Goal: Transaction & Acquisition: Book appointment/travel/reservation

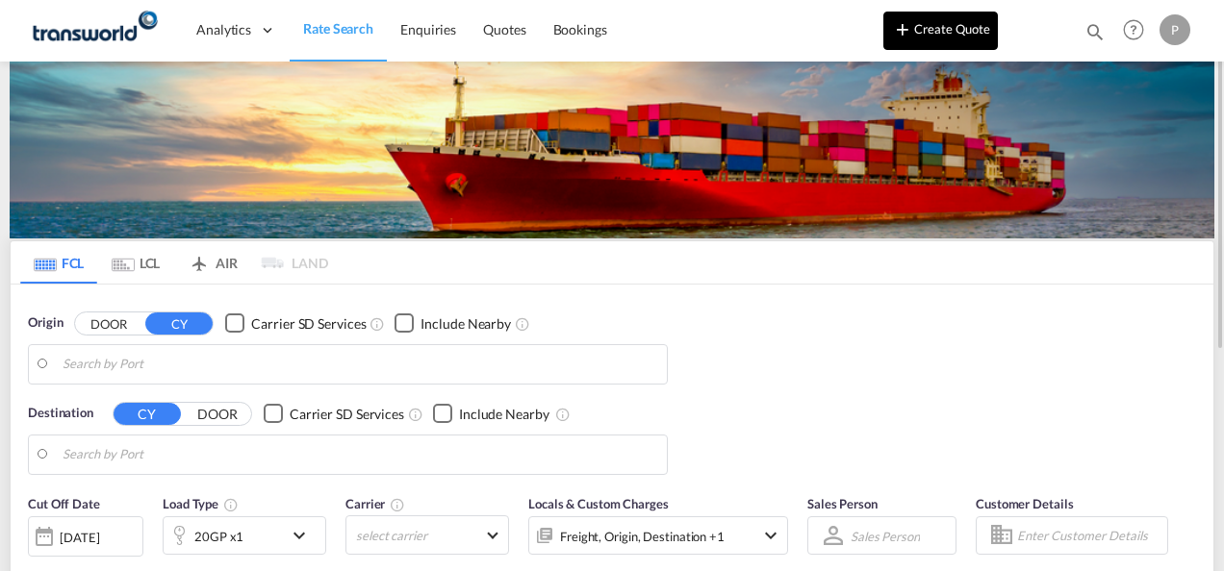
click at [935, 29] on button "Create Quote" at bounding box center [940, 31] width 114 height 38
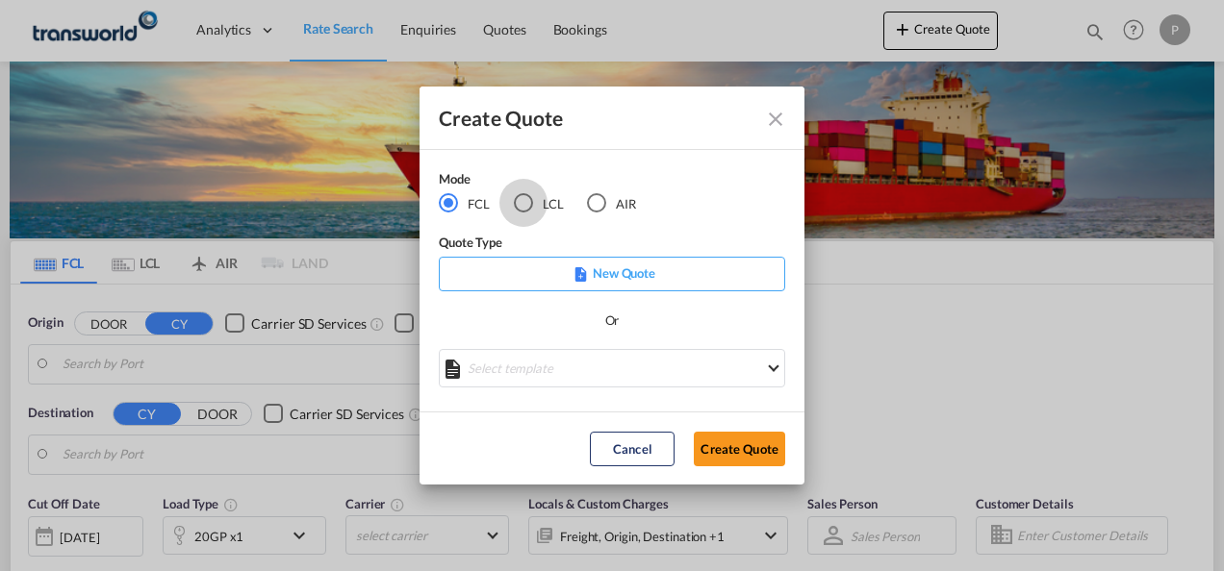
click at [519, 202] on div "LCL" at bounding box center [523, 202] width 19 height 19
click at [749, 454] on button "Create Quote" at bounding box center [739, 449] width 91 height 35
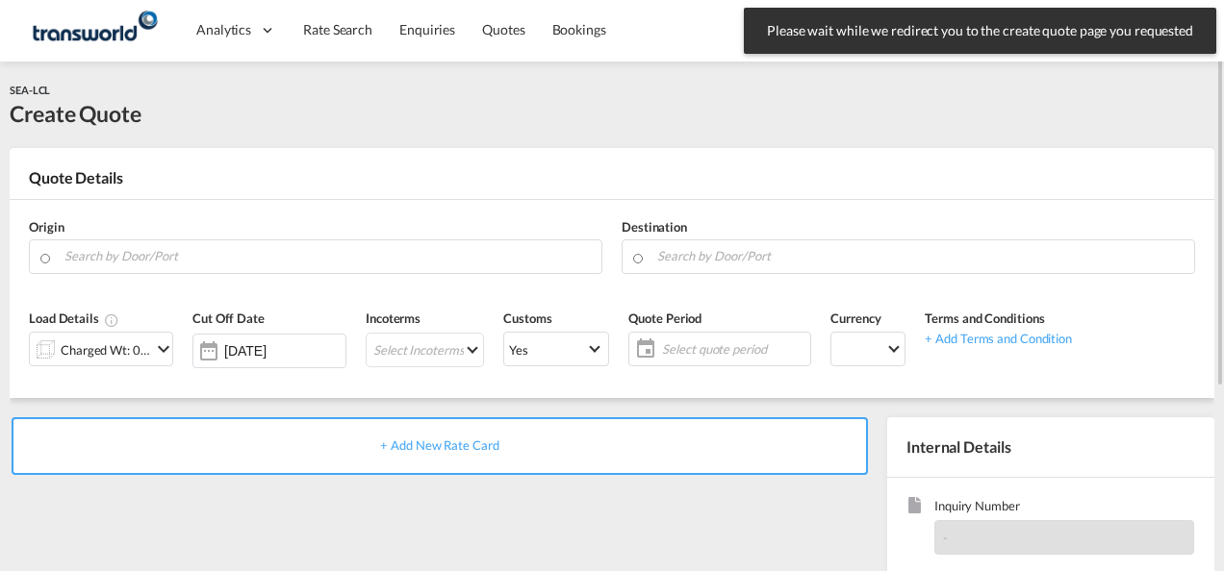
scroll to position [271, 0]
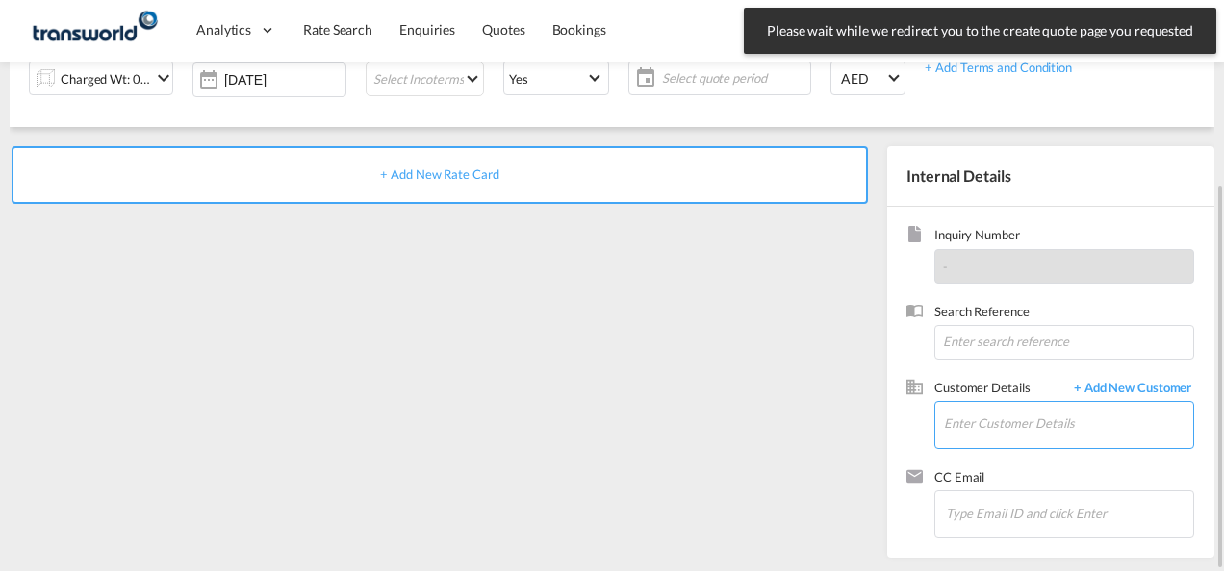
click at [972, 424] on input "Enter Customer Details" at bounding box center [1068, 423] width 249 height 43
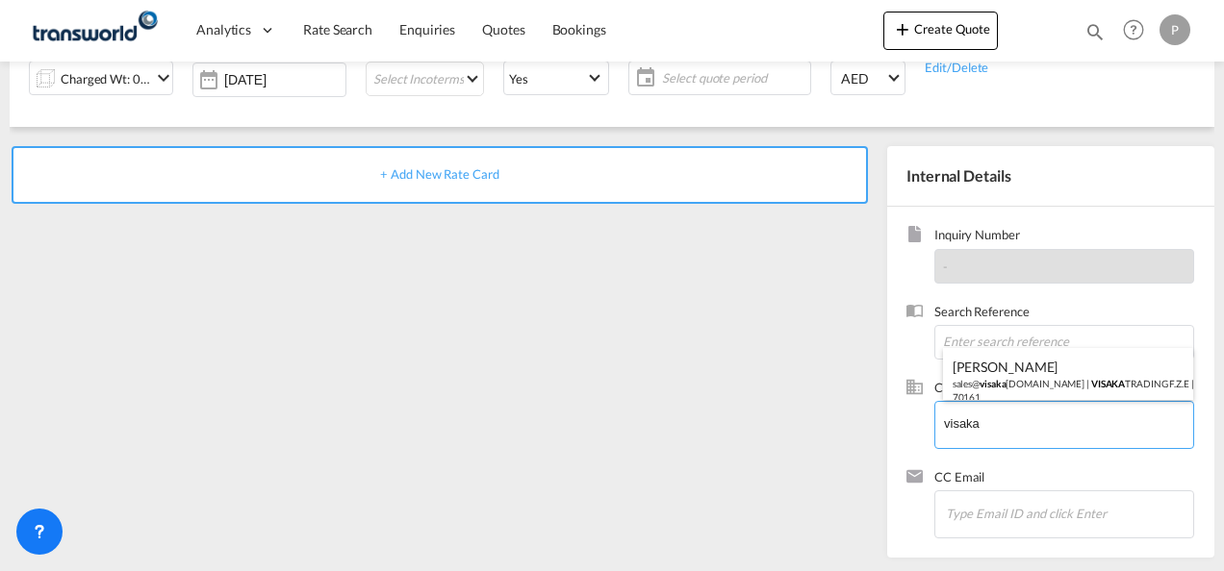
type input "visaka"
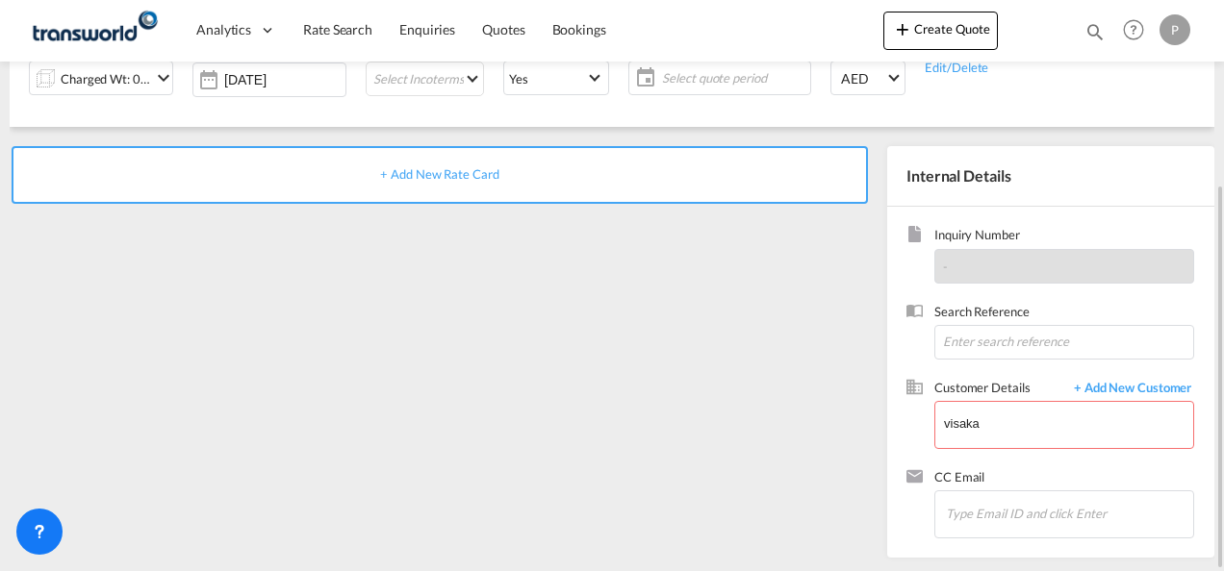
scroll to position [0, 0]
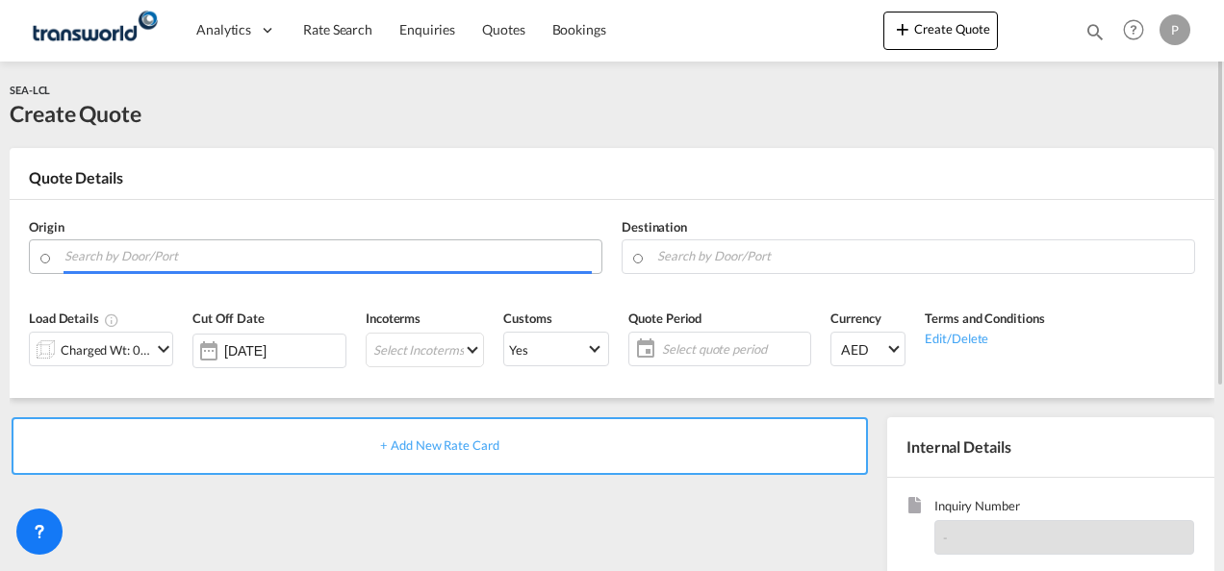
click at [194, 260] on input "Search by Door/Port" at bounding box center [327, 257] width 527 height 34
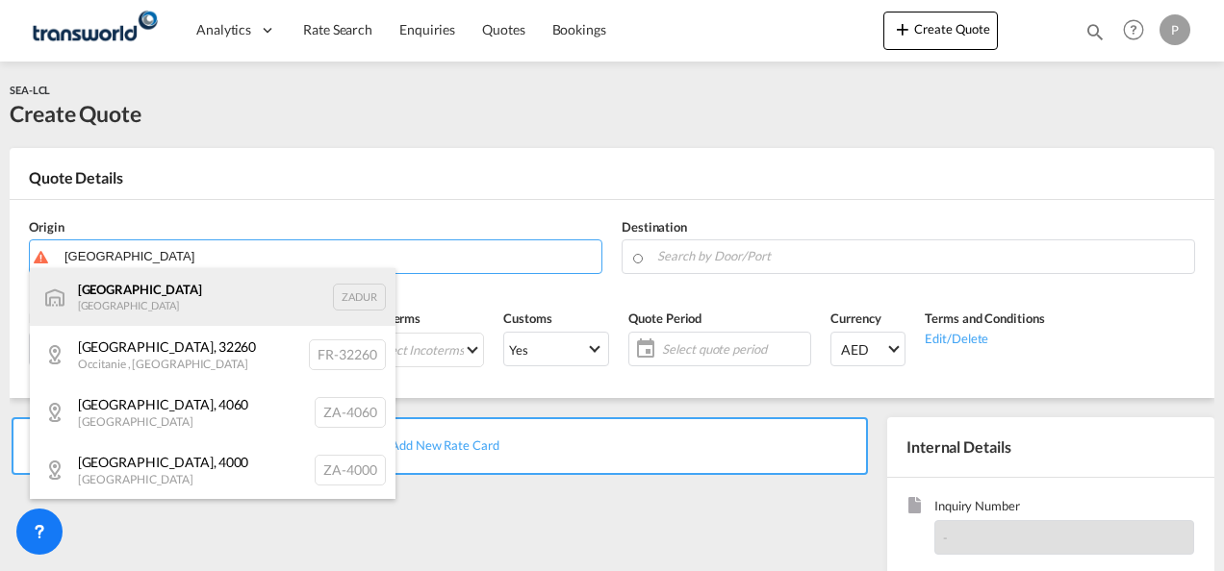
click at [185, 291] on div "[GEOGRAPHIC_DATA] [GEOGRAPHIC_DATA] ZADUR" at bounding box center [213, 297] width 366 height 58
type input "[GEOGRAPHIC_DATA], ZADUR"
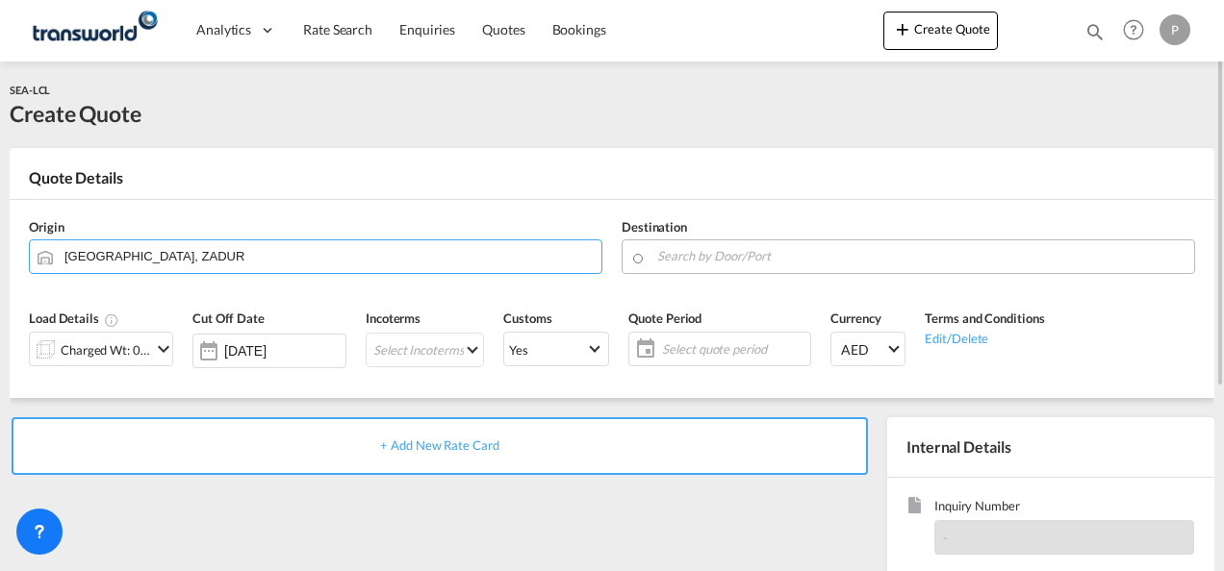
click at [685, 261] on input "Search by Door/Port" at bounding box center [920, 257] width 527 height 34
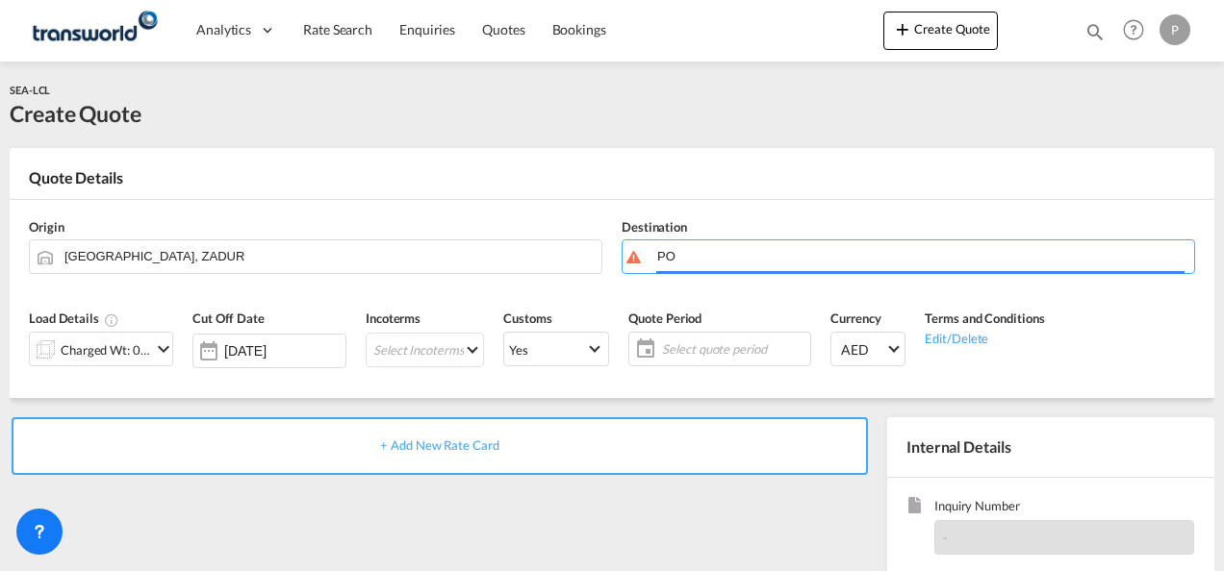
type input "P"
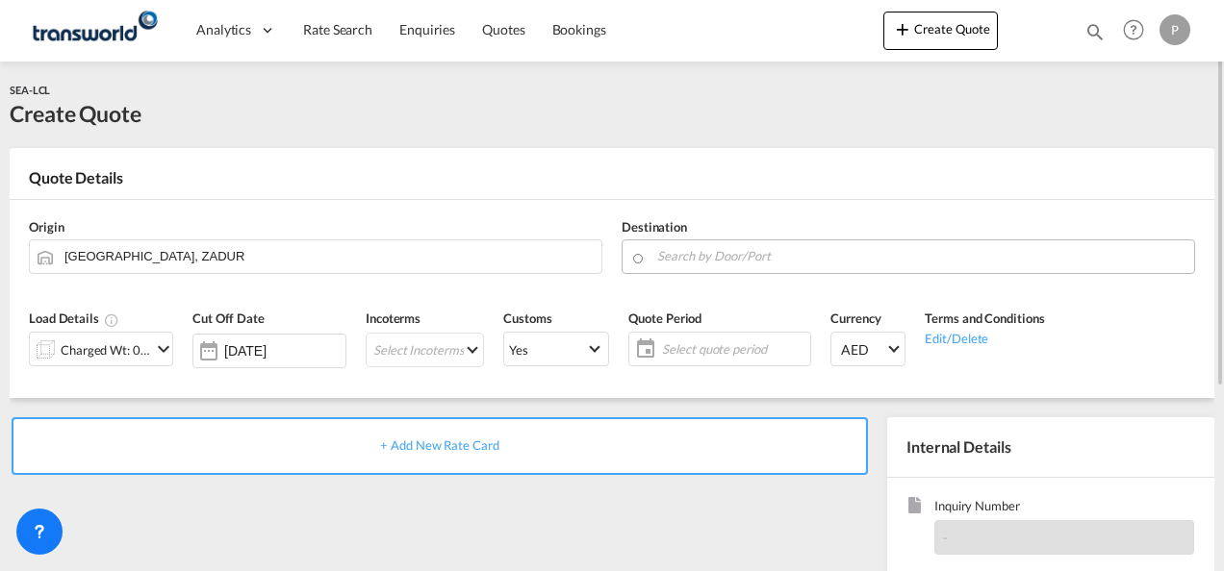
click at [737, 254] on body "Analytics Dashboard Rate Search Enquiries Quotes Bookings" at bounding box center [612, 285] width 1224 height 571
paste input "[GEOGRAPHIC_DATA]"
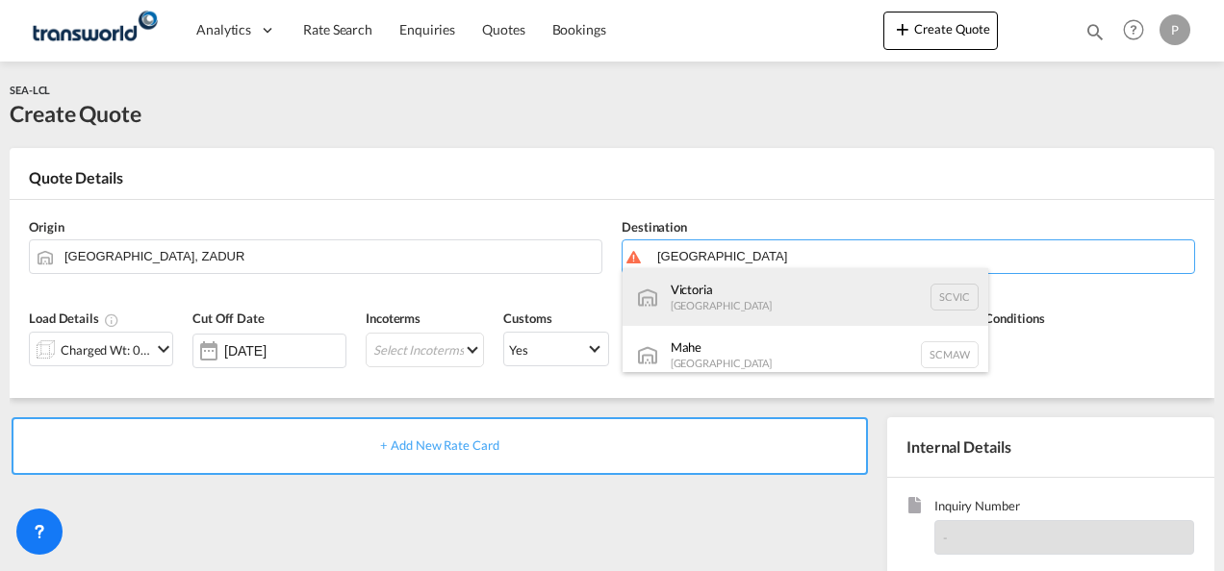
click at [732, 302] on div "Victoria [GEOGRAPHIC_DATA] SCVIC" at bounding box center [805, 297] width 366 height 58
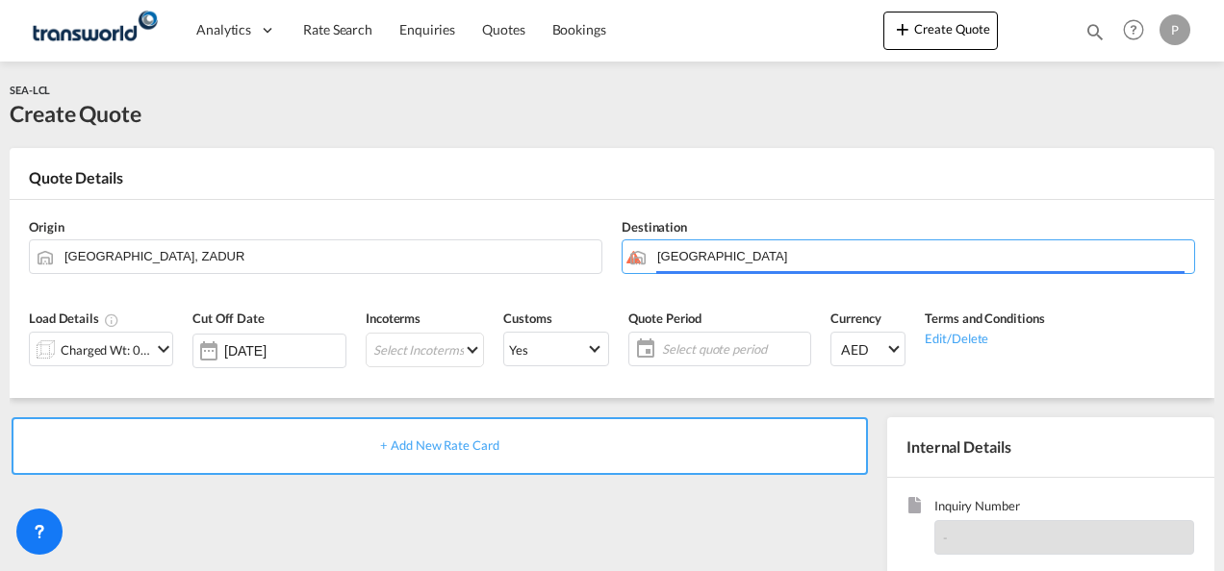
type input "[GEOGRAPHIC_DATA], SCVIC"
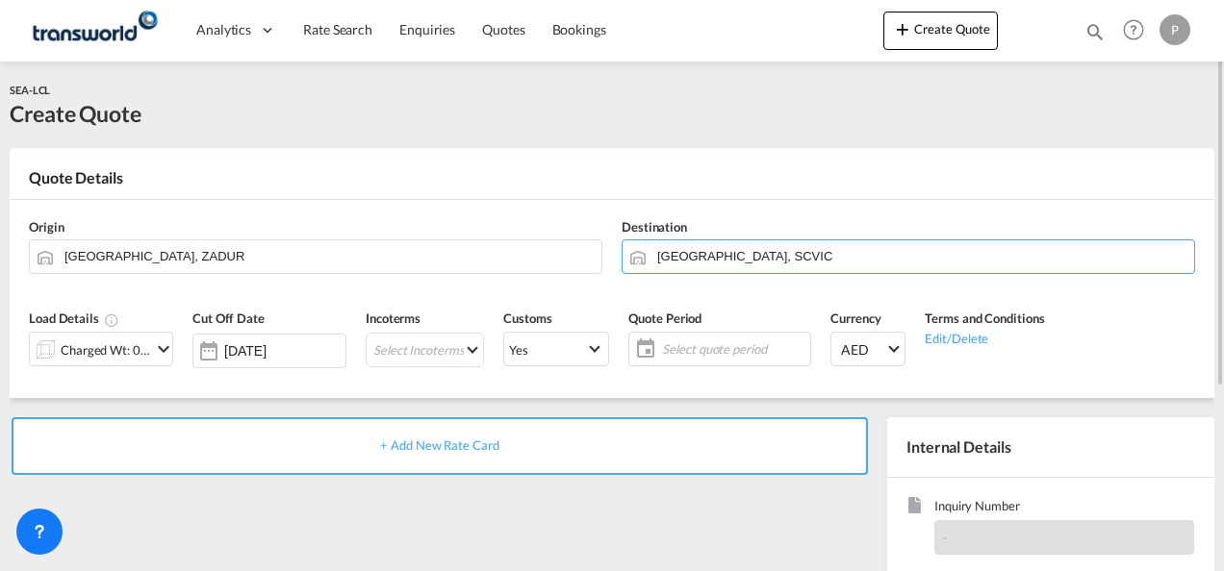
click at [162, 354] on md-icon "icon-chevron-down" at bounding box center [163, 349] width 23 height 23
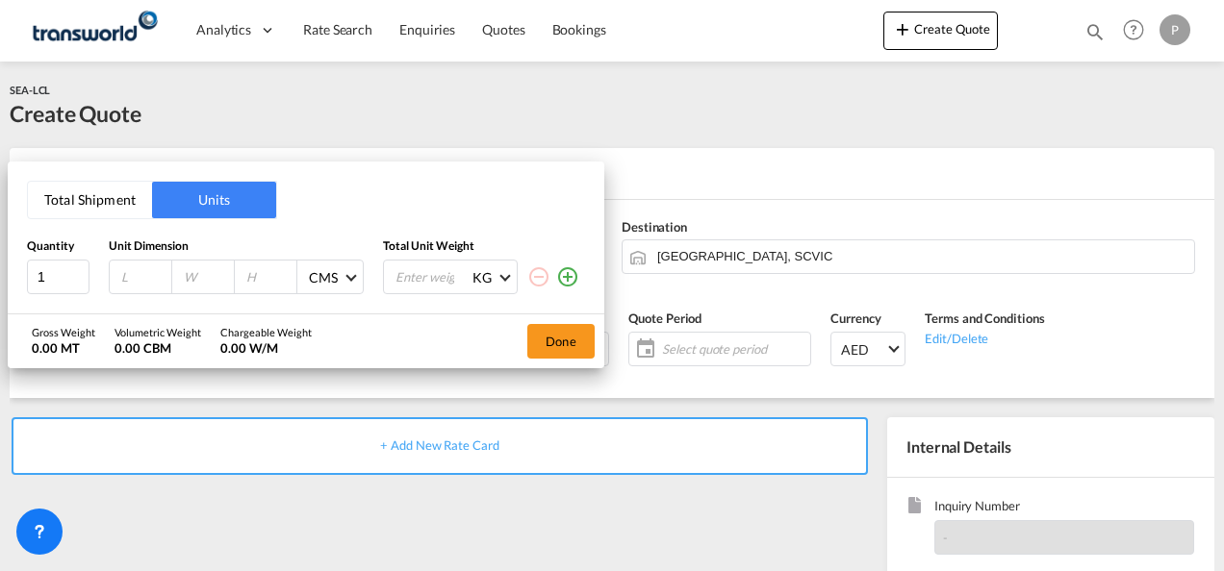
click at [82, 198] on button "Total Shipment" at bounding box center [90, 200] width 124 height 37
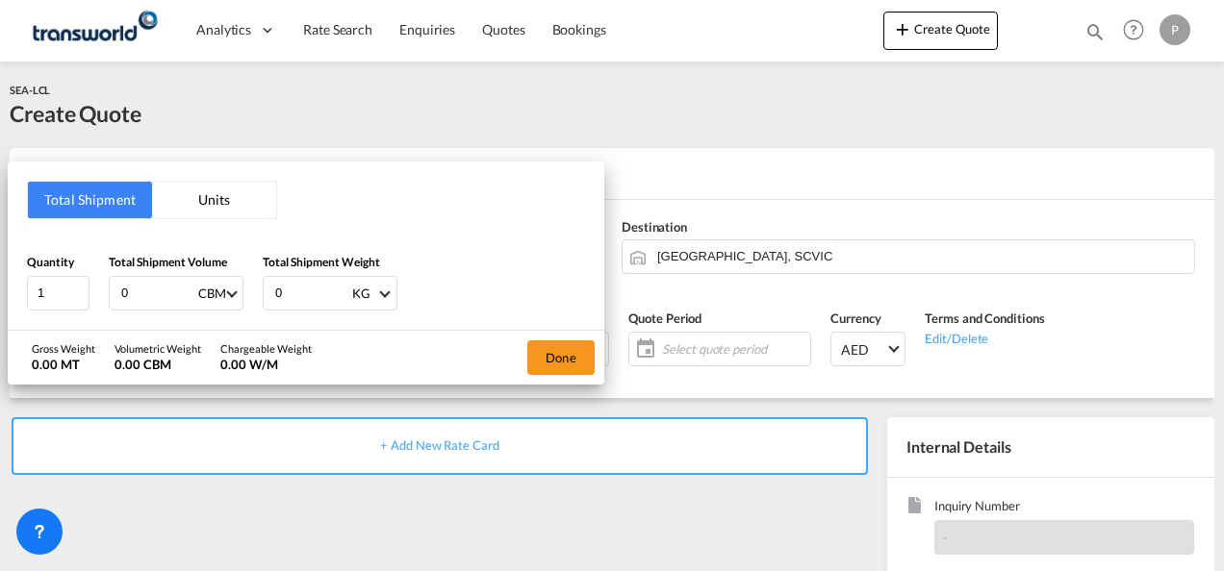
drag, startPoint x: 146, startPoint y: 293, endPoint x: 29, endPoint y: 269, distance: 119.8
click at [29, 269] on div "Quantity 1 Total Shipment Volume 0 CBM CBM CFT Total Shipment Weight 0 KG KG LB" at bounding box center [306, 282] width 558 height 58
type input "1.755"
type input "120"
click at [561, 360] on button "Done" at bounding box center [560, 358] width 67 height 35
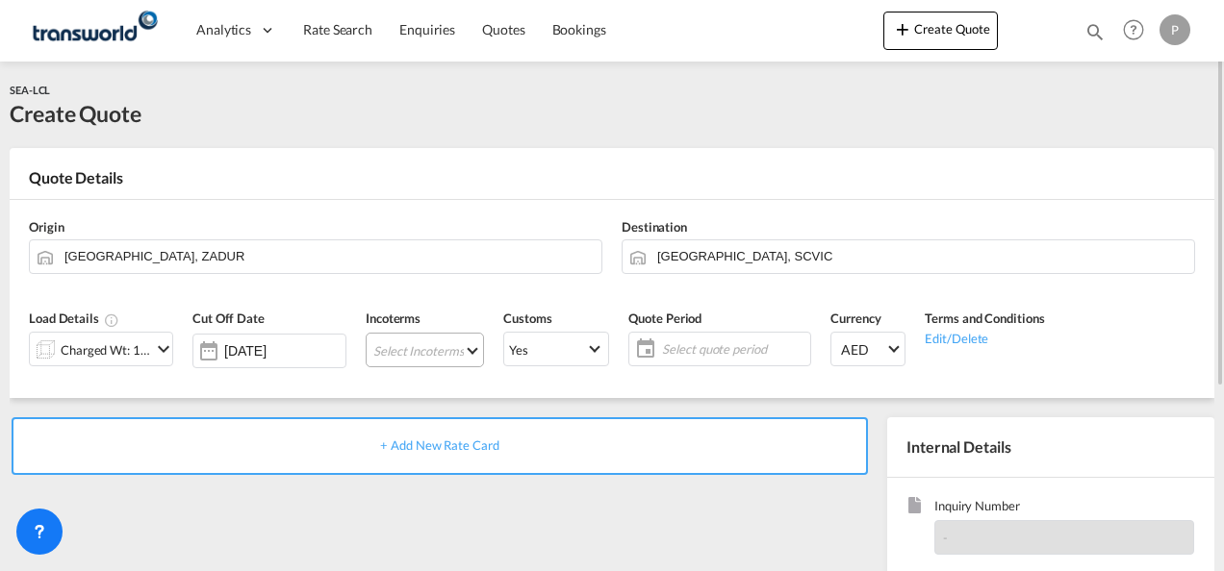
click at [423, 351] on md-select "Select Incoterms FOB - export Free on Board FAS - export Free Alongside Ship FA…" at bounding box center [425, 350] width 118 height 35
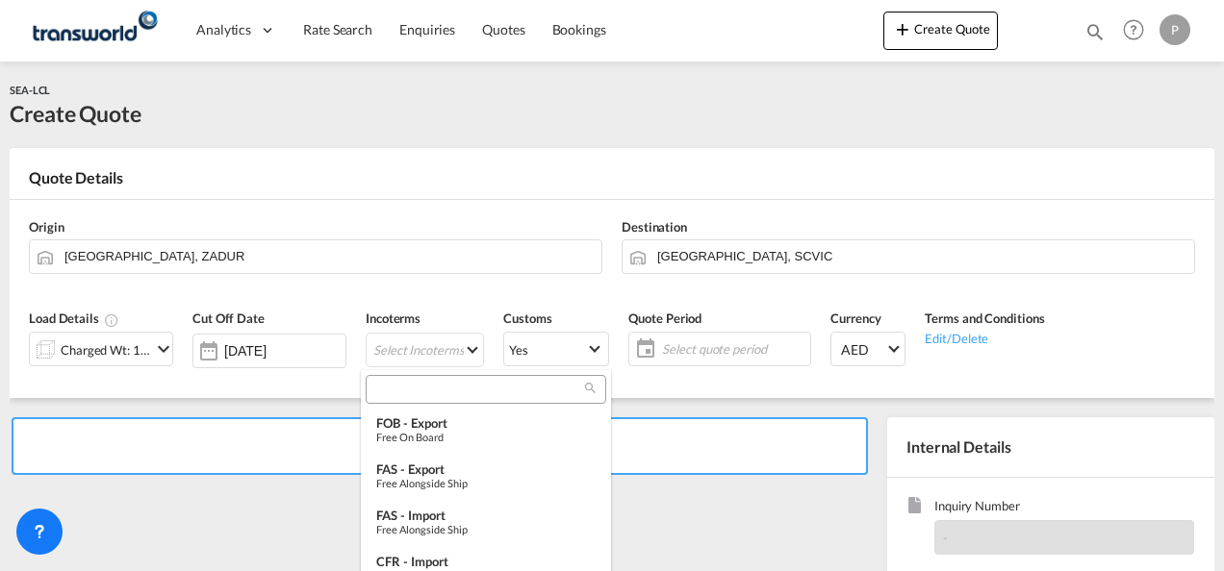
click at [423, 393] on input "search" at bounding box center [478, 389] width 214 height 17
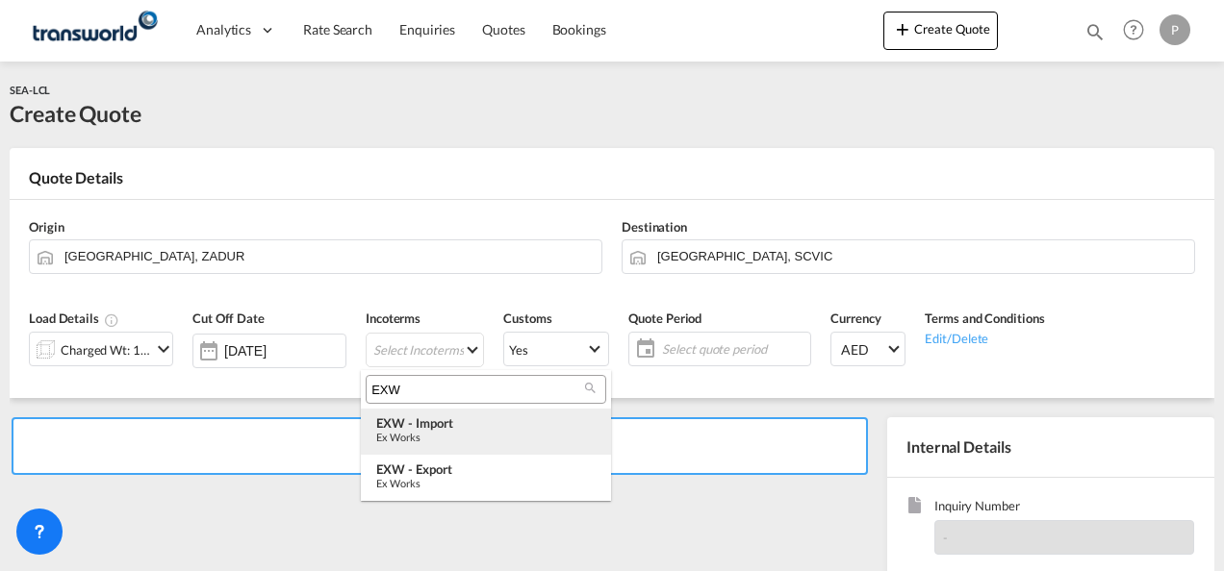
type input "EXW"
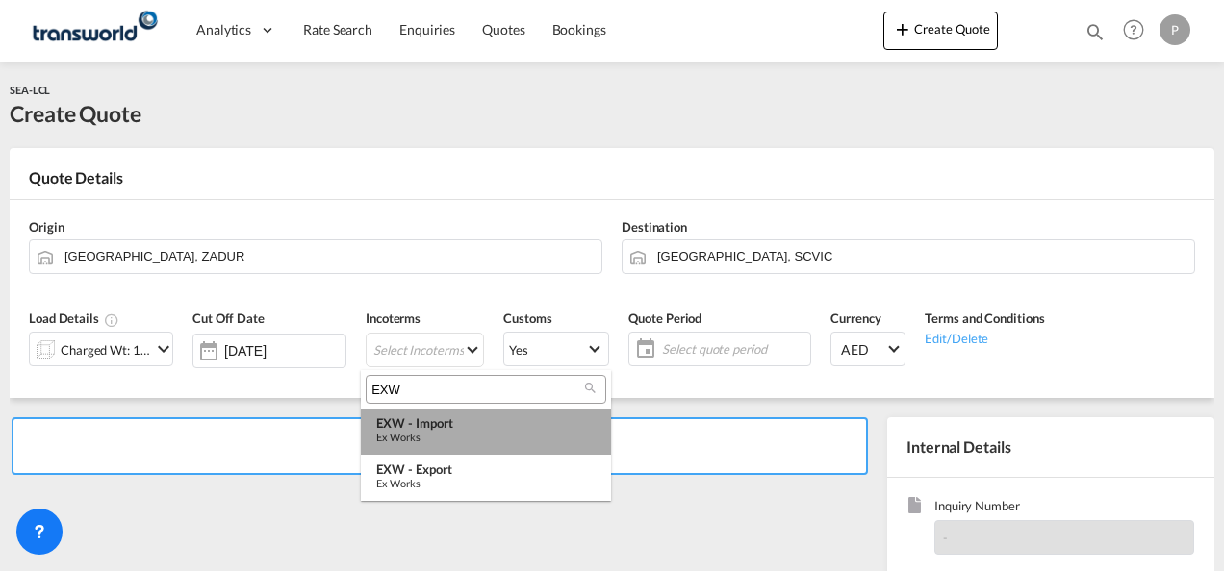
click at [443, 437] on div "Ex Works" at bounding box center [485, 437] width 219 height 13
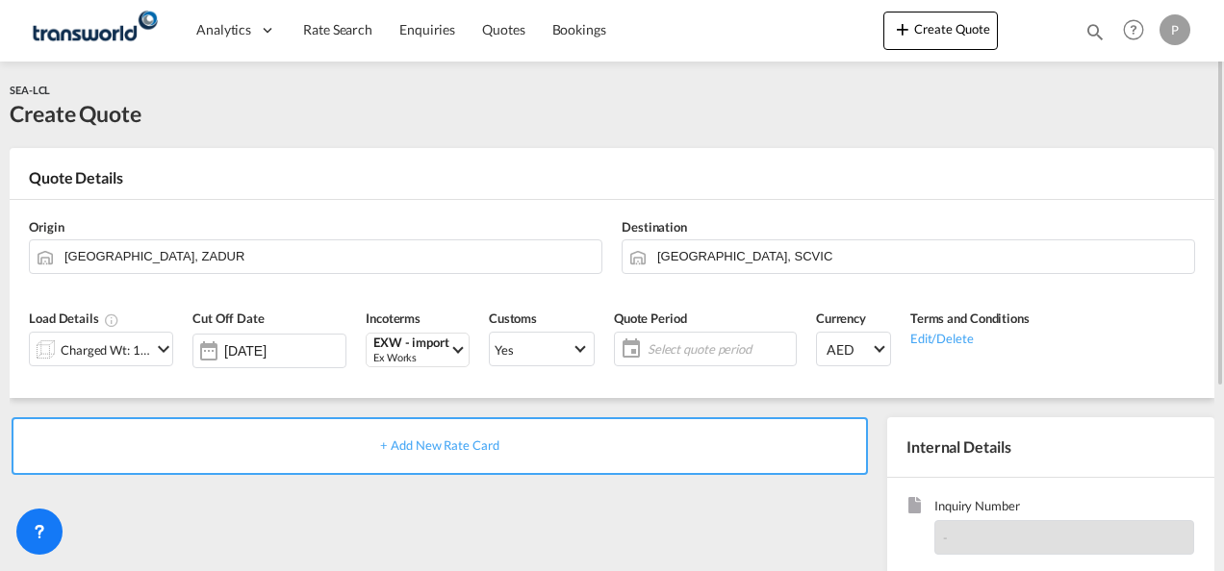
click at [709, 342] on span "Select quote period" at bounding box center [718, 349] width 143 height 17
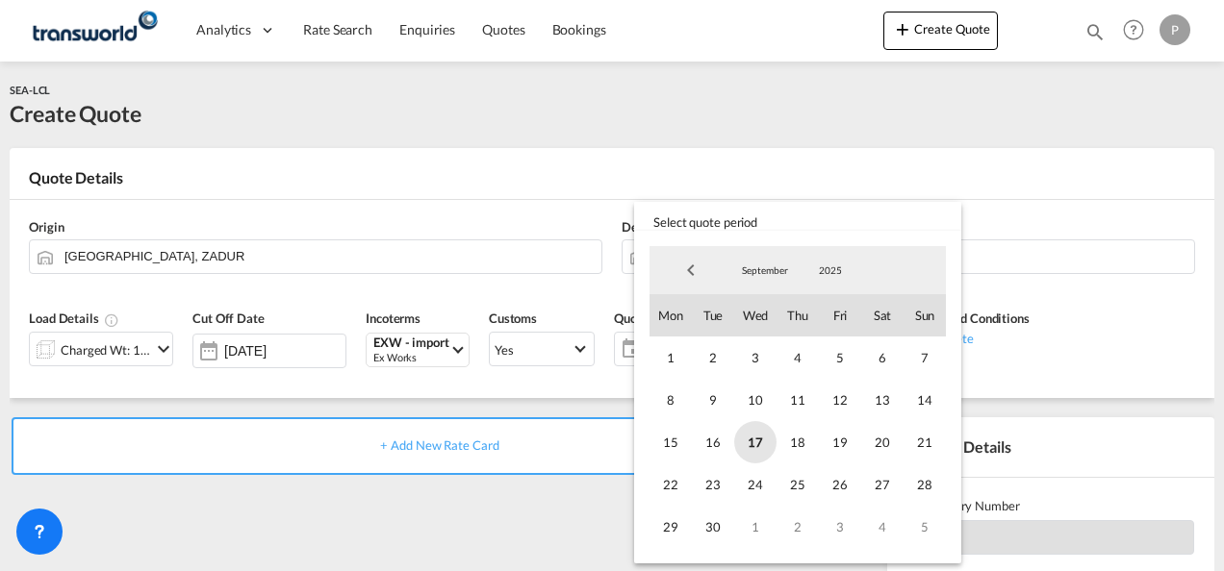
click at [759, 442] on span "17" at bounding box center [755, 442] width 42 height 42
click at [714, 535] on span "30" at bounding box center [713, 527] width 42 height 42
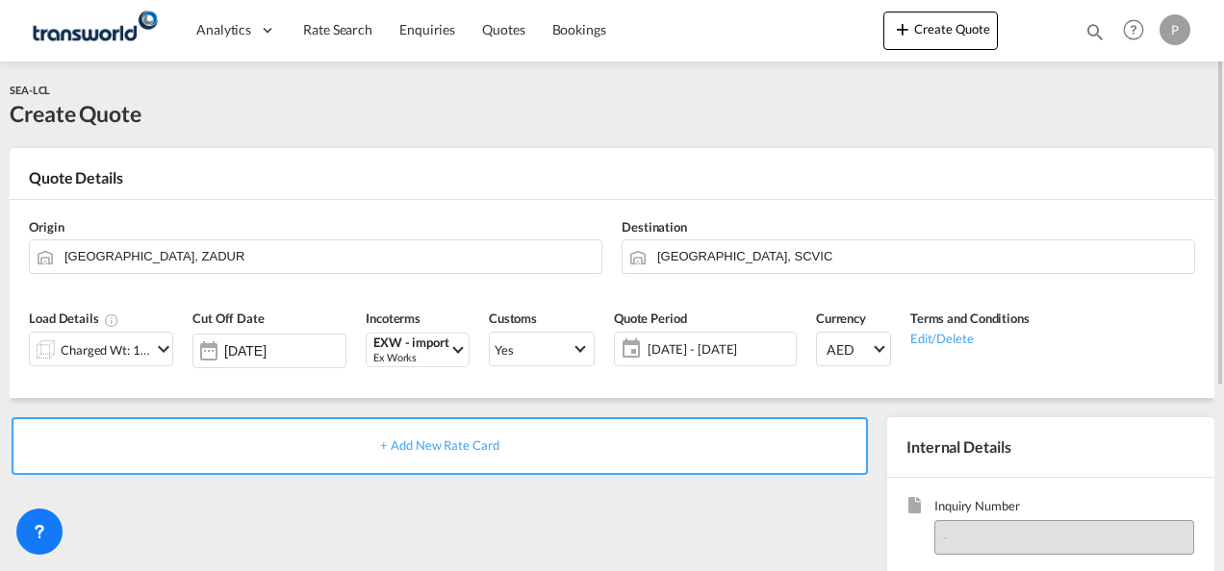
scroll to position [271, 0]
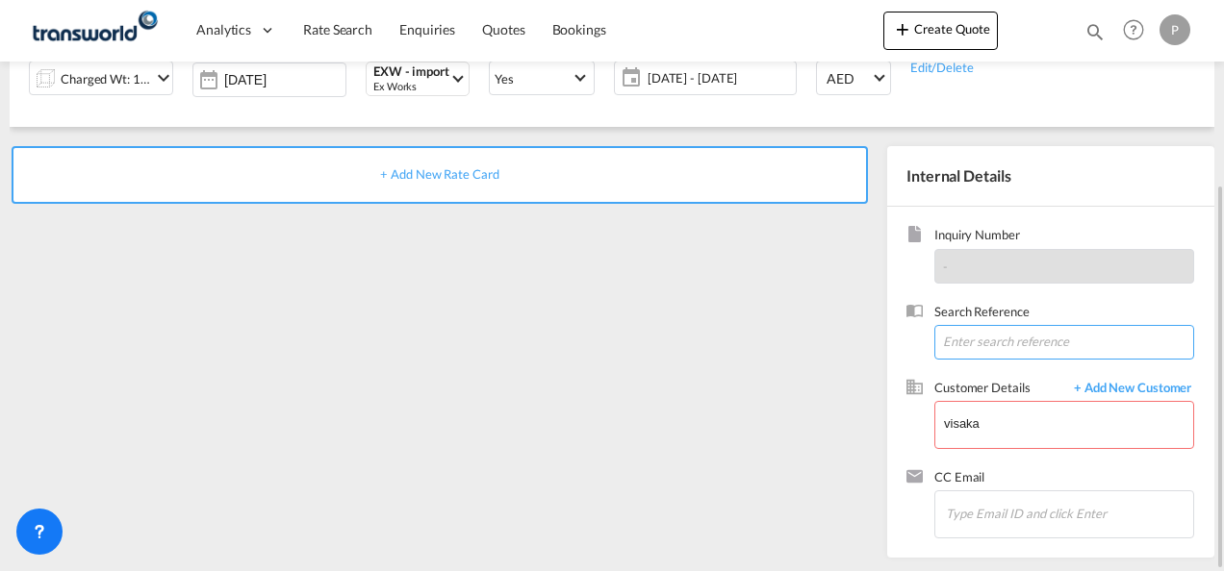
click at [971, 342] on input at bounding box center [1064, 342] width 260 height 35
paste input "TWP9035"
type input "TWP9035"
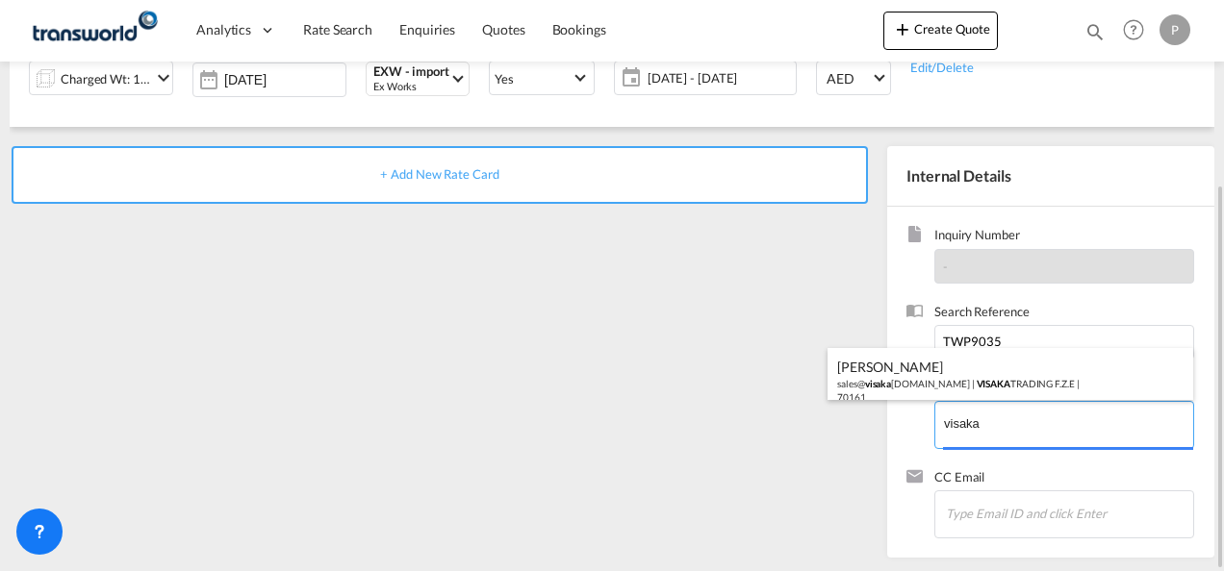
click at [1004, 422] on body "Analytics Dashboard Rate Search Enquiries Quotes Bookings" at bounding box center [612, 285] width 1224 height 571
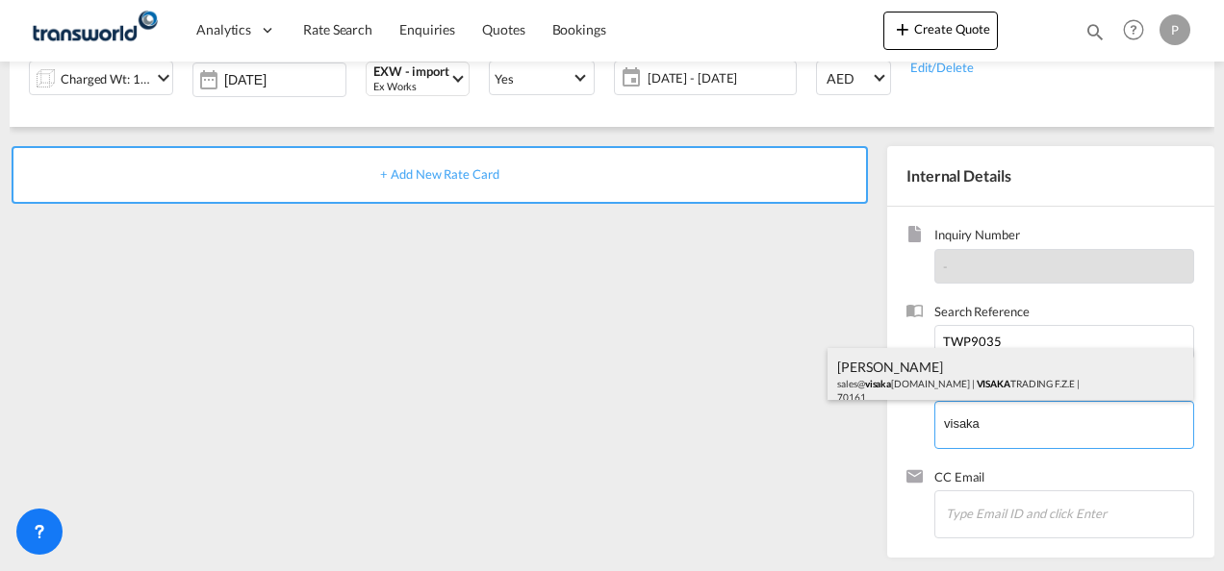
click at [945, 378] on div "[PERSON_NAME] S sales@ [GEOGRAPHIC_DATA] [DOMAIN_NAME] | VISAKA TRADING F.Z.E |…" at bounding box center [1010, 380] width 366 height 65
type input "VISAKA TRADING F.Z.E , [PERSON_NAME] S, [EMAIL_ADDRESS][DOMAIN_NAME]"
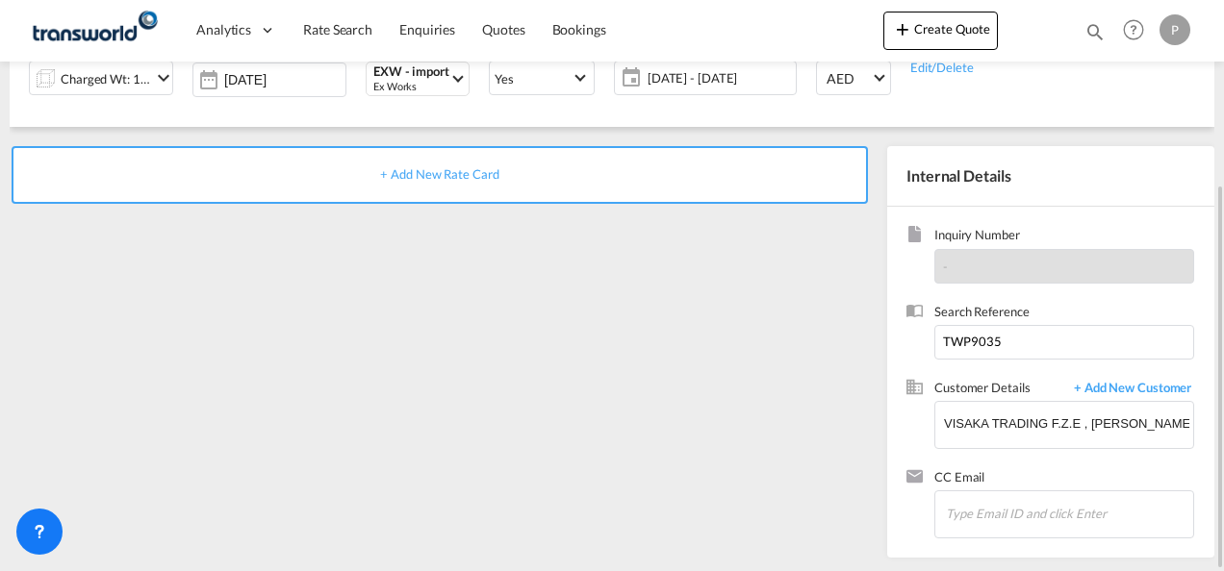
click at [432, 165] on div "+ Add New Rate Card" at bounding box center [440, 175] width 856 height 58
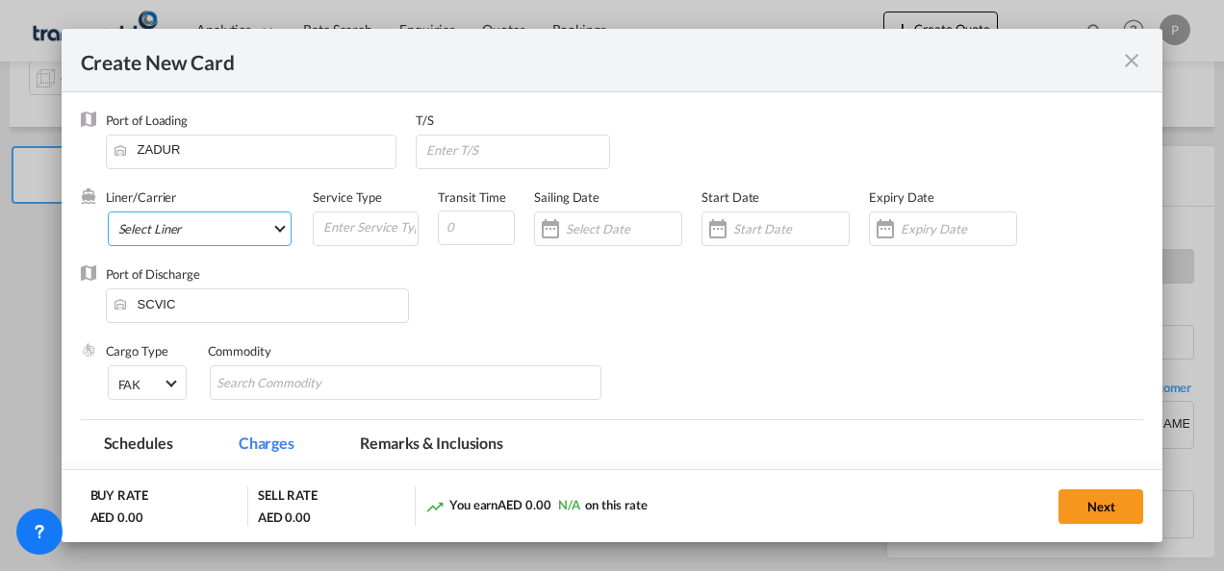
click at [193, 225] on md-select "Select Liner 2HM LOGISTICS D.O.O 2HM LOGISTICS D.O.O. / TDWC-CAPODISTRI 2HM LOG…" at bounding box center [200, 229] width 185 height 35
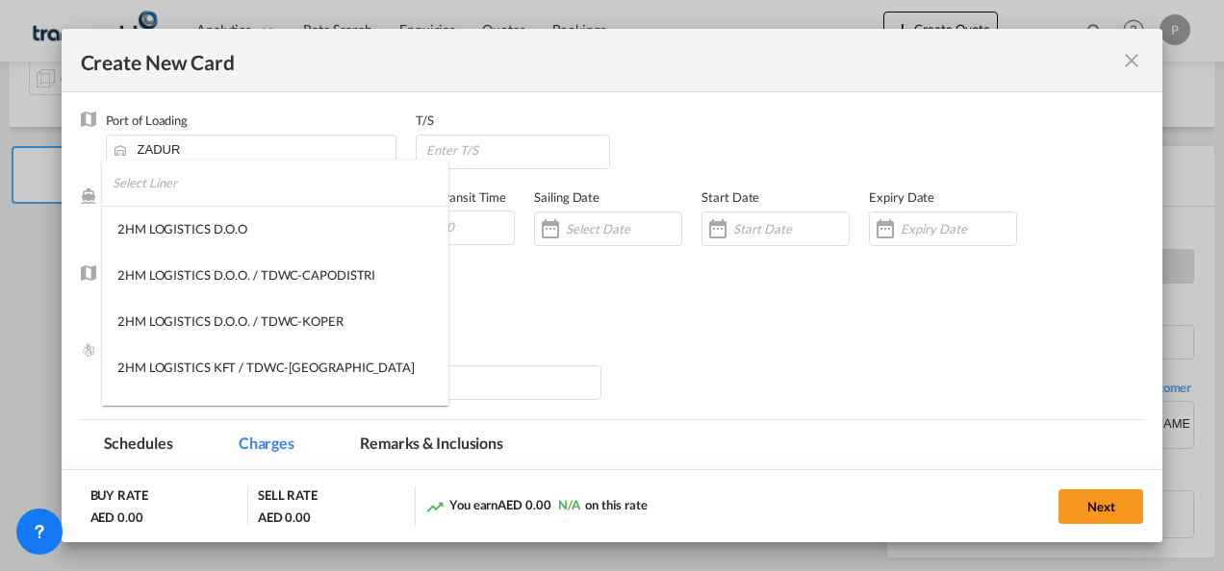
click at [252, 190] on input "search" at bounding box center [281, 183] width 336 height 46
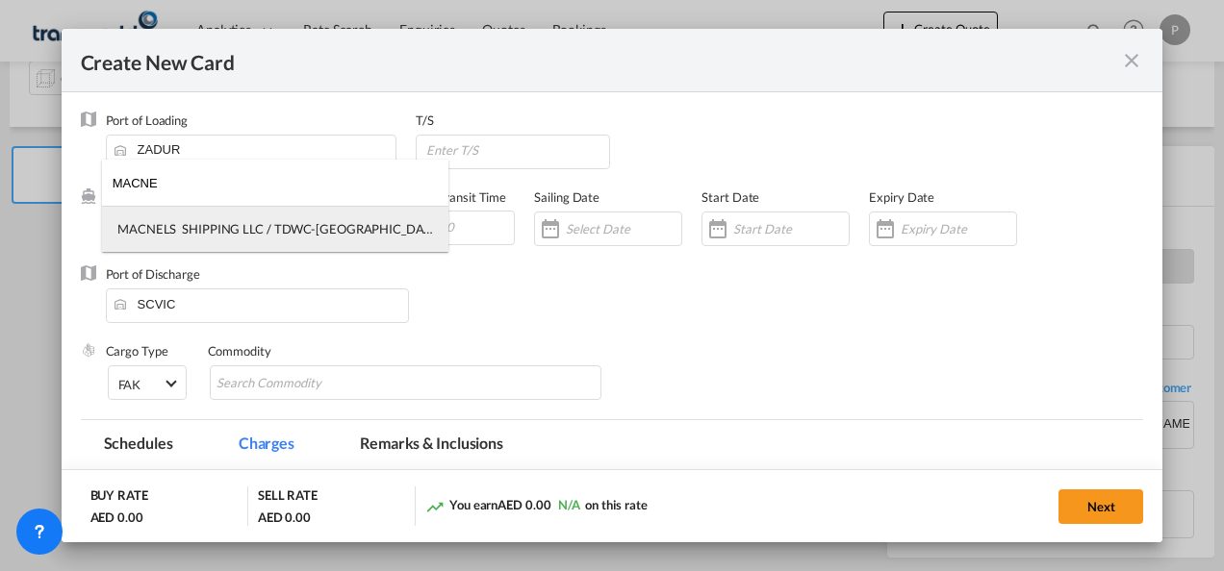
type input "MACNE"
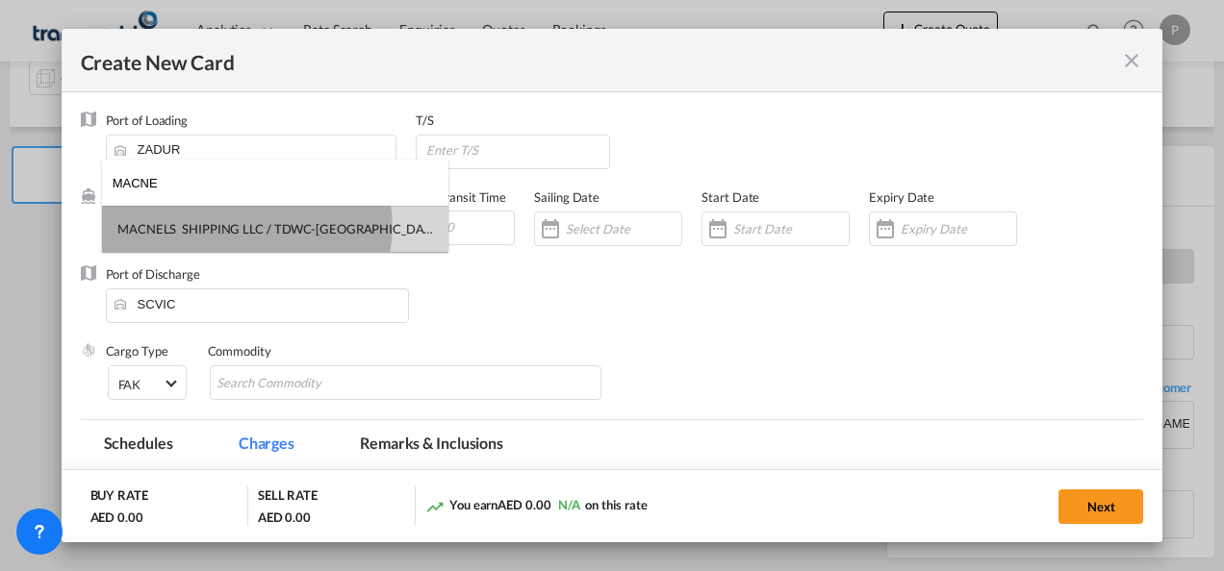
click at [246, 227] on div "MACNELS SHIPPING LLC / TDWC-[GEOGRAPHIC_DATA]" at bounding box center [275, 228] width 316 height 17
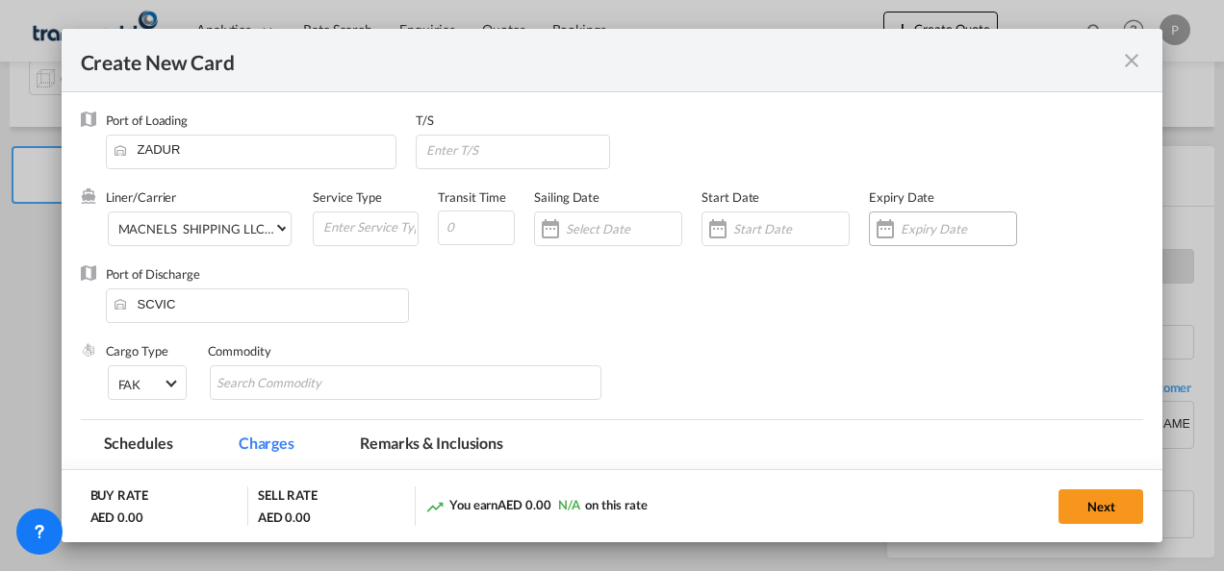
click at [919, 227] on input "Create New CardPort ..." at bounding box center [957, 228] width 115 height 15
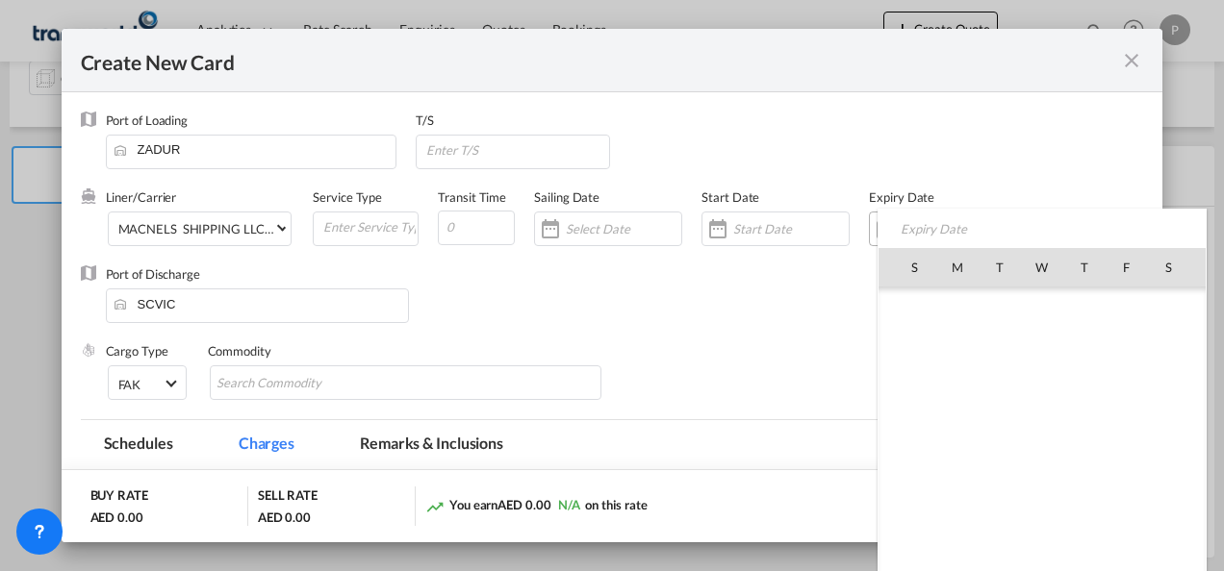
scroll to position [445625, 0]
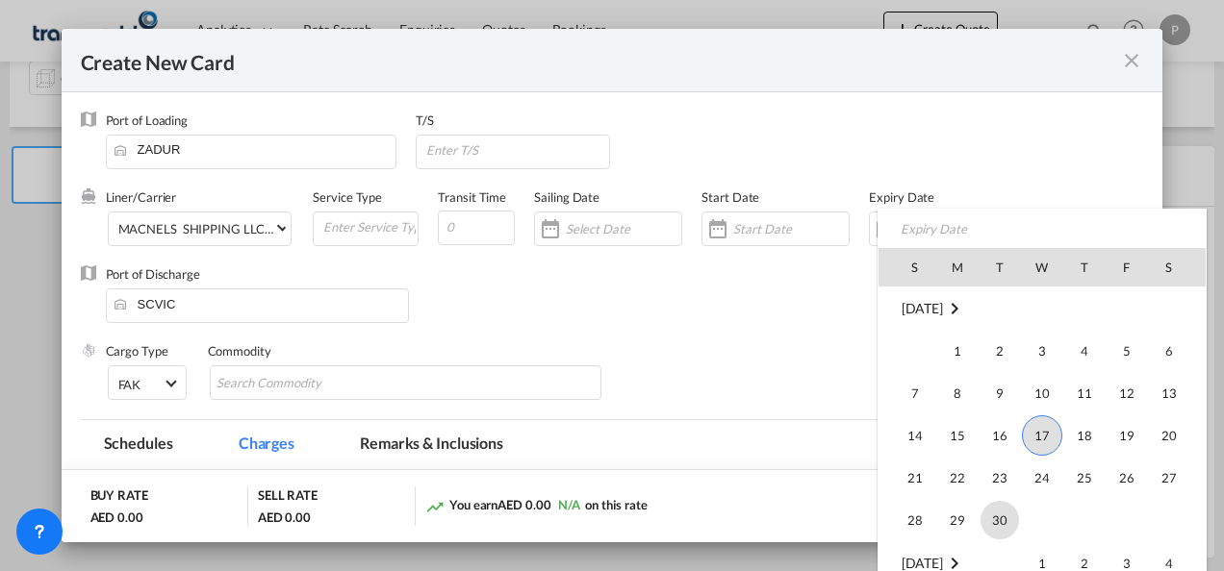
click at [995, 523] on span "30" at bounding box center [999, 520] width 38 height 38
type input "[DATE]"
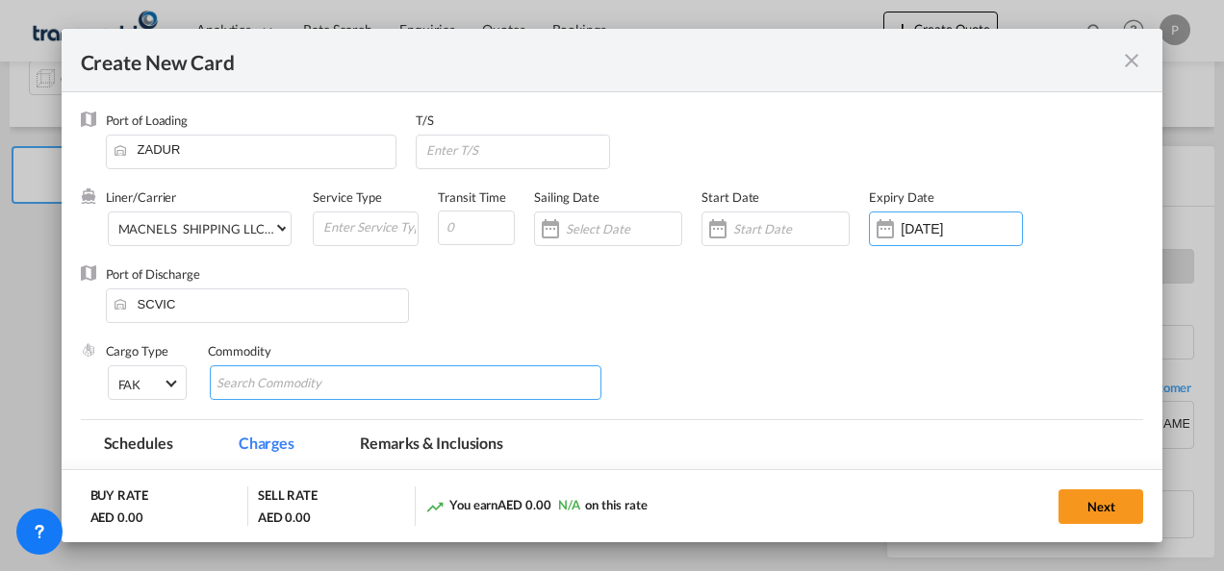
click at [324, 386] on input "Search Commodity" at bounding box center [304, 383] width 176 height 31
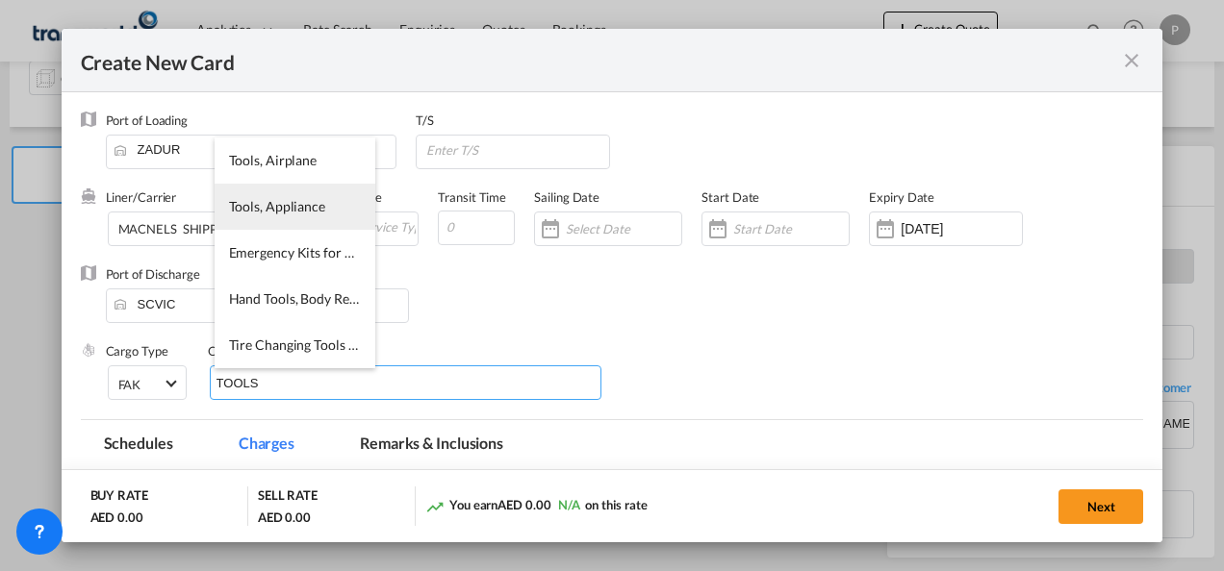
type input "TOOLS"
click at [310, 215] on li "Tools, Appliance" at bounding box center [295, 207] width 161 height 46
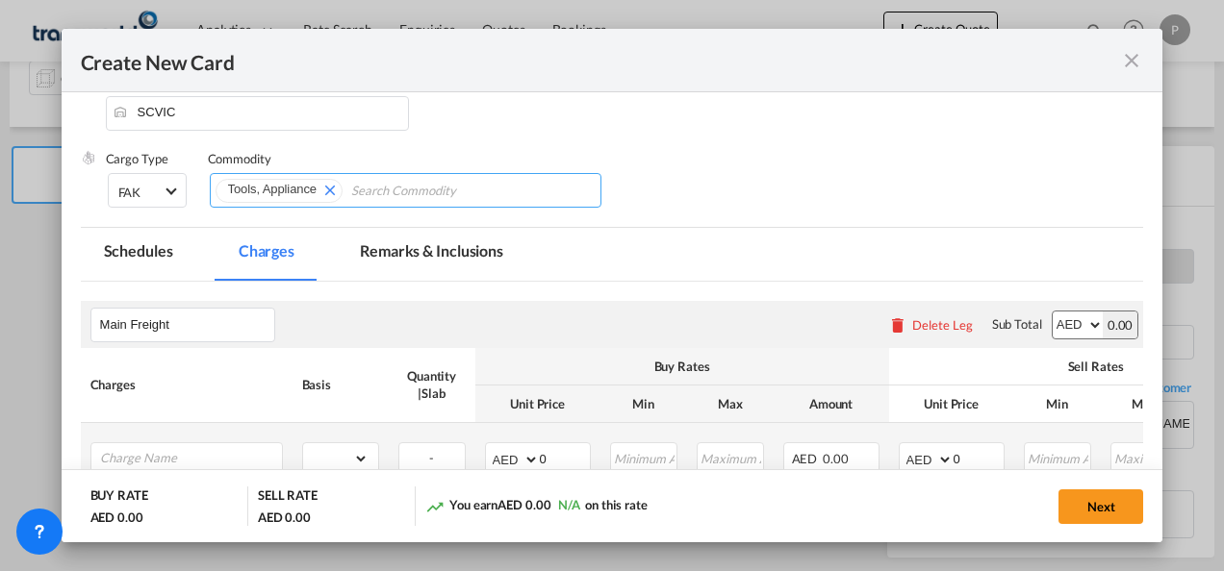
scroll to position [379, 0]
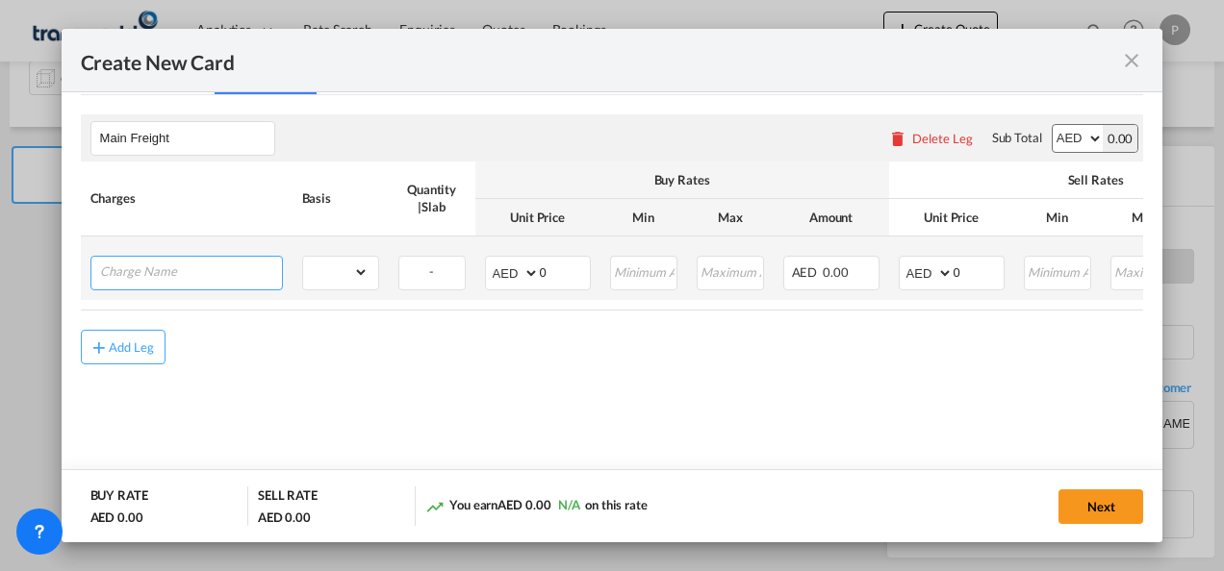
click at [160, 270] on input "Charge Name" at bounding box center [191, 271] width 182 height 29
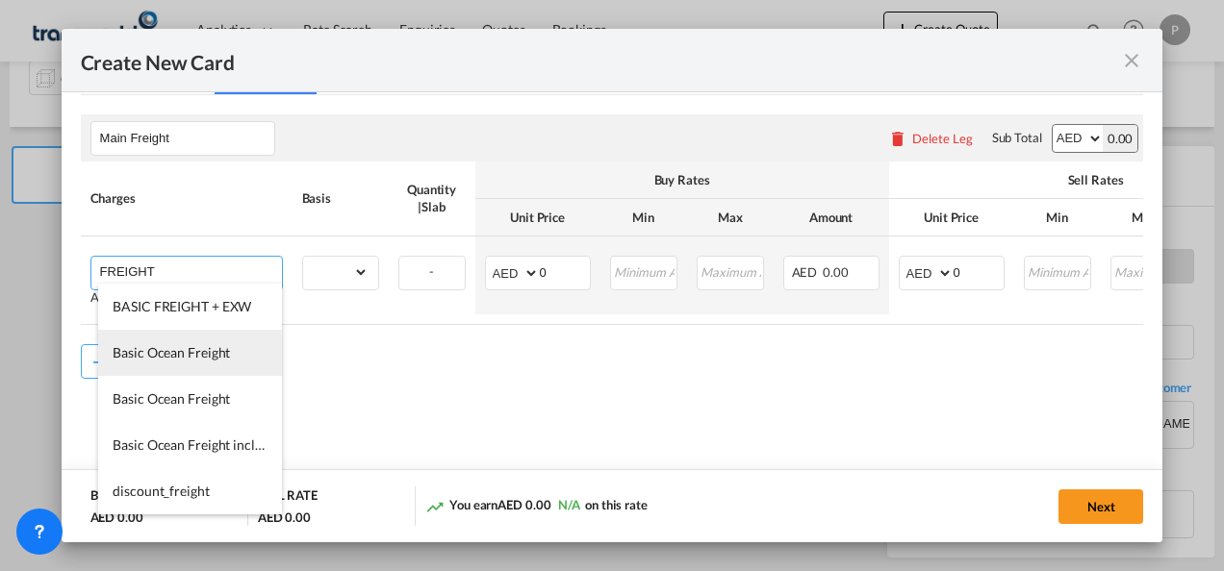
click at [190, 340] on li "Basic Ocean Freight" at bounding box center [190, 353] width 184 height 46
type input "Basic Ocean Freight"
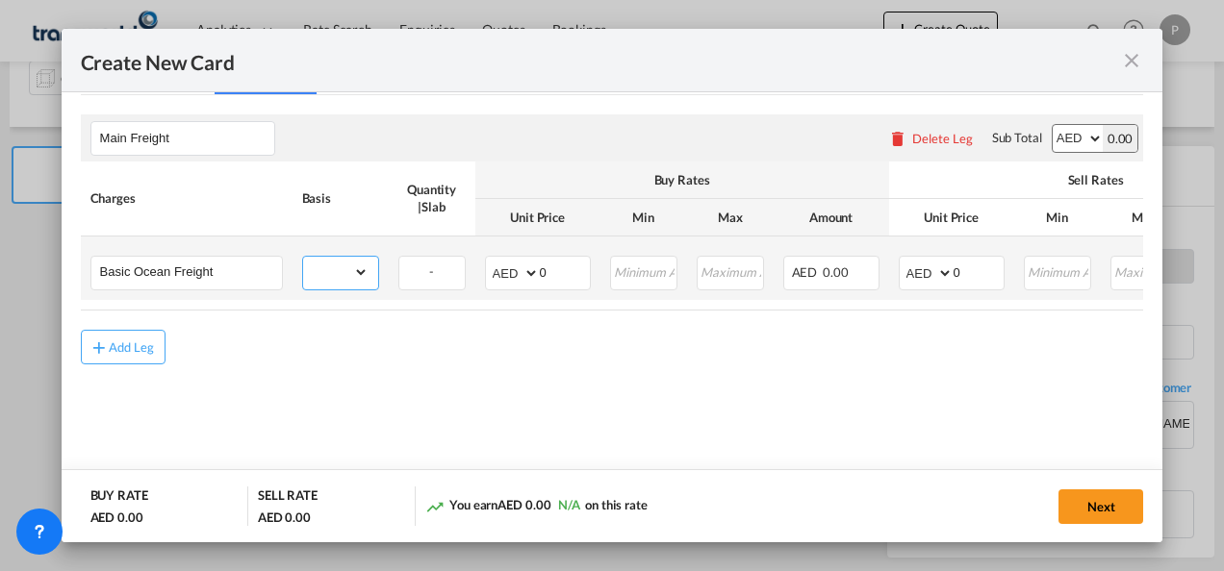
click at [359, 271] on select "gross_weight volumetric_weight per_shipment per_bl per_km per_hawb per_kg flat …" at bounding box center [335, 272] width 65 height 31
select select "per_shipment"
click at [303, 257] on select "gross_weight volumetric_weight per_shipment per_bl per_km per_hawb per_kg flat …" at bounding box center [335, 272] width 65 height 31
click at [571, 266] on input "0" at bounding box center [565, 271] width 50 height 29
click at [526, 269] on select "AED AFN ALL AMD ANG AOA ARS AUD AWG AZN BAM BBD BDT BGN BHD BIF BMD BND BOB BRL…" at bounding box center [514, 273] width 50 height 27
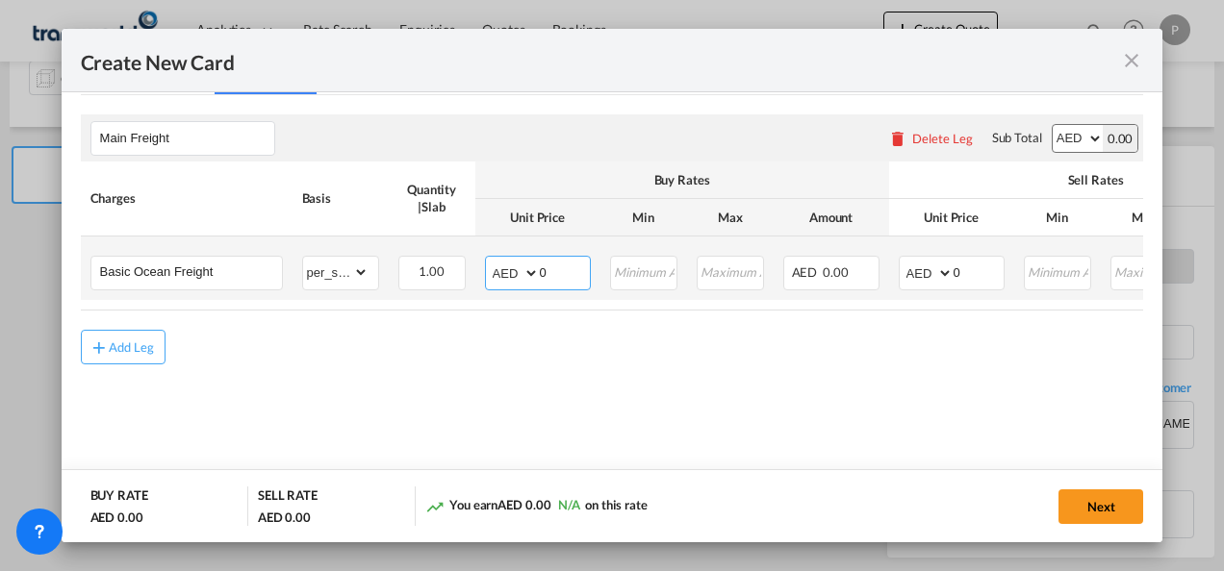
select select "string:USD"
click at [489, 260] on select "AED AFN ALL AMD ANG AOA ARS AUD AWG AZN BAM BBD BDT BGN BHD BIF BMD BND BOB BRL…" at bounding box center [514, 273] width 50 height 27
click at [561, 275] on input "0" at bounding box center [565, 271] width 50 height 29
type input "720"
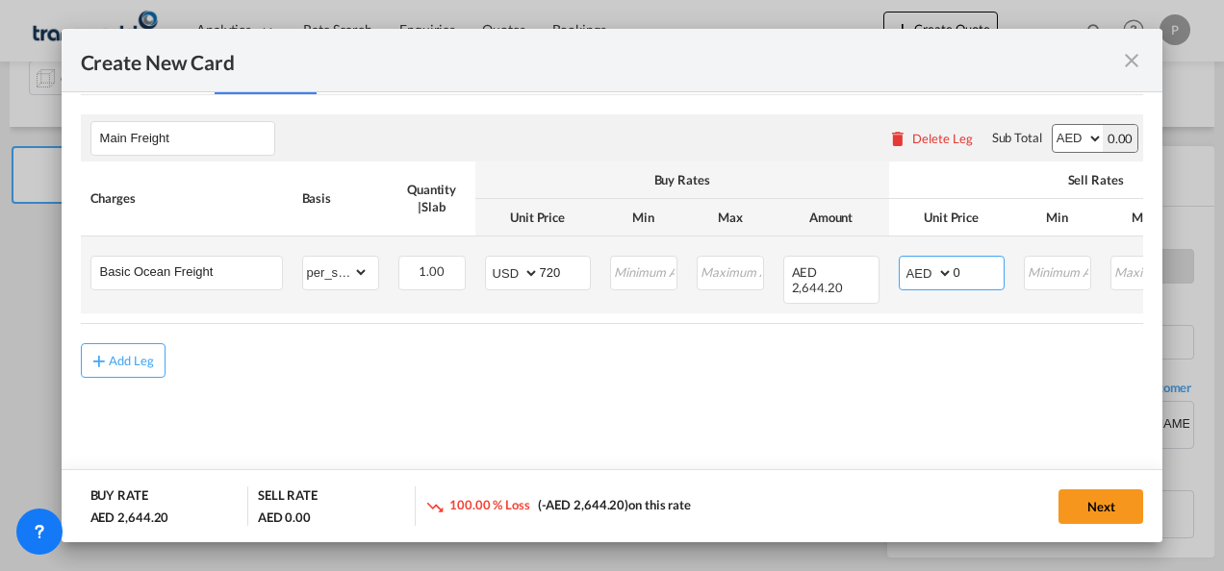
click at [943, 272] on select "AED AFN ALL AMD ANG AOA ARS AUD AWG AZN BAM BBD BDT BGN BHD BIF BMD BND BOB BRL…" at bounding box center [927, 273] width 50 height 27
select select "string:USD"
click at [902, 260] on select "AED AFN ALL AMD ANG AOA ARS AUD AWG AZN BAM BBD BDT BGN BHD BIF BMD BND BOB BRL…" at bounding box center [927, 273] width 50 height 27
click at [975, 272] on input "0" at bounding box center [978, 271] width 50 height 29
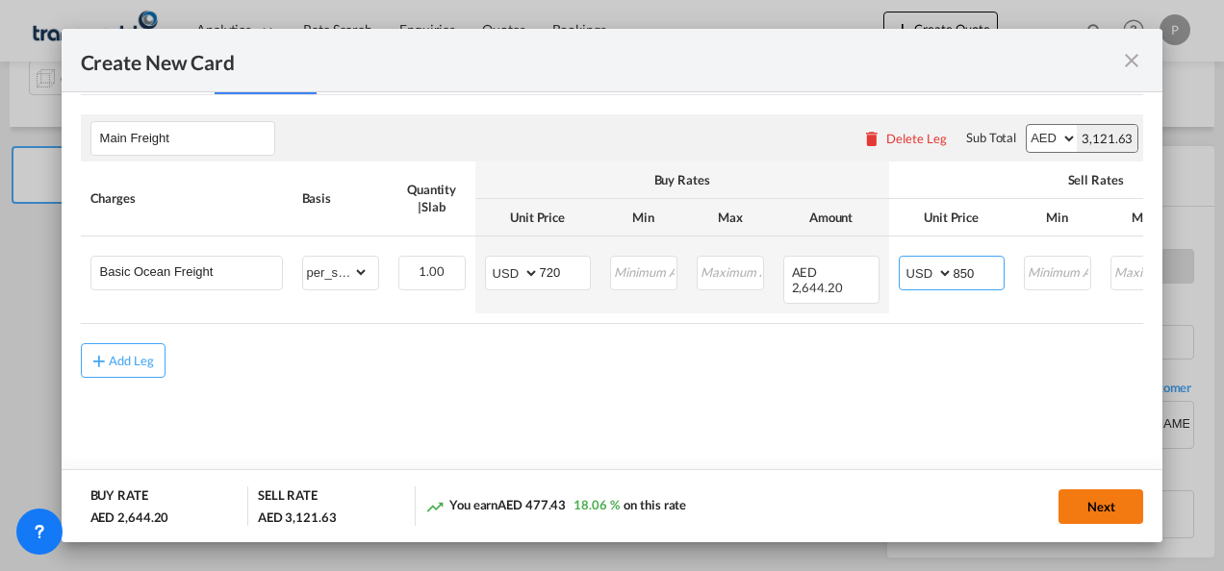
type input "850"
click at [1095, 507] on button "Next" at bounding box center [1100, 507] width 85 height 35
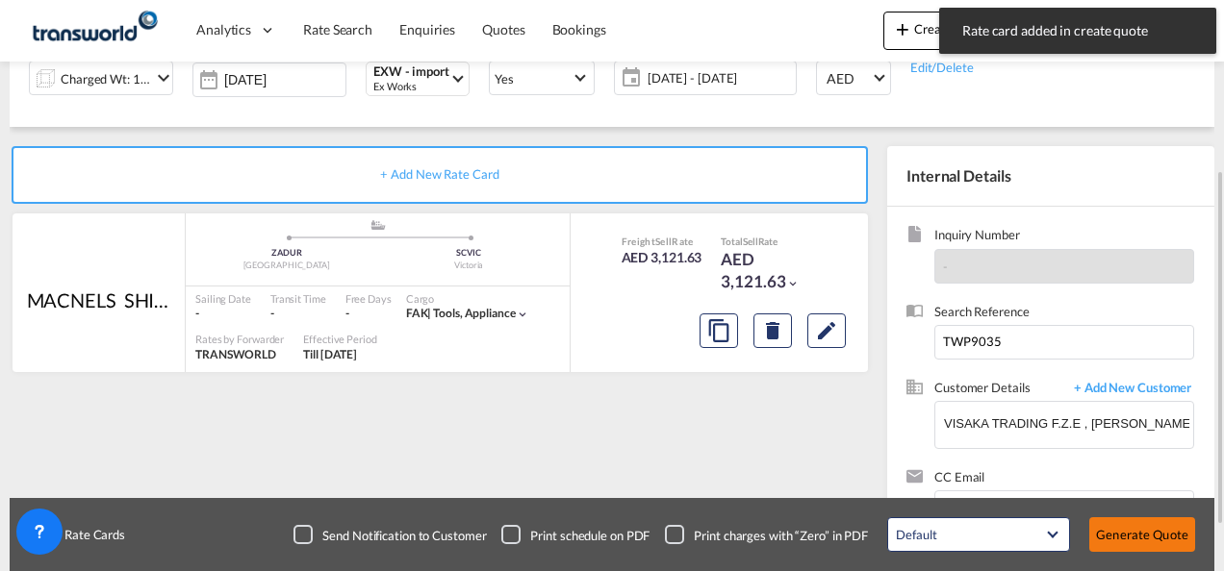
click at [1127, 529] on button "Generate Quote" at bounding box center [1142, 535] width 106 height 35
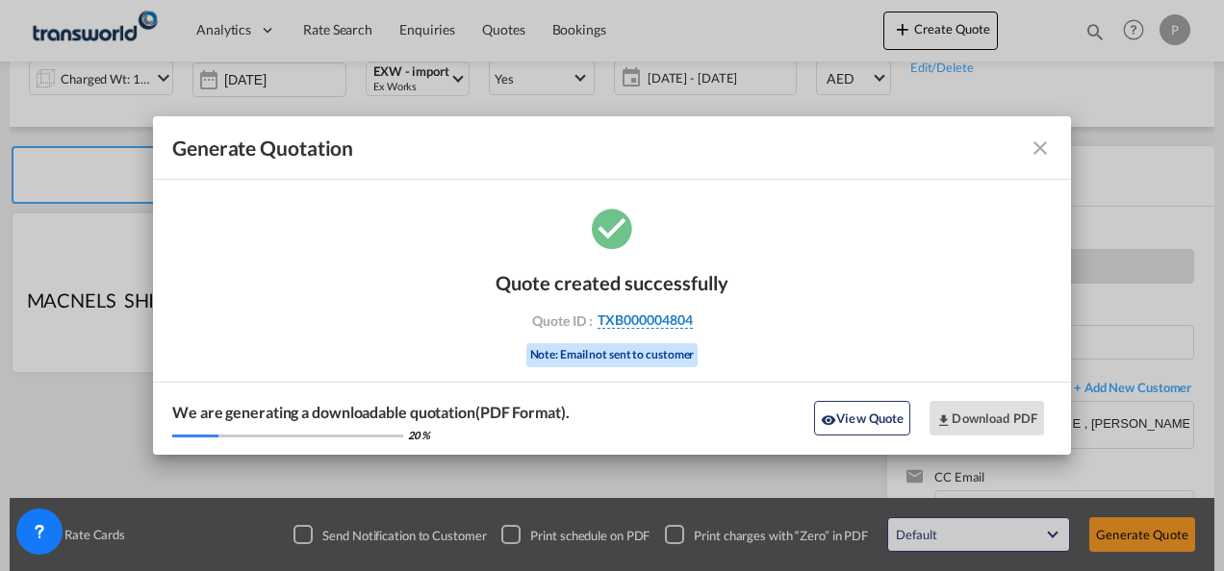
click at [673, 321] on span "TXB000004804" at bounding box center [644, 320] width 95 height 17
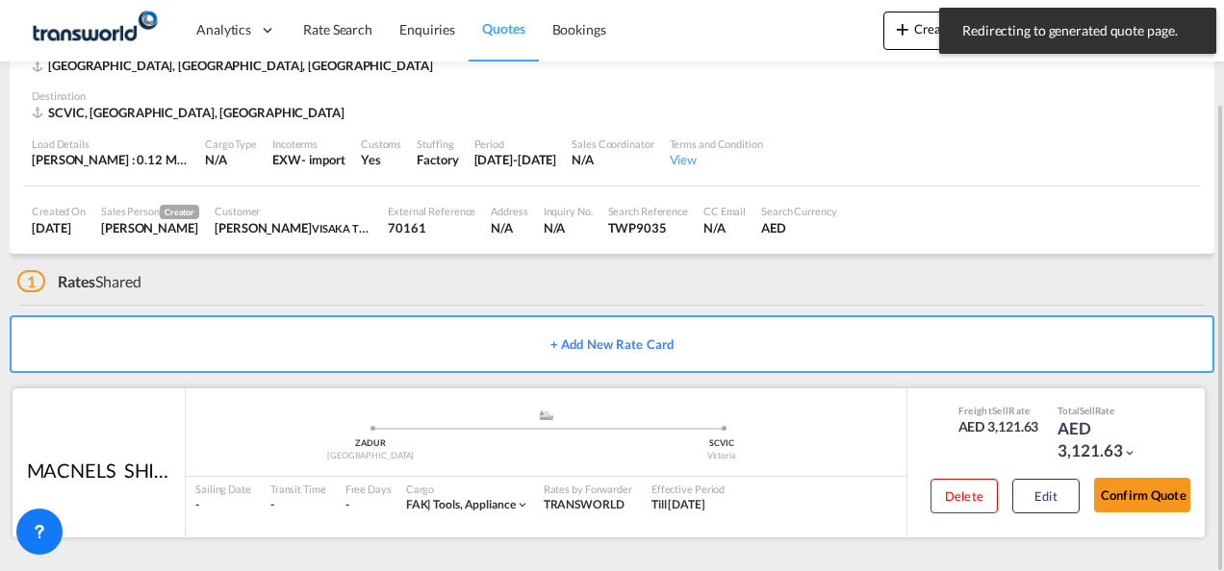
scroll to position [117, 0]
click at [1142, 500] on button "Confirm Quote" at bounding box center [1142, 496] width 96 height 35
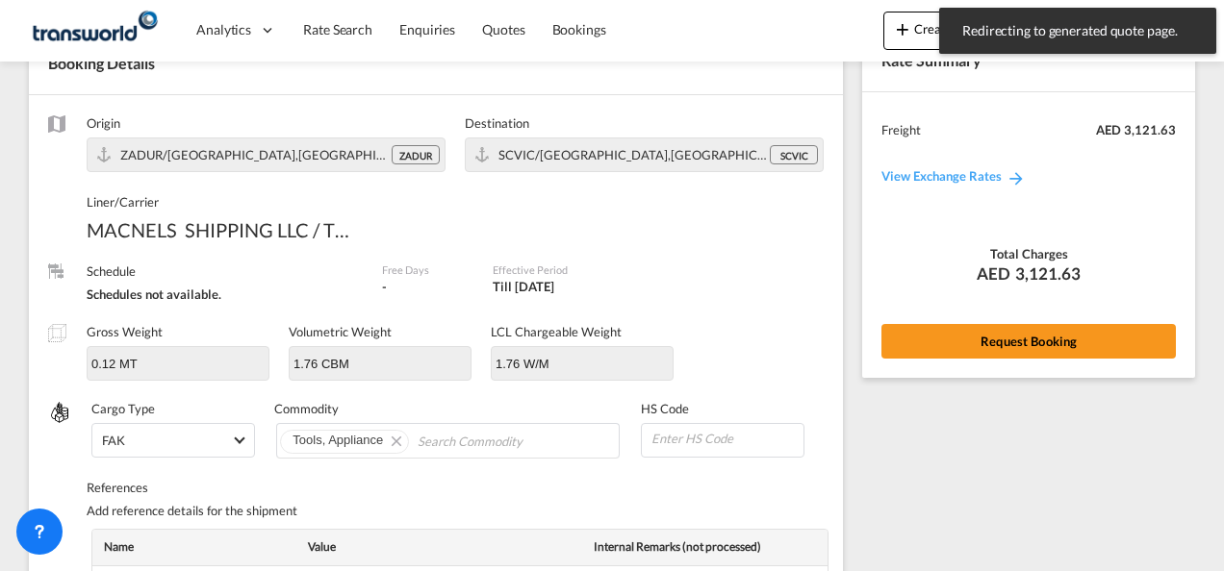
scroll to position [773, 0]
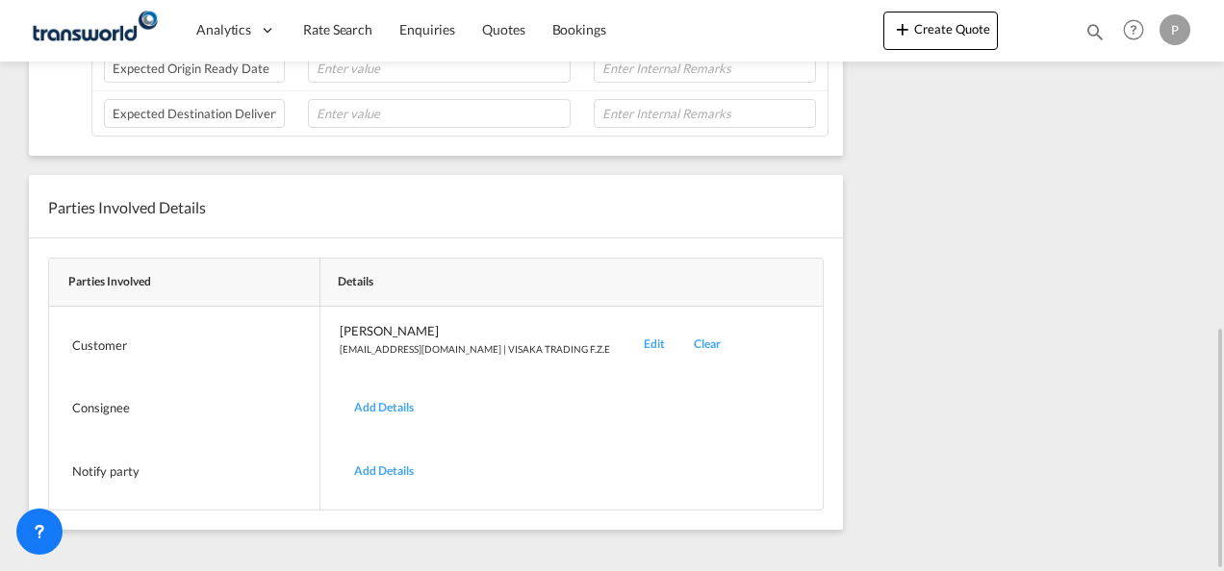
click at [629, 337] on div "Edit" at bounding box center [654, 344] width 50 height 45
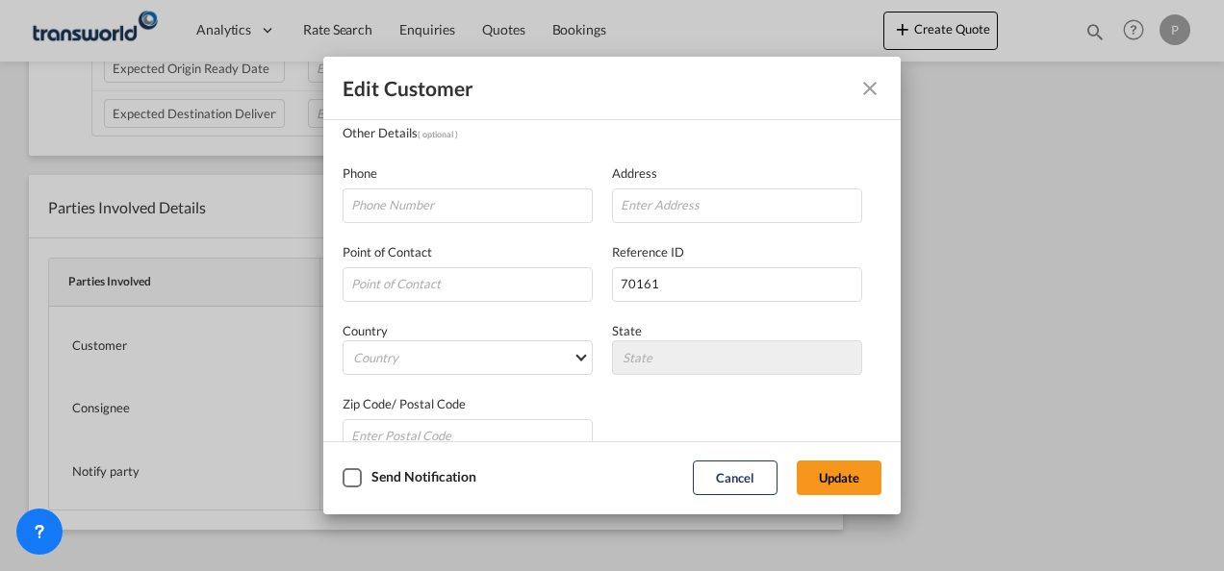
scroll to position [192, 0]
click at [848, 475] on button "Update" at bounding box center [839, 478] width 85 height 35
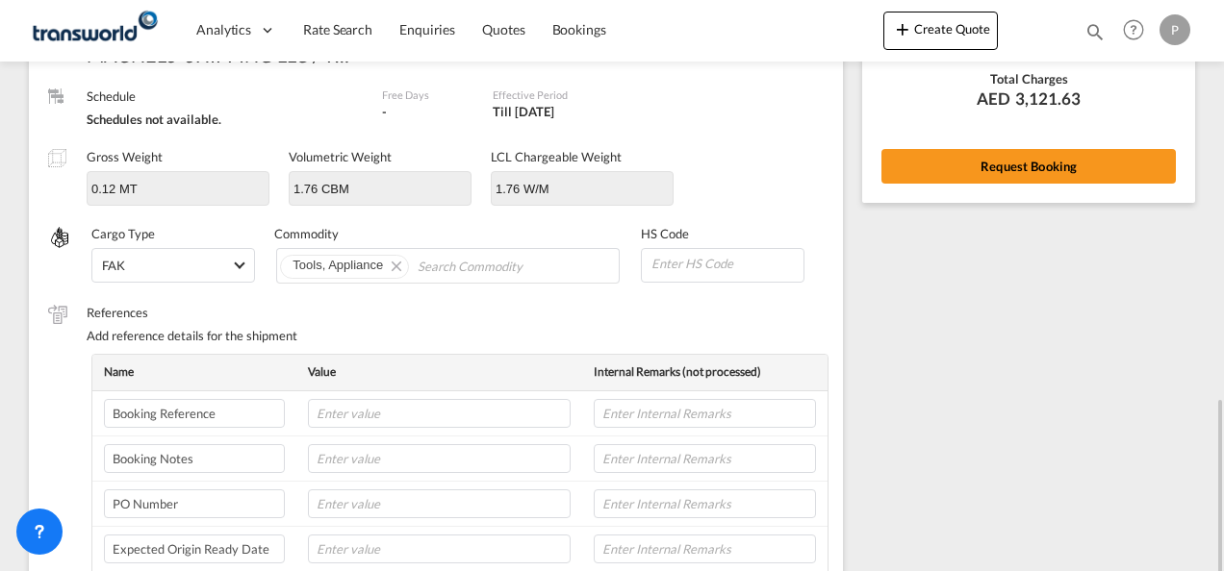
scroll to position [196, 0]
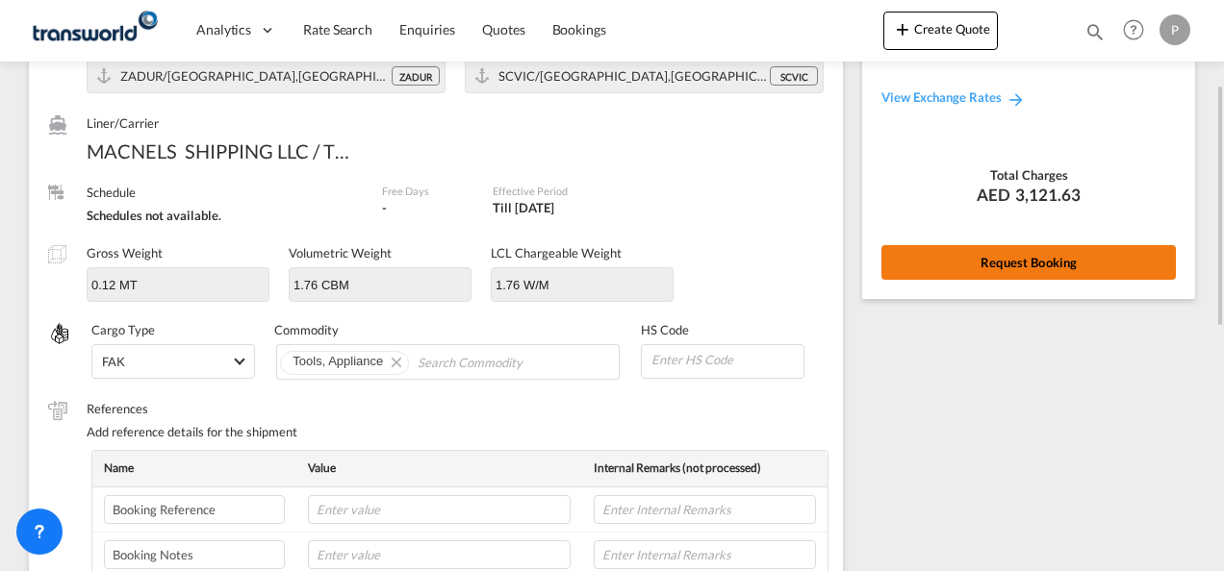
click at [1026, 260] on button "Request Booking" at bounding box center [1028, 262] width 294 height 35
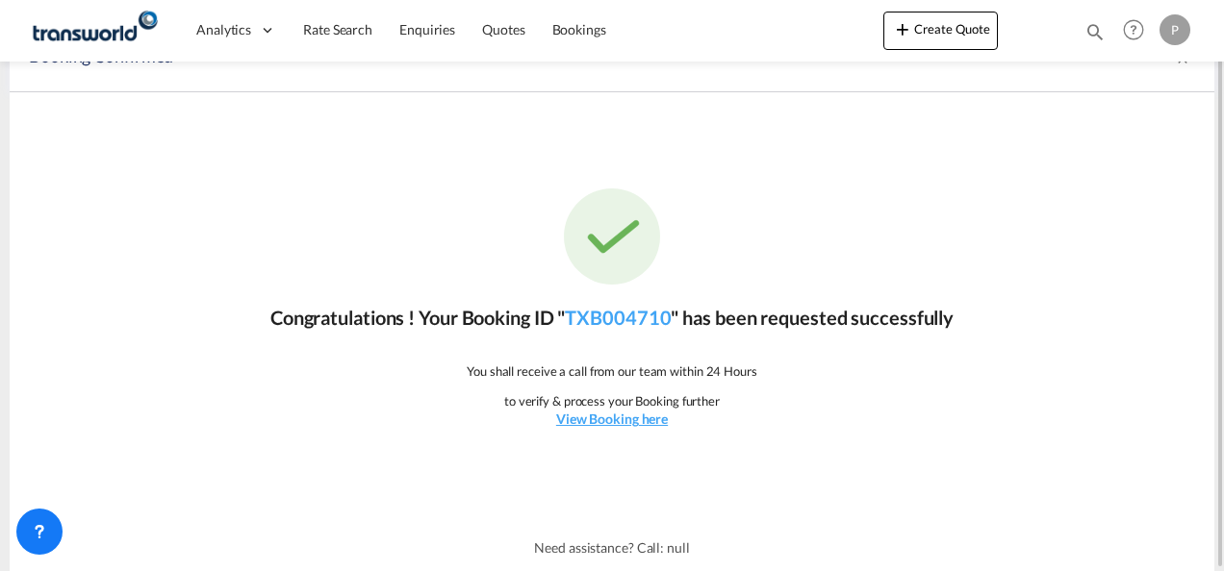
scroll to position [36, 0]
click at [627, 318] on link "TXB004710" at bounding box center [618, 318] width 106 height 23
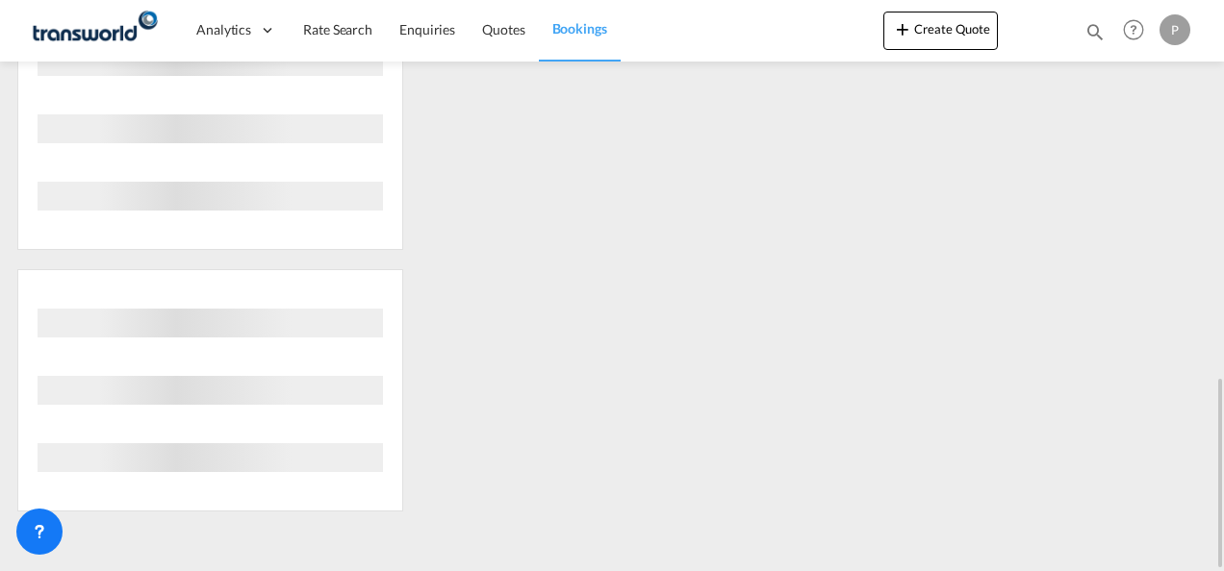
scroll to position [610, 0]
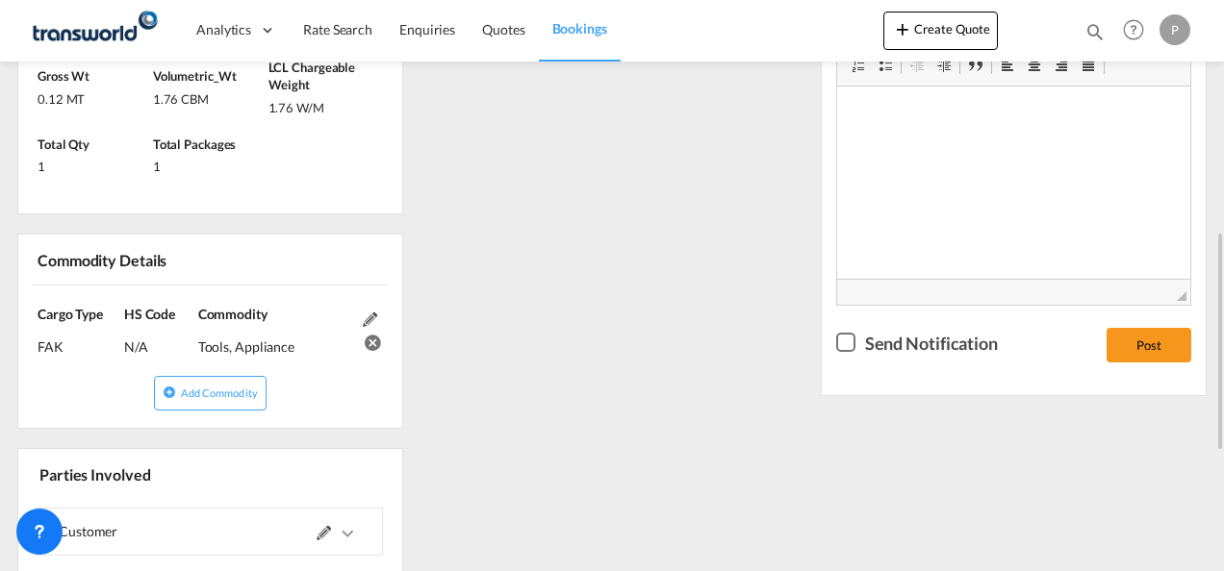
click at [646, 327] on div "References Inquiry No. N/A Quotation No. TXB000004804 Search Reference TWP9035 …" at bounding box center [612, 284] width 1204 height 1111
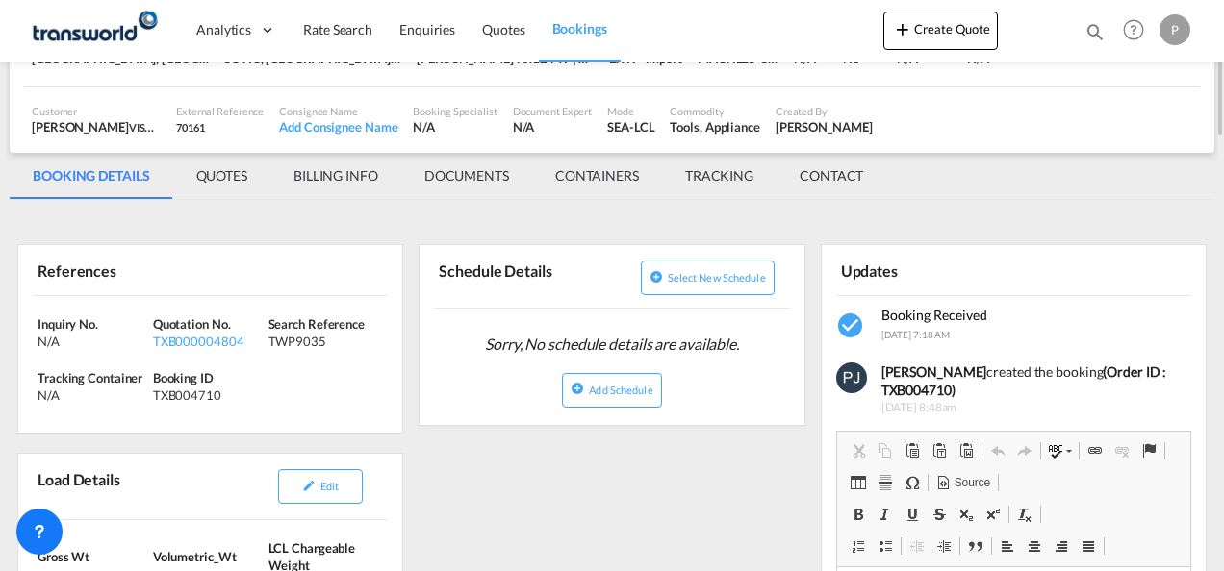
scroll to position [33, 0]
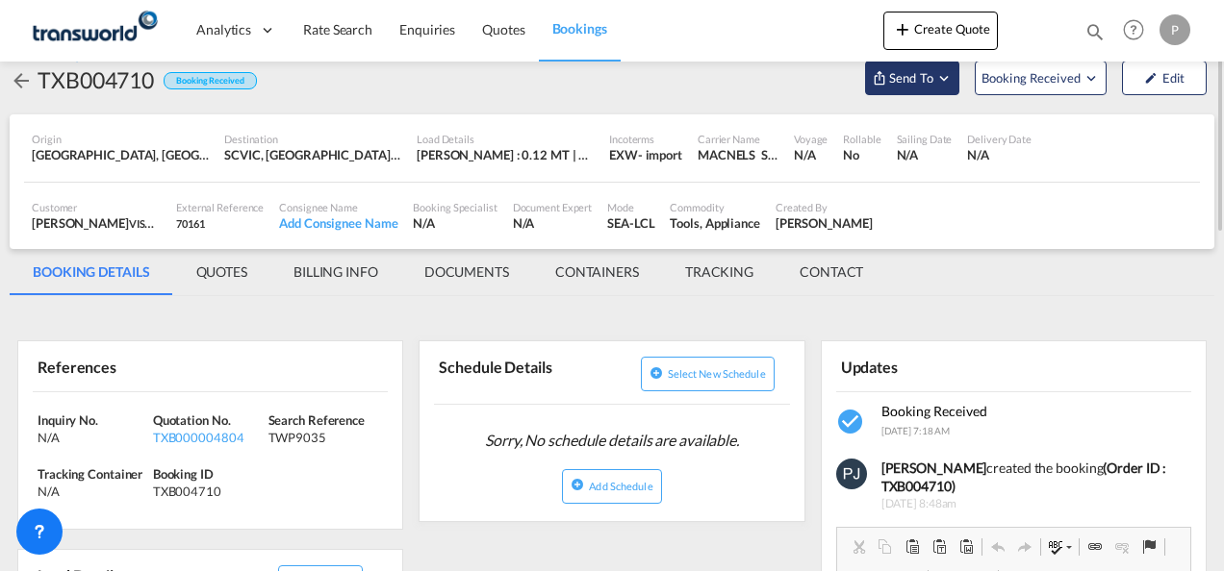
click at [950, 81] on md-icon "Open demo menu" at bounding box center [943, 77] width 17 height 17
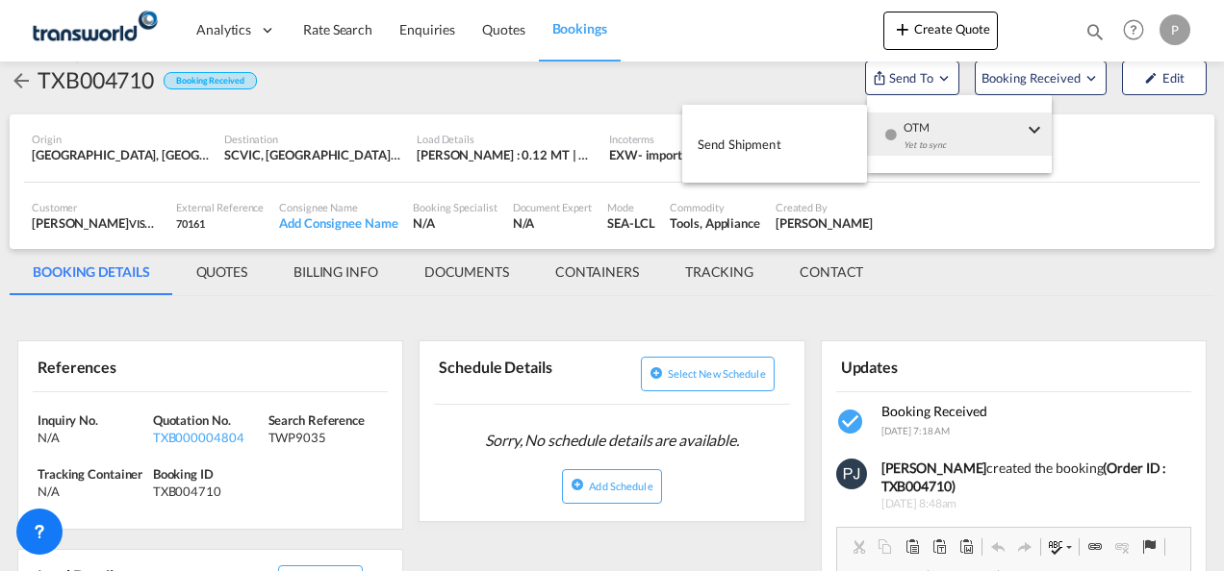
click at [770, 142] on span "Send Shipment" at bounding box center [739, 144] width 84 height 31
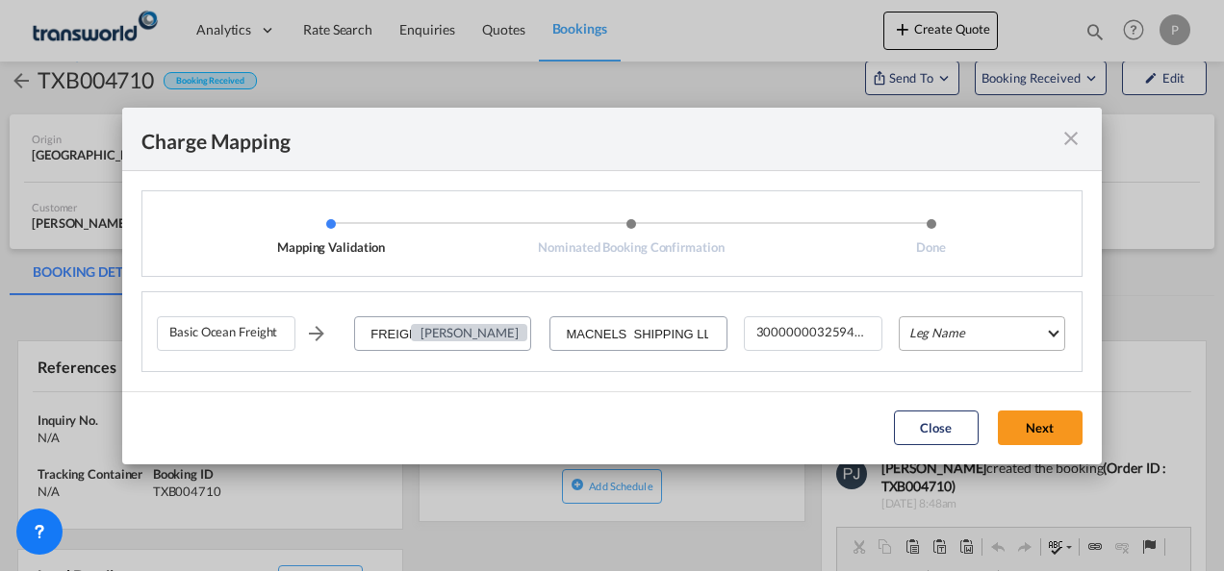
click at [985, 337] on md-select "Leg Name HANDLING ORIGIN VESSEL HANDLING DESTINATION OTHERS TL PICK UP CUSTOMS …" at bounding box center [982, 334] width 166 height 35
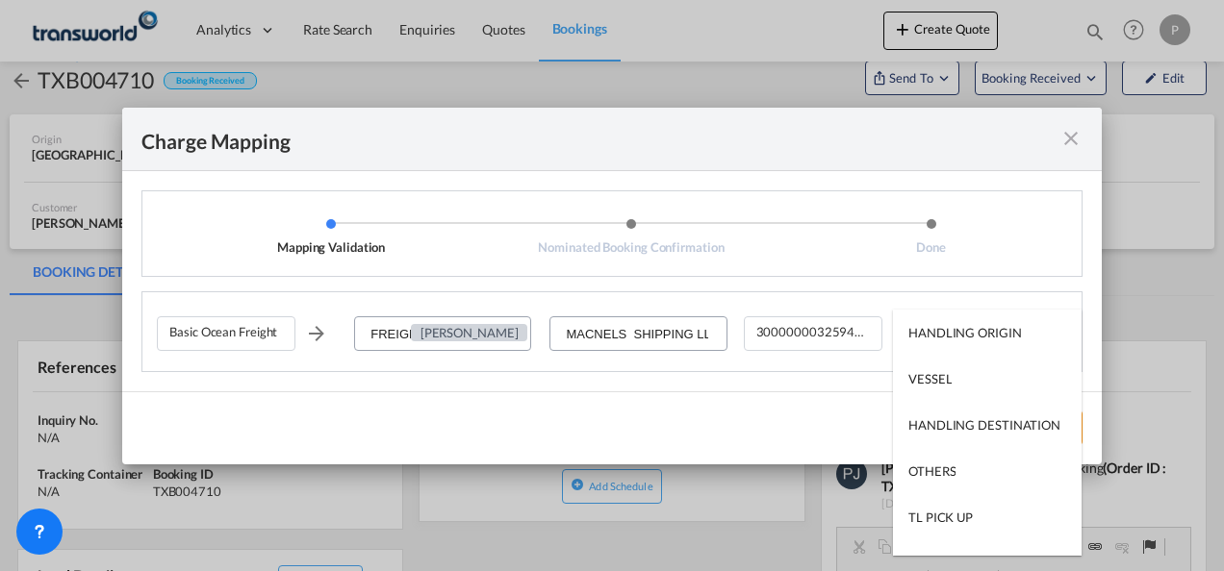
type md-option "HANDLING ORIGIN"
type md-option "VESSEL"
click at [958, 392] on md-option "VESSEL" at bounding box center [987, 379] width 189 height 46
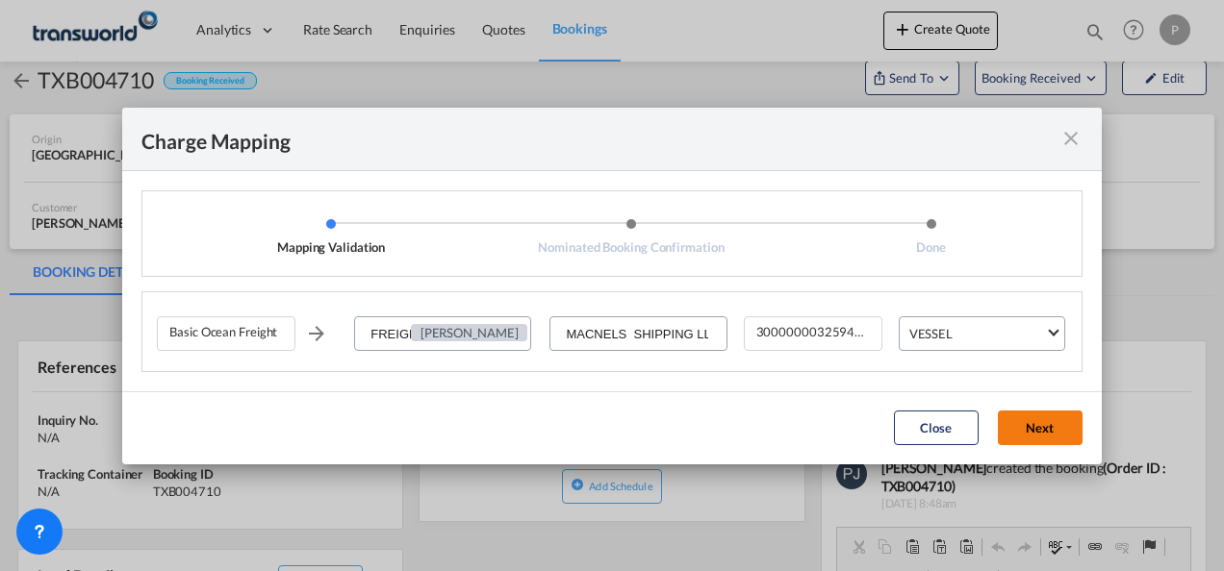
click at [1045, 436] on button "Next" at bounding box center [1040, 428] width 85 height 35
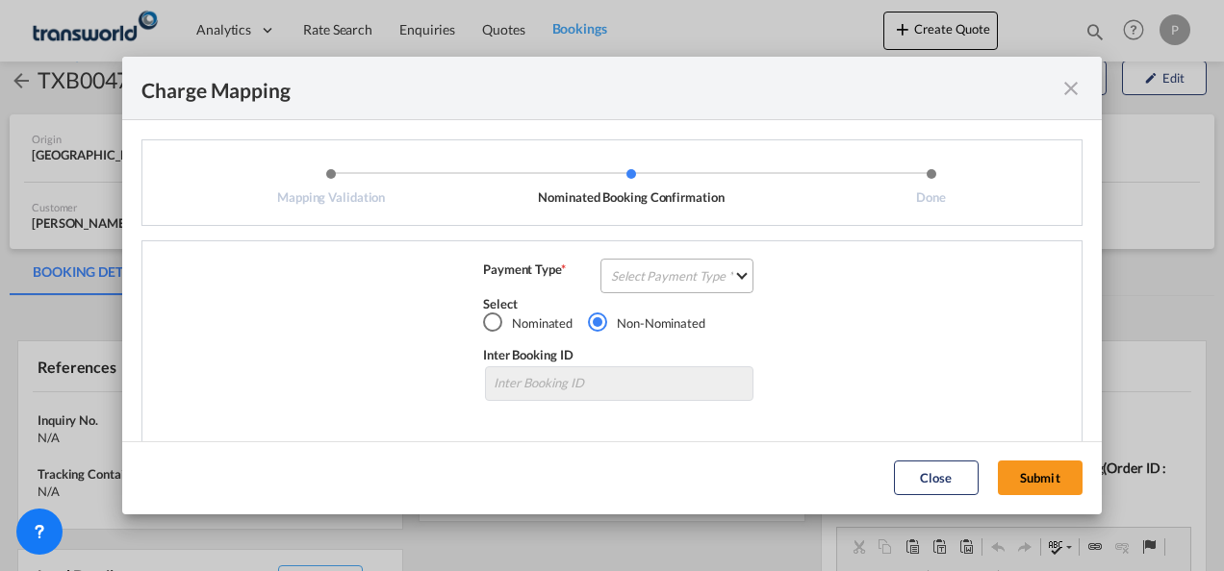
click at [639, 281] on md-select "Select Payment Type COLLECT PREPAID" at bounding box center [676, 276] width 153 height 35
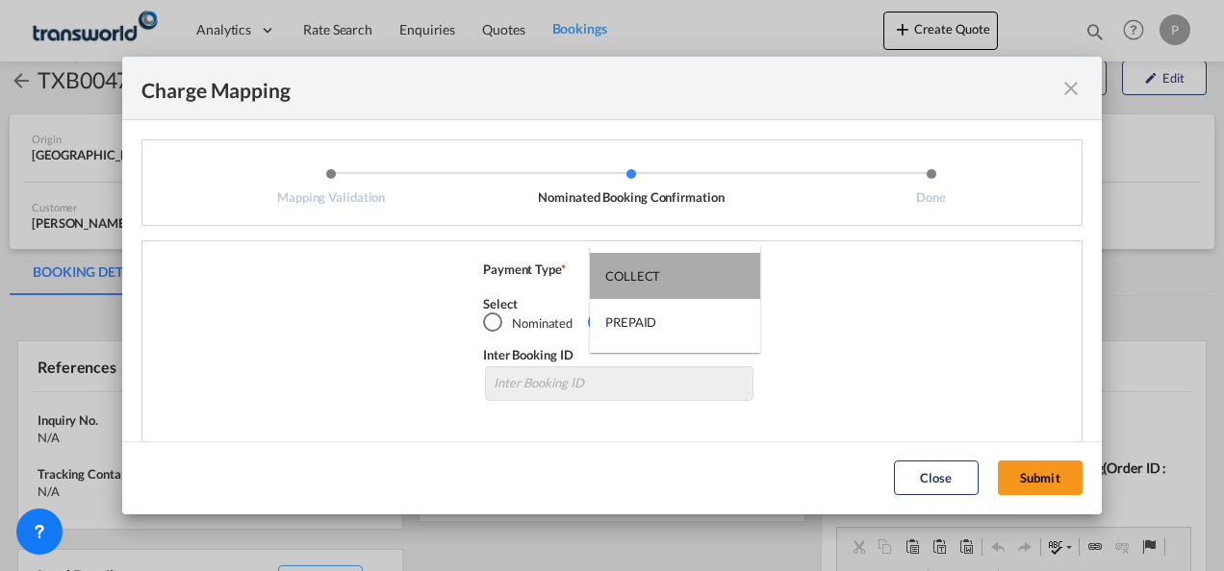
click at [645, 279] on div "COLLECT" at bounding box center [632, 275] width 55 height 17
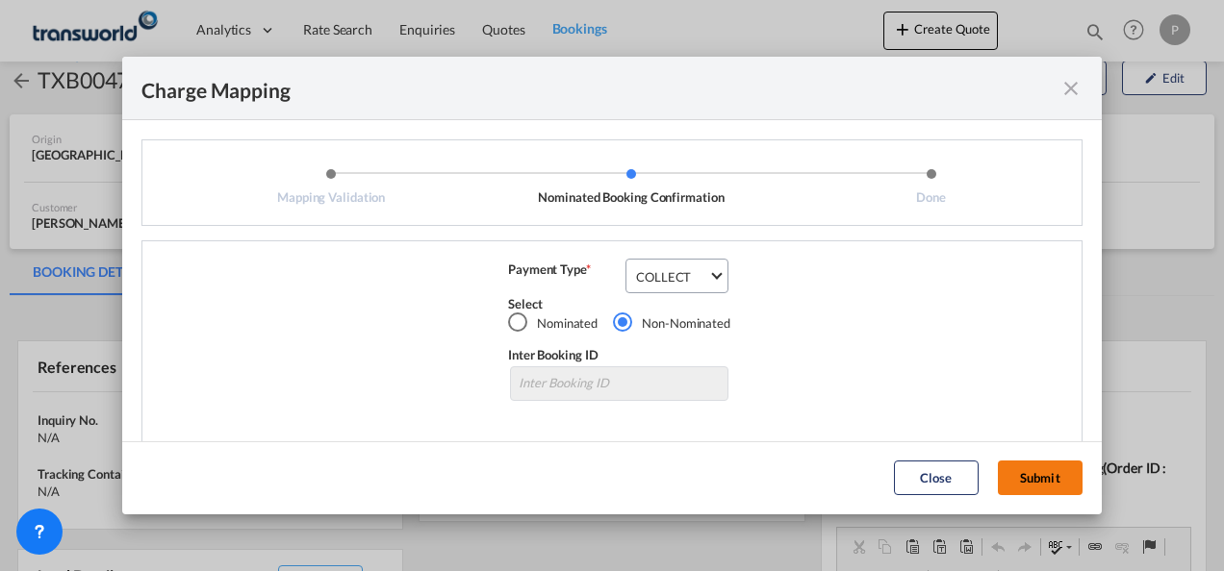
click at [1057, 481] on button "Submit" at bounding box center [1040, 478] width 85 height 35
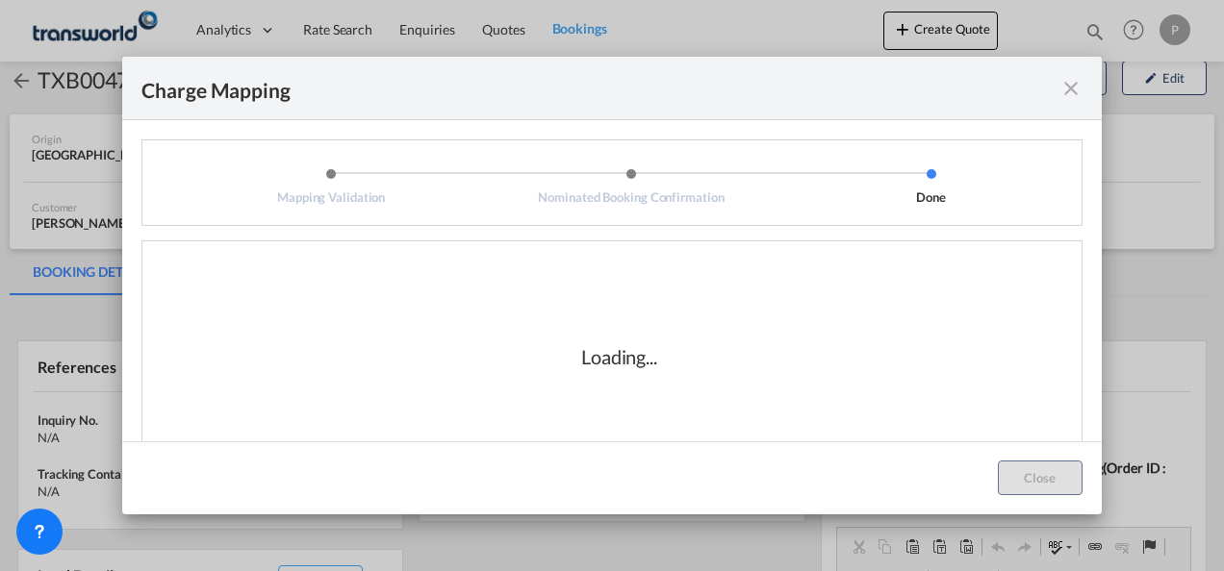
scroll to position [42, 0]
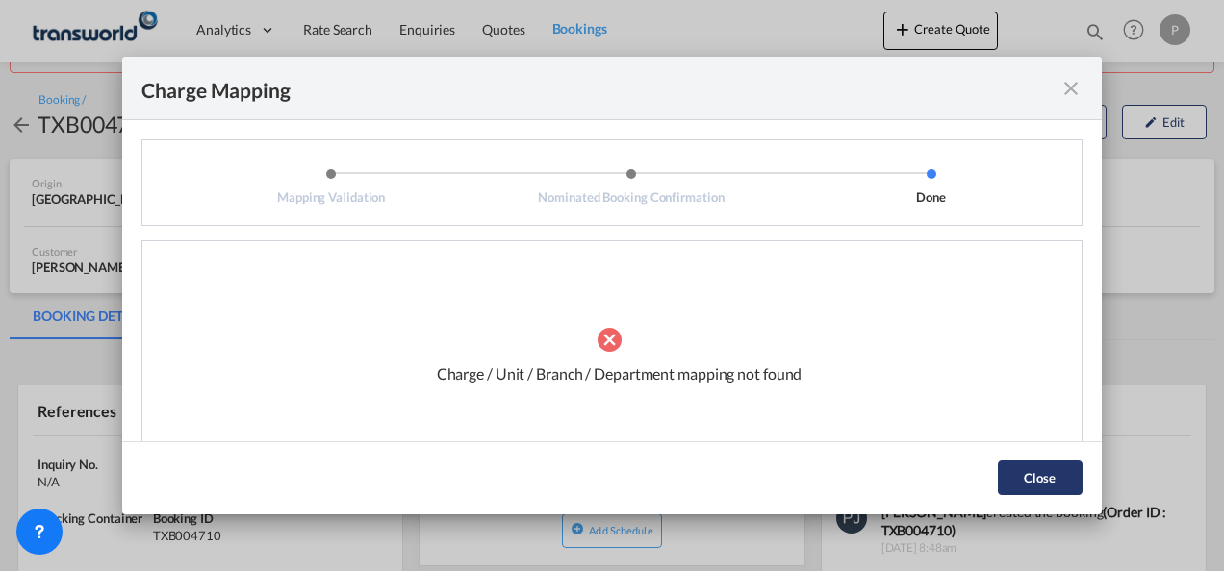
click at [1040, 475] on button "Close" at bounding box center [1040, 478] width 85 height 35
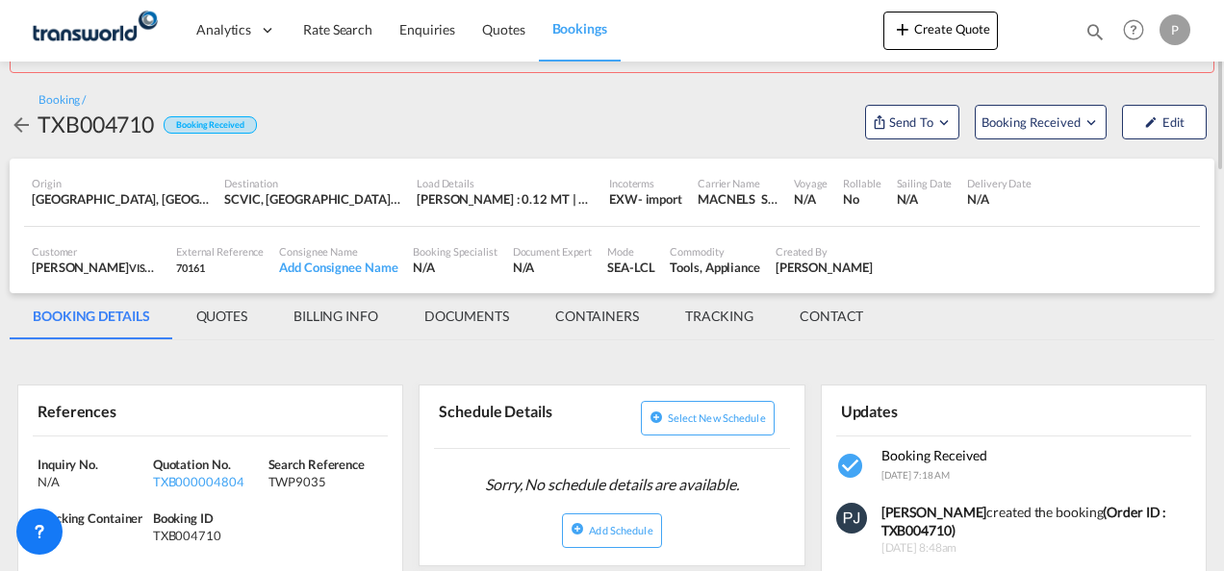
scroll to position [0, 0]
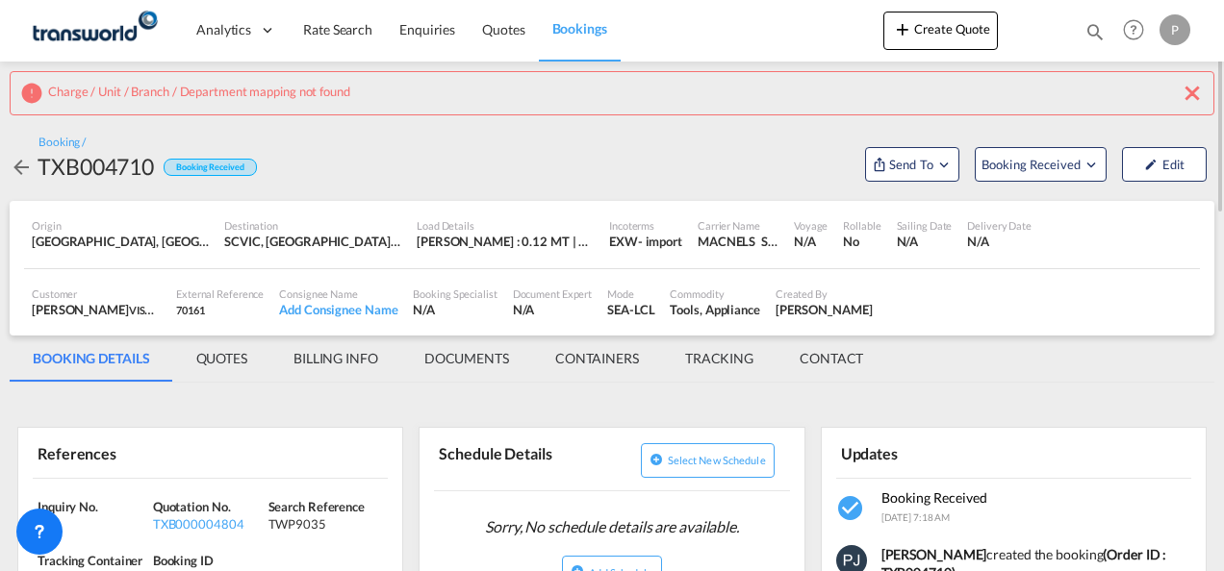
click at [1197, 87] on md-icon "icon-close" at bounding box center [1191, 93] width 23 height 23
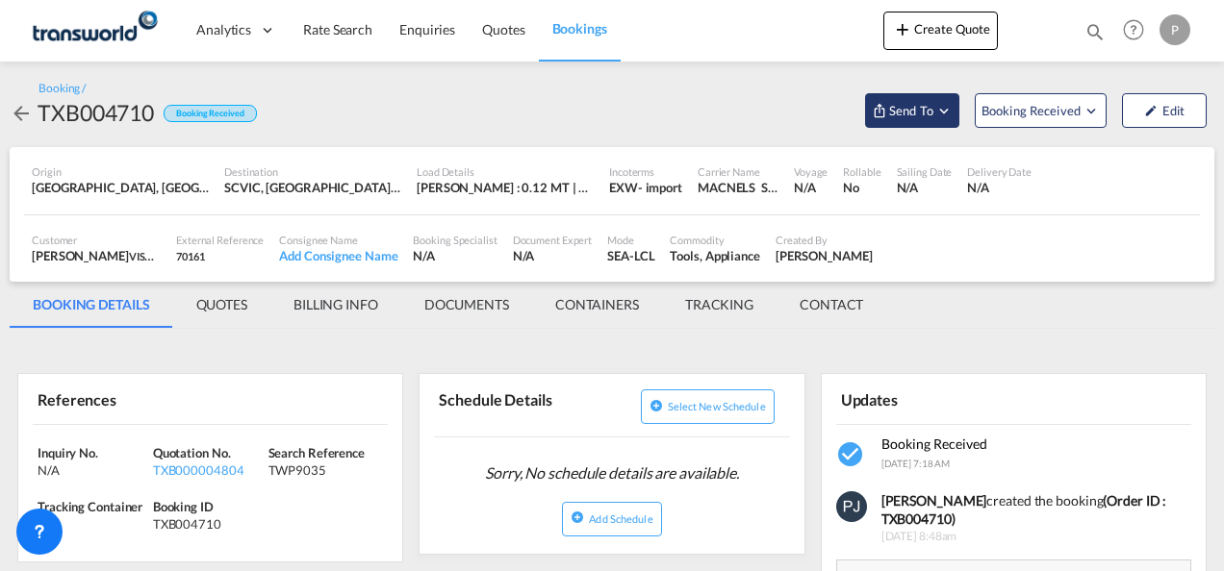
click at [944, 111] on md-icon "Open demo menu" at bounding box center [943, 110] width 17 height 17
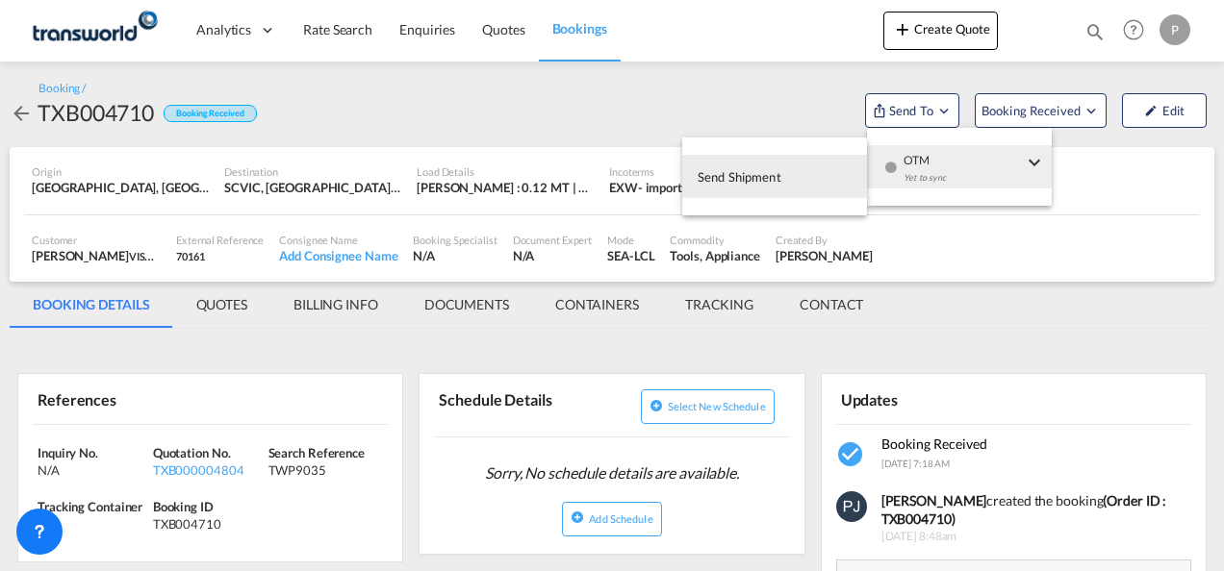
click at [533, 94] on md-backdrop at bounding box center [612, 285] width 1224 height 571
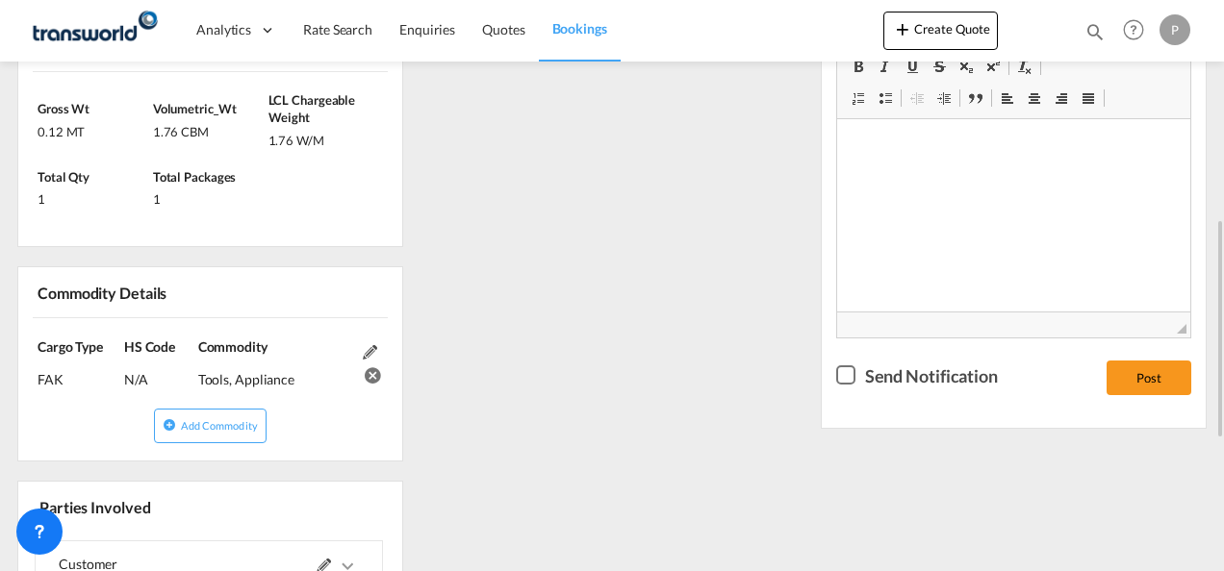
scroll to position [770, 0]
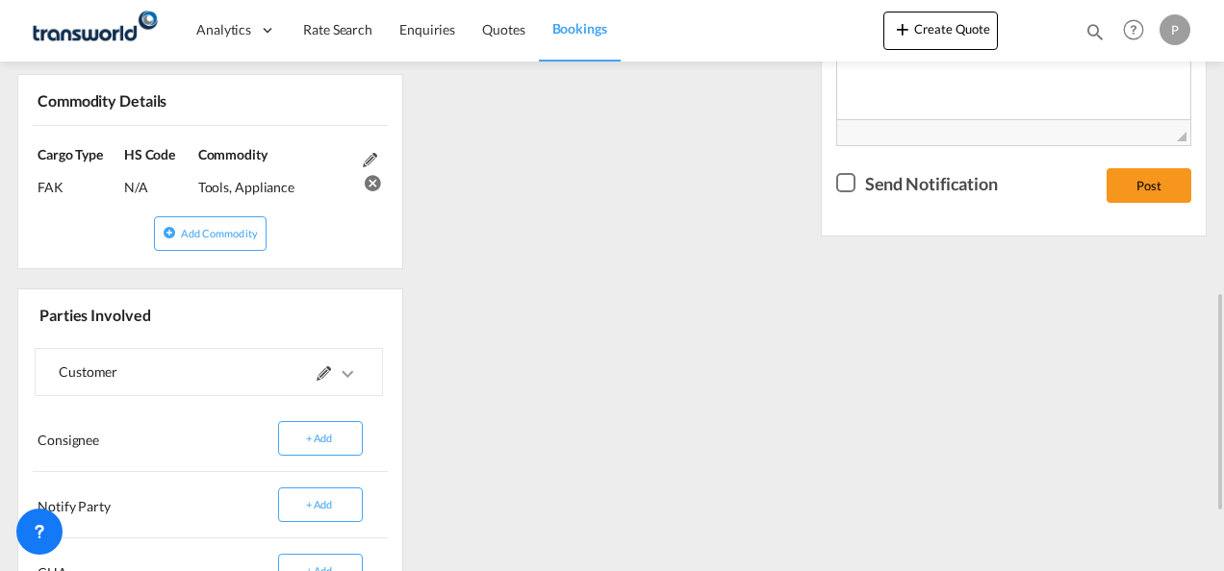
click at [321, 370] on md-icon at bounding box center [324, 374] width 14 height 14
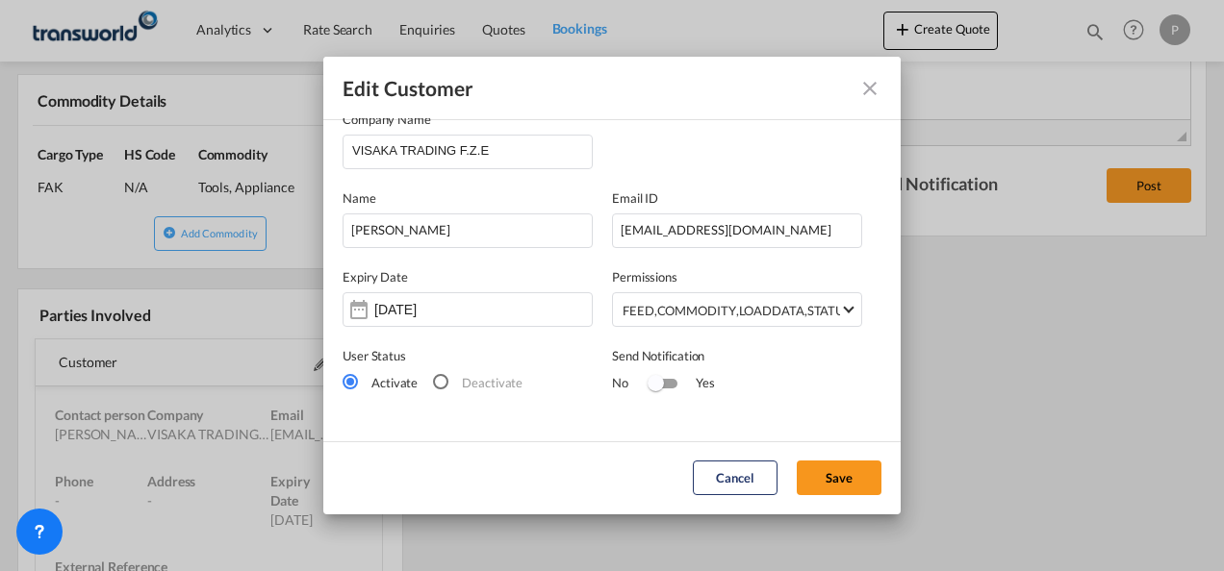
scroll to position [0, 0]
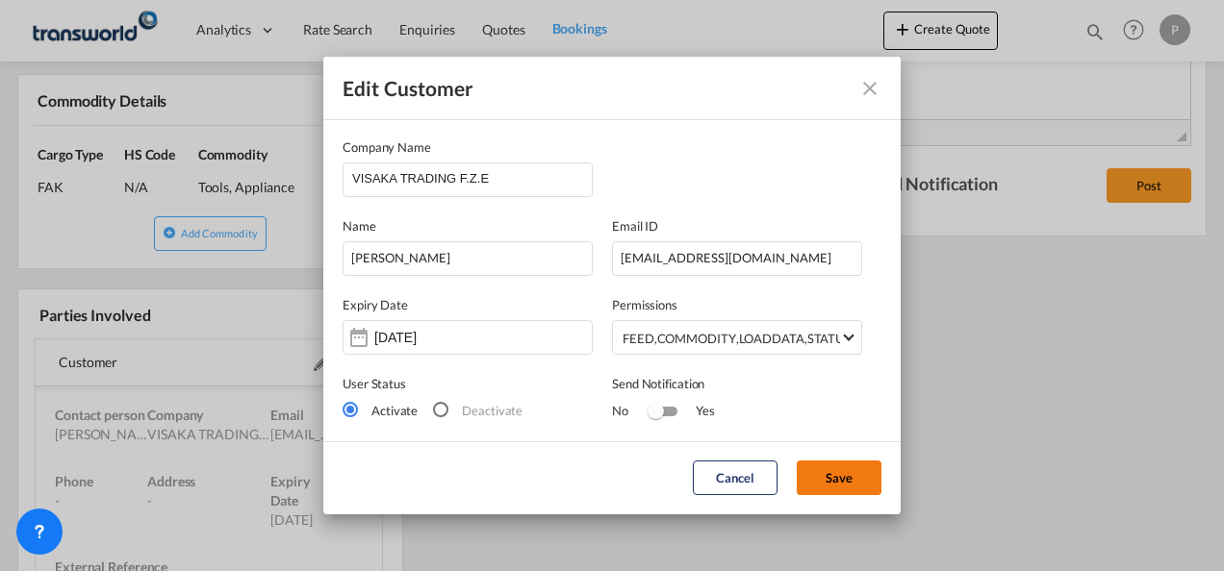
click at [831, 478] on button "Save" at bounding box center [839, 478] width 85 height 35
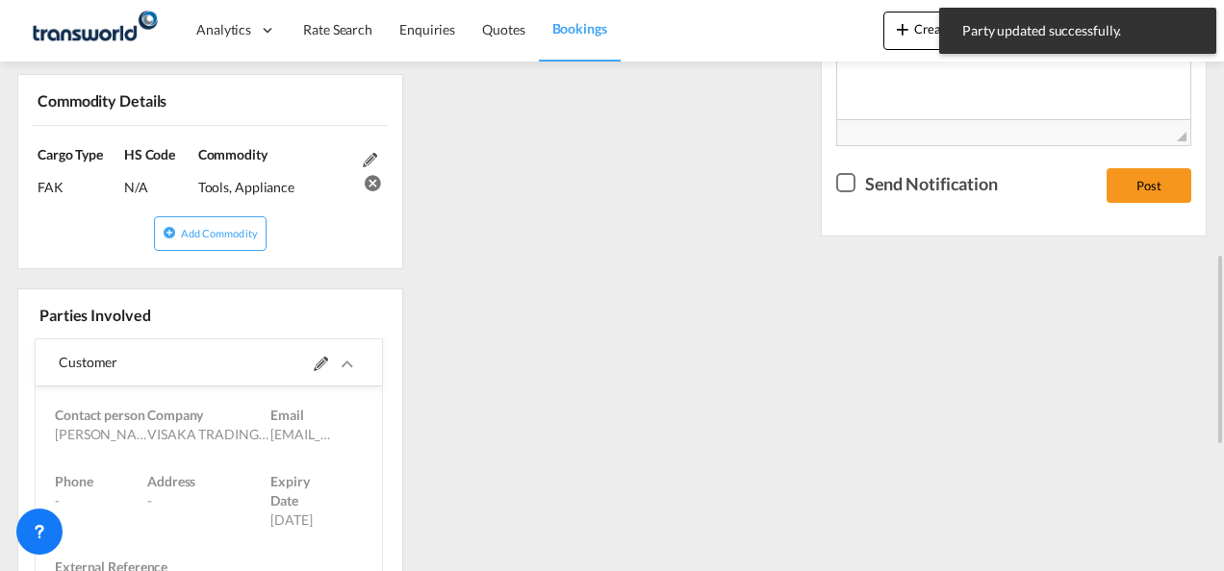
scroll to position [385, 0]
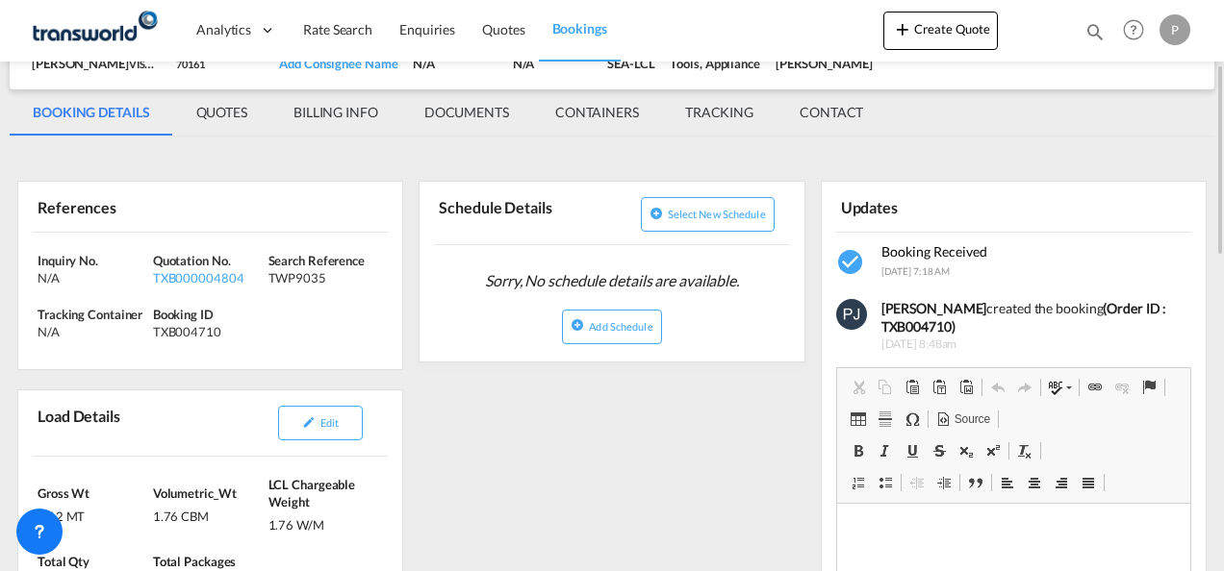
scroll to position [0, 0]
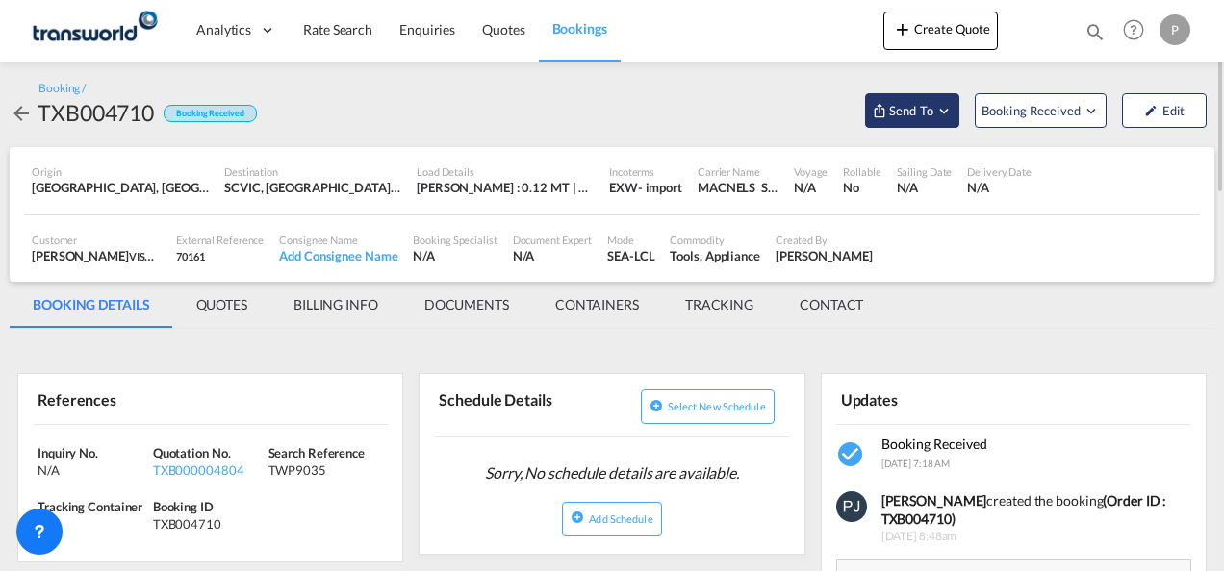
click at [947, 110] on md-icon "Open demo menu" at bounding box center [943, 110] width 17 height 17
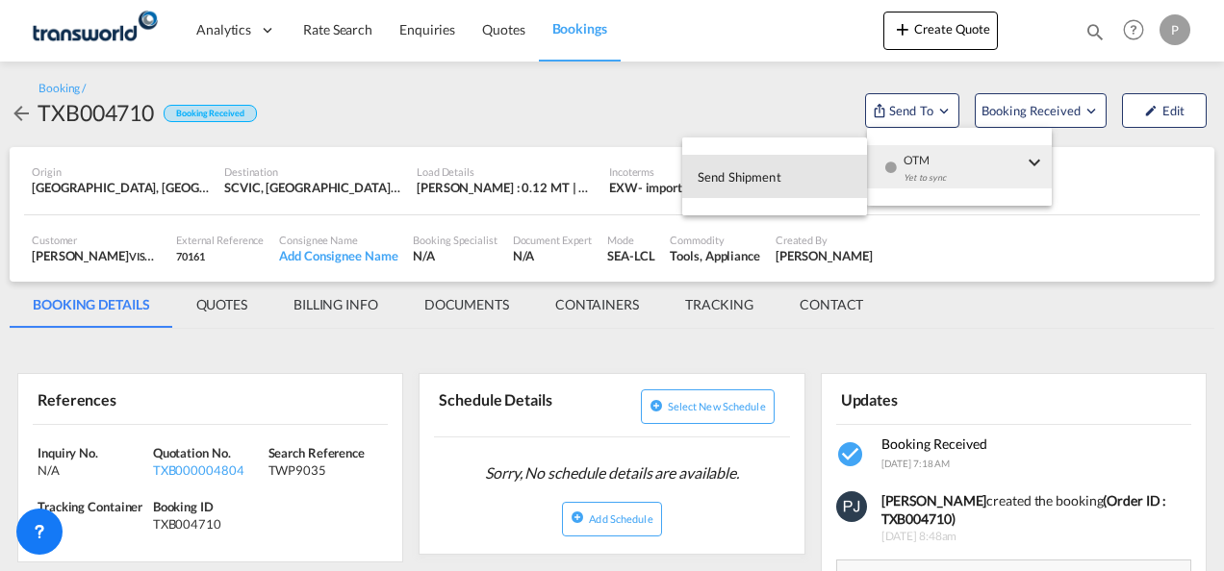
click at [741, 176] on span "Send Shipment" at bounding box center [739, 177] width 84 height 31
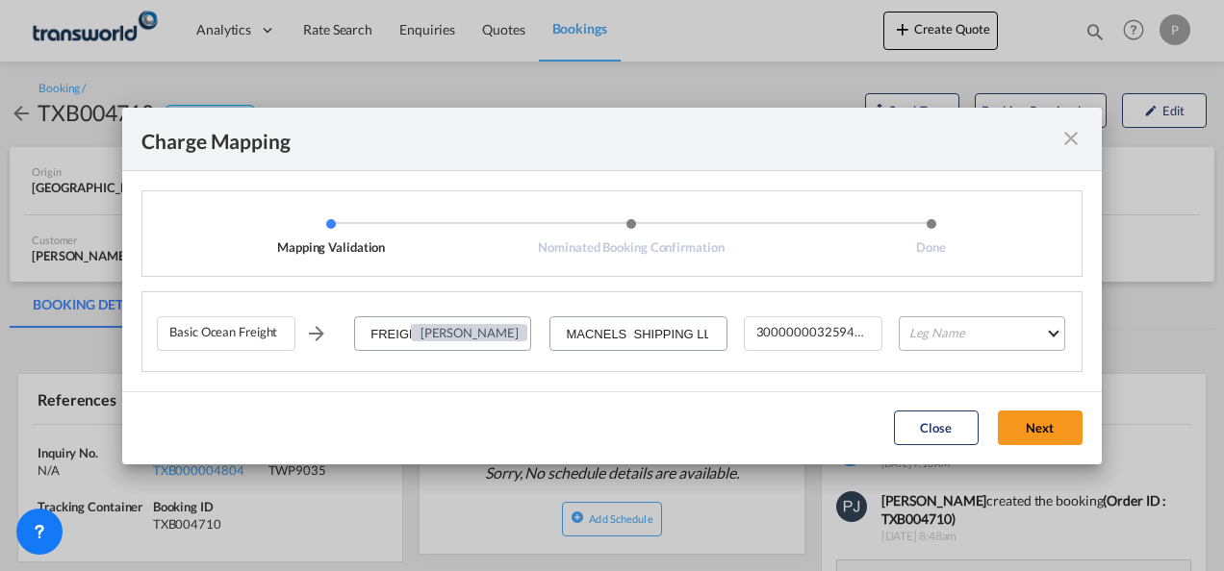
click at [960, 331] on md-select "Leg Name HANDLING ORIGIN VESSEL HANDLING DESTINATION OTHERS TL PICK UP CUSTOMS …" at bounding box center [982, 334] width 166 height 35
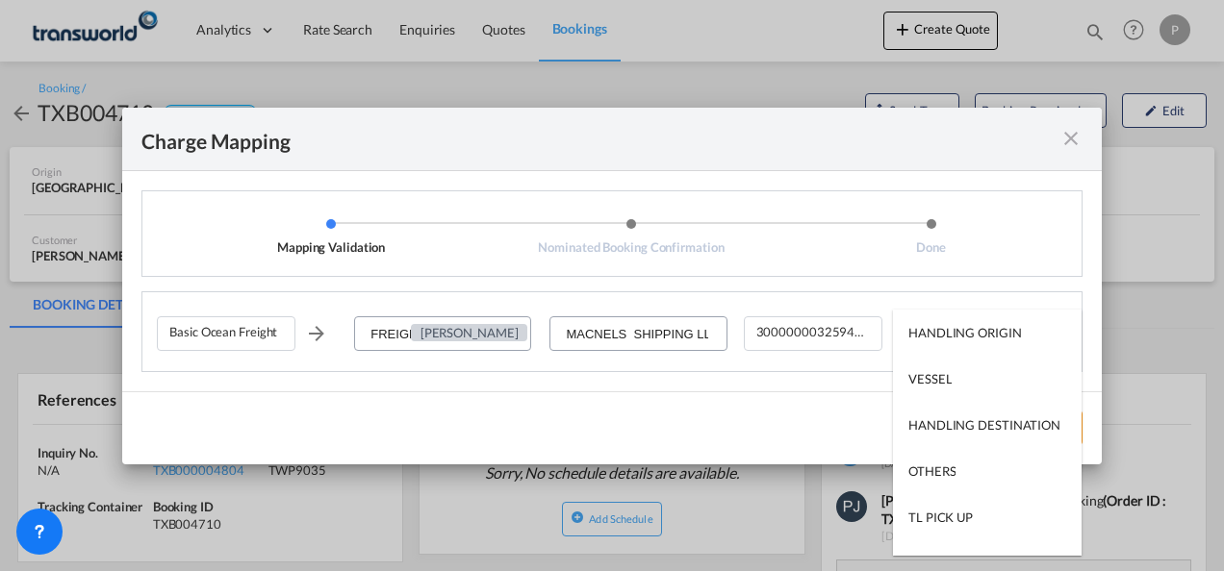
type md-option "HANDLING ORIGIN"
type md-option "VESSEL"
click at [957, 384] on md-option "VESSEL" at bounding box center [987, 379] width 189 height 46
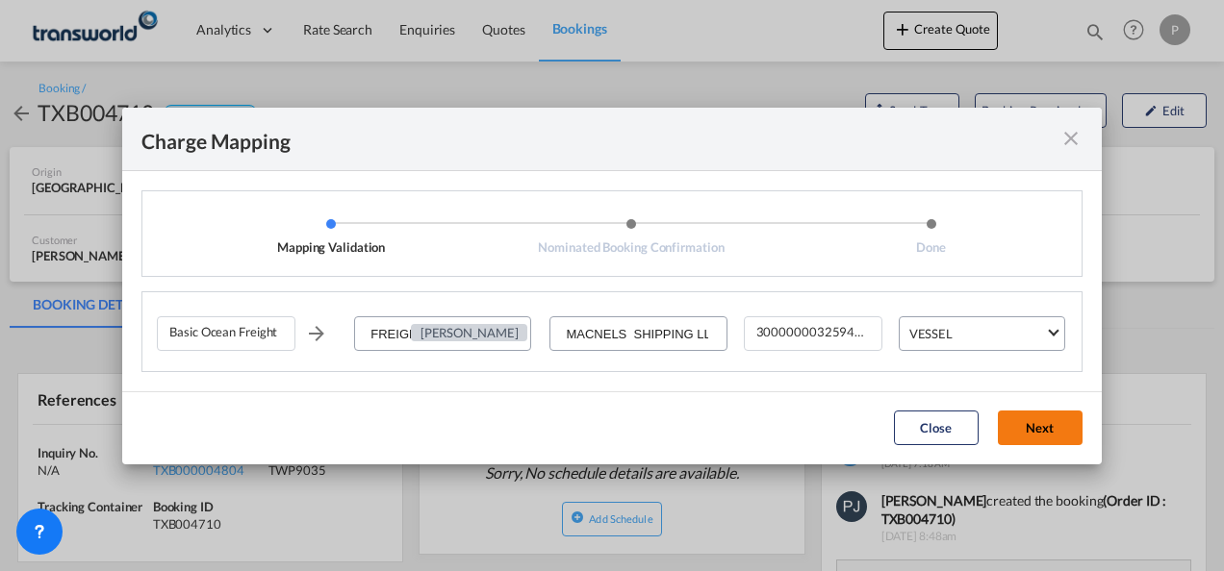
click at [1030, 429] on button "Next" at bounding box center [1040, 428] width 85 height 35
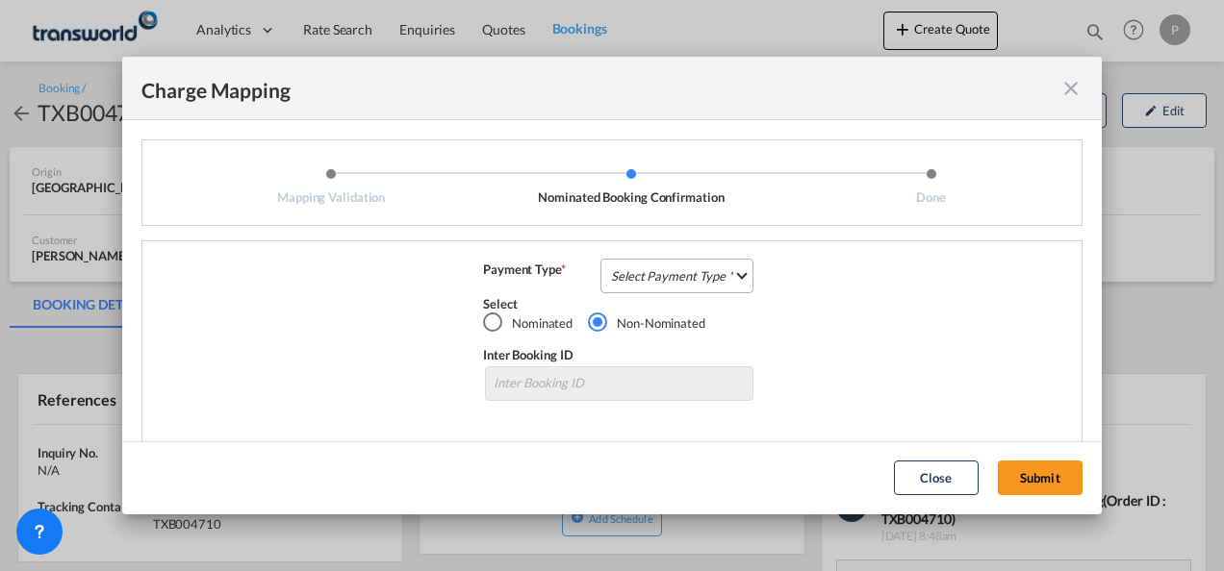
click at [668, 281] on md-select "Select Payment Type COLLECT PREPAID" at bounding box center [676, 276] width 153 height 35
click at [655, 279] on div "COLLECT" at bounding box center [632, 275] width 55 height 17
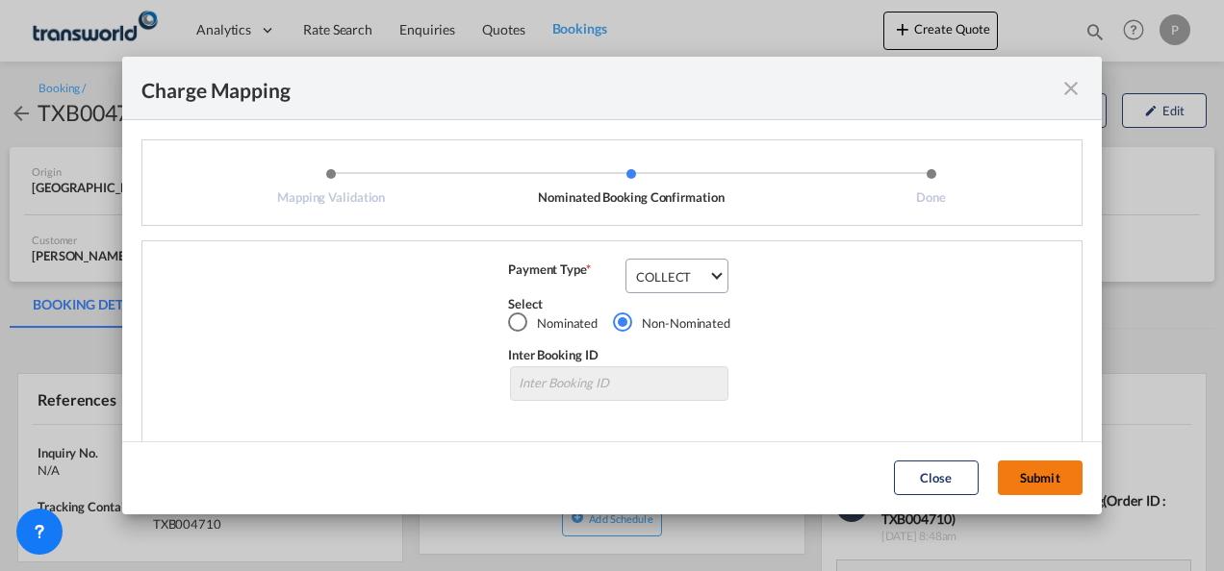
click at [1038, 478] on button "Submit" at bounding box center [1040, 478] width 85 height 35
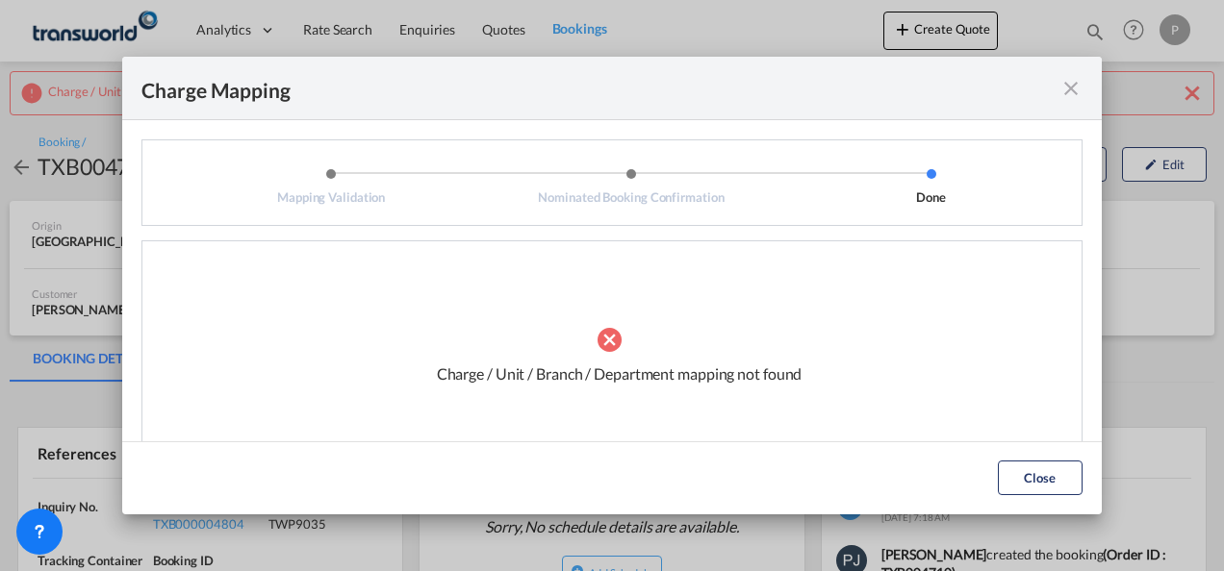
click at [1072, 94] on md-icon "icon-close fg-AAA8AD cursor" at bounding box center [1070, 88] width 23 height 23
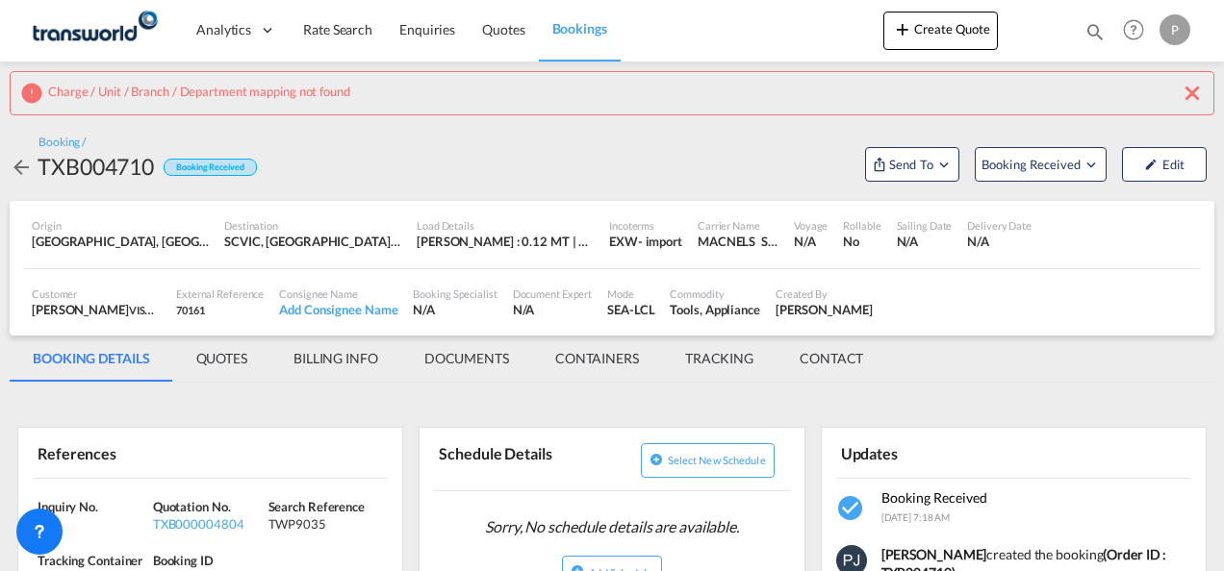
click at [1193, 90] on md-icon "icon-close" at bounding box center [1191, 93] width 23 height 23
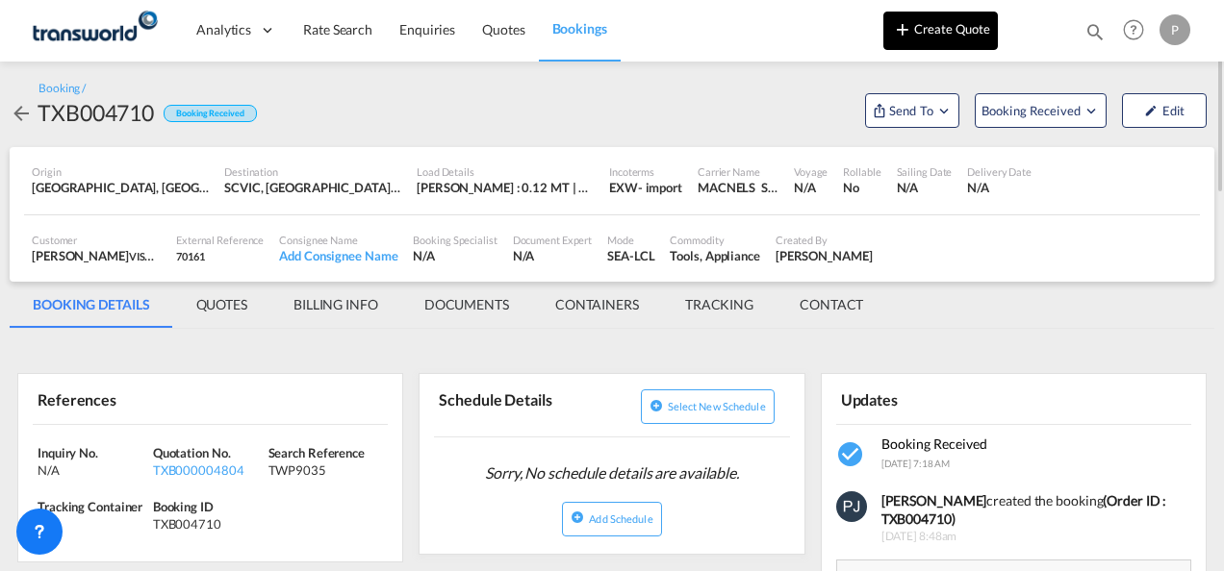
click at [939, 33] on button "Create Quote" at bounding box center [940, 31] width 114 height 38
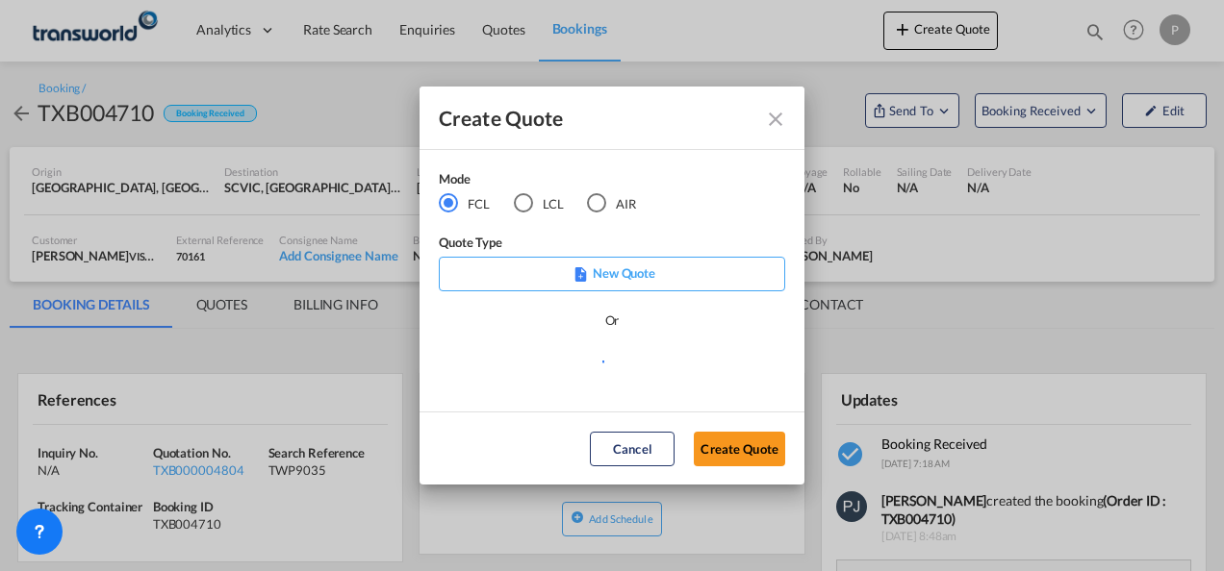
click at [593, 204] on div "AIR" at bounding box center [596, 202] width 19 height 19
click at [738, 453] on button "Create Quote" at bounding box center [739, 449] width 91 height 35
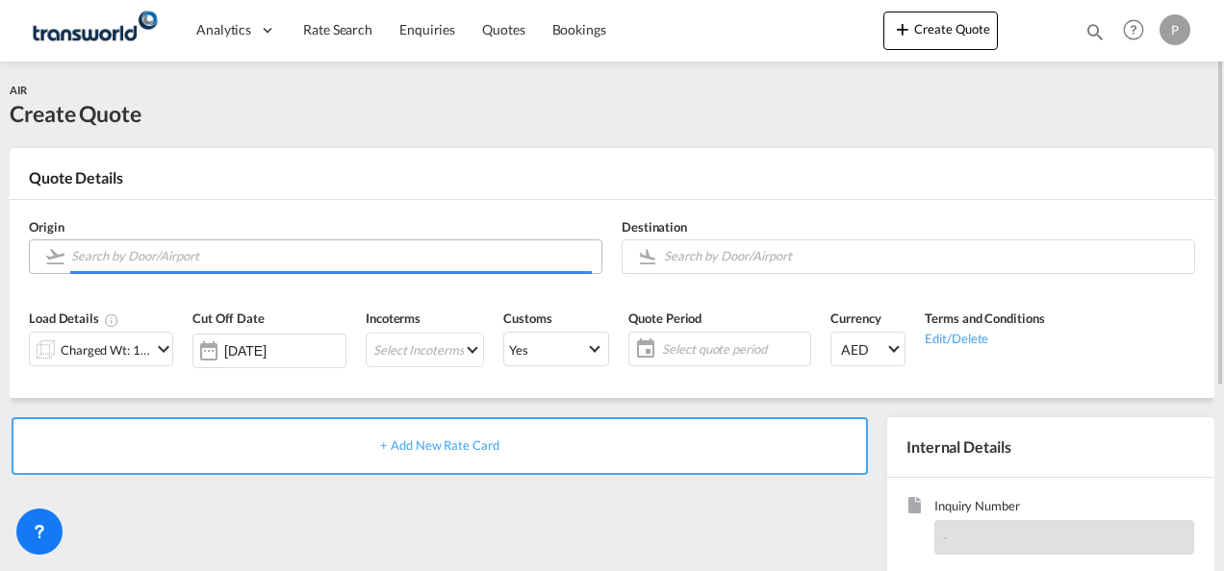
click at [246, 265] on input "Search by Door/Airport" at bounding box center [331, 257] width 520 height 34
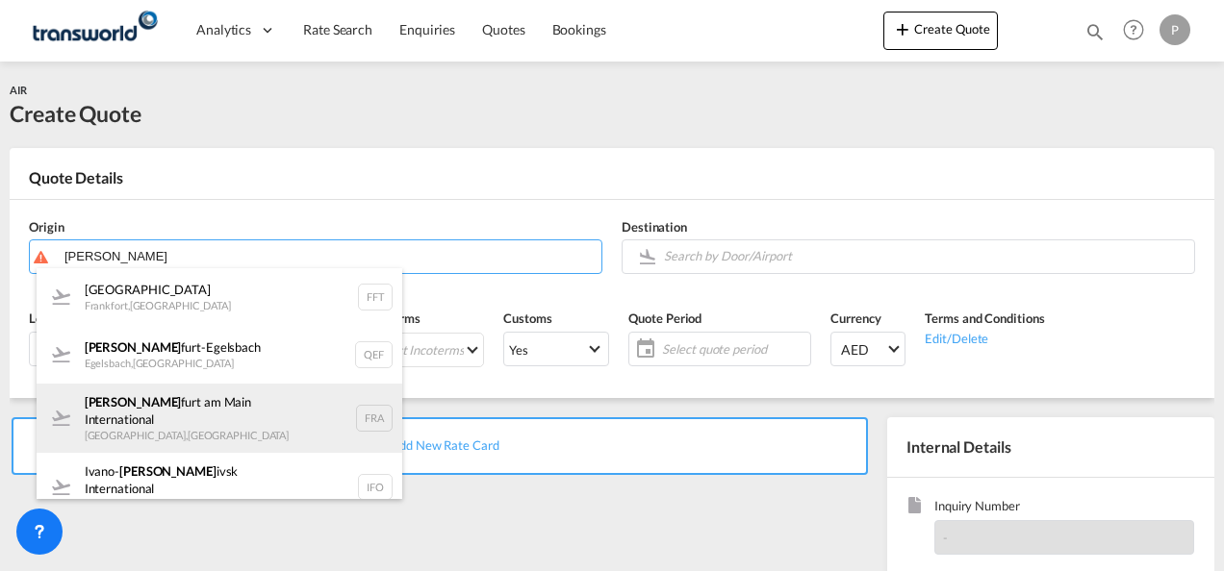
click at [225, 418] on div "[PERSON_NAME] am Main International [GEOGRAPHIC_DATA] , [GEOGRAPHIC_DATA] FRA" at bounding box center [220, 418] width 366 height 69
type input "[GEOGRAPHIC_DATA], [GEOGRAPHIC_DATA], [GEOGRAPHIC_DATA]"
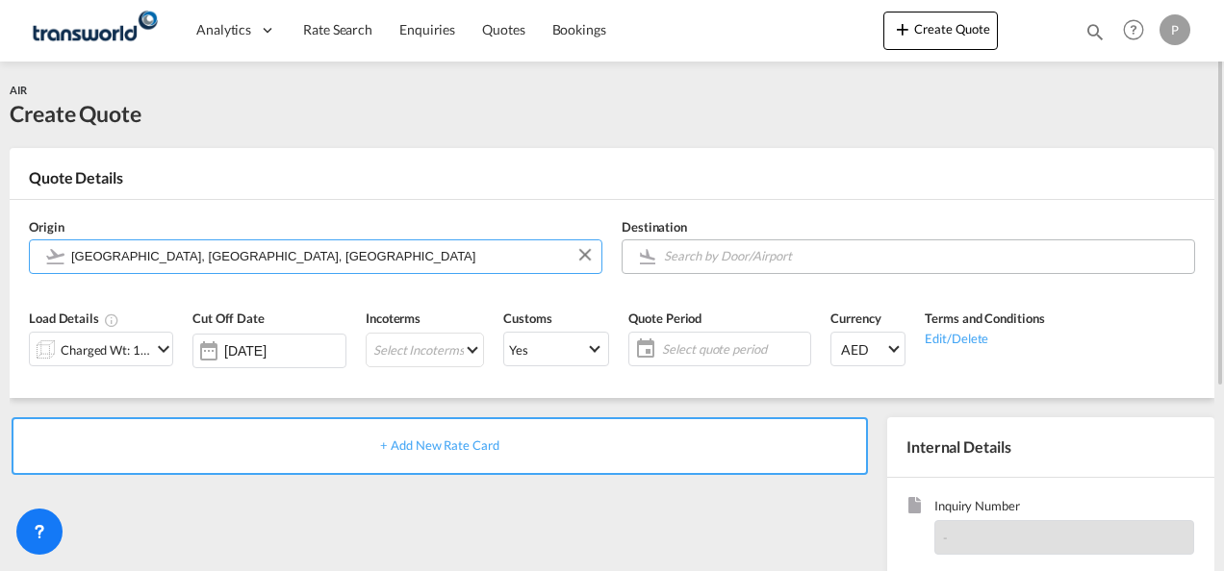
click at [756, 256] on input "Search by Door/Airport" at bounding box center [924, 257] width 520 height 34
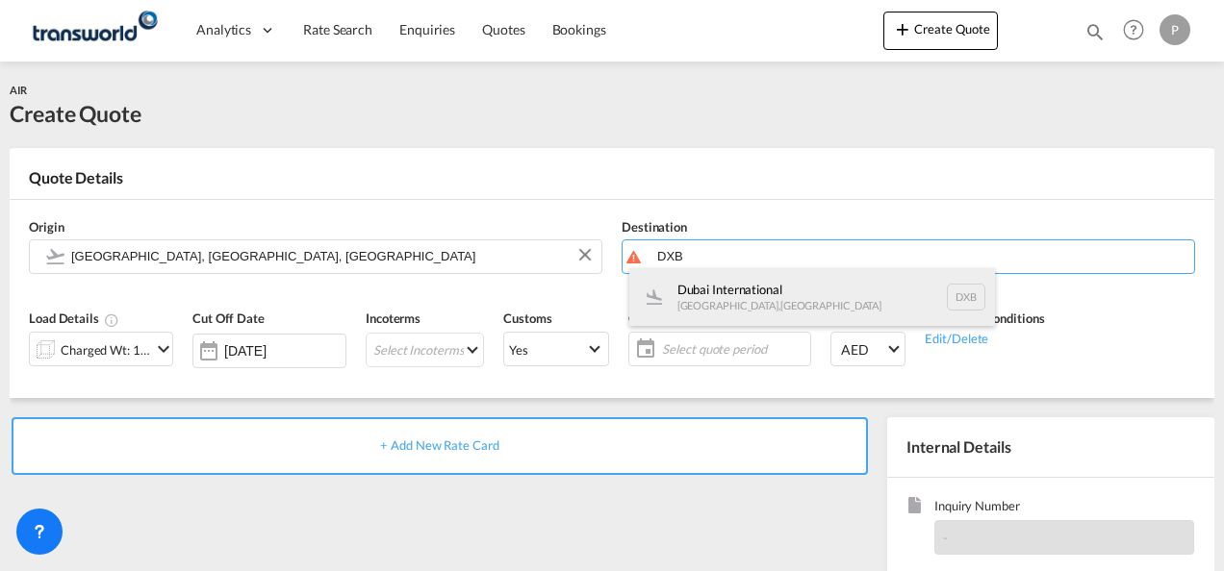
click at [745, 297] on div "Dubai International [GEOGRAPHIC_DATA] , [GEOGRAPHIC_DATA] DXB" at bounding box center [812, 297] width 366 height 58
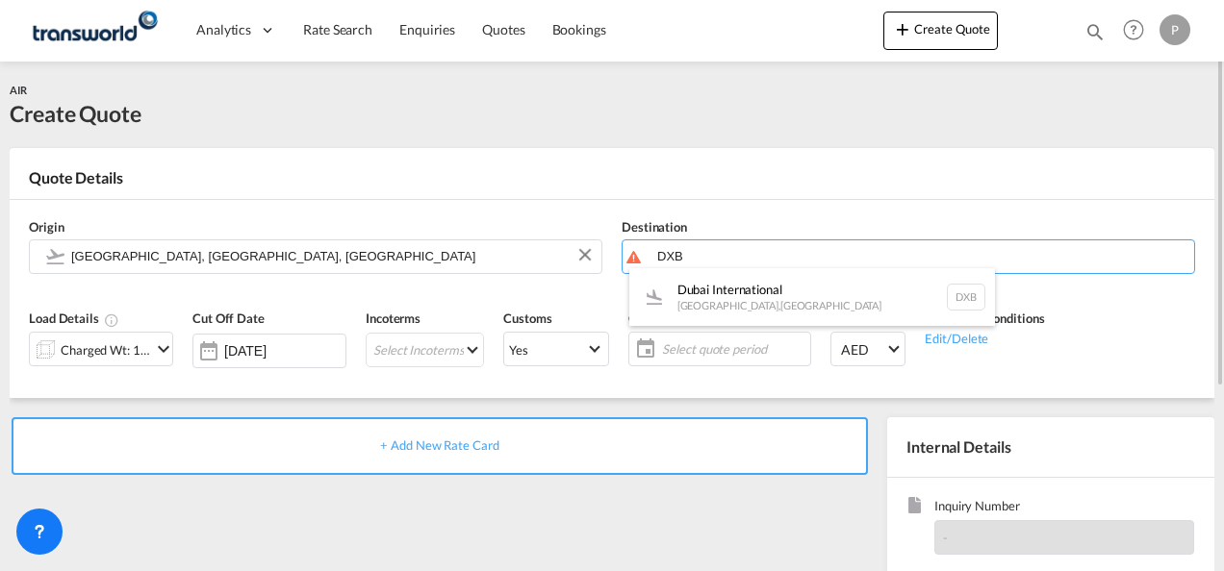
type input "Dubai International, [GEOGRAPHIC_DATA], DXB"
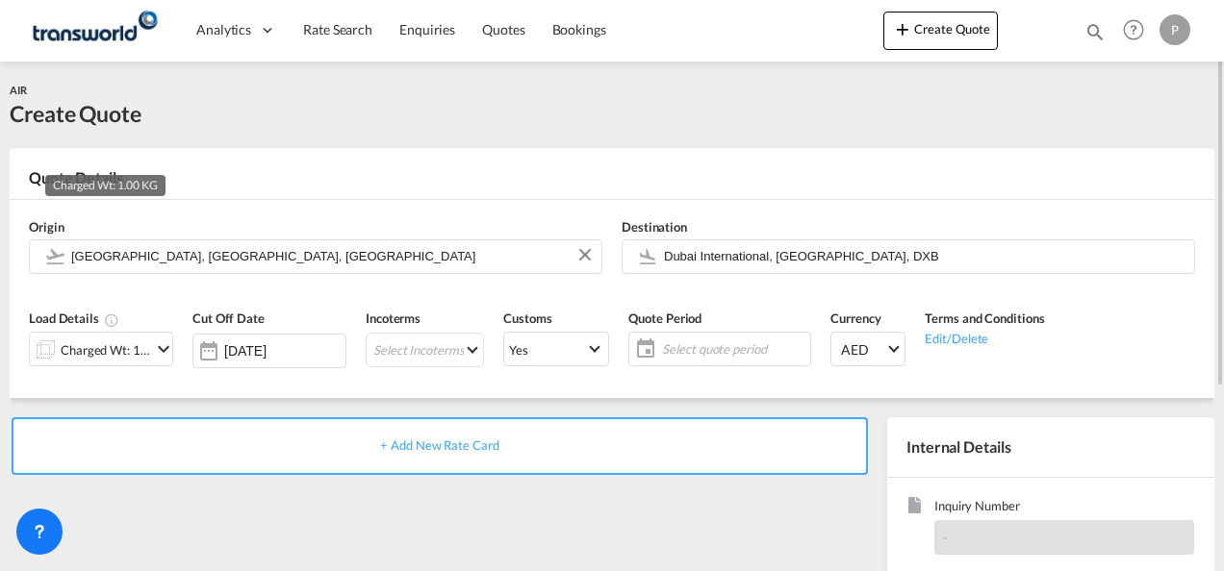
click at [149, 346] on div "Charged Wt: 1.00 KG" at bounding box center [106, 350] width 90 height 27
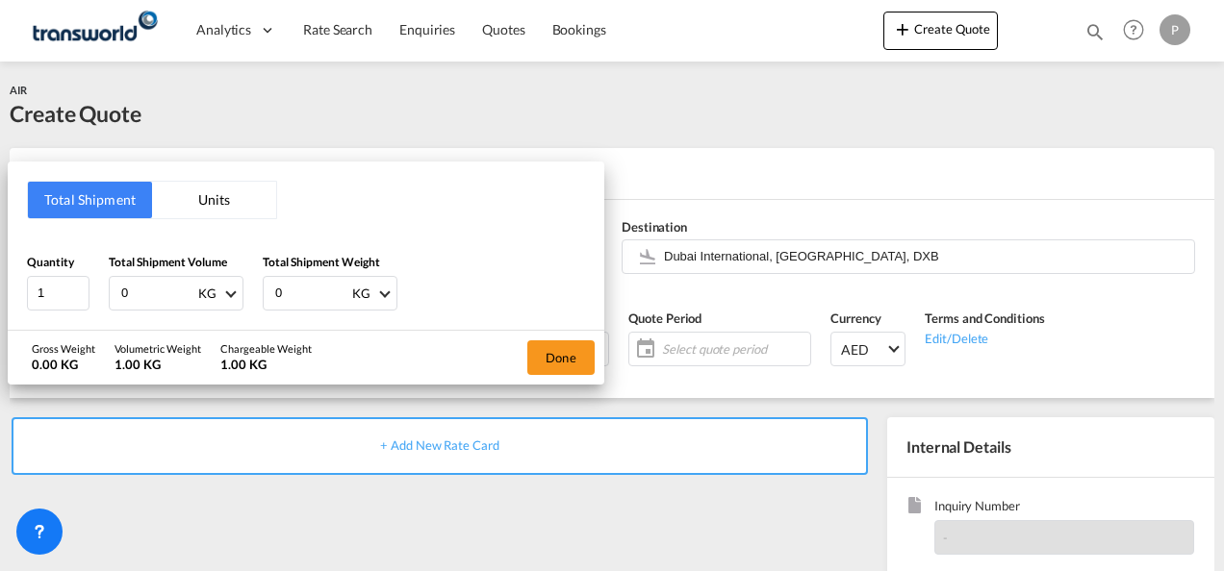
drag, startPoint x: 153, startPoint y: 295, endPoint x: 1223, endPoint y: 160, distance: 1078.3
click at [114, 209] on div "Total Shipment Units Quantity 1 Total Shipment Volume 0 KG CBM CFT KG LB Total …" at bounding box center [306, 246] width 596 height 168
type input "560"
click at [558, 350] on button "Done" at bounding box center [560, 358] width 67 height 35
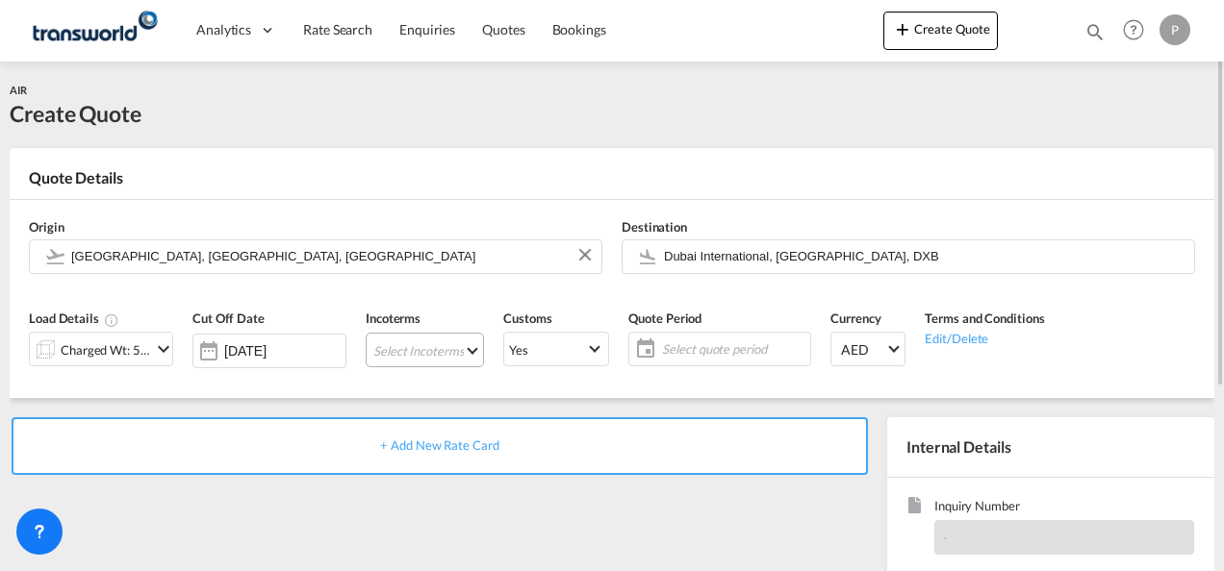
click at [416, 348] on md-select "Select Incoterms FOB - export Free on Board FAS - export Free Alongside Ship FA…" at bounding box center [425, 350] width 118 height 35
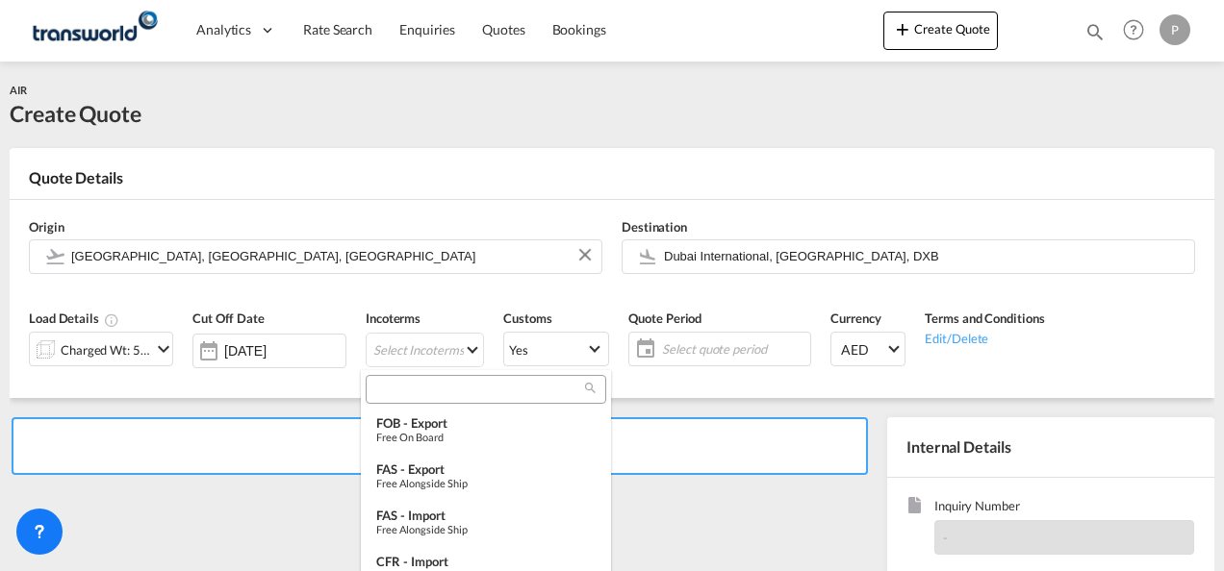
click at [402, 393] on input "search" at bounding box center [478, 389] width 214 height 17
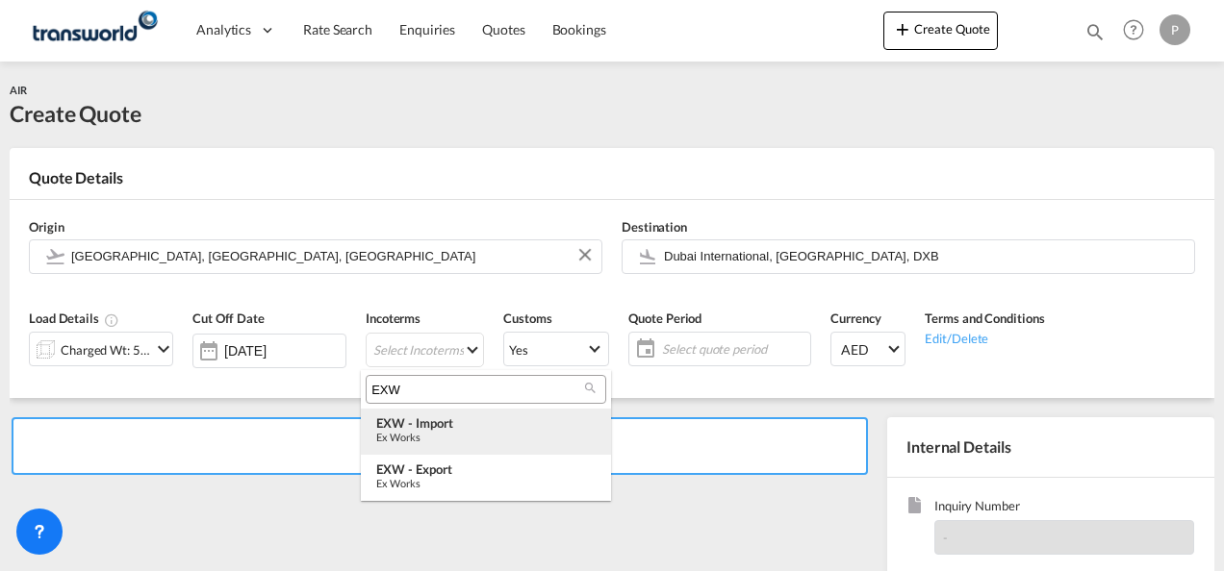
type input "EXW"
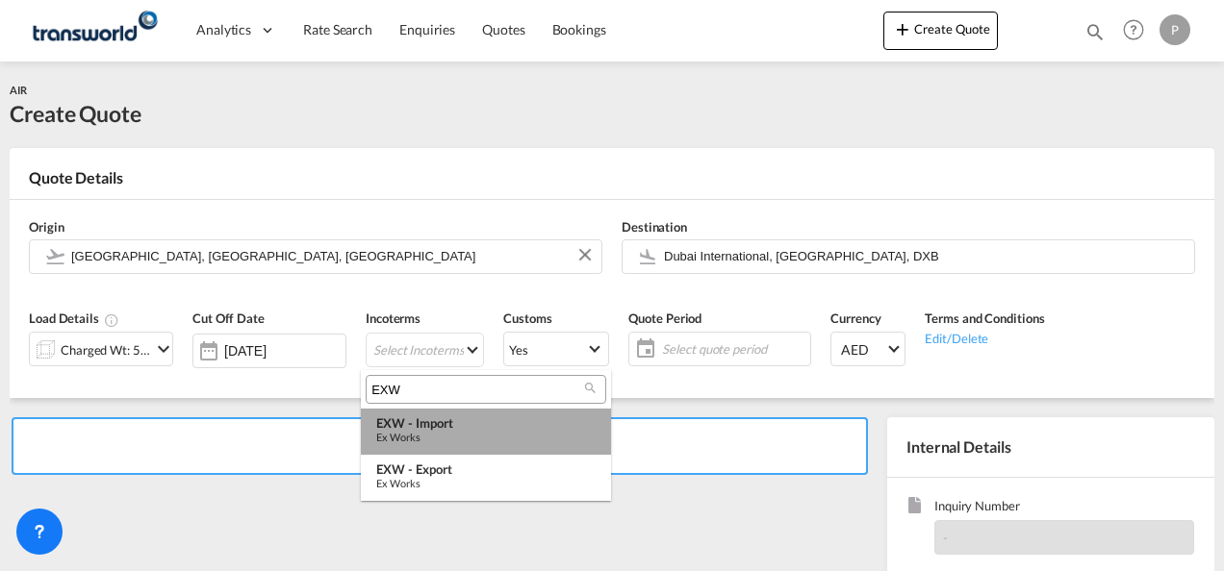
click at [462, 431] on div "Ex Works" at bounding box center [485, 437] width 219 height 13
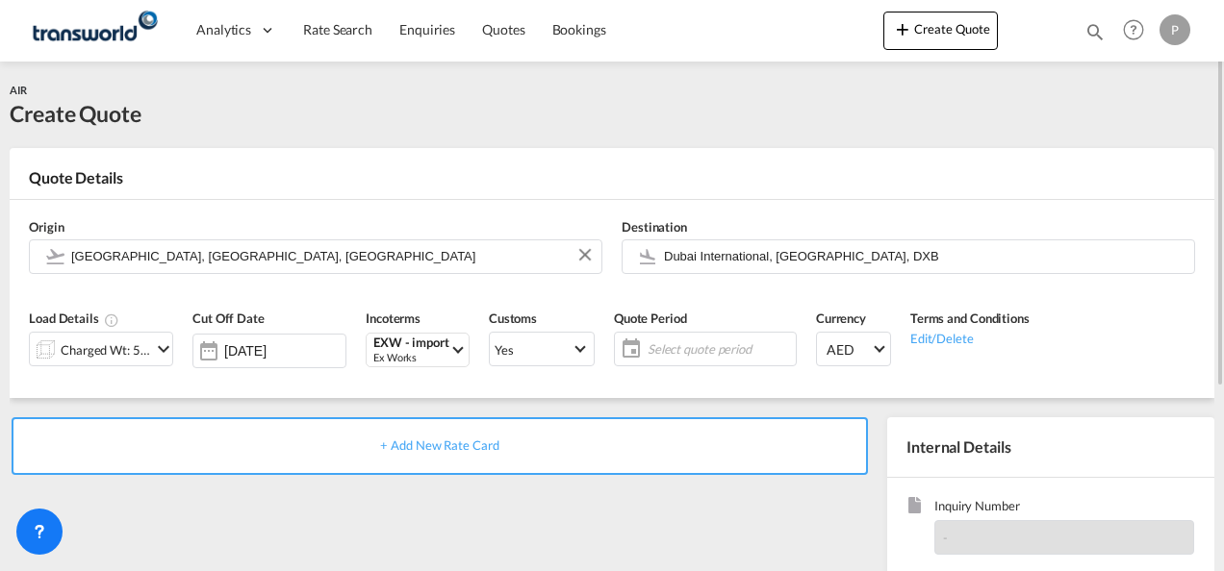
click at [696, 352] on span "Select quote period" at bounding box center [718, 349] width 143 height 17
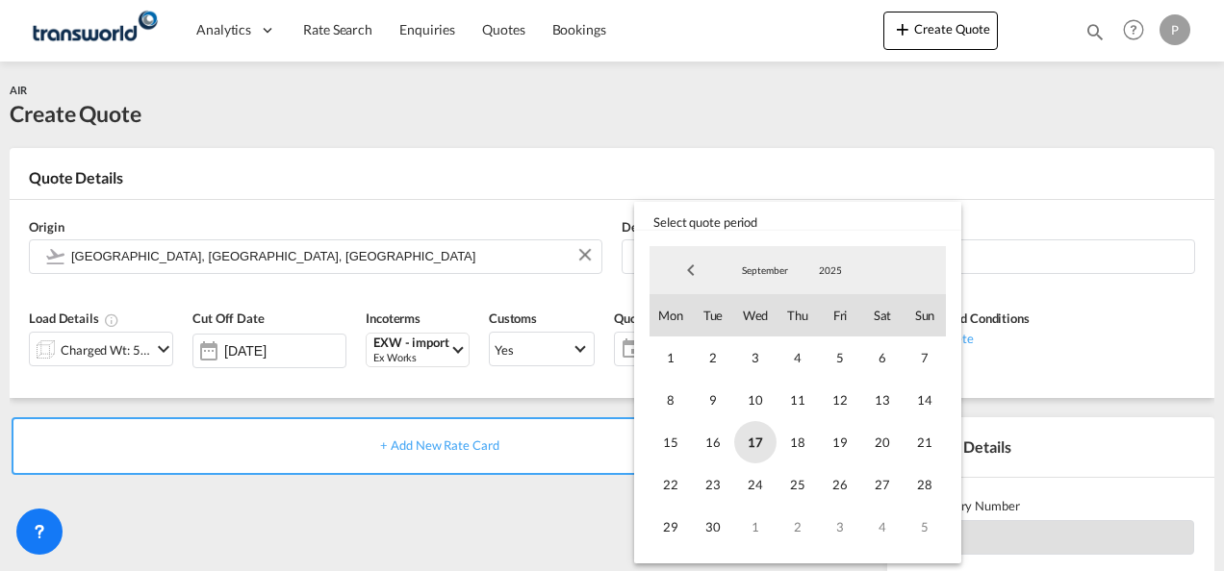
click at [747, 441] on span "17" at bounding box center [755, 442] width 42 height 42
click at [718, 523] on span "30" at bounding box center [713, 527] width 42 height 42
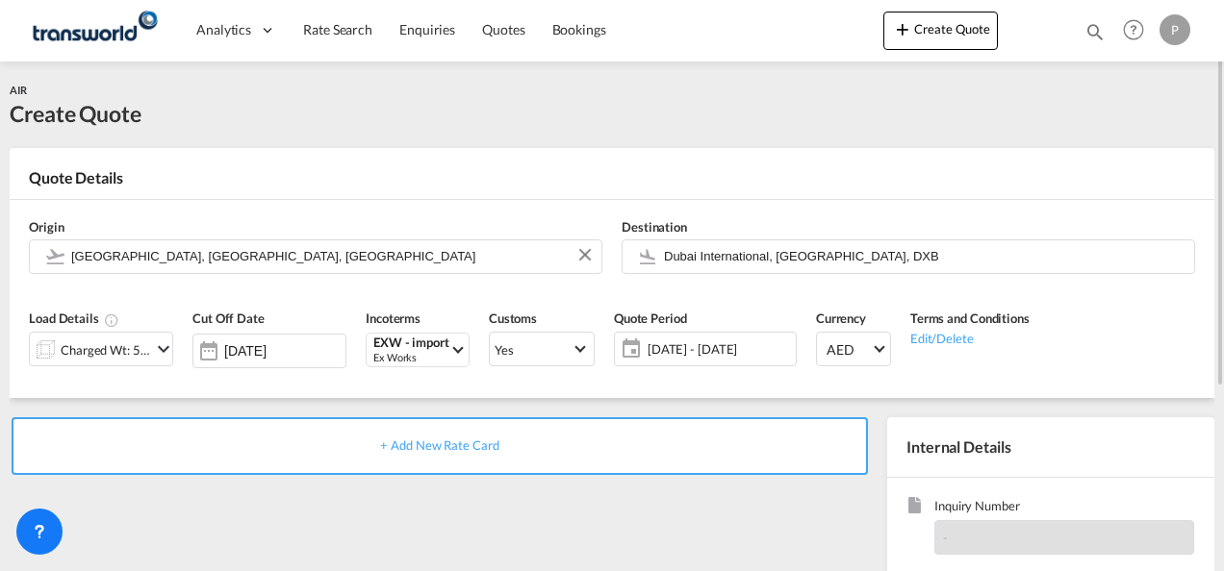
scroll to position [271, 0]
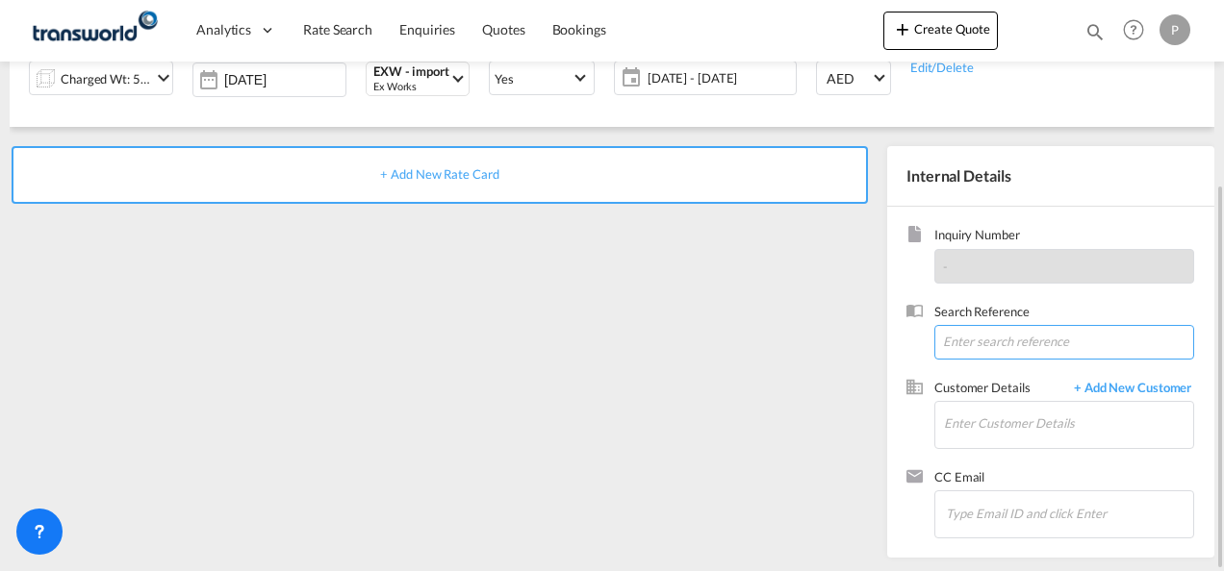
click at [959, 341] on input at bounding box center [1064, 342] width 260 height 35
click at [995, 341] on input at bounding box center [1064, 342] width 260 height 35
paste input "TWP9079"
type input "TWP9079"
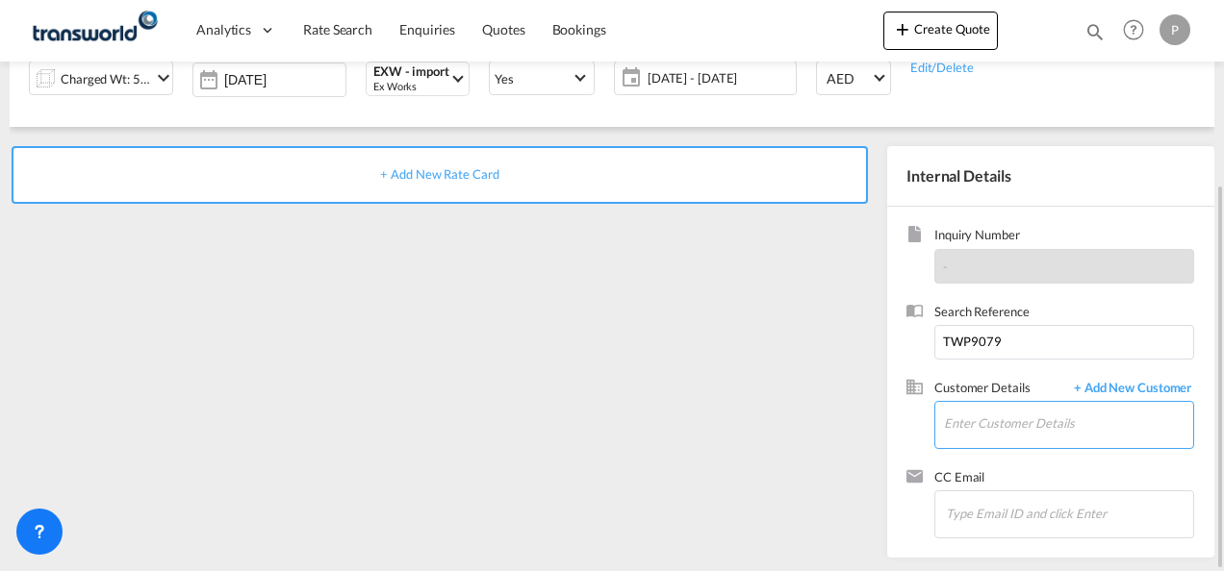
click at [991, 425] on input "Enter Customer Details" at bounding box center [1068, 423] width 249 height 43
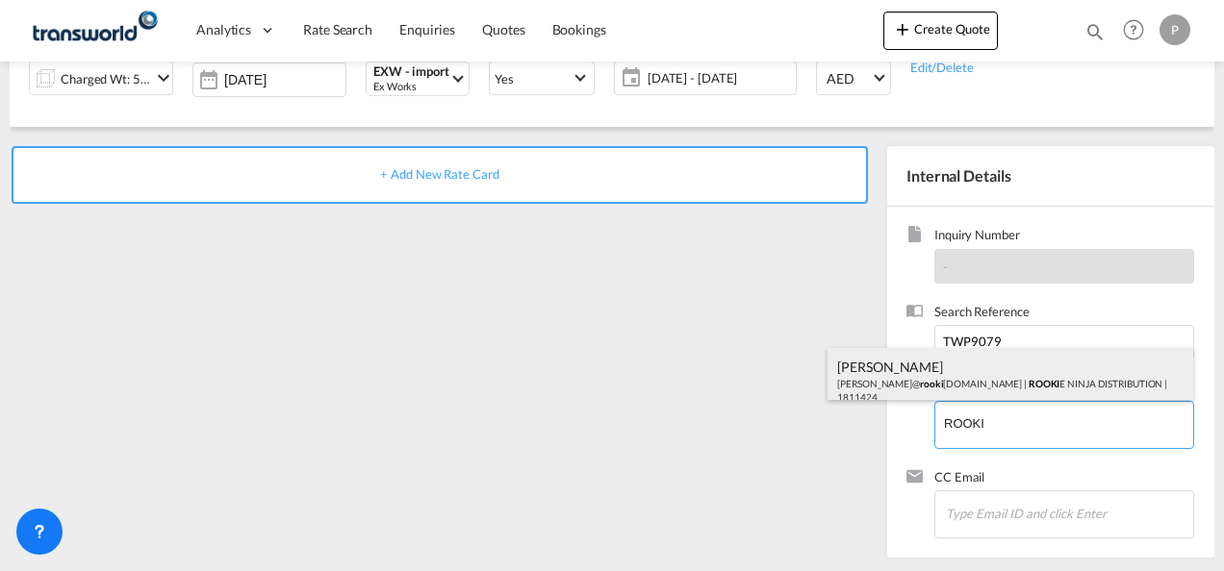
click at [970, 381] on div "[PERSON_NAME] [PERSON_NAME]@ rooki [DOMAIN_NAME] | ROOKI E NINJA DISTRIBUTION |…" at bounding box center [1010, 380] width 366 height 65
type input "ROOKIE NINJA DISTRIBUTION, [PERSON_NAME], [PERSON_NAME][EMAIL_ADDRESS][DOMAIN_N…"
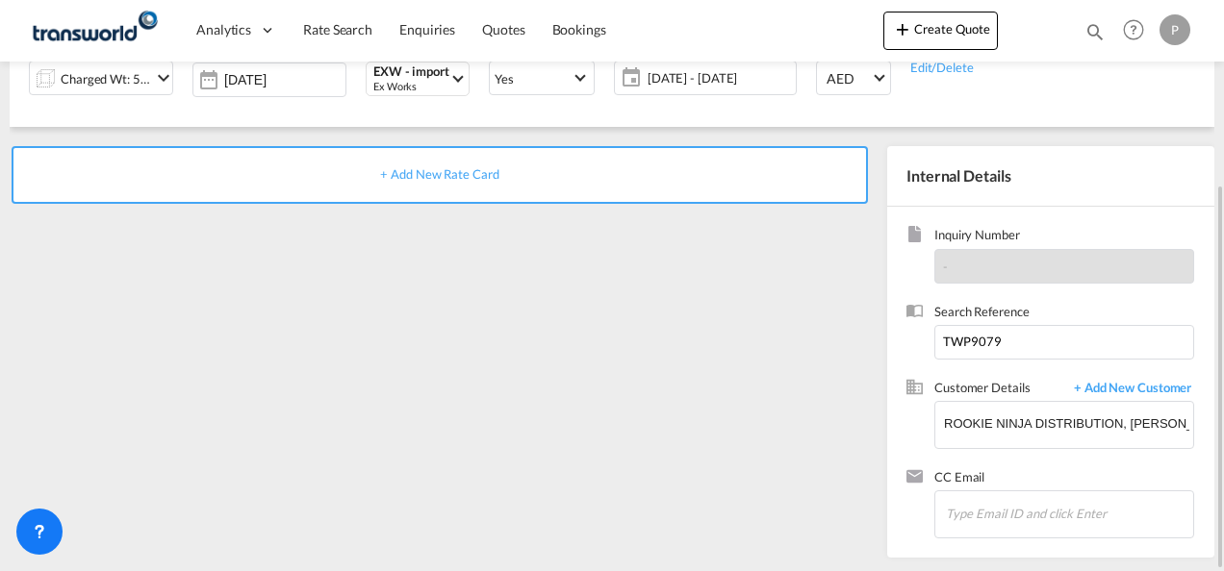
click at [420, 173] on span "+ Add New Rate Card" at bounding box center [439, 173] width 118 height 15
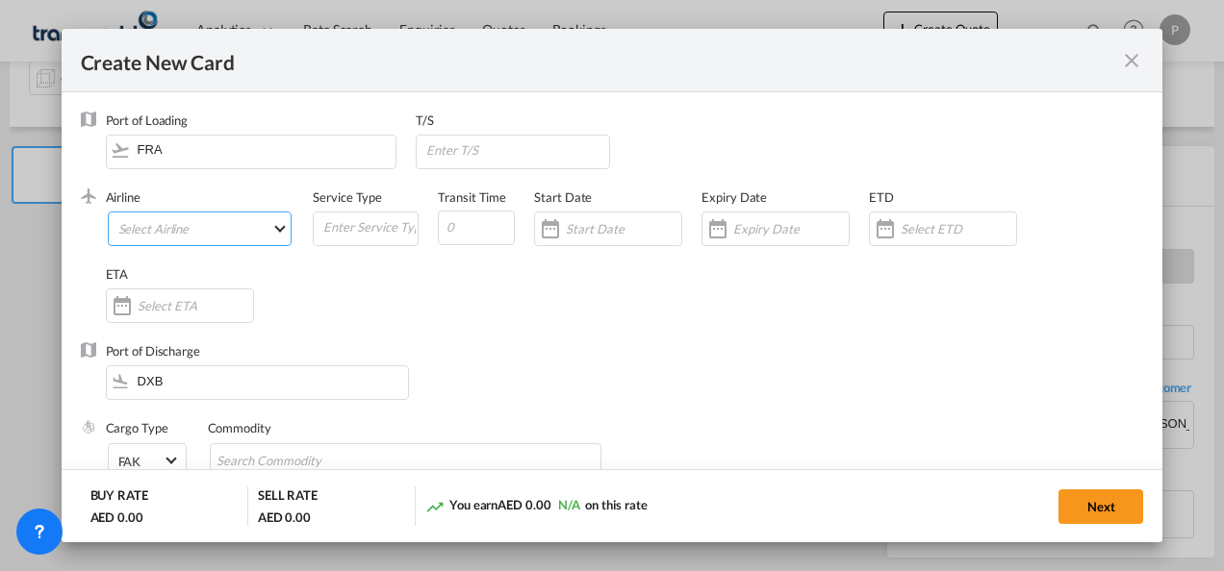
click at [163, 226] on md-select "Select Airline AIR EXPRESS S.A. (1166- / -) CMA CGM Air Cargo (1140-2C / -) DDW…" at bounding box center [200, 229] width 185 height 35
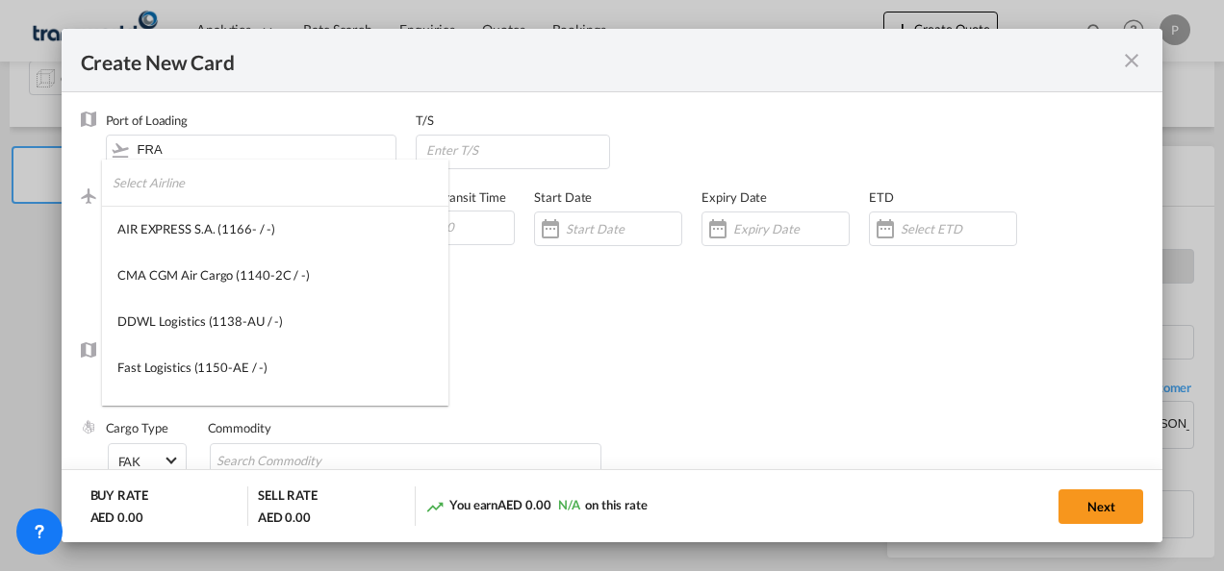
click at [244, 194] on input "search" at bounding box center [281, 183] width 336 height 46
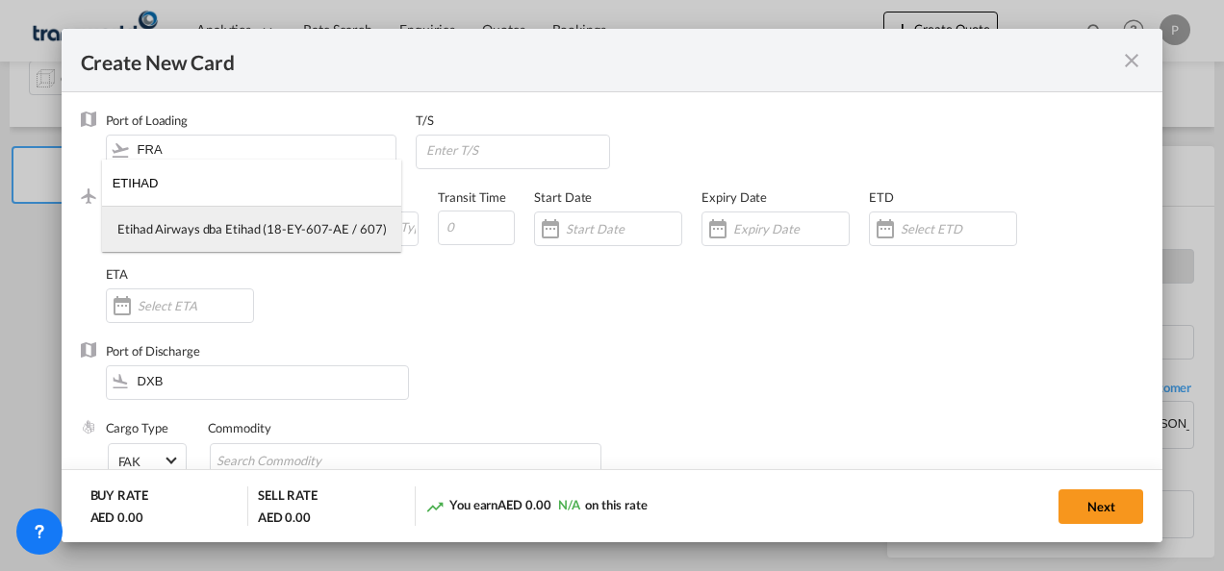
type input "ETIHAD"
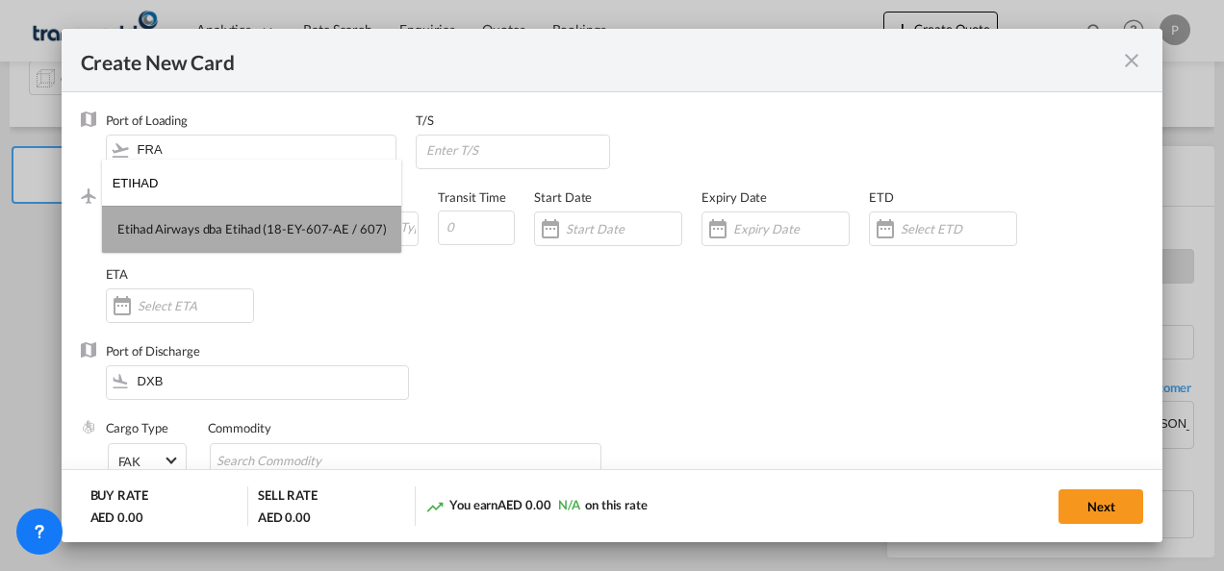
click at [253, 228] on div "Etihad Airways dba Etihad (18-EY-607-AE / 607)" at bounding box center [251, 228] width 268 height 17
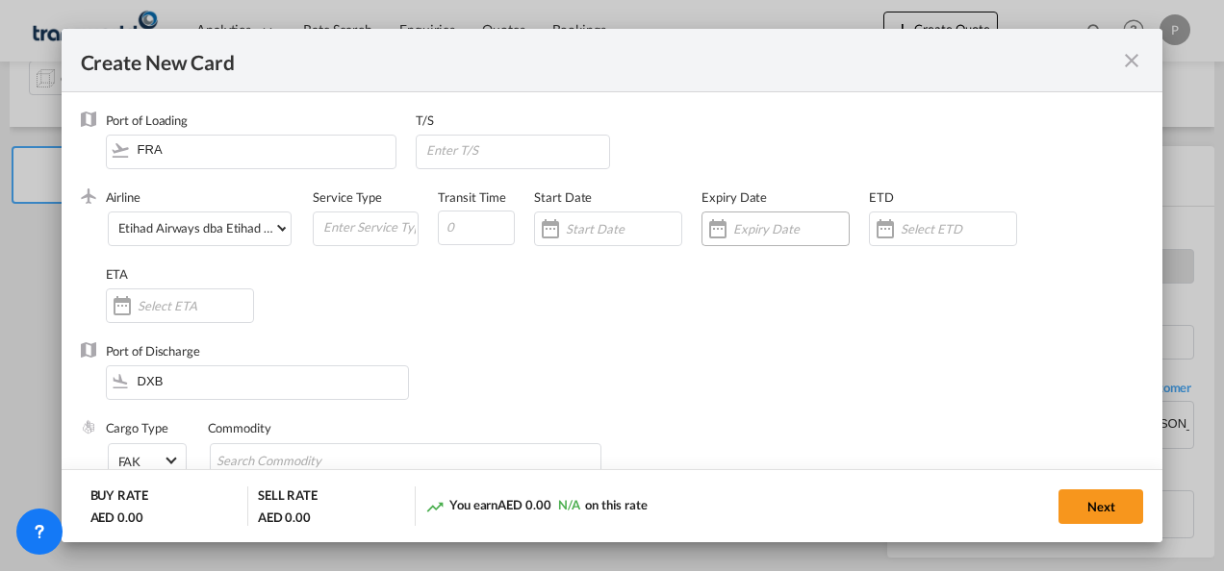
click at [752, 230] on input "Create New Card ..." at bounding box center [790, 228] width 115 height 15
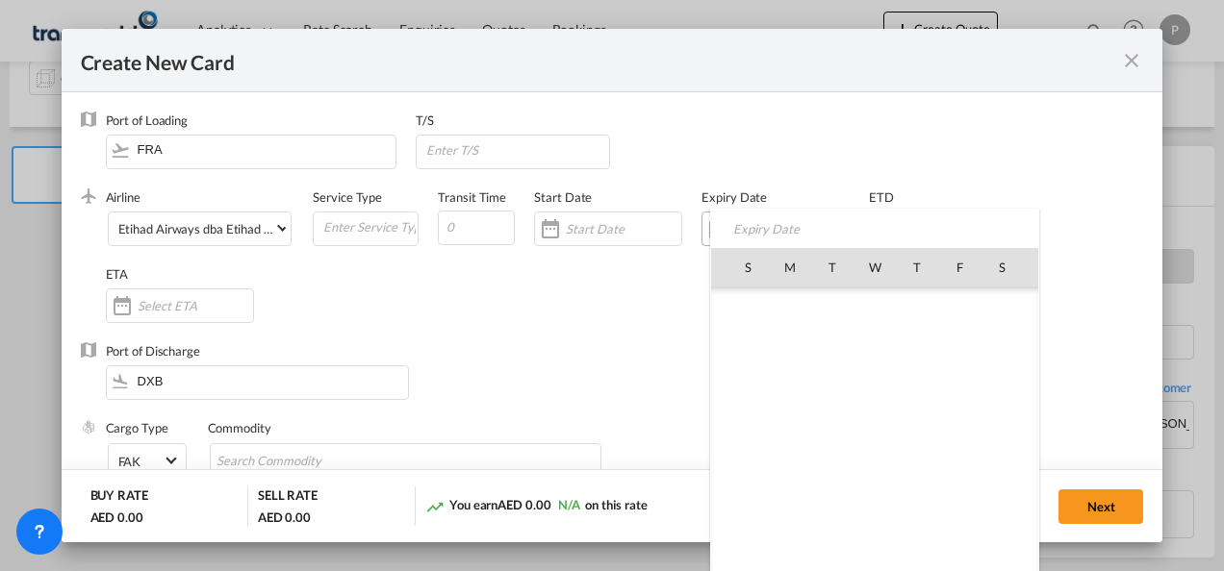
scroll to position [445625, 0]
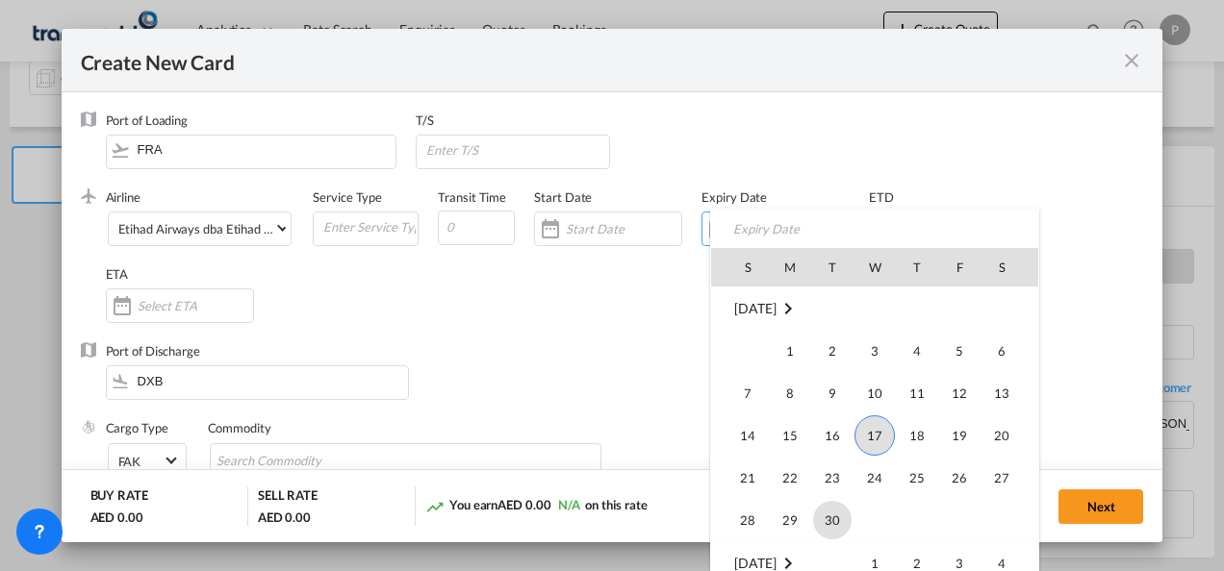
click at [829, 521] on span "30" at bounding box center [832, 520] width 38 height 38
type input "[DATE]"
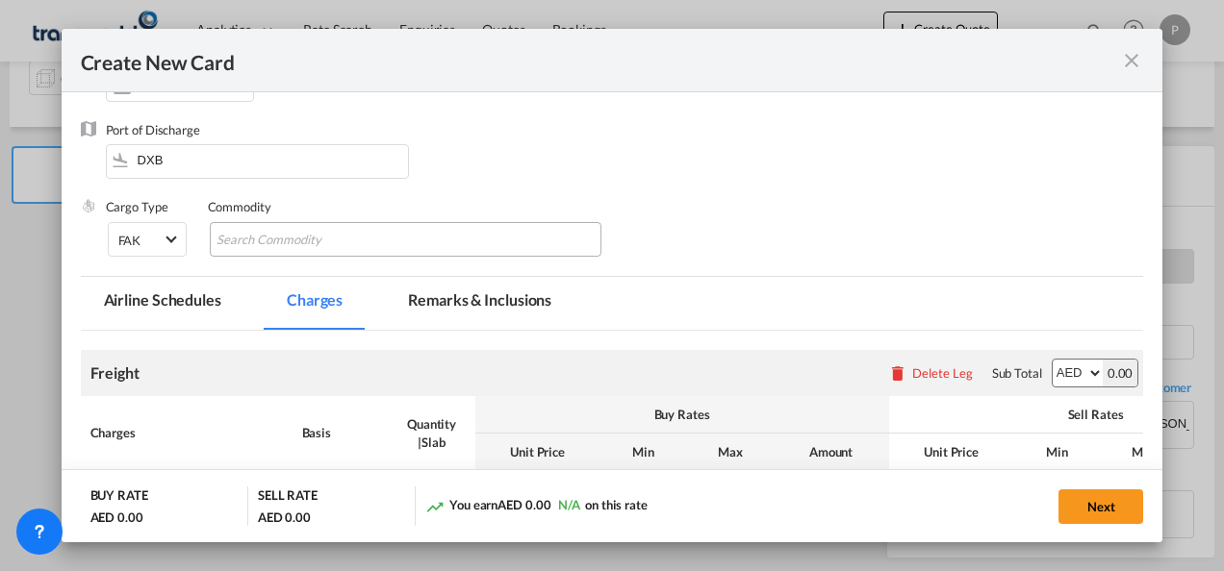
scroll to position [192, 0]
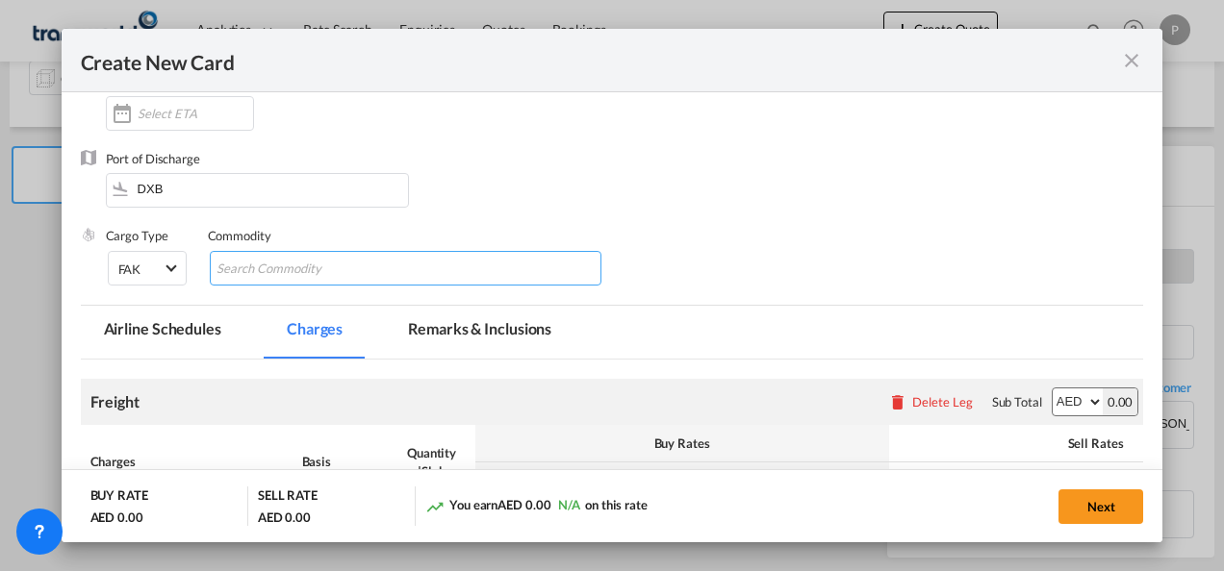
click at [283, 267] on input "Chips input." at bounding box center [304, 269] width 176 height 31
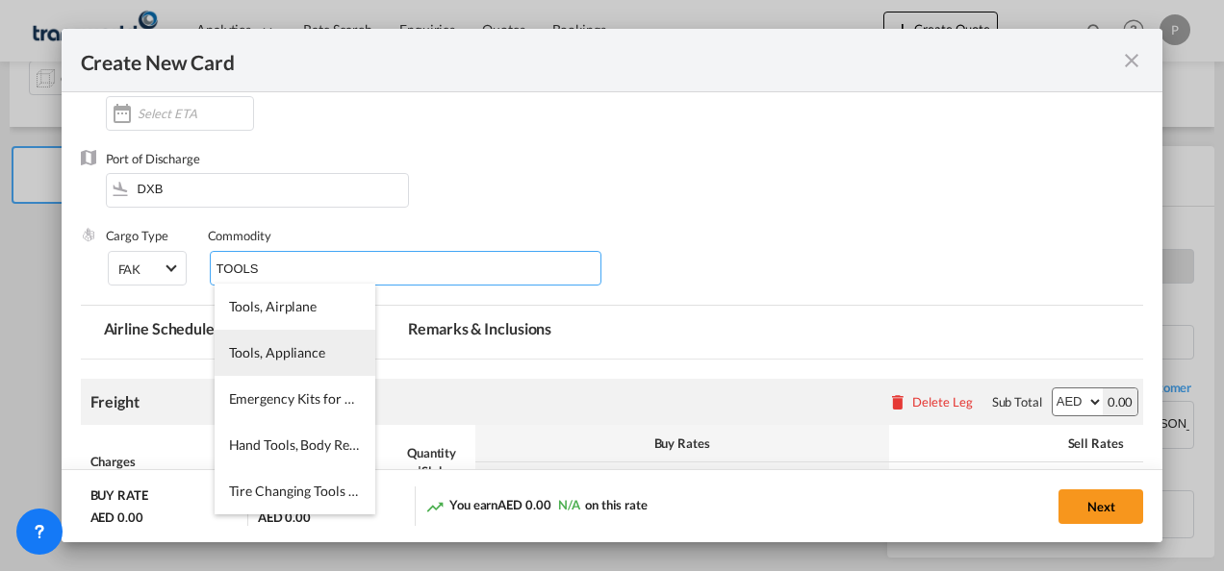
type input "TOOLS"
click at [265, 355] on span "Tools, Appliance" at bounding box center [277, 352] width 96 height 16
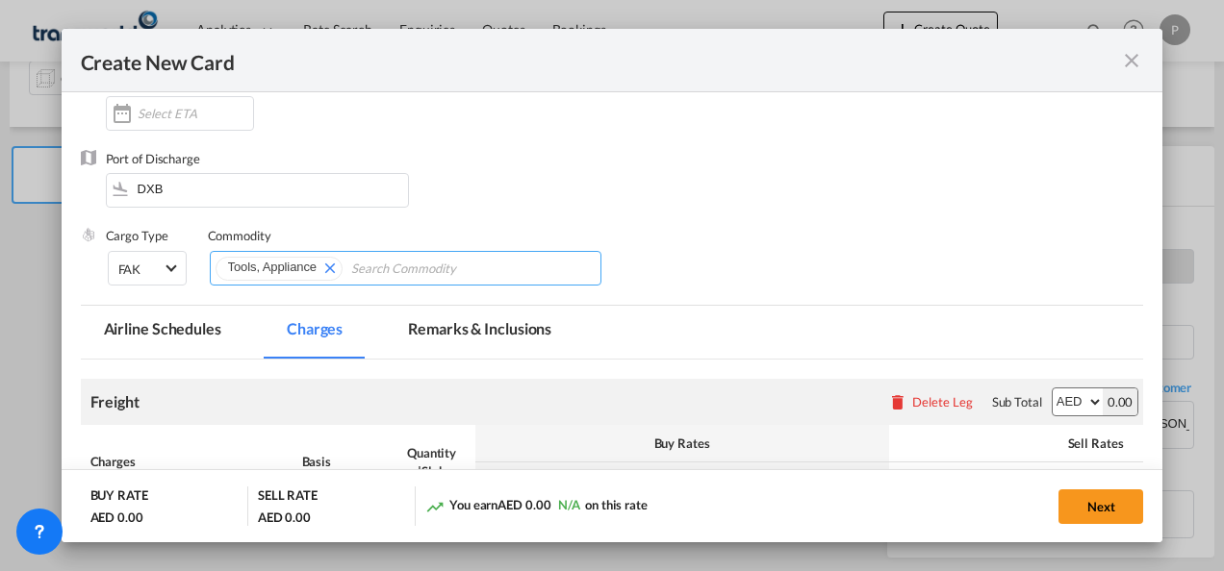
scroll to position [385, 0]
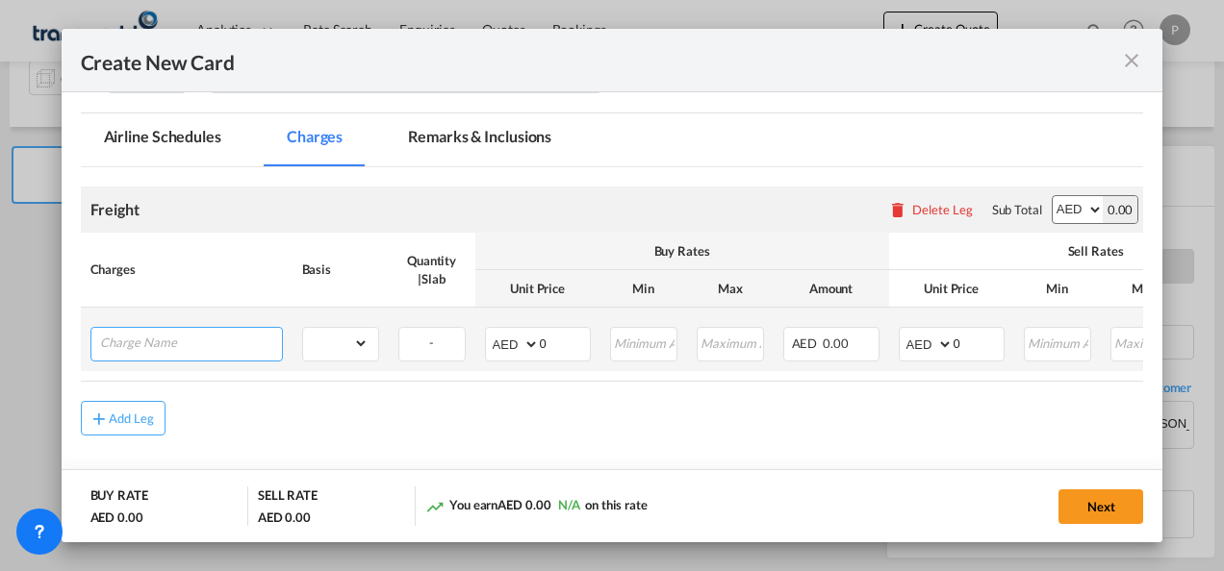
click at [223, 348] on input "Charge Name" at bounding box center [191, 342] width 182 height 29
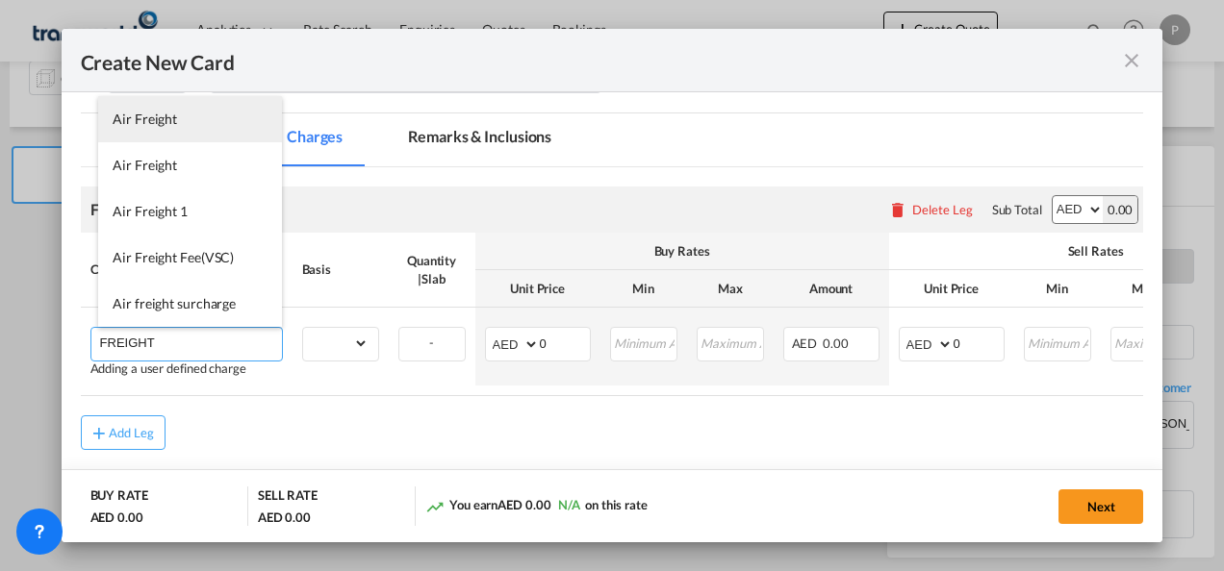
click at [161, 120] on span "Air Freight" at bounding box center [145, 119] width 64 height 16
type input "Air Freight"
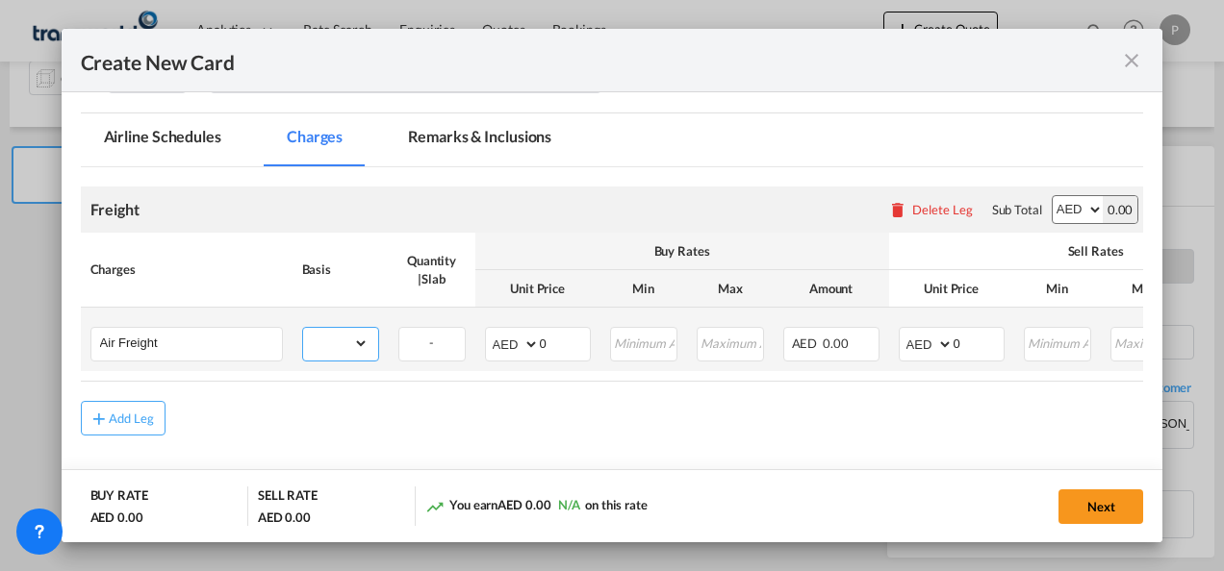
click at [362, 342] on select "gross_weight volumetric_weight per_shipment per_bl per_km % on air freight per_…" at bounding box center [335, 343] width 65 height 31
select select "per_shipment"
click at [303, 328] on select "gross_weight volumetric_weight per_shipment per_bl per_km % on air freight per_…" at bounding box center [335, 343] width 65 height 31
click at [555, 342] on input "0" at bounding box center [565, 342] width 50 height 29
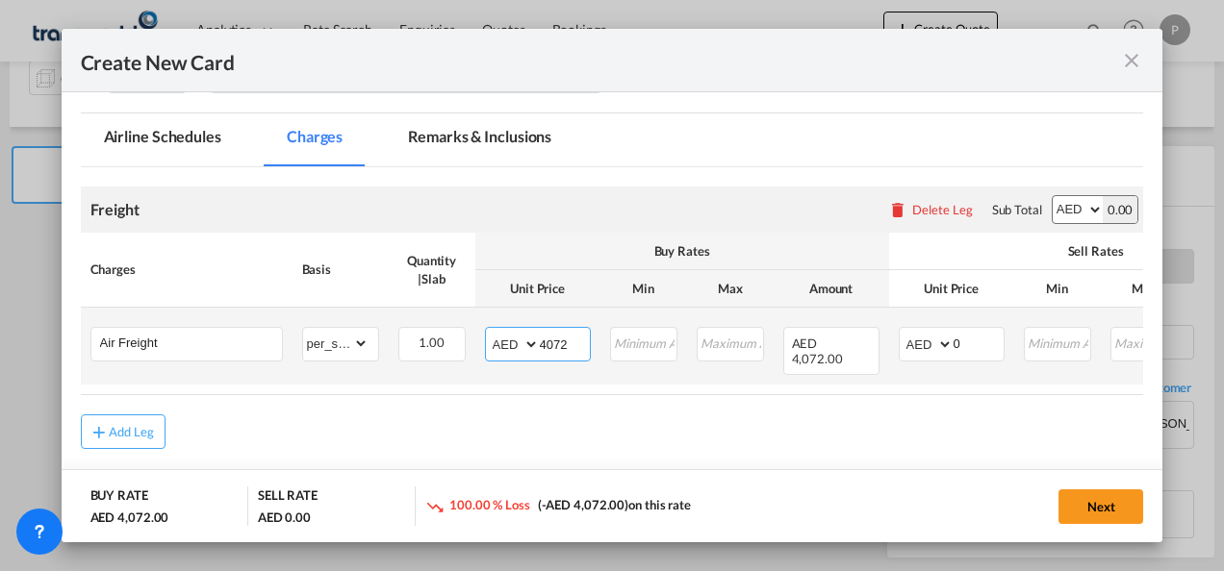
type input "4072"
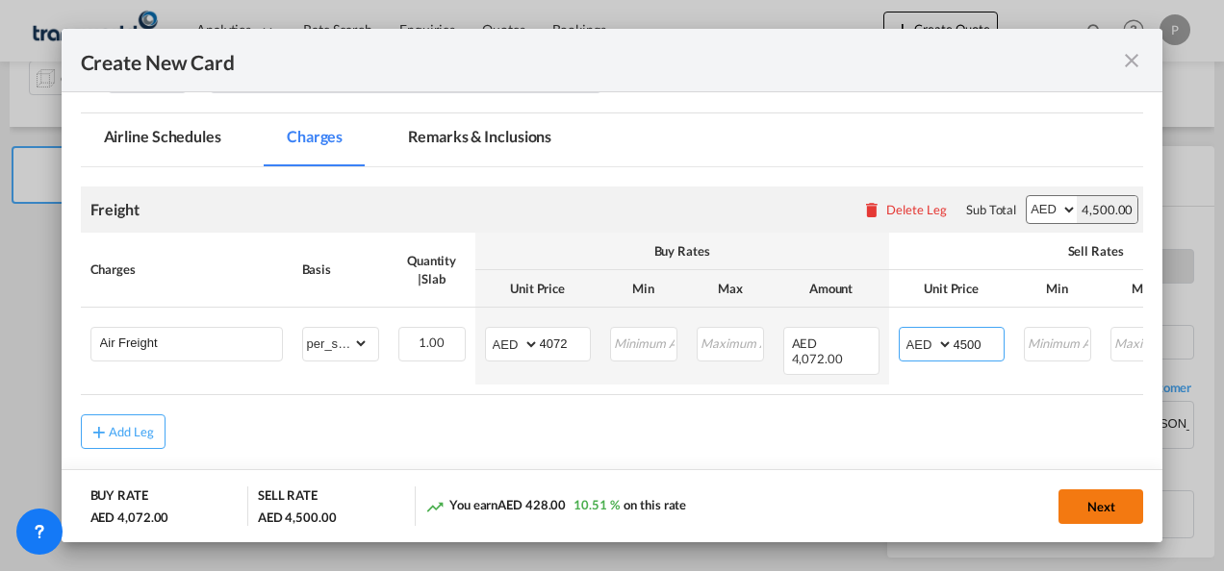
type input "4500"
drag, startPoint x: 1102, startPoint y: 502, endPoint x: 1223, endPoint y: 498, distance: 120.3
click at [1102, 502] on button "Next" at bounding box center [1100, 507] width 85 height 35
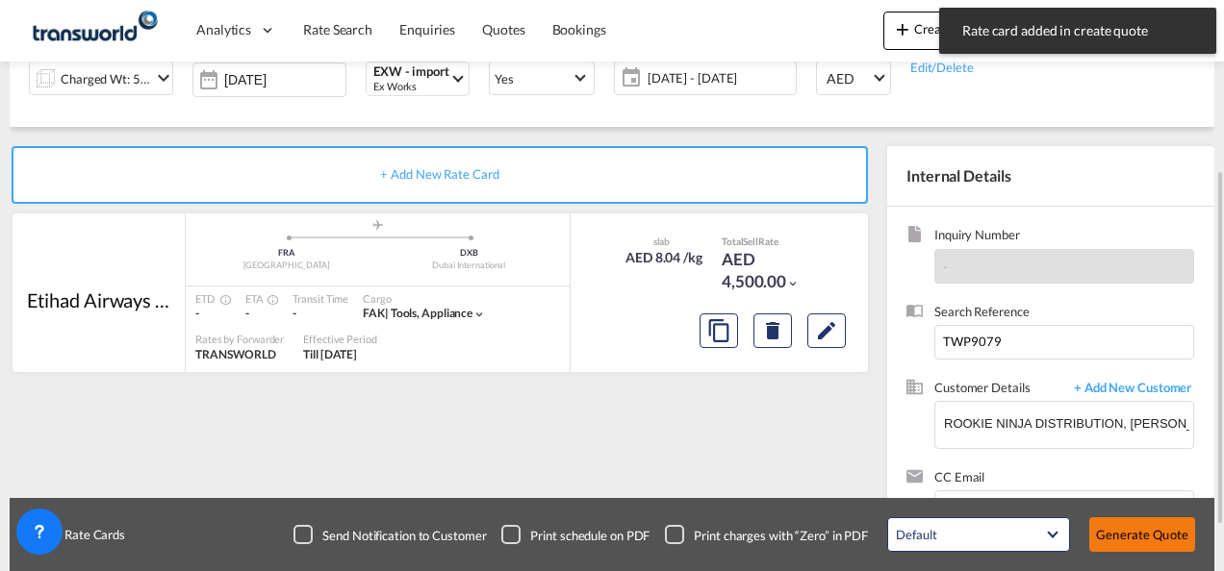
click at [1155, 539] on button "Generate Quote" at bounding box center [1142, 535] width 106 height 35
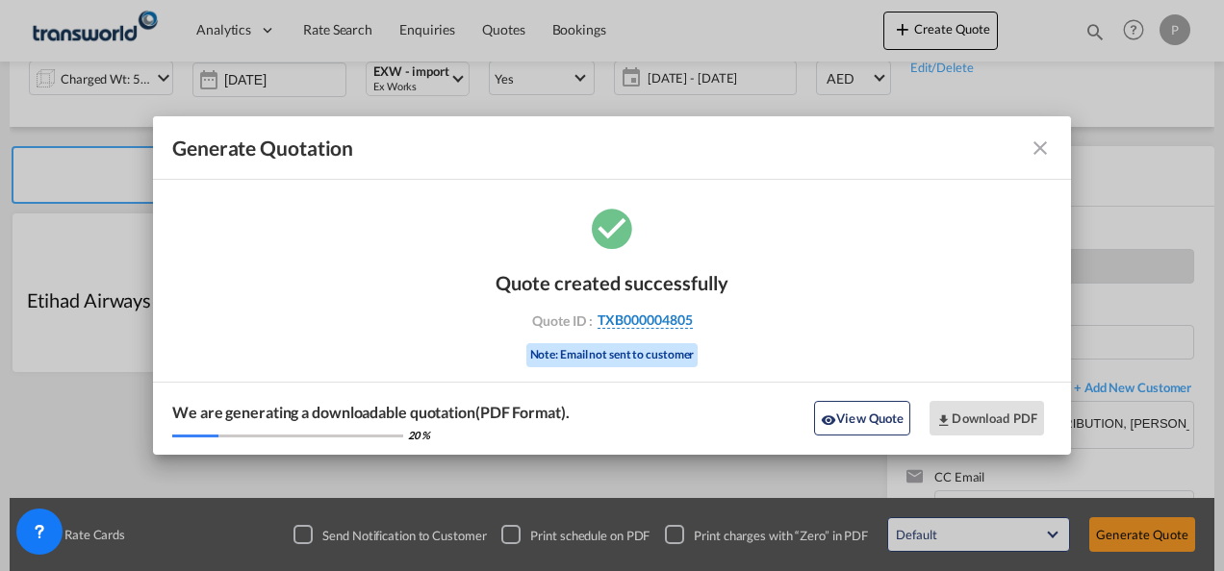
click at [656, 321] on span "TXB000004805" at bounding box center [644, 320] width 95 height 17
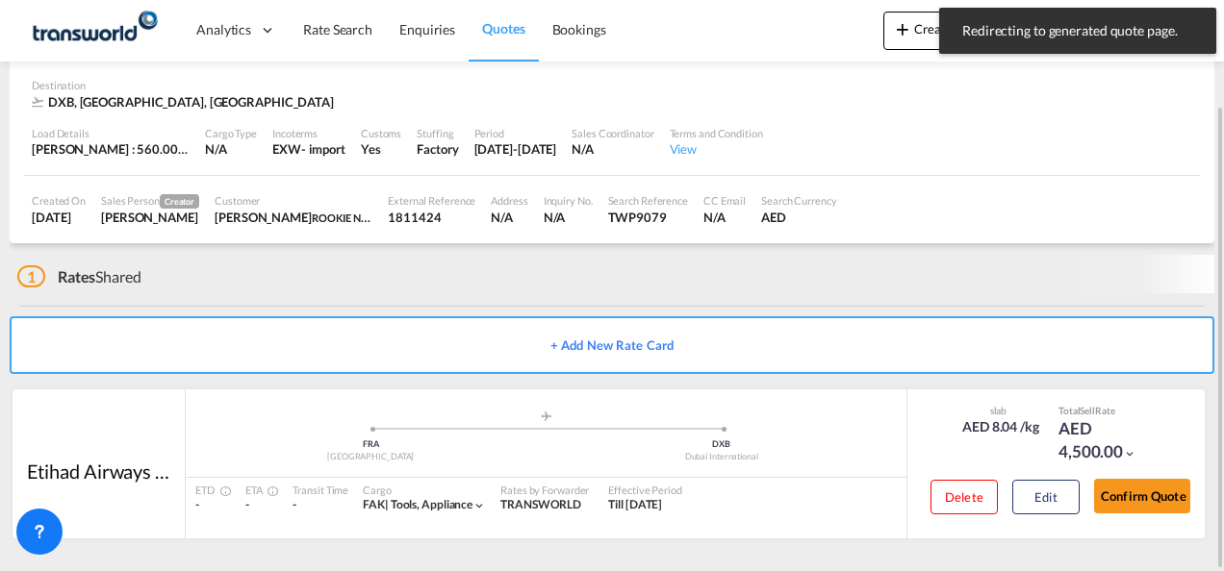
scroll to position [117, 0]
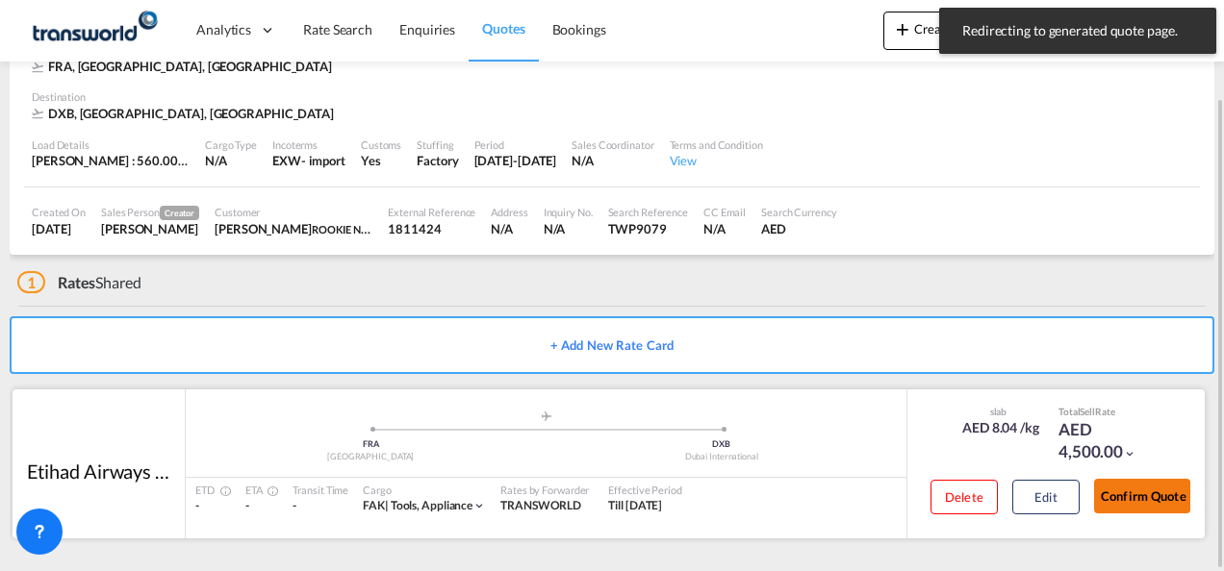
click at [1151, 491] on button "Confirm Quote" at bounding box center [1142, 496] width 96 height 35
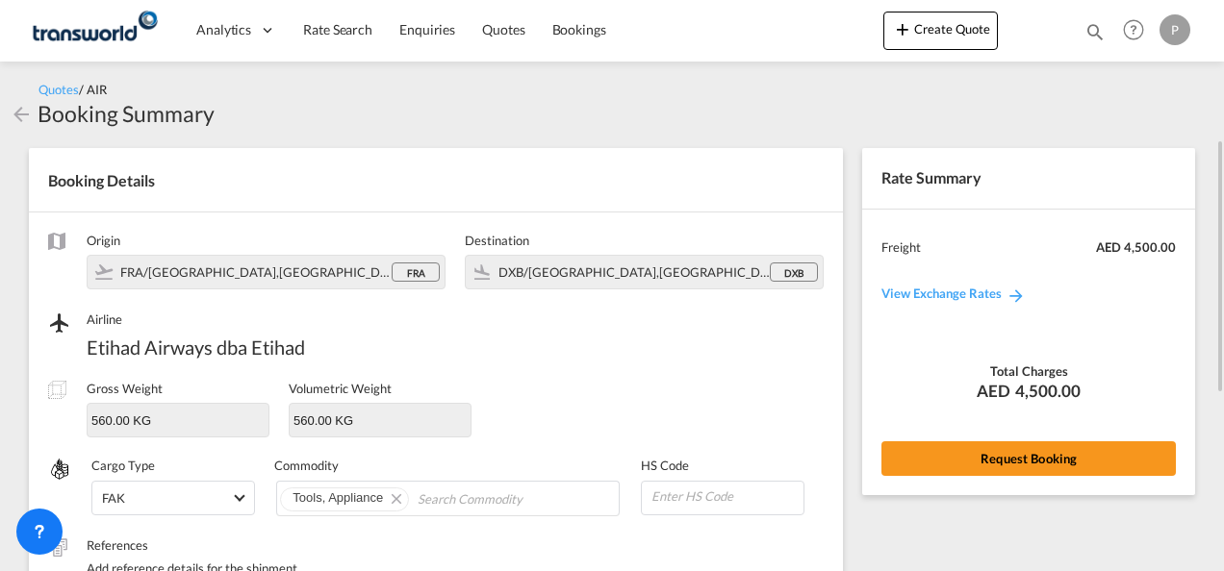
scroll to position [289, 0]
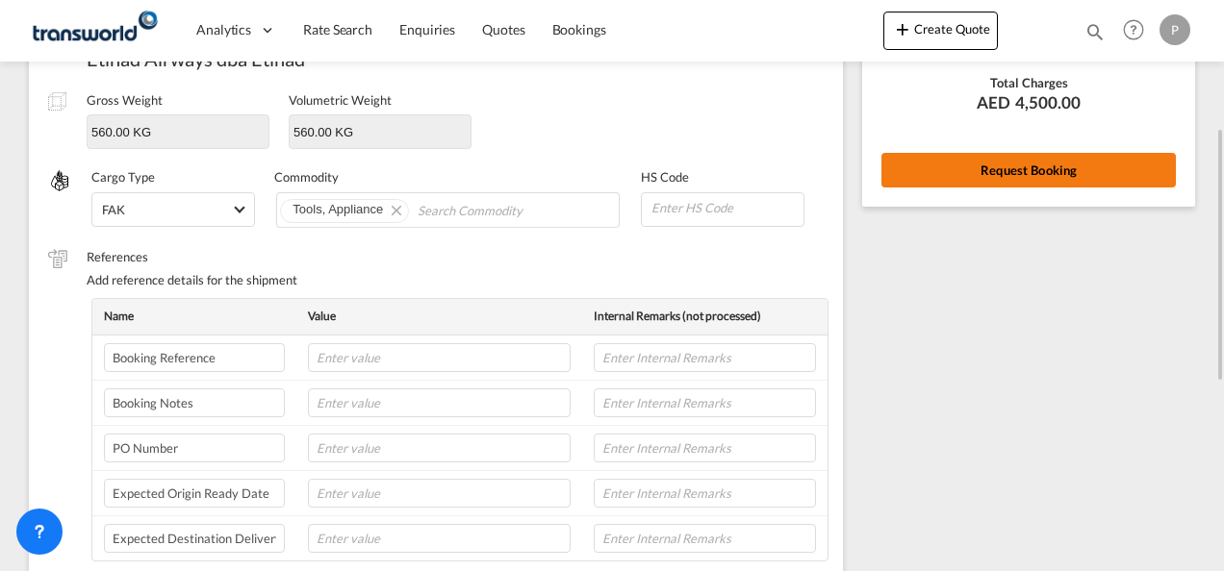
click at [1003, 170] on button "Request Booking" at bounding box center [1028, 170] width 294 height 35
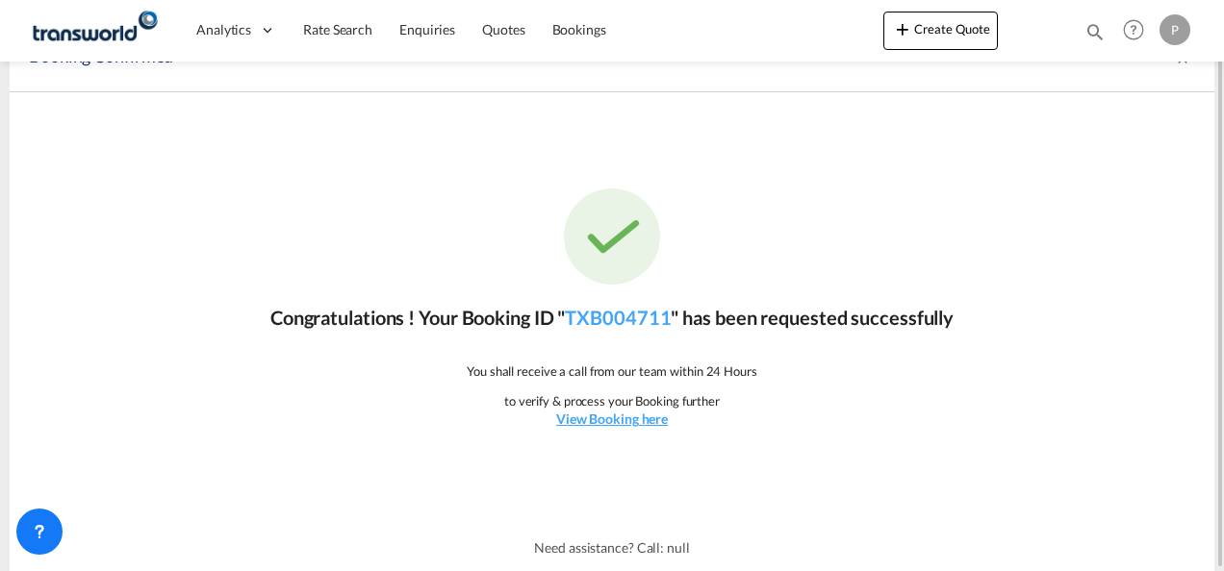
scroll to position [36, 0]
click at [613, 316] on link "TXB004711" at bounding box center [618, 318] width 106 height 23
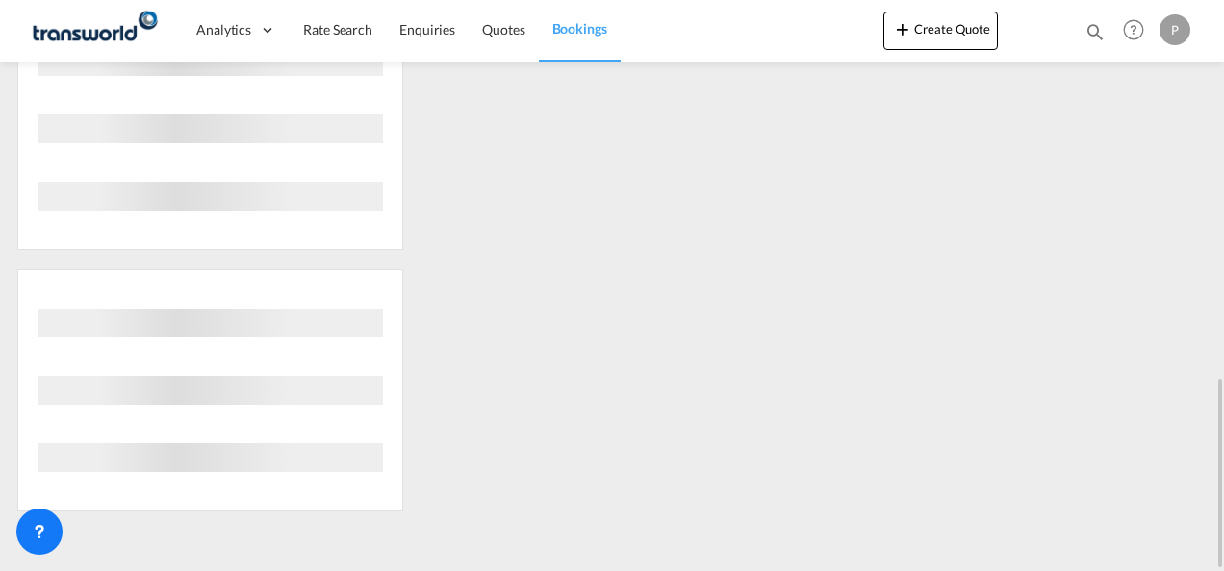
scroll to position [512, 0]
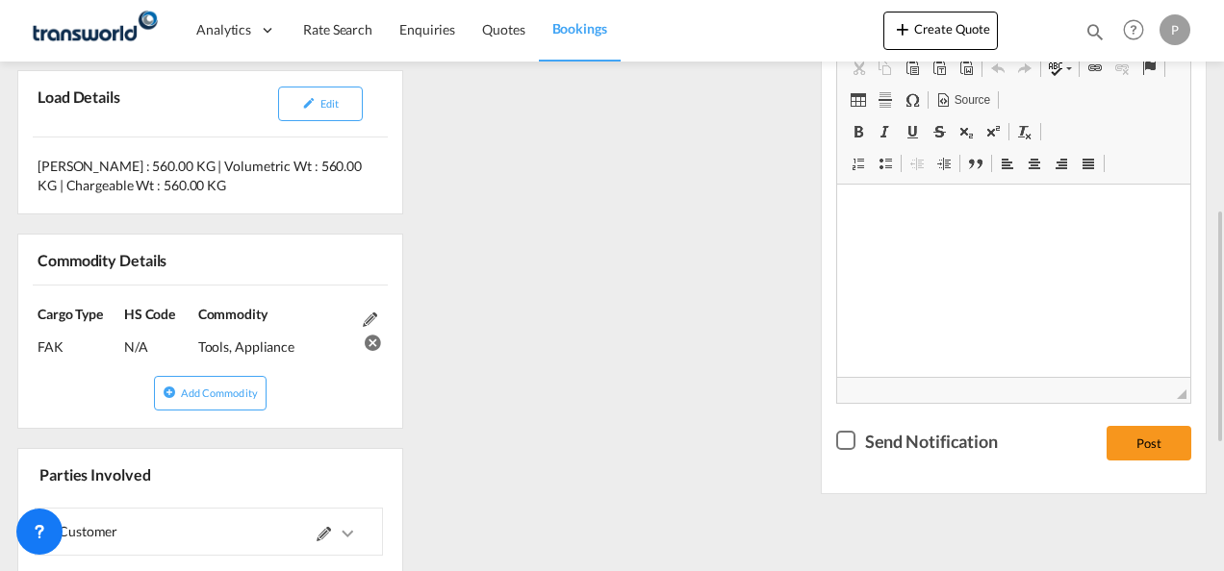
click at [693, 319] on div "References Inquiry No. N/A Quotation No. TXB000004805 Search Reference TWP9079 …" at bounding box center [612, 333] width 1204 height 1013
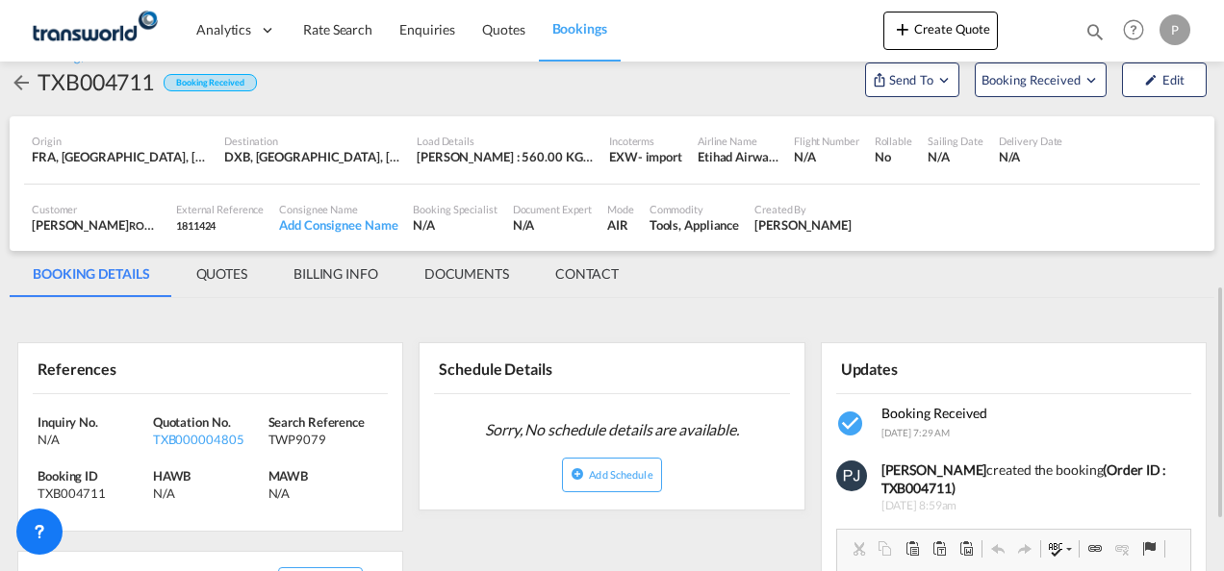
scroll to position [0, 0]
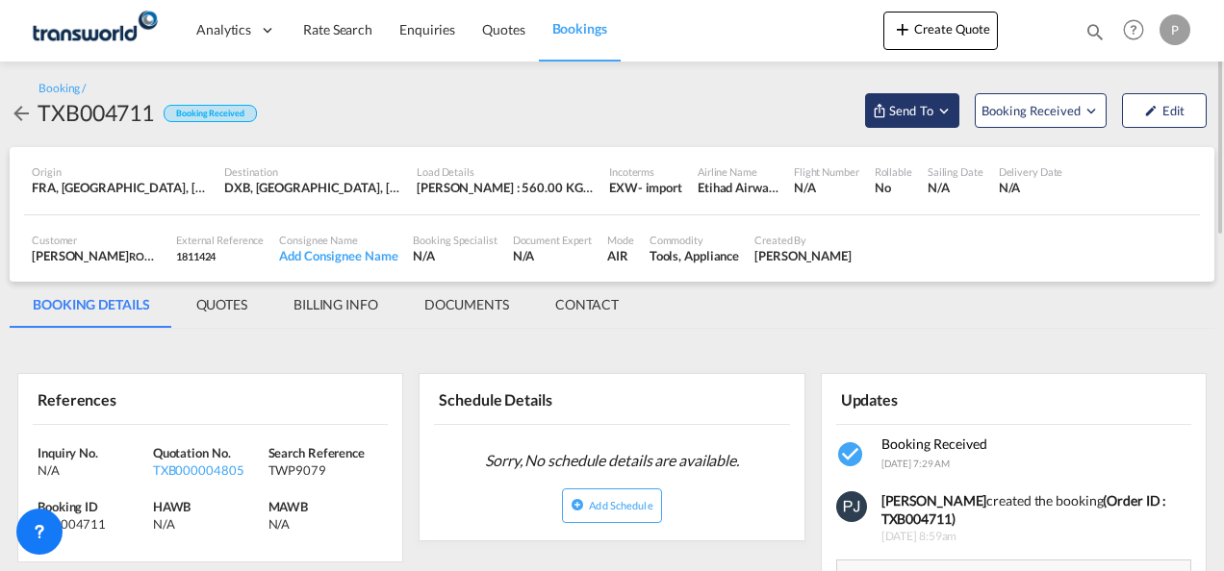
click at [944, 111] on md-icon "Open demo menu" at bounding box center [943, 110] width 17 height 17
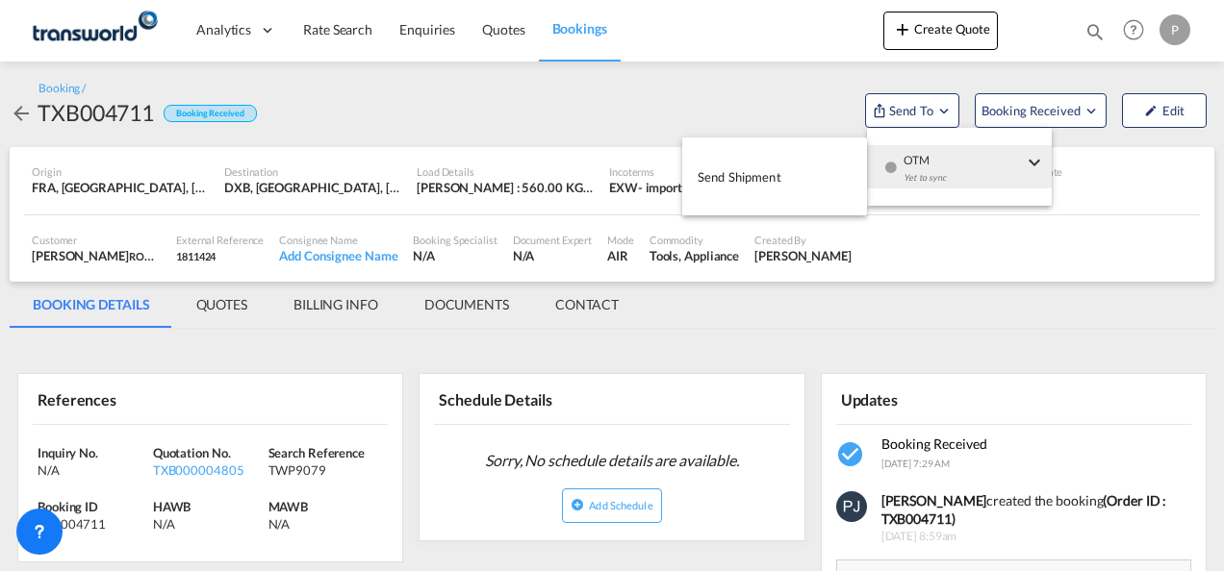
click at [760, 182] on span "Send Shipment" at bounding box center [739, 177] width 84 height 31
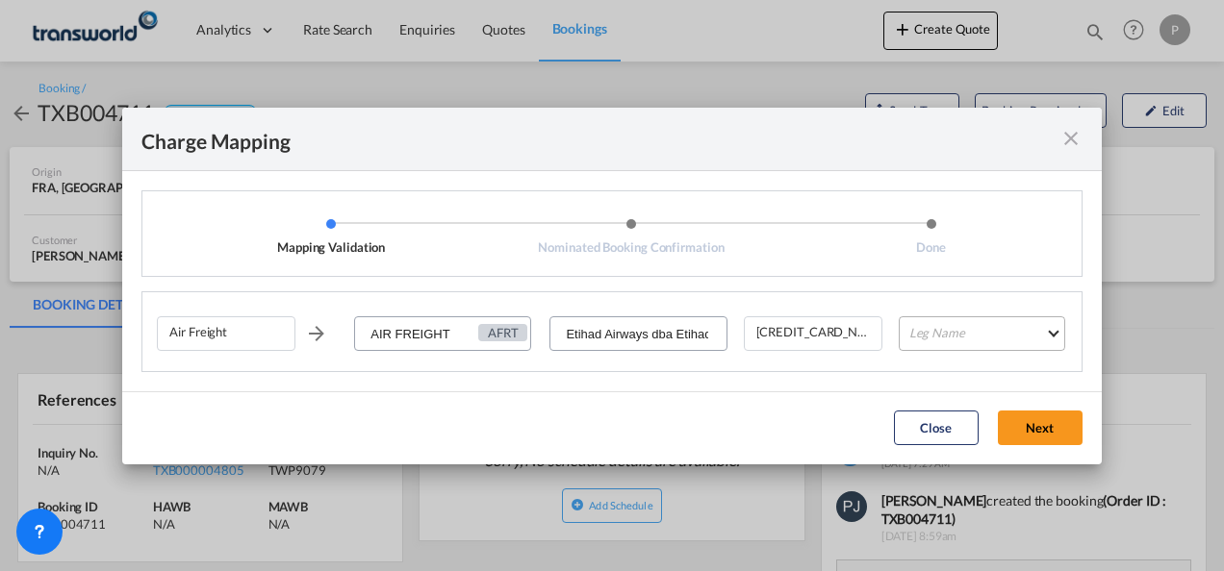
click at [977, 335] on md-select "Leg Name HANDLING ORIGIN HANDLING DESTINATION OTHERS TL PICK UP CUSTOMS ORIGIN …" at bounding box center [982, 334] width 166 height 35
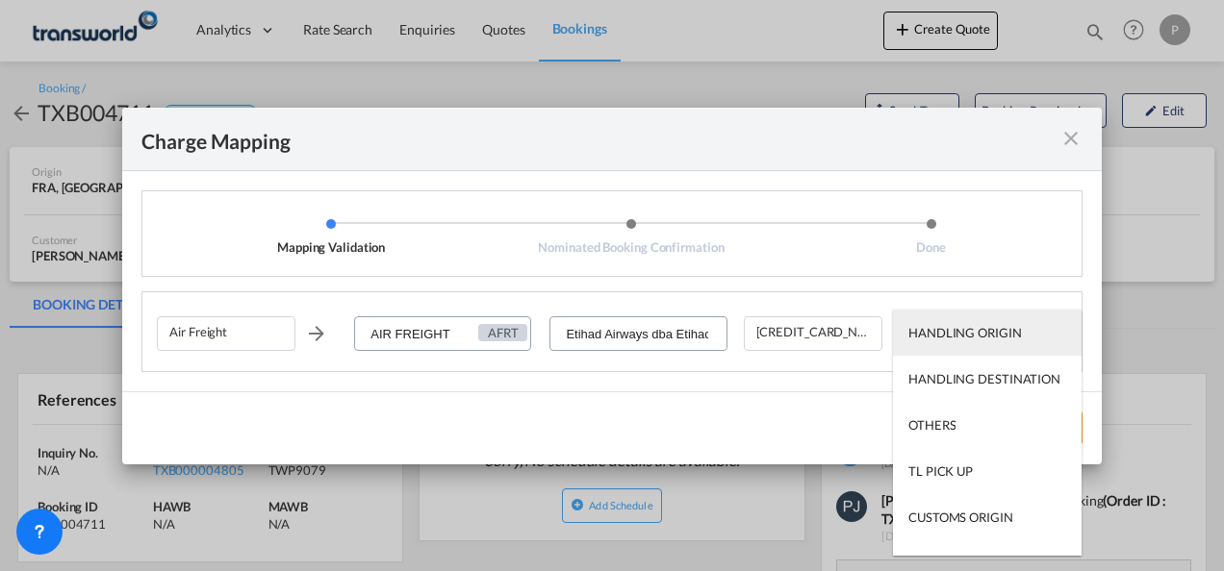
type md-option "HANDLING ORIGIN"
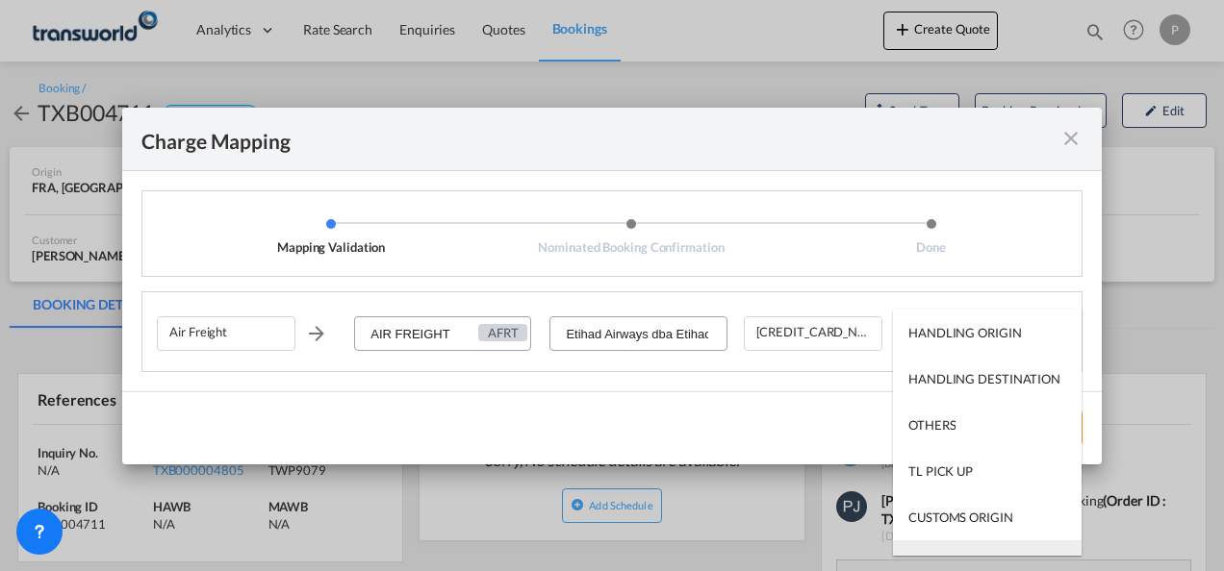
scroll to position [31, 0]
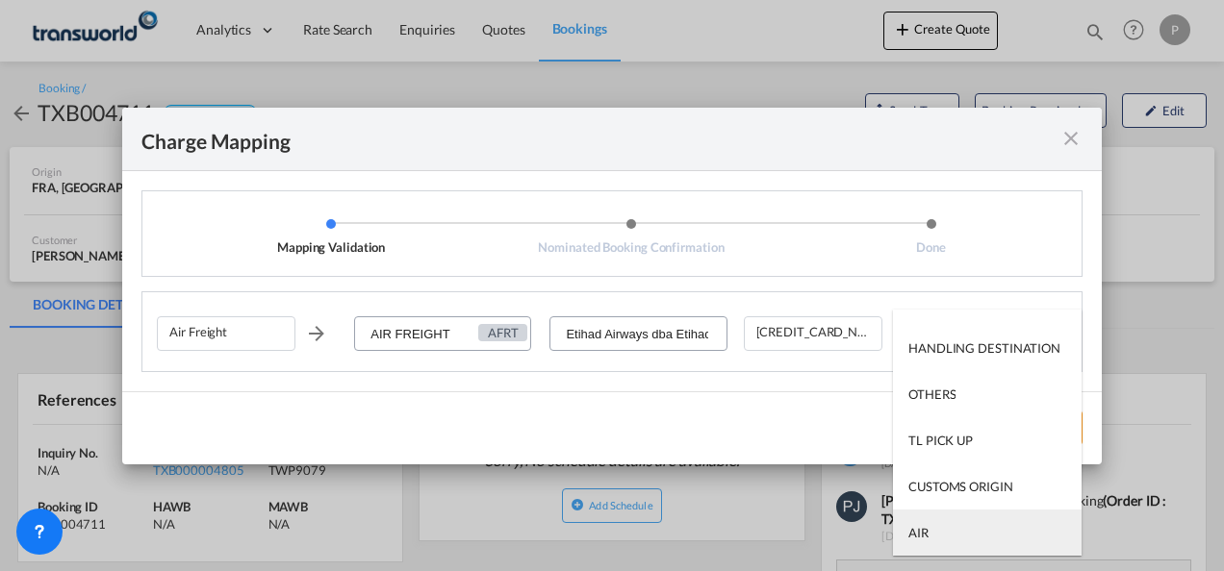
type md-option "AIR"
click at [936, 530] on md-option "AIR" at bounding box center [987, 533] width 189 height 46
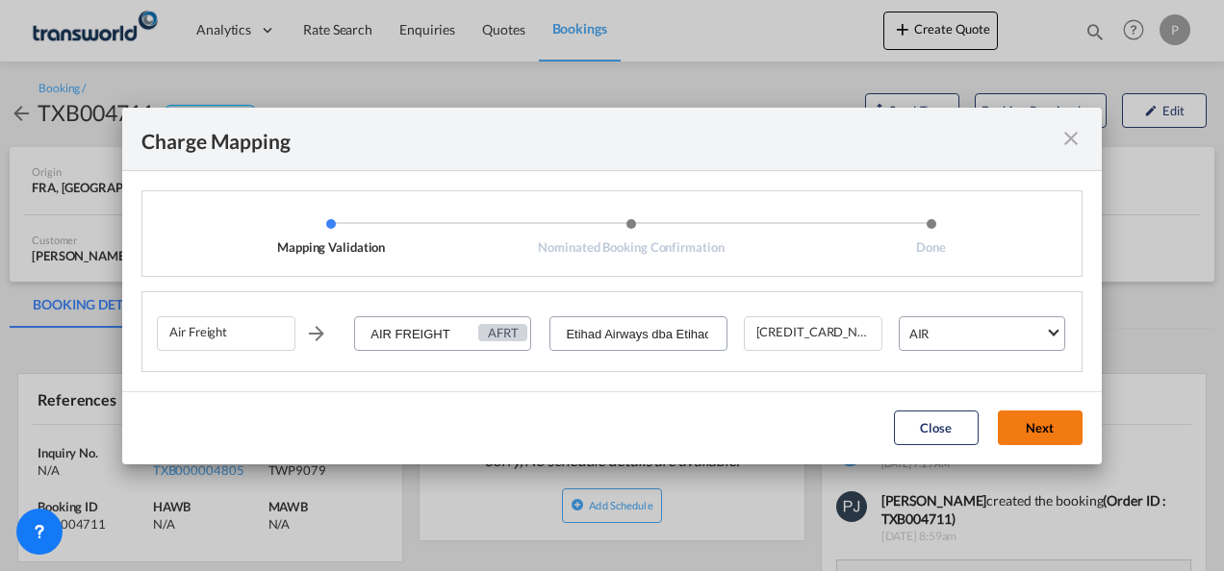
click at [1036, 429] on button "Next" at bounding box center [1040, 428] width 85 height 35
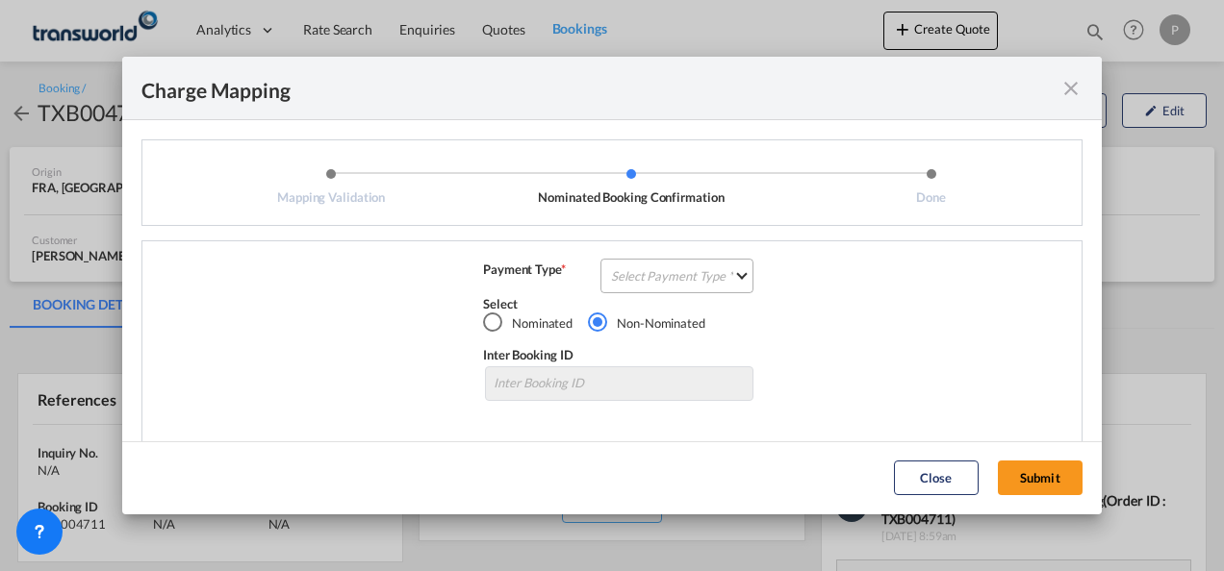
click at [663, 275] on md-select "Select Payment Type COLLECT PREPAID" at bounding box center [676, 276] width 153 height 35
click at [663, 275] on md-option "COLLECT" at bounding box center [675, 276] width 170 height 46
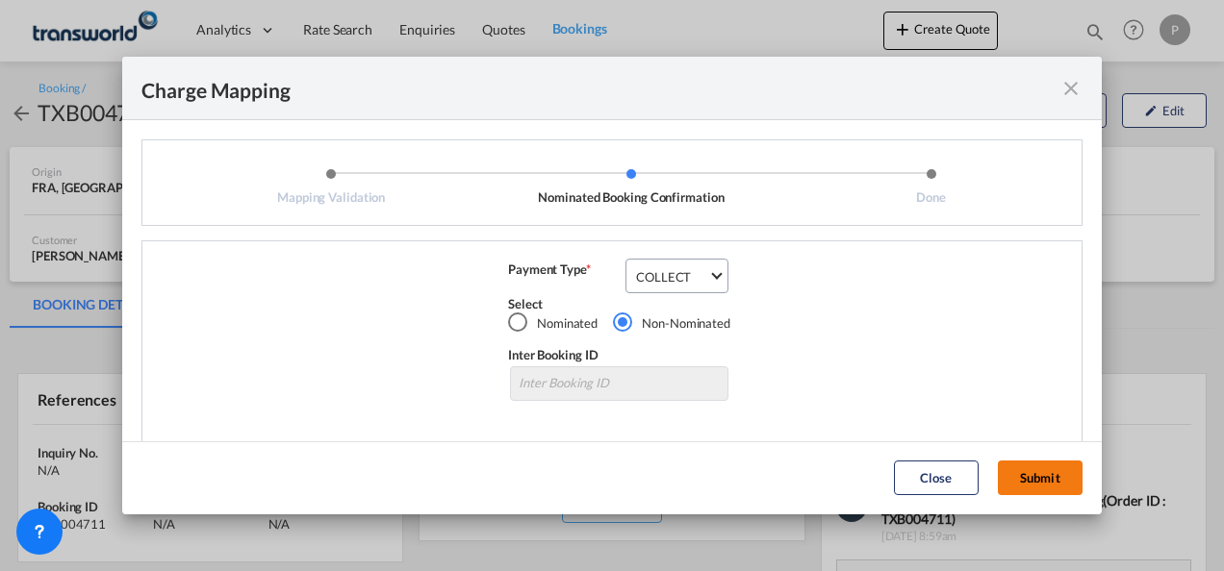
click at [1029, 472] on button "Submit" at bounding box center [1040, 478] width 85 height 35
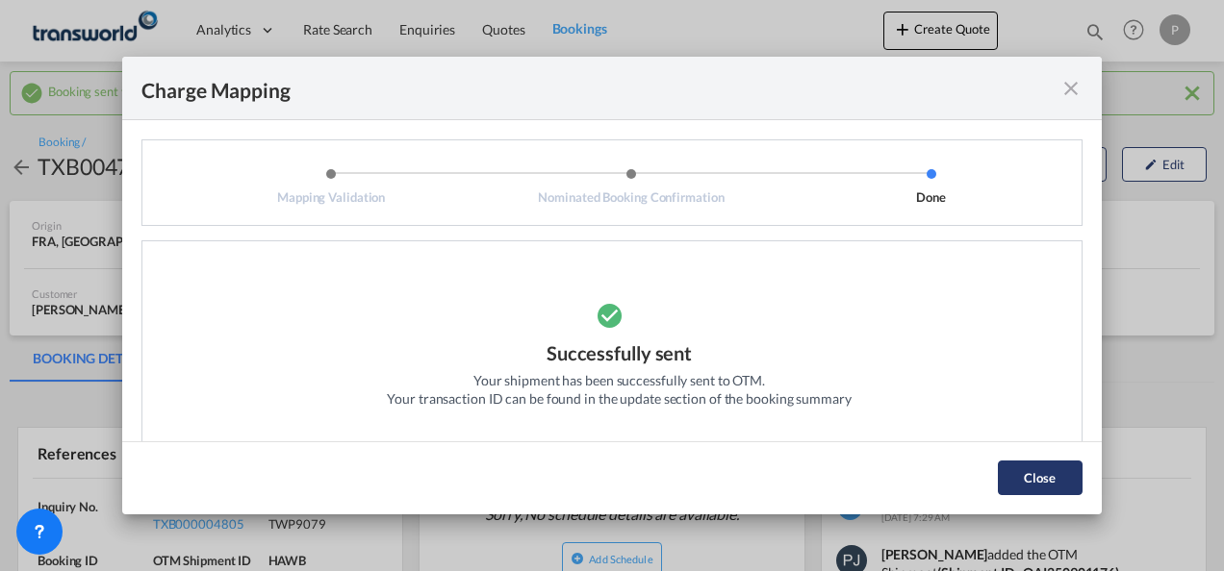
click at [1033, 481] on button "Close" at bounding box center [1040, 478] width 85 height 35
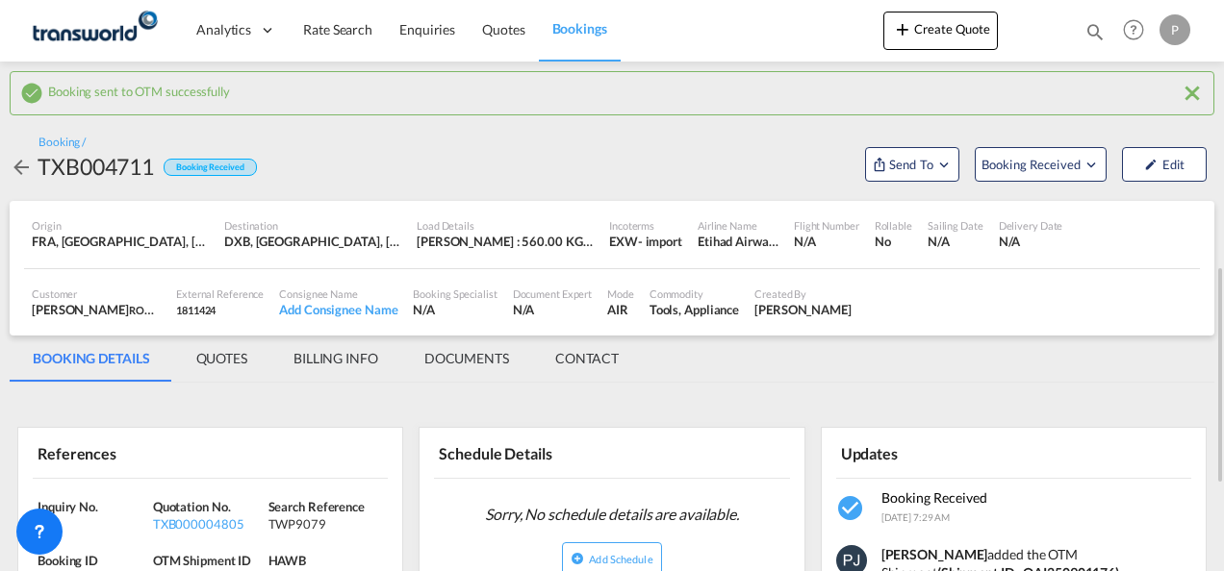
scroll to position [192, 0]
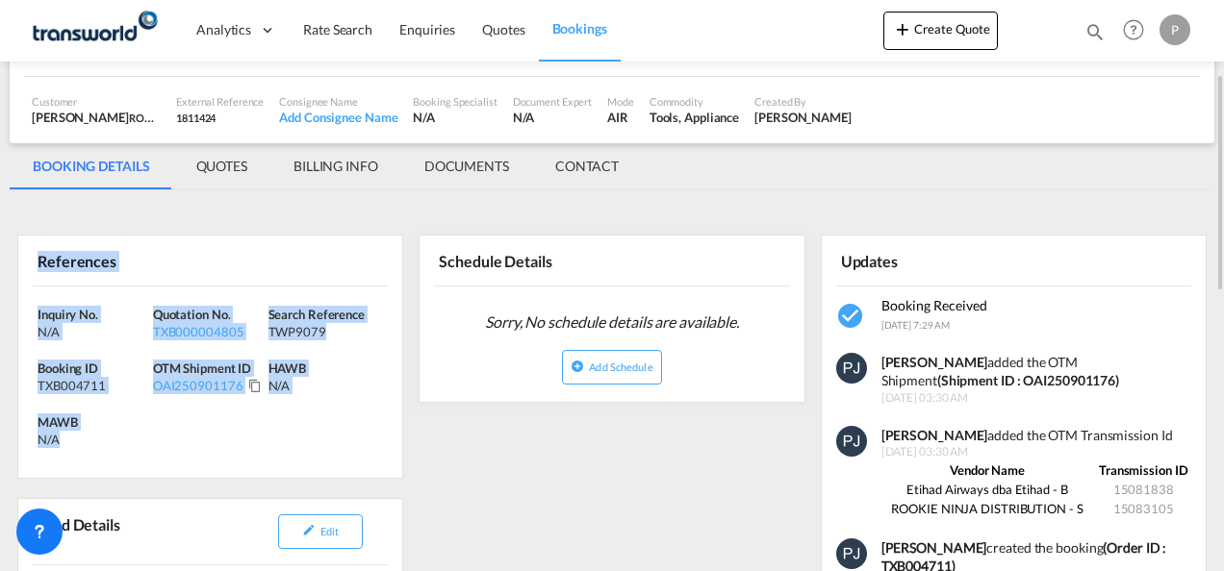
drag, startPoint x: 38, startPoint y: 260, endPoint x: 162, endPoint y: 446, distance: 224.1
click at [162, 446] on div "References Inquiry No. N/A Quotation No. TXB000004805 Search Reference TWP9079 …" at bounding box center [210, 357] width 386 height 244
copy div "References Inquiry No. N/A Quotation No. TXB000004805 Search Reference TWP9079 …"
click at [958, 29] on button "Create Quote" at bounding box center [940, 31] width 114 height 38
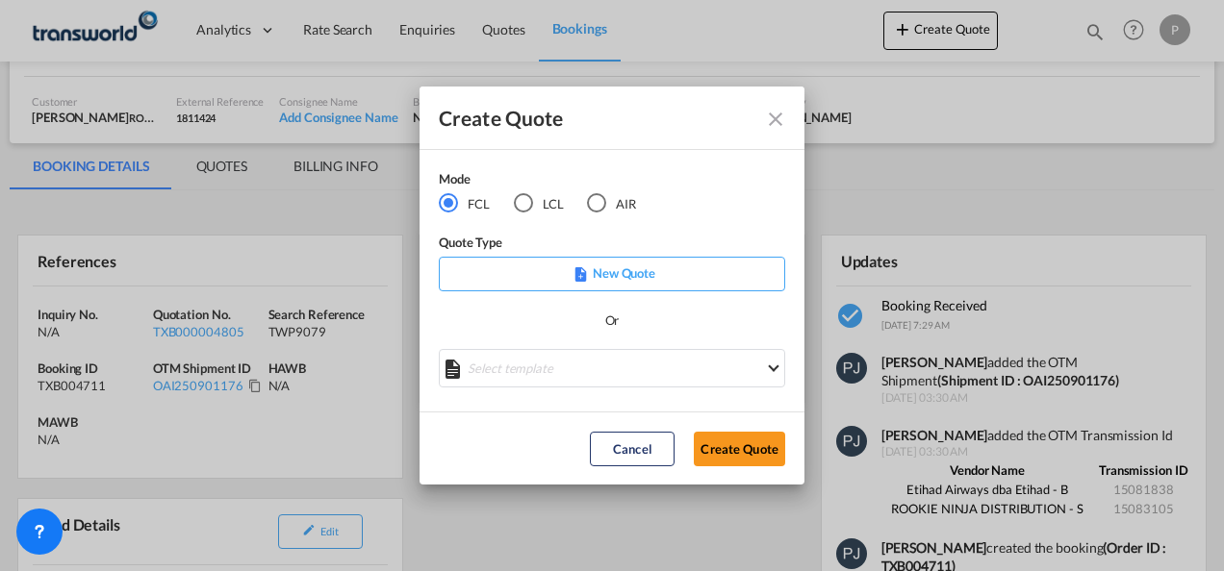
click at [597, 205] on div "AIR" at bounding box center [596, 202] width 19 height 19
click at [729, 452] on button "Create Quote" at bounding box center [739, 449] width 91 height 35
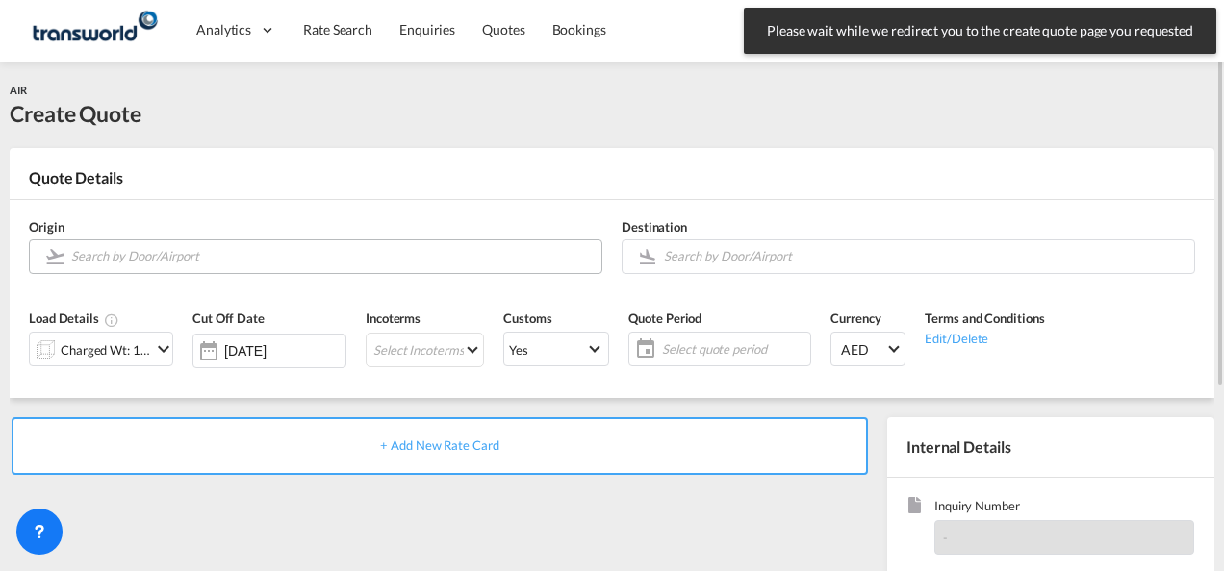
click at [156, 256] on input "Search by Door/Airport" at bounding box center [331, 257] width 520 height 34
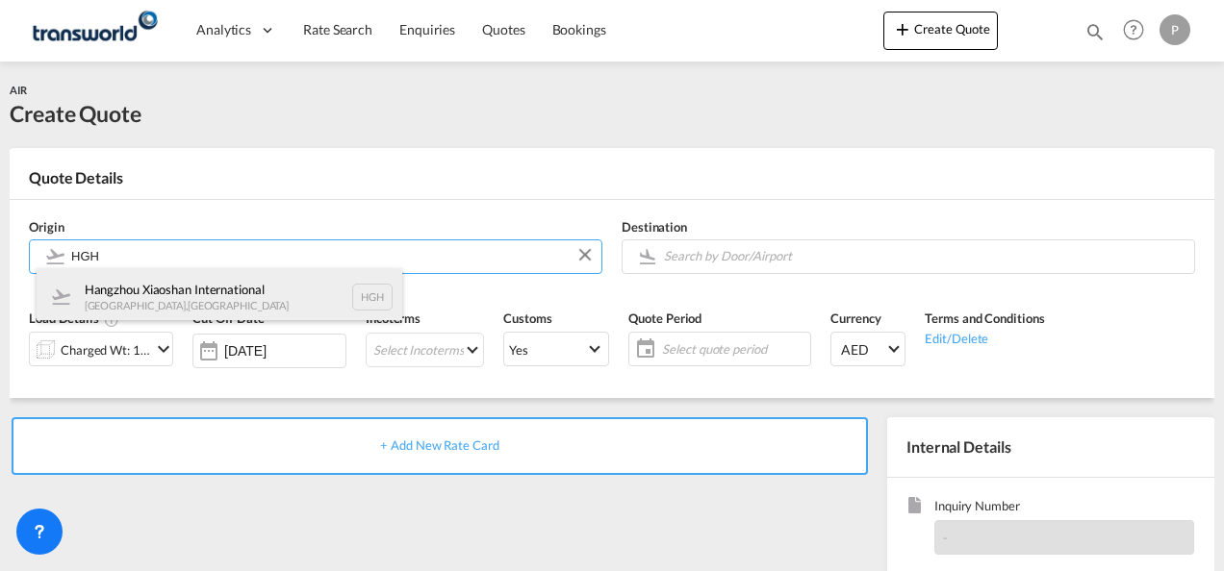
click at [215, 302] on div "Hangzhou Xiaoshan International [GEOGRAPHIC_DATA] , [GEOGRAPHIC_DATA] HGH" at bounding box center [220, 297] width 366 height 58
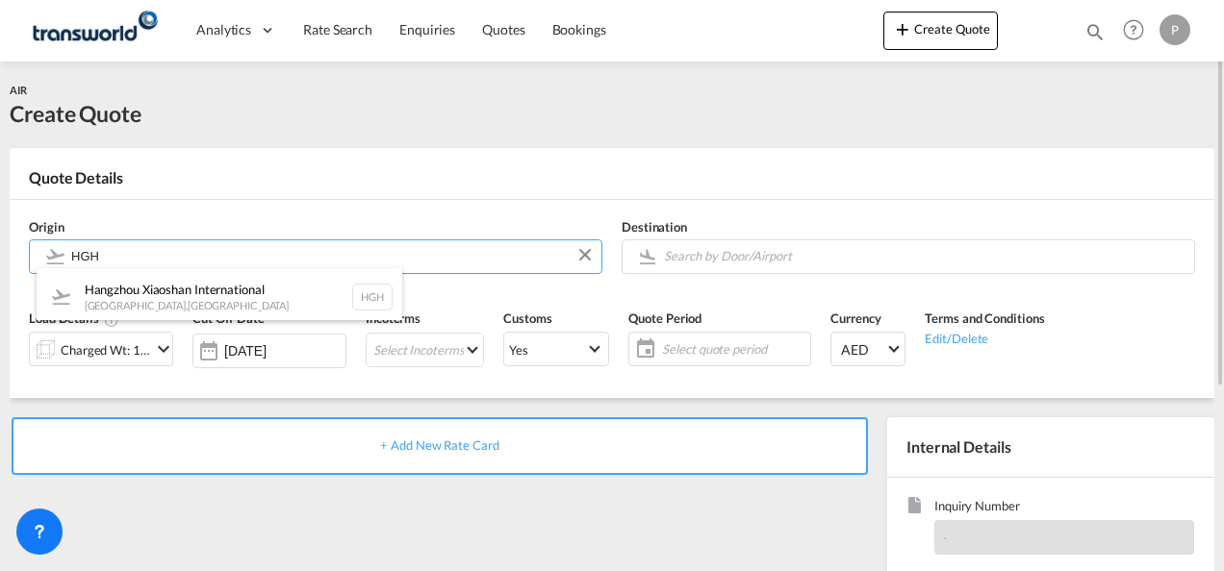
type input "Hangzhou Xiaoshan International, [GEOGRAPHIC_DATA], HGH"
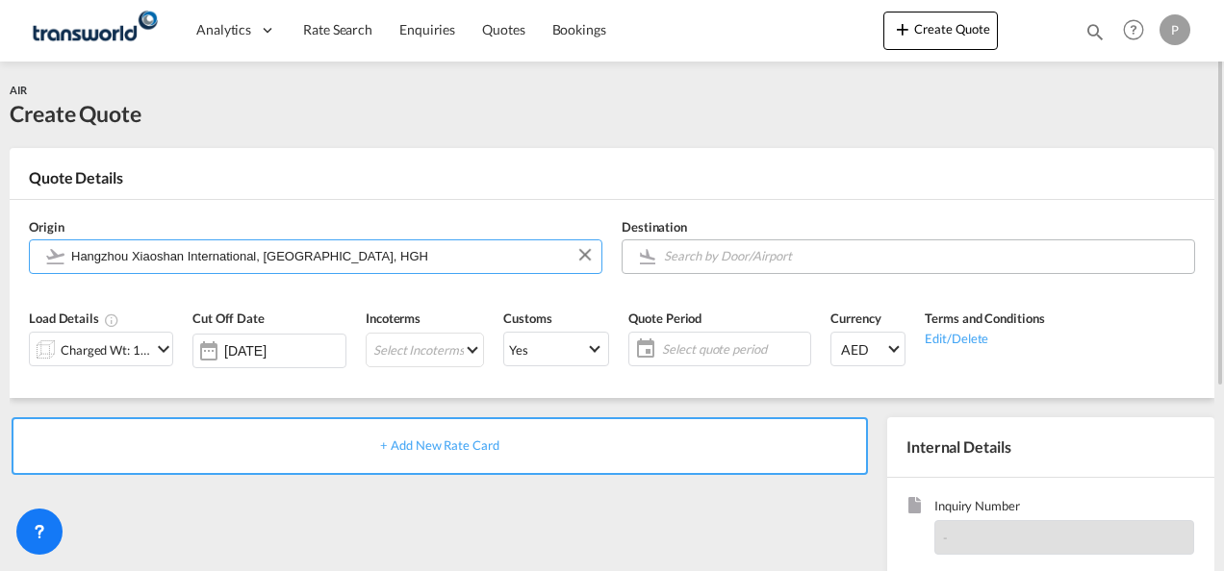
click at [726, 260] on input "Search by Door/Airport" at bounding box center [924, 257] width 520 height 34
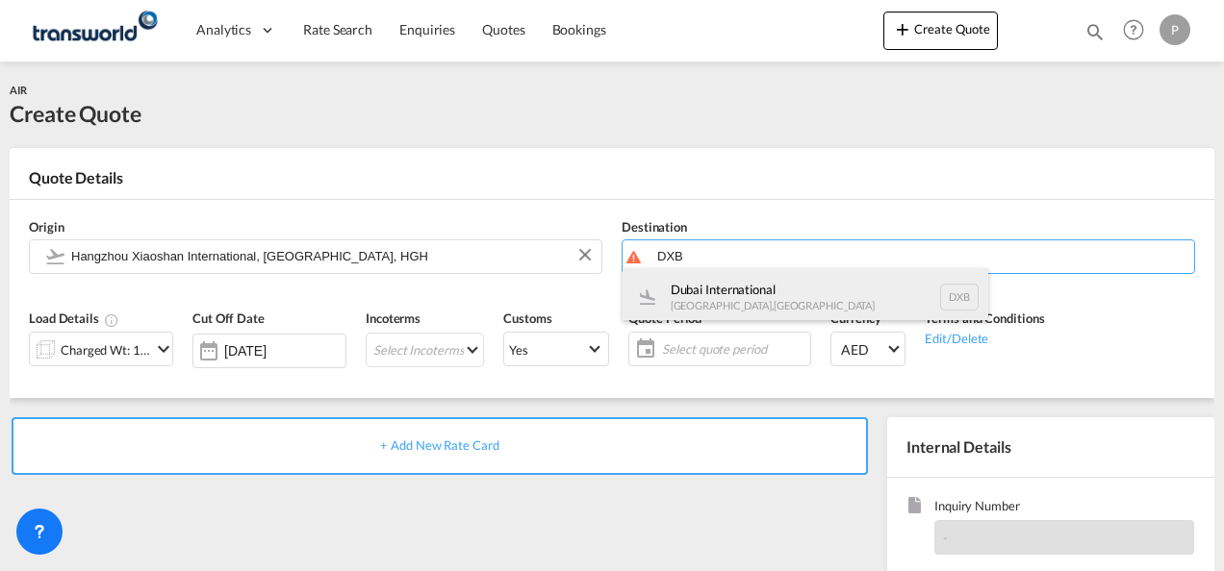
click at [806, 297] on div "Dubai International [GEOGRAPHIC_DATA] , [GEOGRAPHIC_DATA] DXB" at bounding box center [805, 297] width 366 height 58
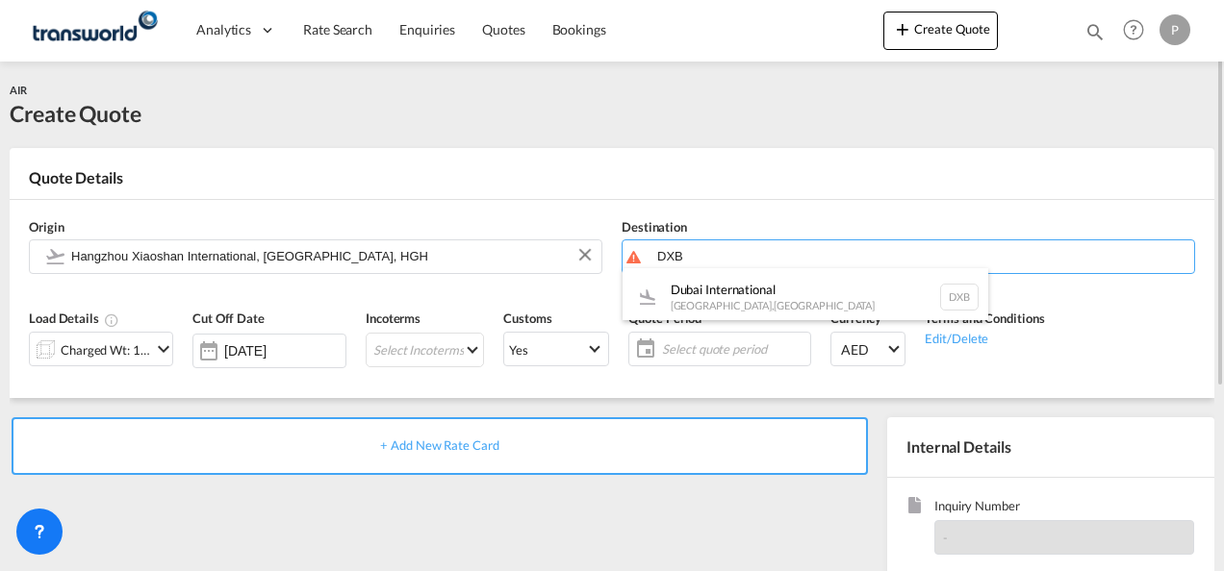
type input "Dubai International, [GEOGRAPHIC_DATA], DXB"
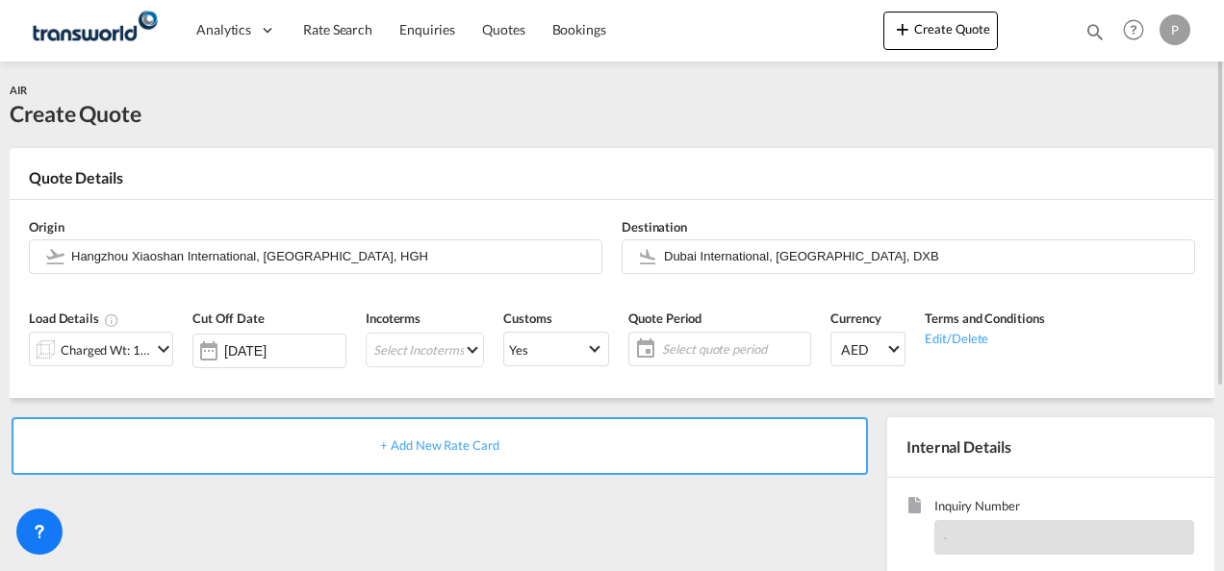
click at [156, 352] on md-icon "icon-chevron-down" at bounding box center [163, 349] width 23 height 23
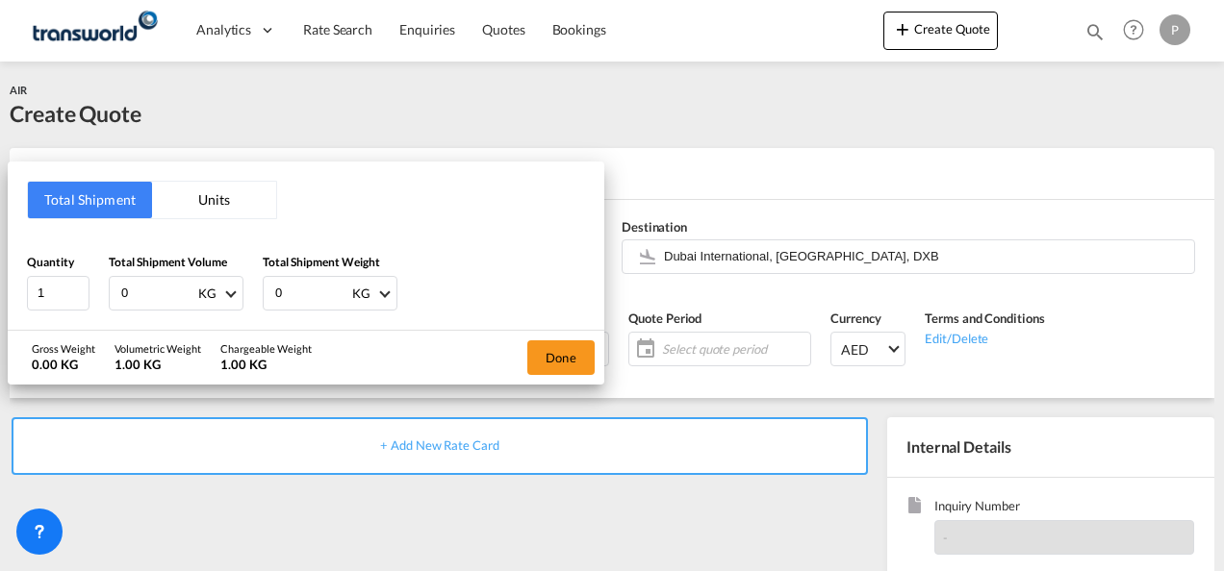
drag, startPoint x: 139, startPoint y: 290, endPoint x: 500, endPoint y: 275, distance: 362.0
click at [213, 232] on div "Total Shipment Units Quantity 1 Total Shipment Volume 0 KG CBM CFT KG LB Total …" at bounding box center [306, 246] width 596 height 168
type input "0860"
type input "860"
click at [558, 352] on button "Done" at bounding box center [560, 358] width 67 height 35
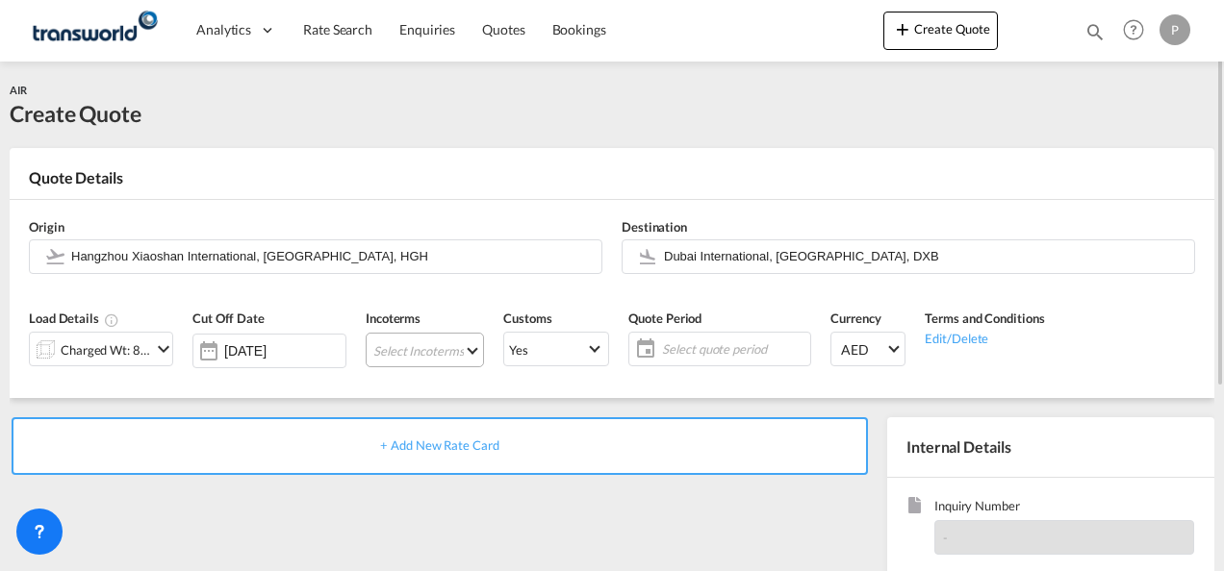
click at [417, 348] on md-select "Select Incoterms FOB - export Free on Board FAS - export Free Alongside Ship FA…" at bounding box center [425, 350] width 118 height 35
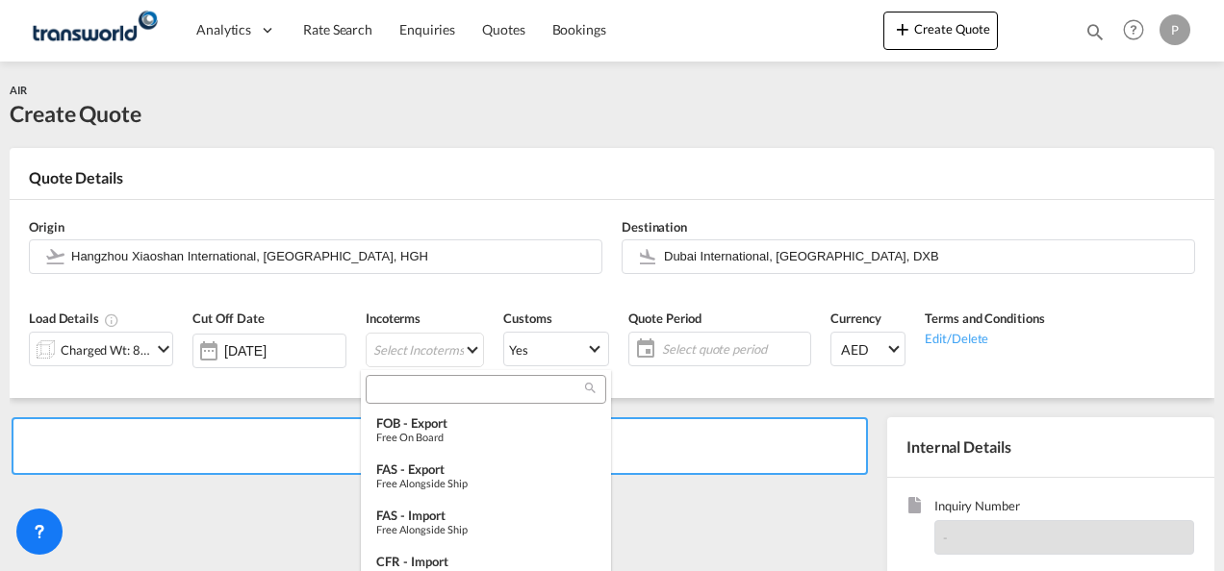
click at [429, 391] on input "search" at bounding box center [478, 389] width 214 height 17
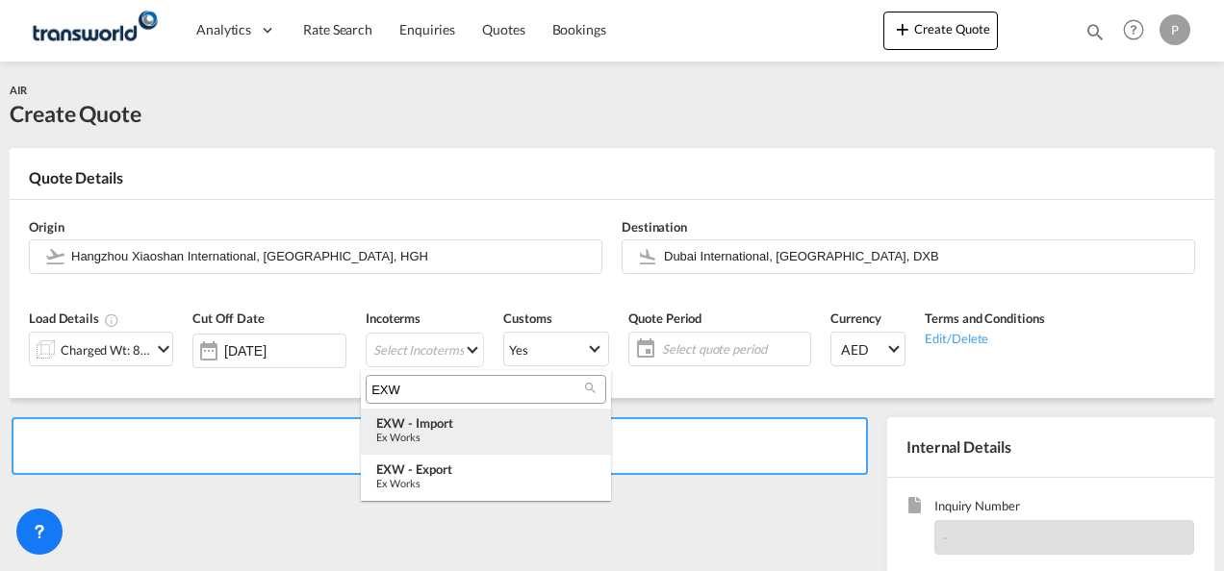
type input "EXW"
click at [423, 421] on div "EXW - import" at bounding box center [485, 423] width 219 height 15
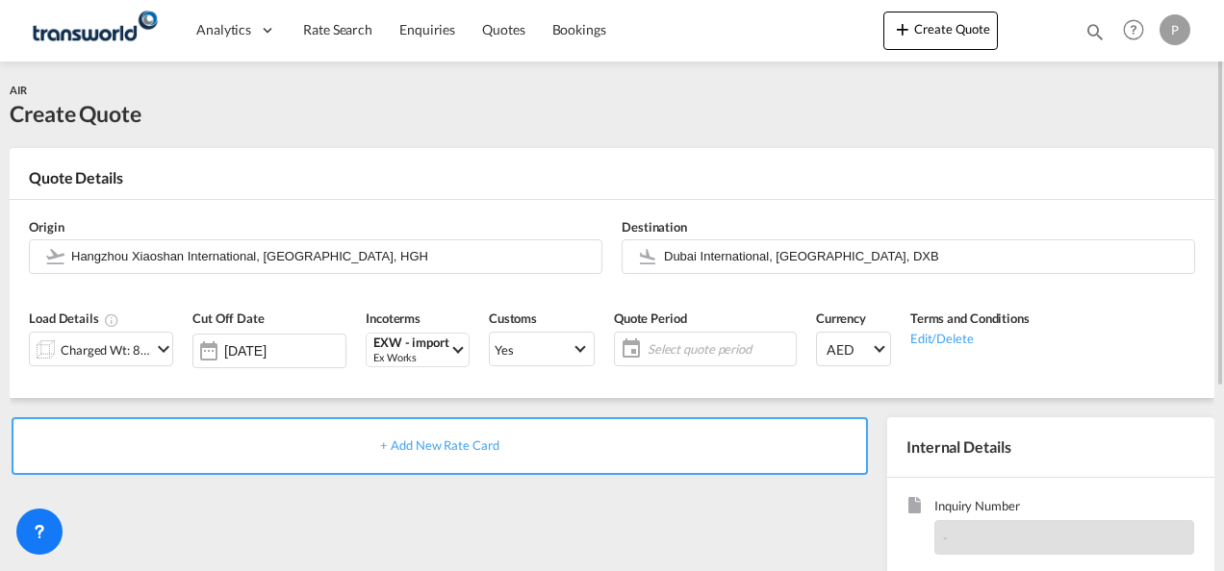
click at [715, 348] on span "Select quote period" at bounding box center [718, 349] width 143 height 17
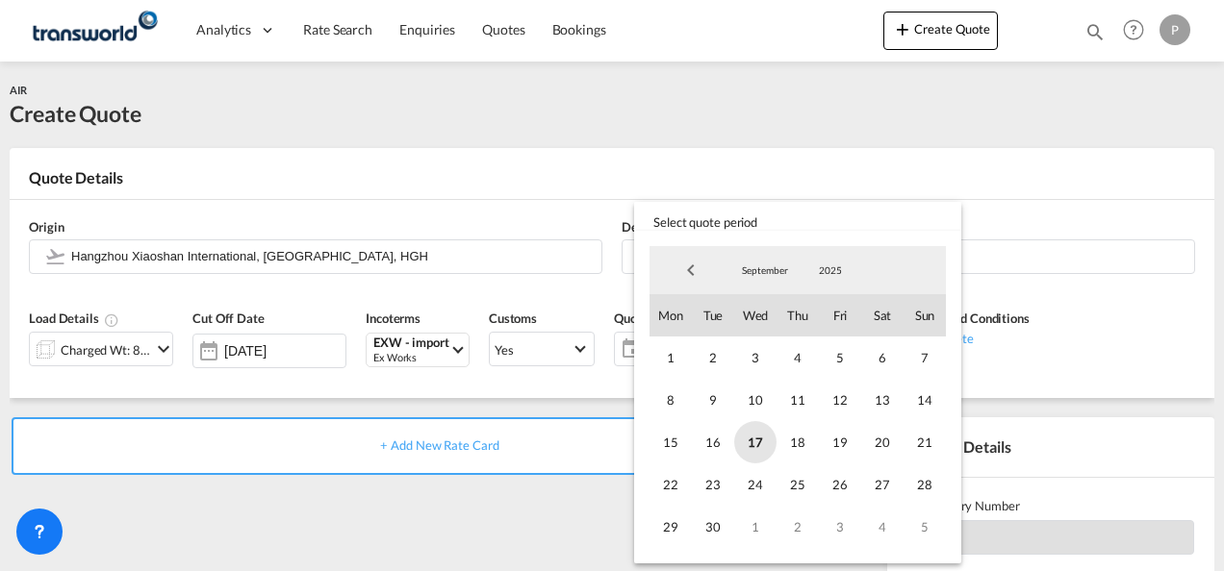
click at [752, 441] on span "17" at bounding box center [755, 442] width 42 height 42
click at [720, 522] on span "30" at bounding box center [713, 527] width 42 height 42
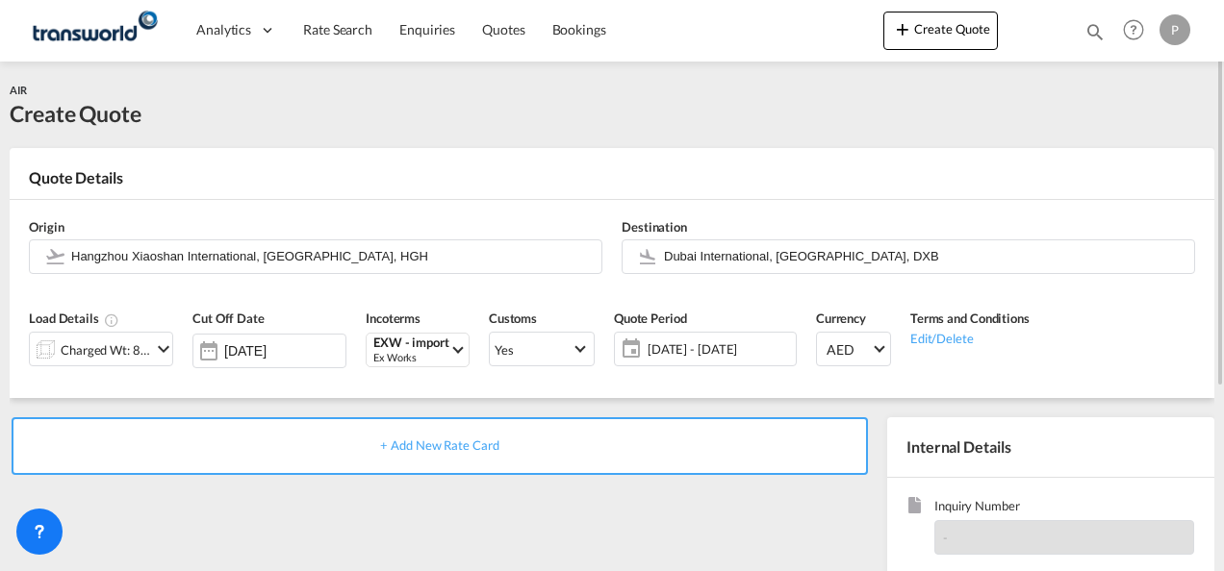
scroll to position [271, 0]
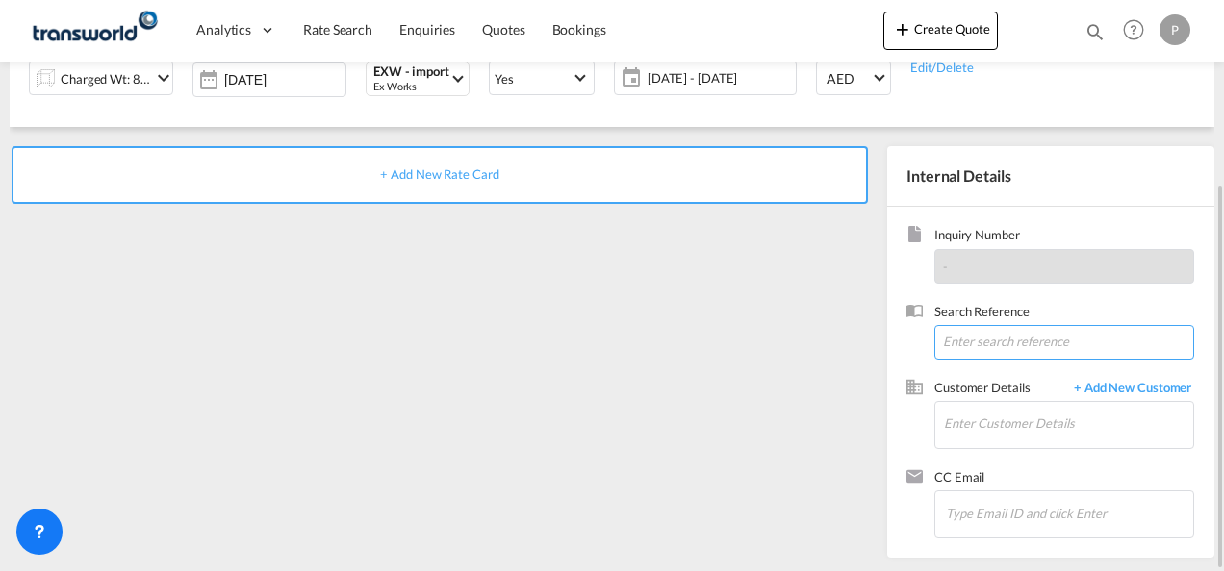
click at [972, 335] on input at bounding box center [1064, 342] width 260 height 35
click at [968, 342] on input at bounding box center [1064, 342] width 260 height 35
paste input "TWP9089"
type input "TWP9089"
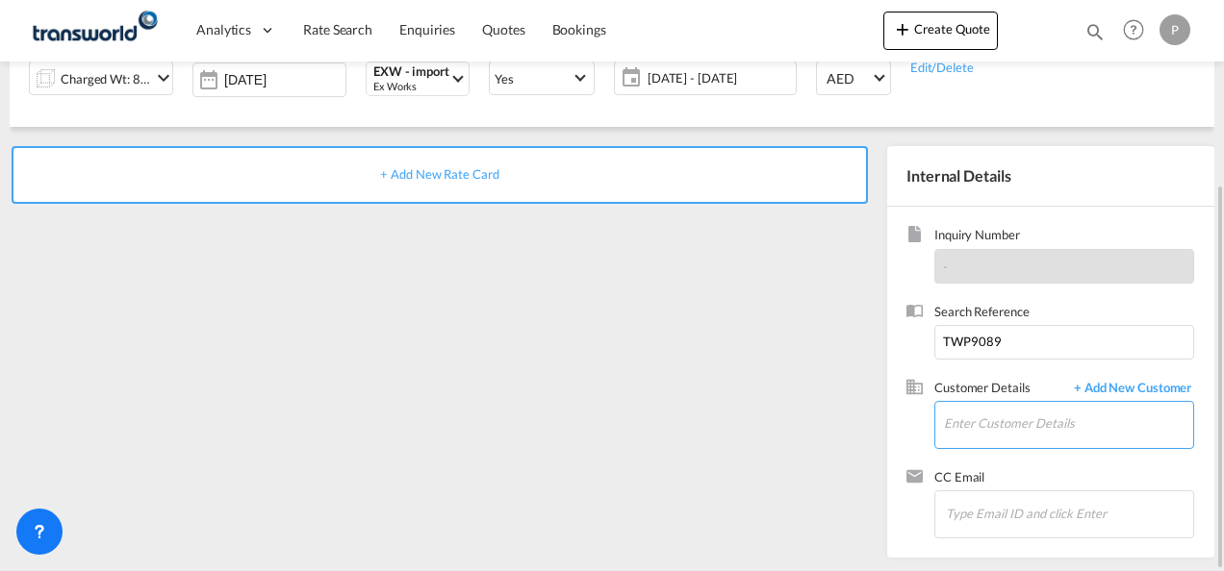
click at [983, 425] on input "Enter Customer Details" at bounding box center [1068, 423] width 249 height 43
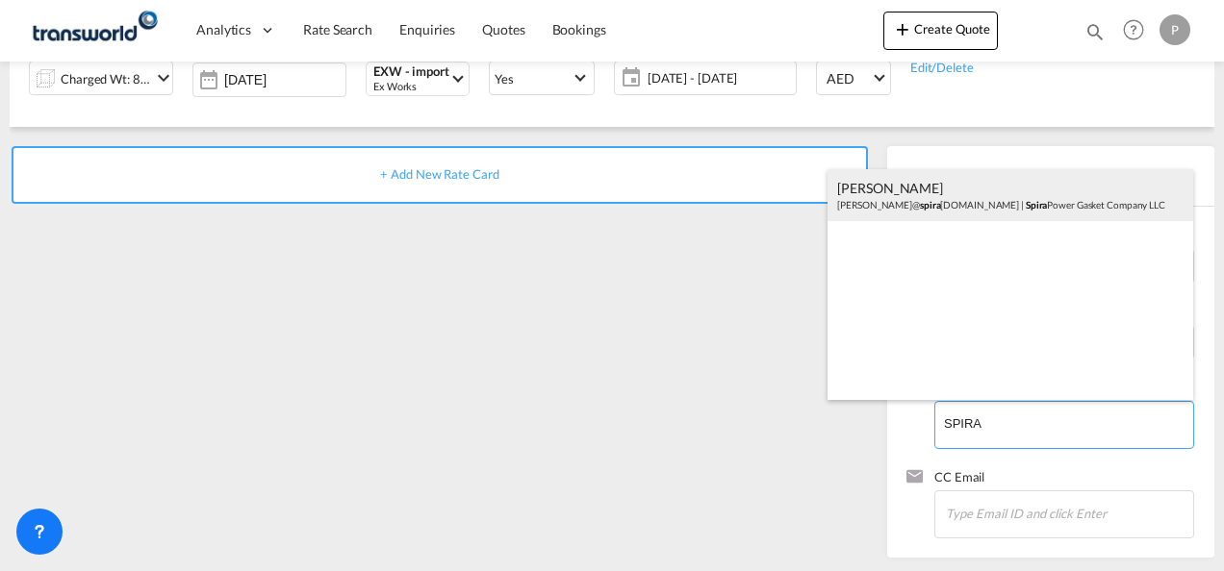
click at [931, 195] on div "[PERSON_NAME] [PERSON_NAME]@ [PERSON_NAME] [DOMAIN_NAME] | Spira Power Gasket C…" at bounding box center [1010, 195] width 366 height 52
type input "Spira Power Gasket Company LLC, [PERSON_NAME], [PERSON_NAME][EMAIL_ADDRESS][DOM…"
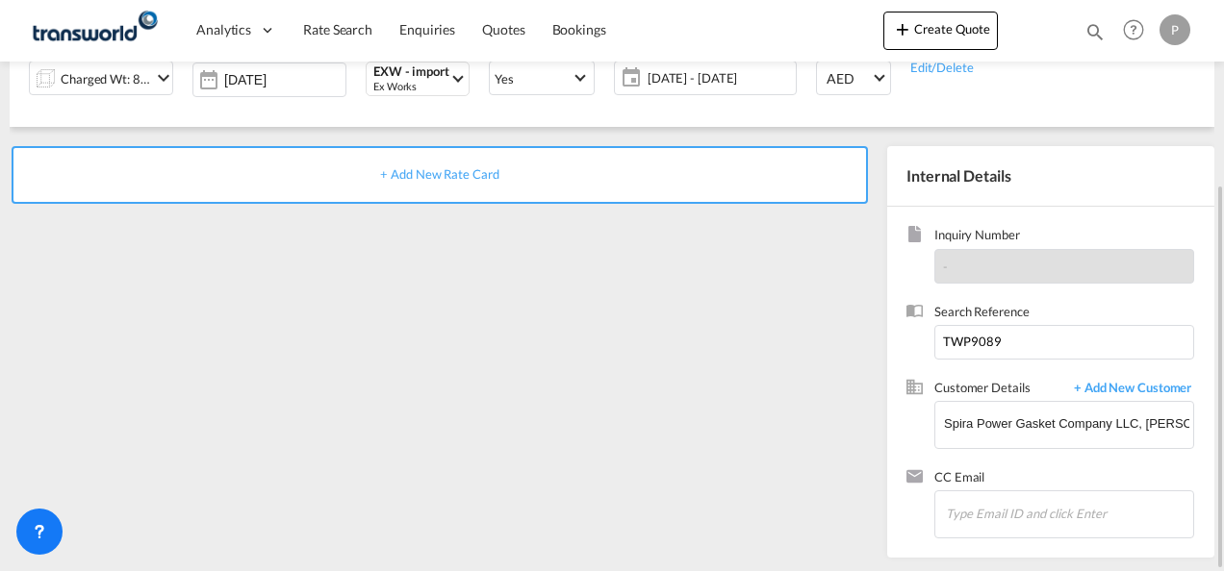
click at [456, 175] on span "+ Add New Rate Card" at bounding box center [439, 173] width 118 height 15
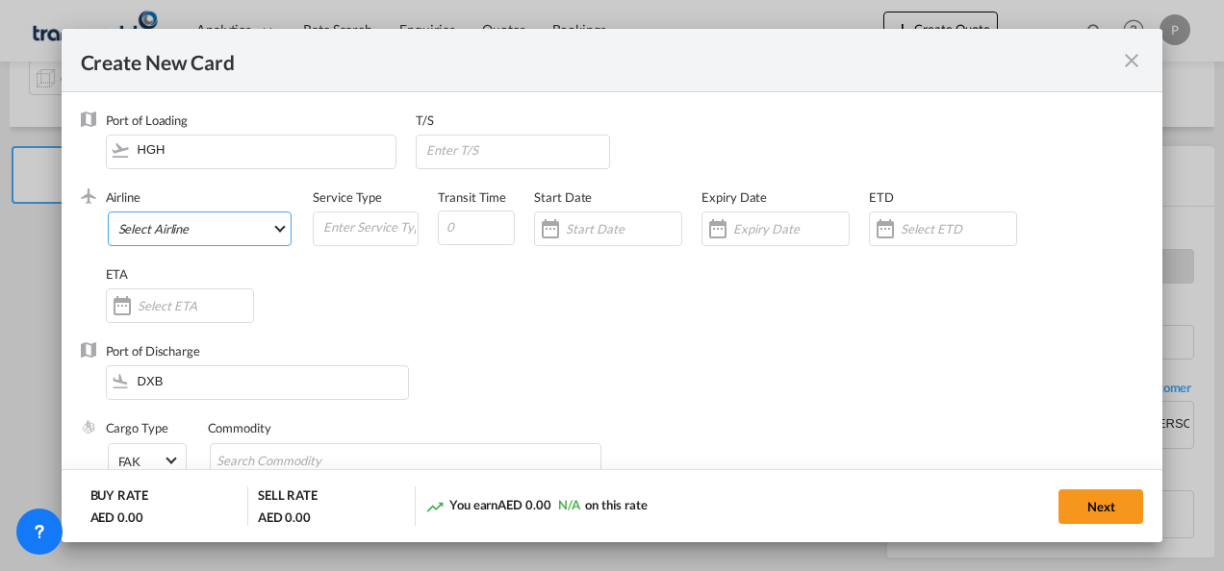
click at [214, 224] on md-select "Select Airline AIR EXPRESS S.A. (1166- / -) CMA CGM Air Cargo (1140-2C / -) DDW…" at bounding box center [200, 229] width 185 height 35
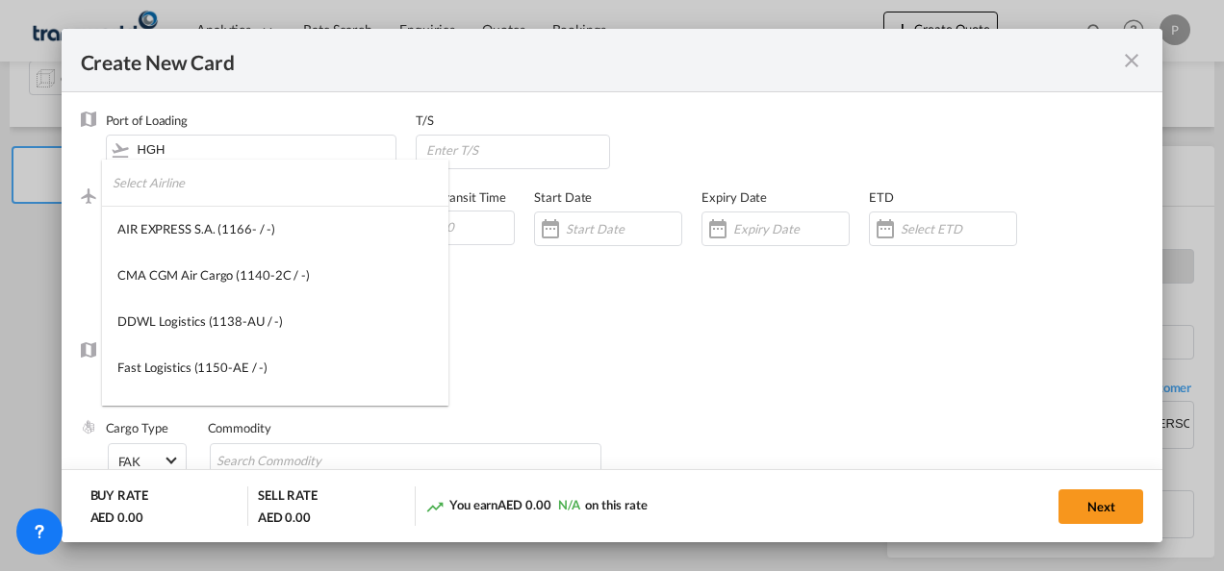
click at [252, 198] on input "search" at bounding box center [281, 183] width 336 height 46
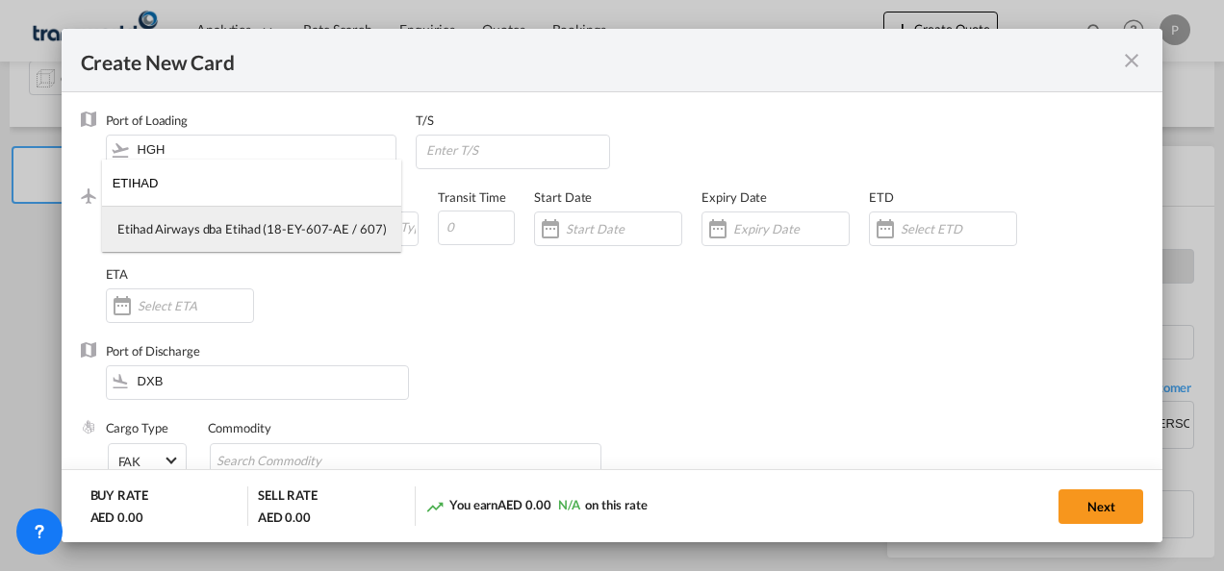
type input "ETIHAD"
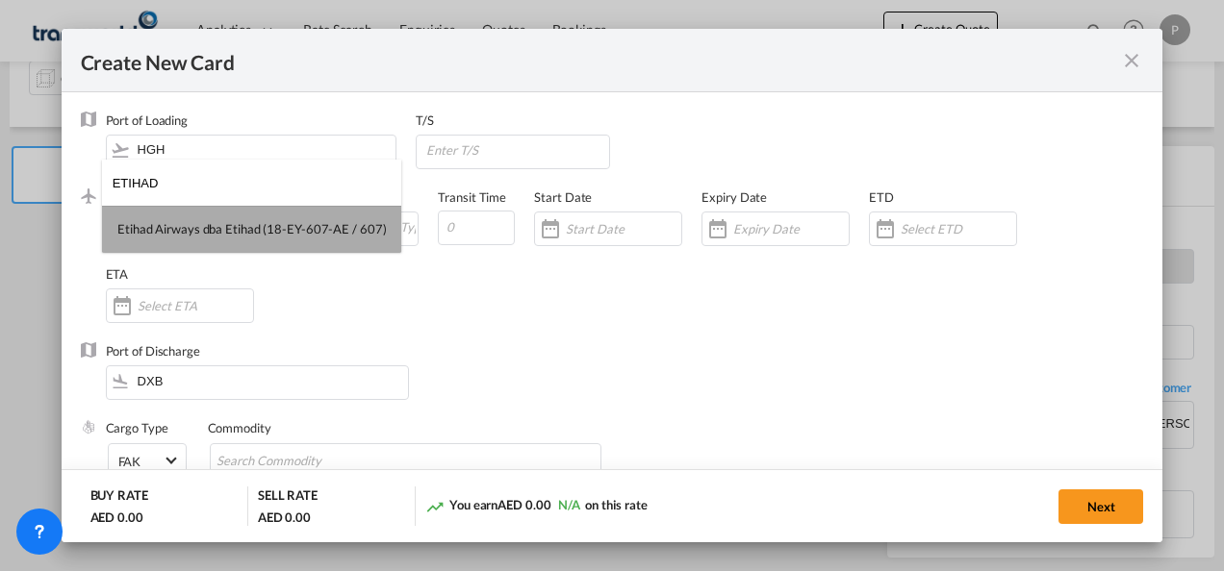
click at [252, 227] on div "Etihad Airways dba Etihad (18-EY-607-AE / 607)" at bounding box center [251, 228] width 268 height 17
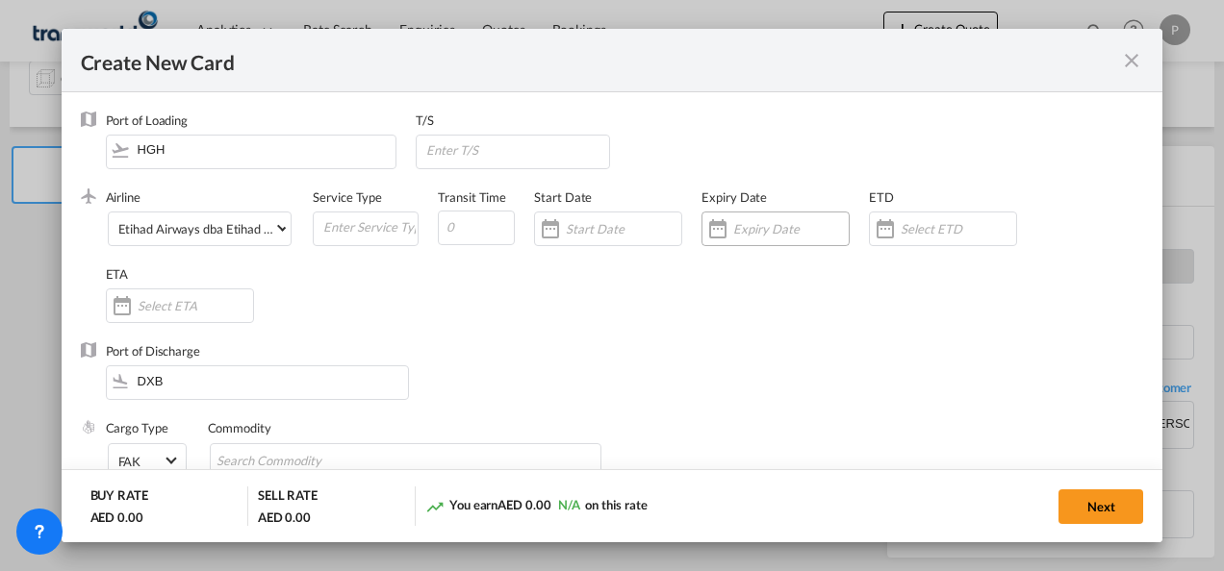
click at [767, 231] on input "Create New Card ..." at bounding box center [790, 228] width 115 height 15
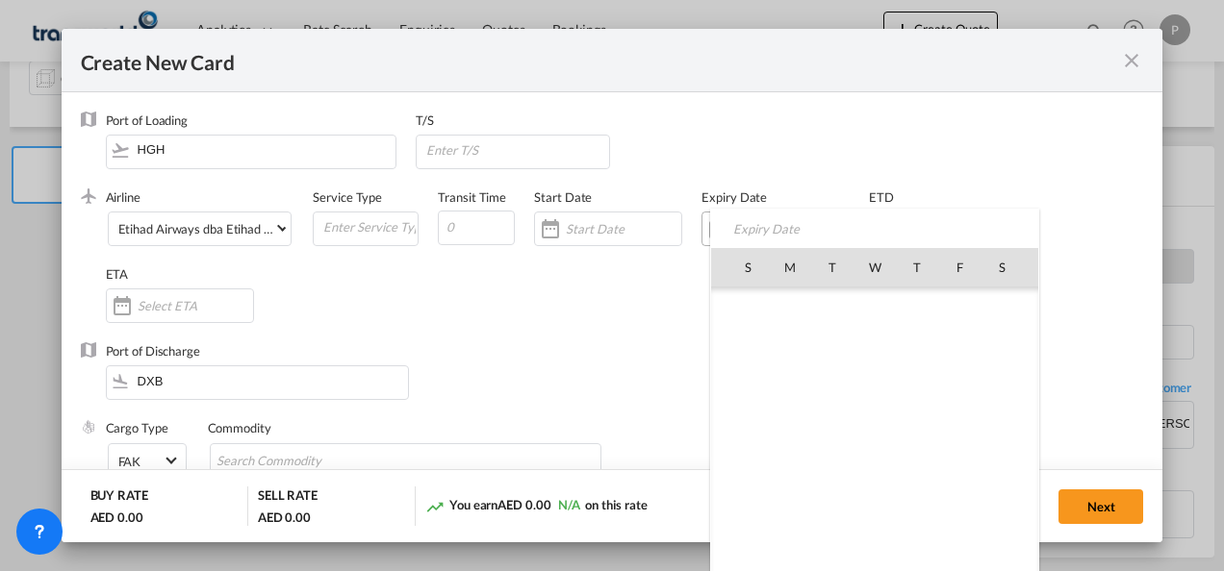
scroll to position [445625, 0]
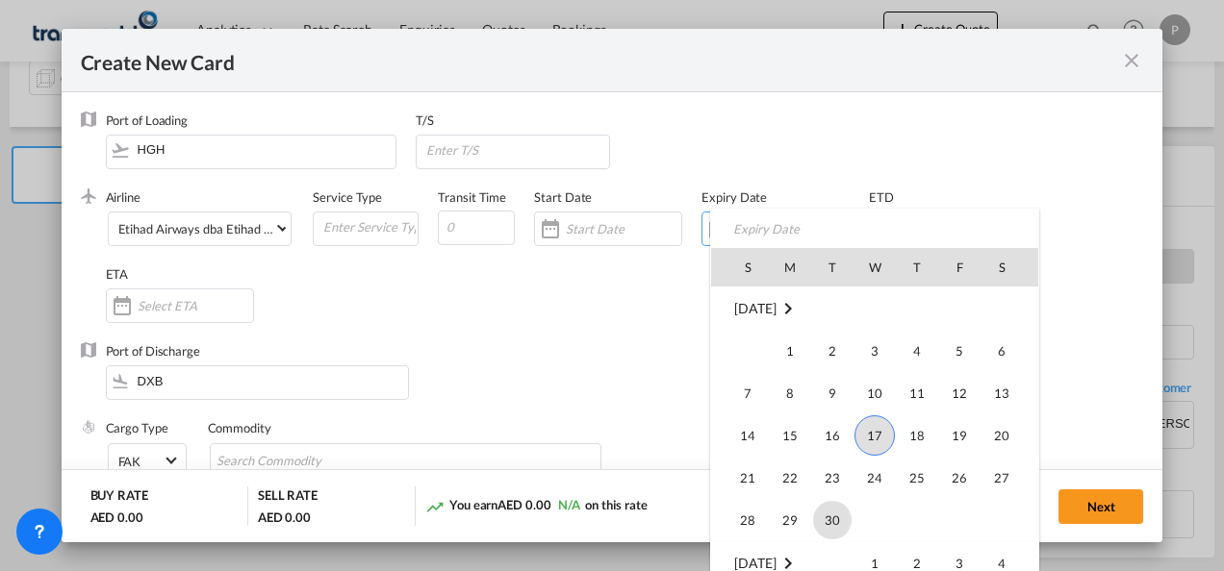
click at [841, 514] on span "30" at bounding box center [832, 520] width 38 height 38
type input "[DATE]"
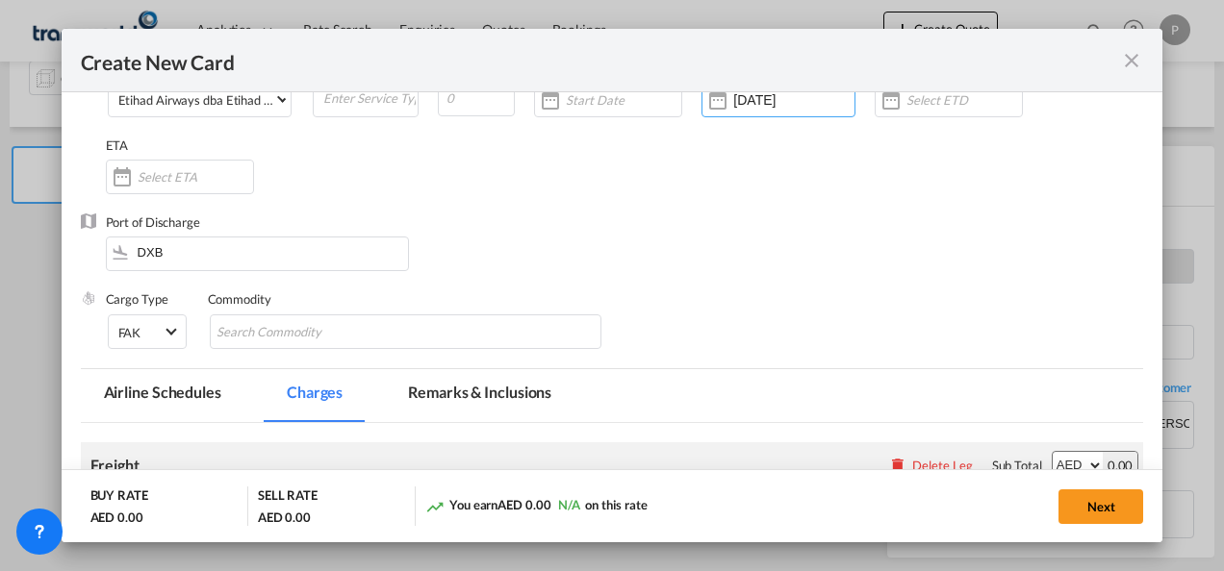
scroll to position [192, 0]
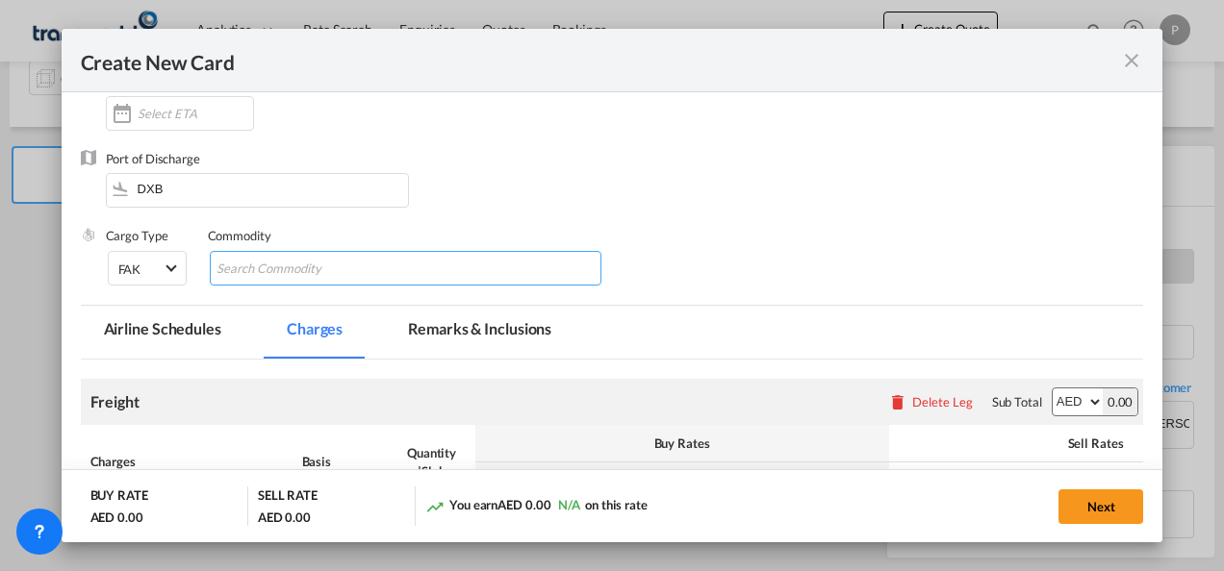
click at [280, 267] on input "Search Commodity" at bounding box center [304, 269] width 176 height 31
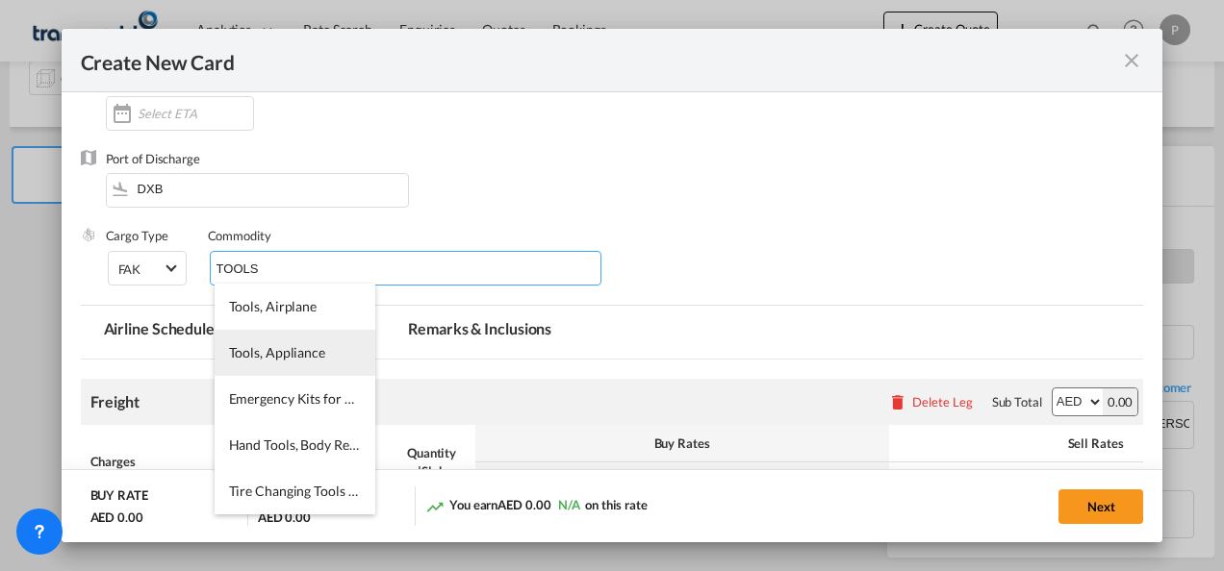
type input "TOOLS"
click at [321, 356] on span "Tools, Appliance" at bounding box center [277, 352] width 96 height 16
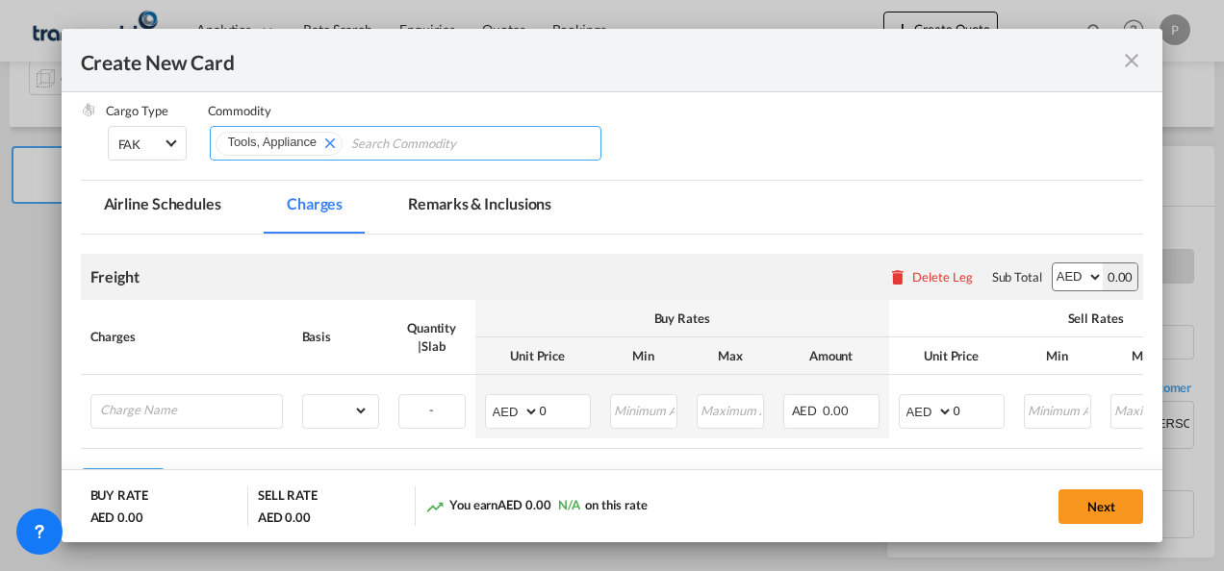
scroll to position [385, 0]
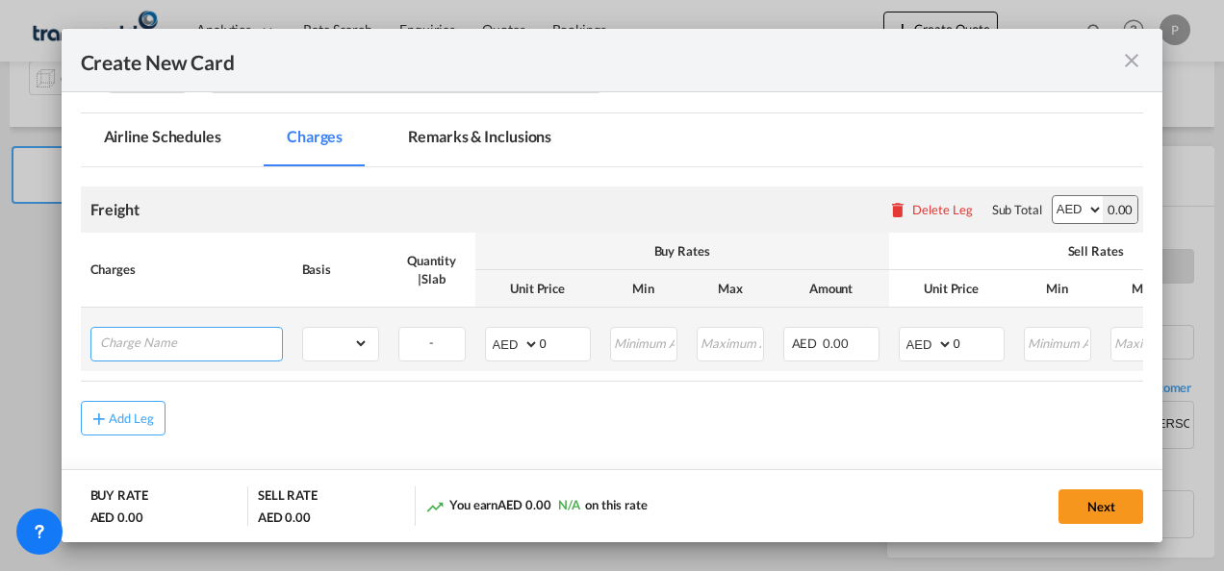
click at [156, 343] on input "Charge Name" at bounding box center [191, 342] width 182 height 29
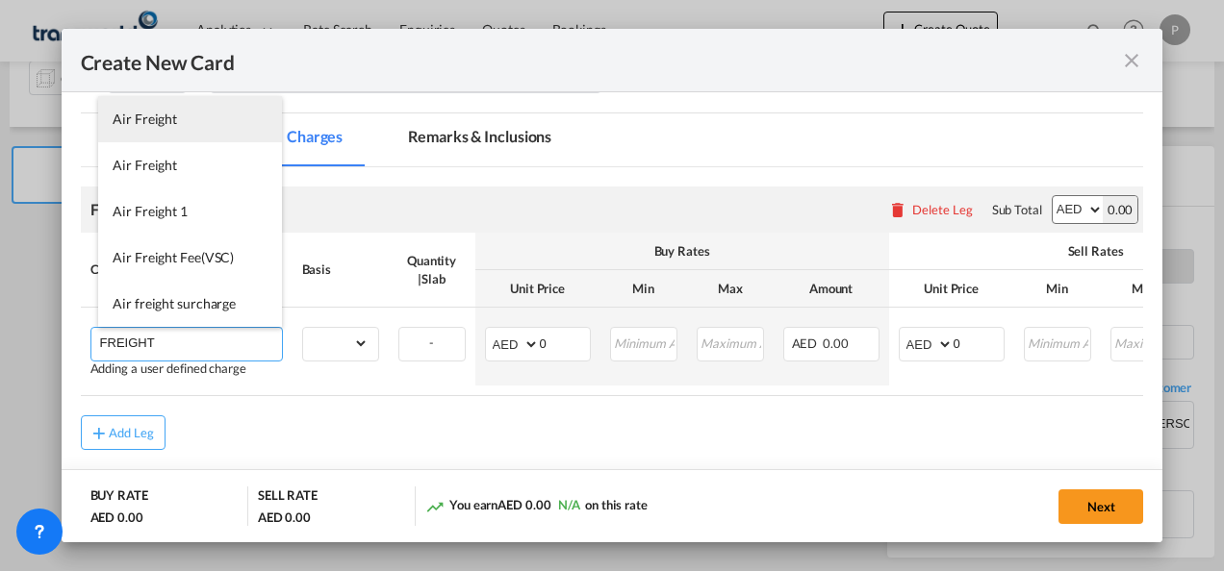
click at [154, 124] on span "Air Freight" at bounding box center [145, 119] width 64 height 16
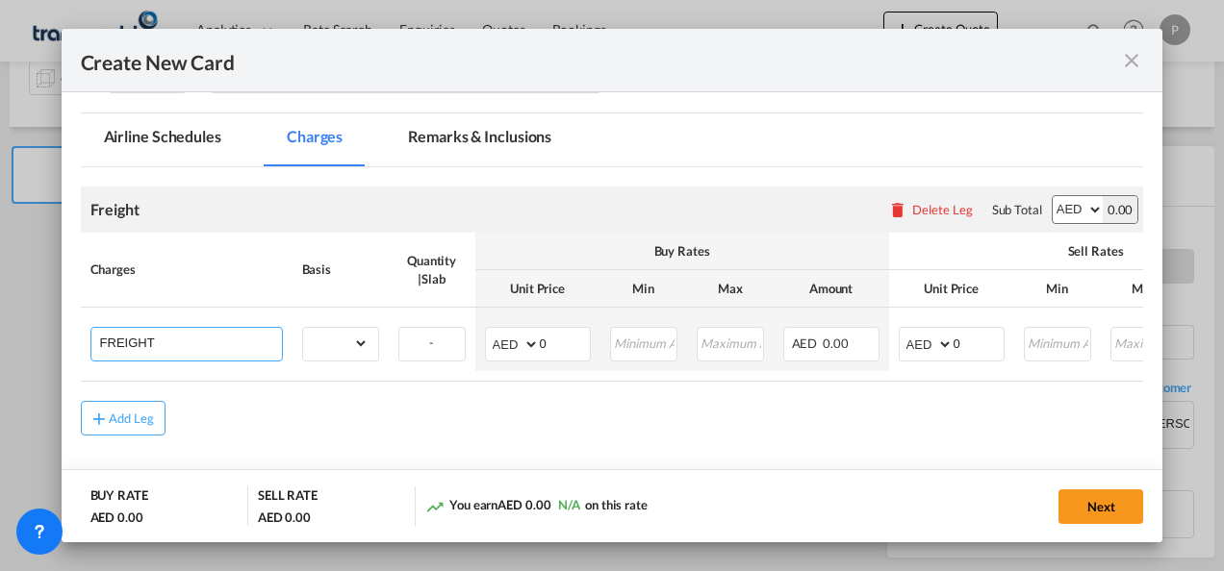
type input "Air Freight"
click at [365, 335] on select "gross_weight volumetric_weight per_shipment per_bl per_km % on air freight per_…" at bounding box center [335, 343] width 65 height 31
select select "per_shipment"
click at [303, 328] on select "gross_weight volumetric_weight per_shipment per_bl per_km % on air freight per_…" at bounding box center [335, 343] width 65 height 31
click at [560, 344] on input "0" at bounding box center [565, 342] width 50 height 29
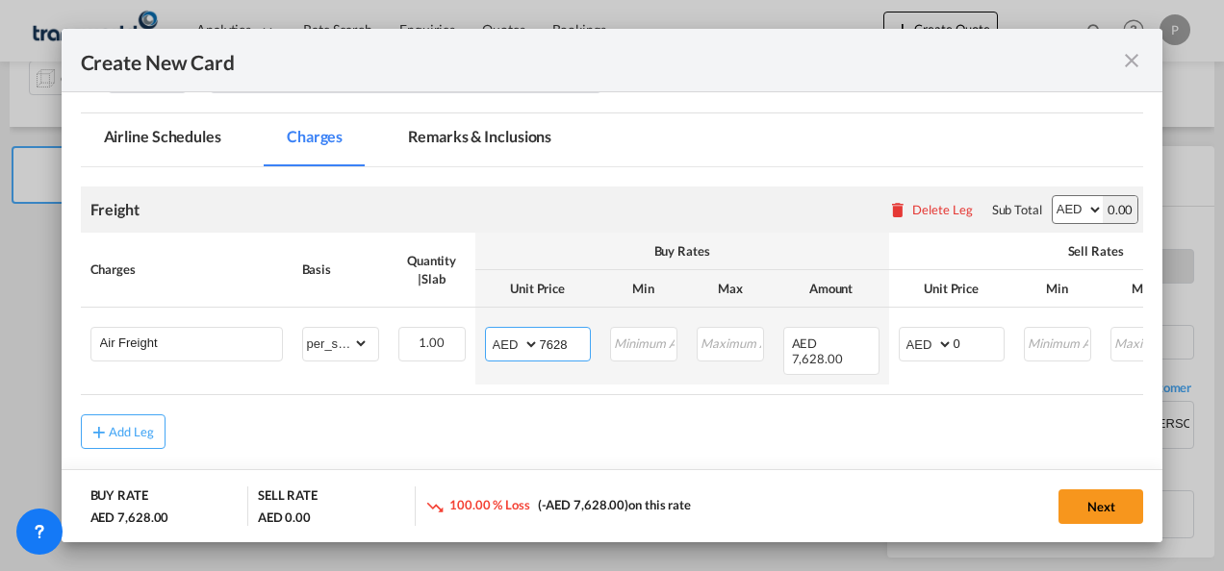
type input "7628"
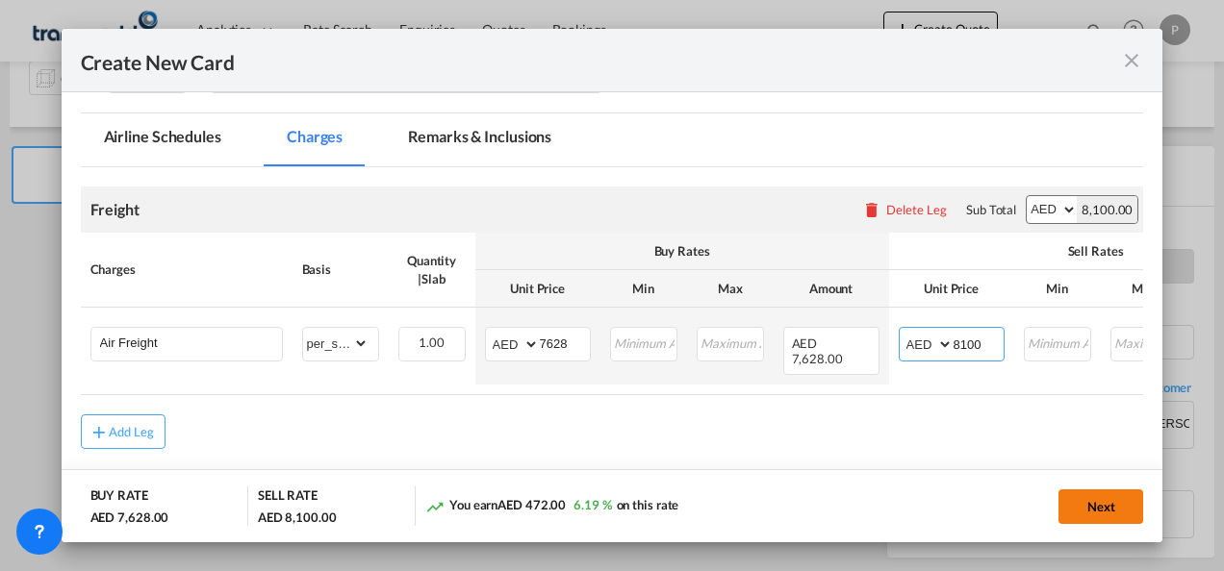
type input "8100"
click at [1107, 510] on button "Next" at bounding box center [1100, 507] width 85 height 35
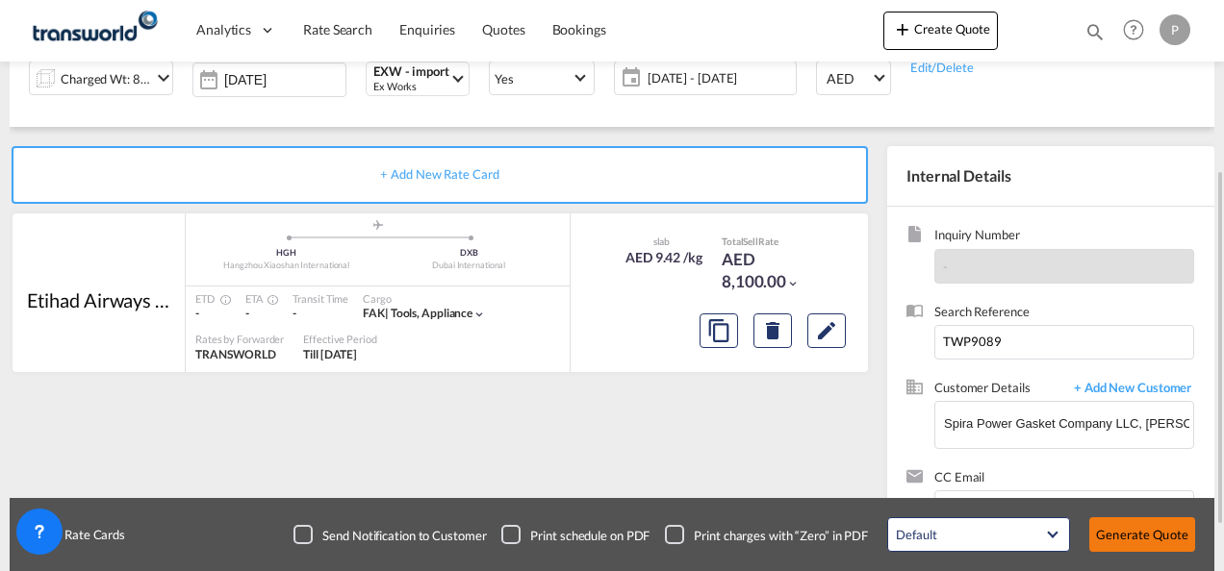
click at [1158, 534] on button "Generate Quote" at bounding box center [1142, 535] width 106 height 35
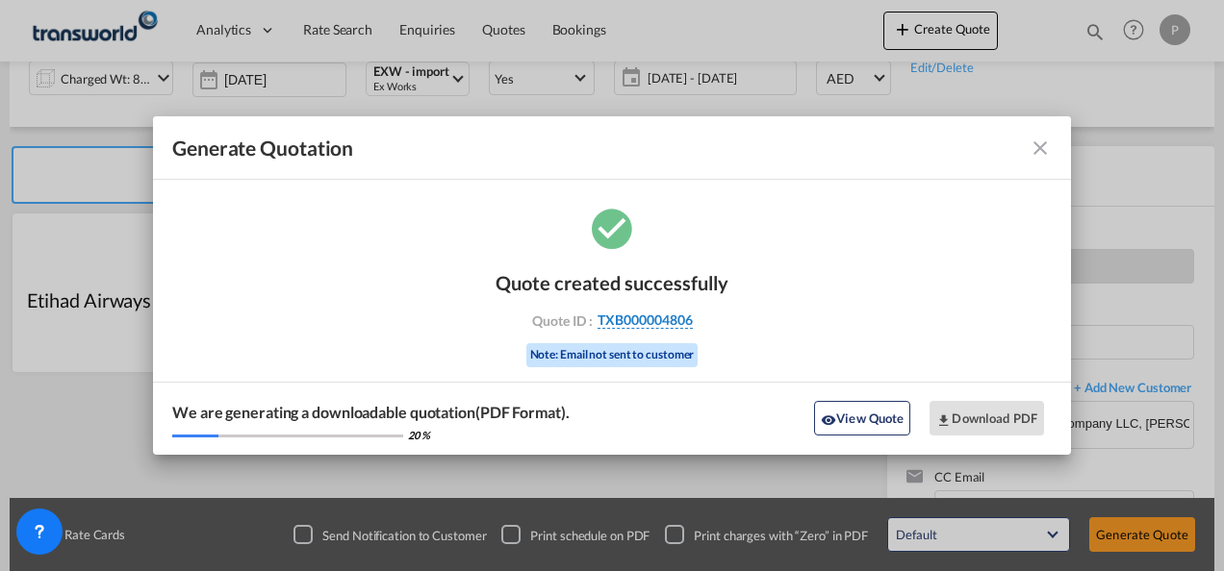
click at [637, 320] on span "TXB000004806" at bounding box center [644, 320] width 95 height 17
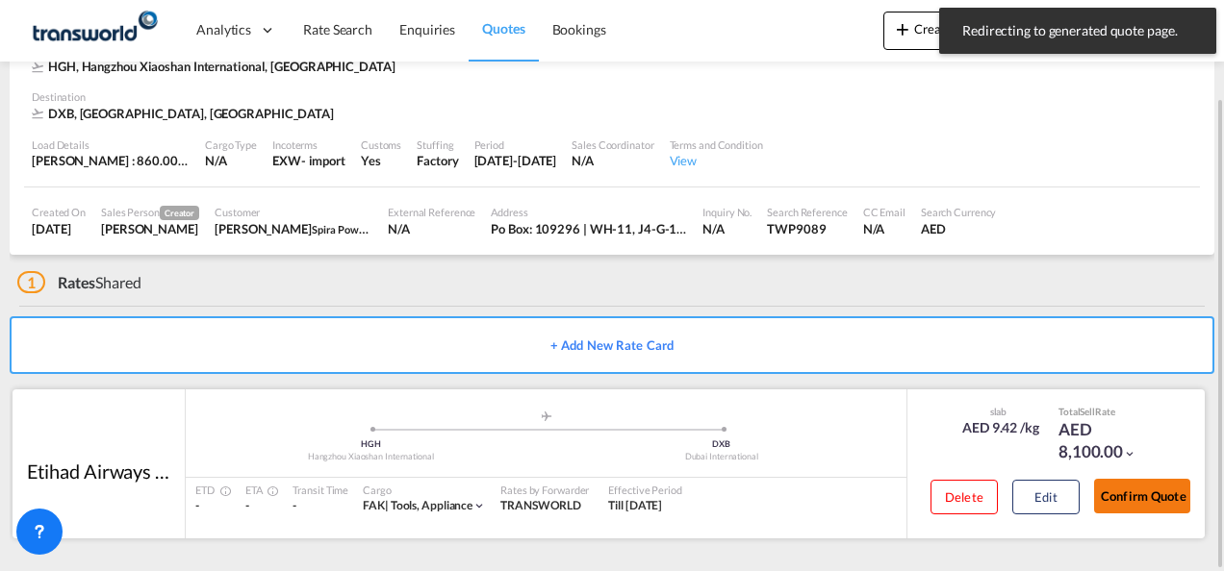
click at [1137, 496] on button "Confirm Quote" at bounding box center [1142, 496] width 96 height 35
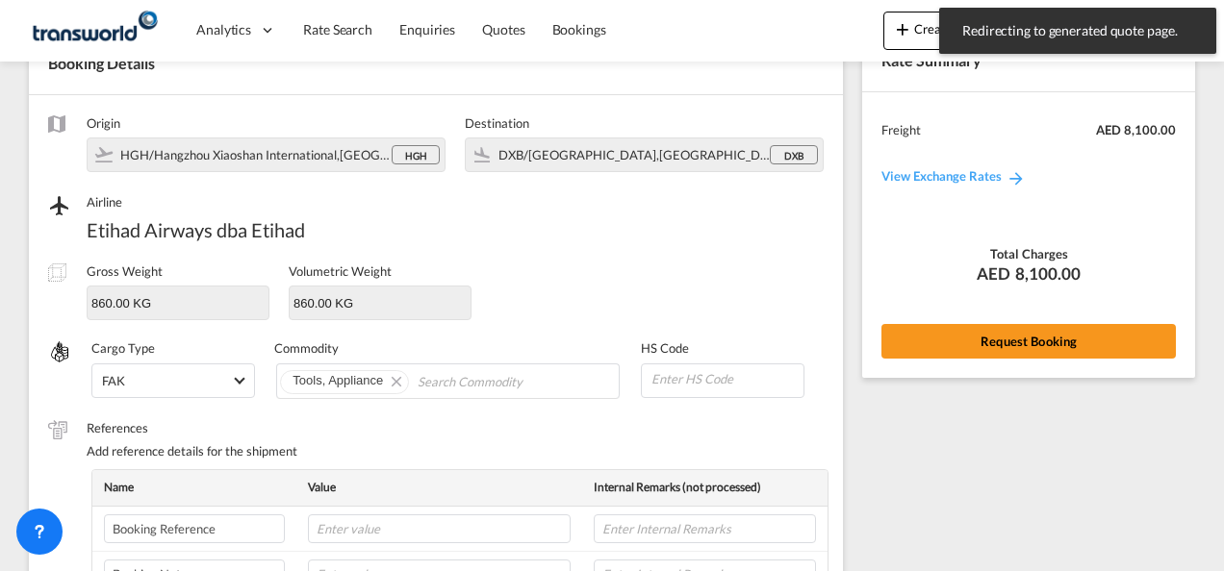
scroll to position [714, 0]
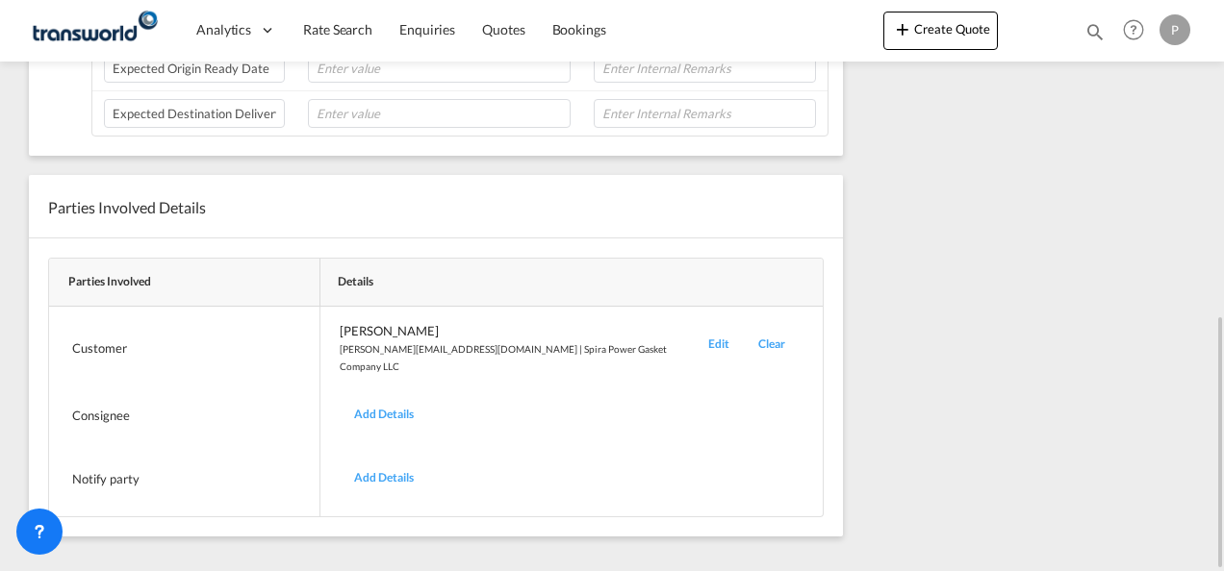
click at [694, 337] on div "Edit" at bounding box center [719, 348] width 50 height 53
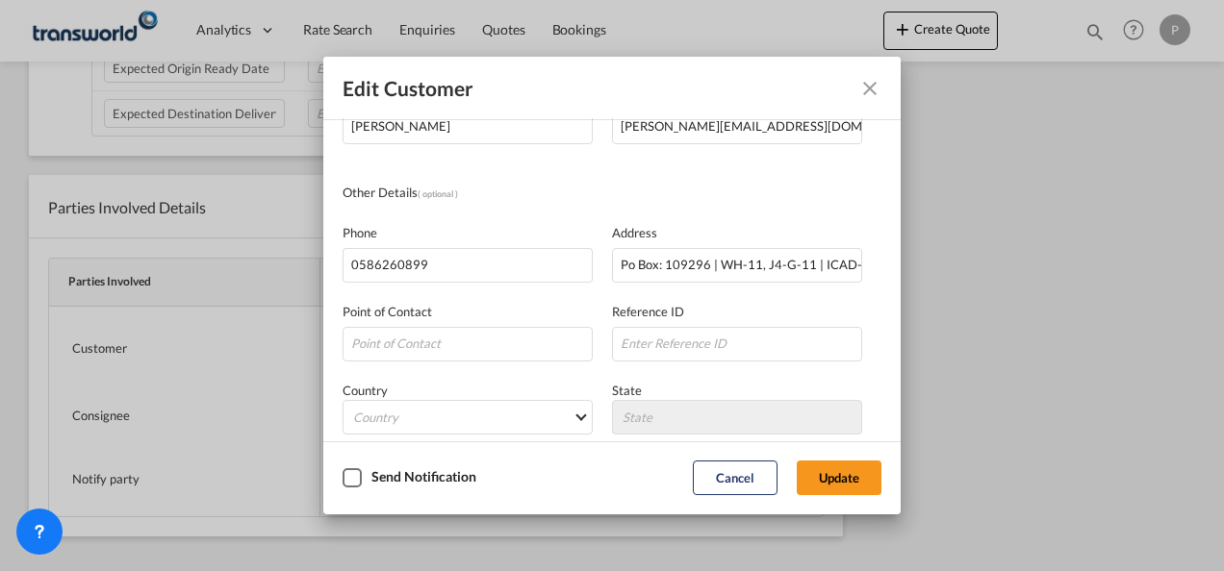
scroll to position [227, 0]
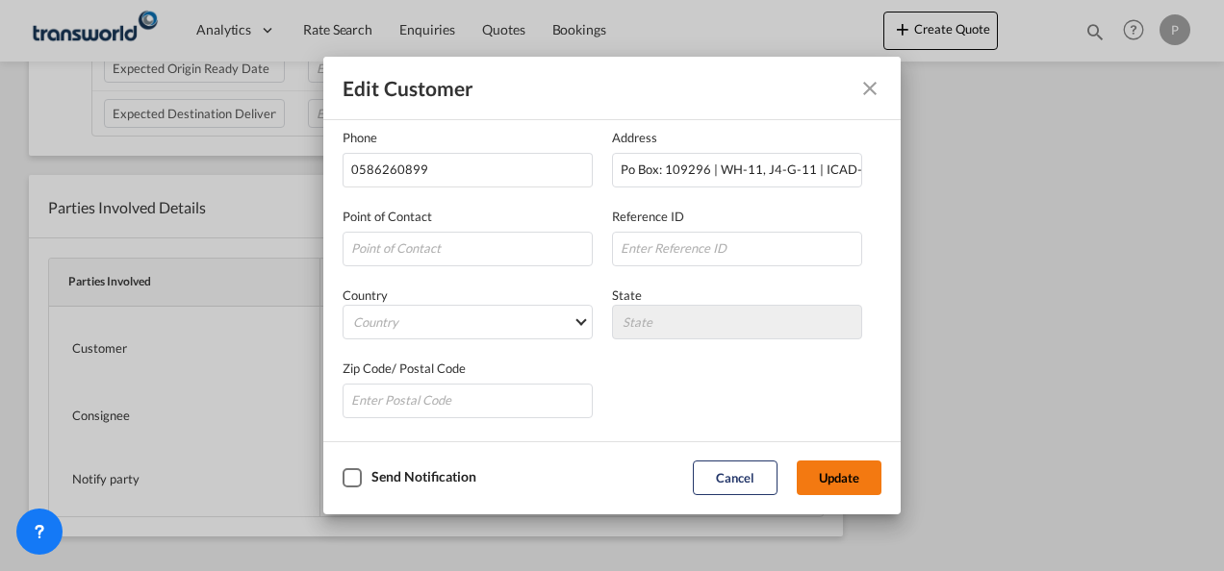
click at [858, 483] on button "Update" at bounding box center [839, 478] width 85 height 35
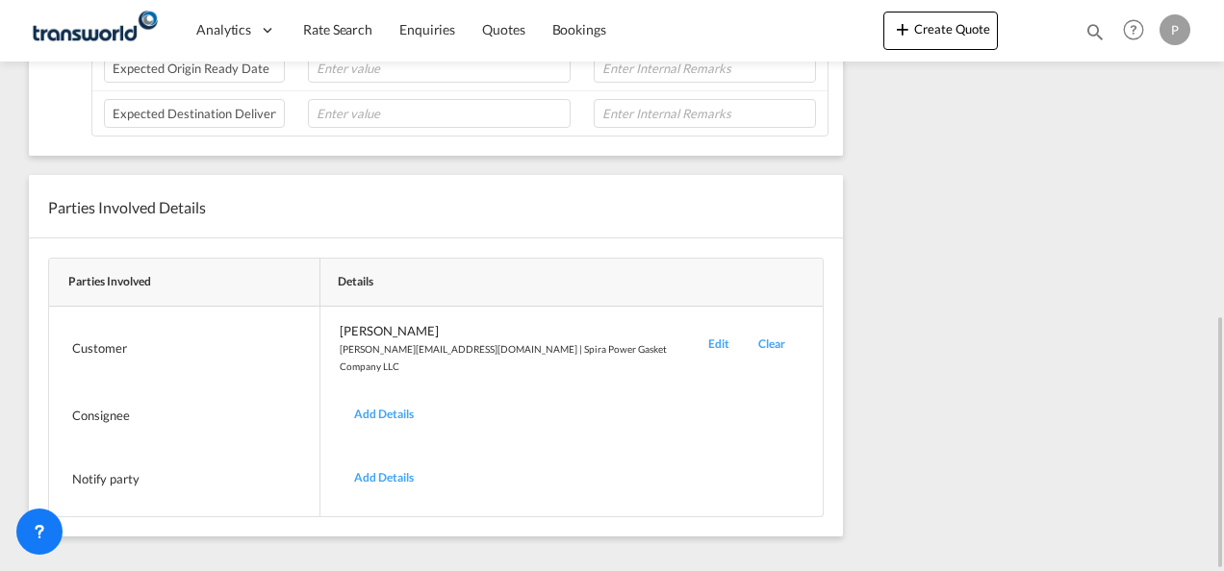
click at [694, 332] on div "Edit" at bounding box center [719, 348] width 50 height 53
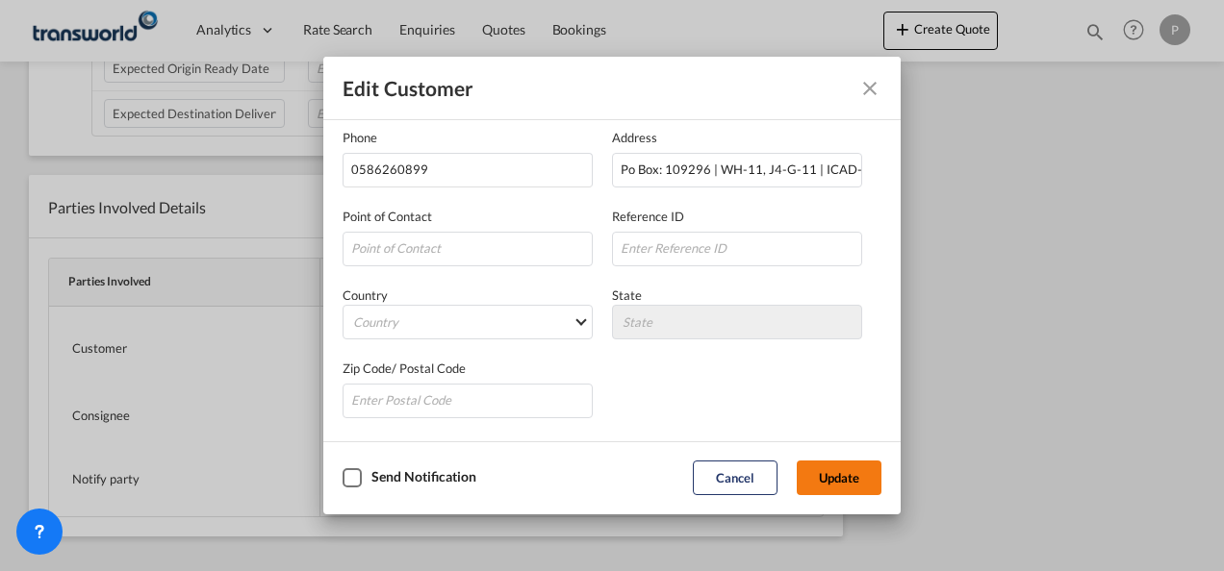
click at [833, 472] on button "Update" at bounding box center [839, 478] width 85 height 35
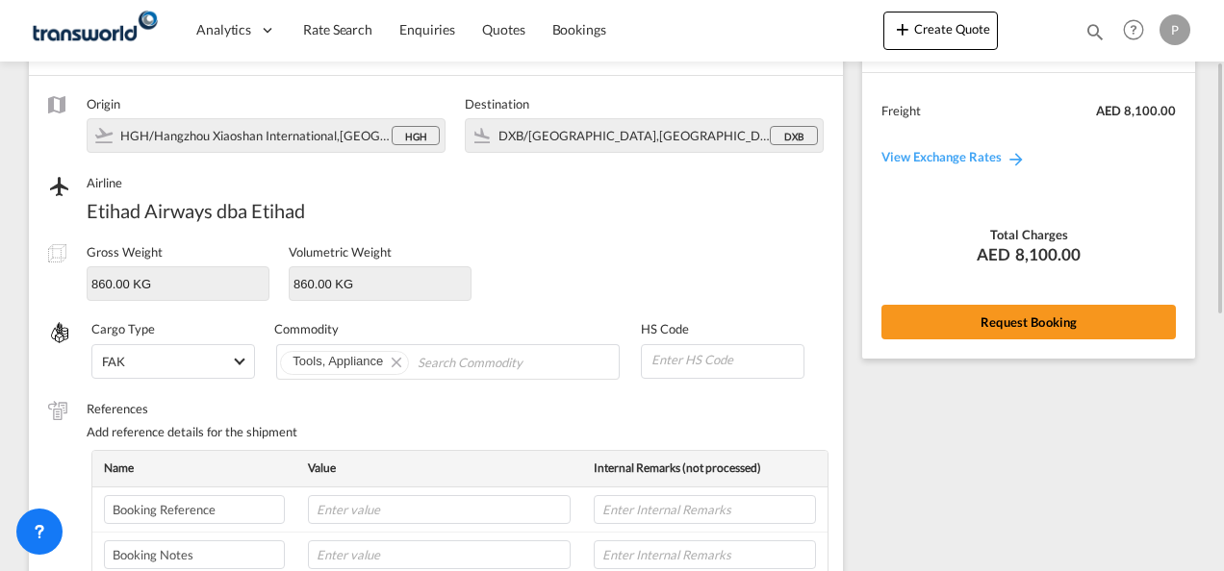
scroll to position [0, 0]
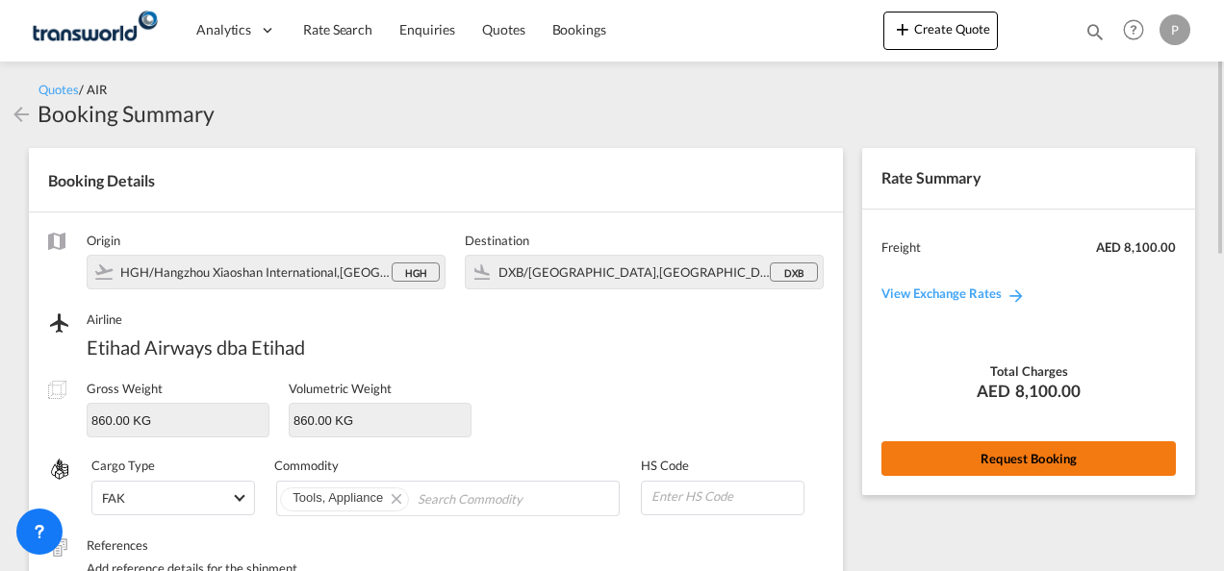
click at [1031, 458] on button "Request Booking" at bounding box center [1028, 459] width 294 height 35
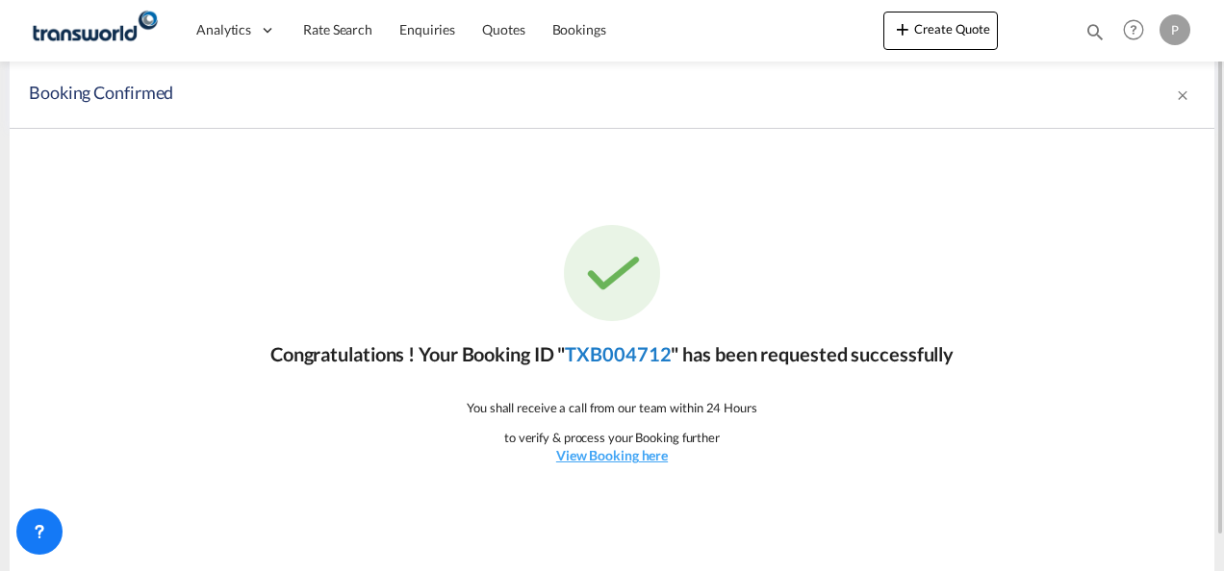
click at [648, 350] on link "TXB004712" at bounding box center [618, 353] width 106 height 23
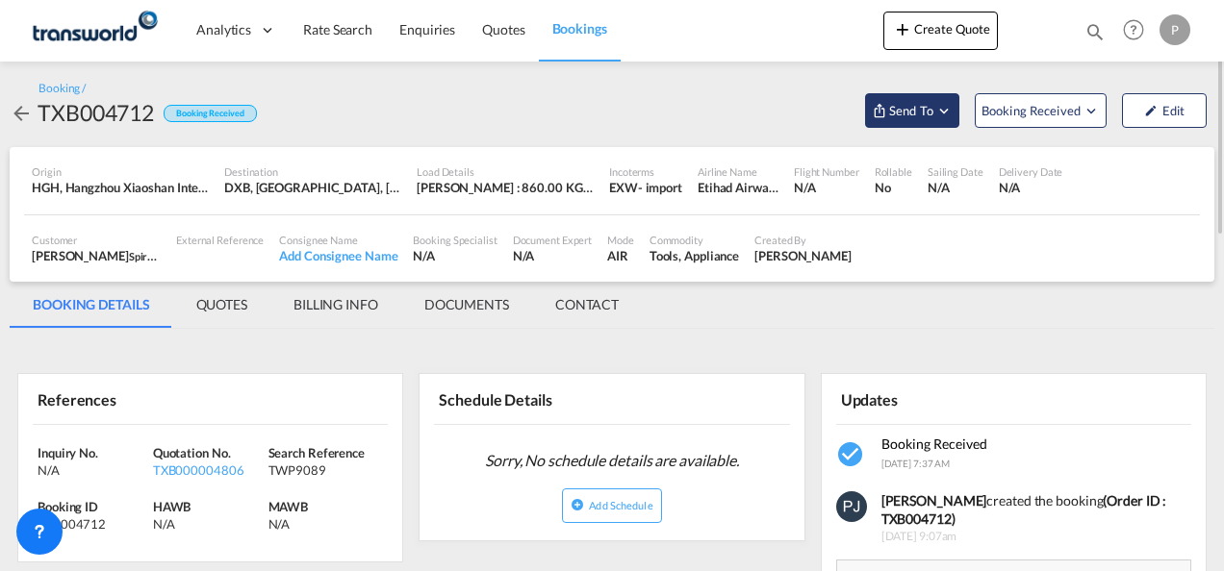
click at [945, 110] on md-icon "Open demo menu" at bounding box center [943, 110] width 17 height 17
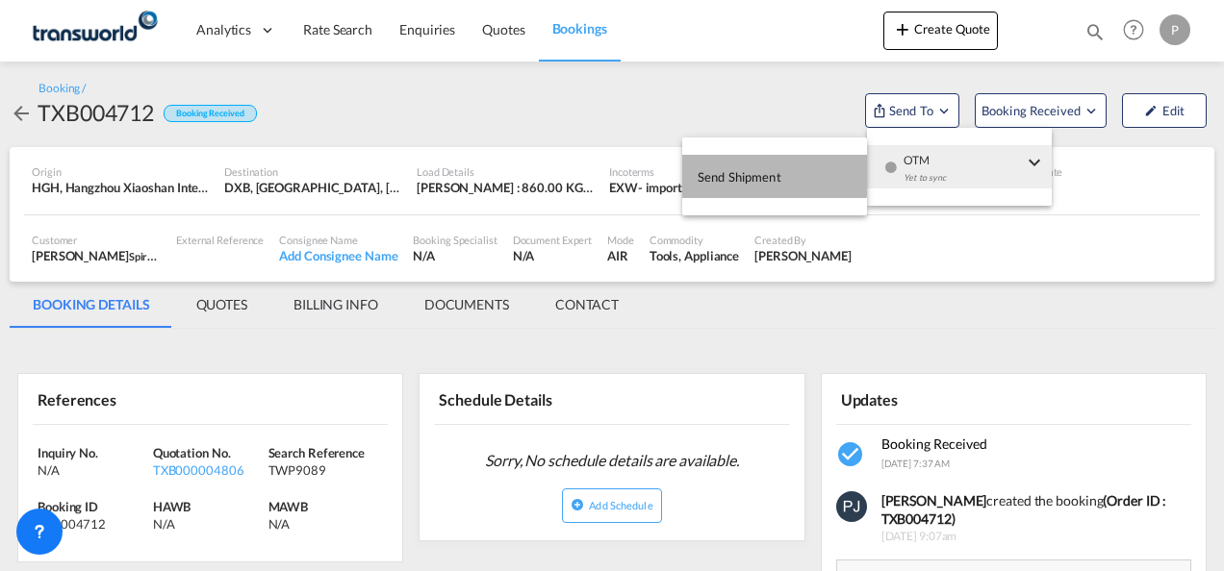
click at [744, 175] on span "Send Shipment" at bounding box center [739, 177] width 84 height 31
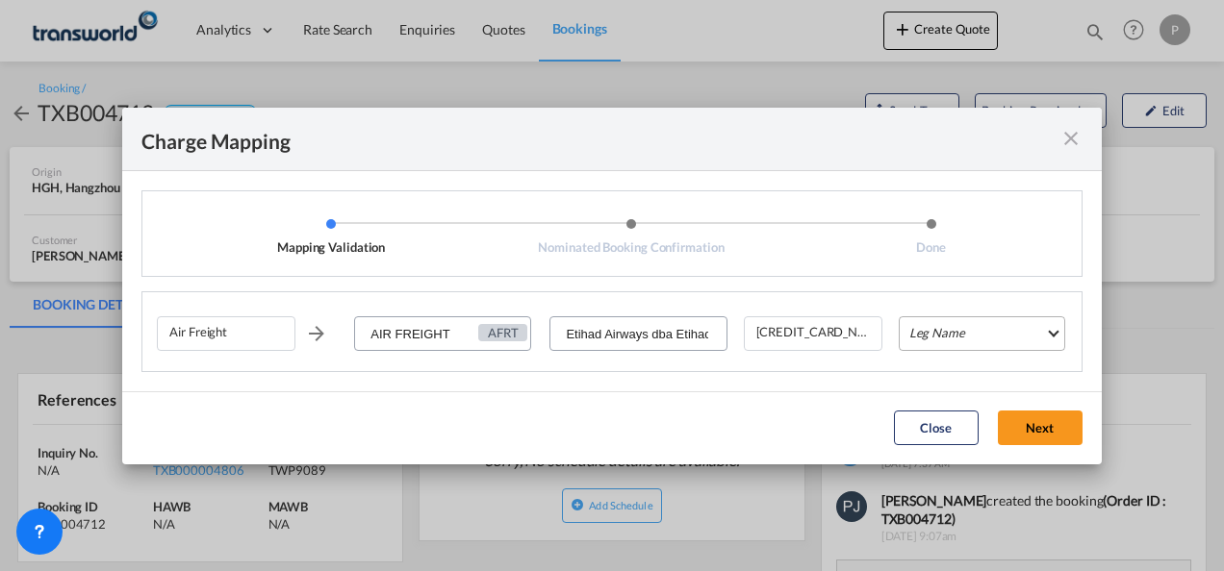
click at [988, 339] on md-select "Leg Name HANDLING ORIGIN HANDLING DESTINATION OTHERS TL PICK UP CUSTOMS ORIGIN …" at bounding box center [982, 334] width 166 height 35
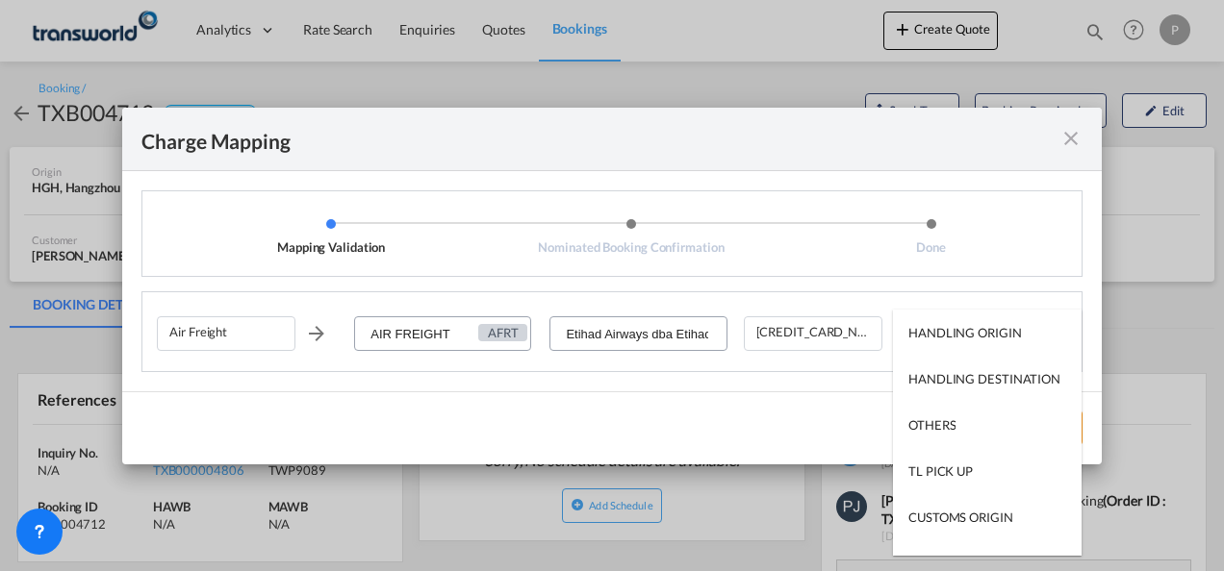
type md-option "HANDLING ORIGIN"
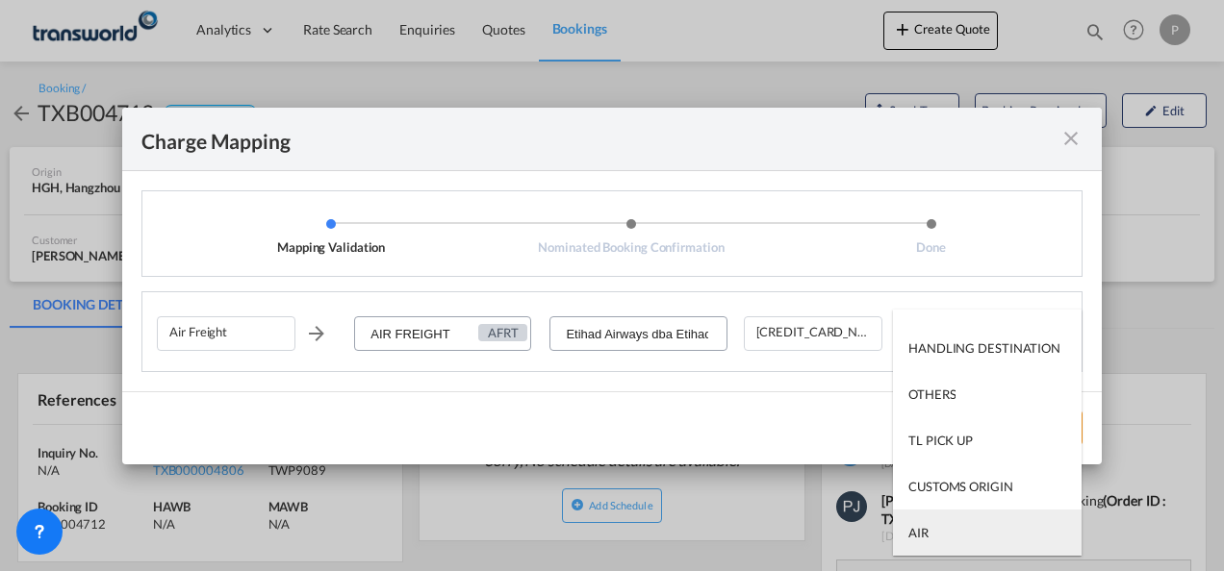
type md-option "AIR"
click at [947, 533] on md-option "AIR" at bounding box center [987, 533] width 189 height 46
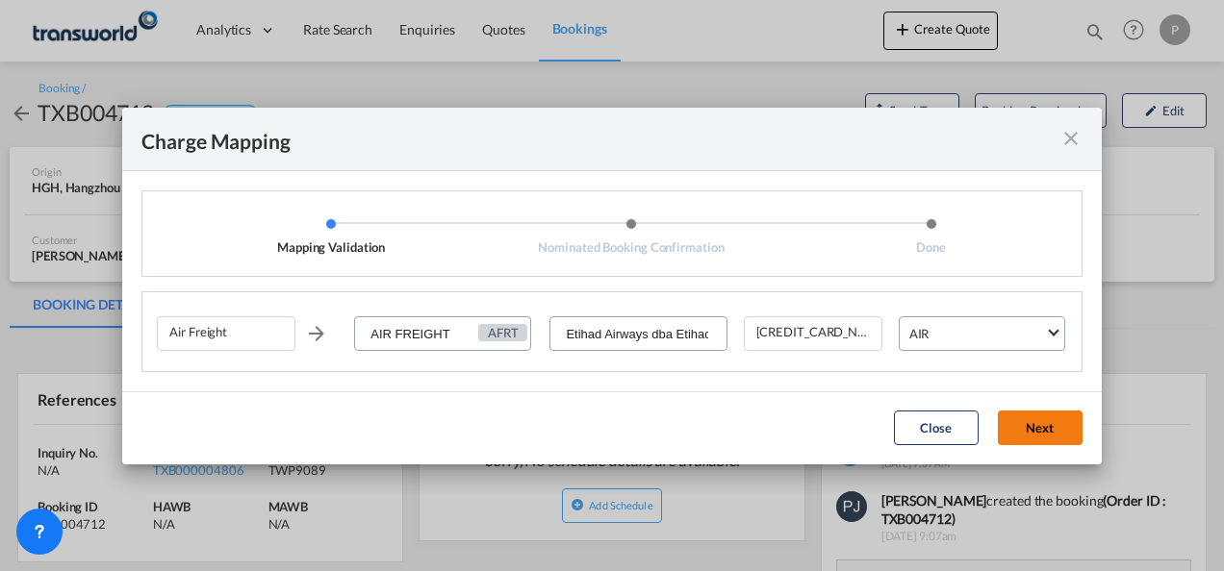
click at [1034, 430] on button "Next" at bounding box center [1040, 428] width 85 height 35
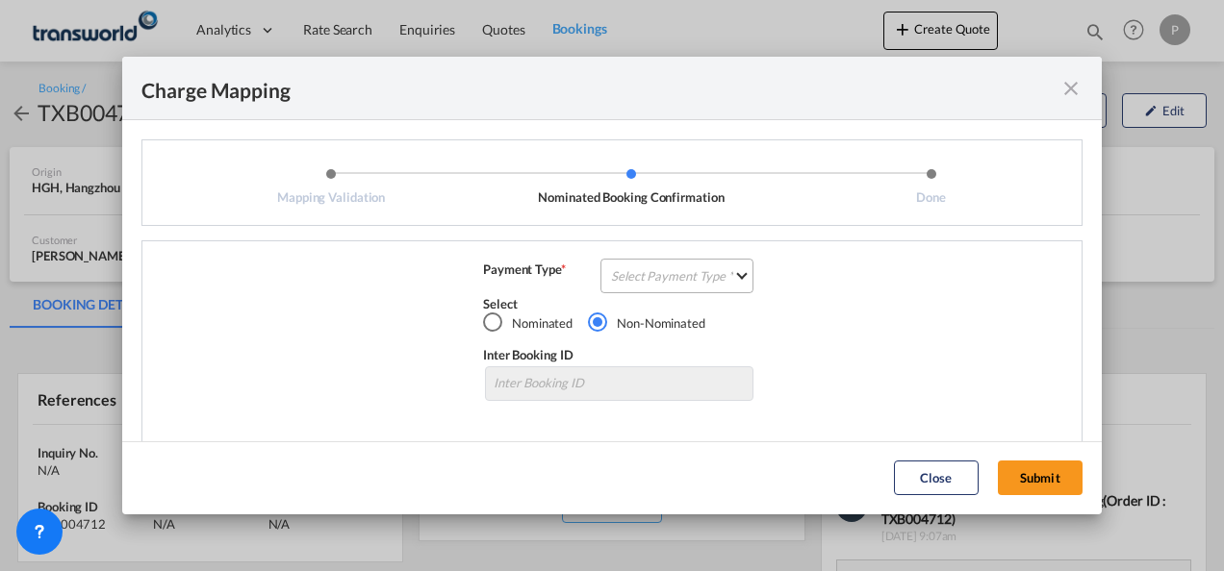
click at [637, 277] on md-select "Select Payment Type COLLECT PREPAID" at bounding box center [676, 276] width 153 height 35
click at [641, 277] on div "COLLECT" at bounding box center [632, 275] width 55 height 17
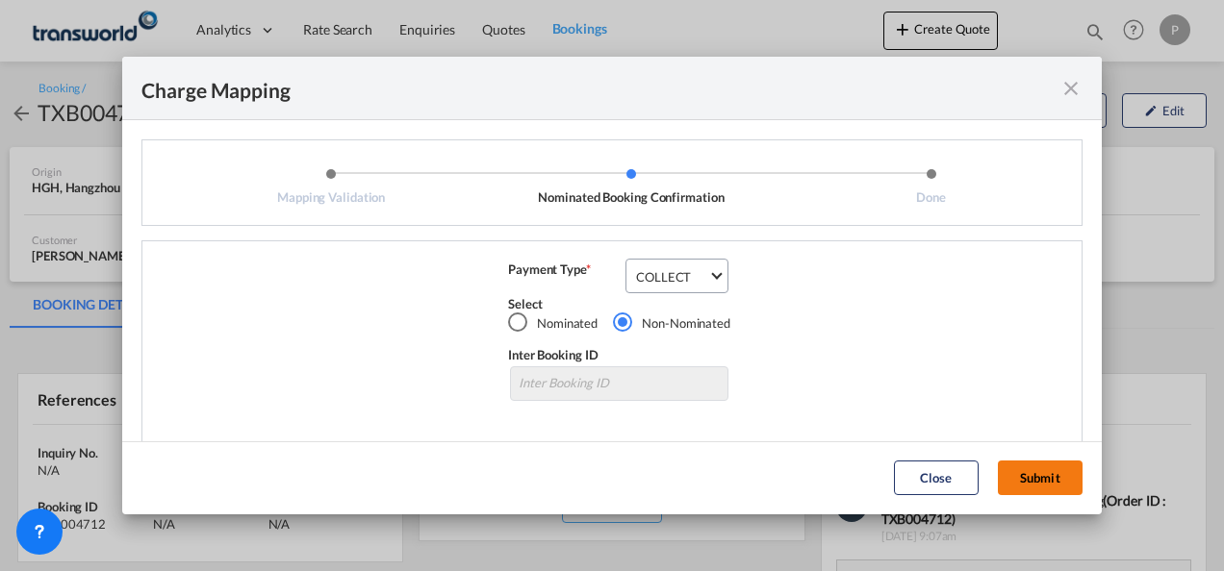
click at [1027, 470] on button "Submit" at bounding box center [1040, 478] width 85 height 35
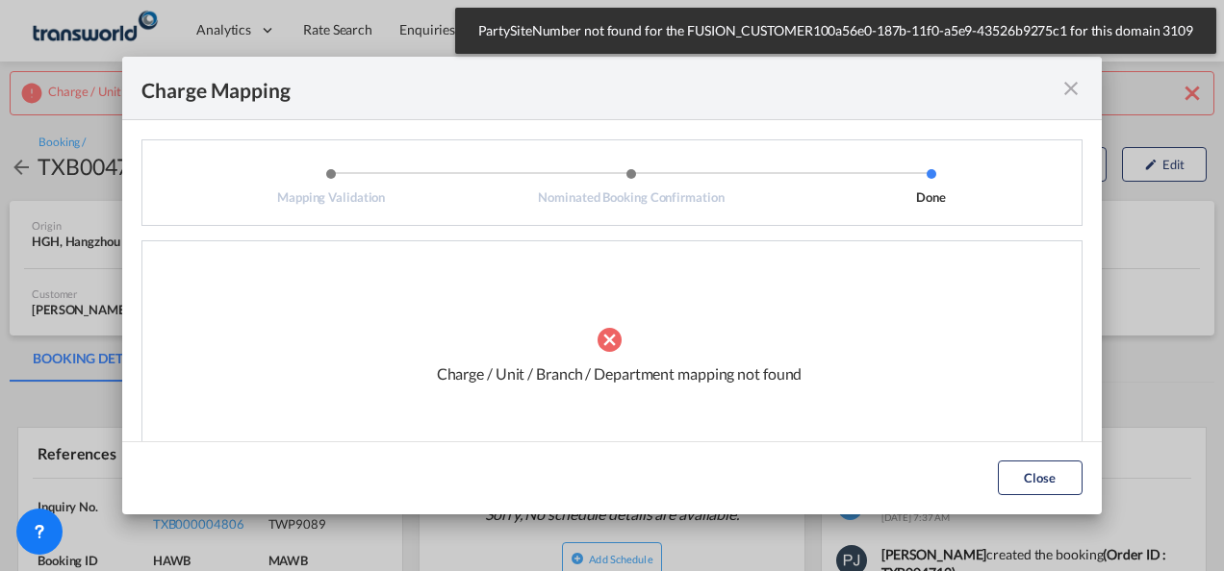
click at [1072, 92] on md-icon "icon-close fg-AAA8AD cursor" at bounding box center [1070, 88] width 23 height 23
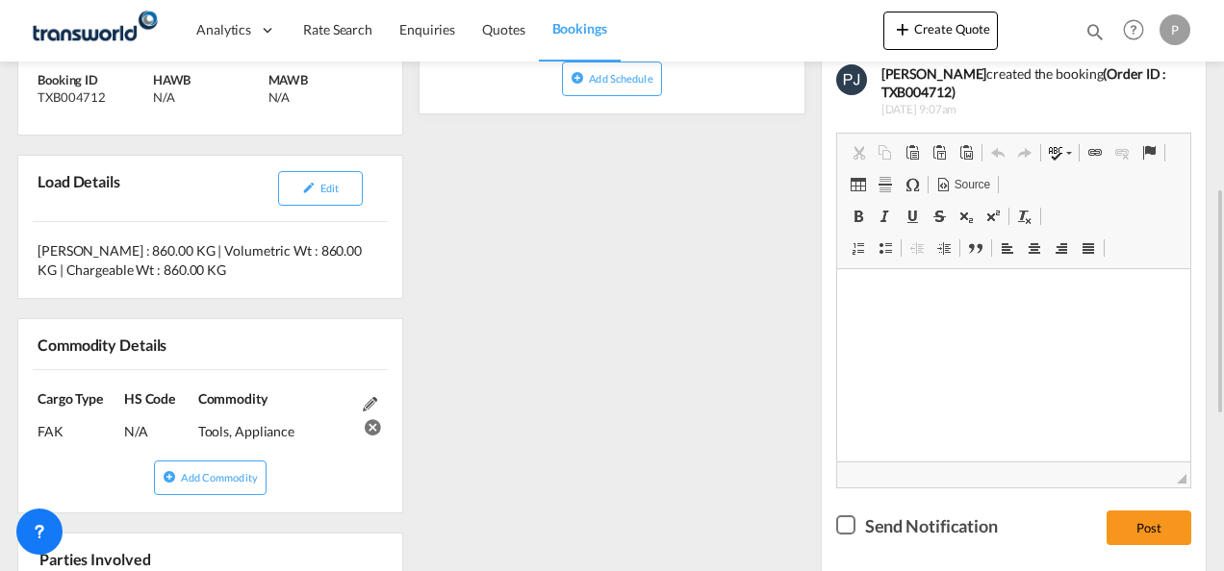
scroll to position [866, 0]
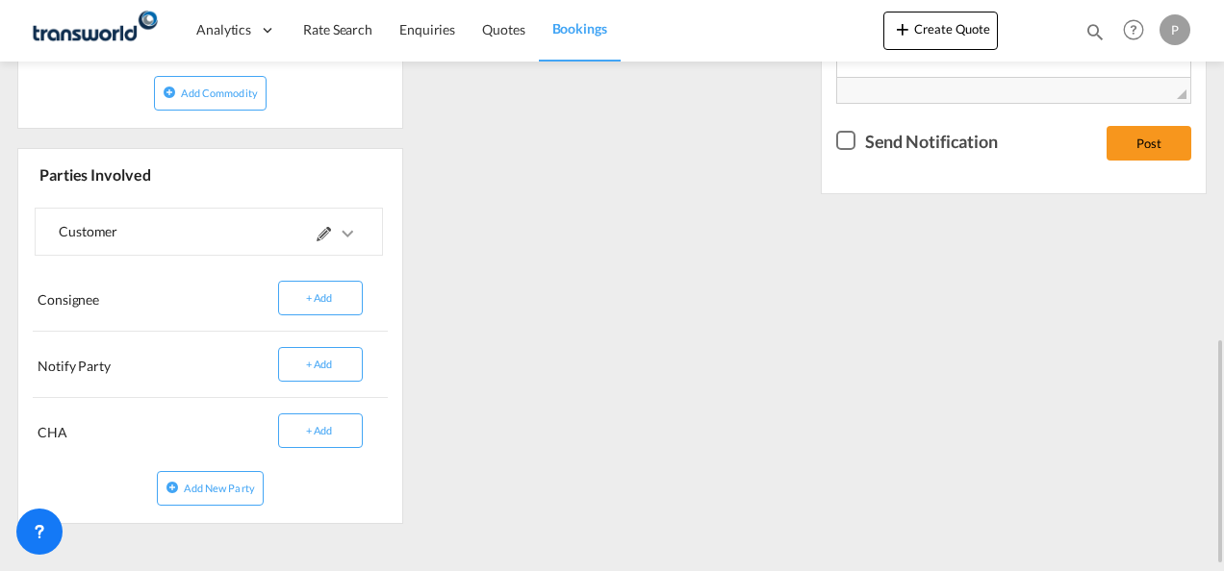
click at [321, 231] on md-icon at bounding box center [324, 234] width 14 height 14
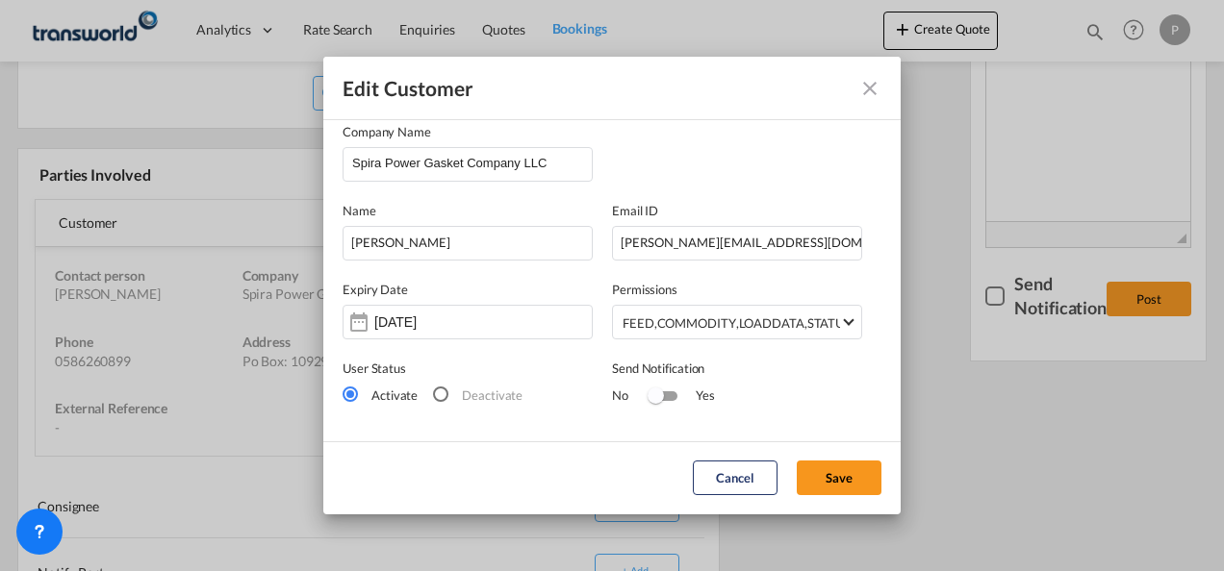
scroll to position [0, 0]
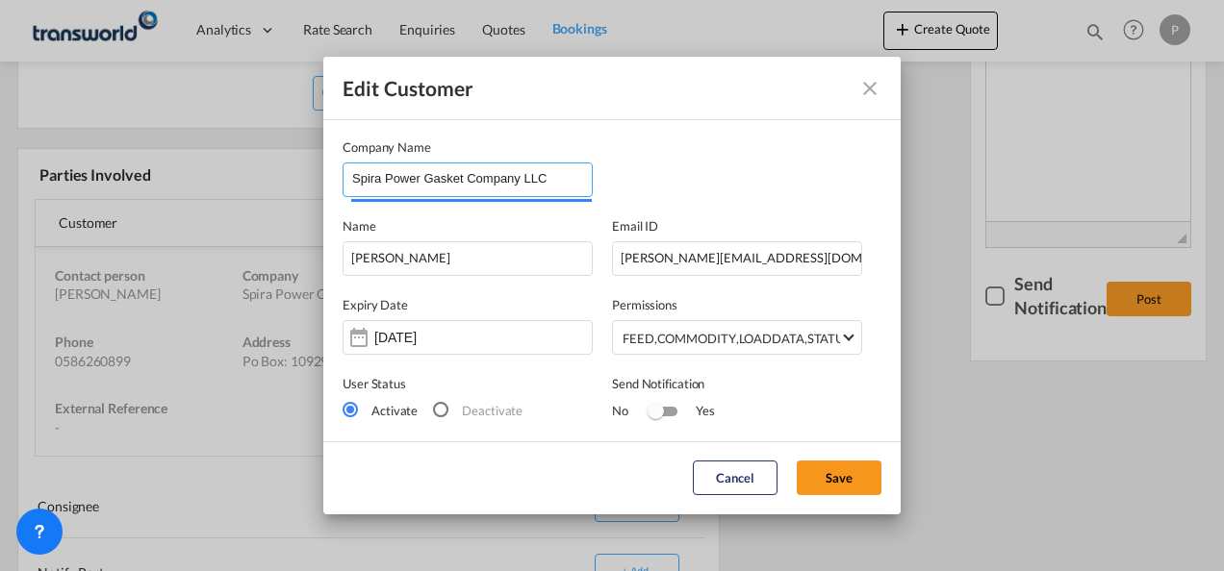
click at [548, 178] on input "Spira Power Gasket Company LLC" at bounding box center [472, 178] width 240 height 29
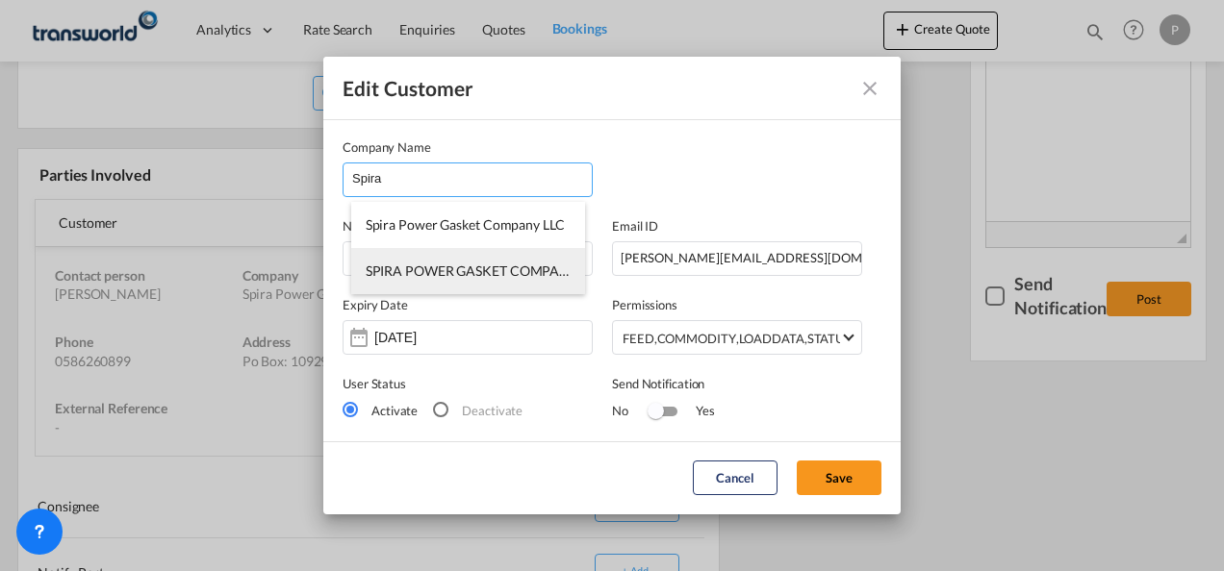
click at [502, 269] on span "SPIRA POWER GASKET COMPANY LLC-TDWC-[GEOGRAPHIC_DATA]" at bounding box center [576, 271] width 421 height 16
type input "SPIRA POWER GASKET COMPANY LLC-TDWC-[GEOGRAPHIC_DATA]"
type input "586260899"
type input "1818540"
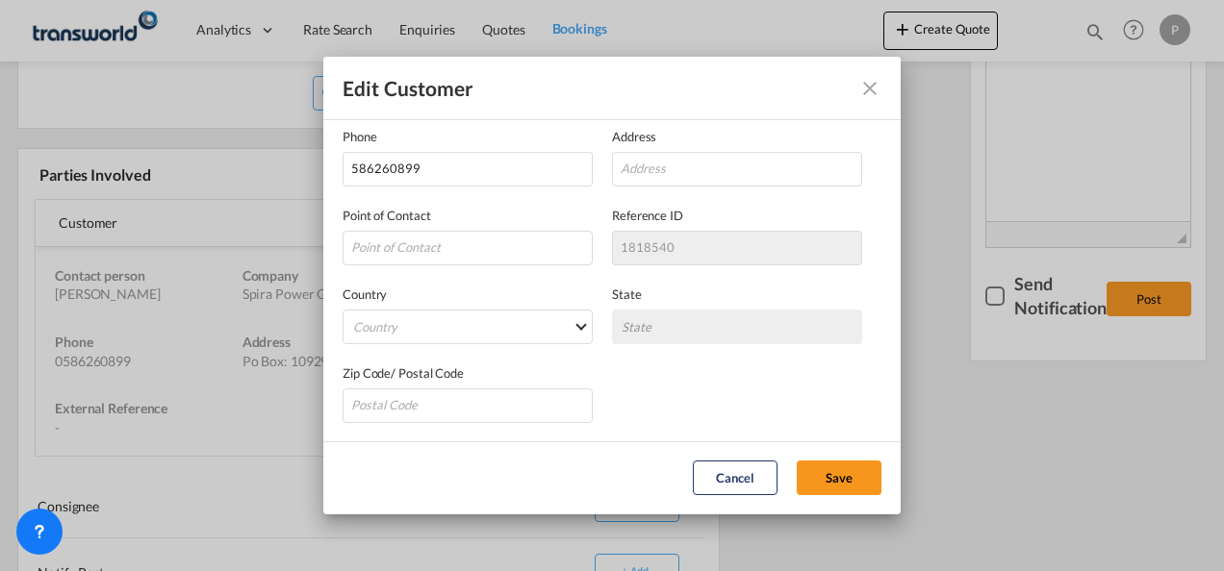
scroll to position [380, 0]
click at [829, 475] on button "Save" at bounding box center [839, 478] width 85 height 35
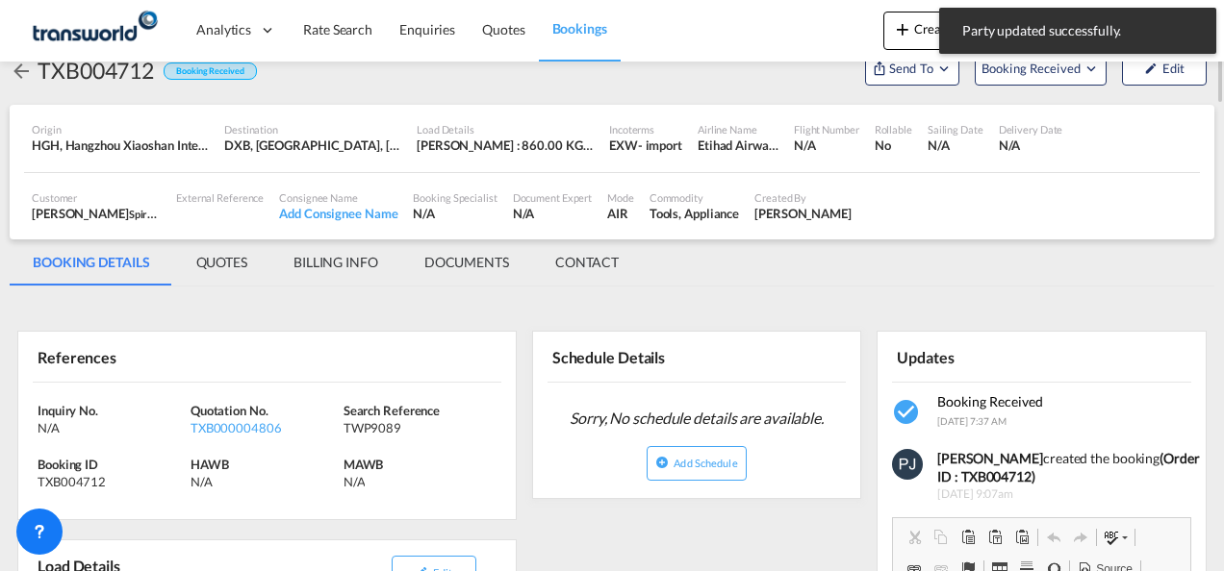
scroll to position [0, 0]
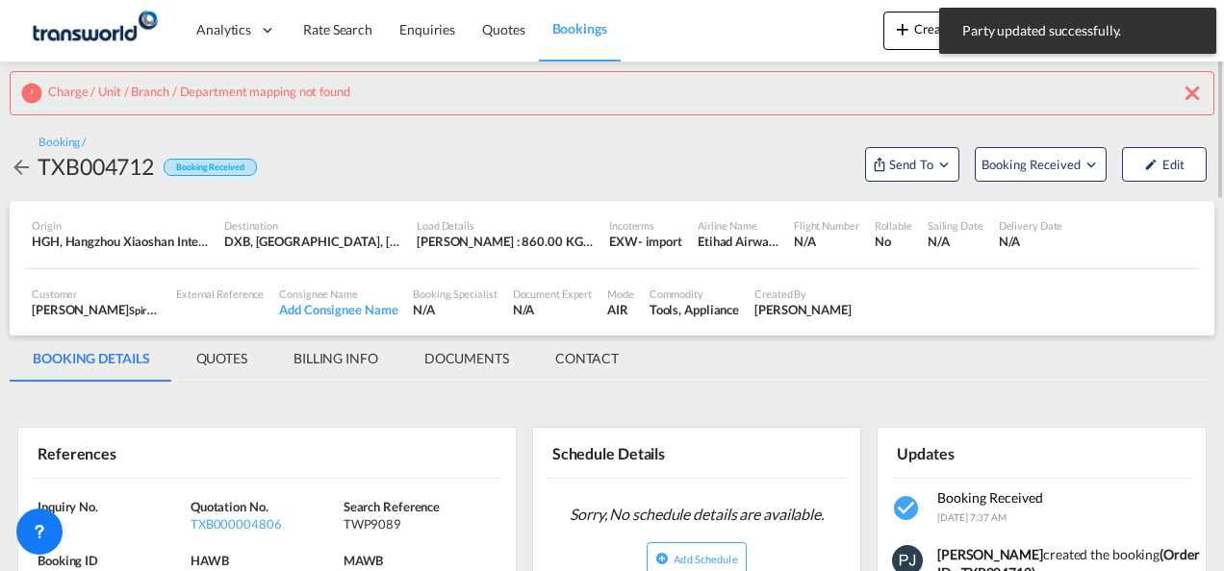
click at [1192, 90] on md-icon "icon-close" at bounding box center [1191, 93] width 23 height 23
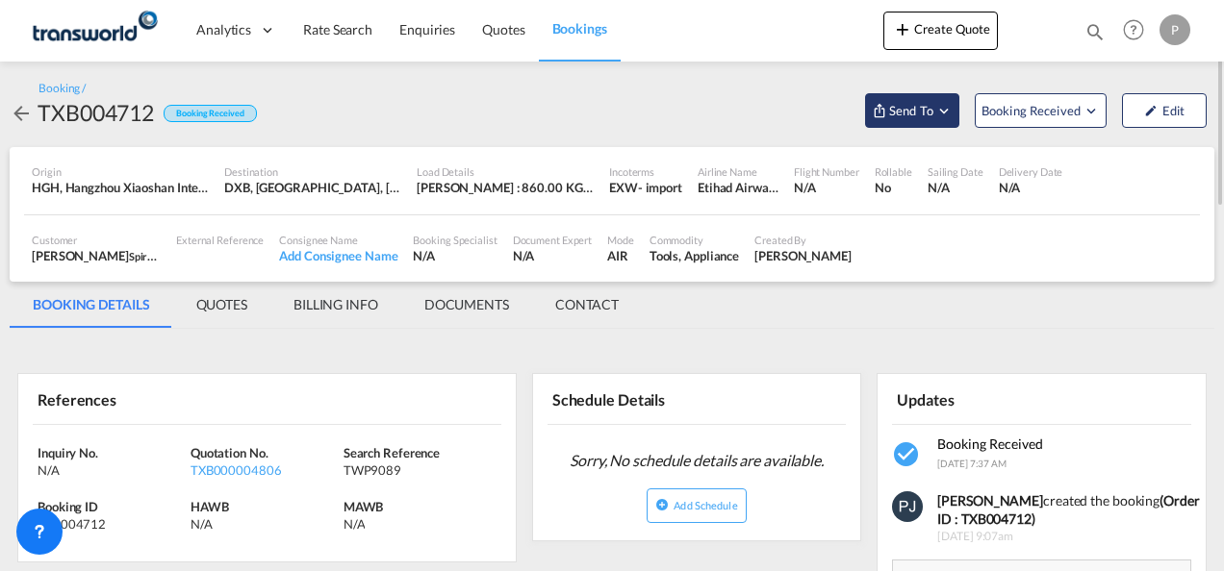
click at [945, 109] on md-icon "Open demo menu" at bounding box center [943, 110] width 17 height 17
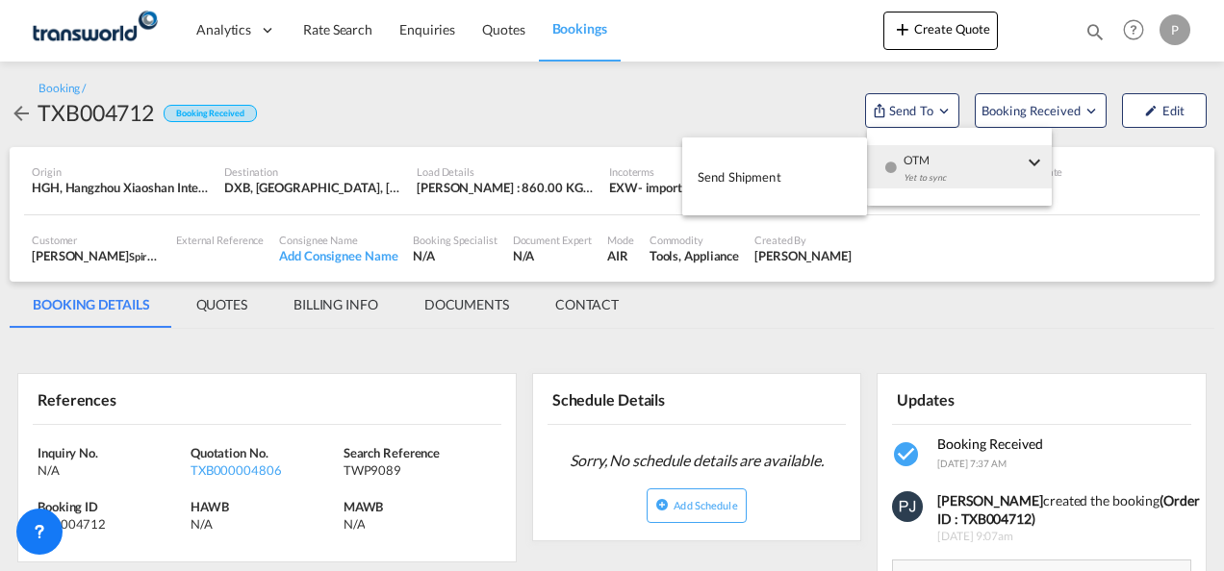
click at [754, 180] on span "Send Shipment" at bounding box center [739, 177] width 84 height 31
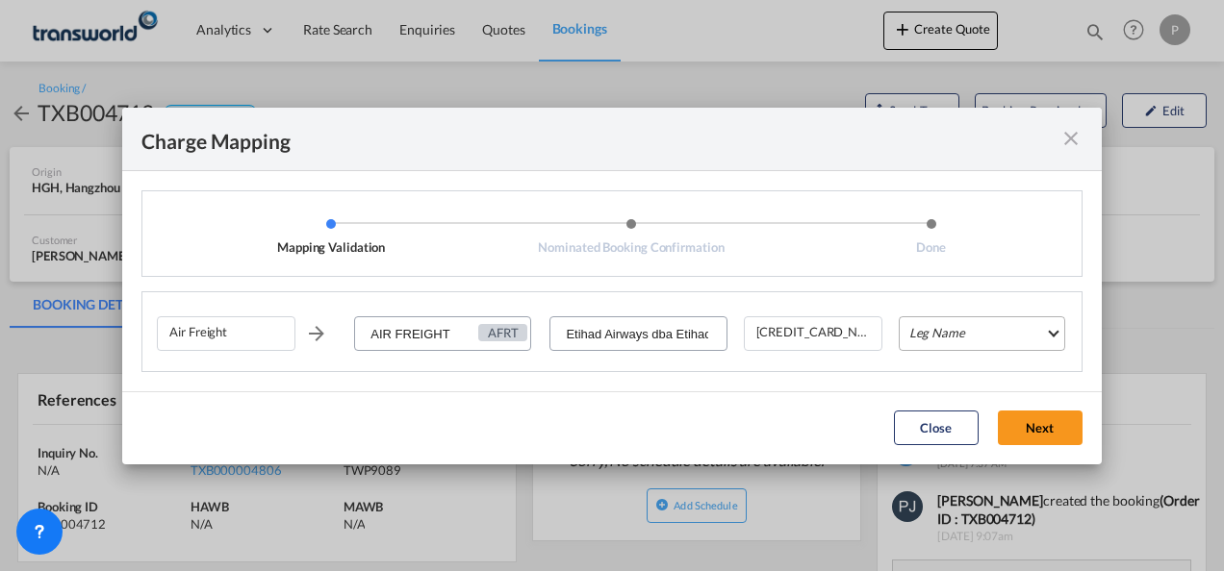
click at [936, 333] on md-select "Leg Name HANDLING ORIGIN HANDLING DESTINATION OTHERS TL PICK UP CUSTOMS ORIGIN …" at bounding box center [982, 334] width 166 height 35
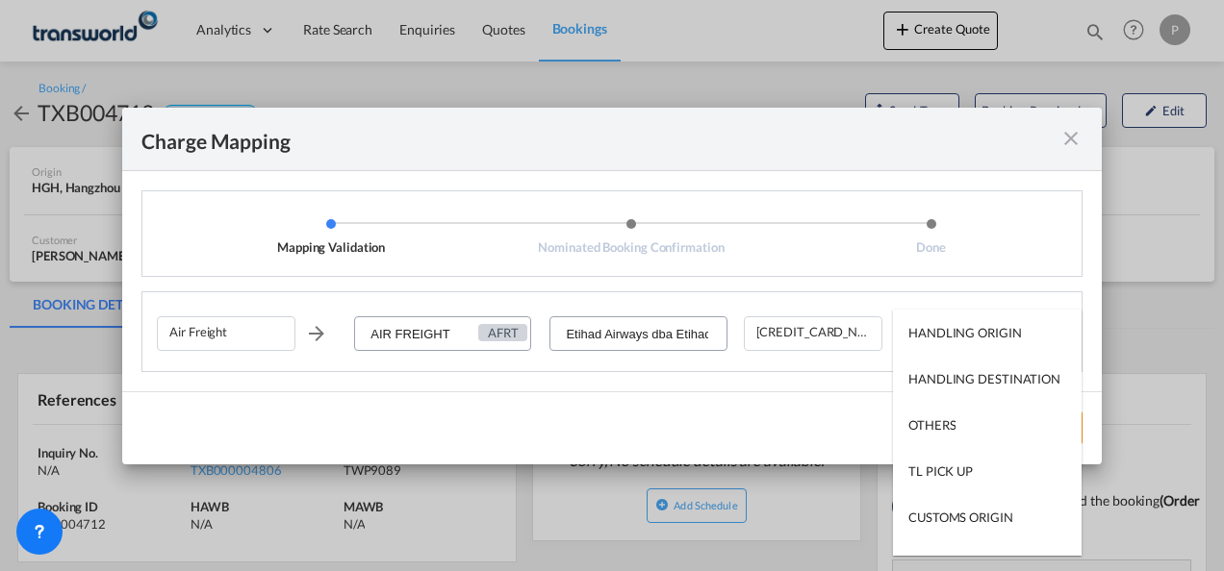
type md-option "HANDLING ORIGIN"
type md-option "AIR"
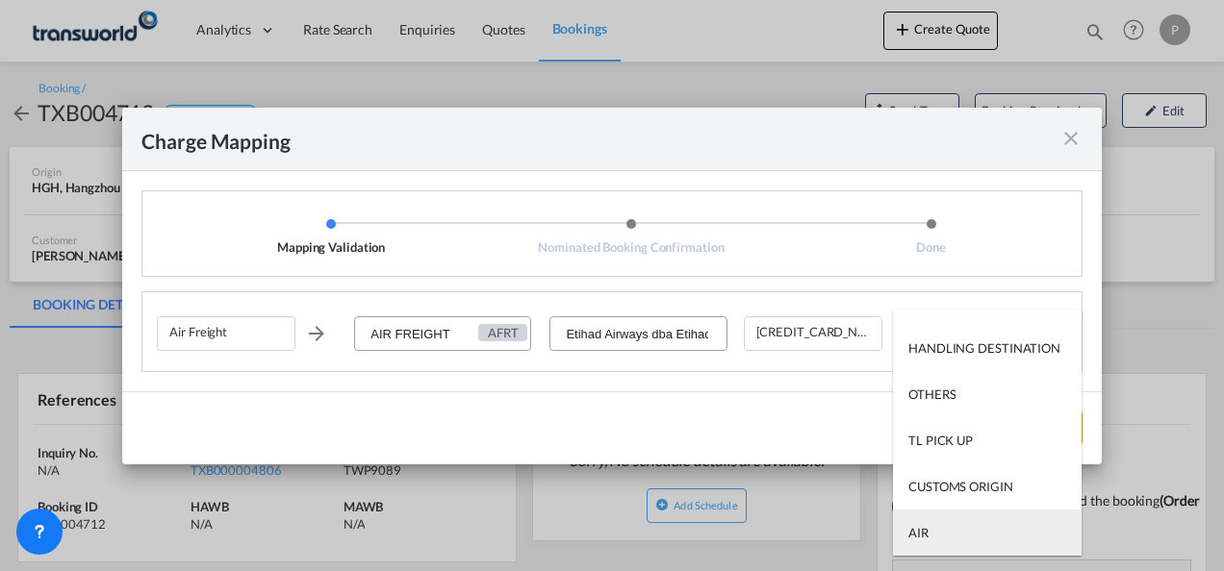
click at [941, 539] on md-option "AIR" at bounding box center [987, 533] width 189 height 46
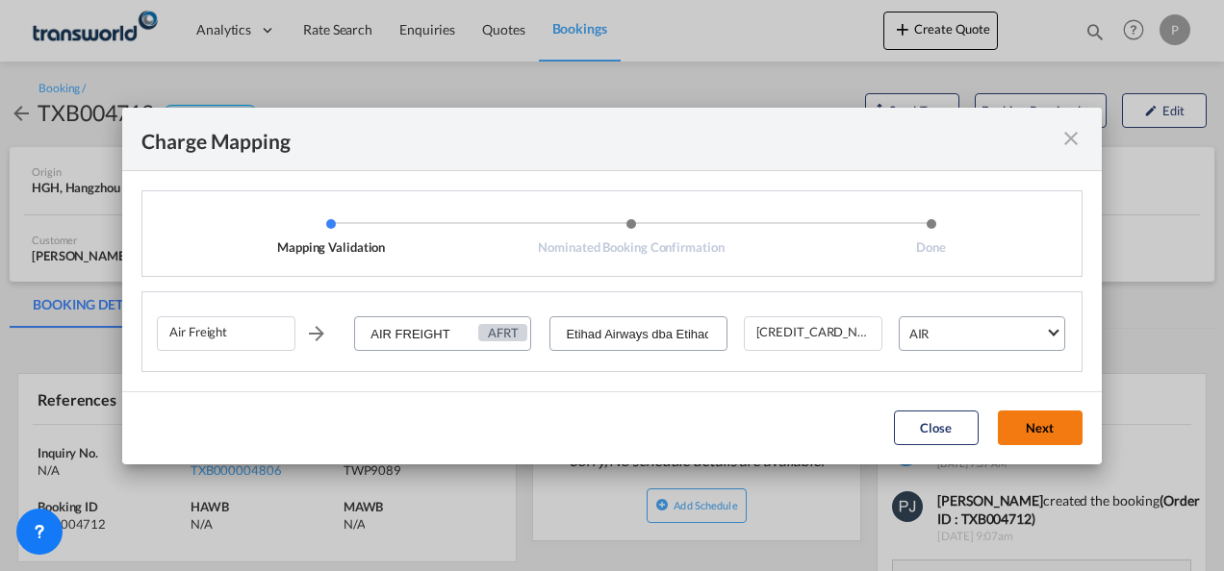
click at [1049, 433] on button "Next" at bounding box center [1040, 428] width 85 height 35
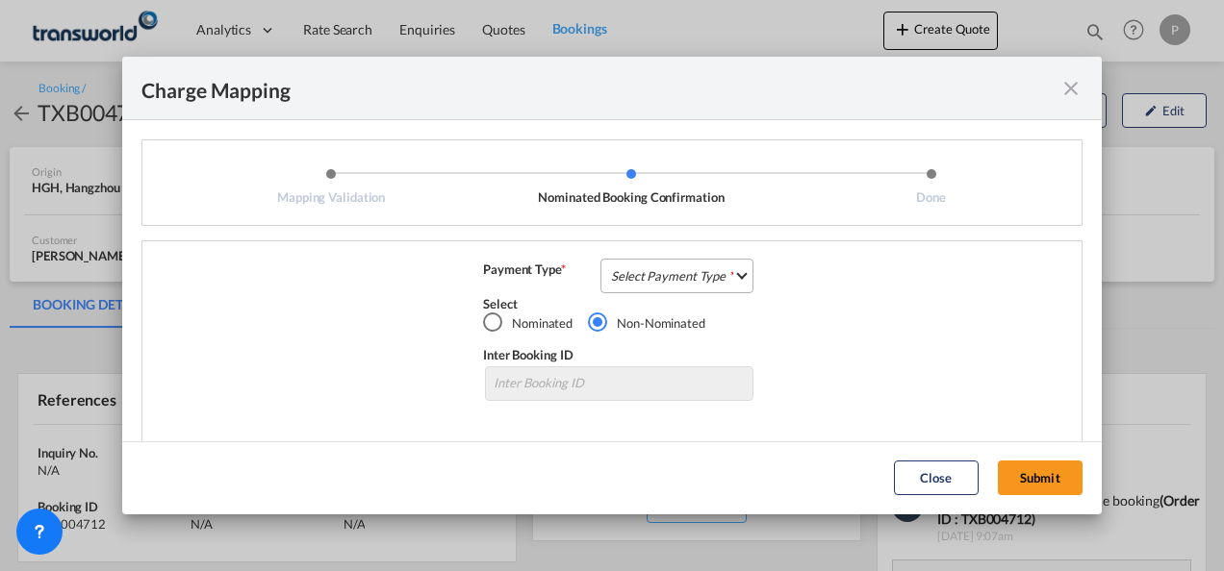
click at [623, 273] on md-select "Select Payment Type COLLECT PREPAID" at bounding box center [676, 276] width 153 height 35
click at [650, 273] on div "COLLECT" at bounding box center [632, 275] width 55 height 17
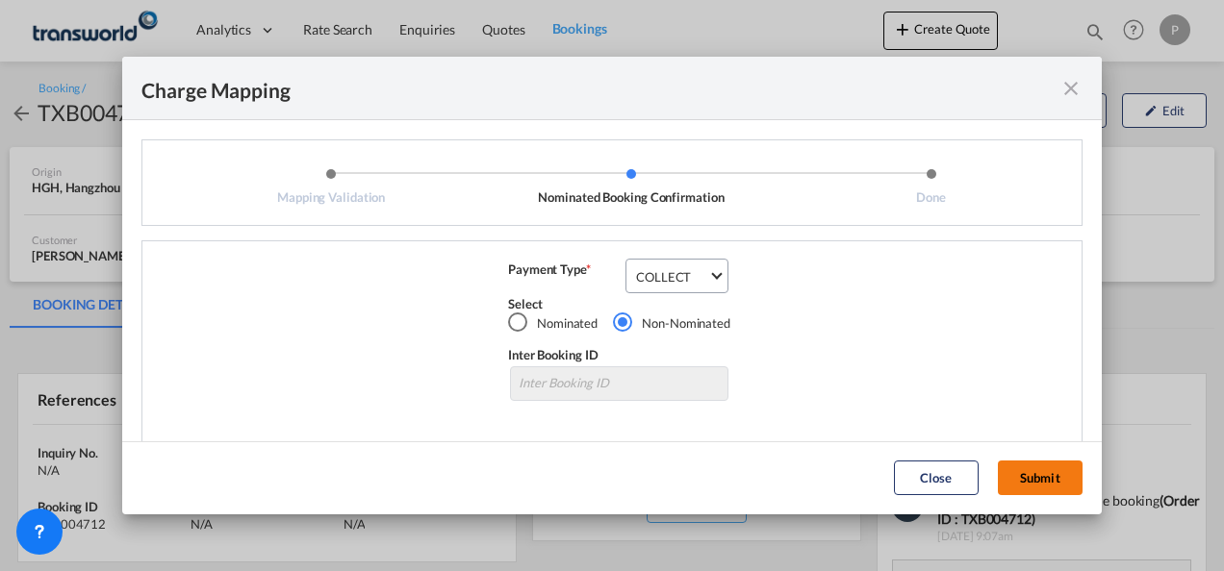
click at [1050, 472] on button "Submit" at bounding box center [1040, 478] width 85 height 35
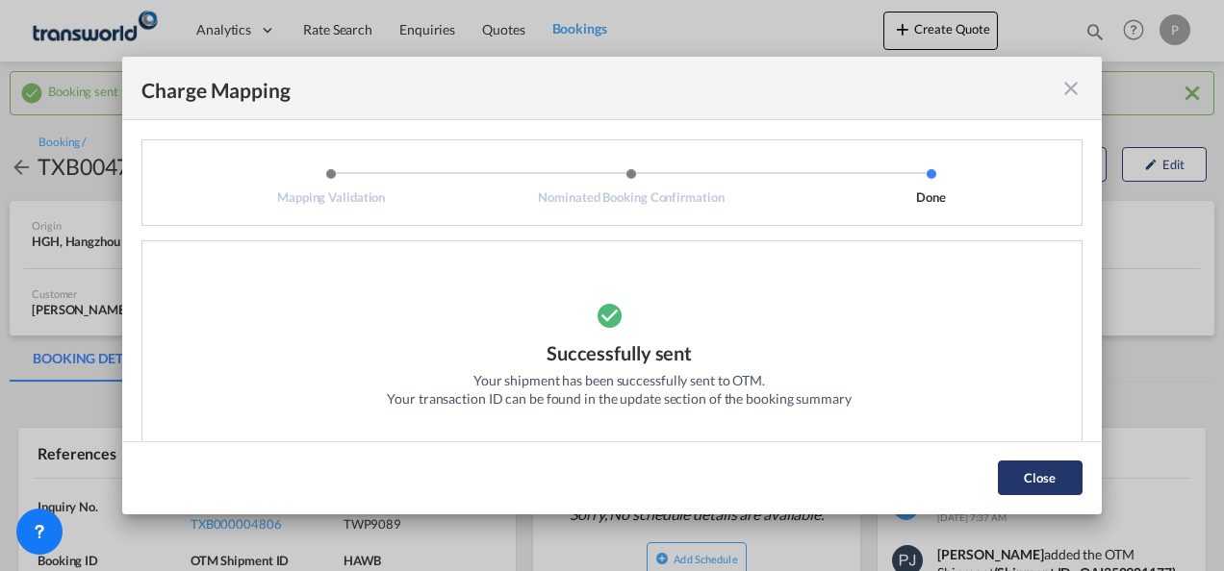
click at [1052, 482] on button "Close" at bounding box center [1040, 478] width 85 height 35
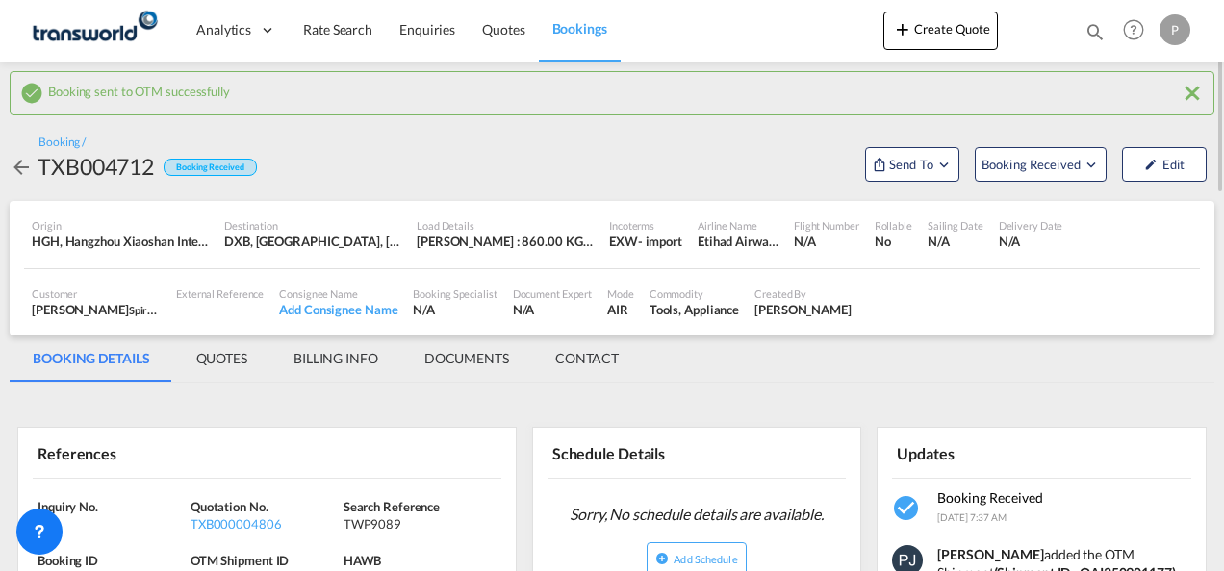
scroll to position [289, 0]
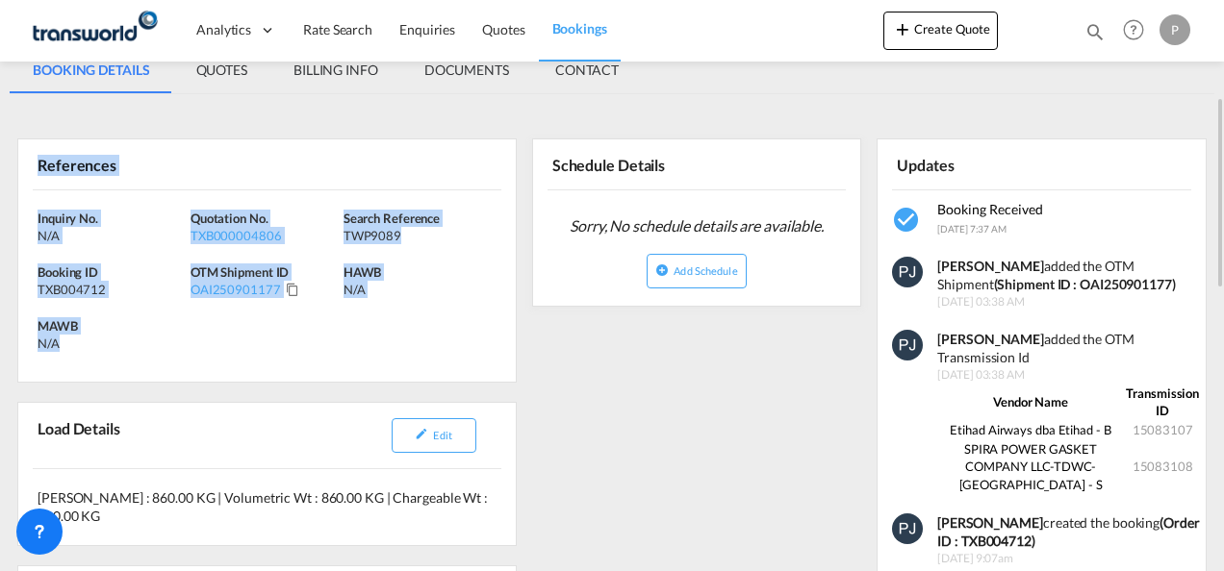
drag, startPoint x: 39, startPoint y: 161, endPoint x: 172, endPoint y: 340, distance: 222.8
click at [172, 340] on div "References Inquiry No. N/A Quotation No. TXB000004806 Search Reference TWP9089 …" at bounding box center [266, 261] width 499 height 244
copy div "References Inquiry No. N/A Quotation No. TXB000004806 Search Reference TWP9089 …"
click at [952, 31] on button "Create Quote" at bounding box center [940, 31] width 114 height 38
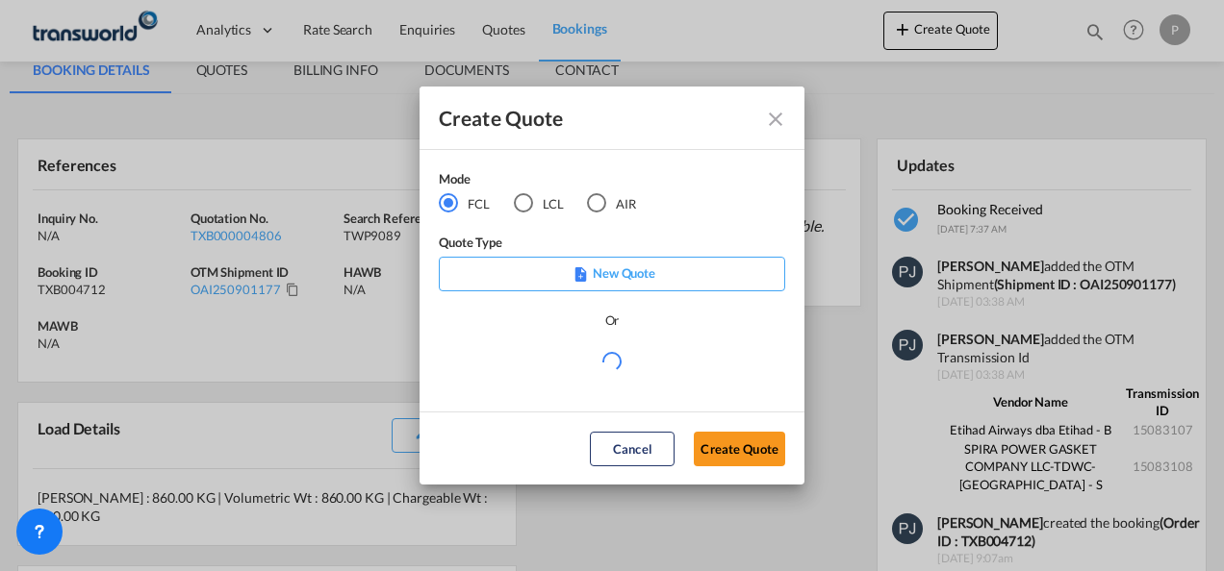
click at [599, 204] on div "AIR" at bounding box center [596, 202] width 19 height 19
click at [752, 450] on button "Create Quote" at bounding box center [739, 449] width 91 height 35
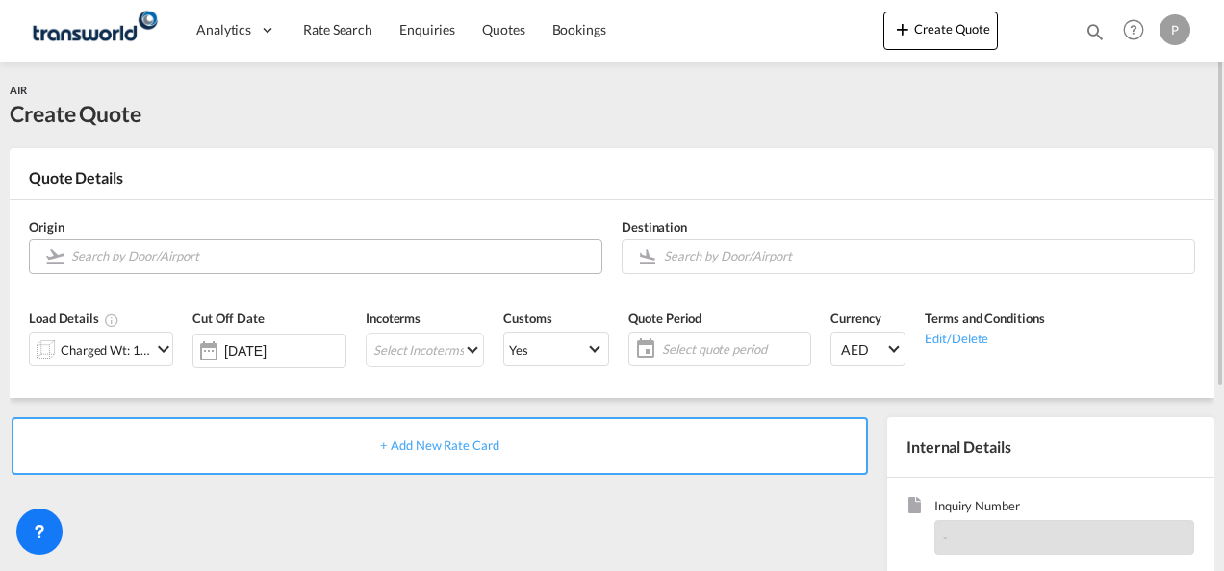
click at [242, 261] on input "Search by Door/Airport" at bounding box center [331, 257] width 520 height 34
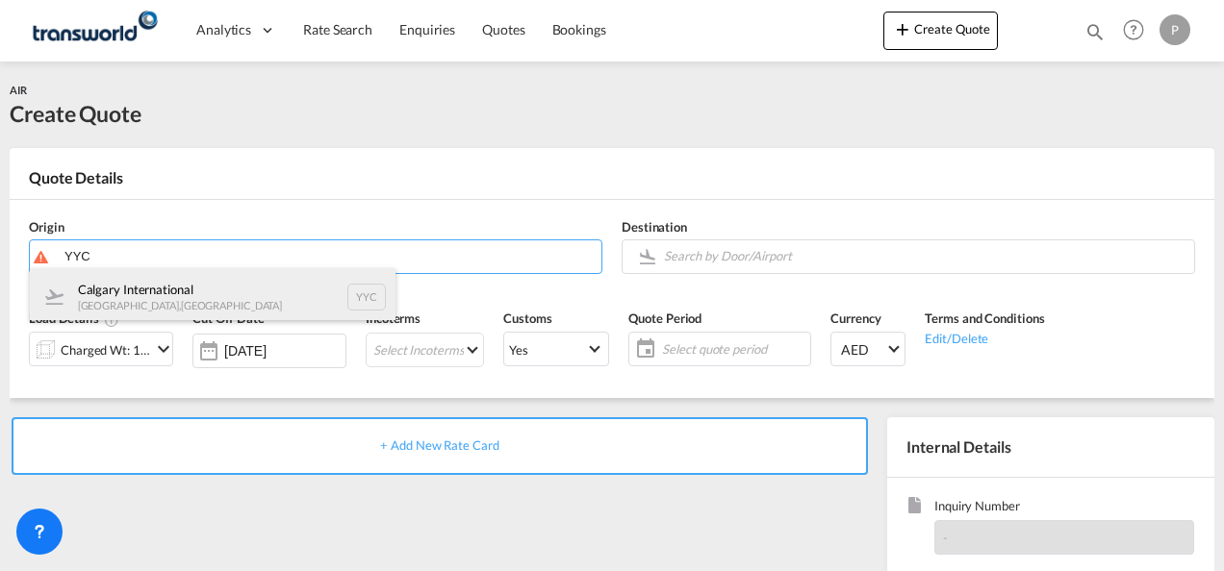
click at [184, 287] on div "Calgary International [GEOGRAPHIC_DATA] , [GEOGRAPHIC_DATA] YYC" at bounding box center [213, 297] width 366 height 58
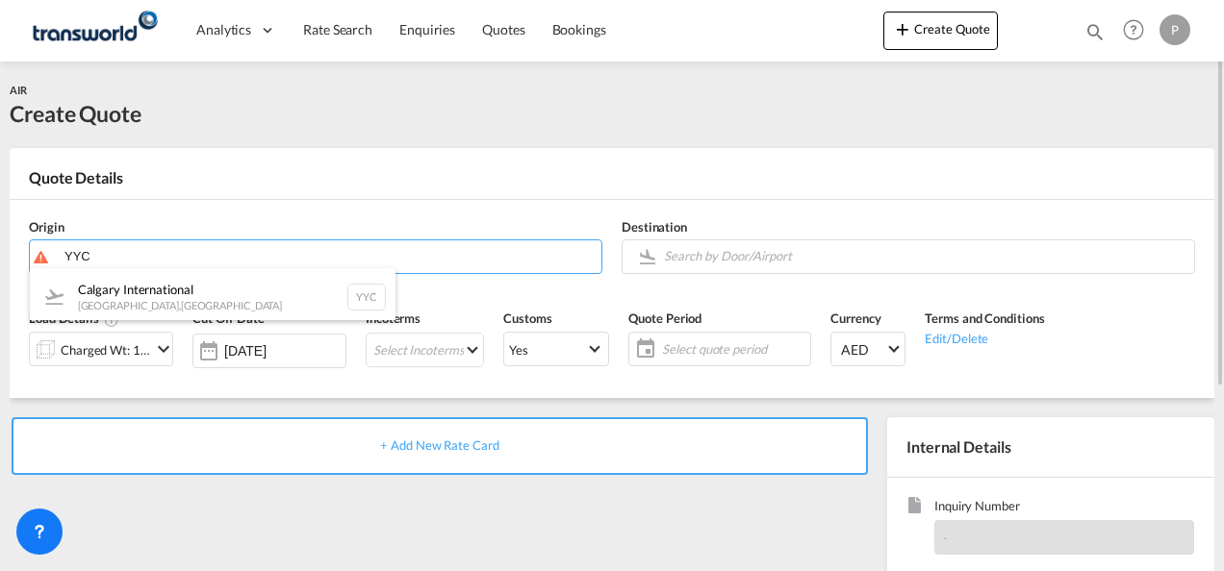
type input "Calgary International, [GEOGRAPHIC_DATA], [GEOGRAPHIC_DATA]"
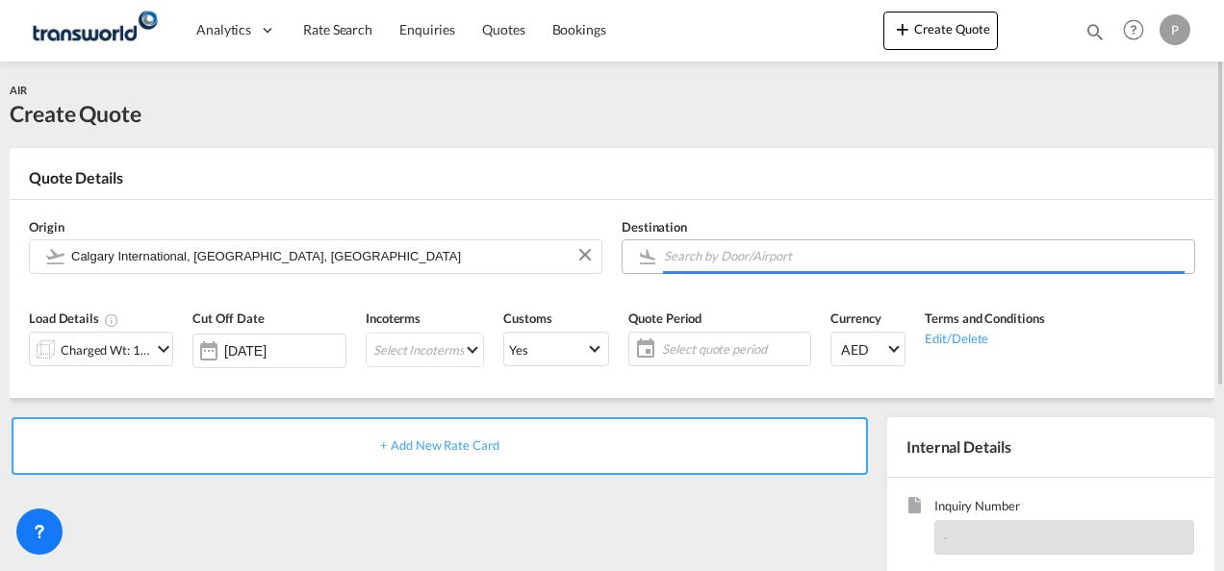
click at [756, 250] on input "Search by Door/Airport" at bounding box center [924, 257] width 520 height 34
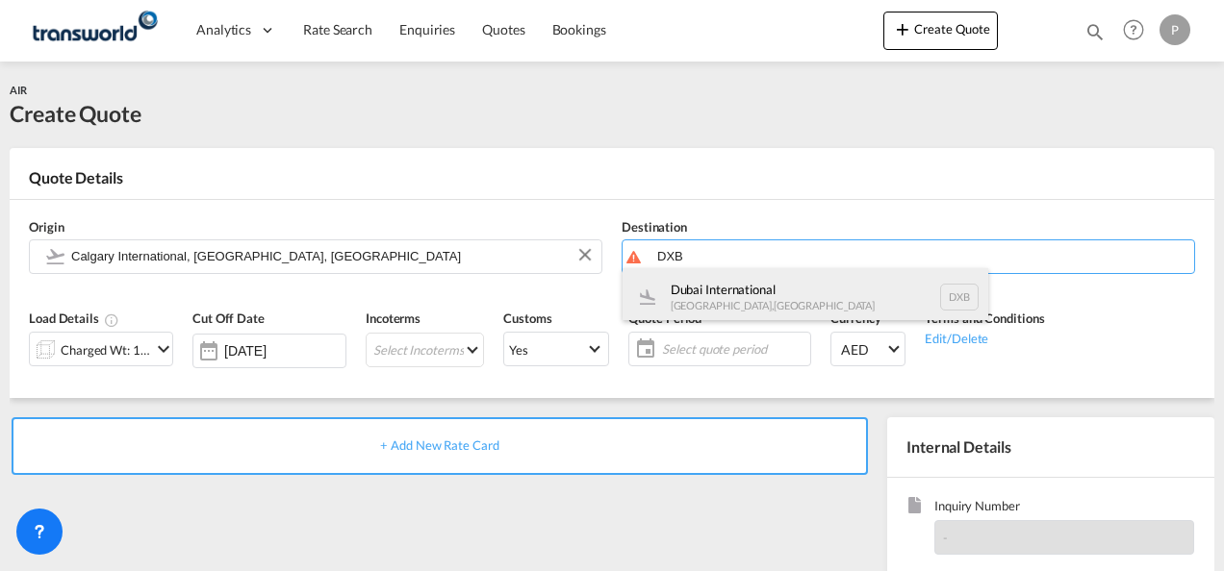
click at [746, 291] on div "Dubai International [GEOGRAPHIC_DATA] , [GEOGRAPHIC_DATA] DXB" at bounding box center [805, 297] width 366 height 58
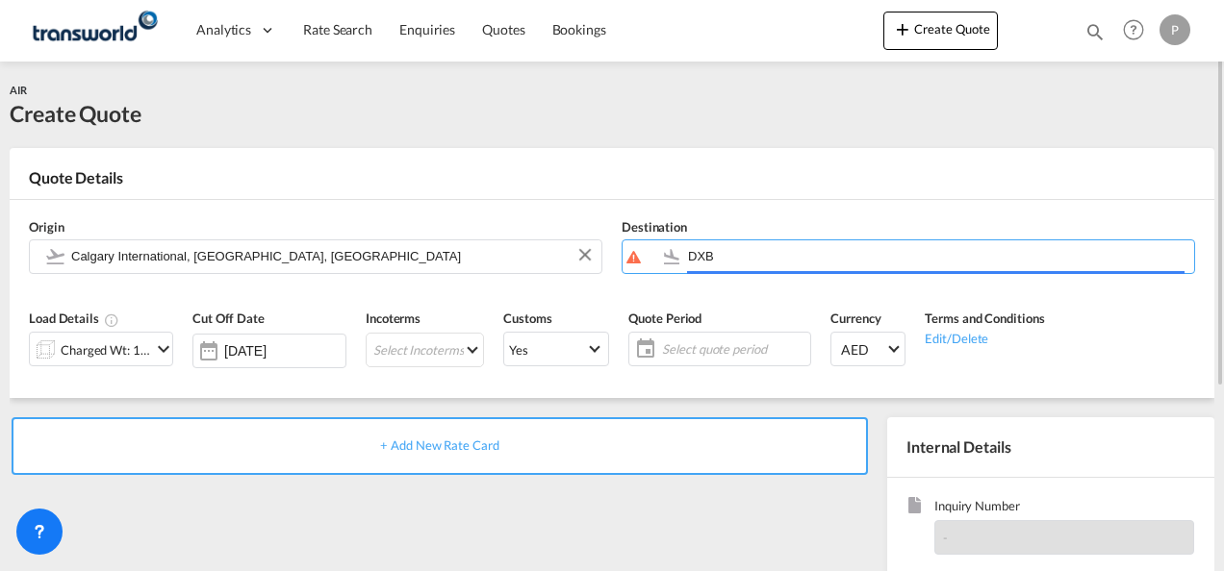
type input "Dubai International, [GEOGRAPHIC_DATA], DXB"
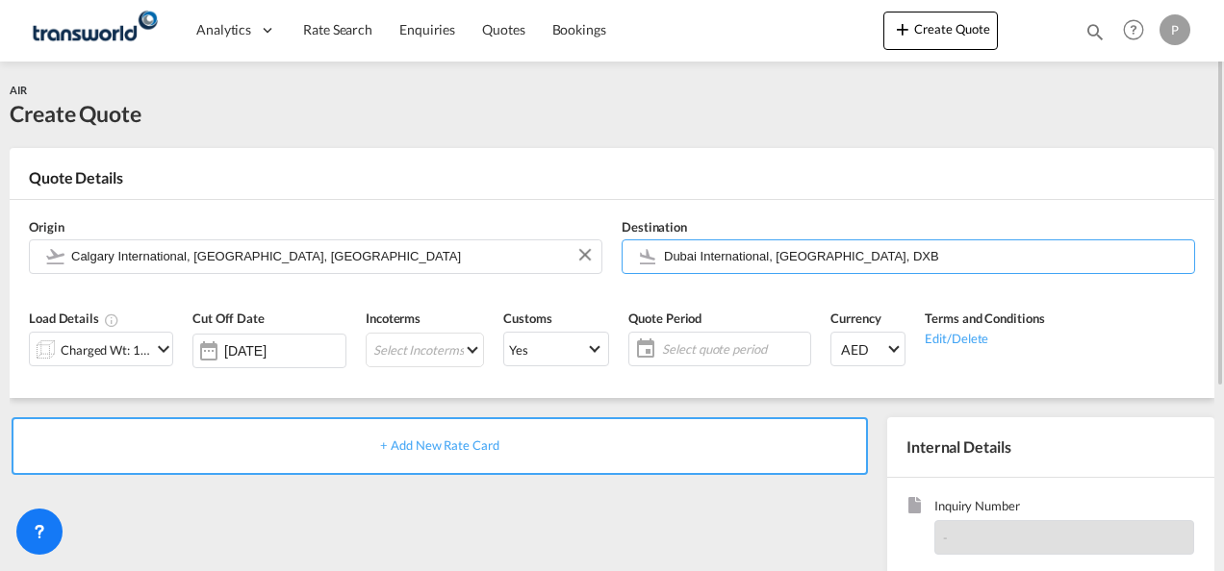
click at [164, 354] on md-icon "icon-chevron-down" at bounding box center [163, 349] width 23 height 23
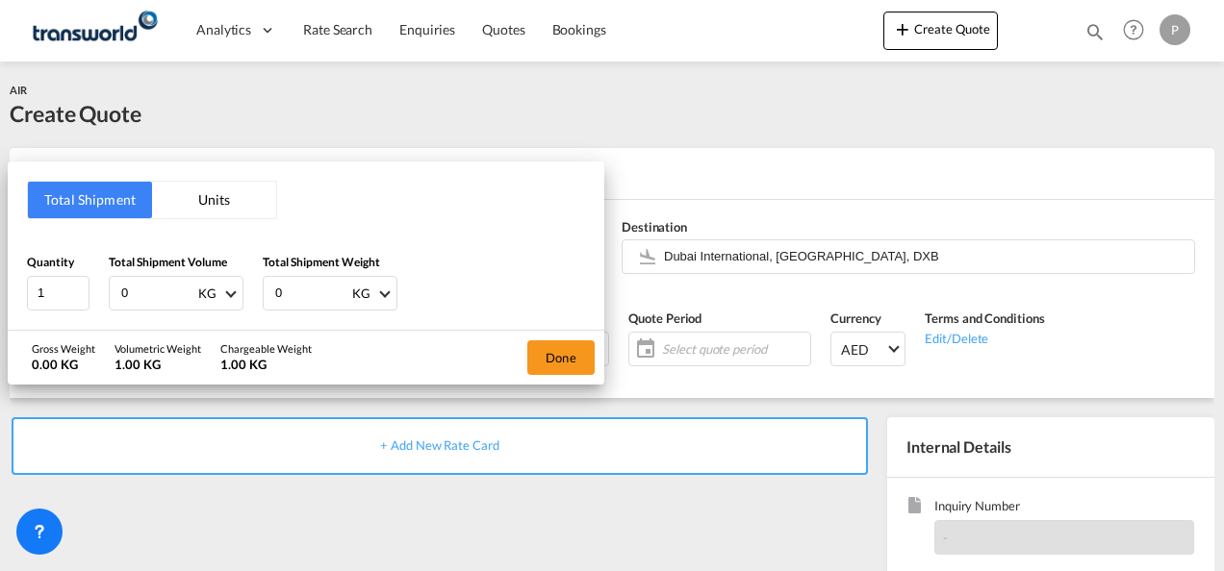
drag, startPoint x: 169, startPoint y: 294, endPoint x: -4, endPoint y: 176, distance: 209.7
click at [0, 176] on html "Analytics Dashboard Rate Search Enquiries Quotes Bookings Analytics" at bounding box center [612, 285] width 1224 height 571
type input "312"
type input "244"
click at [570, 354] on button "Done" at bounding box center [560, 358] width 67 height 35
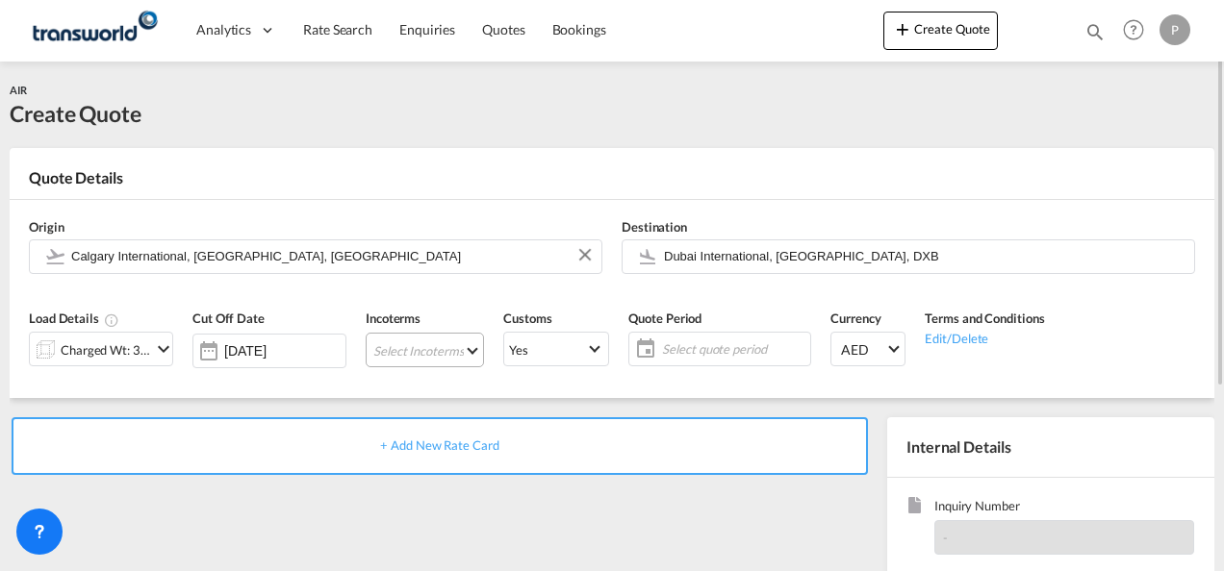
click at [427, 353] on md-select "Select Incoterms FOB - export Free on Board FAS - export Free Alongside Ship FA…" at bounding box center [425, 350] width 118 height 35
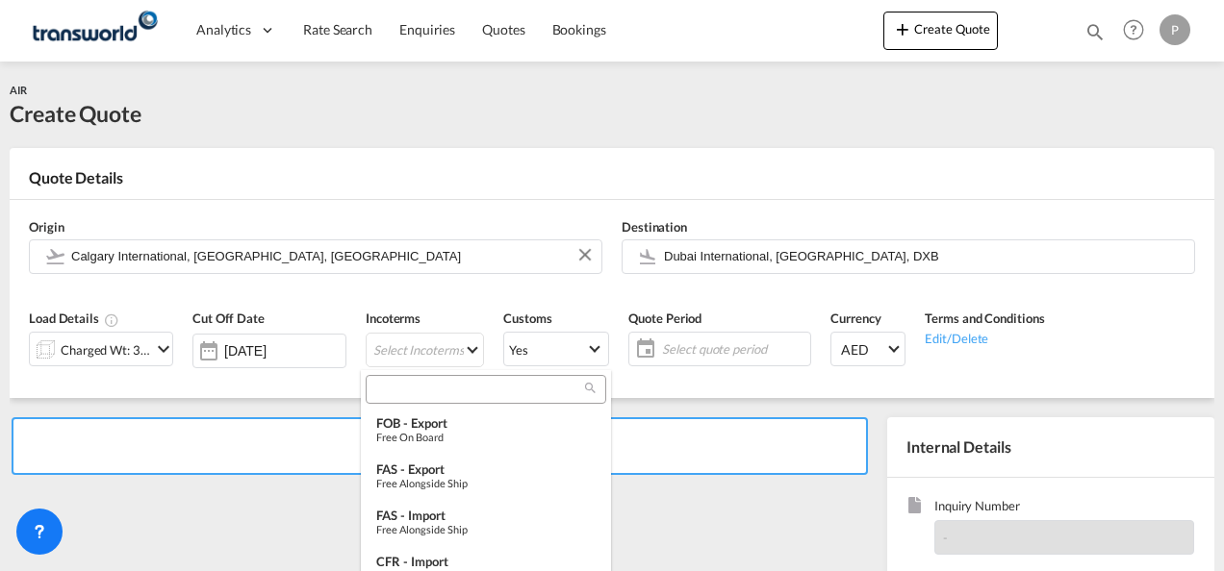
click at [446, 392] on input "search" at bounding box center [478, 389] width 214 height 17
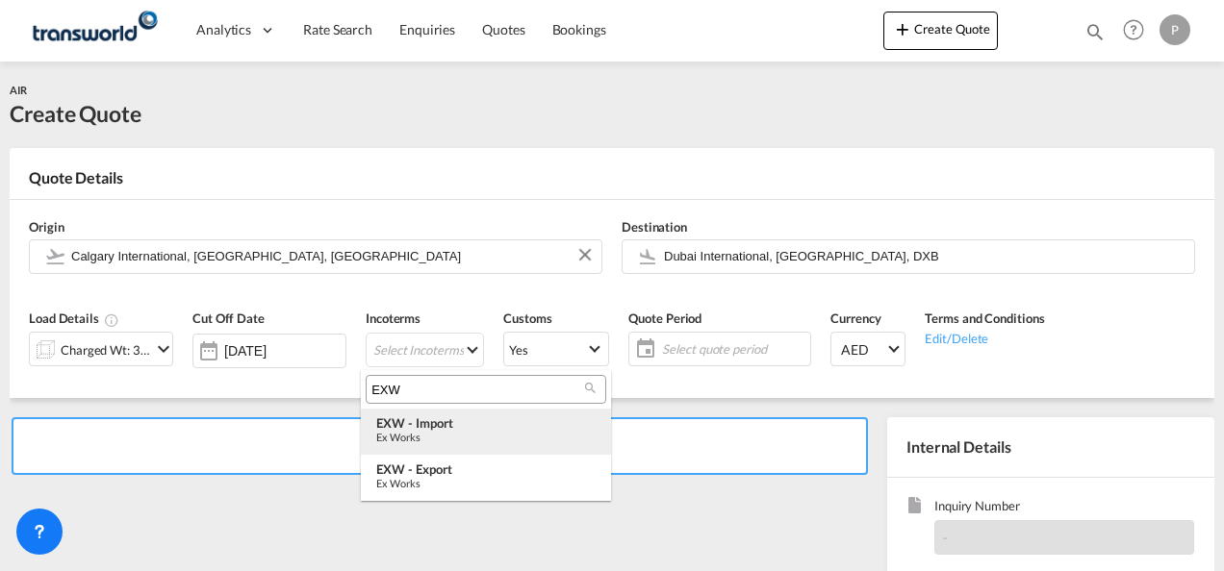
type input "EXW"
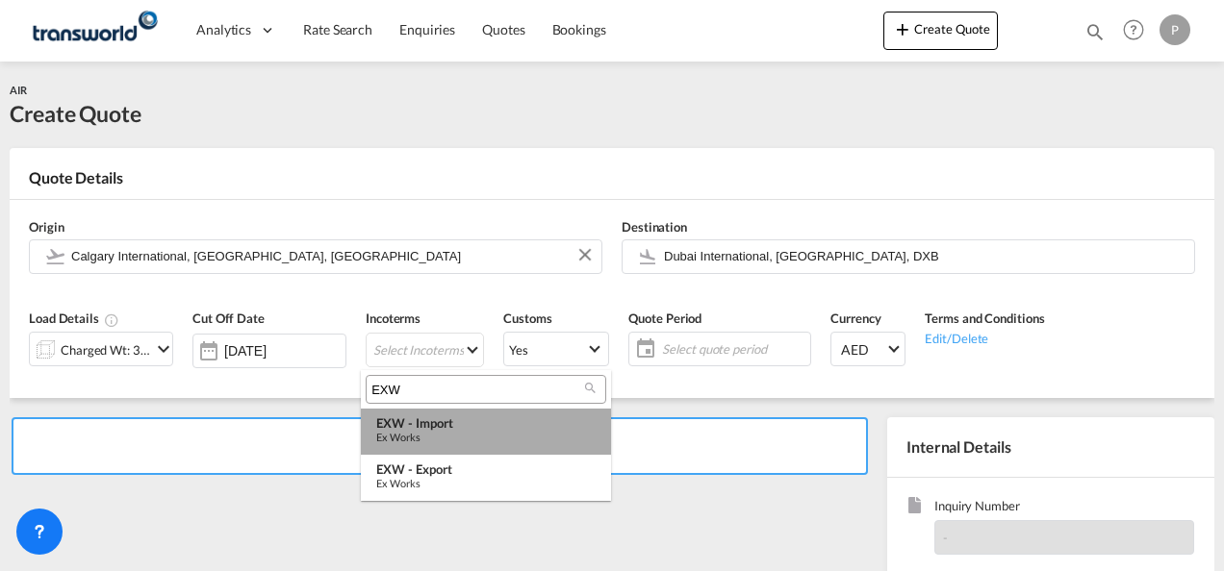
click at [456, 425] on div "EXW - import" at bounding box center [485, 423] width 219 height 15
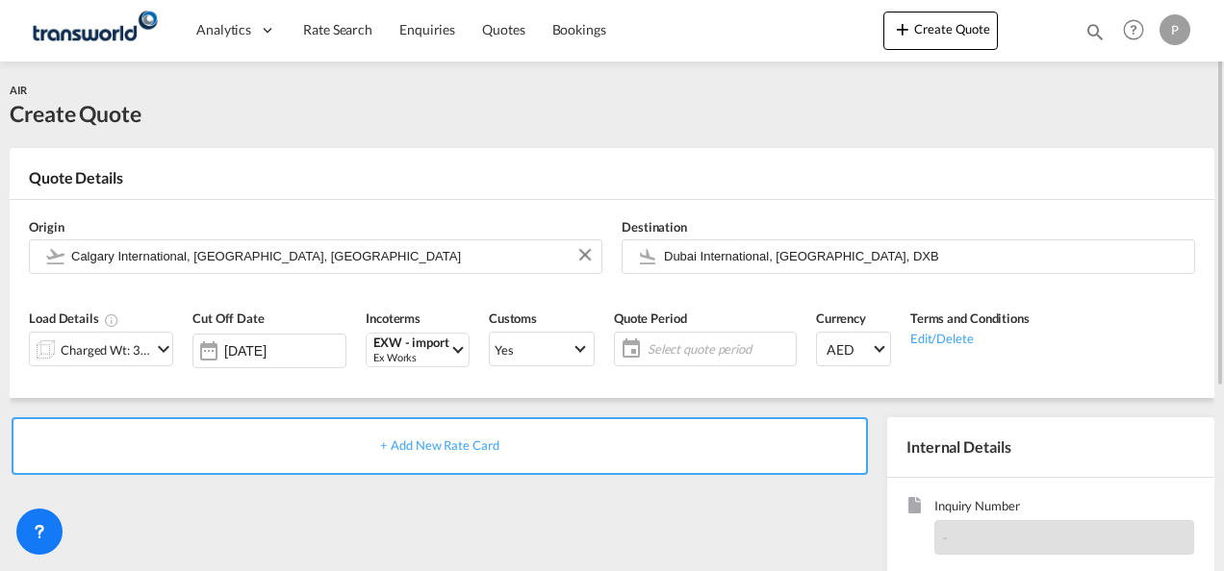
click at [712, 352] on span "Select quote period" at bounding box center [718, 349] width 143 height 17
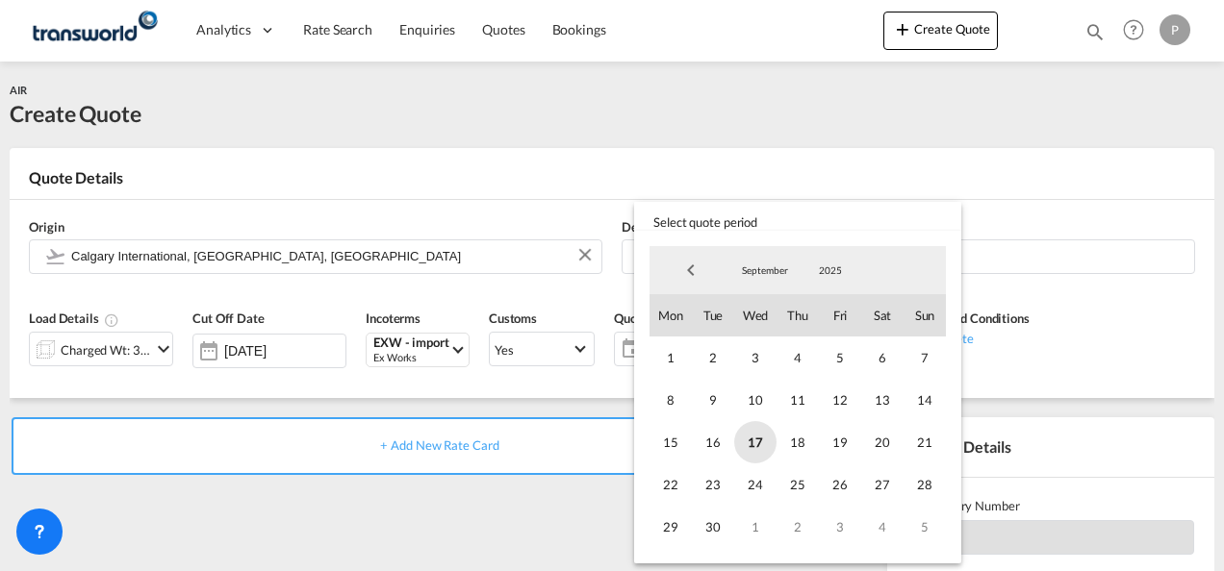
click at [754, 443] on span "17" at bounding box center [755, 442] width 42 height 42
click at [722, 531] on span "30" at bounding box center [713, 527] width 42 height 42
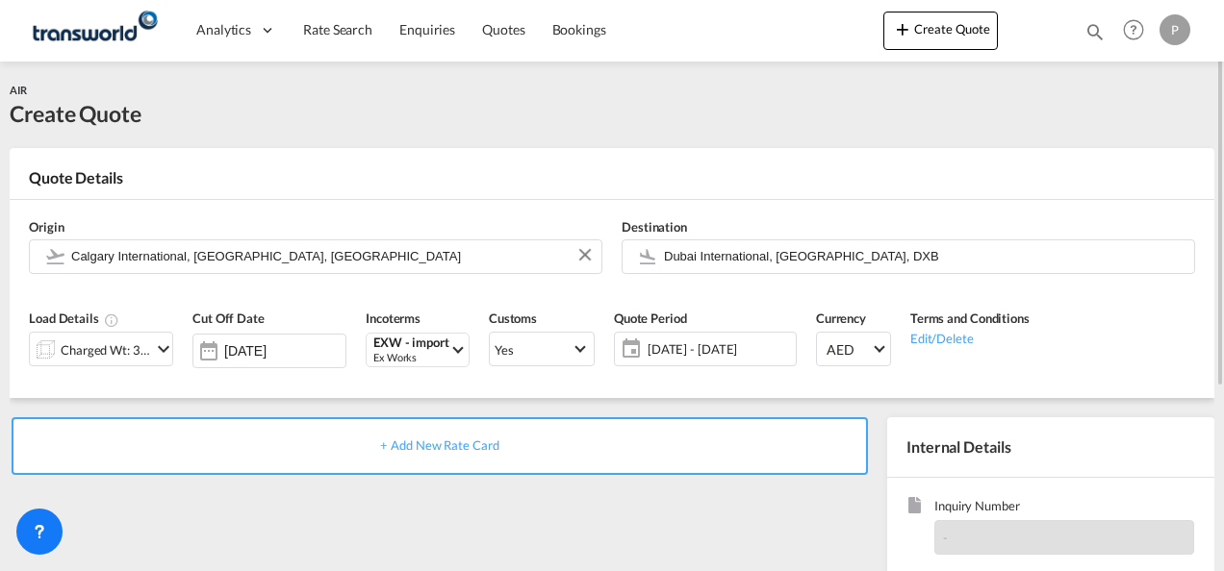
scroll to position [192, 0]
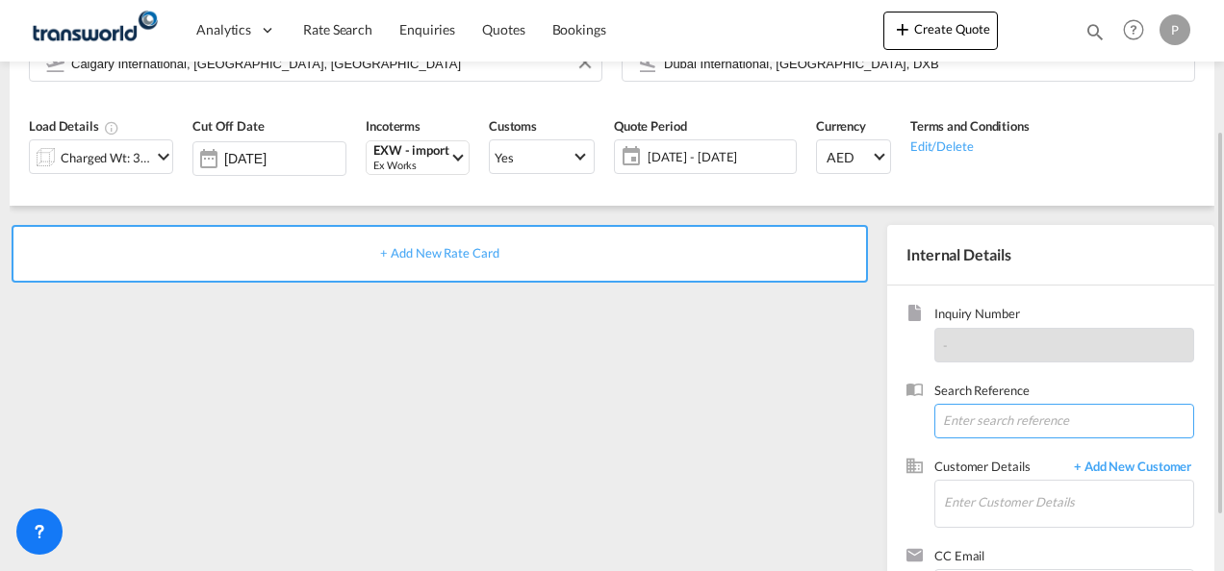
click at [975, 421] on input at bounding box center [1064, 421] width 260 height 35
paste input "TWP9080"
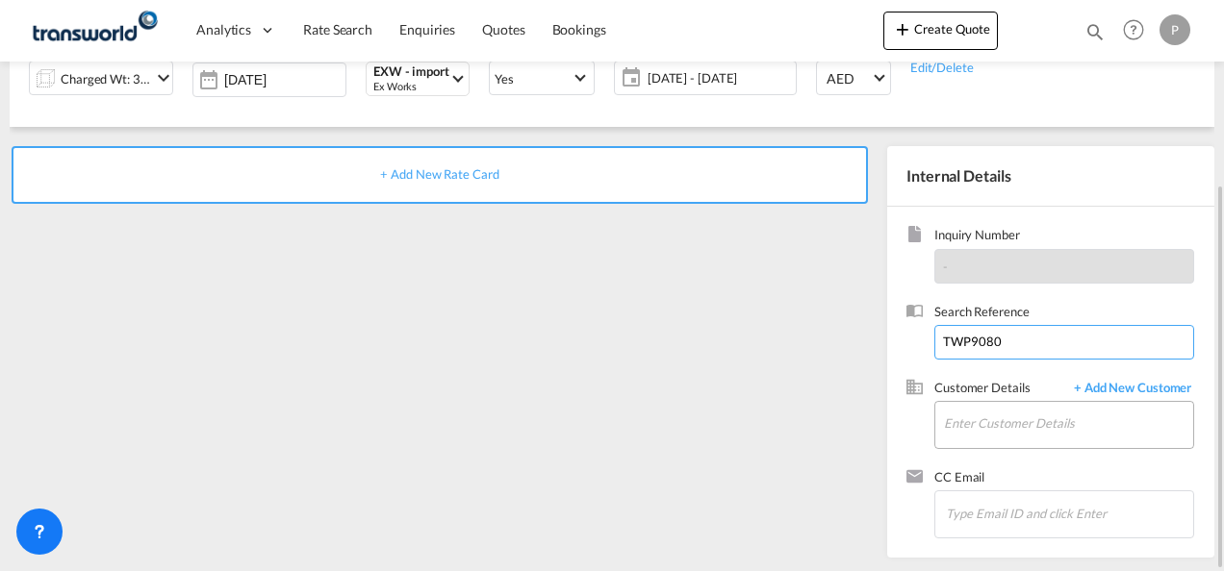
type input "TWP9080"
click at [975, 422] on input "Enter Customer Details" at bounding box center [1068, 423] width 249 height 43
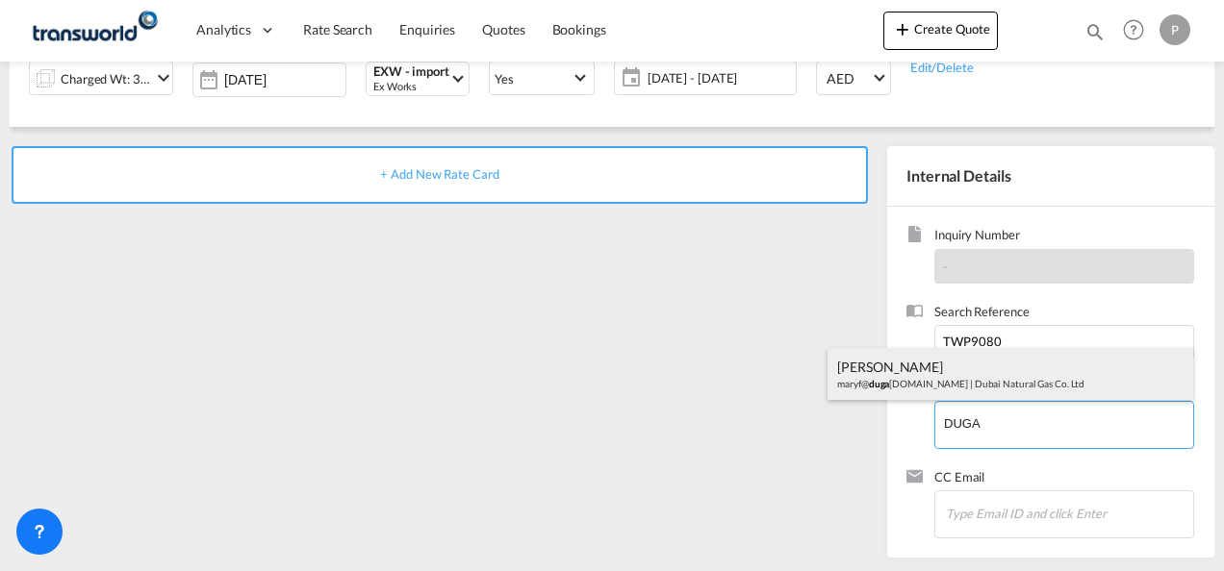
click at [896, 380] on div "[PERSON_NAME]@ [PERSON_NAME] [DOMAIN_NAME] | Dubai Natural Gas Co. Ltd" at bounding box center [1010, 374] width 366 height 52
type input "Dubai Natural Gas Co. Ltd, [PERSON_NAME], [EMAIL_ADDRESS][PERSON_NAME][DOMAIN_N…"
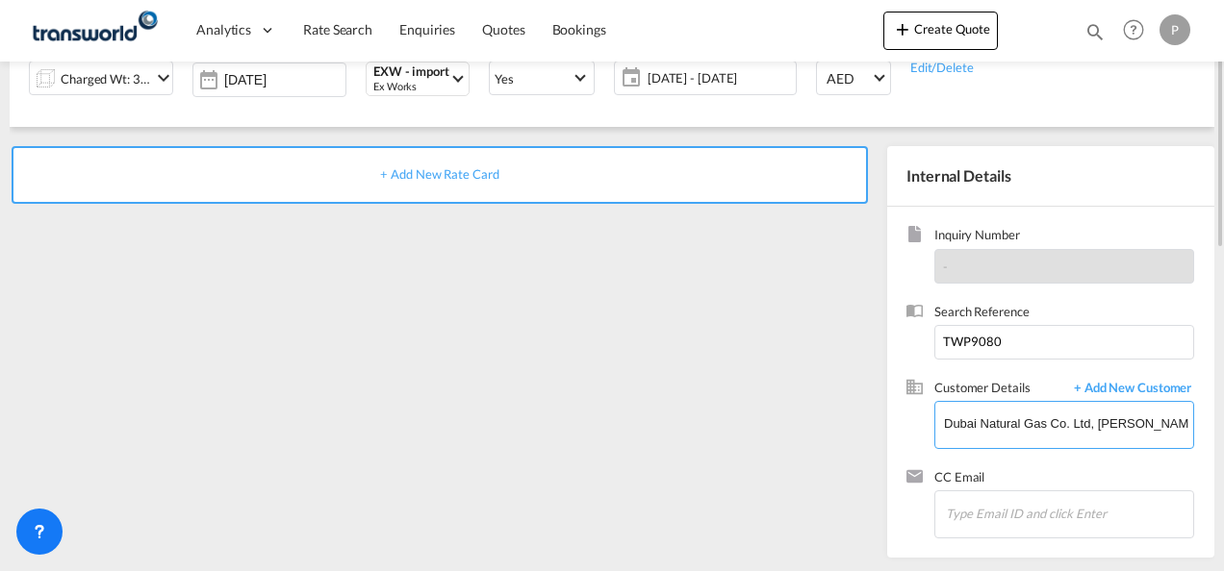
scroll to position [0, 0]
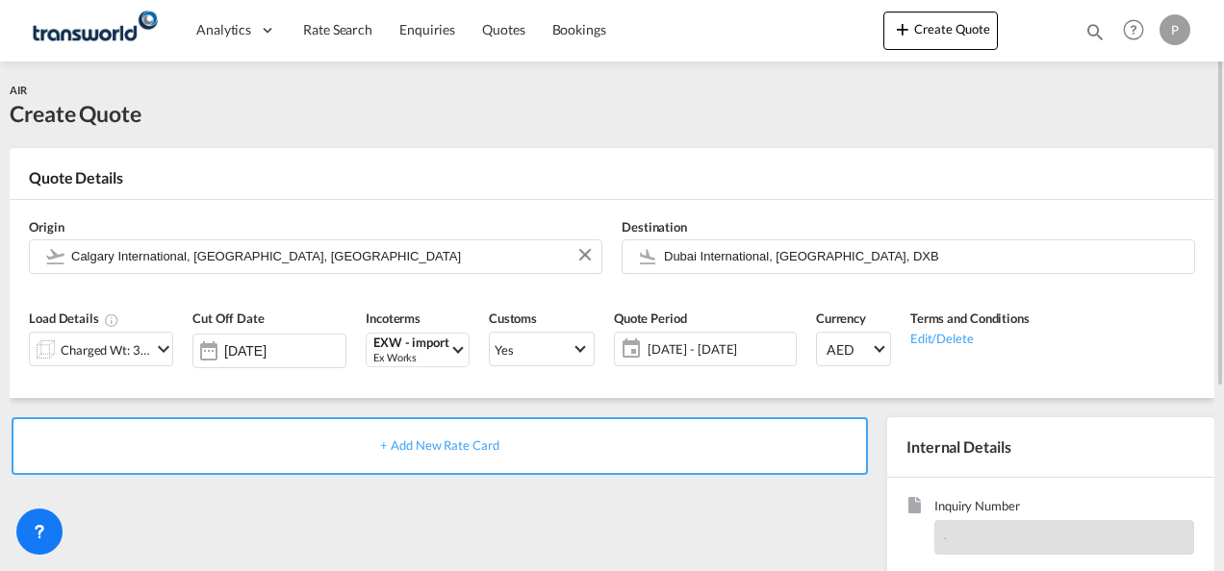
click at [436, 446] on span "+ Add New Rate Card" at bounding box center [439, 445] width 118 height 15
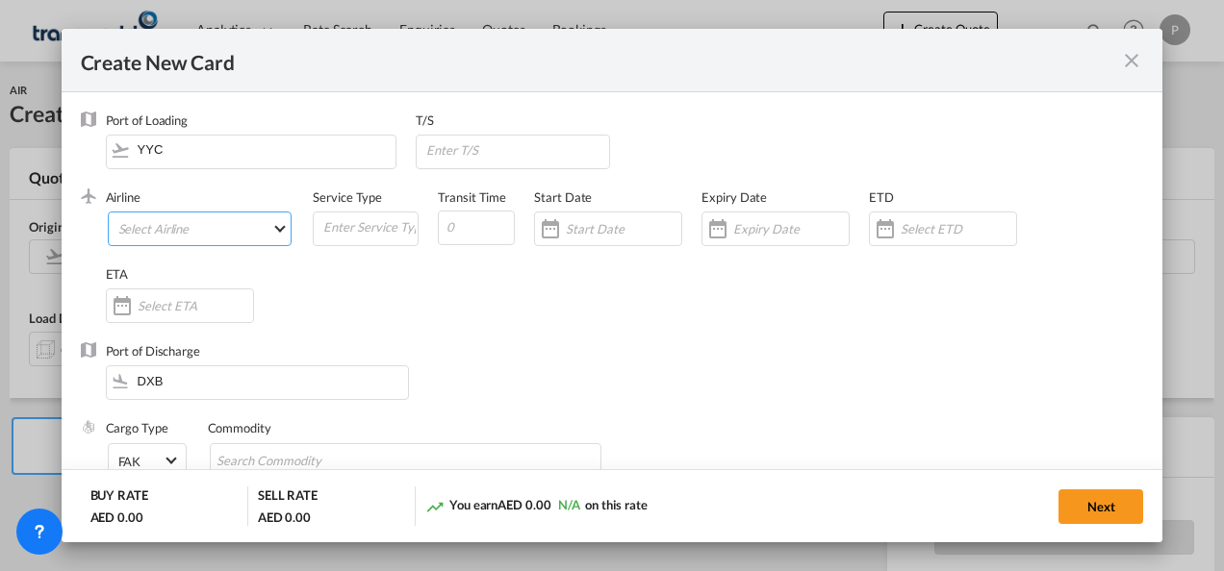
click at [195, 225] on md-select "Select Airline AIR EXPRESS S.A. (1166- / -) CMA CGM Air Cargo (1140-2C / -) DDW…" at bounding box center [200, 229] width 185 height 35
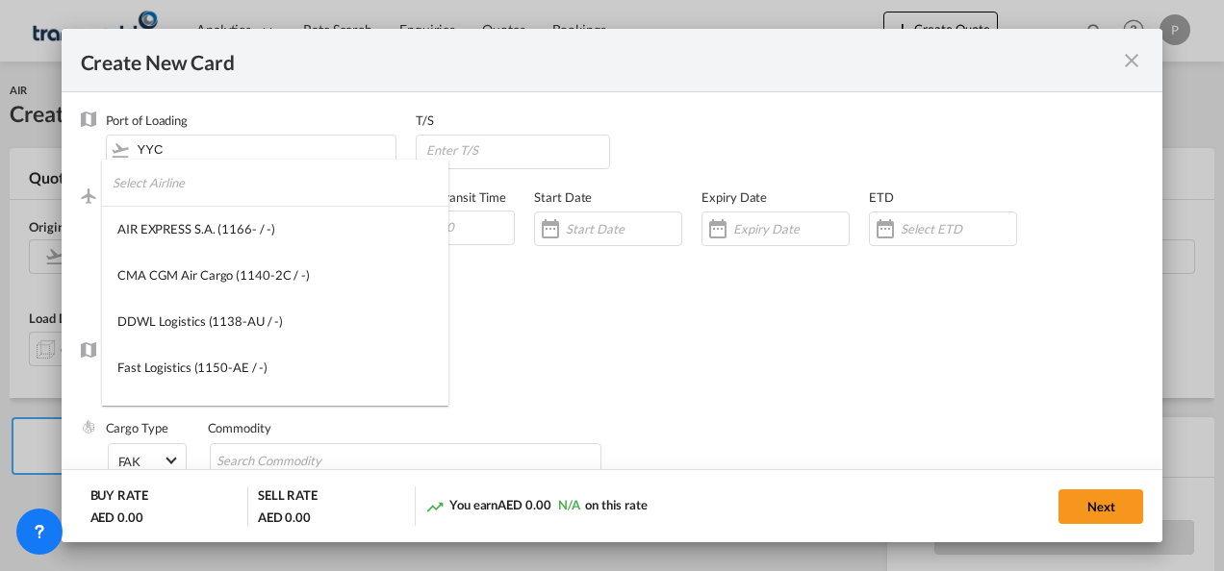
click at [237, 193] on input "search" at bounding box center [281, 183] width 336 height 46
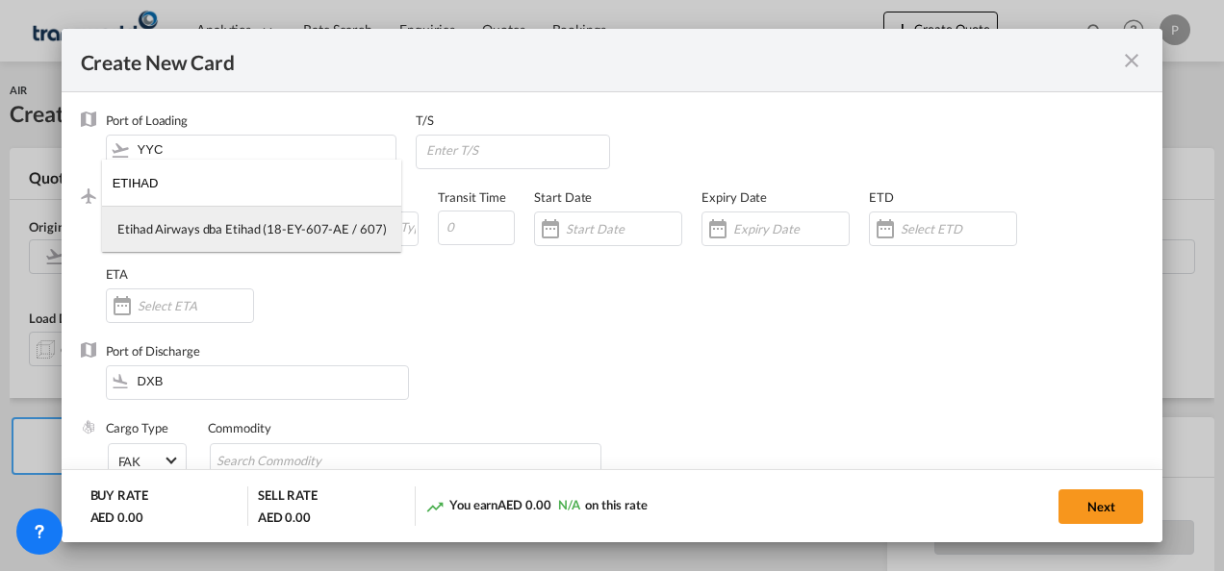
type input "ETIHAD"
click at [231, 236] on div "Etihad Airways dba Etihad (18-EY-607-AE / 607)" at bounding box center [251, 228] width 268 height 17
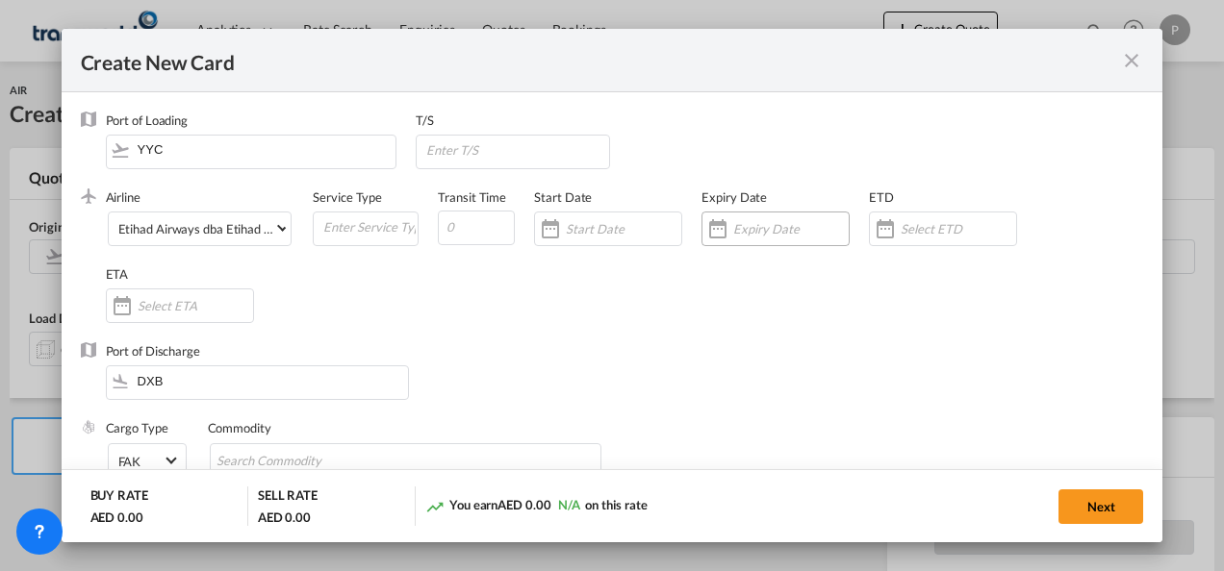
click at [750, 227] on input "Create New Card ..." at bounding box center [790, 228] width 115 height 15
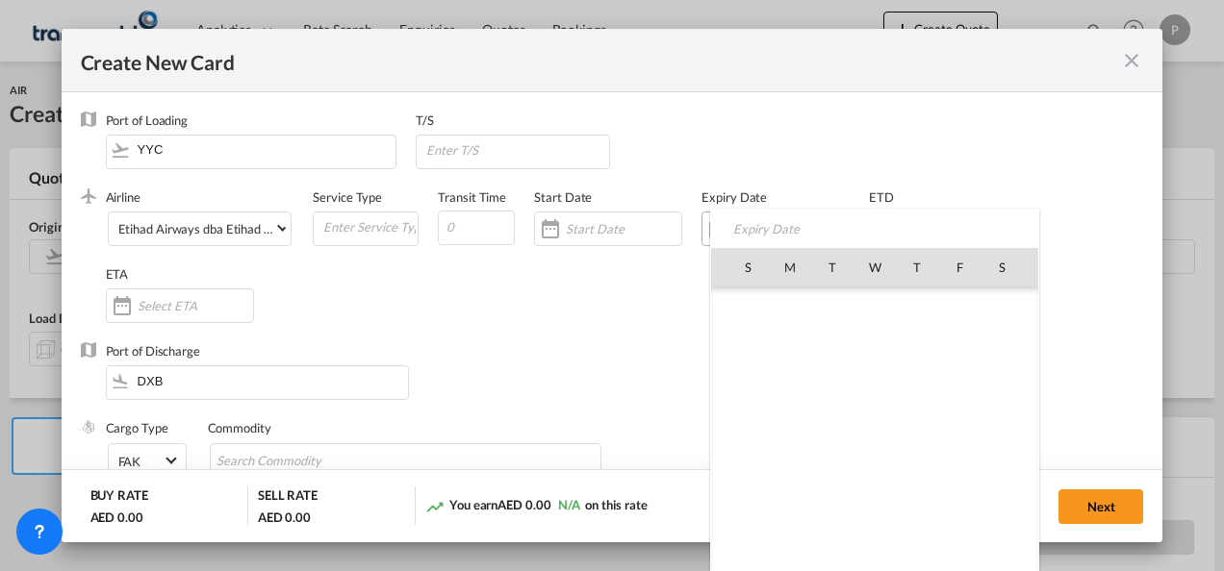
scroll to position [445625, 0]
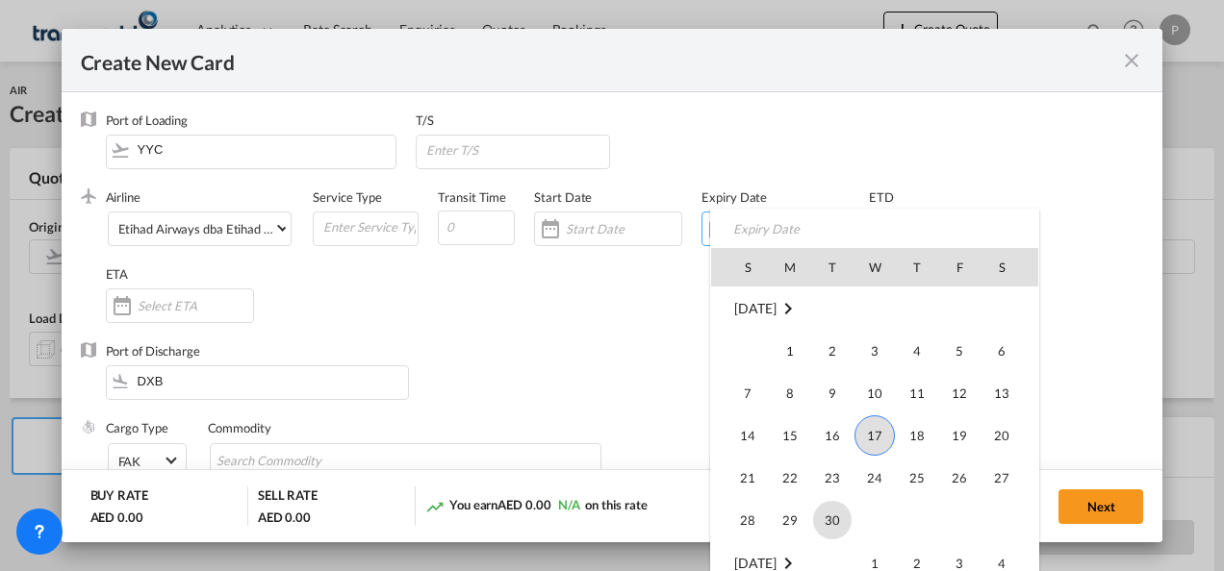
click at [822, 519] on span "30" at bounding box center [832, 520] width 38 height 38
type input "[DATE]"
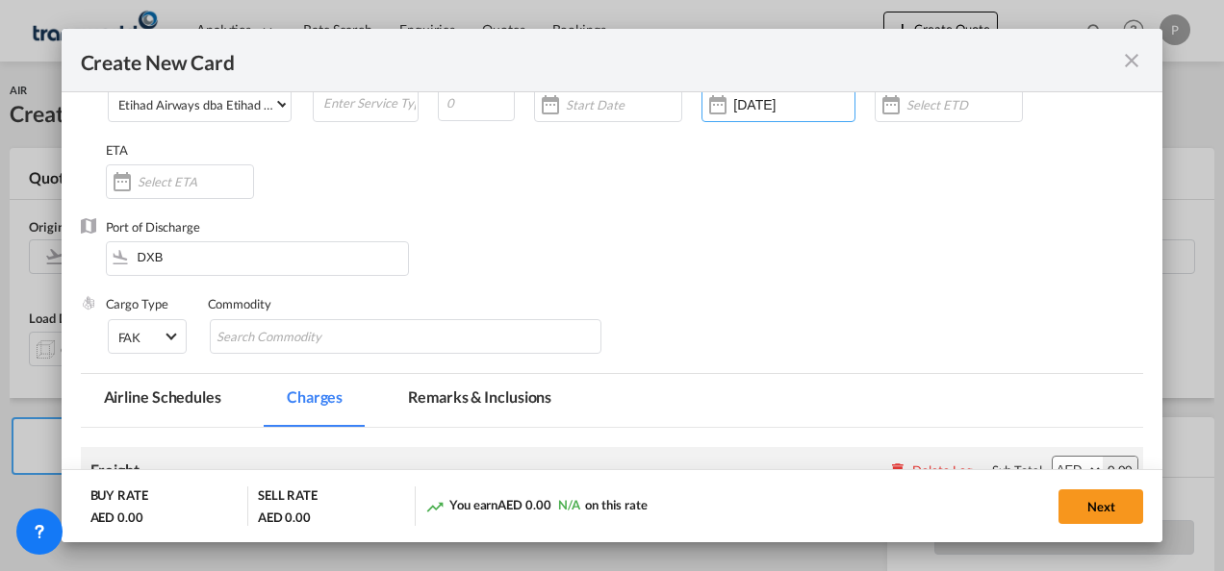
scroll to position [192, 0]
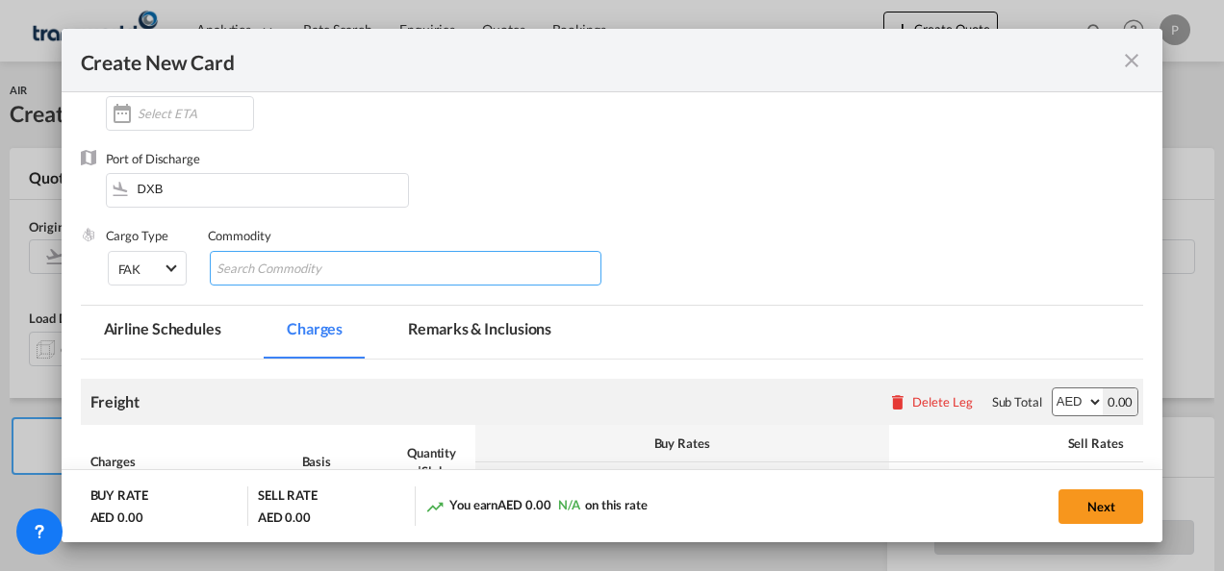
click at [315, 275] on input "Search Commodity" at bounding box center [304, 269] width 176 height 31
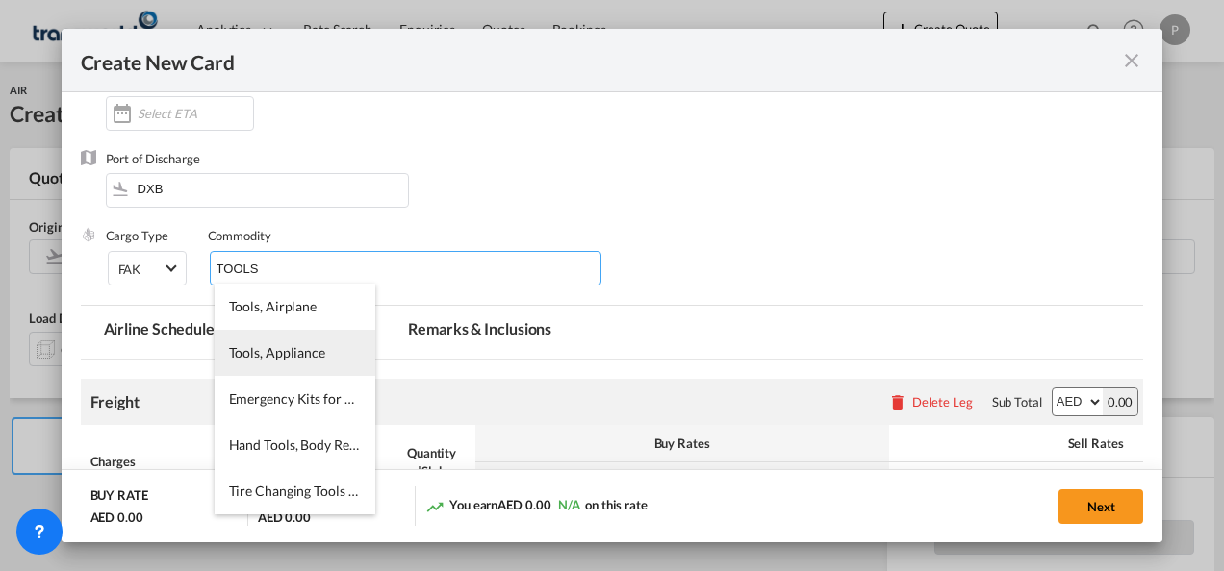
type input "TOOLS"
click at [298, 350] on span "Tools, Appliance" at bounding box center [277, 352] width 96 height 16
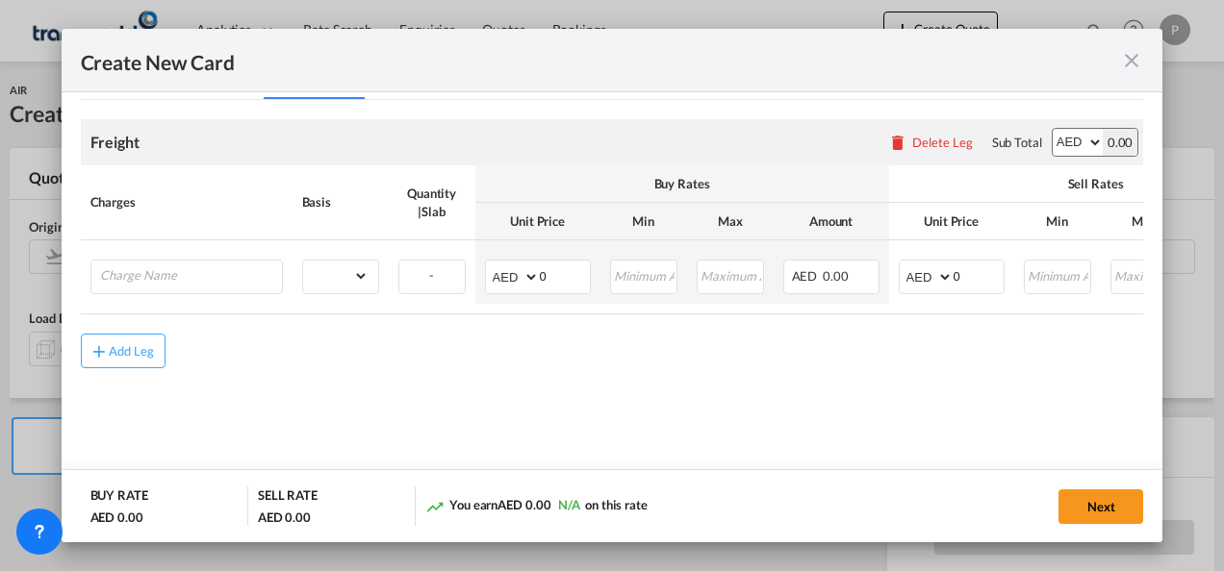
scroll to position [456, 0]
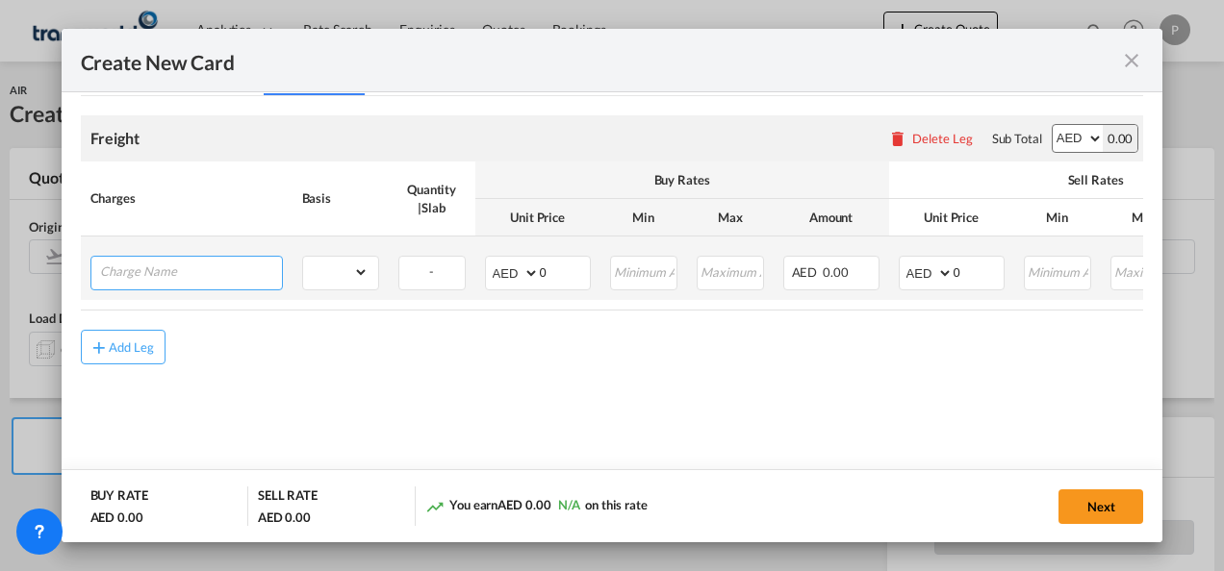
click at [187, 274] on input "Charge Name" at bounding box center [191, 271] width 182 height 29
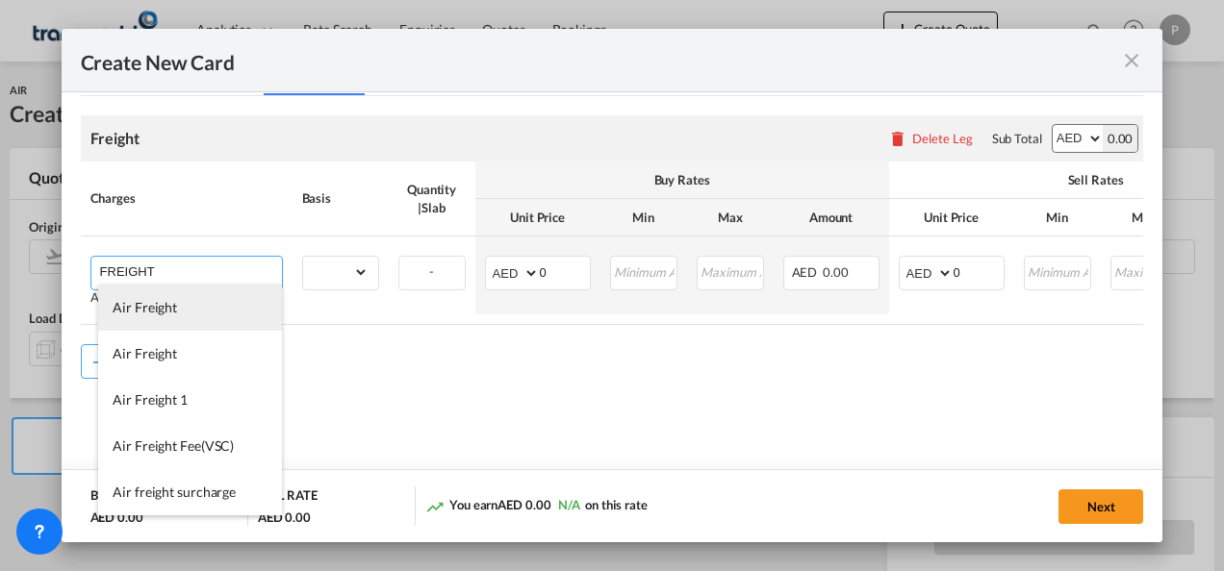
click at [186, 318] on li "Air Freight" at bounding box center [190, 308] width 184 height 46
type input "Air Freight"
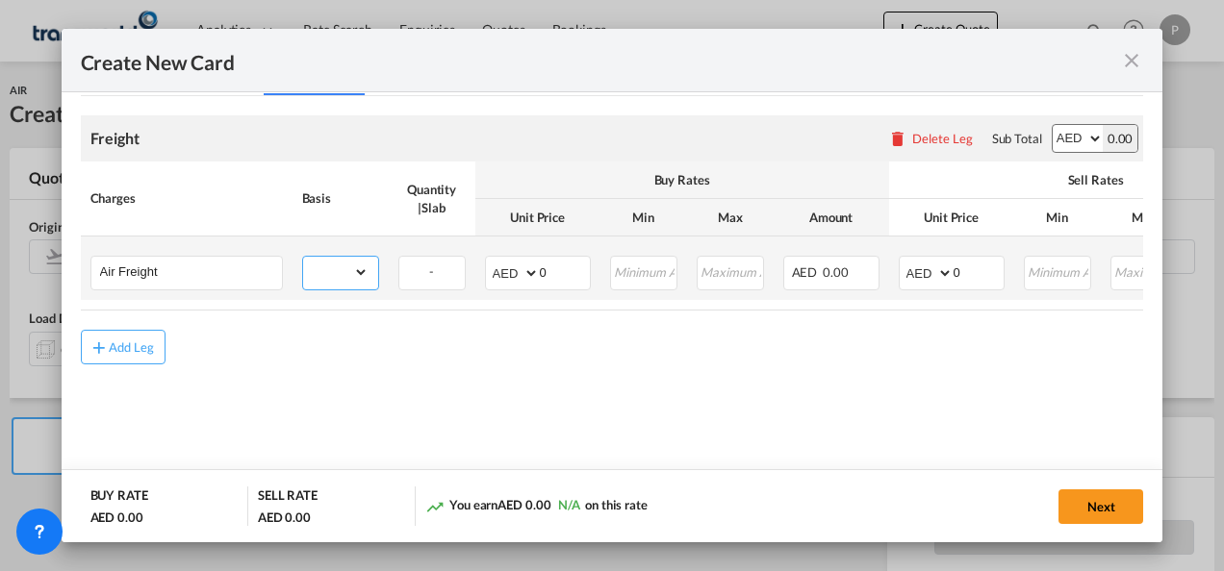
click at [355, 275] on select "gross_weight volumetric_weight per_shipment per_bl per_km % on air freight per_…" at bounding box center [335, 272] width 65 height 31
select select "per_shipment"
click at [303, 257] on select "gross_weight volumetric_weight per_shipment per_bl per_km % on air freight per_…" at bounding box center [335, 272] width 65 height 31
click at [556, 268] on input "0" at bounding box center [565, 271] width 50 height 29
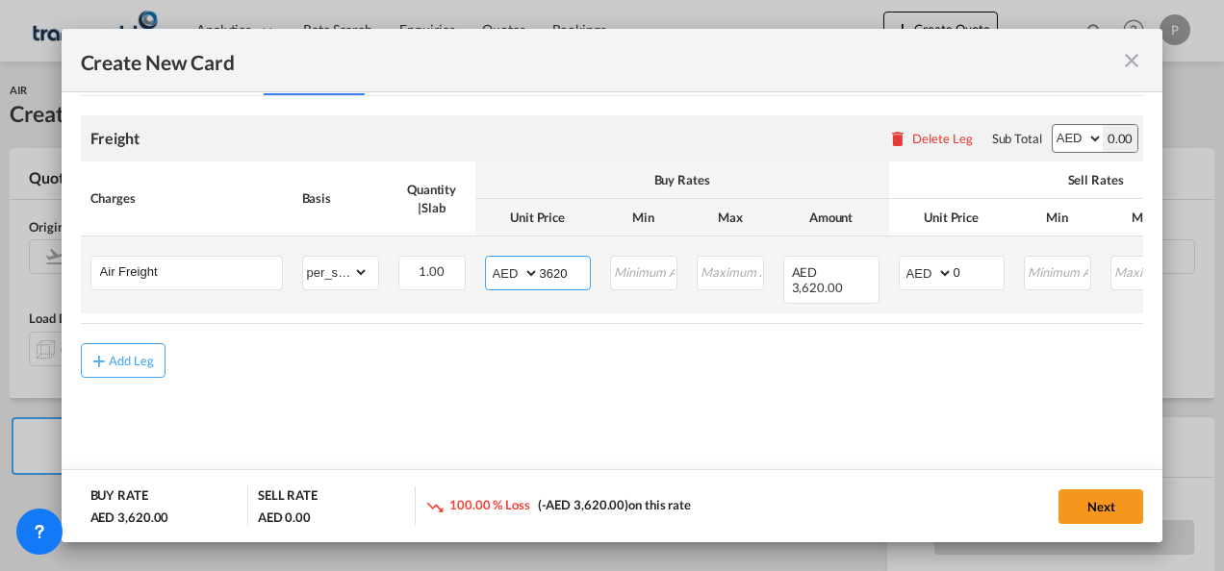
type input "3620"
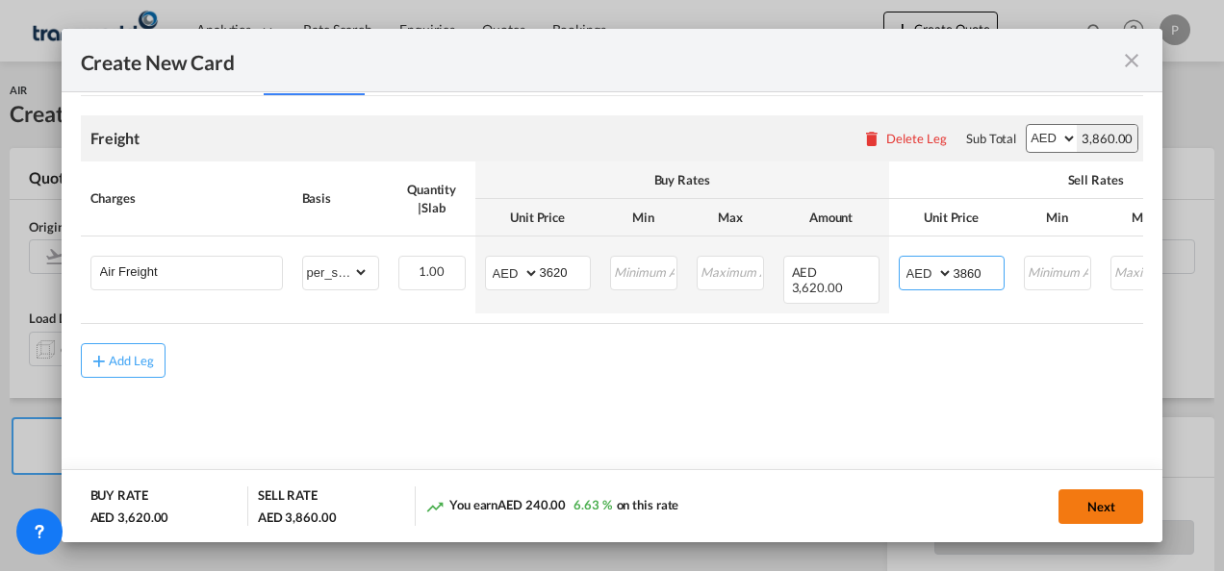
type input "3860"
click at [1090, 500] on button "Next" at bounding box center [1100, 507] width 85 height 35
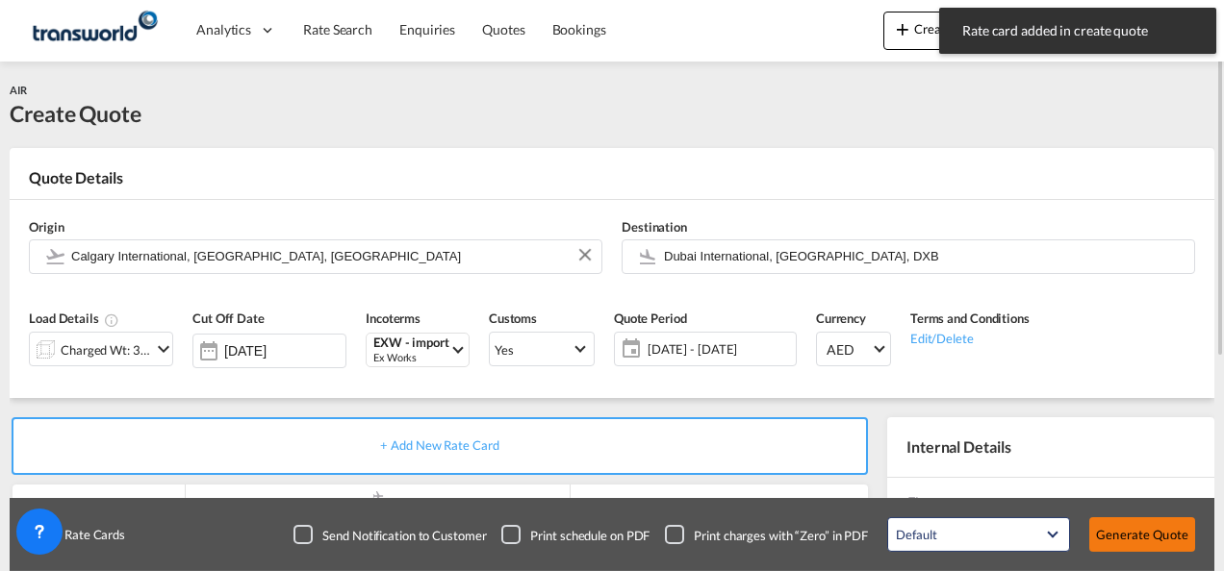
click at [1155, 539] on button "Generate Quote" at bounding box center [1142, 535] width 106 height 35
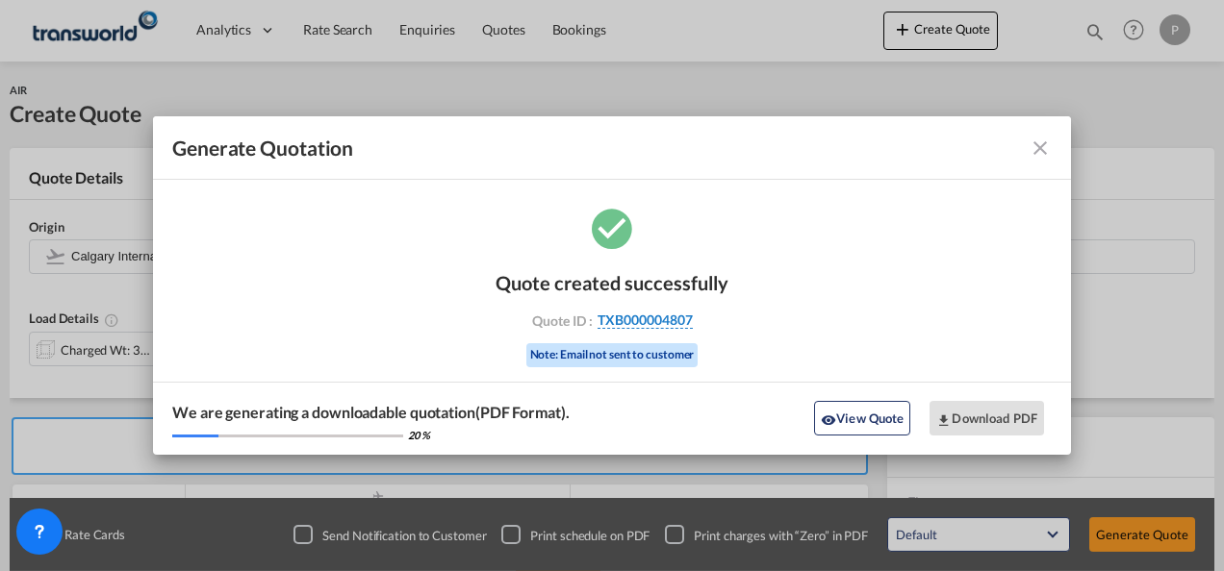
click at [646, 319] on span "TXB000004807" at bounding box center [644, 320] width 95 height 17
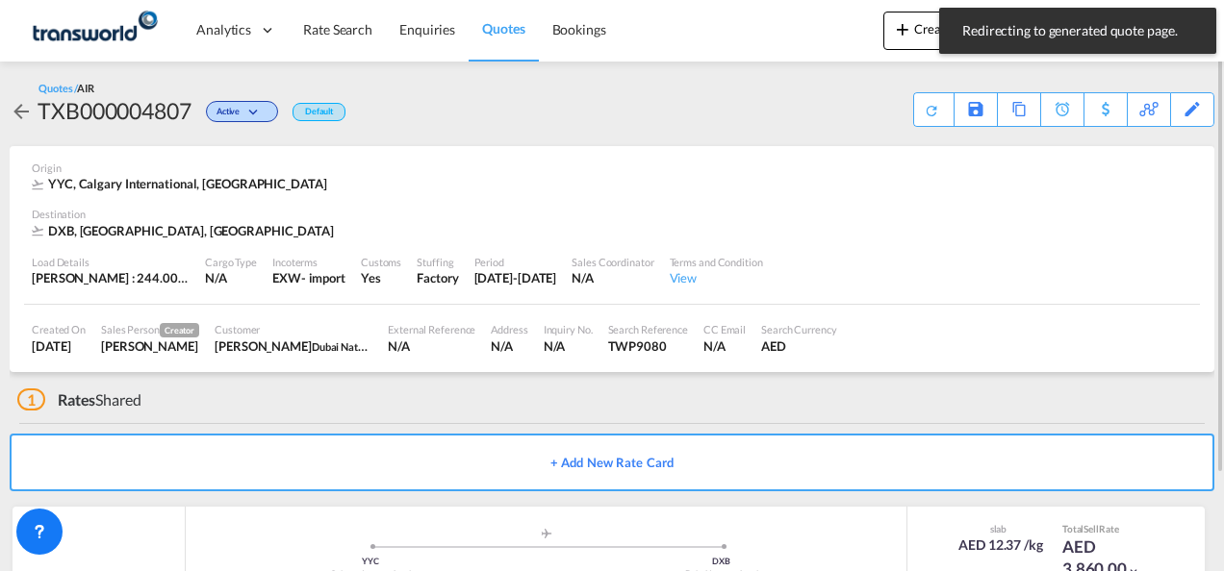
scroll to position [117, 0]
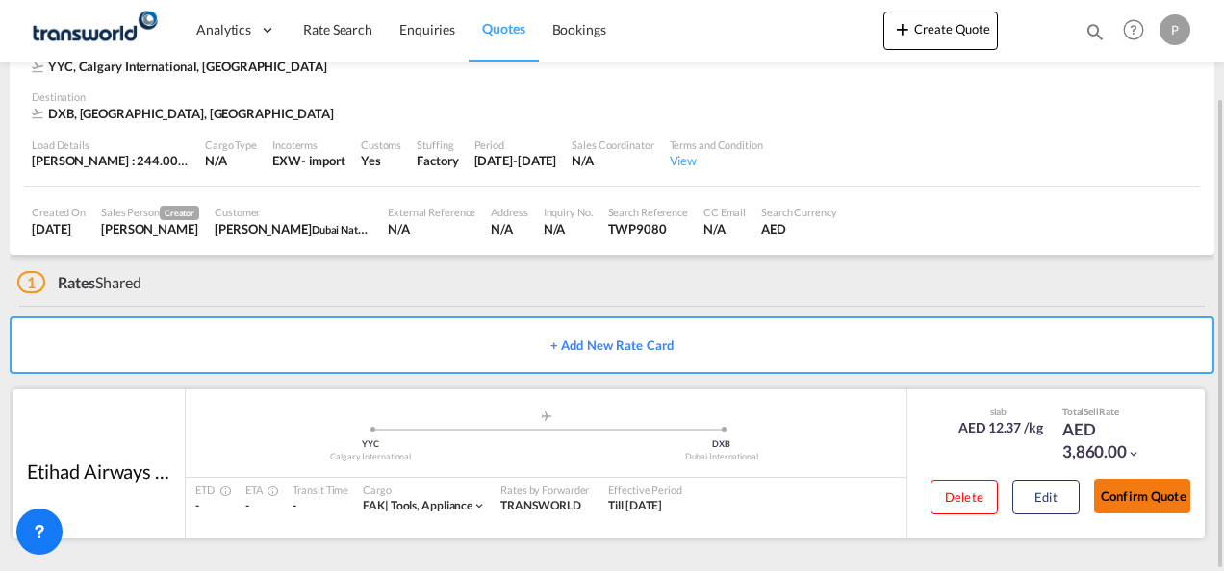
click at [1127, 494] on button "Confirm Quote" at bounding box center [1142, 496] width 96 height 35
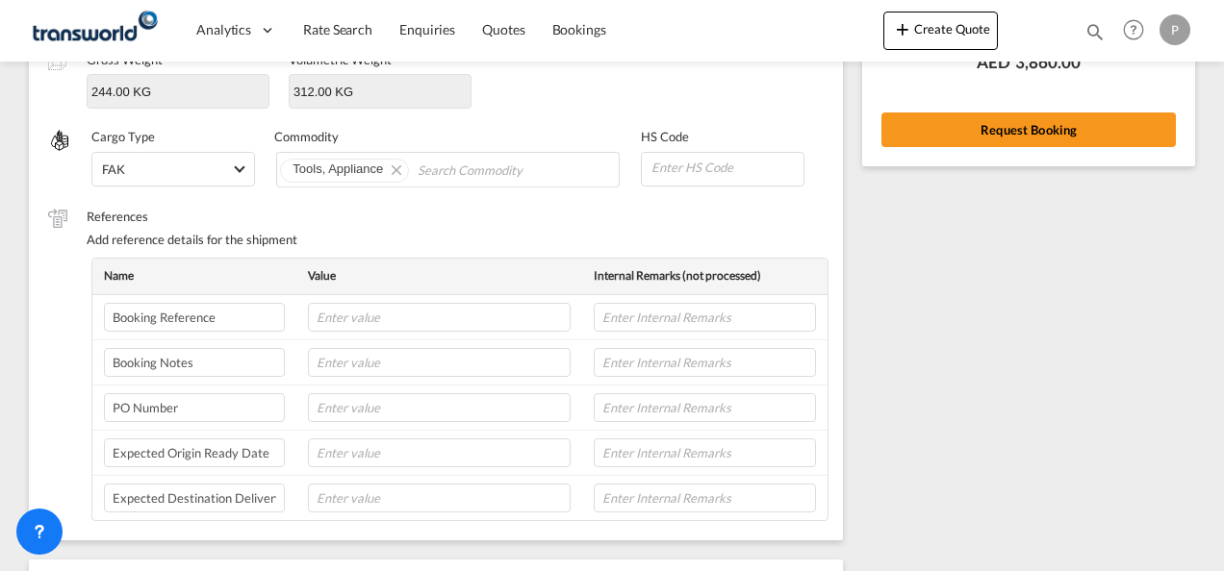
scroll to position [40, 0]
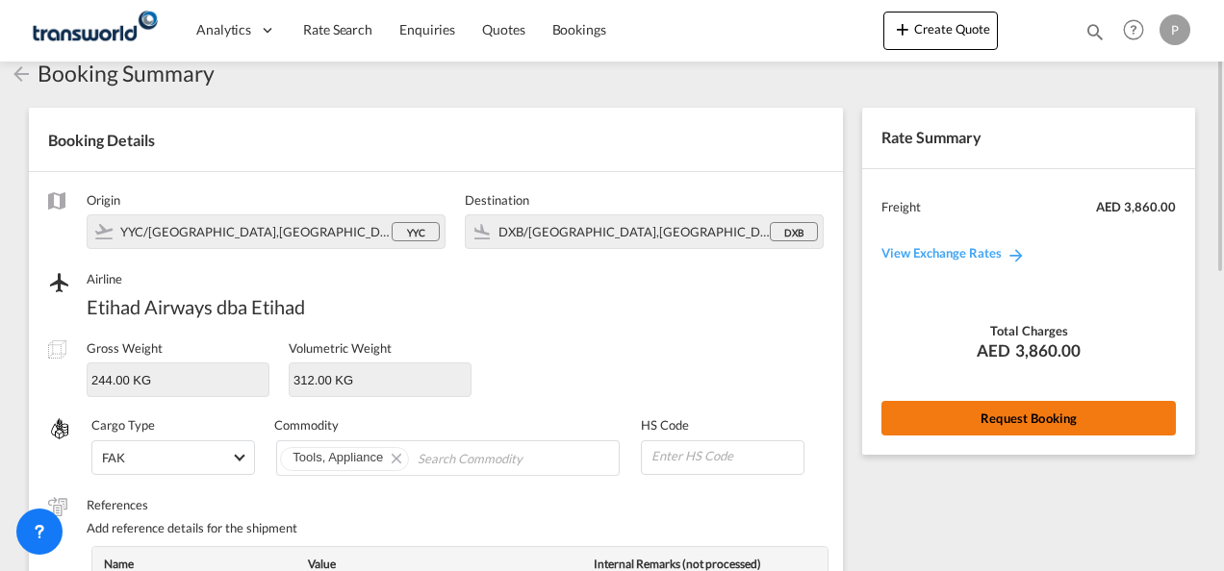
click at [1018, 416] on button "Request Booking" at bounding box center [1028, 418] width 294 height 35
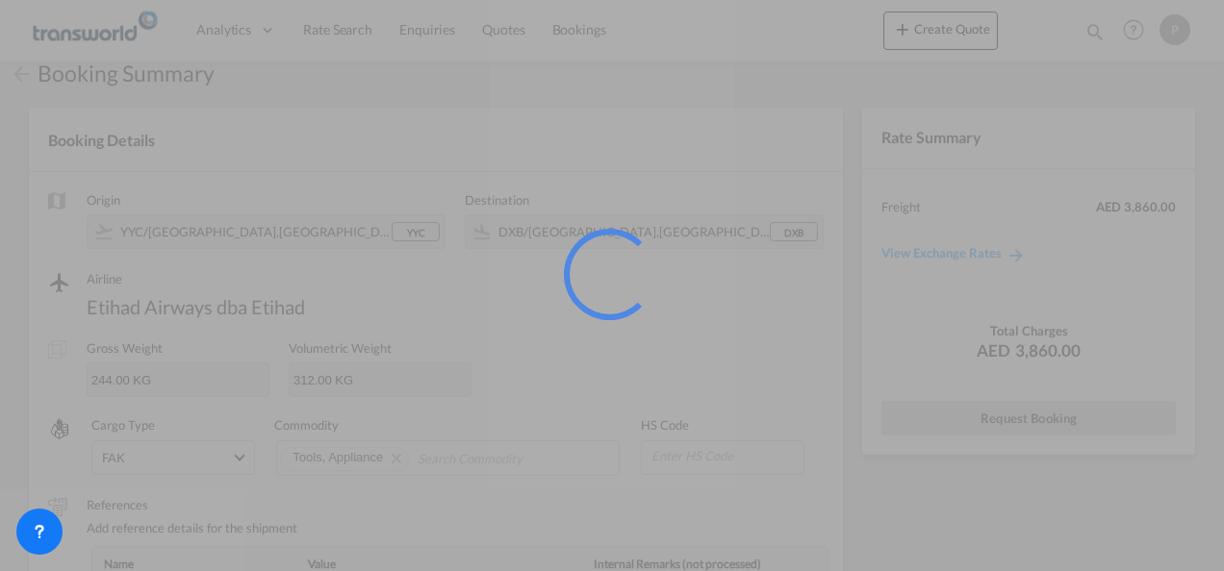
scroll to position [36, 0]
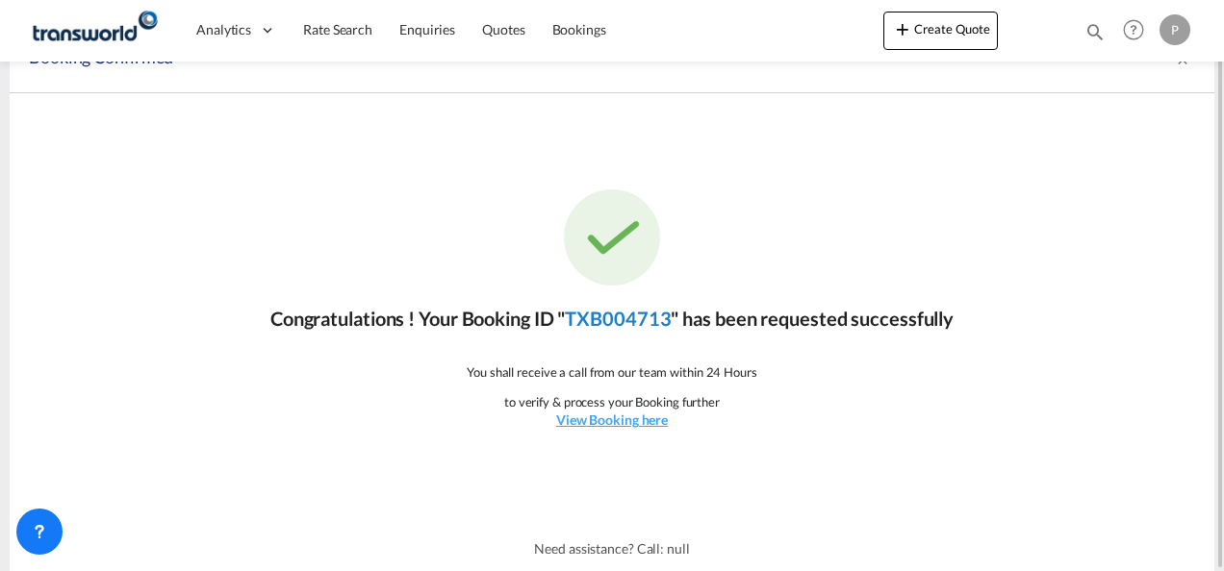
click at [614, 319] on link "TXB004713" at bounding box center [618, 318] width 106 height 23
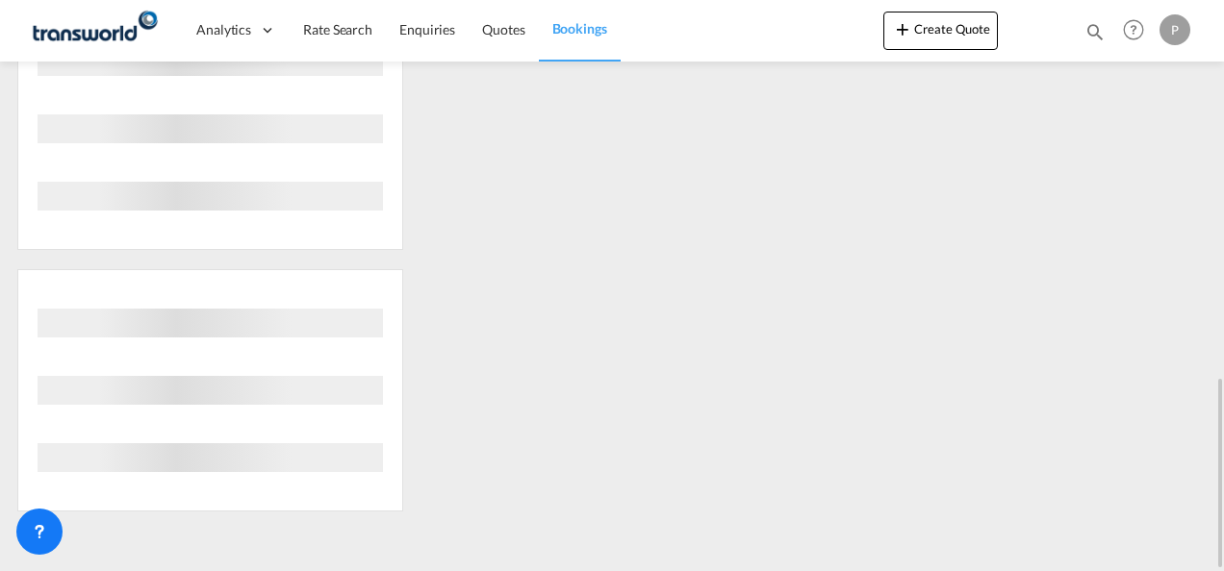
scroll to position [429, 0]
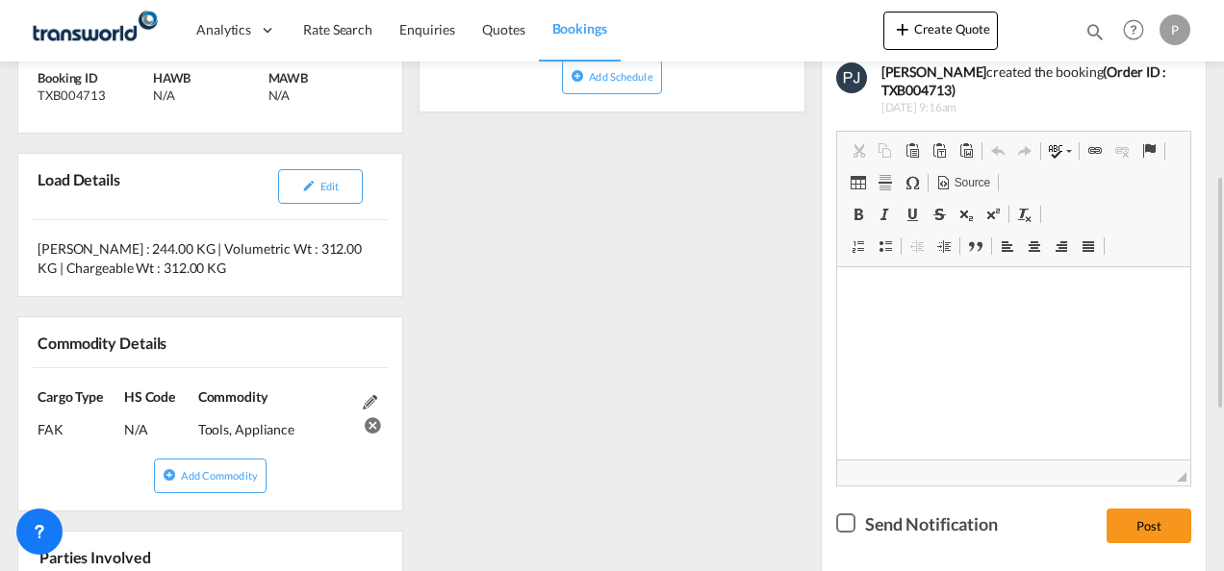
click at [721, 344] on div "References Inquiry No. N/A Quotation No. TXB000004807 Search Reference TWP9080 …" at bounding box center [612, 416] width 1204 height 1013
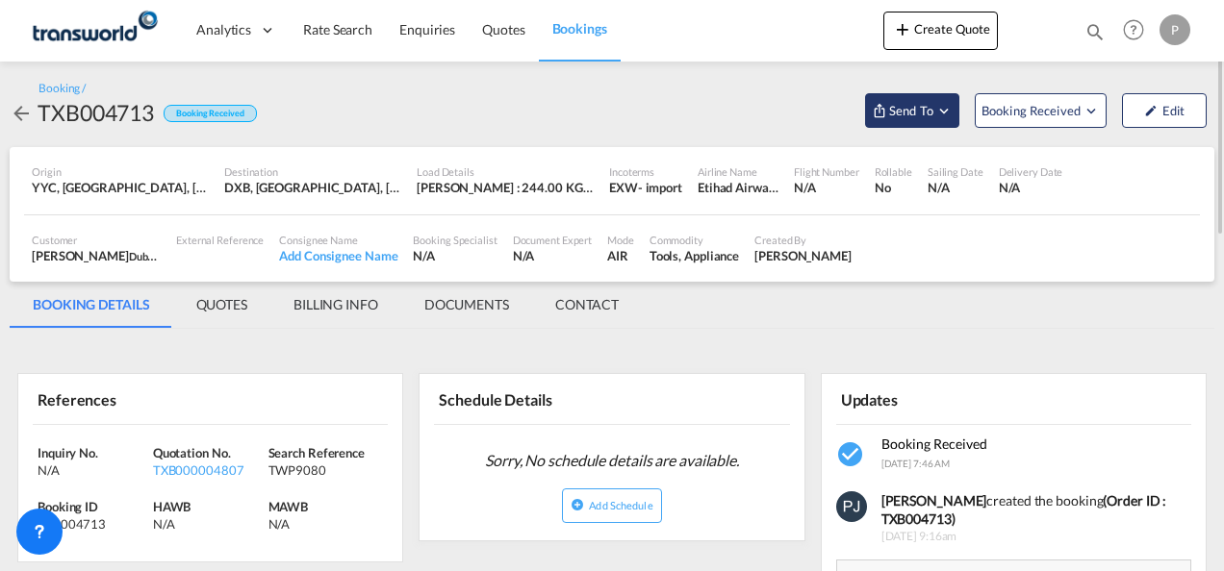
click at [945, 114] on md-icon "Open demo menu" at bounding box center [943, 110] width 17 height 17
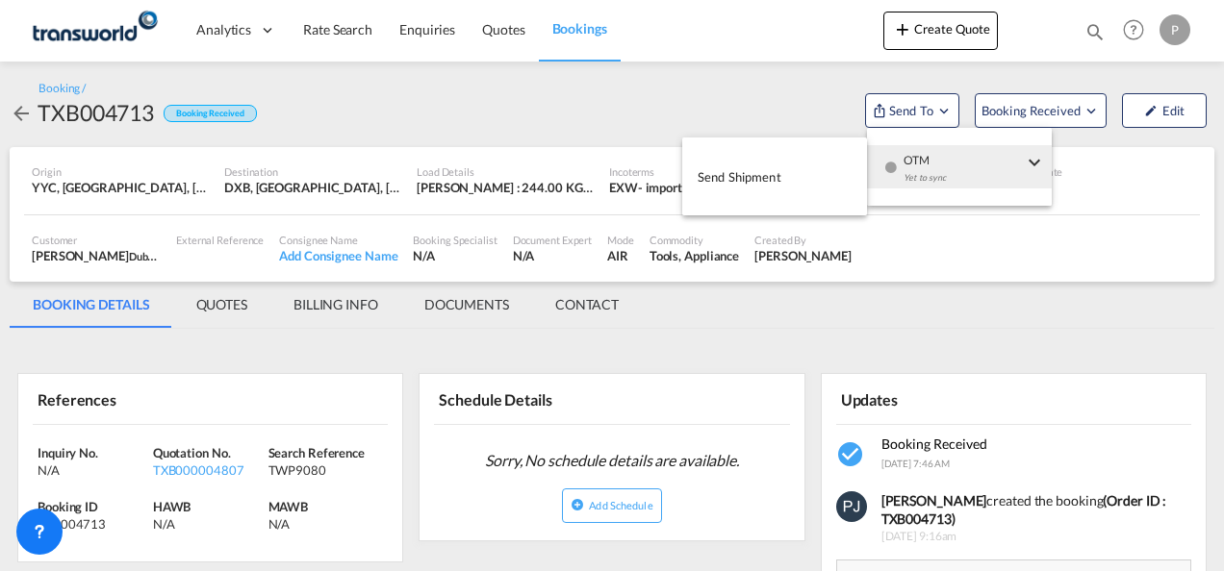
click at [760, 179] on span "Send Shipment" at bounding box center [739, 177] width 84 height 31
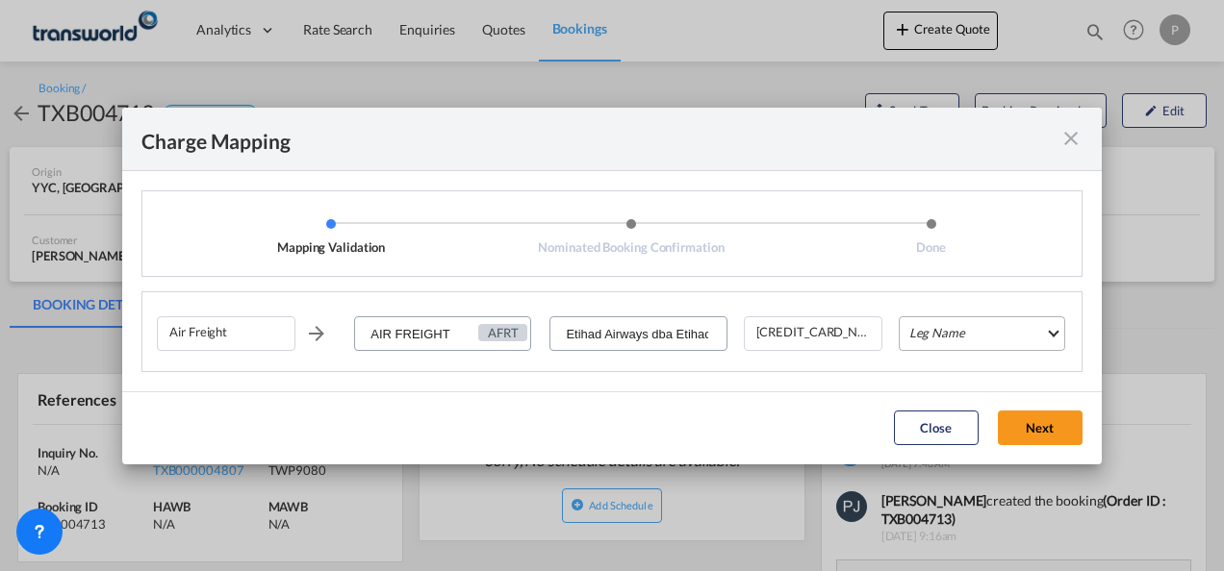
click at [943, 336] on md-select "Leg Name HANDLING ORIGIN HANDLING DESTINATION OTHERS TL PICK UP CUSTOMS ORIGIN …" at bounding box center [982, 334] width 166 height 35
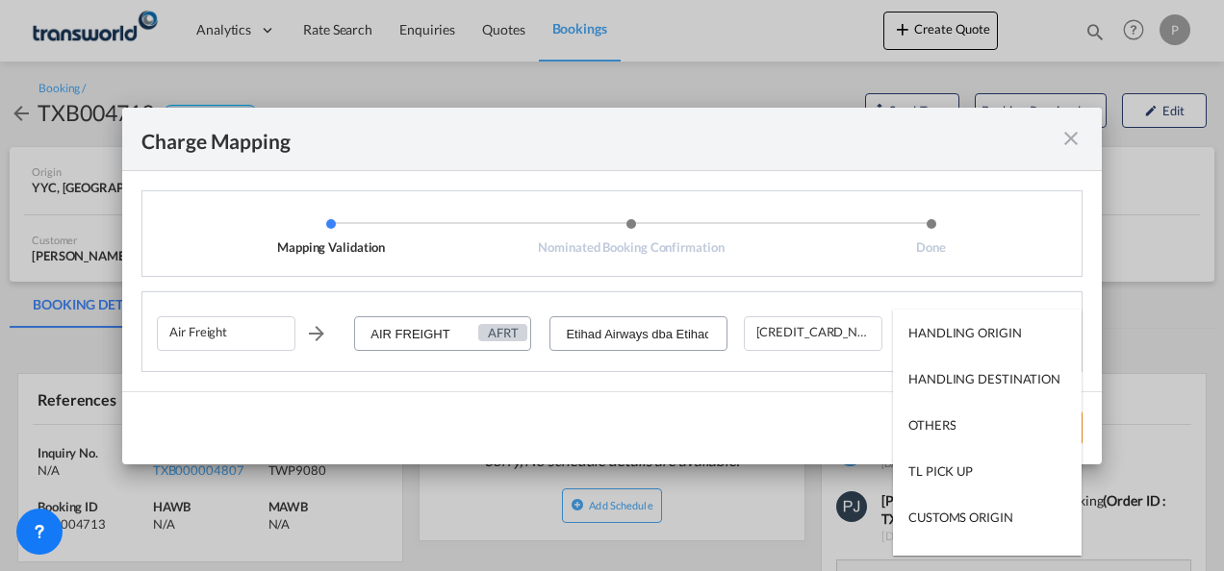
type md-option "HANDLING ORIGIN"
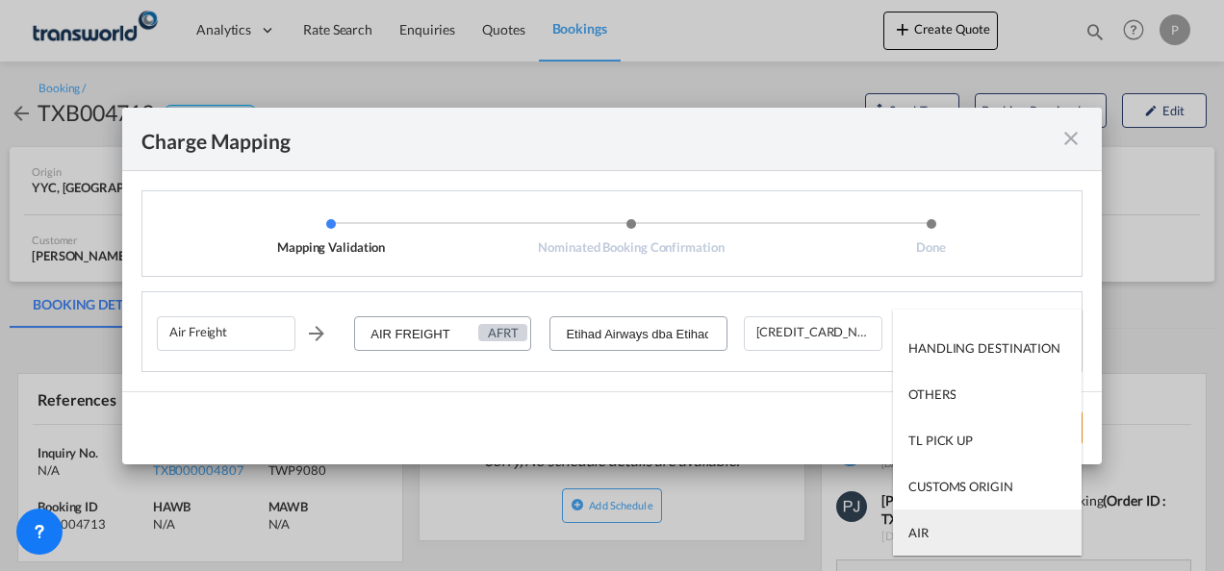
type md-option "AIR"
click at [966, 529] on md-option "AIR" at bounding box center [987, 533] width 189 height 46
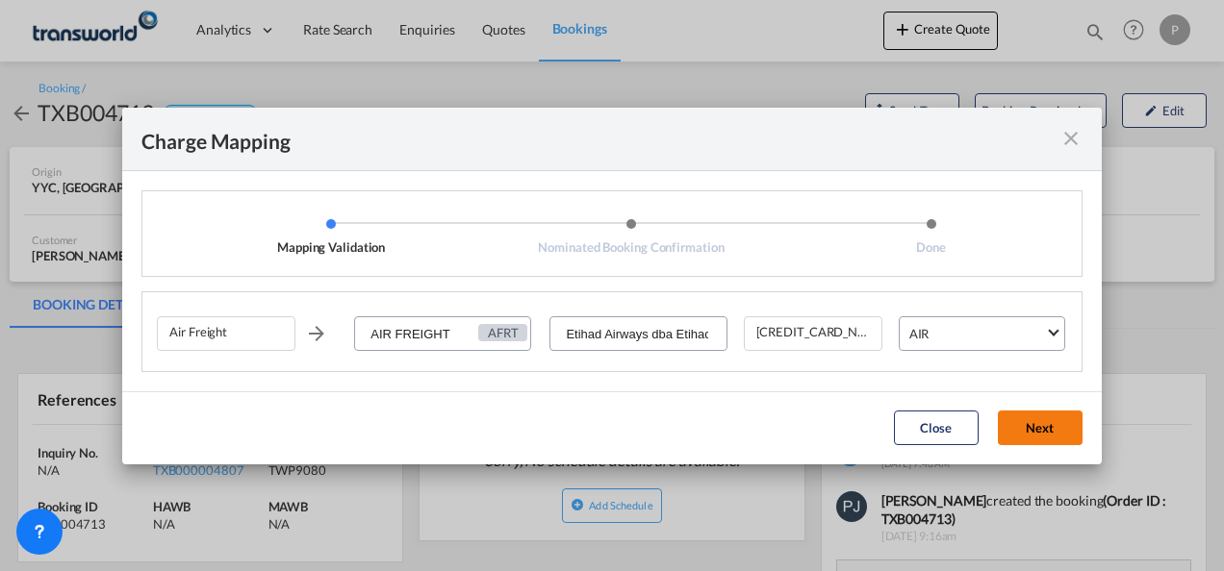
click at [1045, 425] on button "Next" at bounding box center [1040, 428] width 85 height 35
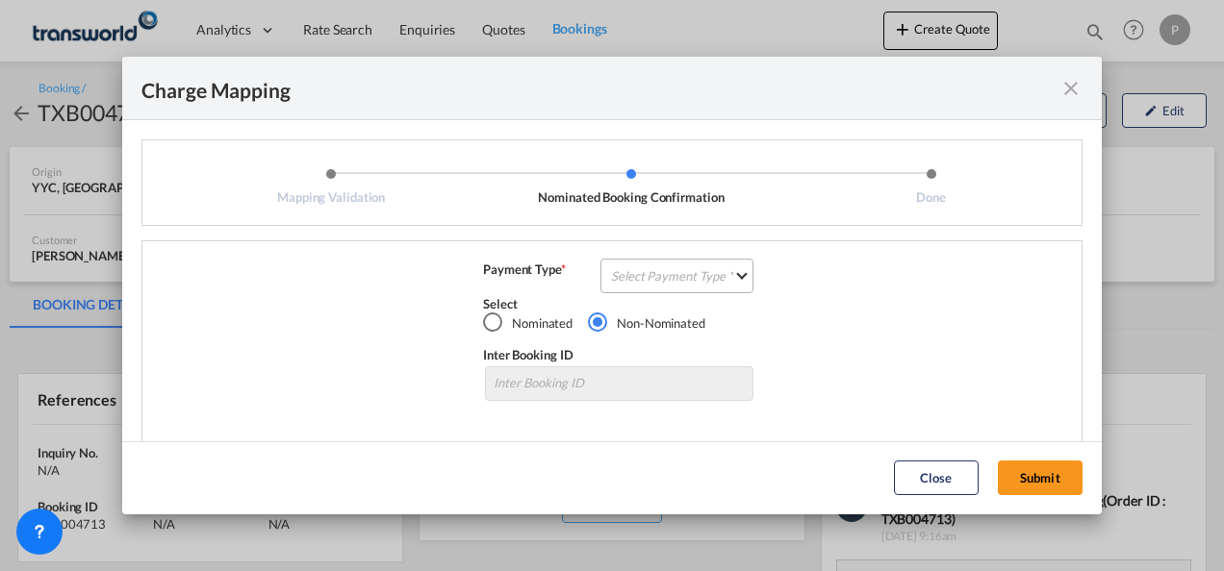
click at [650, 278] on md-select "Select Payment Type COLLECT PREPAID" at bounding box center [676, 276] width 153 height 35
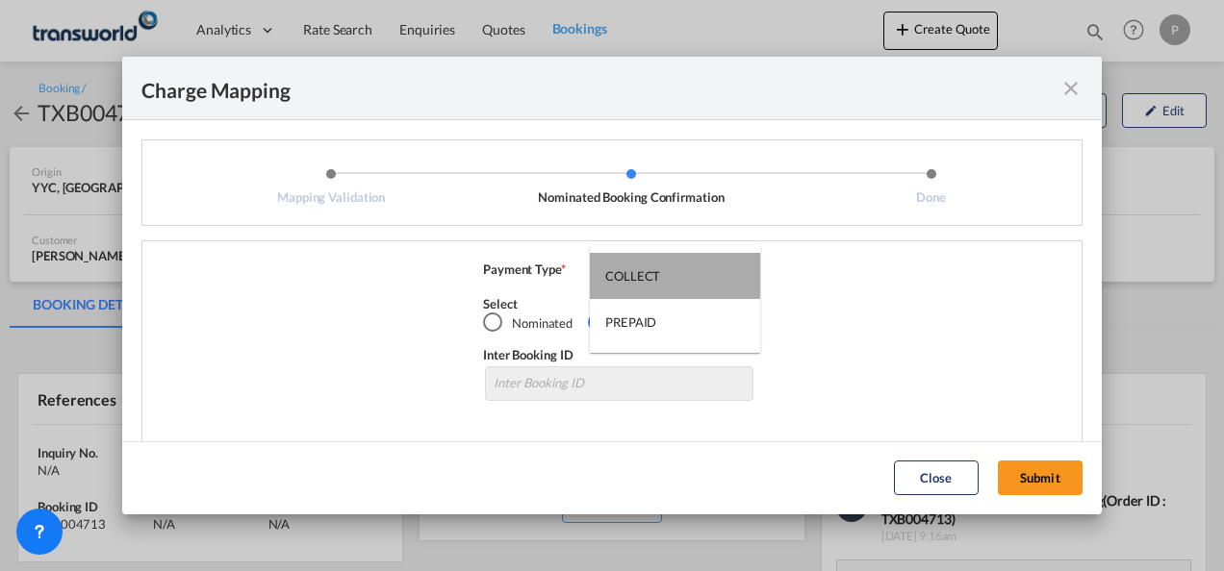
click at [650, 275] on div "COLLECT" at bounding box center [632, 275] width 55 height 17
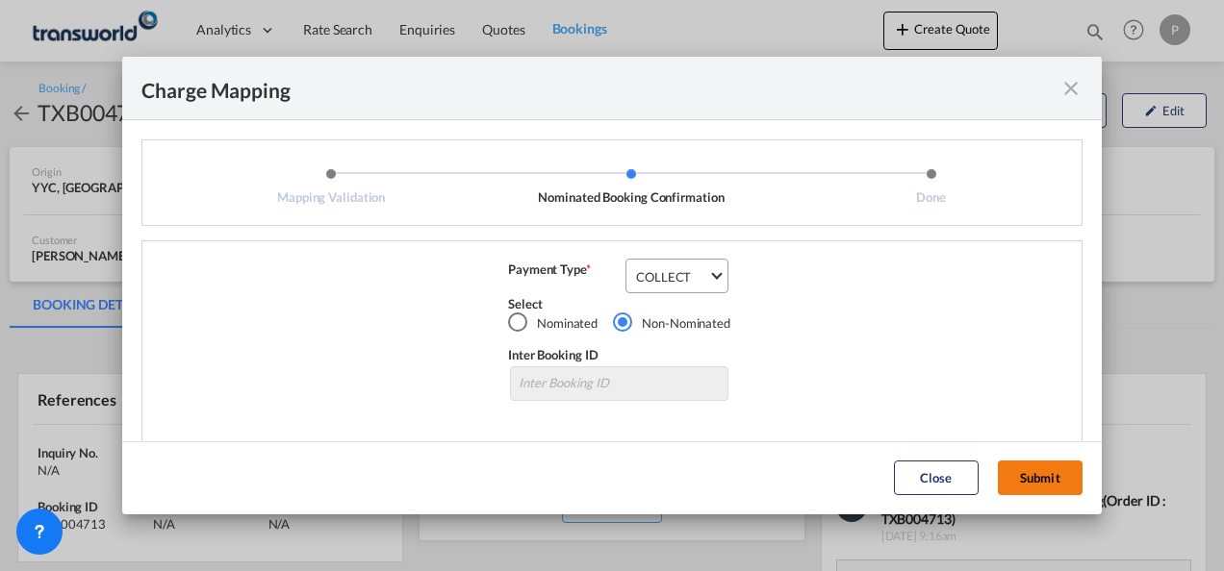
click at [1030, 479] on button "Submit" at bounding box center [1040, 478] width 85 height 35
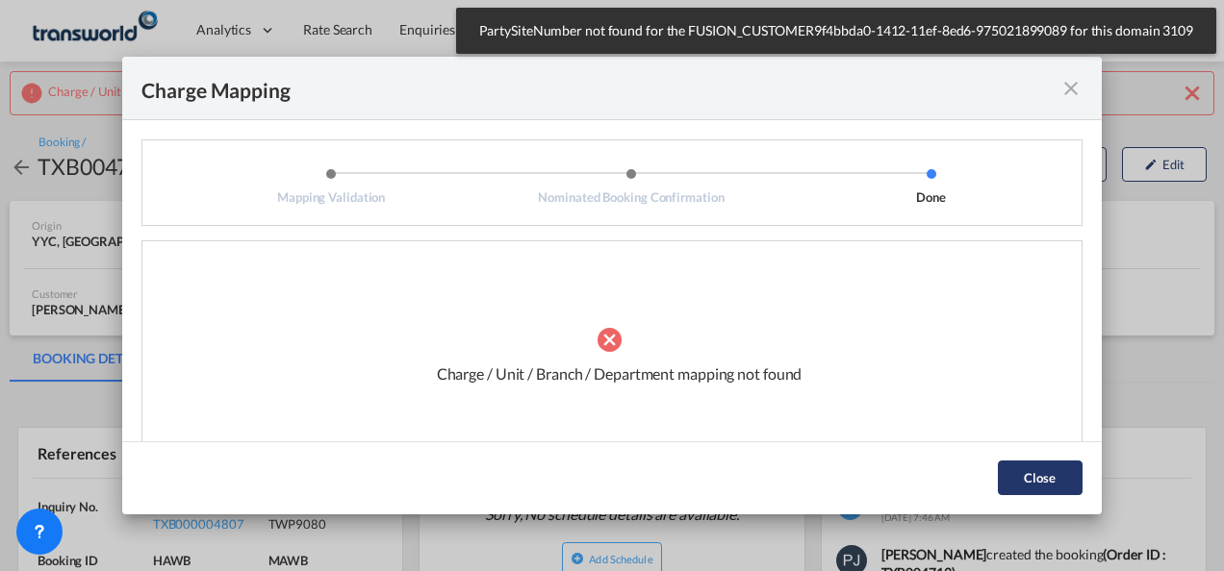
click at [1074, 481] on button "Close" at bounding box center [1040, 478] width 85 height 35
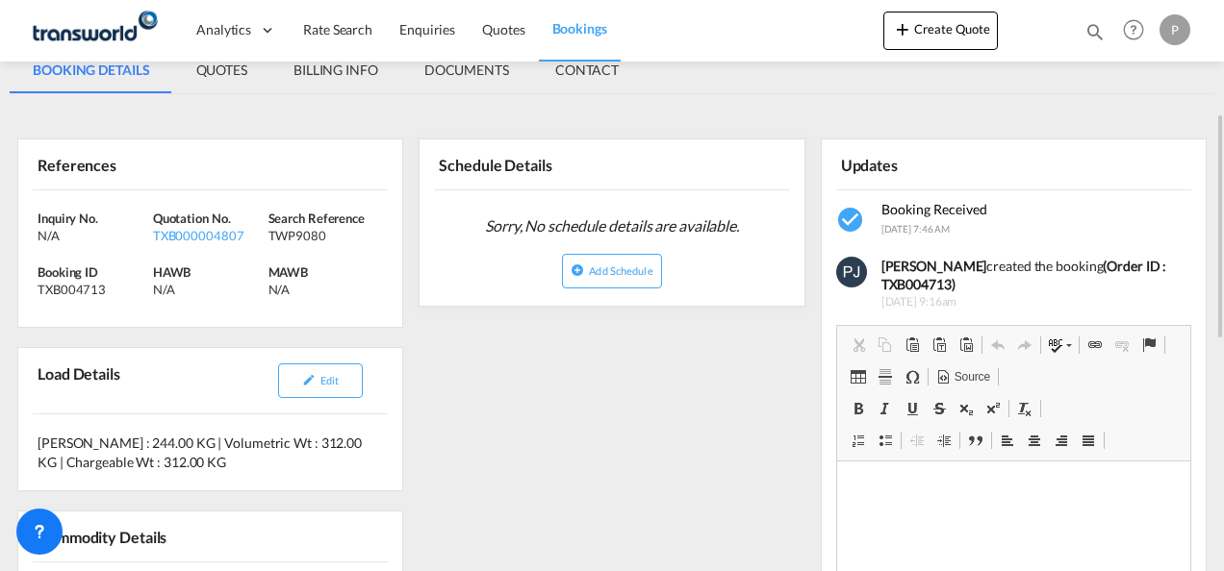
scroll to position [0, 0]
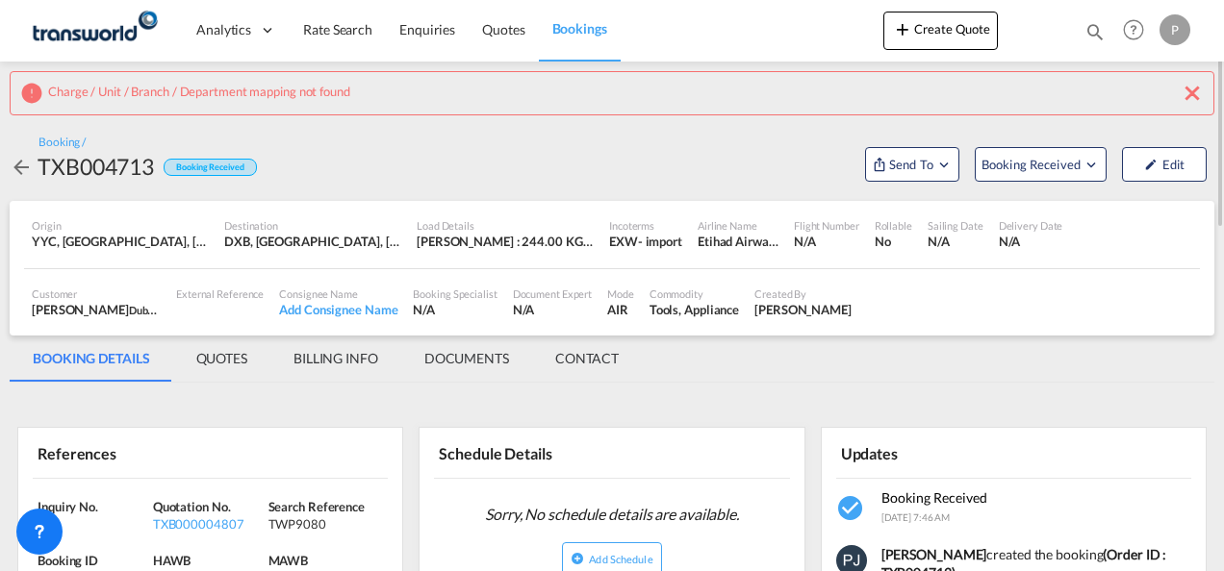
click at [1193, 94] on md-icon "icon-close" at bounding box center [1191, 93] width 23 height 23
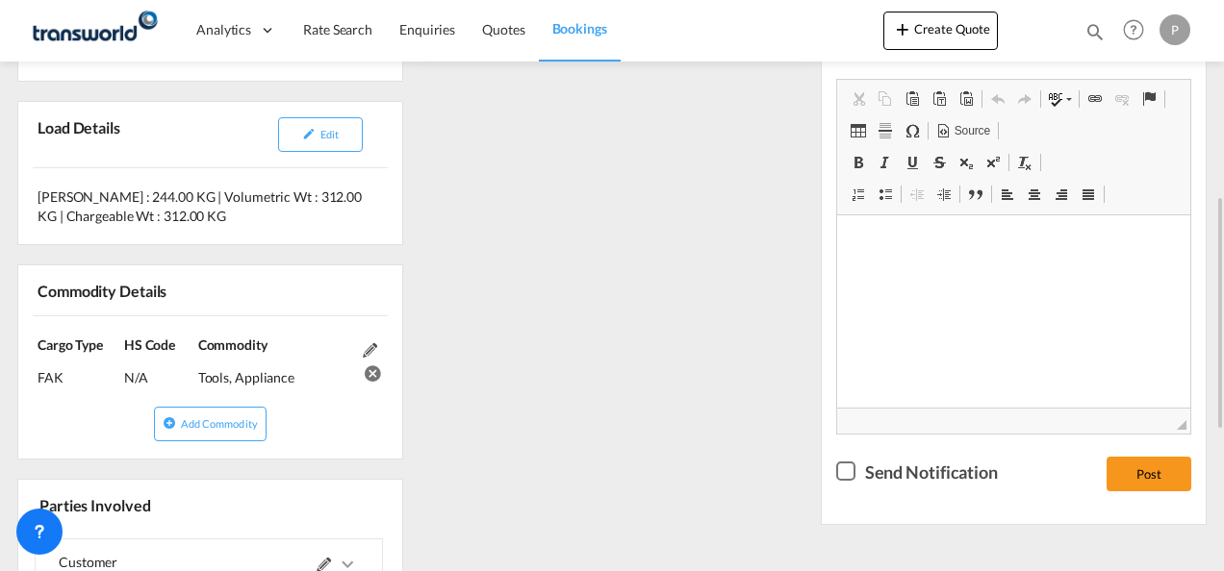
scroll to position [673, 0]
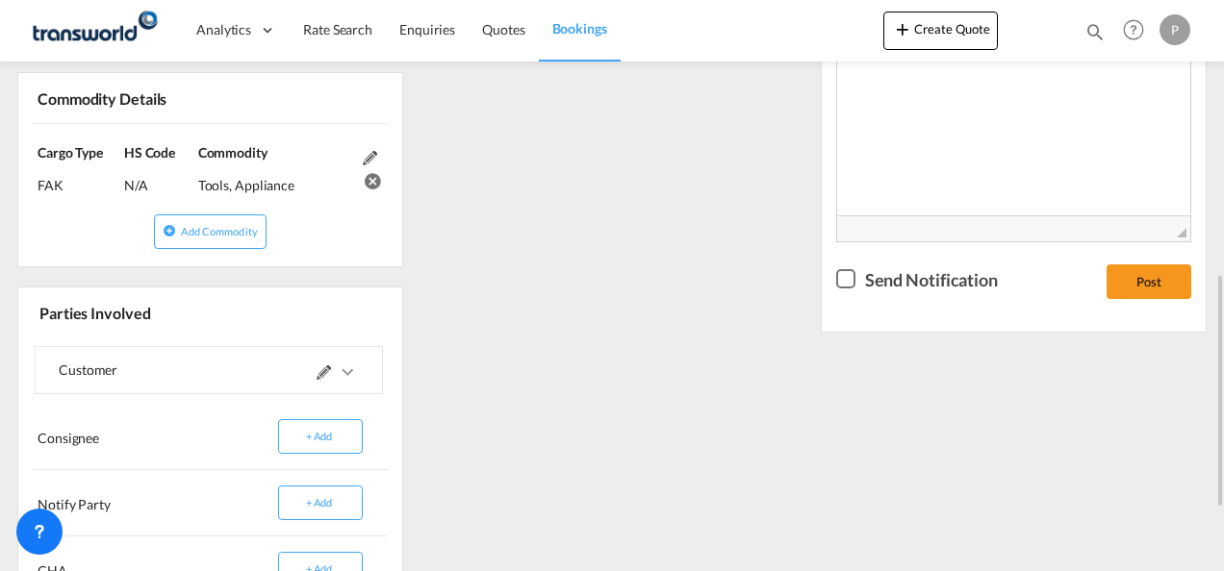
click at [324, 371] on md-icon at bounding box center [324, 373] width 14 height 14
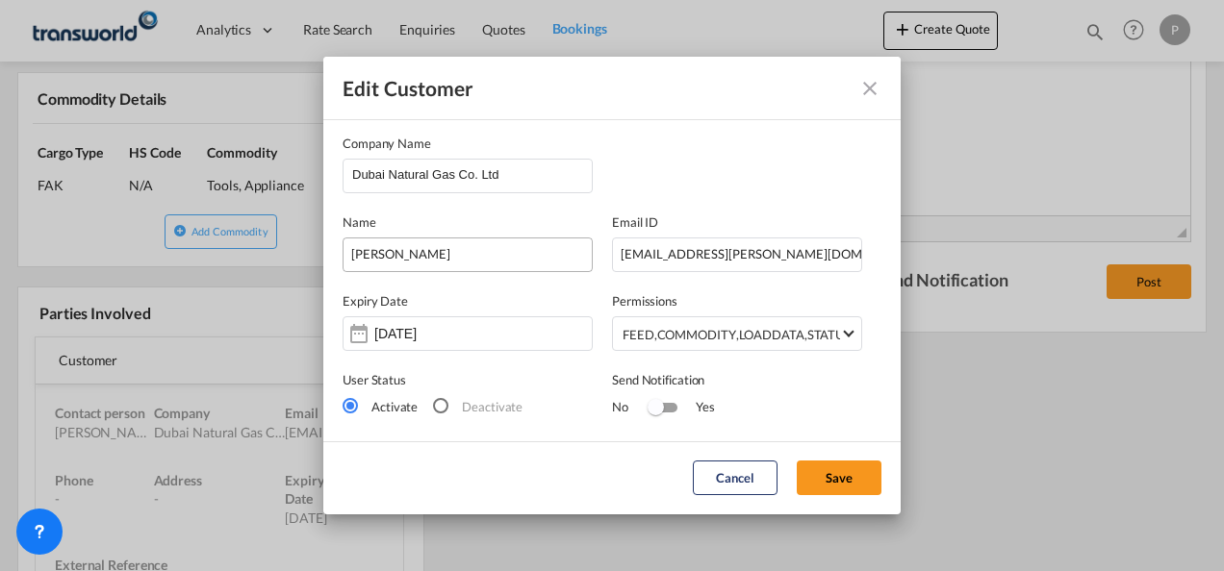
scroll to position [0, 0]
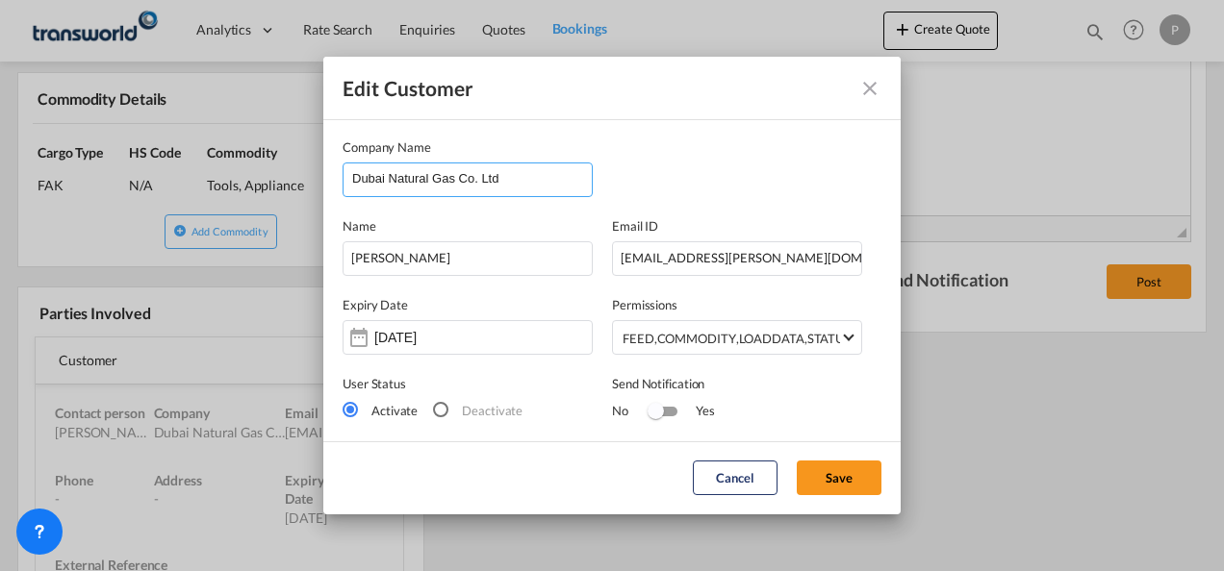
click at [512, 175] on input "Dubai Natural Gas Co. Ltd" at bounding box center [472, 178] width 240 height 29
type input "D"
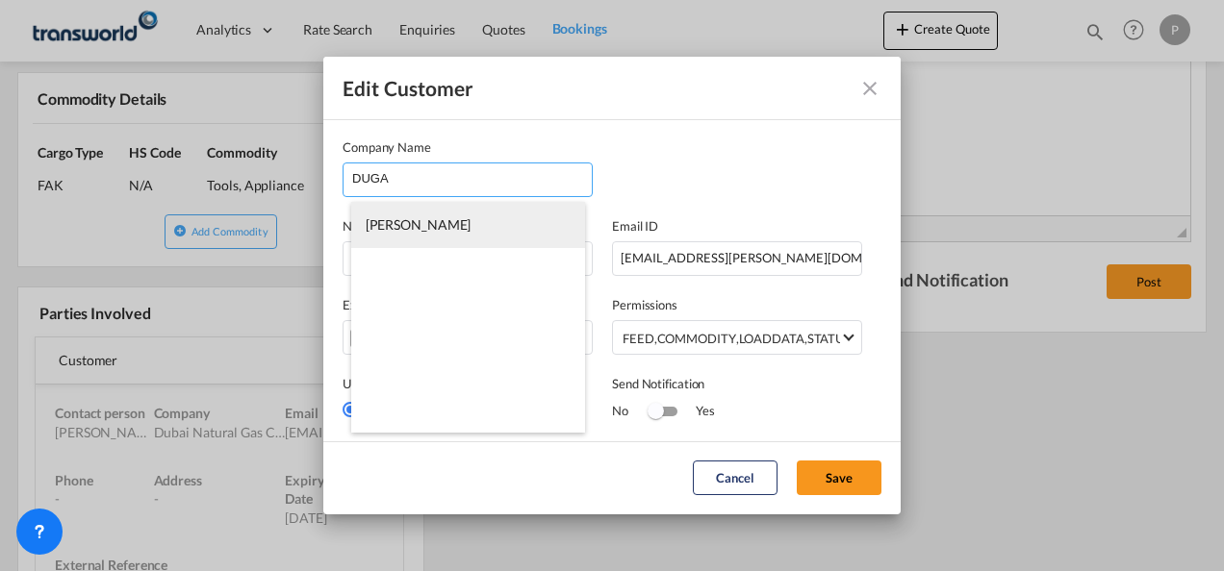
click at [393, 230] on span "[PERSON_NAME]" at bounding box center [419, 224] width 106 height 16
type input "[PERSON_NAME]"
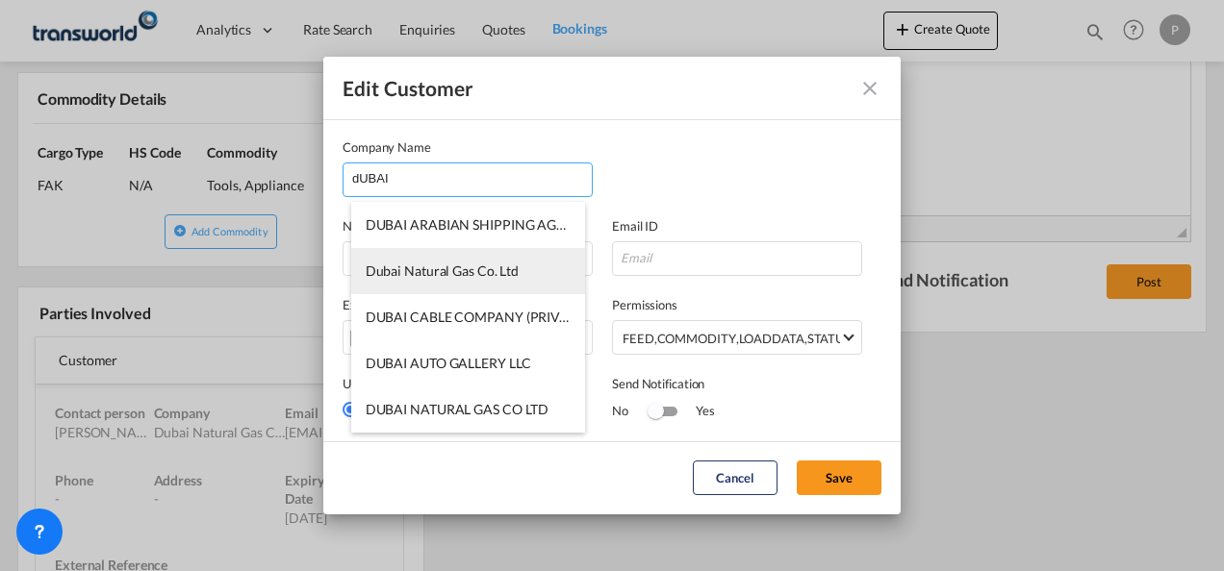
click at [439, 272] on span "Dubai Natural Gas Co. Ltd" at bounding box center [443, 271] width 154 height 16
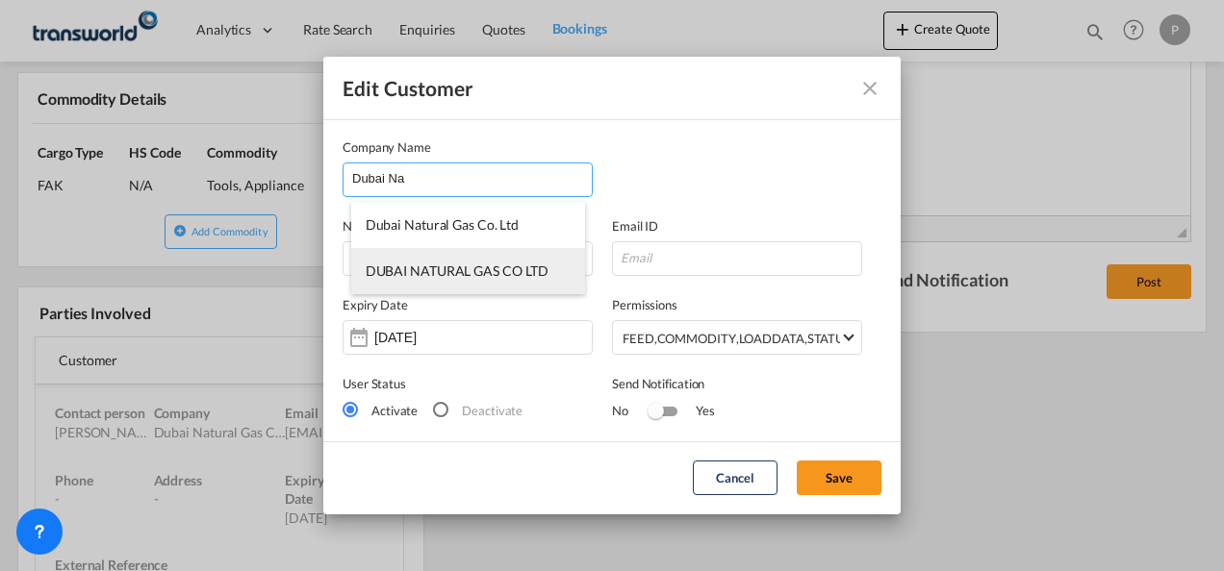
click at [499, 275] on span "DUBAI NATURAL GAS CO LTD" at bounding box center [458, 271] width 184 height 16
type input "DUBAI NATURAL GAS CO LTD"
type input "[EMAIL_ADDRESS][DOMAIN_NAME]"
type input "48047506"
type input "69516"
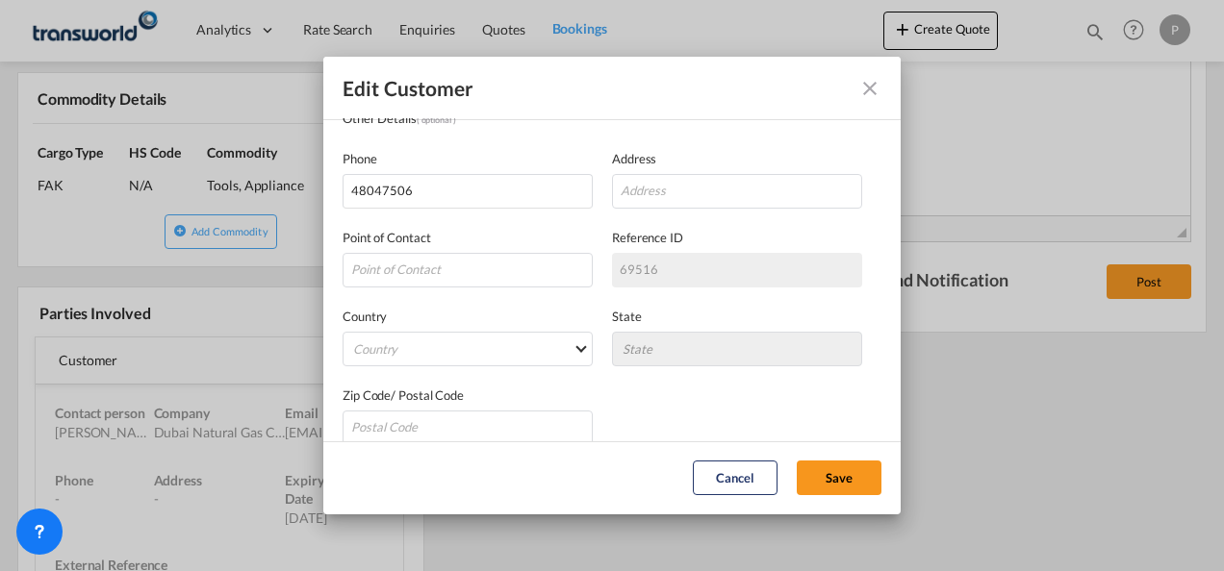
scroll to position [380, 0]
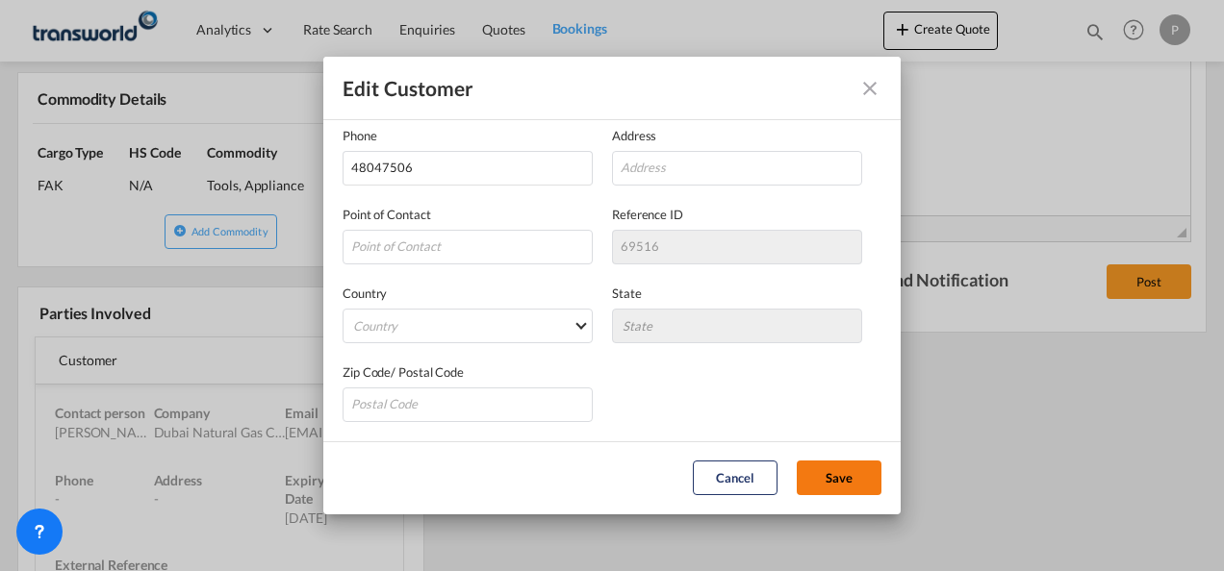
click at [845, 470] on button "Save" at bounding box center [839, 478] width 85 height 35
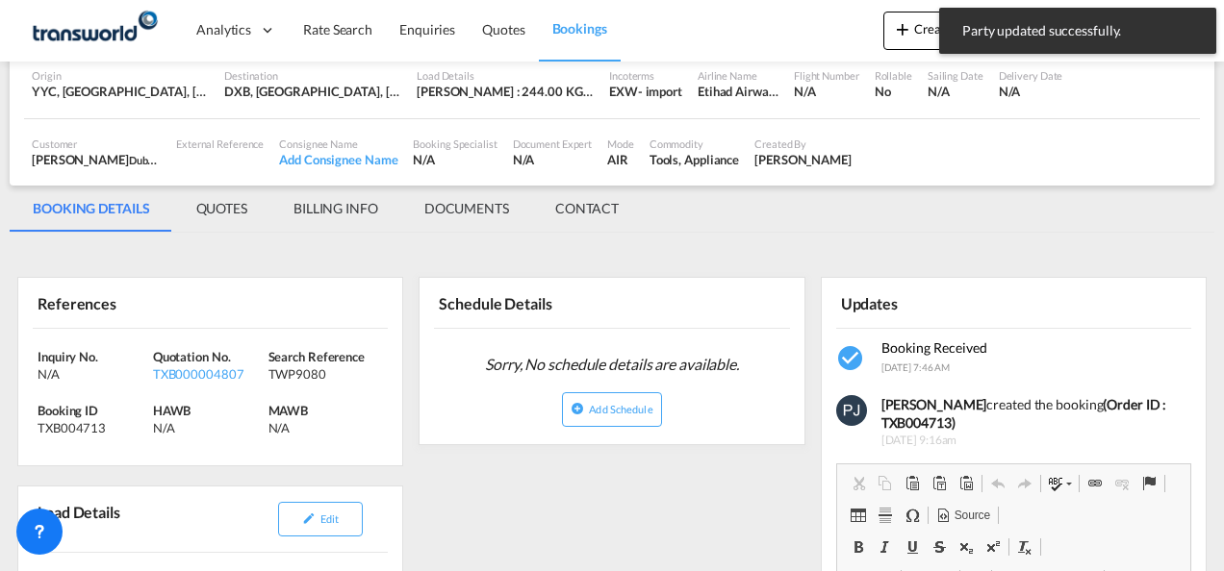
scroll to position [0, 0]
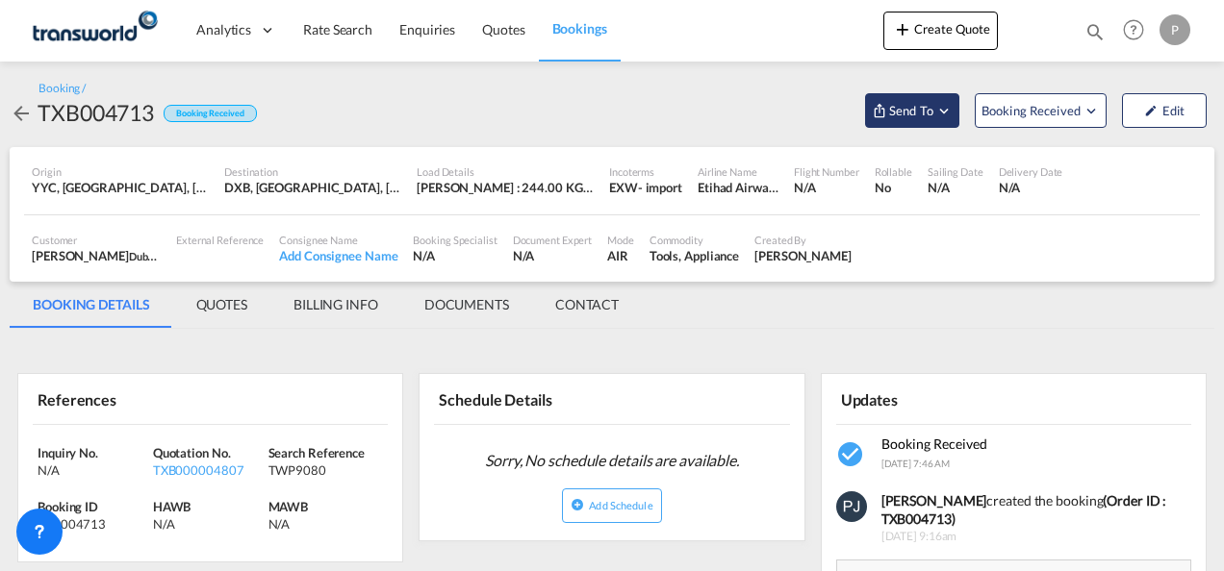
click at [945, 115] on md-icon "Open demo menu" at bounding box center [943, 110] width 17 height 17
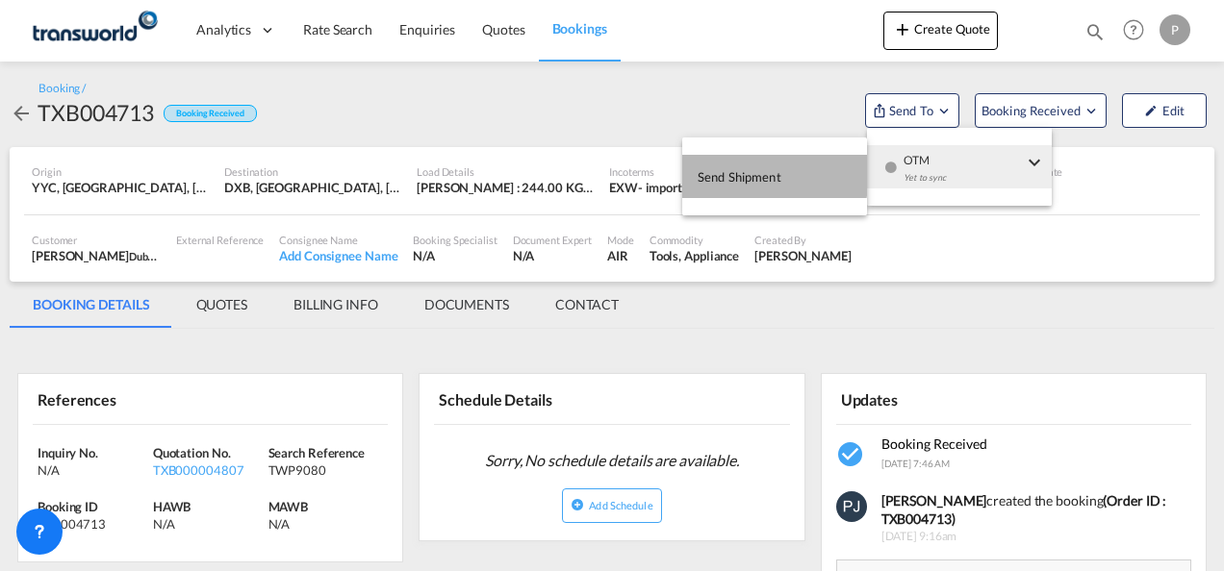
click at [758, 174] on span "Send Shipment" at bounding box center [739, 177] width 84 height 31
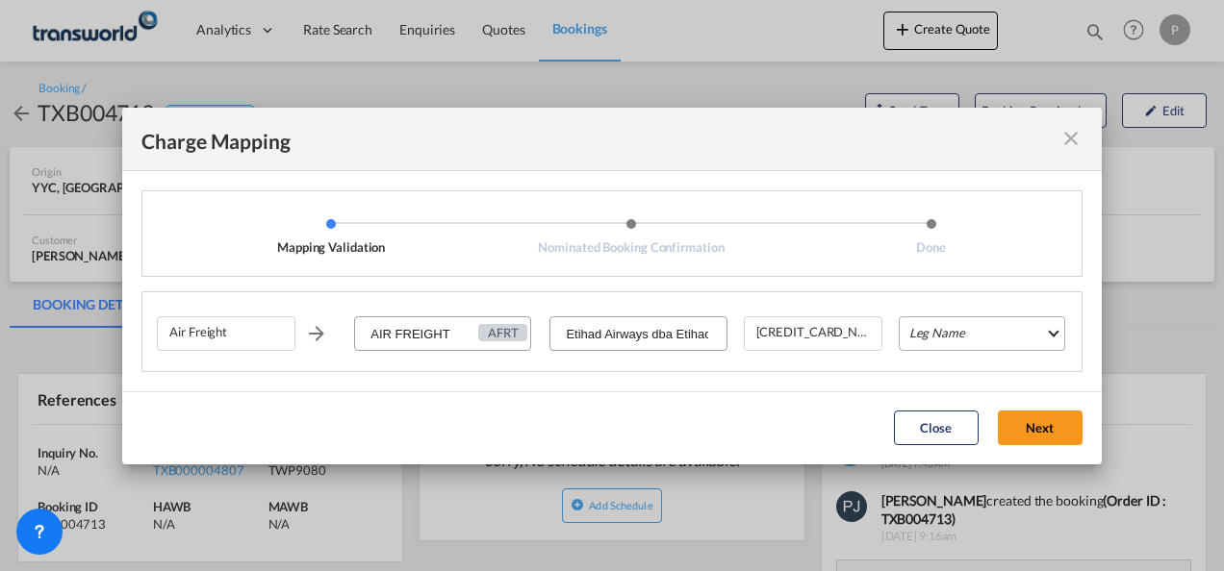
click at [973, 338] on md-select "Leg Name HANDLING ORIGIN HANDLING DESTINATION OTHERS TL PICK UP CUSTOMS ORIGIN …" at bounding box center [982, 334] width 166 height 35
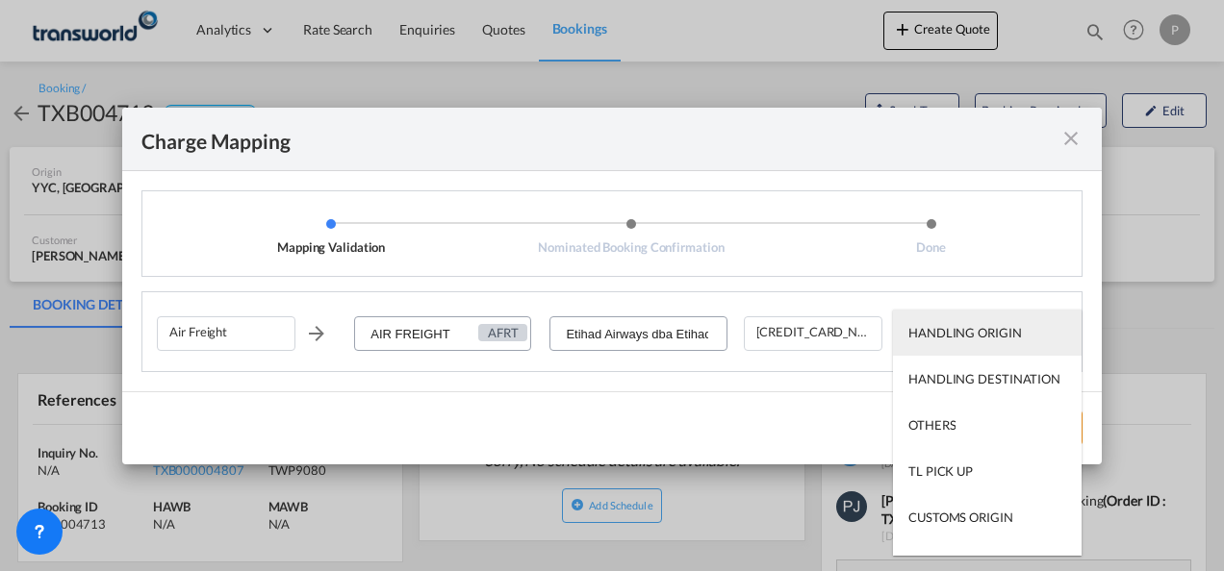
type md-option "HANDLING ORIGIN"
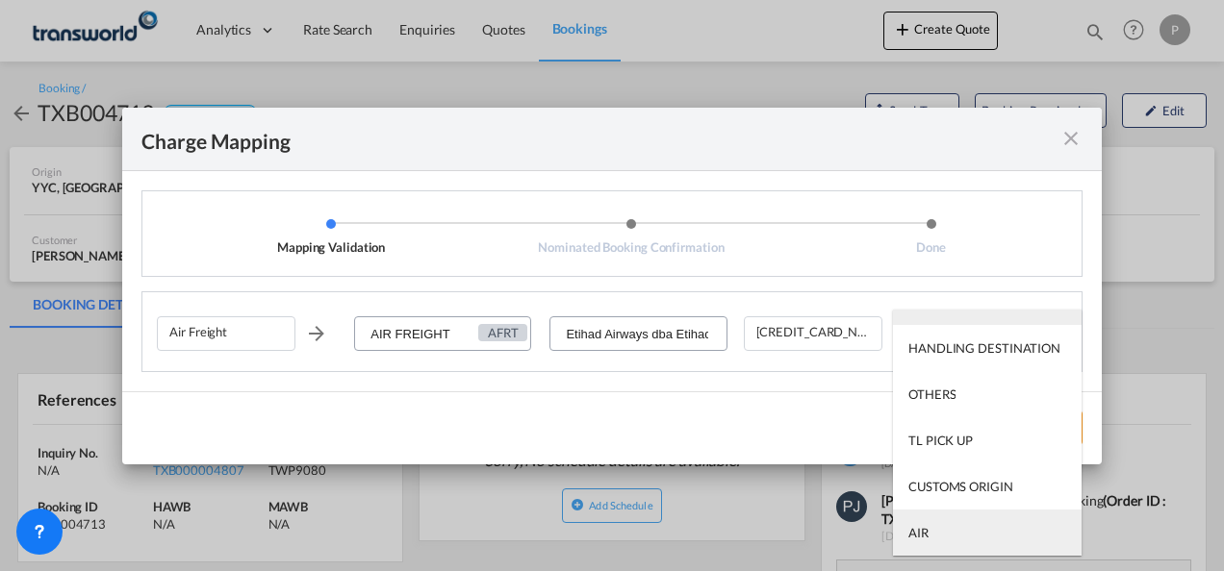
type md-option "AIR"
click at [943, 529] on md-option "AIR" at bounding box center [987, 533] width 189 height 46
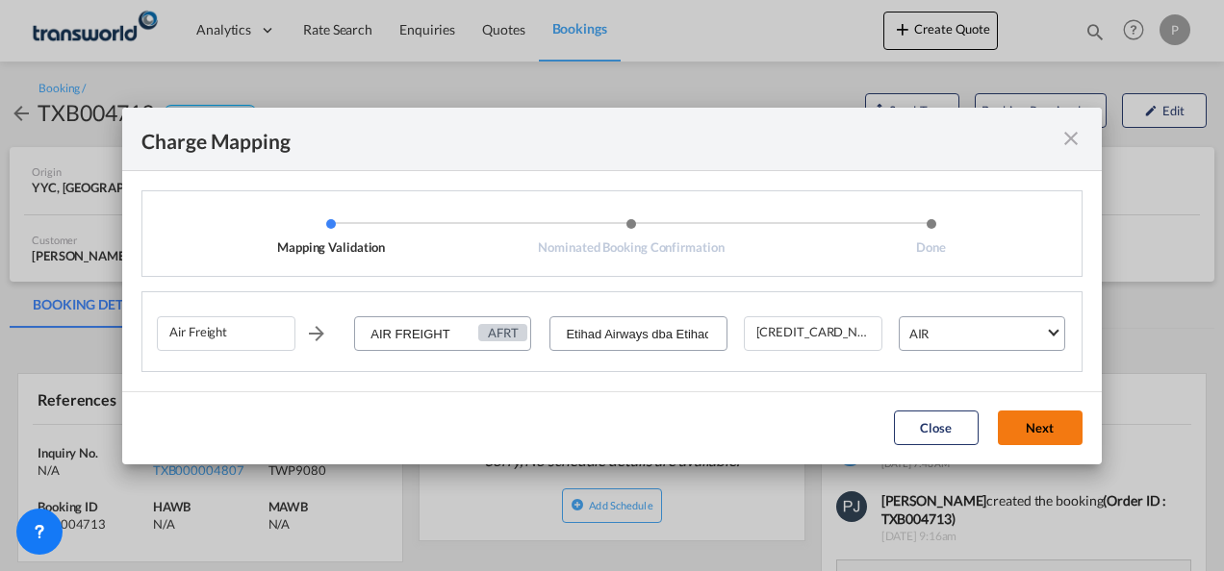
click at [1051, 427] on button "Next" at bounding box center [1040, 428] width 85 height 35
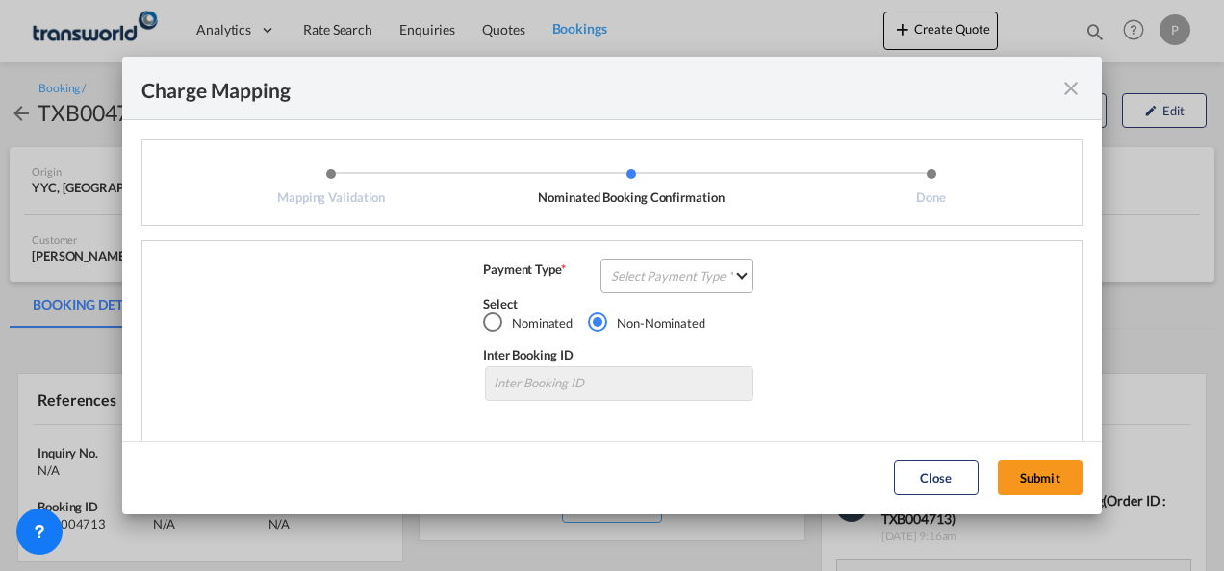
click at [656, 276] on md-select "Select Payment Type COLLECT PREPAID" at bounding box center [676, 276] width 153 height 35
click at [656, 276] on div "COLLECT" at bounding box center [632, 275] width 55 height 17
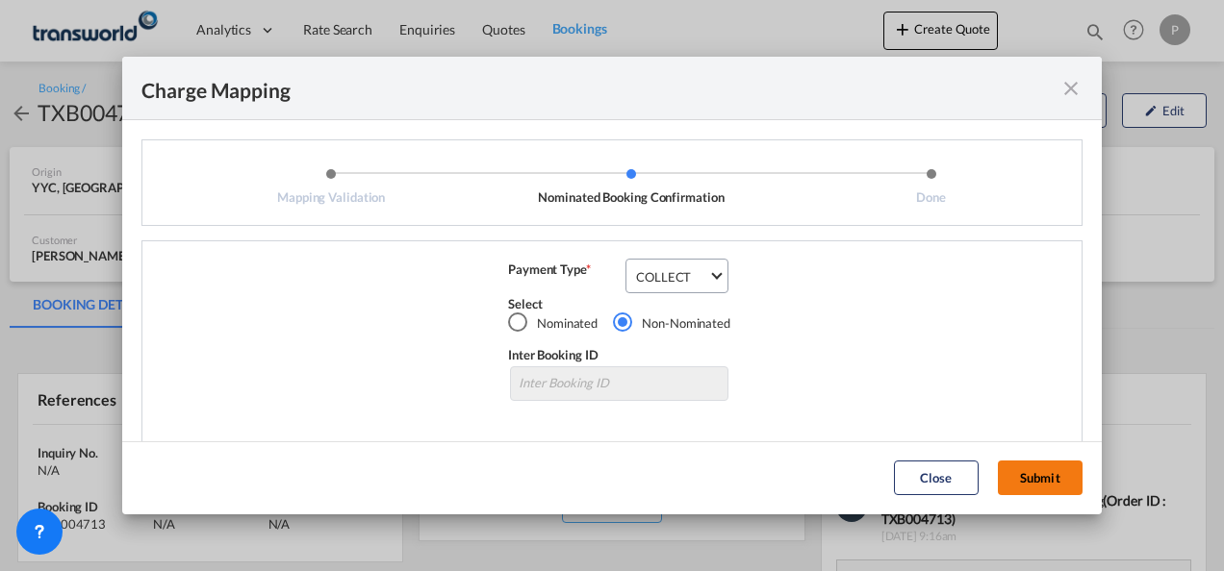
click at [1049, 473] on button "Submit" at bounding box center [1040, 478] width 85 height 35
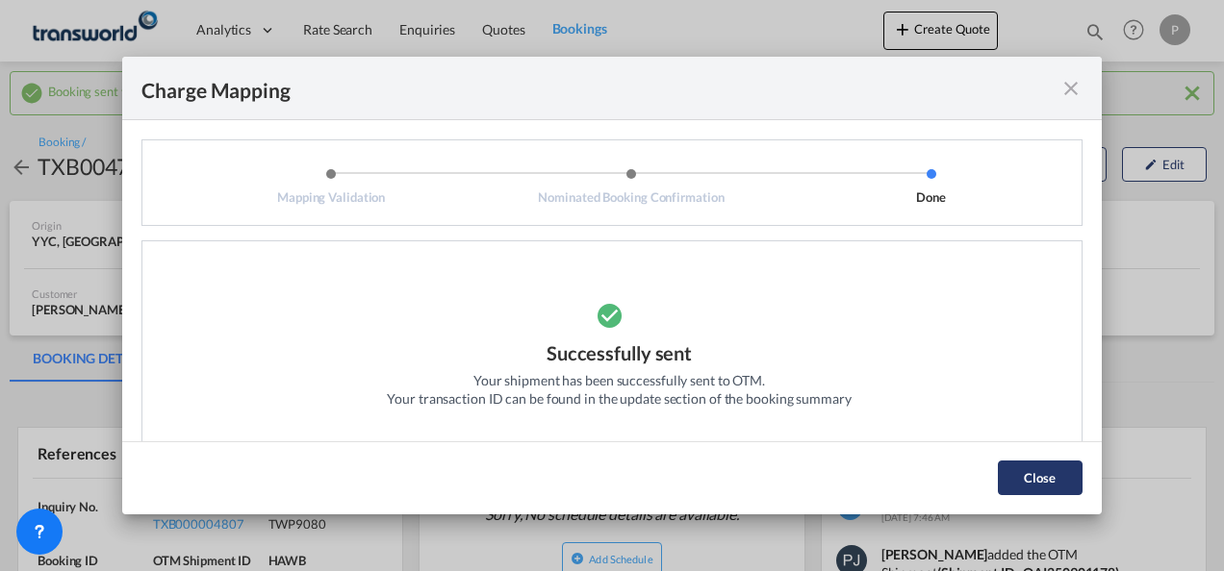
click at [1045, 480] on button "Close" at bounding box center [1040, 478] width 85 height 35
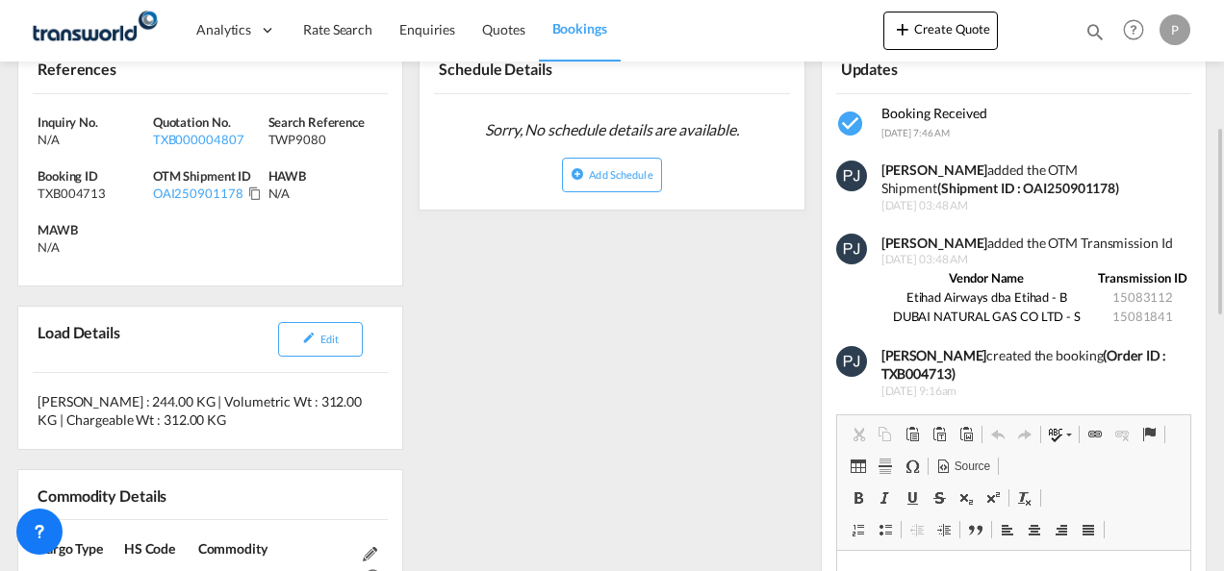
scroll to position [192, 0]
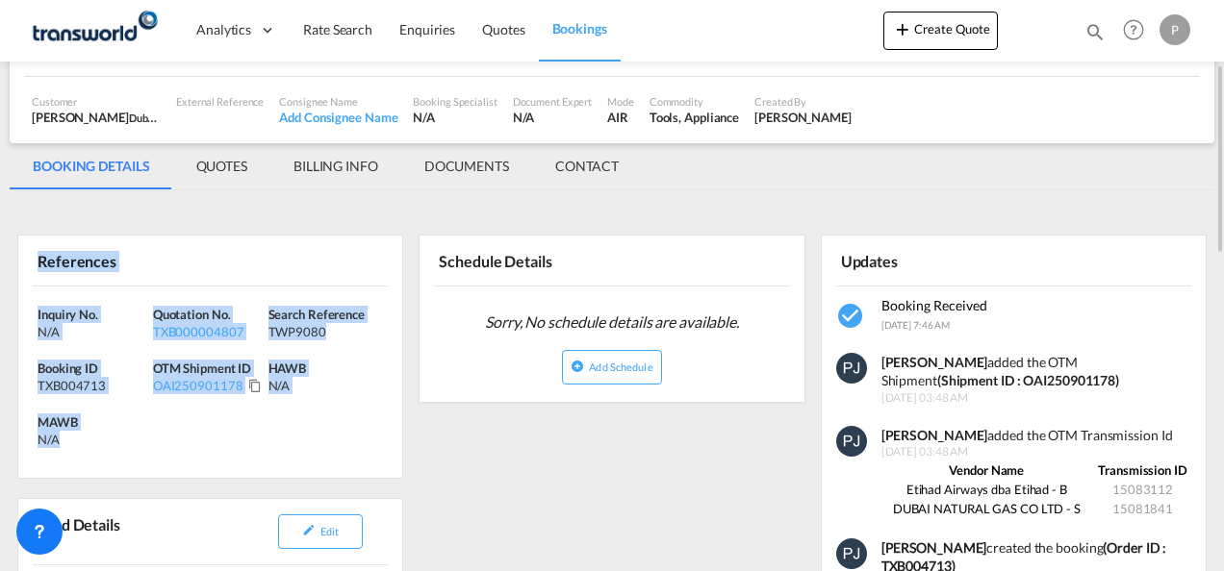
drag, startPoint x: 38, startPoint y: 262, endPoint x: 151, endPoint y: 434, distance: 205.7
click at [151, 434] on div "References Inquiry No. N/A Quotation No. TXB000004807 Search Reference TWP9080 …" at bounding box center [210, 357] width 386 height 244
copy div "References Inquiry No. N/A Quotation No. TXB000004807 Search Reference TWP9080 …"
click at [947, 30] on button "Create Quote" at bounding box center [940, 31] width 114 height 38
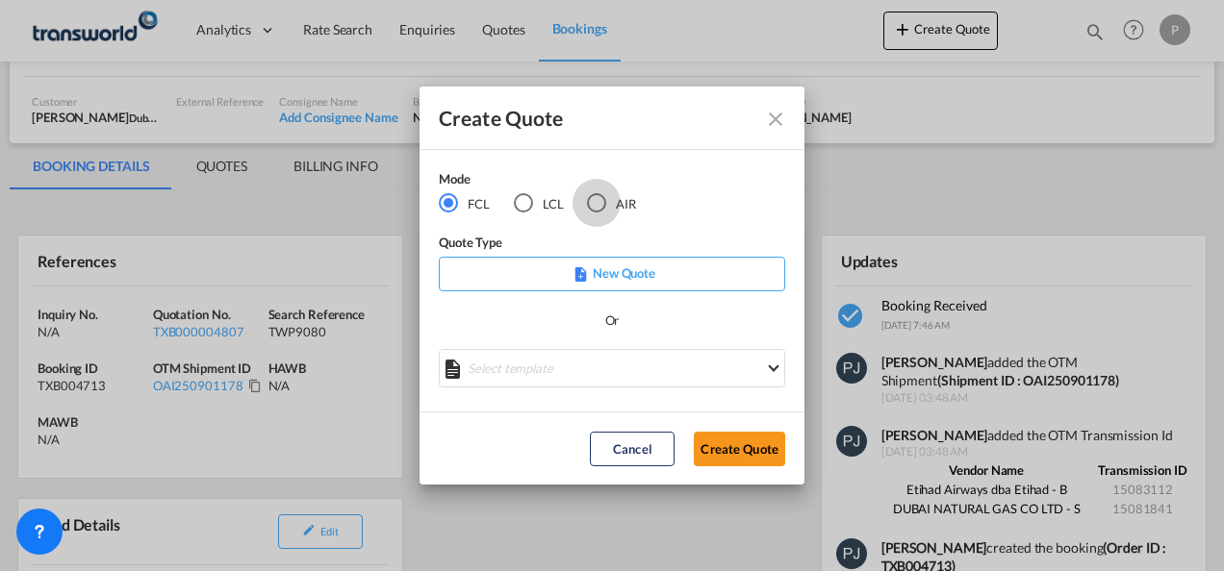
click at [596, 200] on div "AIR" at bounding box center [596, 202] width 19 height 19
click at [741, 446] on button "Create Quote" at bounding box center [739, 449] width 91 height 35
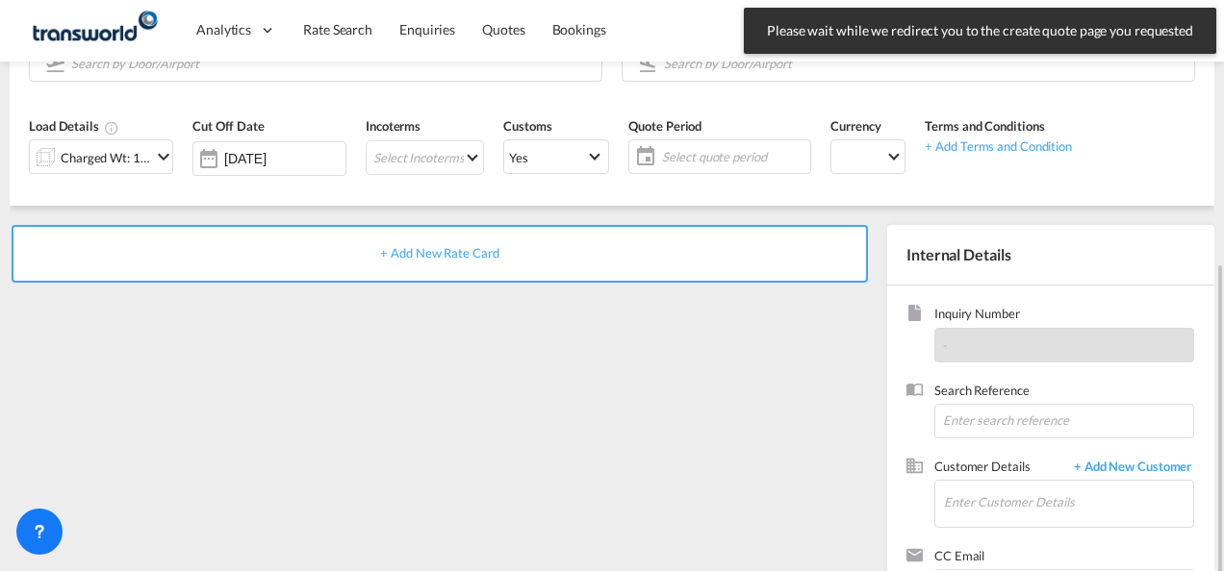
scroll to position [271, 0]
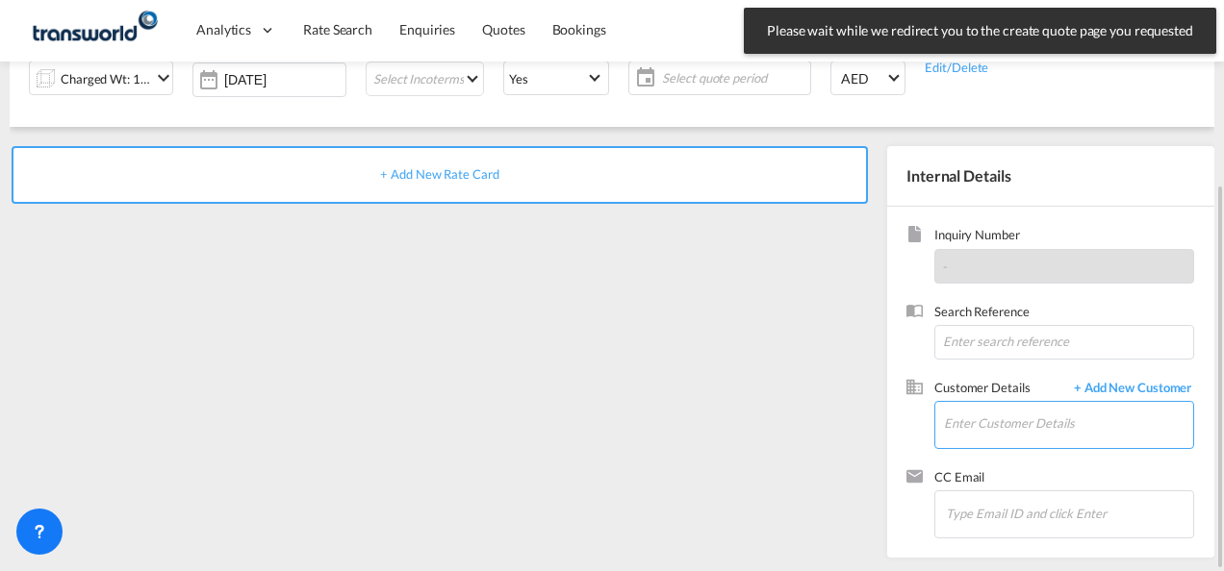
click at [994, 421] on input "Enter Customer Details" at bounding box center [1068, 423] width 249 height 43
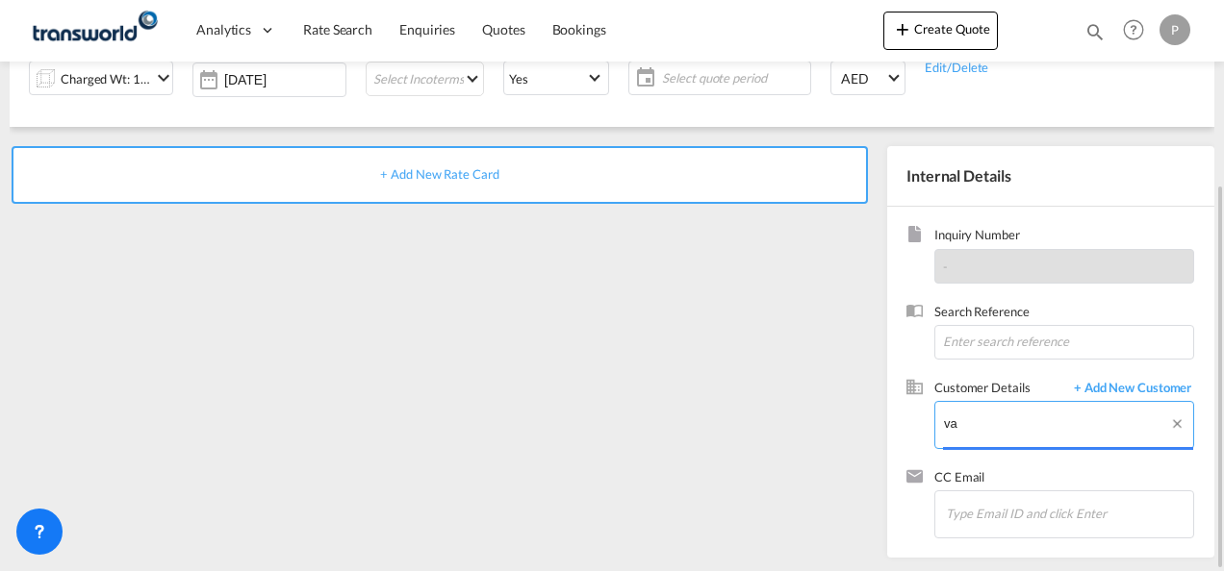
type input "v"
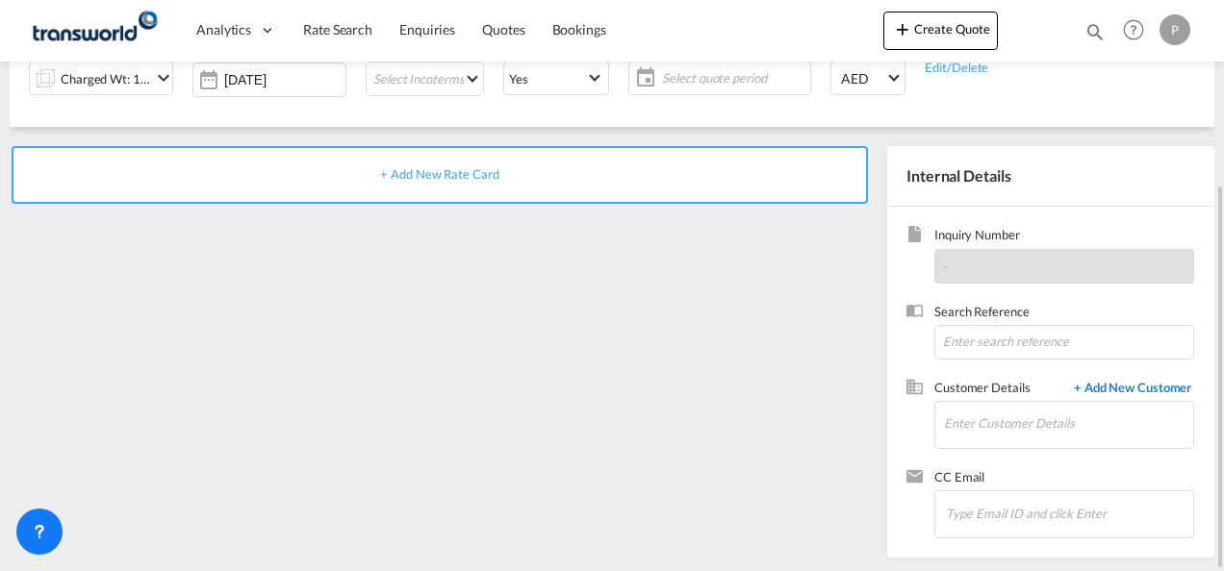
click at [1131, 387] on span "+ Add New Customer" at bounding box center [1129, 390] width 130 height 22
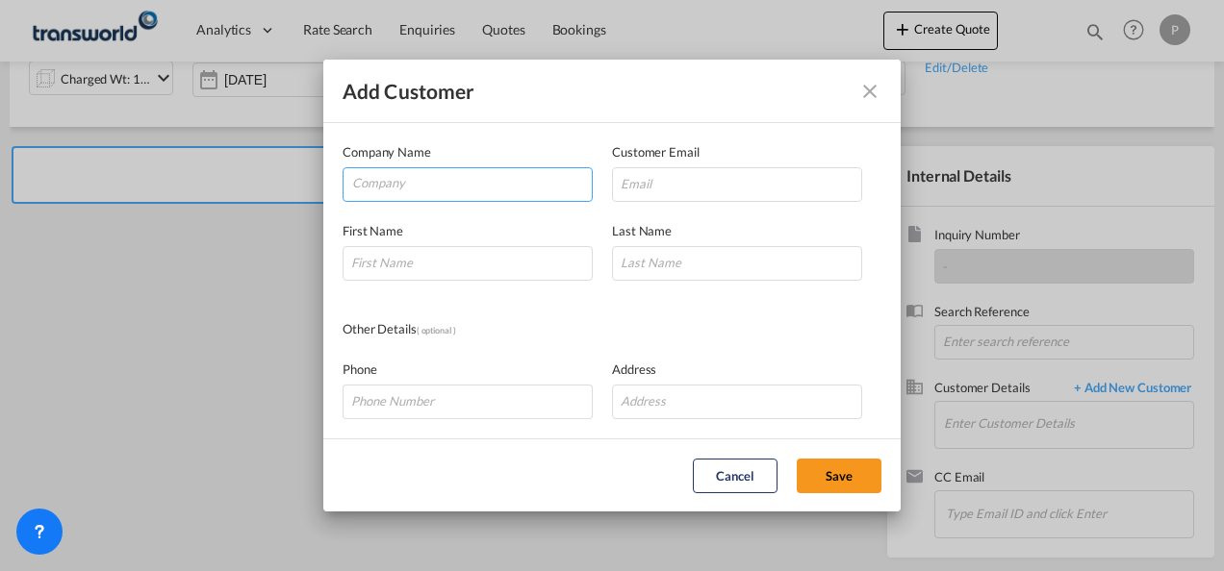
click at [431, 192] on input "Company" at bounding box center [472, 182] width 240 height 29
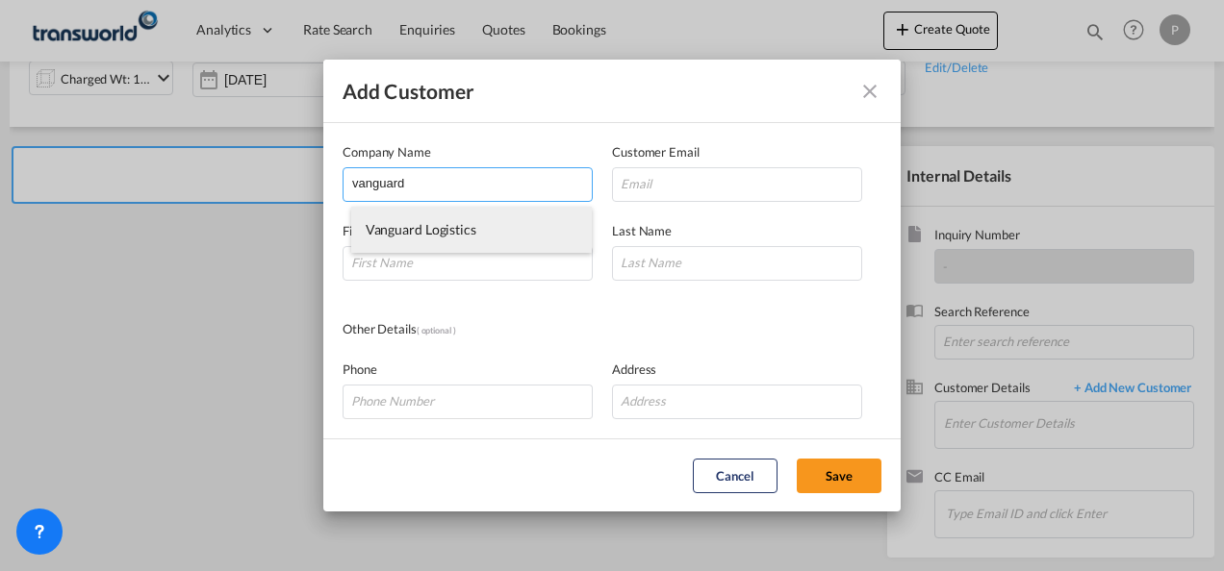
click at [458, 232] on span "Vanguard Logistics" at bounding box center [421, 229] width 111 height 16
type input "Vanguard Logistics"
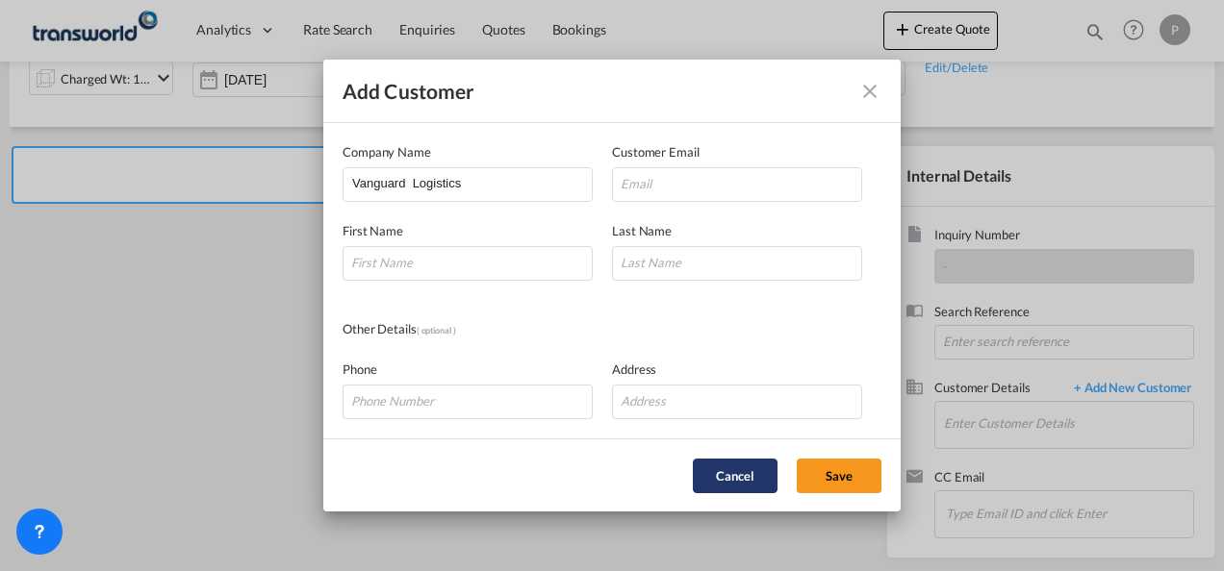
click at [728, 470] on button "Cancel" at bounding box center [735, 476] width 85 height 35
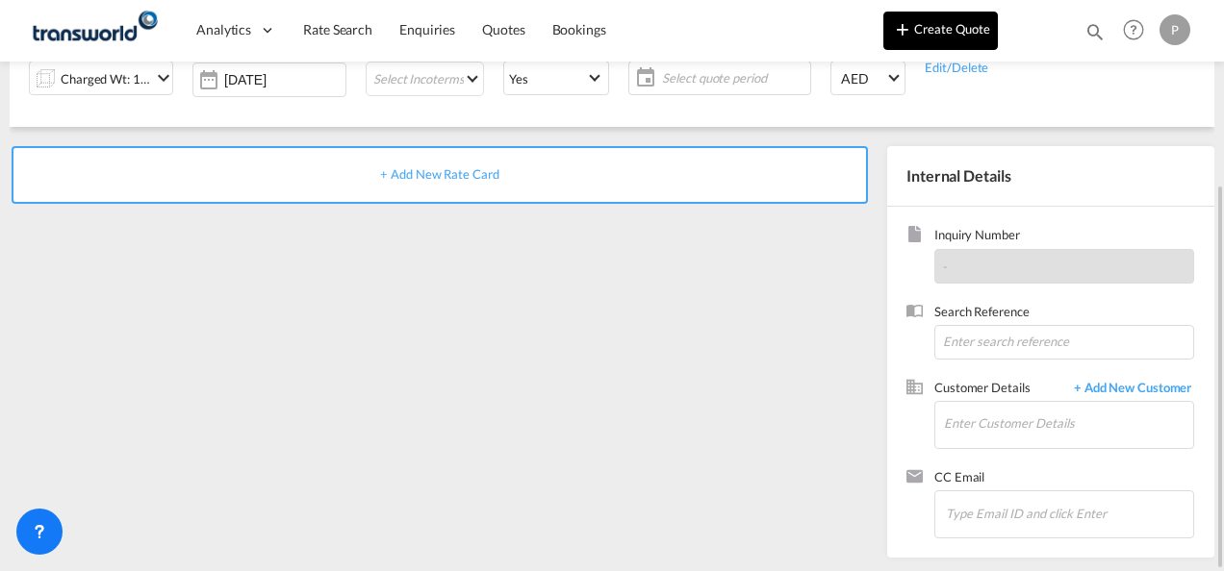
click at [958, 33] on button "Create Quote" at bounding box center [940, 31] width 114 height 38
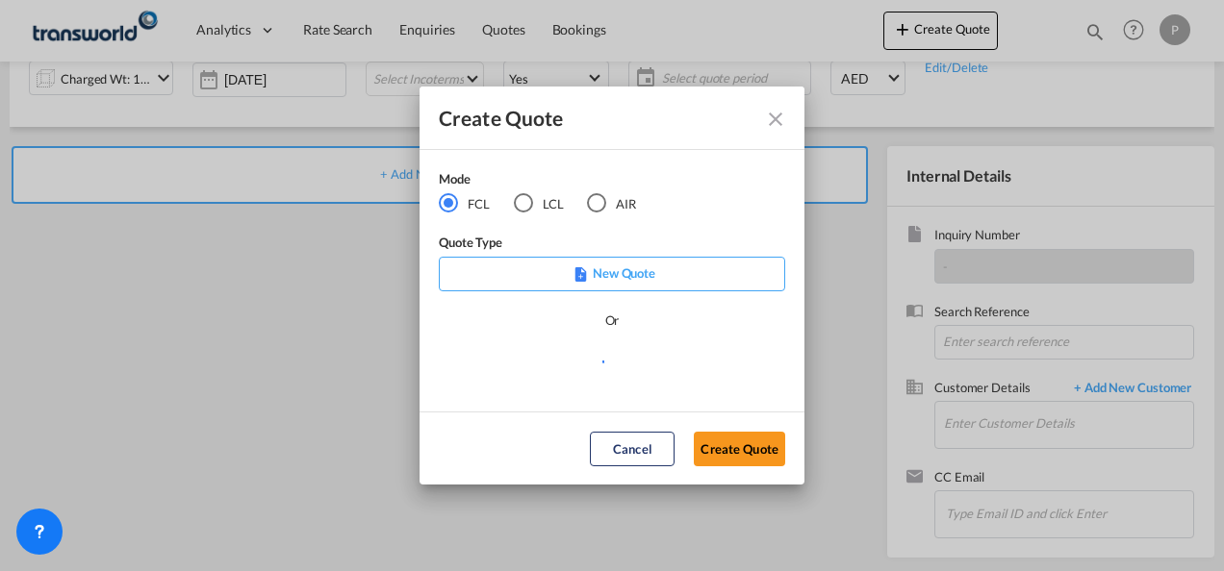
click at [595, 202] on div "AIR" at bounding box center [596, 202] width 19 height 19
click at [742, 458] on button "Create Quote" at bounding box center [739, 449] width 91 height 35
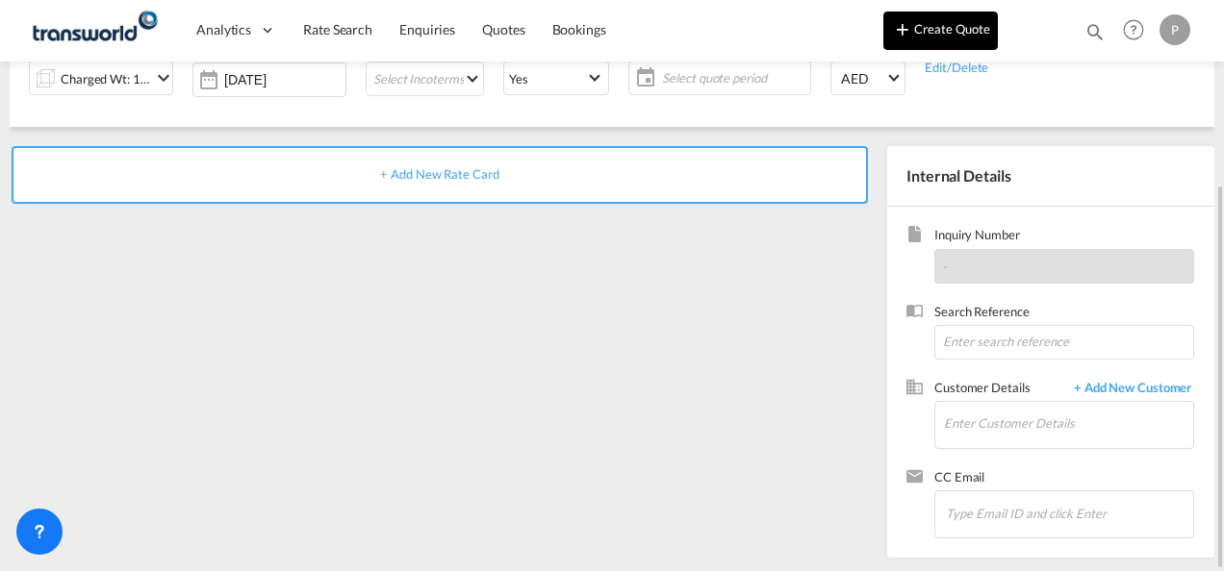
click at [945, 35] on button "Create Quote" at bounding box center [940, 31] width 114 height 38
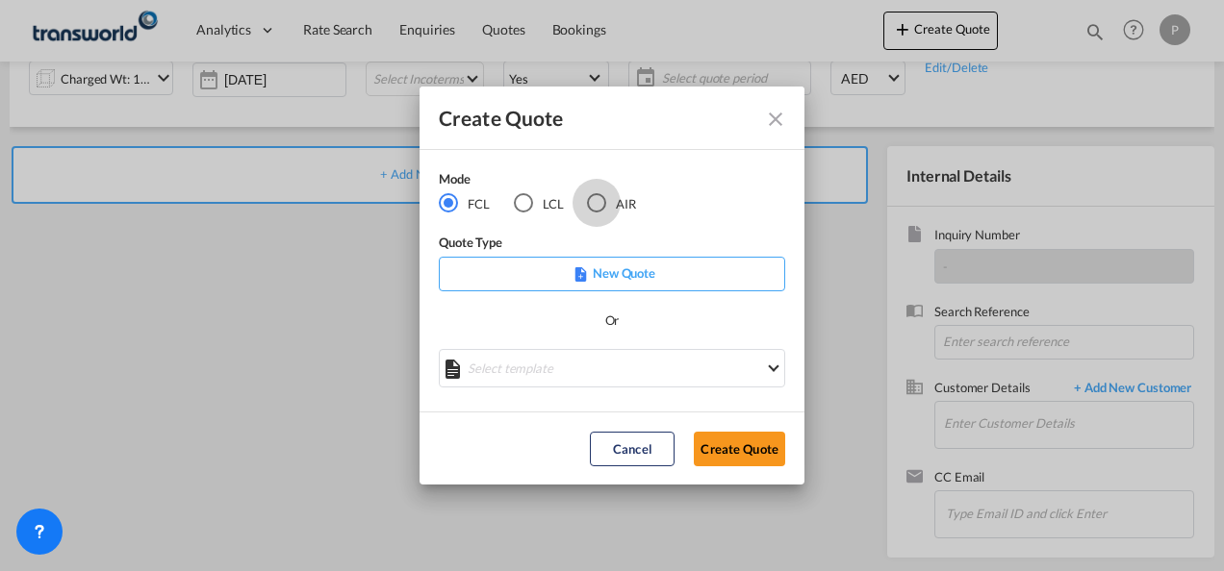
click at [595, 200] on div "AIR" at bounding box center [596, 202] width 19 height 19
click at [724, 442] on button "Create Quote" at bounding box center [739, 449] width 91 height 35
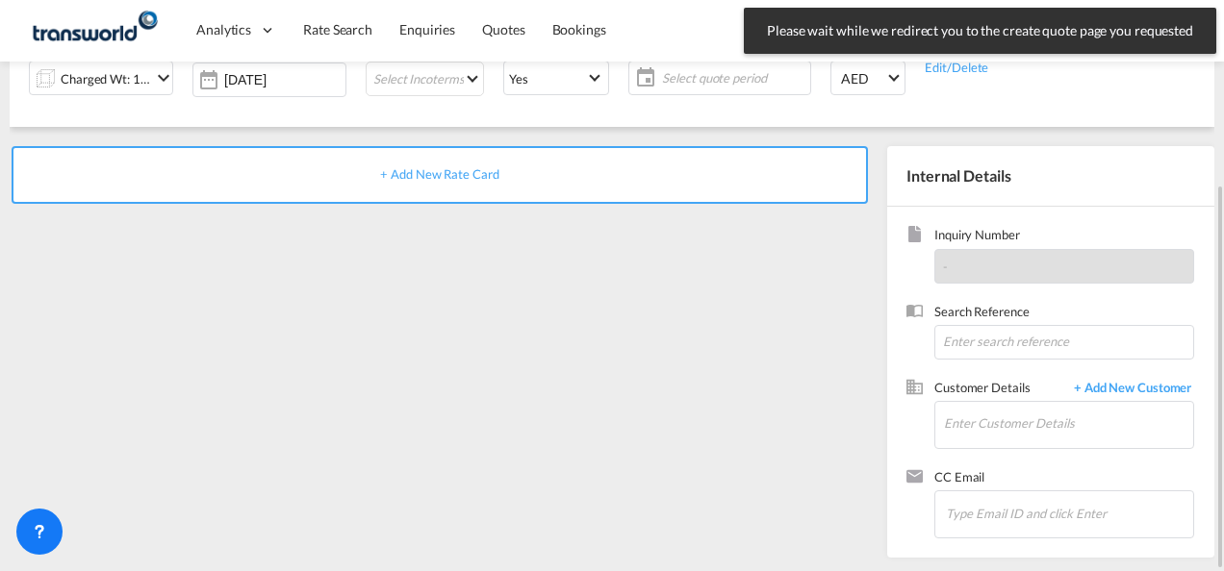
scroll to position [0, 0]
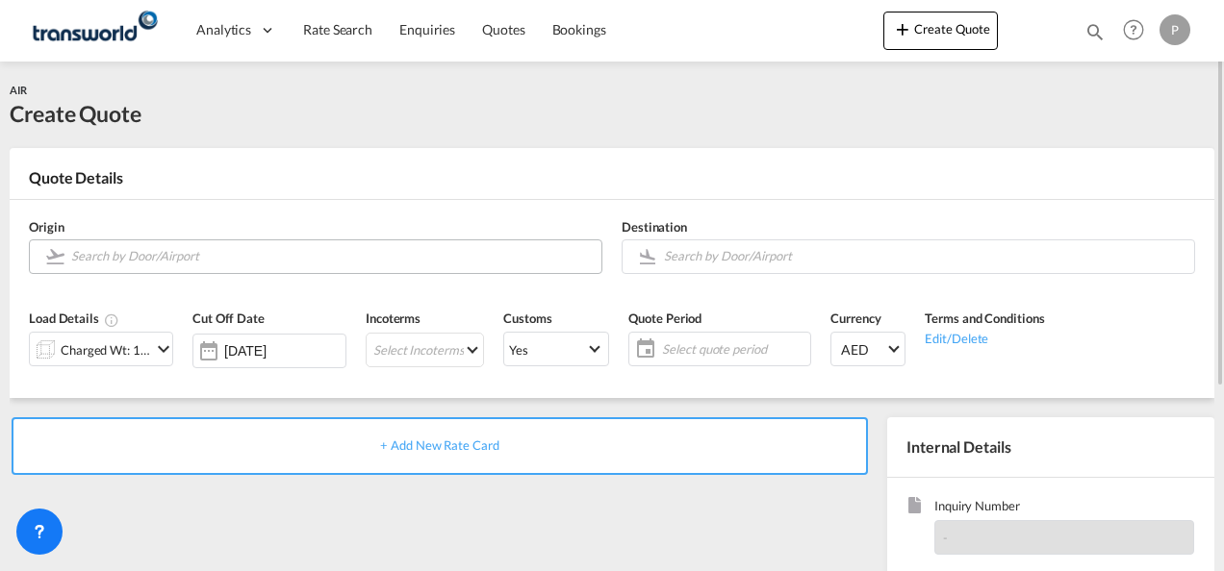
click at [178, 260] on input "Search by Door/Airport" at bounding box center [331, 257] width 520 height 34
paste input "HEATHROW"
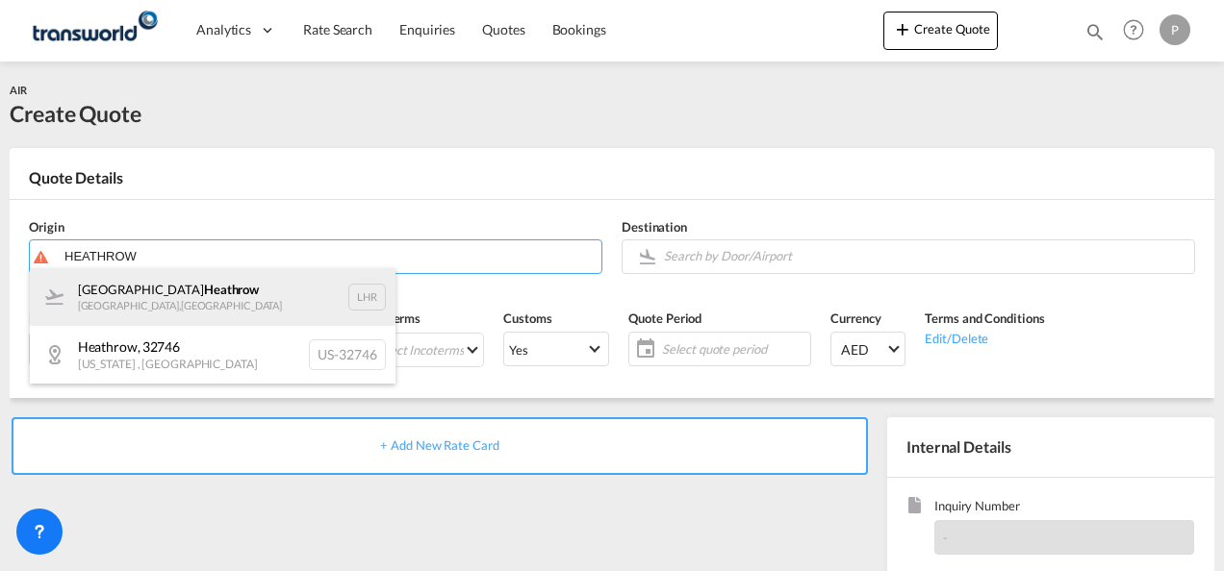
click at [152, 292] on div "[GEOGRAPHIC_DATA] [GEOGRAPHIC_DATA] , [GEOGRAPHIC_DATA] LHR" at bounding box center [213, 297] width 366 height 58
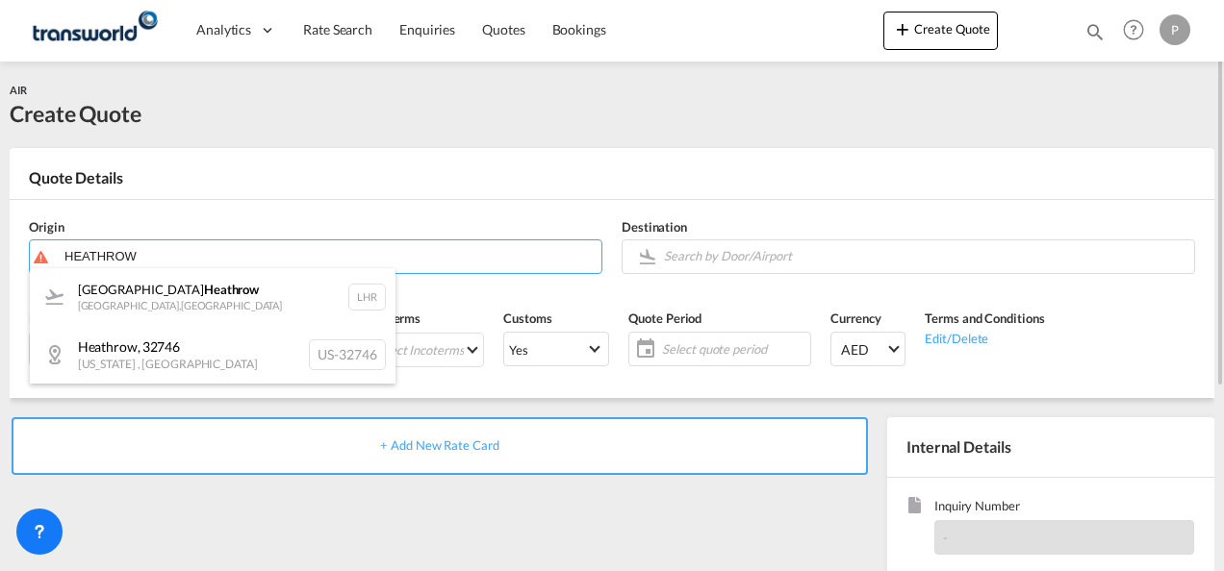
type input "[GEOGRAPHIC_DATA], [GEOGRAPHIC_DATA], [GEOGRAPHIC_DATA]"
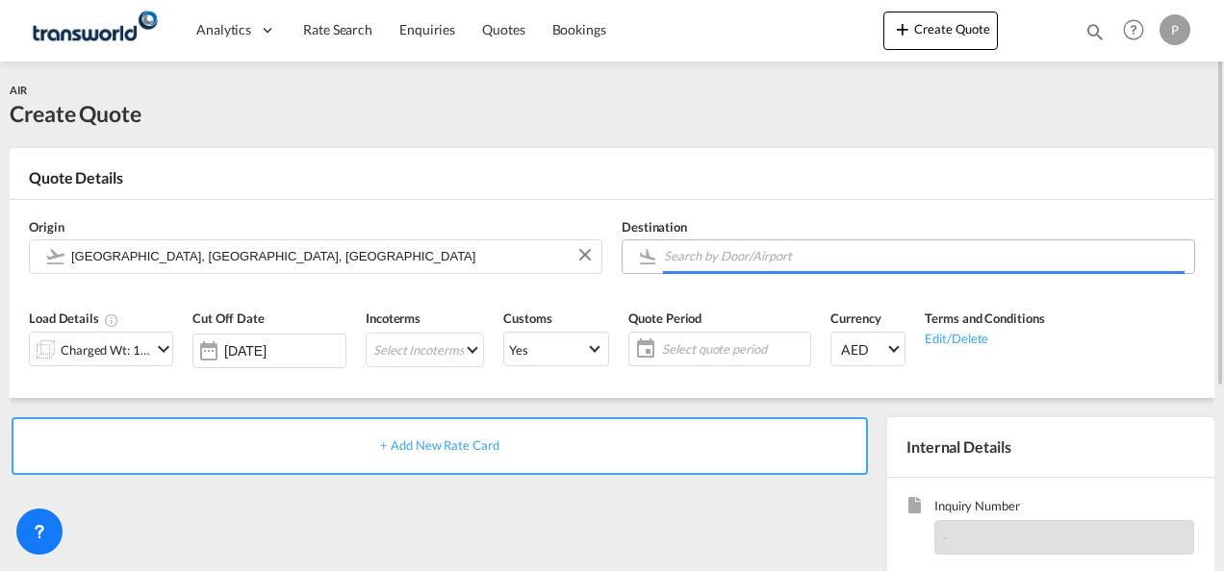
click at [696, 258] on input "Search by Door/Airport" at bounding box center [924, 257] width 520 height 34
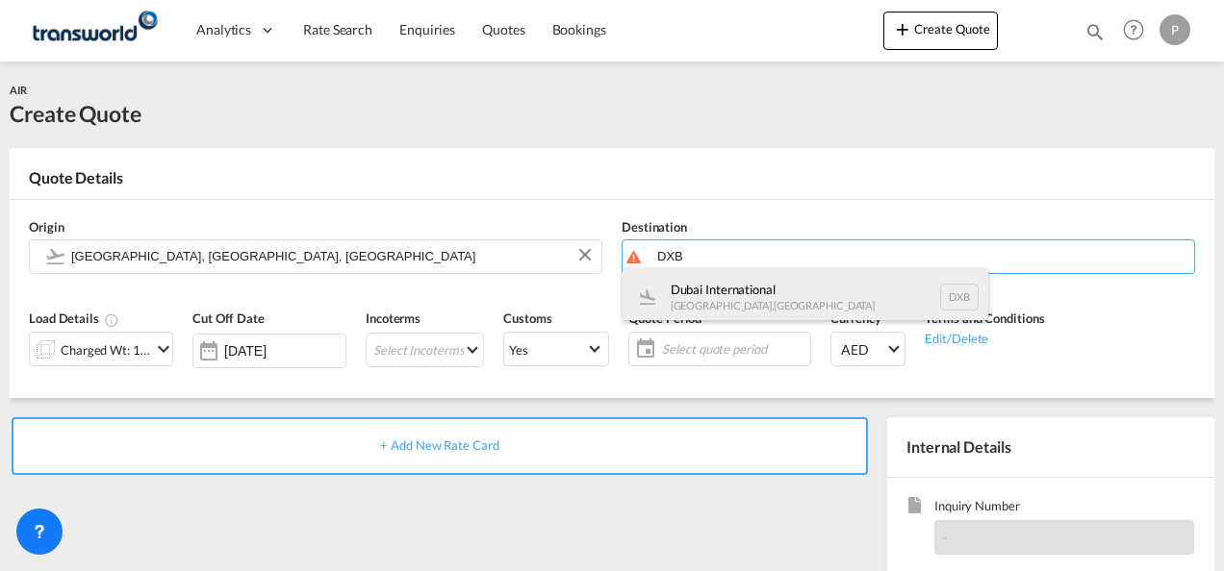
click at [708, 289] on div "Dubai International [GEOGRAPHIC_DATA] , [GEOGRAPHIC_DATA] DXB" at bounding box center [805, 297] width 366 height 58
type input "Dubai International, [GEOGRAPHIC_DATA], DXB"
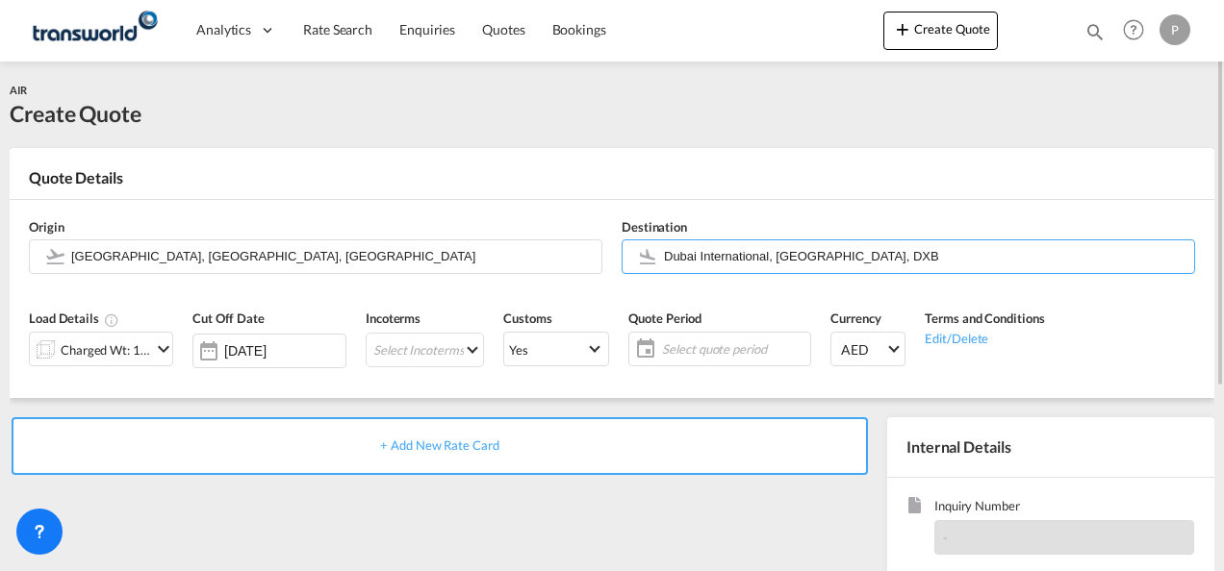
click at [100, 352] on div "Charged Wt: 1.00 KG" at bounding box center [106, 350] width 90 height 27
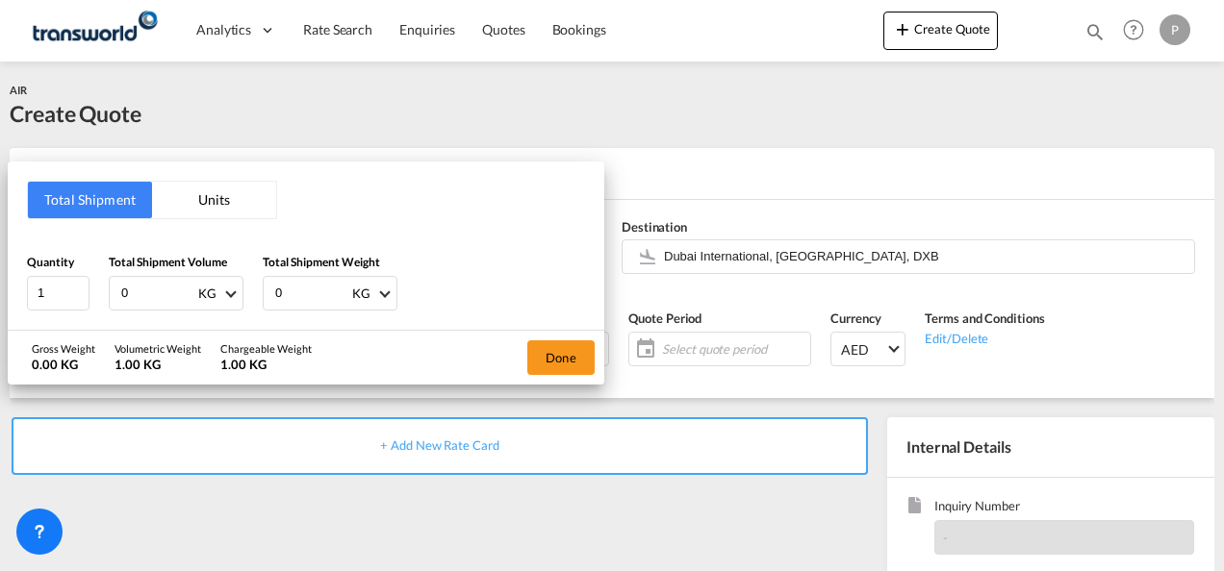
drag, startPoint x: 146, startPoint y: 292, endPoint x: 0, endPoint y: 221, distance: 162.6
click at [0, 240] on div "Total Shipment Units Quantity 1 Total Shipment Volume 0 KG CBM CFT KG LB Total …" at bounding box center [612, 285] width 1224 height 571
type input "21"
type input "17"
click at [560, 357] on button "Done" at bounding box center [560, 358] width 67 height 35
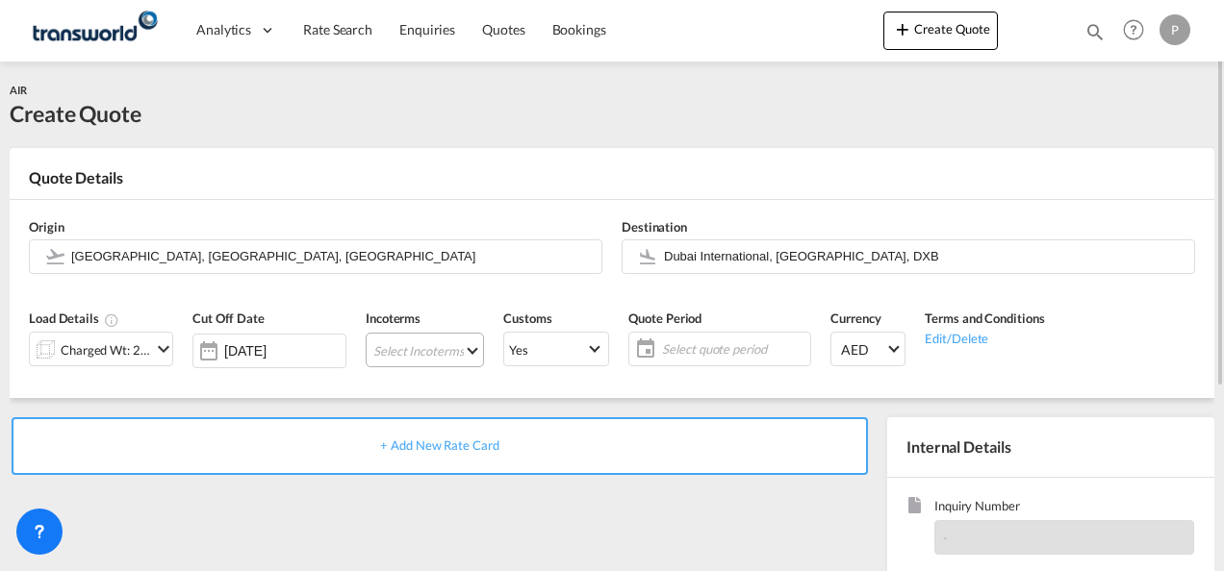
click at [417, 349] on md-select "Select Incoterms FOB - export Free on Board FAS - export Free Alongside Ship FA…" at bounding box center [425, 350] width 118 height 35
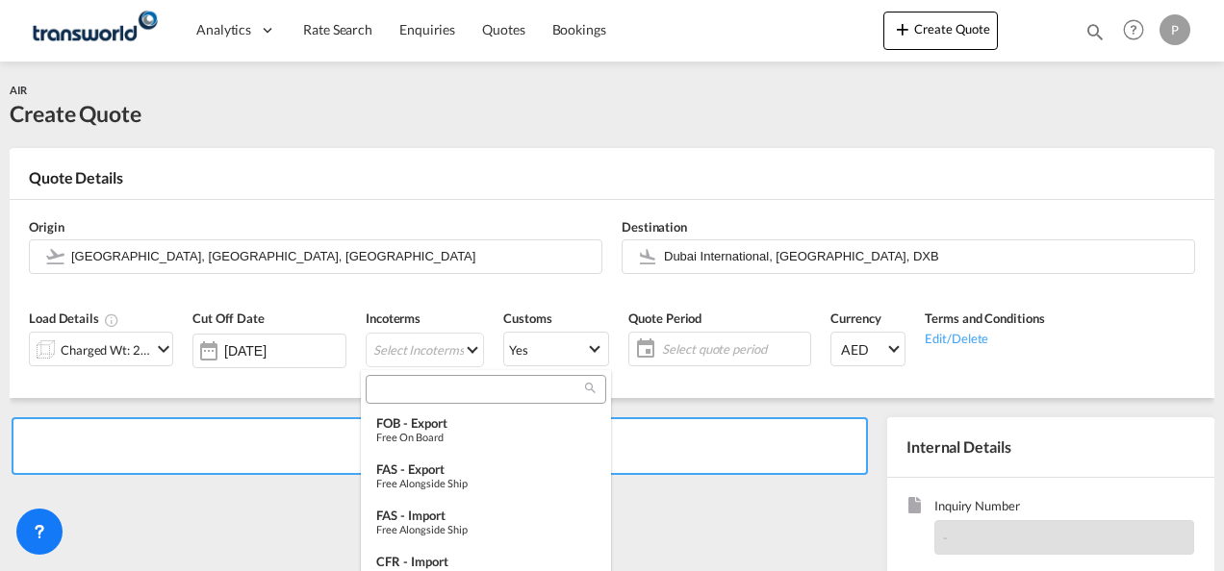
click at [421, 394] on input "search" at bounding box center [478, 389] width 214 height 17
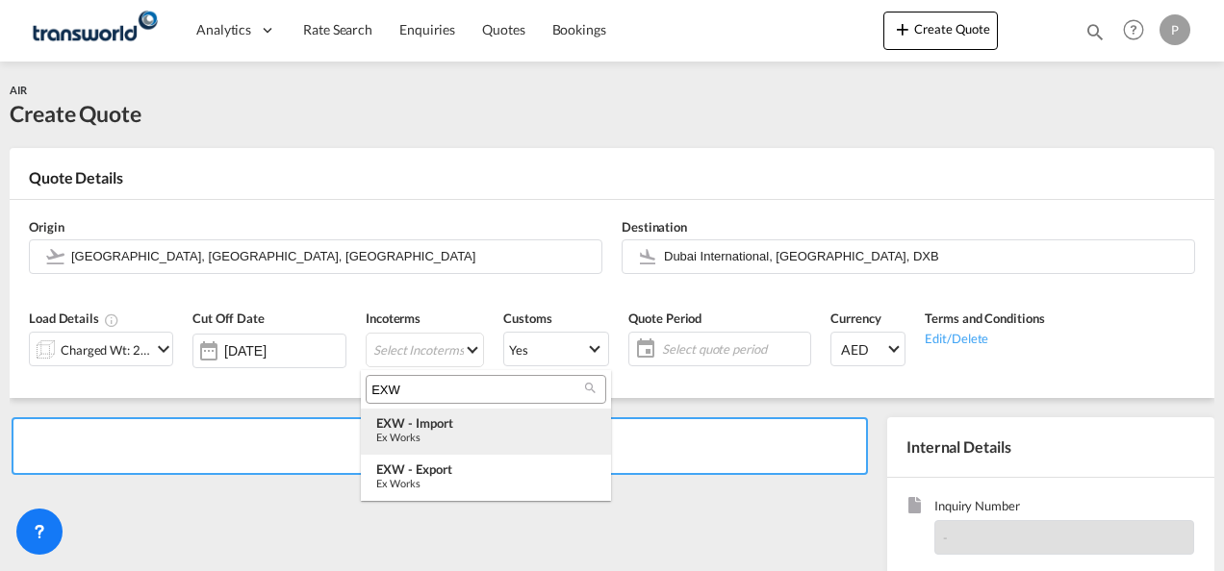
type input "EXW"
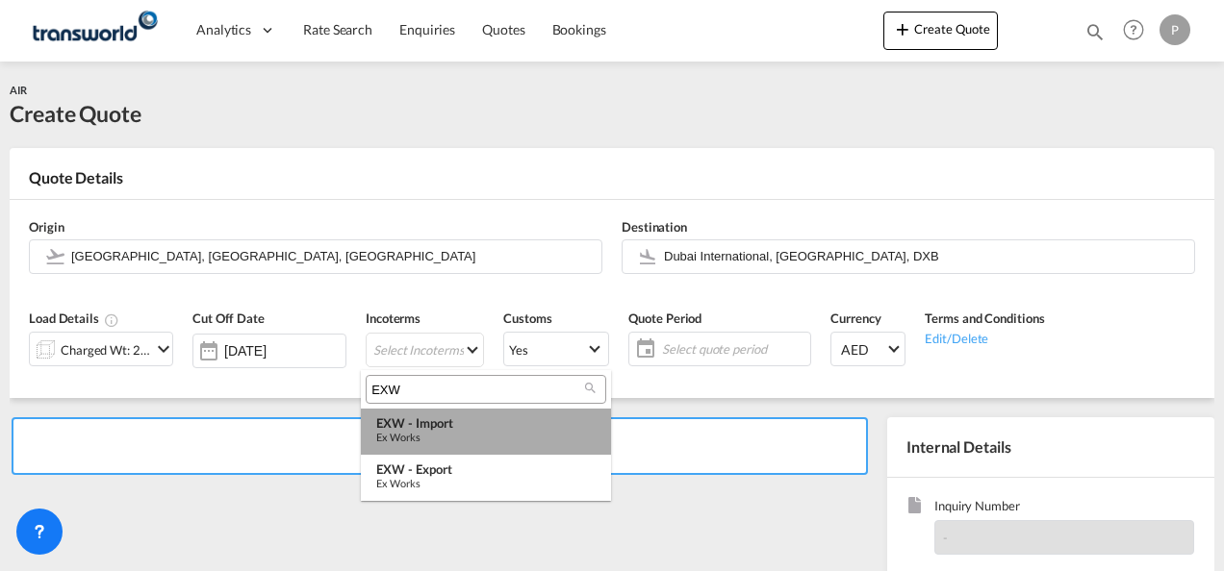
click at [448, 433] on div "Ex Works" at bounding box center [485, 437] width 219 height 13
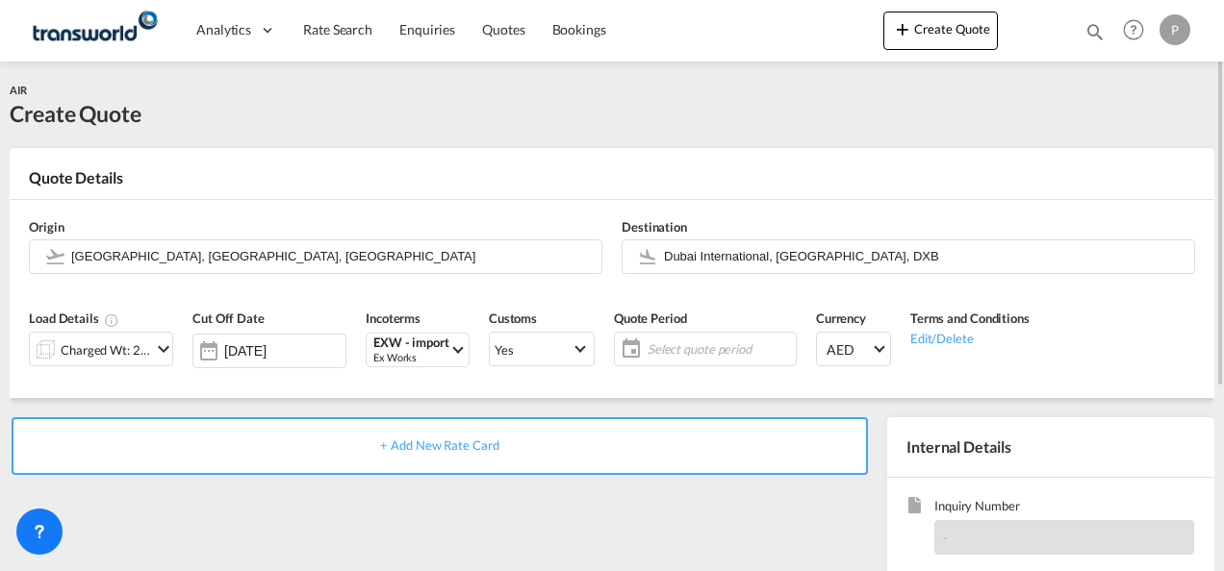
click at [693, 350] on span "Select quote period" at bounding box center [718, 349] width 143 height 17
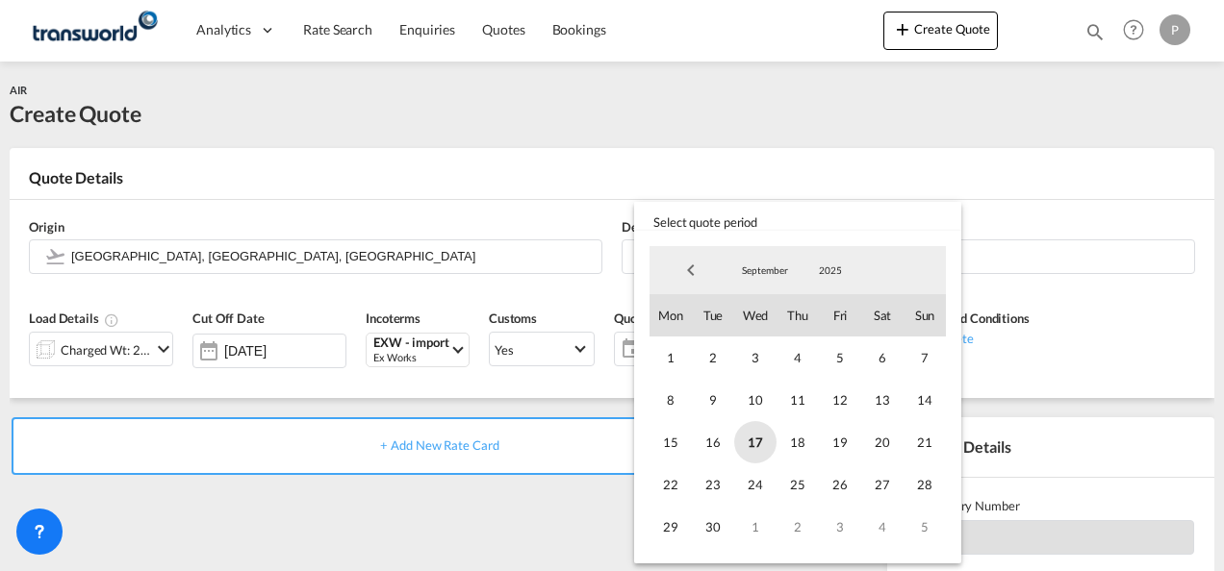
click at [752, 444] on span "17" at bounding box center [755, 442] width 42 height 42
click at [719, 528] on span "30" at bounding box center [713, 527] width 42 height 42
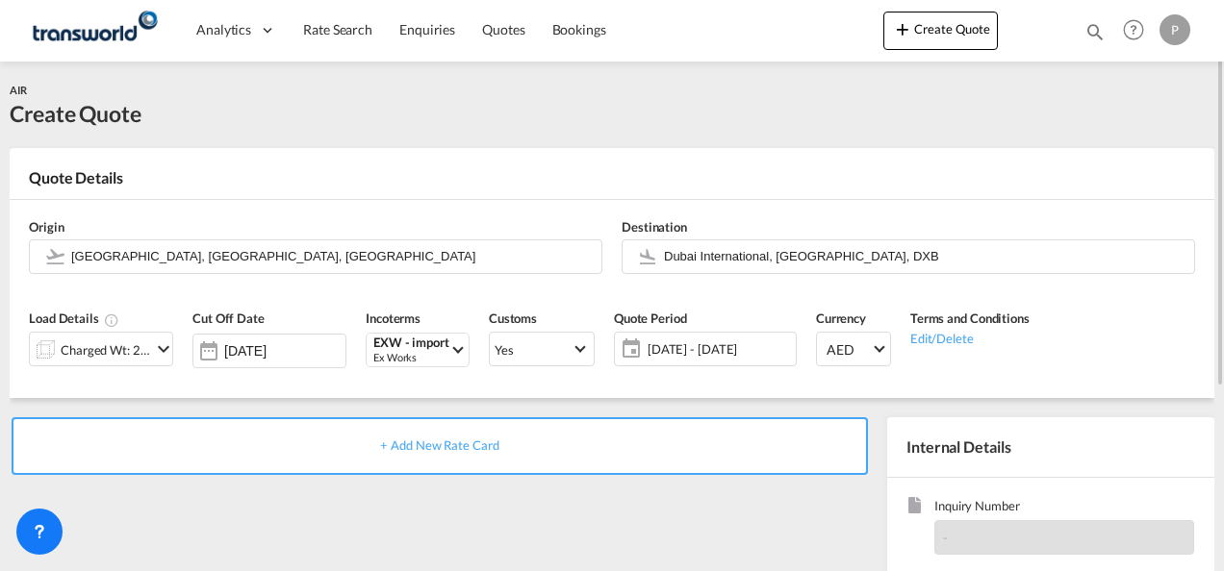
scroll to position [271, 0]
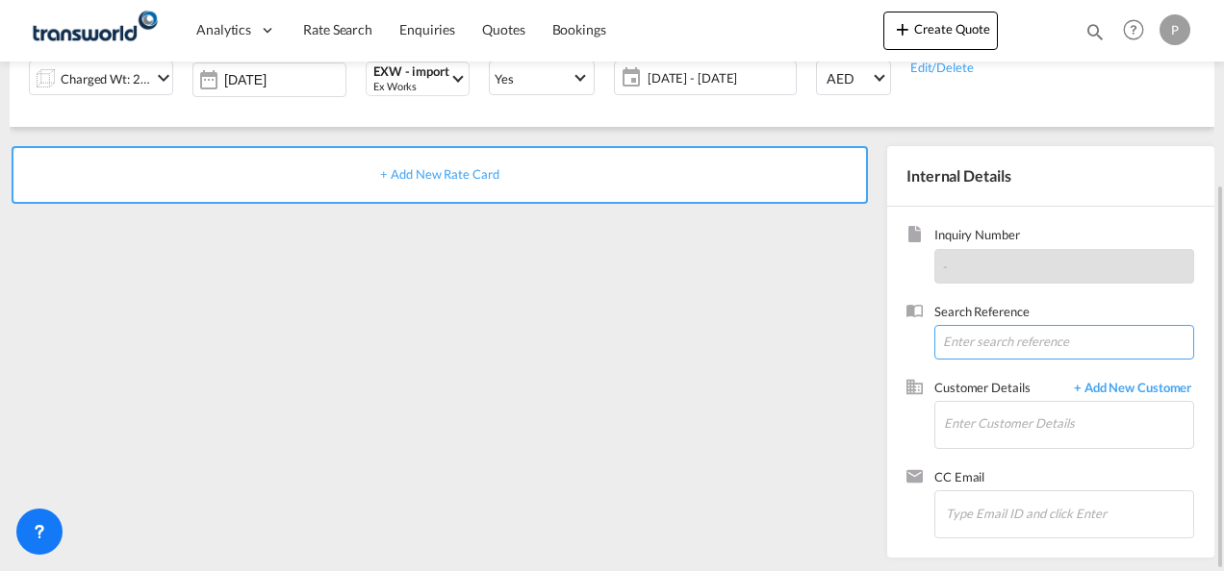
click at [968, 336] on input at bounding box center [1064, 342] width 260 height 35
click at [985, 344] on input at bounding box center [1064, 342] width 260 height 35
paste input "17608821702"
type input "17608821702"
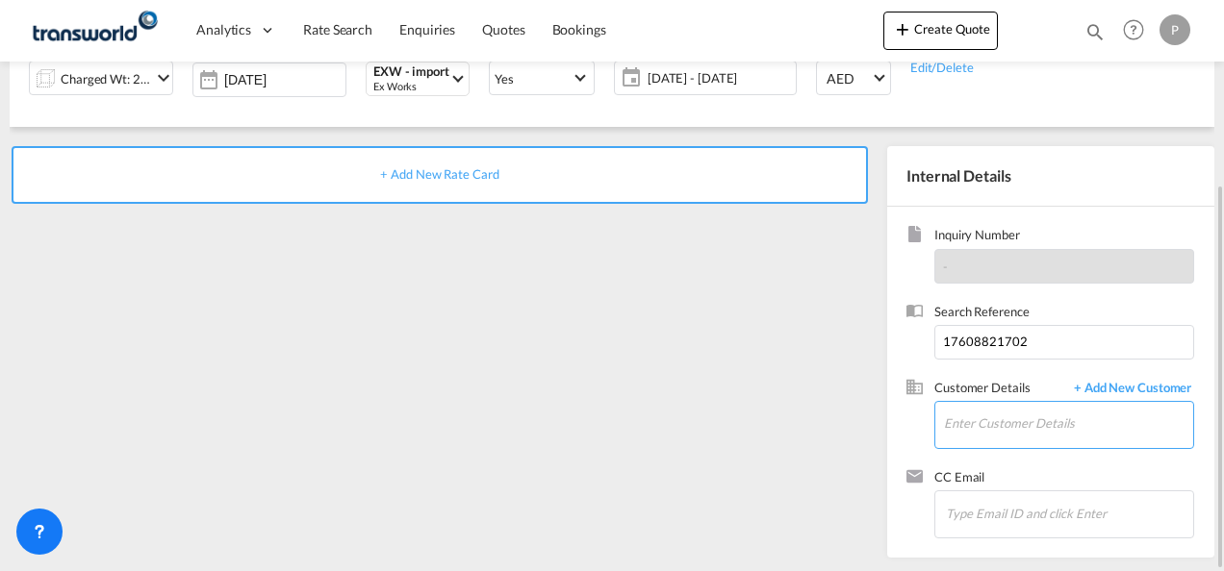
click at [984, 426] on input "Enter Customer Details" at bounding box center [1068, 423] width 249 height 43
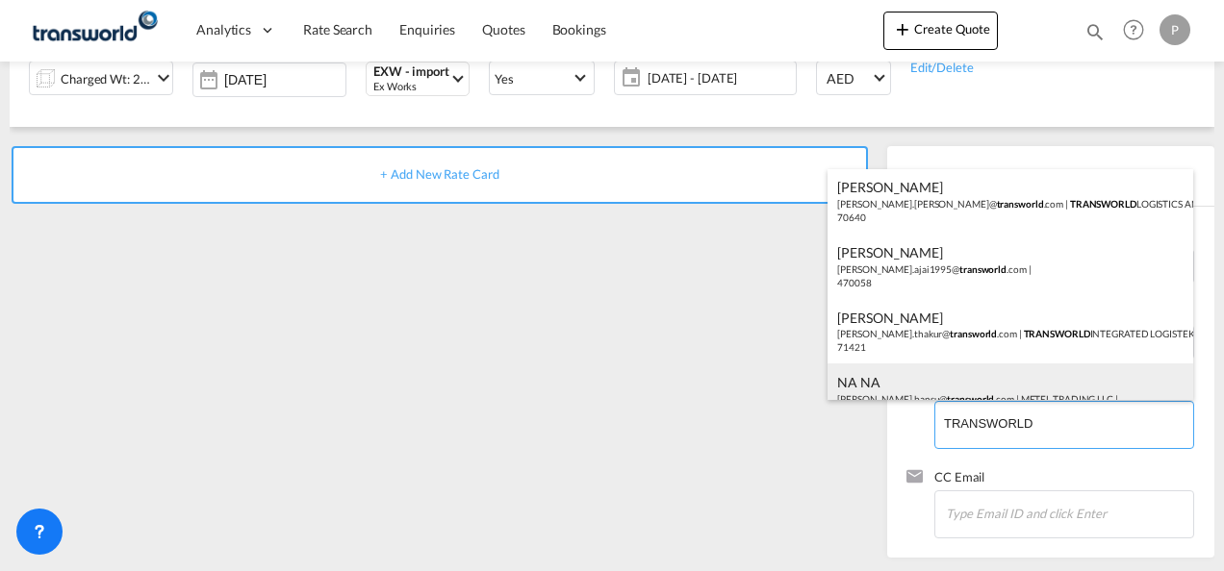
scroll to position [0, 0]
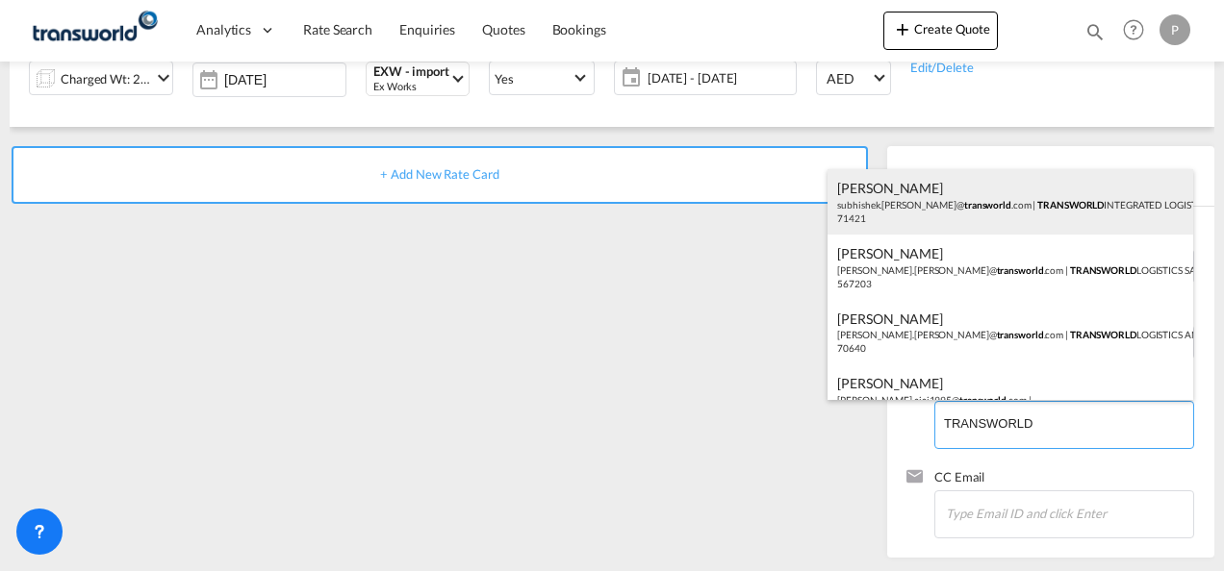
click at [1060, 209] on div "[PERSON_NAME] [PERSON_NAME].[PERSON_NAME]@ transworld .com | TRANSWORLD INTEGRA…" at bounding box center [1010, 201] width 366 height 65
type input "TRANSWORLD INTEGRATED LOGISTEK PRIVATE LIMITED, [PERSON_NAME], [PERSON_NAME][EM…"
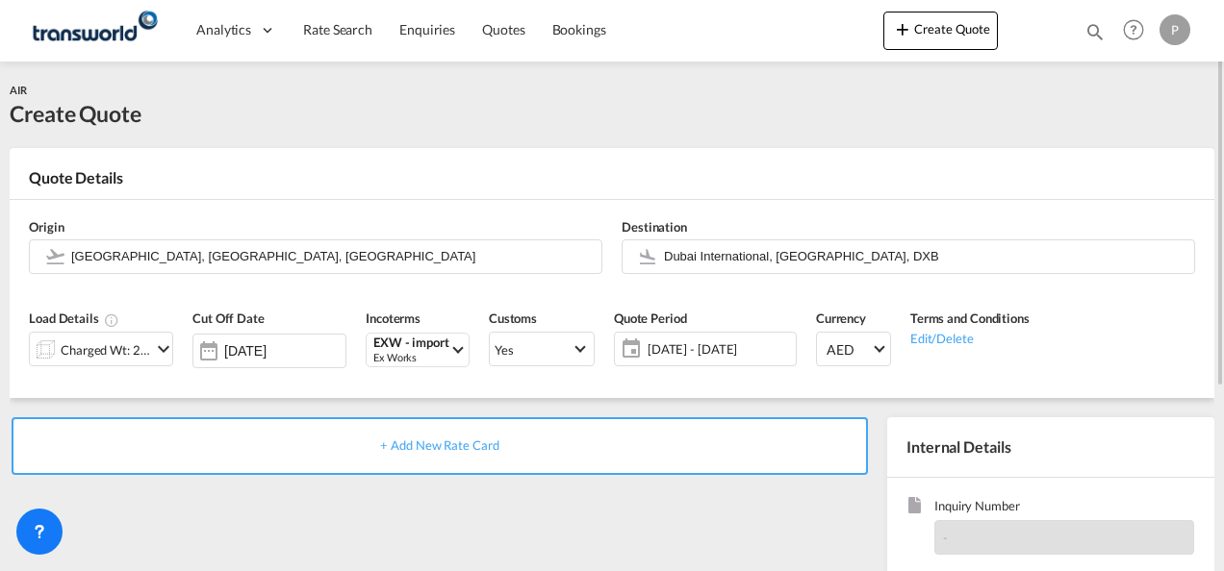
click at [431, 443] on span "+ Add New Rate Card" at bounding box center [439, 445] width 118 height 15
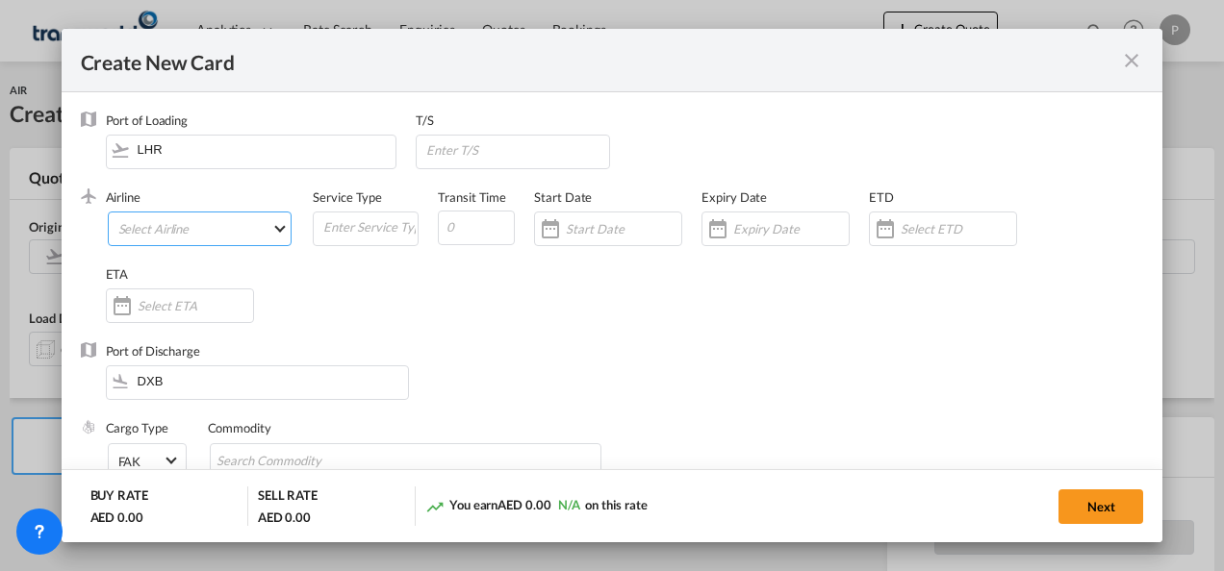
click at [199, 224] on md-select "Select Airline AIR EXPRESS S.A. (1166- / -) CMA CGM Air Cargo (1140-2C / -) DDW…" at bounding box center [200, 229] width 185 height 35
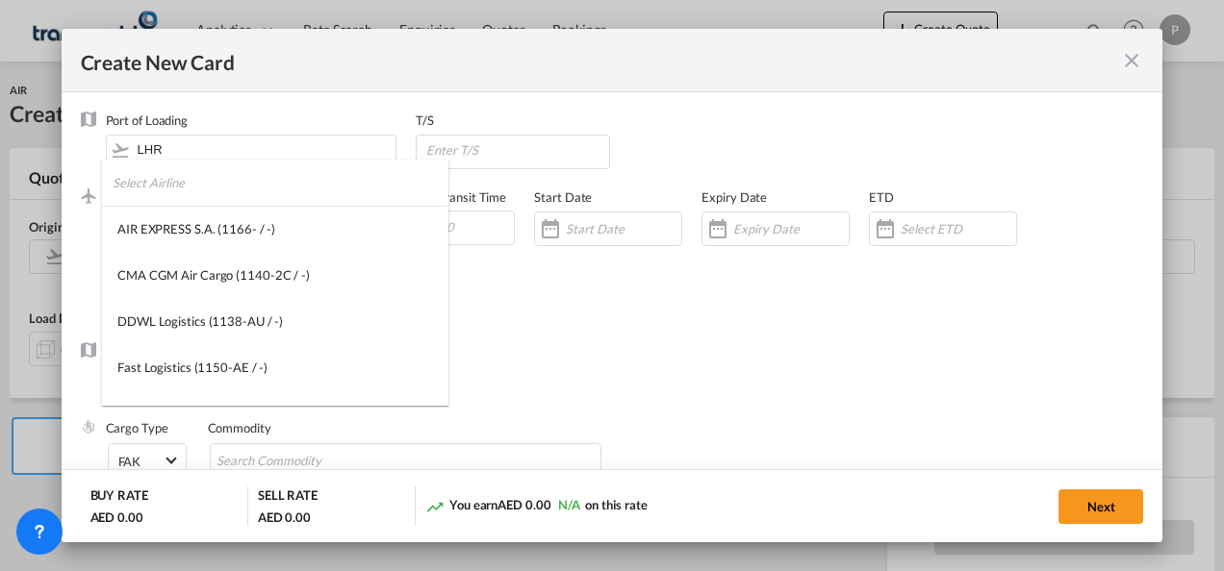
click at [220, 191] on input "search" at bounding box center [281, 183] width 336 height 46
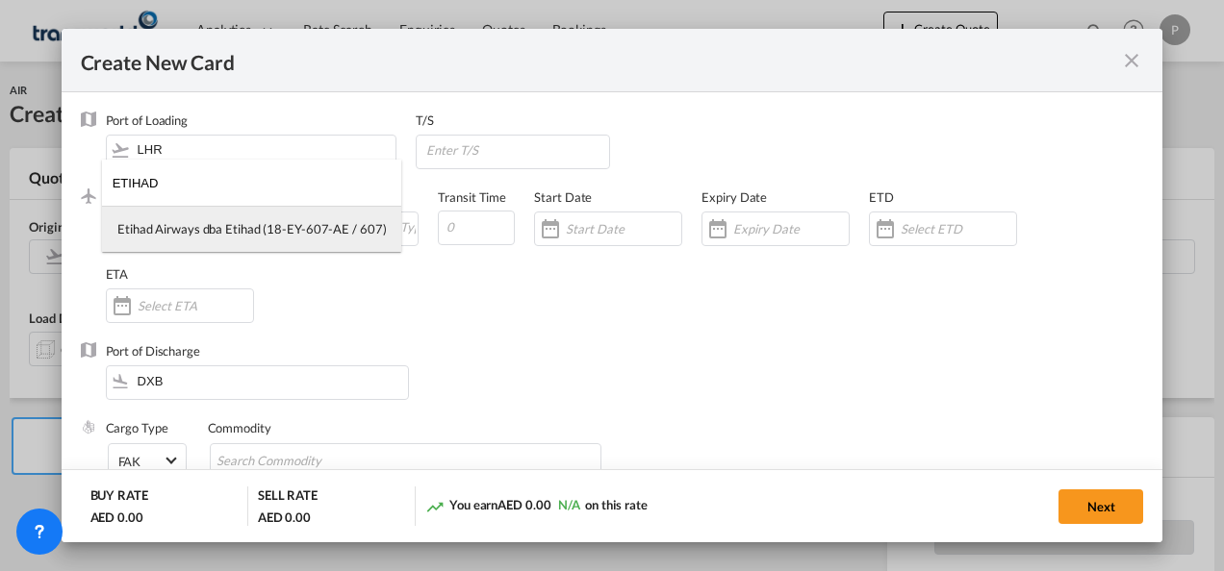
type input "ETIHAD"
click at [231, 241] on md-option "Etihad Airways dba Etihad (18-EY-607-AE / 607)" at bounding box center [251, 229] width 299 height 46
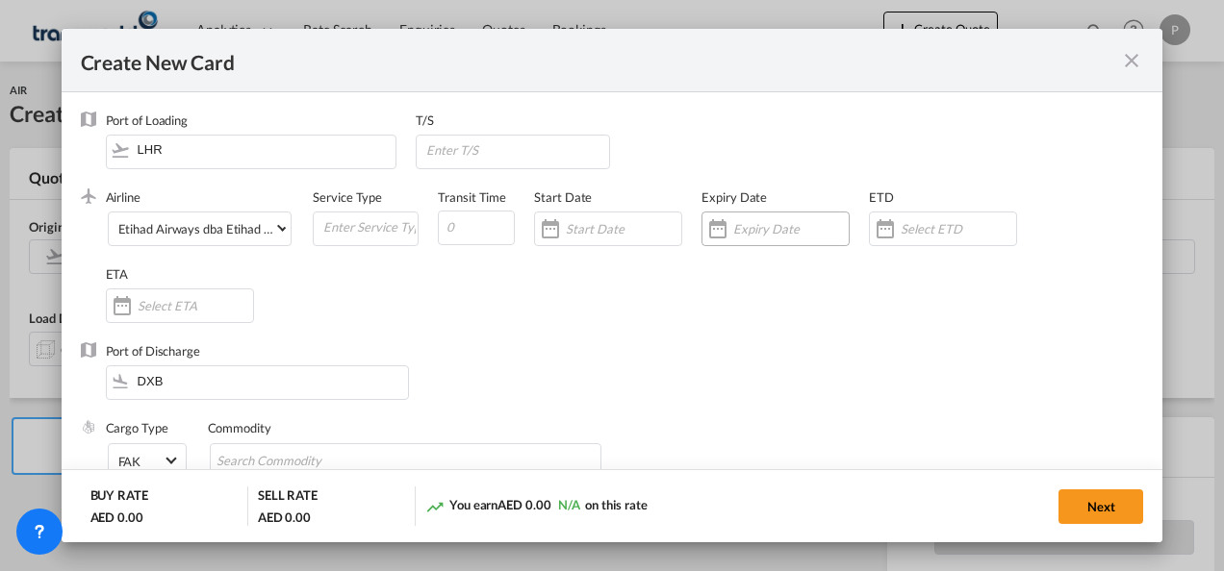
click at [747, 227] on input "Create New Card ..." at bounding box center [790, 228] width 115 height 15
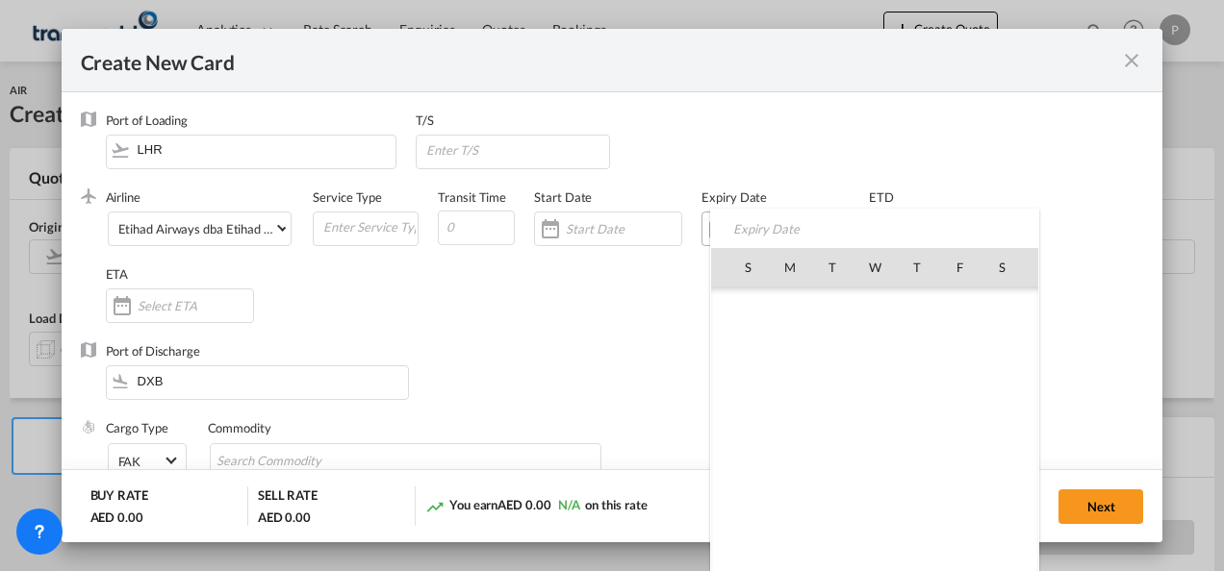
scroll to position [445625, 0]
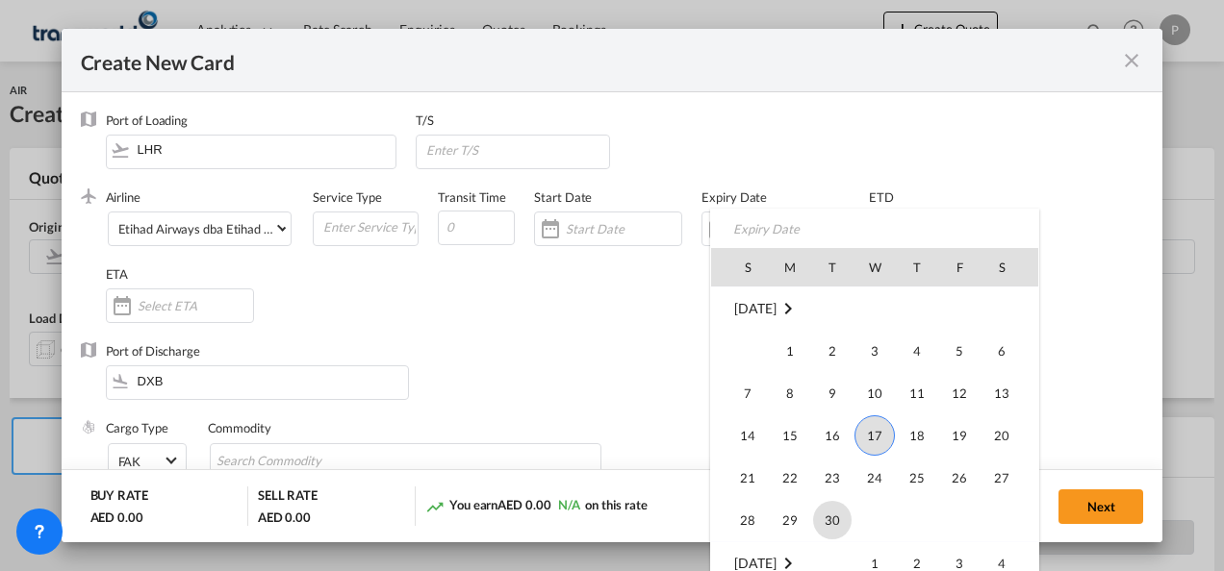
click at [840, 518] on span "30" at bounding box center [832, 520] width 38 height 38
type input "[DATE]"
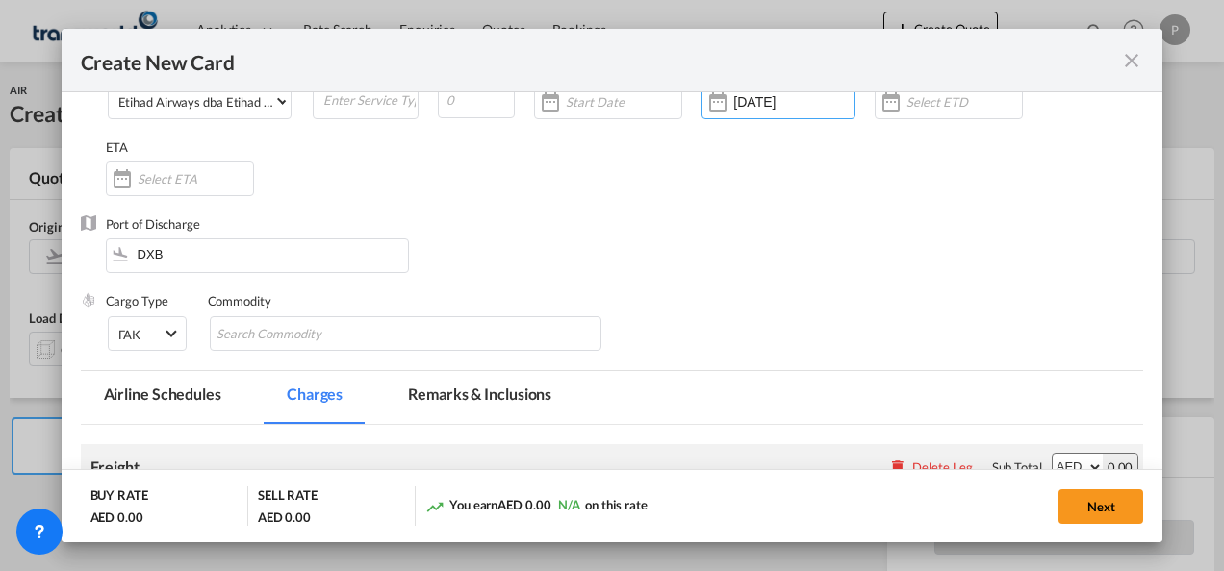
scroll to position [96, 0]
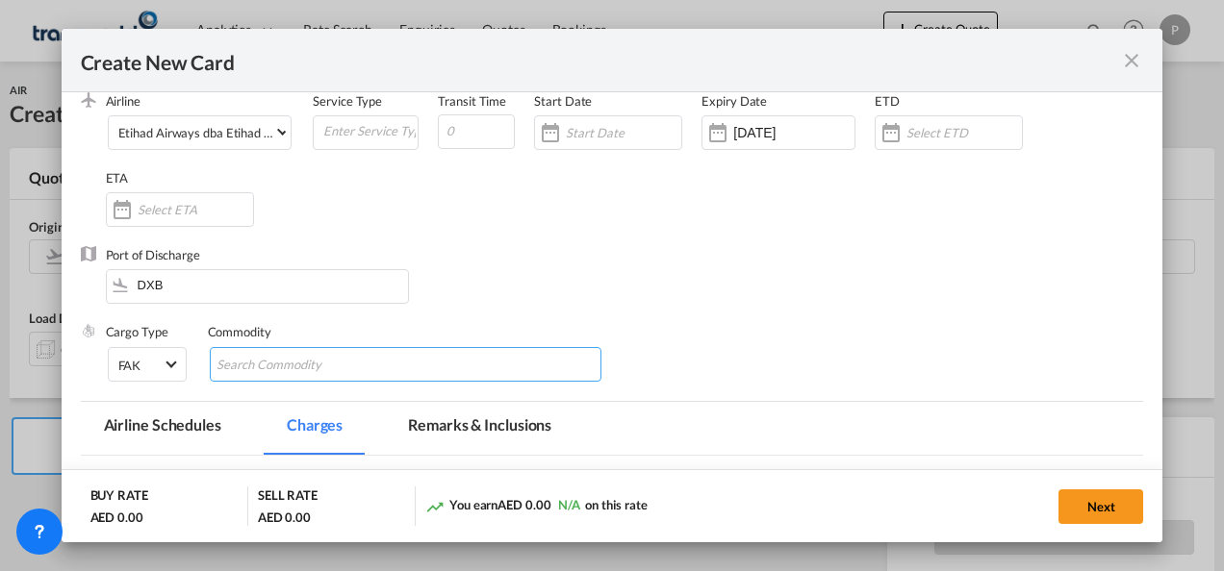
click at [291, 367] on input "Chips input." at bounding box center [304, 365] width 176 height 31
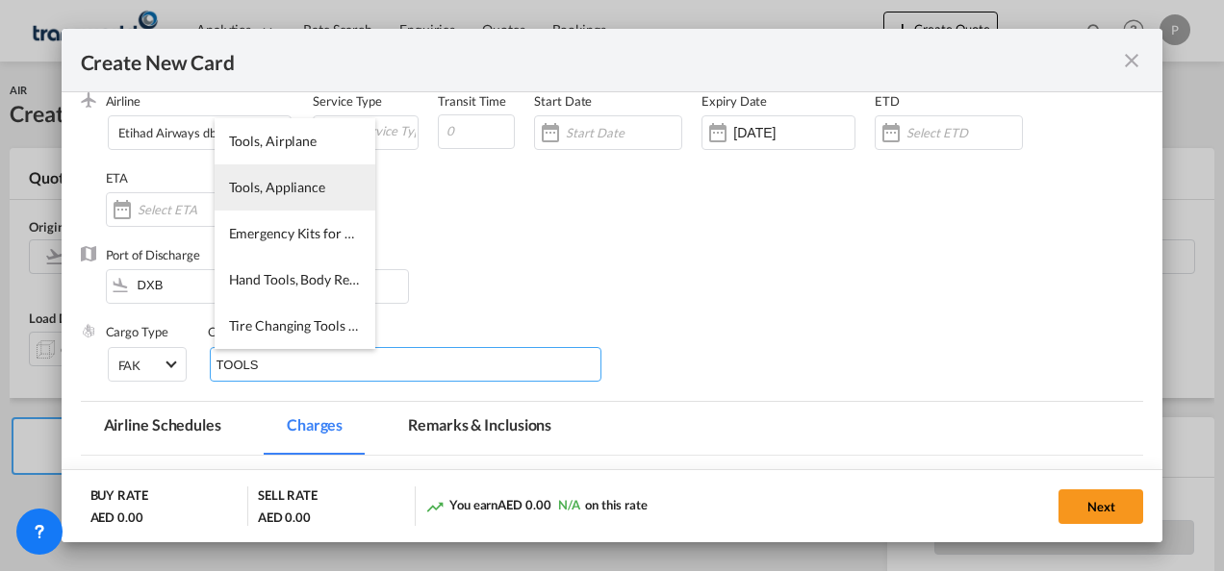
type input "TOOLS"
click at [296, 186] on span "Tools, Appliance" at bounding box center [277, 187] width 96 height 16
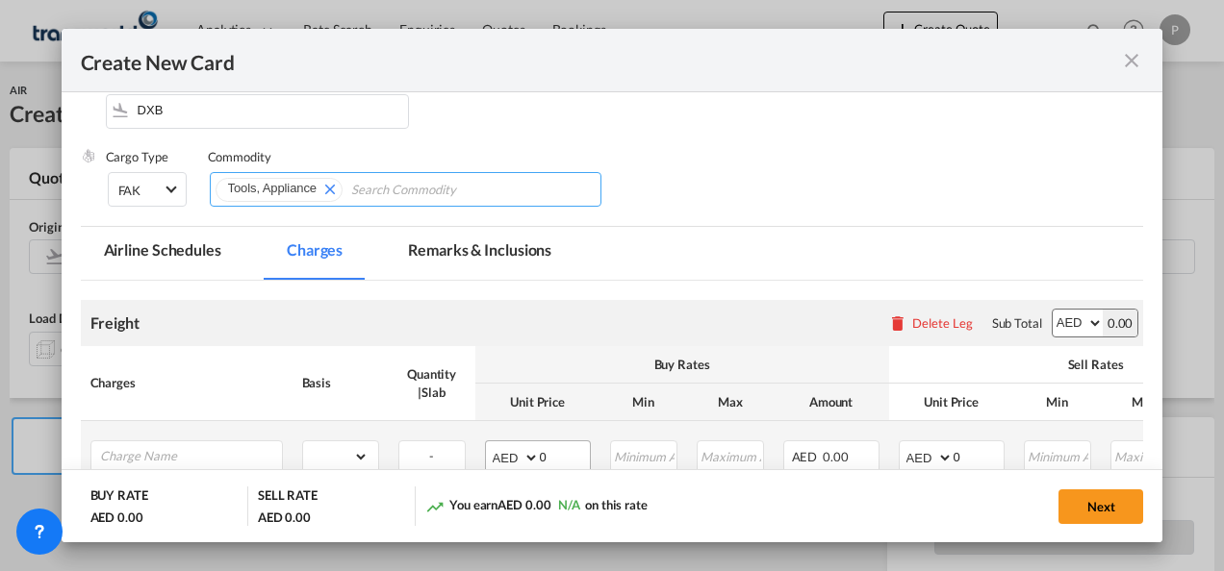
scroll to position [385, 0]
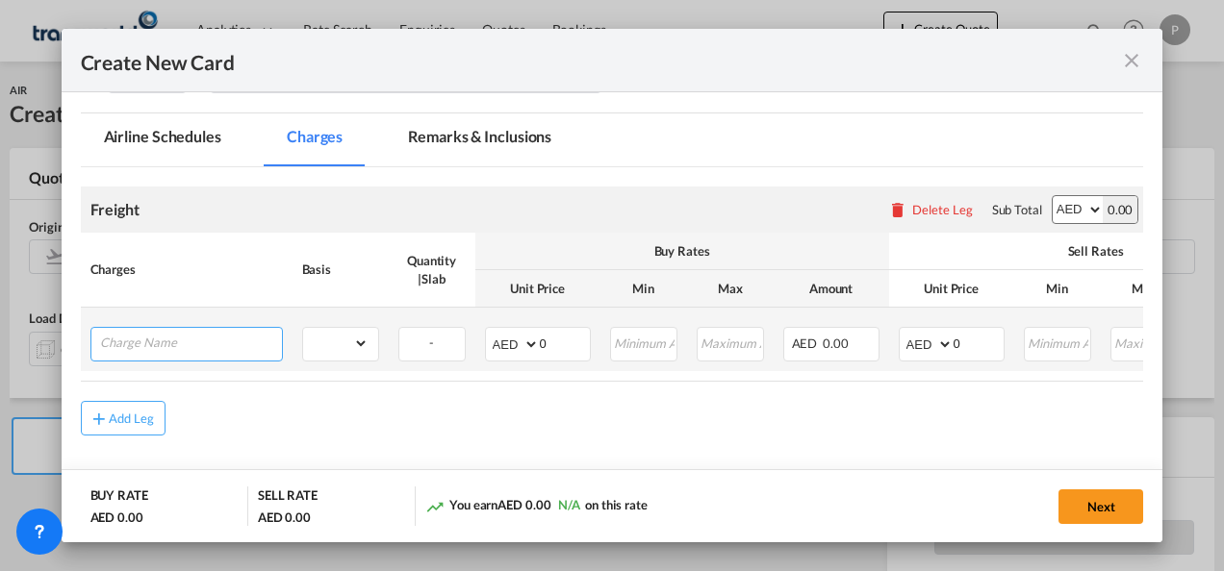
click at [203, 341] on input "Charge Name" at bounding box center [191, 342] width 182 height 29
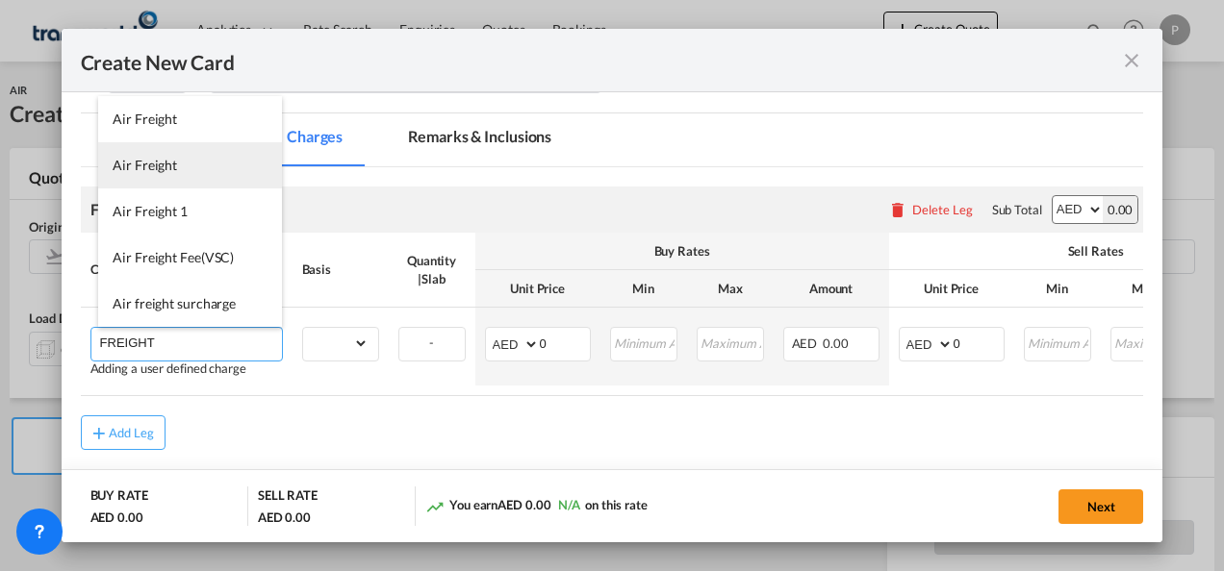
click at [189, 171] on li "Air Freight" at bounding box center [190, 165] width 184 height 46
type input "Air Freight"
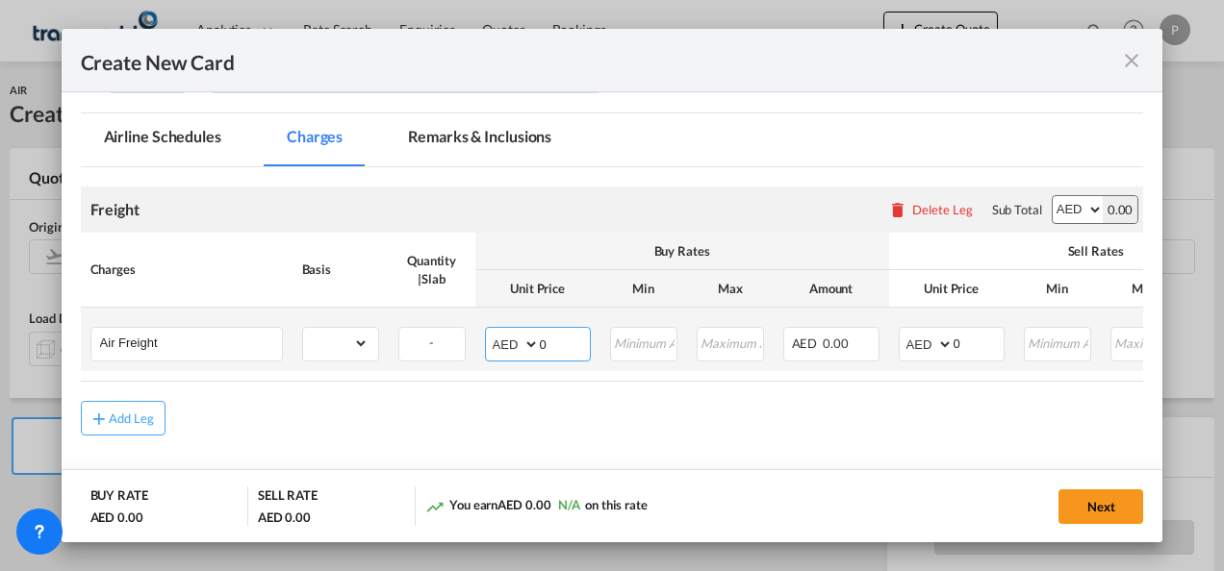
click at [566, 345] on input "0" at bounding box center [565, 342] width 50 height 29
type input "980"
click at [936, 345] on select "AED AFN ALL AMD ANG AOA ARS AUD AWG AZN BAM BBD BDT BGN BHD BIF BMD BND BOB BRL…" at bounding box center [927, 344] width 50 height 27
select select "string:USD"
click at [902, 331] on select "AED AFN ALL AMD ANG AOA ARS AUD AWG AZN BAM BBD BDT BGN BHD BIF BMD BND BOB BRL…" at bounding box center [927, 344] width 50 height 27
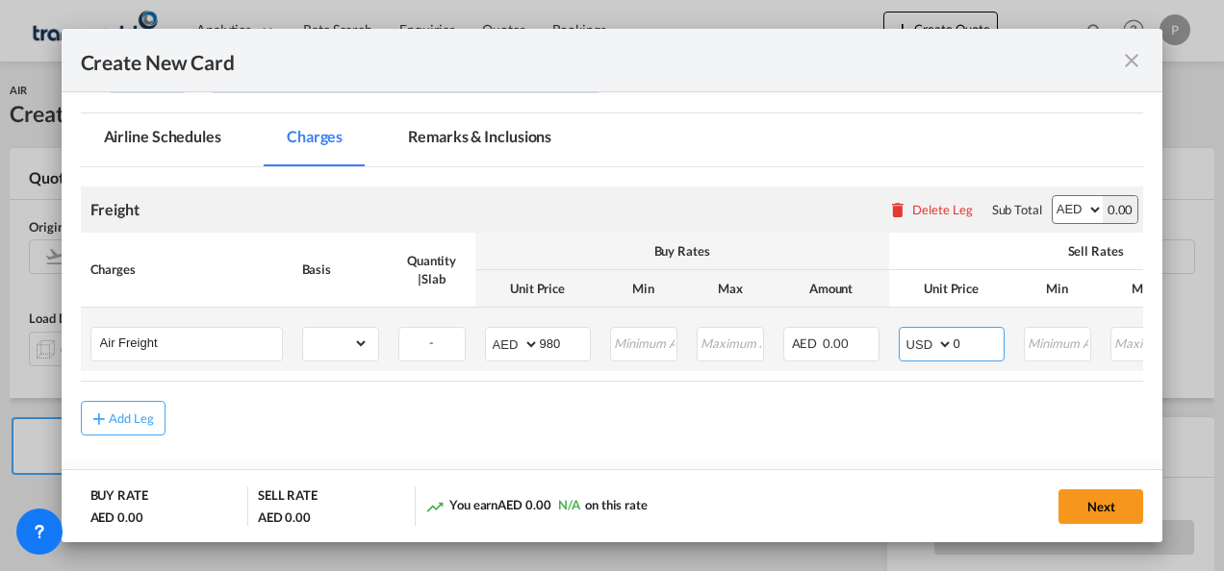
click at [983, 337] on input "0" at bounding box center [978, 342] width 50 height 29
type input "650"
click at [980, 343] on input "650" at bounding box center [978, 342] width 50 height 29
click at [942, 346] on select "AED AFN ALL AMD ANG AOA ARS AUD AWG AZN BAM BBD BDT BGN BHD BIF BMD BND BOB BRL…" at bounding box center [927, 344] width 50 height 27
select select "string:AED"
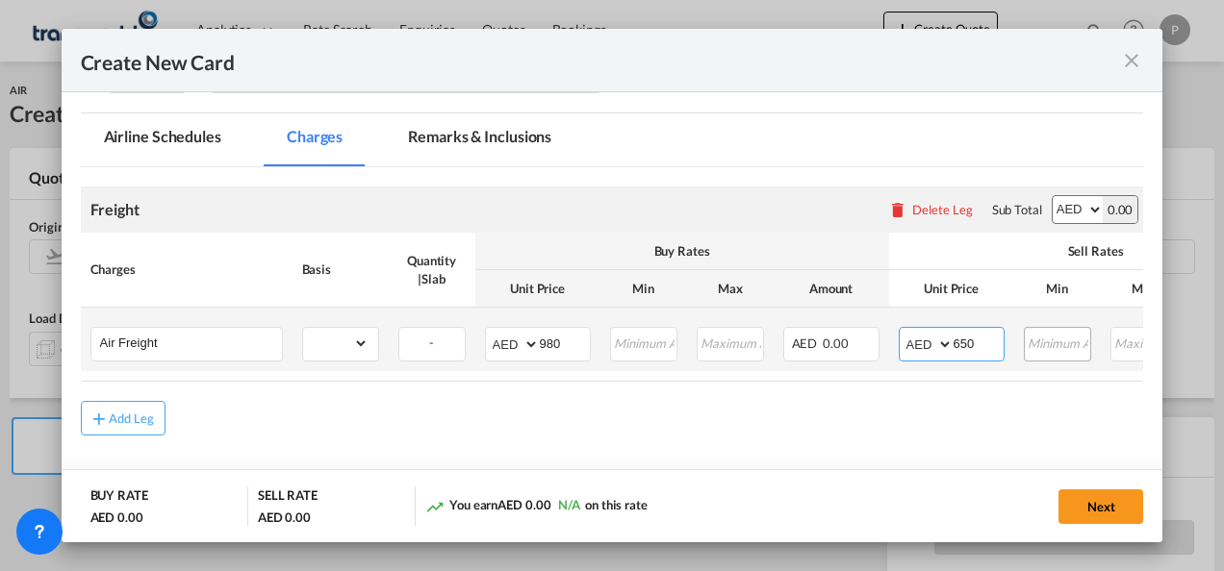
click at [902, 331] on select "AED AFN ALL AMD ANG AOA ARS AUD AWG AZN BAM BBD BDT BGN BHD BIF BMD BND BOB BRL…" at bounding box center [927, 344] width 50 height 27
click at [985, 340] on input "650" at bounding box center [978, 342] width 50 height 29
type input "6"
click at [361, 341] on select "gross_weight volumetric_weight per_shipment per_bl per_km % on air freight per_…" at bounding box center [335, 343] width 65 height 31
click at [363, 342] on select "gross_weight volumetric_weight per_shipment per_bl per_km % on air freight per_…" at bounding box center [335, 343] width 65 height 31
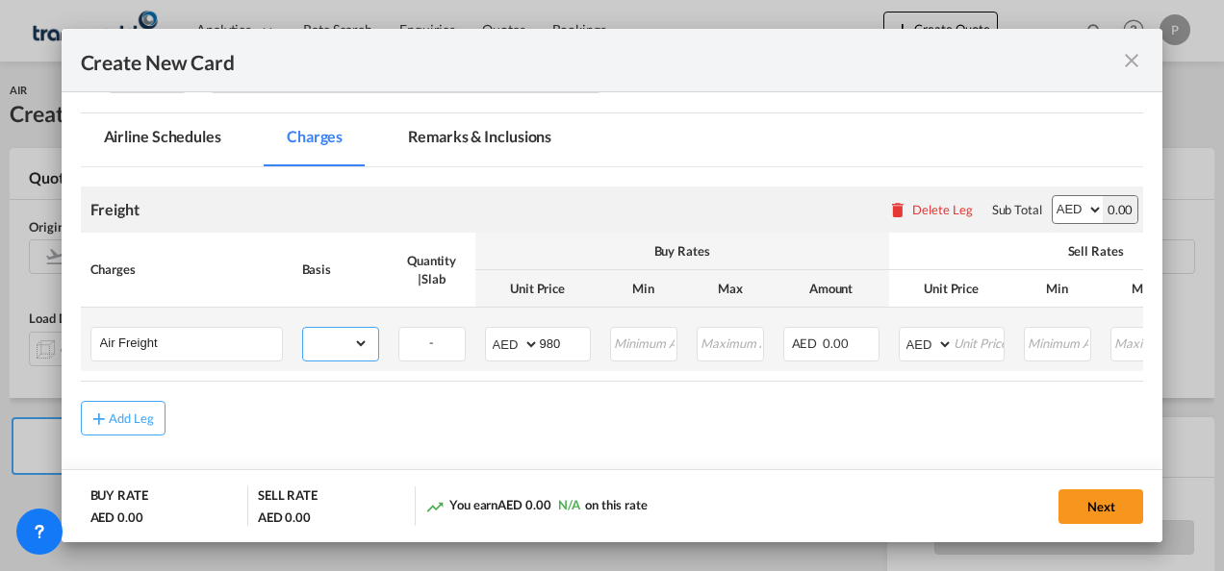
select select "per_shipment"
click at [303, 328] on select "gross_weight volumetric_weight per_shipment per_bl per_km % on air freight per_…" at bounding box center [335, 343] width 65 height 31
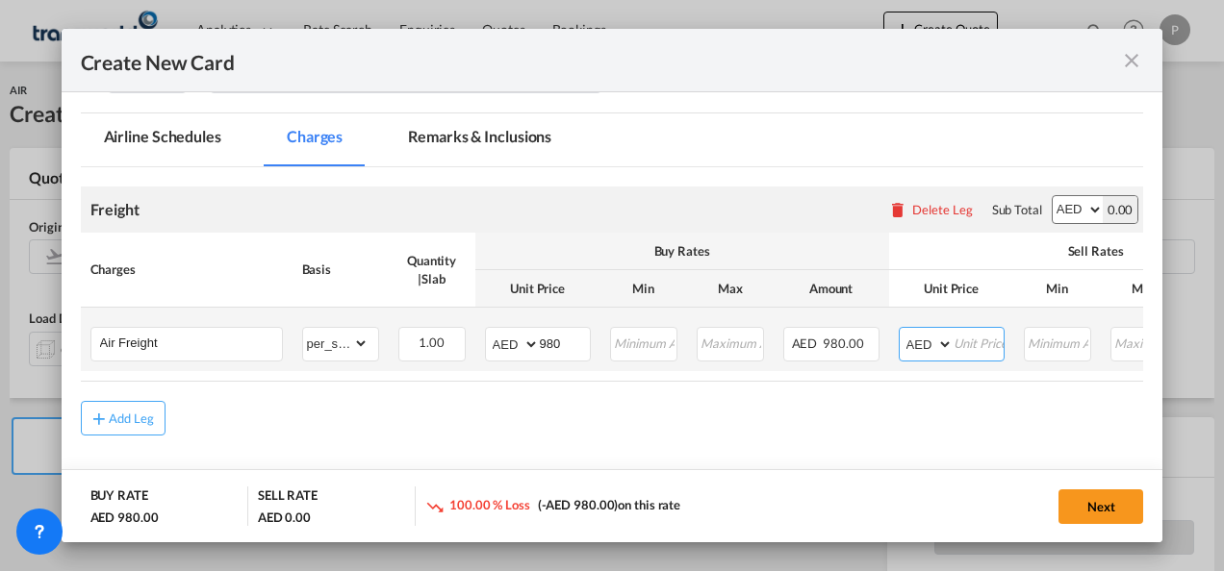
click at [939, 344] on select "AED AFN ALL AMD ANG AOA ARS AUD AWG AZN BAM BBD BDT BGN BHD BIF BMD BND BOB BRL…" at bounding box center [927, 344] width 50 height 27
select select "string:USD"
click at [902, 331] on select "AED AFN ALL AMD ANG AOA ARS AUD AWG AZN BAM BBD BDT BGN BHD BIF BMD BND BOB BRL…" at bounding box center [927, 344] width 50 height 27
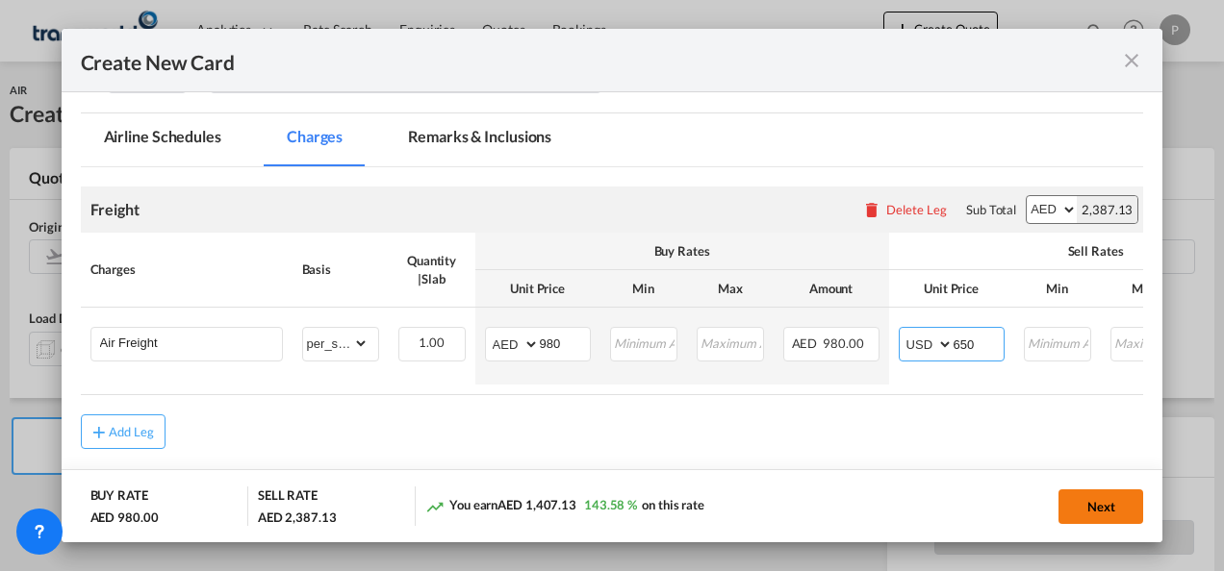
type input "650"
click at [1090, 507] on button "Next" at bounding box center [1100, 507] width 85 height 35
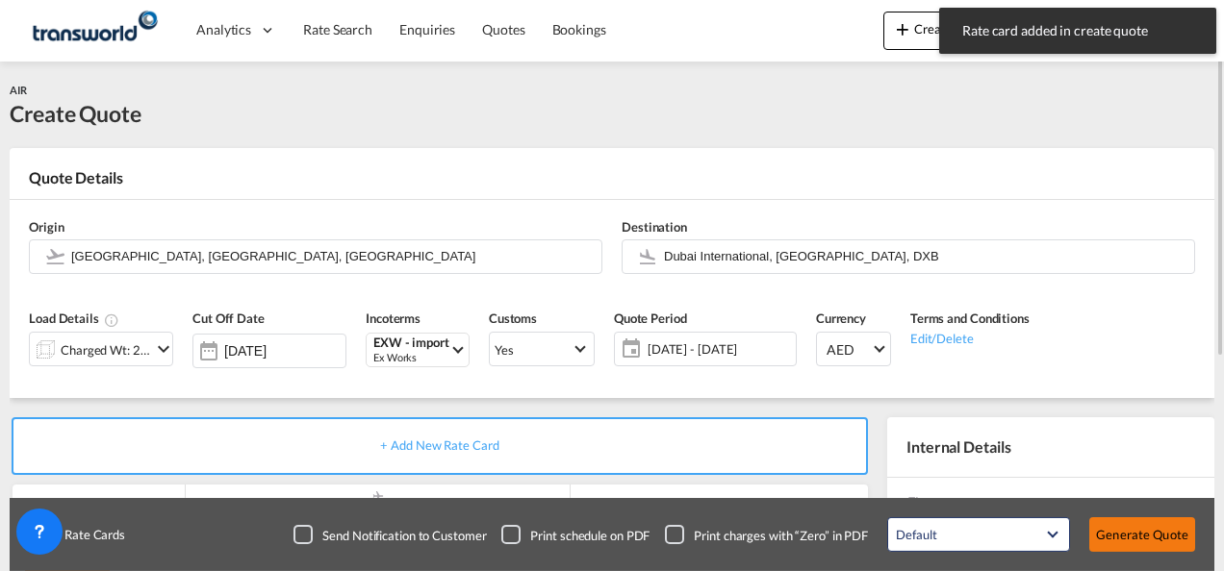
click at [1126, 535] on button "Generate Quote" at bounding box center [1142, 535] width 106 height 35
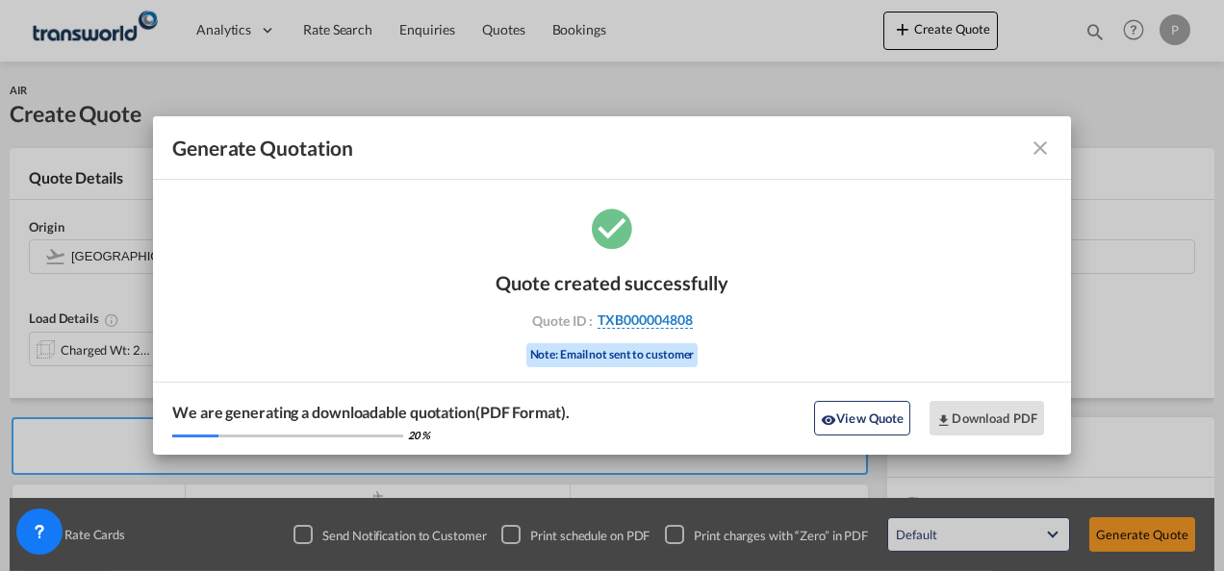
click at [639, 319] on span "TXB000004808" at bounding box center [644, 320] width 95 height 17
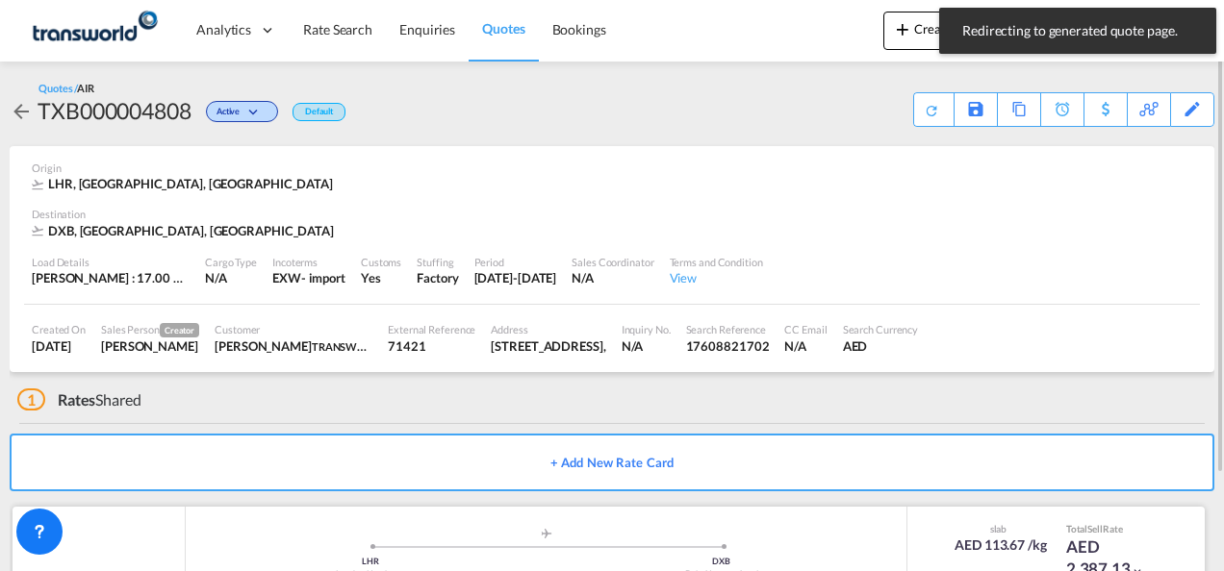
scroll to position [117, 0]
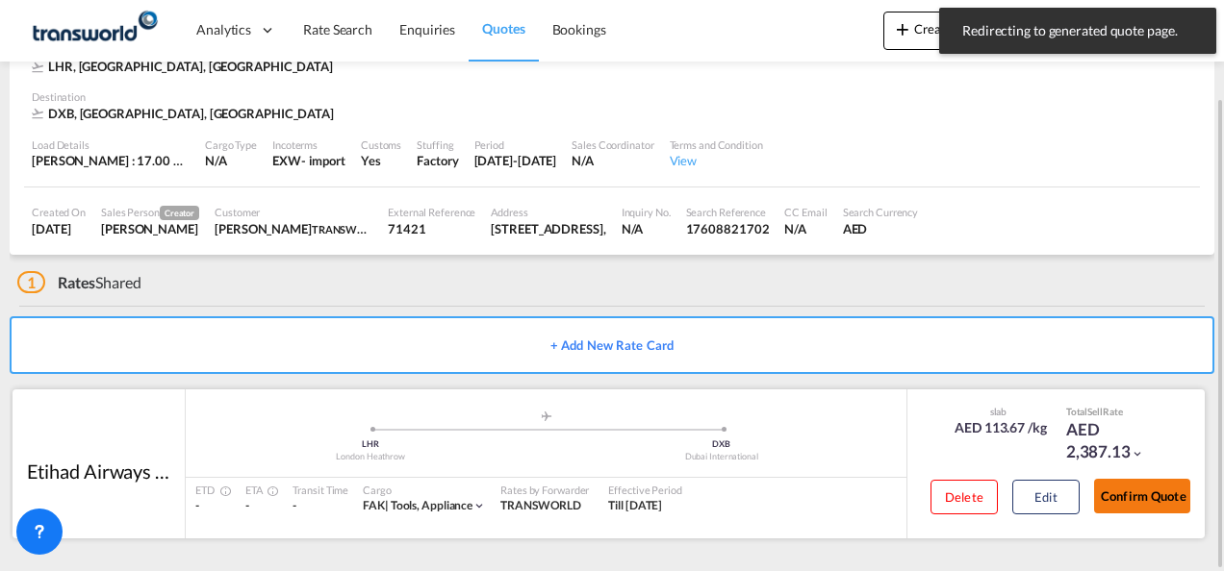
click at [1156, 502] on button "Confirm Quote" at bounding box center [1142, 496] width 96 height 35
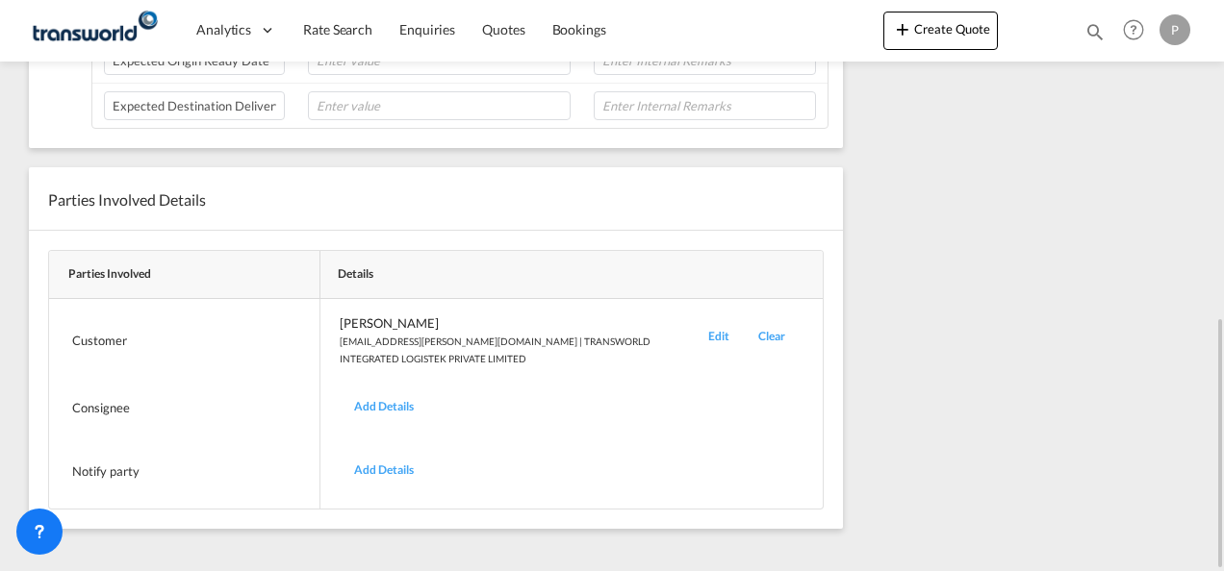
click at [722, 325] on div "Edit" at bounding box center [719, 341] width 50 height 53
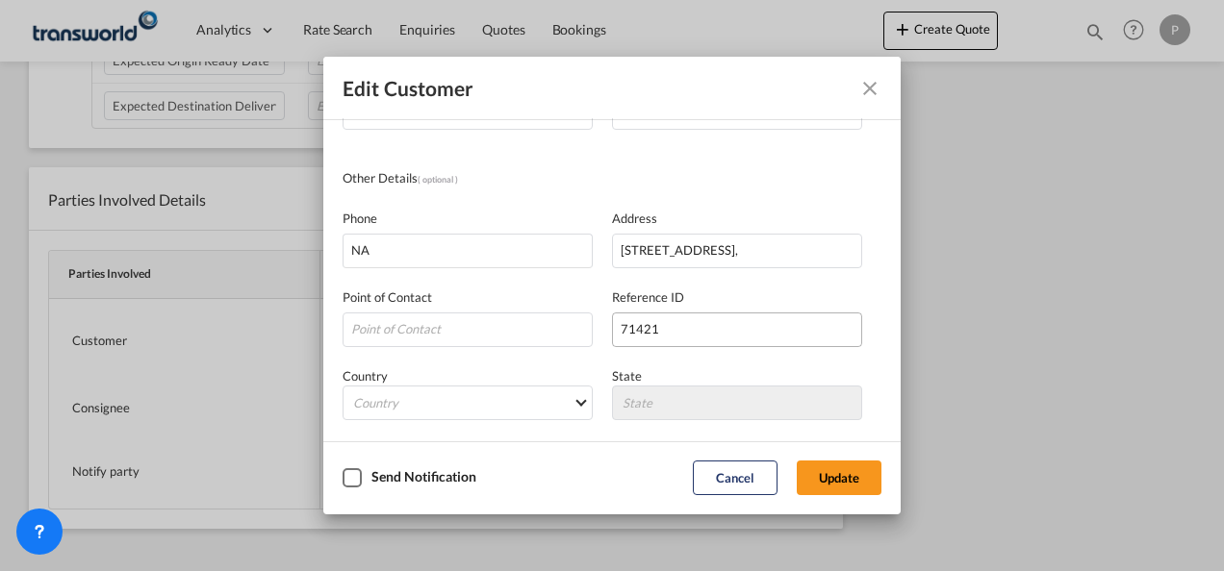
scroll to position [227, 0]
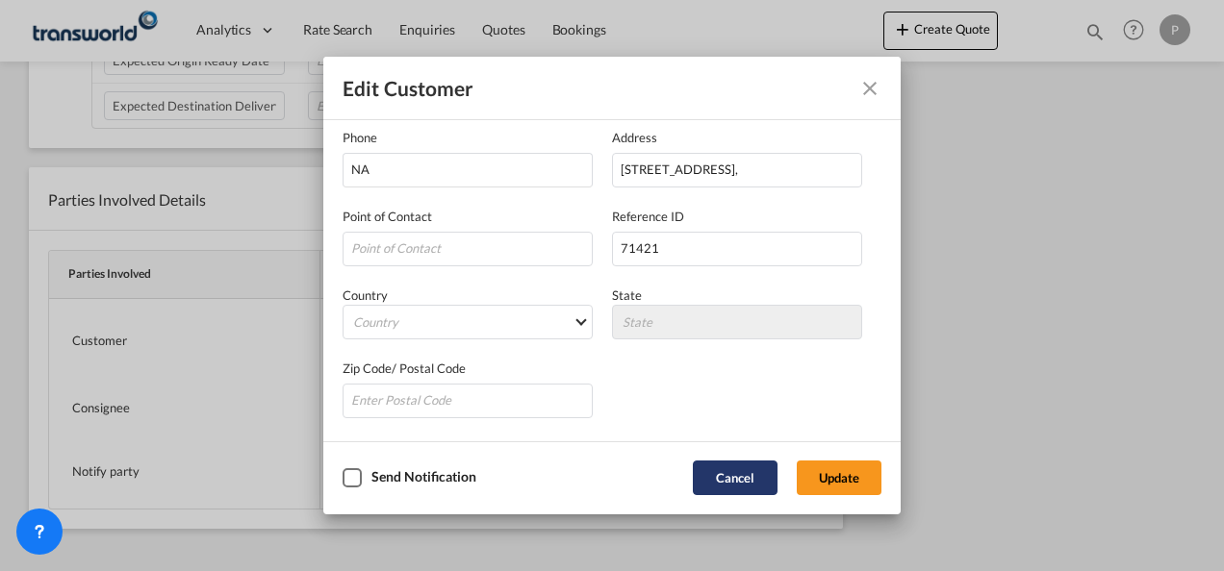
click at [733, 475] on button "Cancel" at bounding box center [735, 478] width 85 height 35
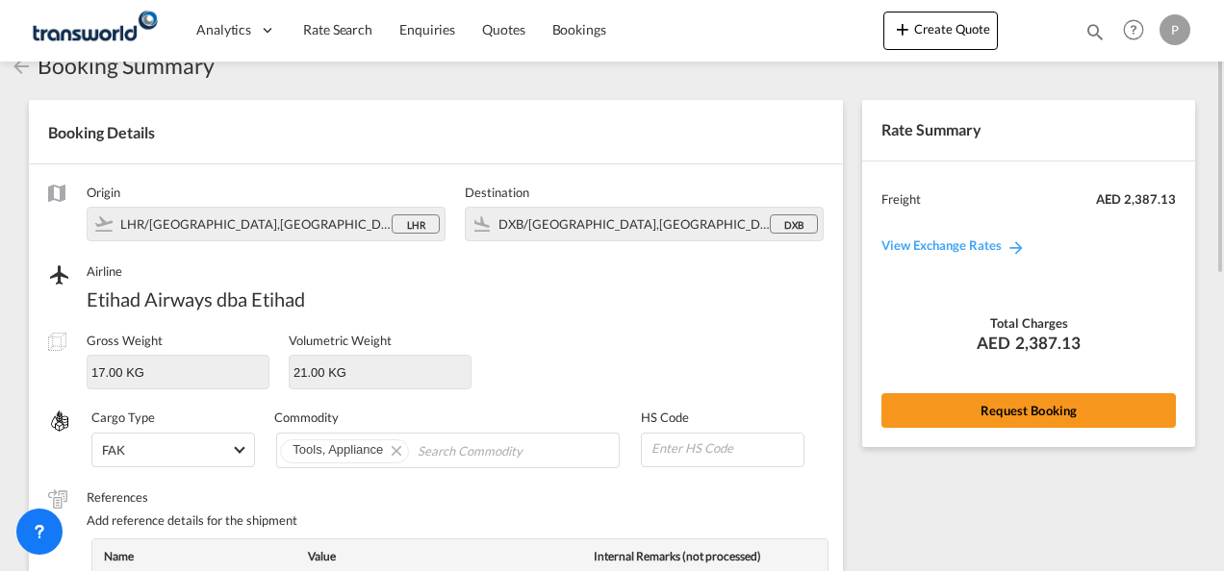
scroll to position [0, 0]
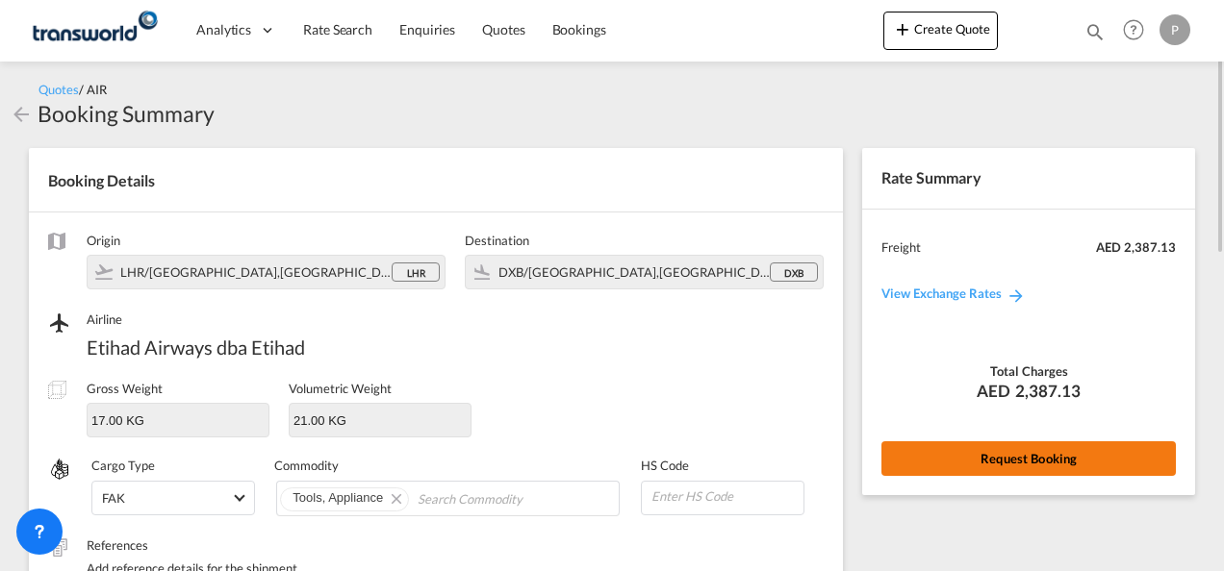
click at [997, 460] on button "Request Booking" at bounding box center [1028, 459] width 294 height 35
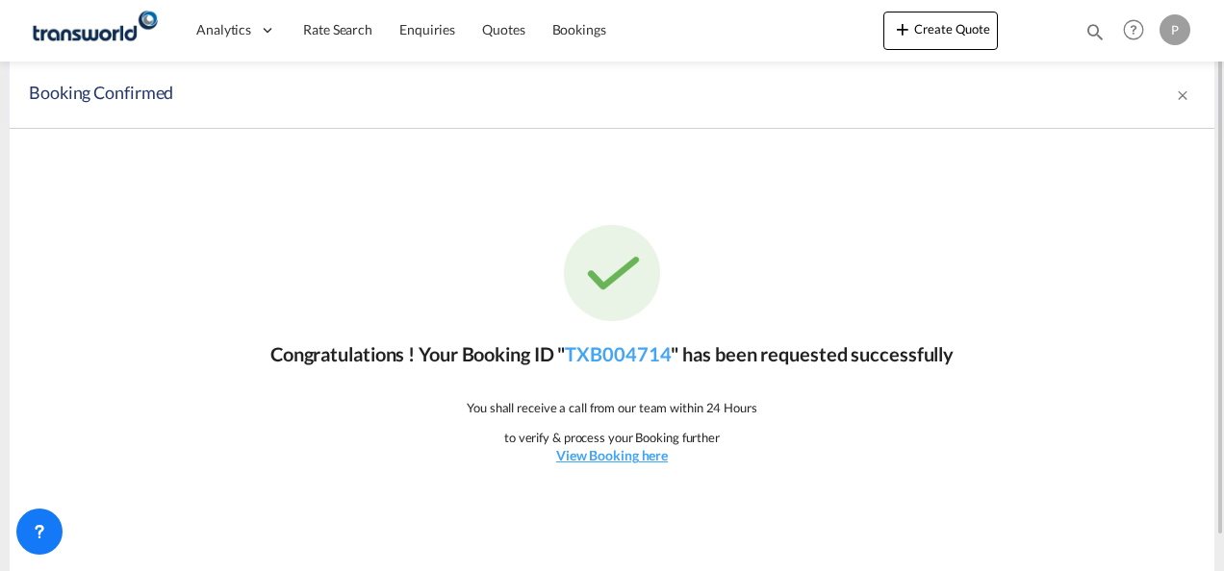
click at [871, 292] on div "Congratulations ! Your Booking ID " TXB004714 " has been requested successfully…" at bounding box center [612, 345] width 1204 height 433
click at [632, 352] on link "TXB004714" at bounding box center [618, 353] width 106 height 23
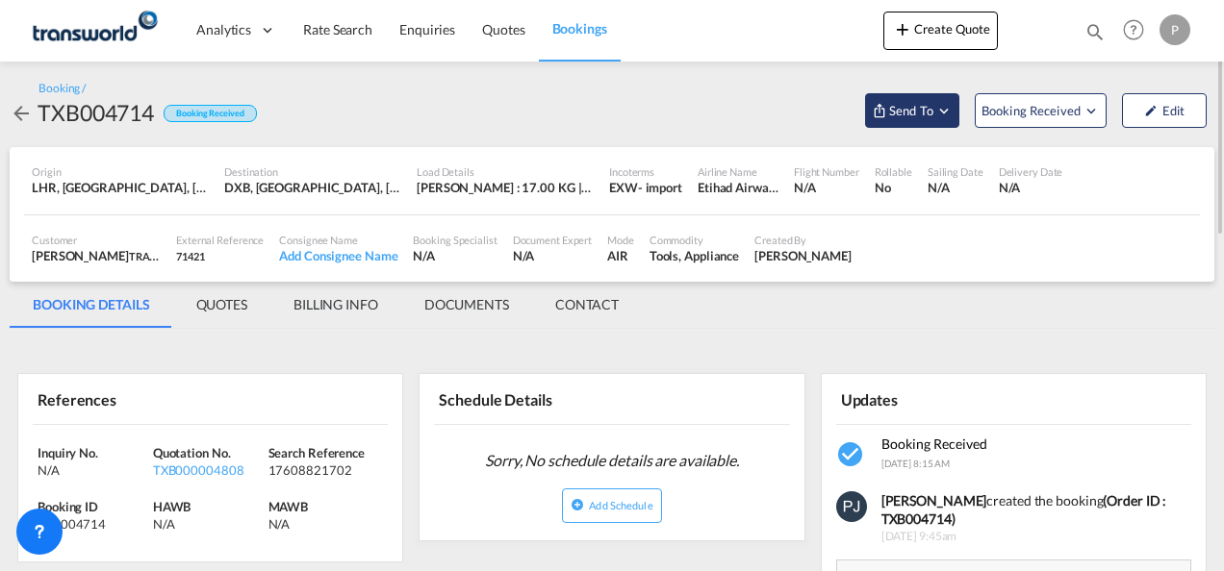
click at [943, 108] on md-icon "Open demo menu" at bounding box center [943, 110] width 17 height 17
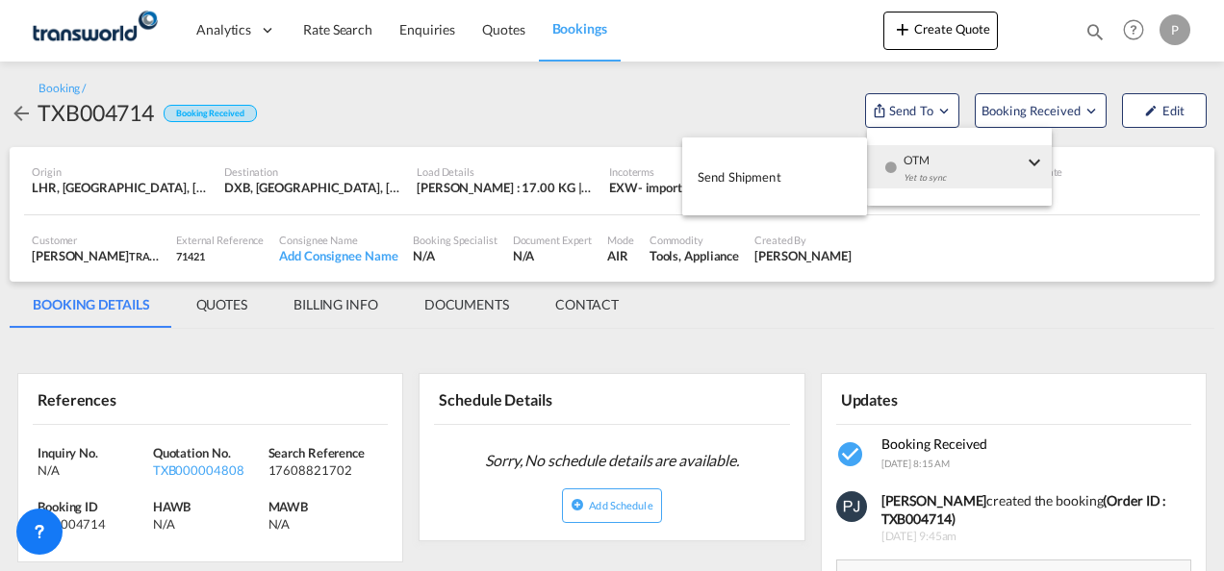
click at [765, 175] on span "Send Shipment" at bounding box center [739, 177] width 84 height 31
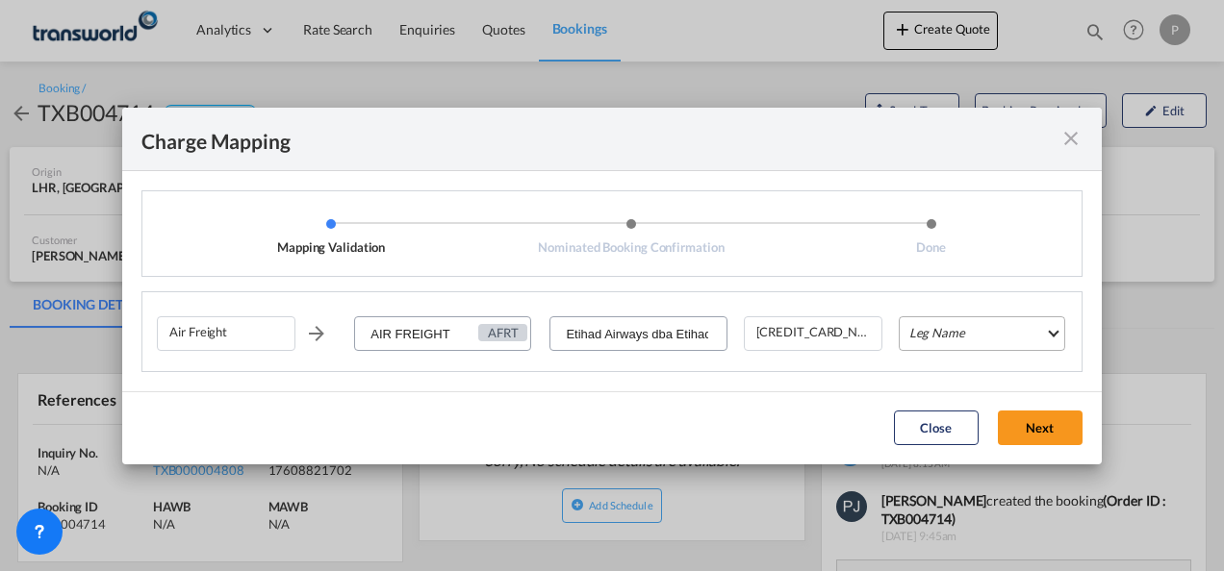
click at [966, 339] on md-select "Leg Name HANDLING ORIGIN HANDLING DESTINATION OTHERS TL PICK UP CUSTOMS ORIGIN …" at bounding box center [982, 334] width 166 height 35
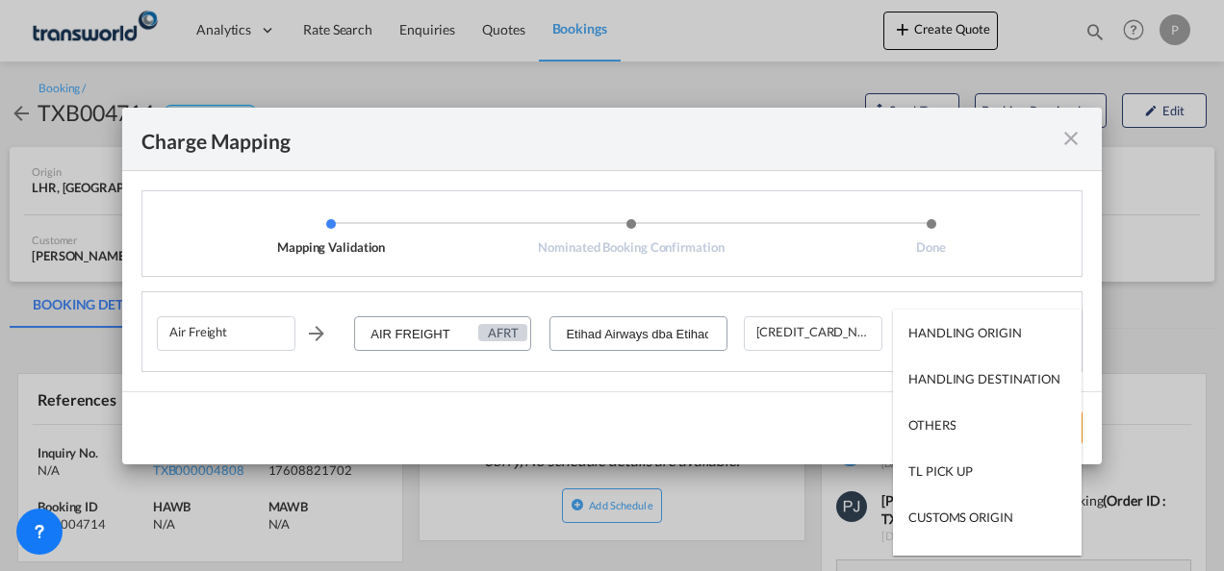
type md-option "HANDLING ORIGIN"
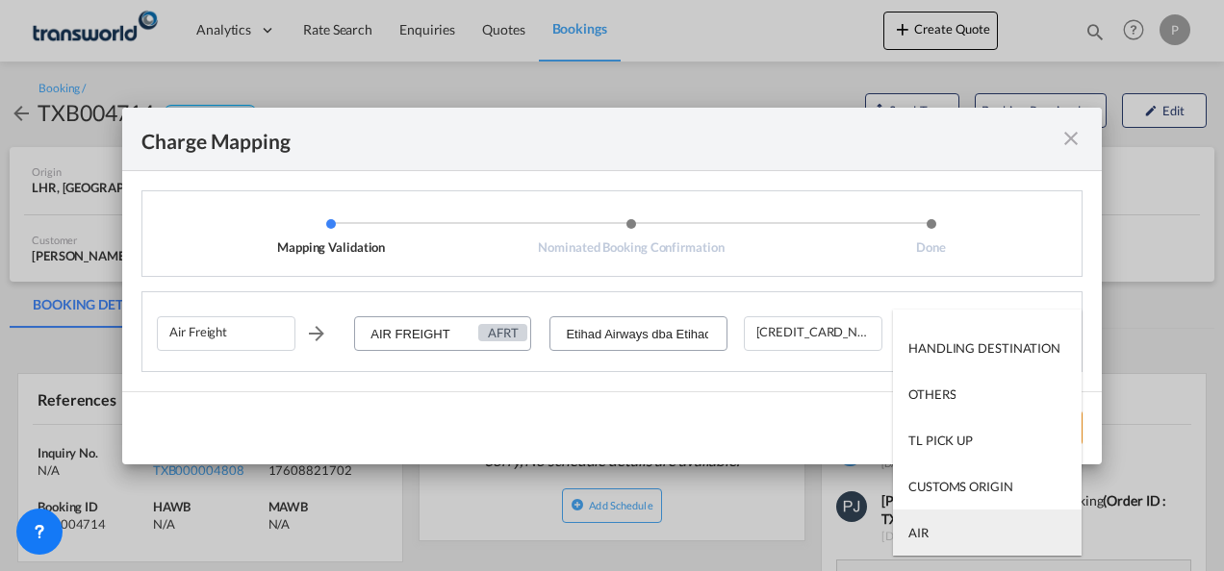
type md-option "AIR"
click at [945, 538] on md-option "AIR" at bounding box center [987, 533] width 189 height 46
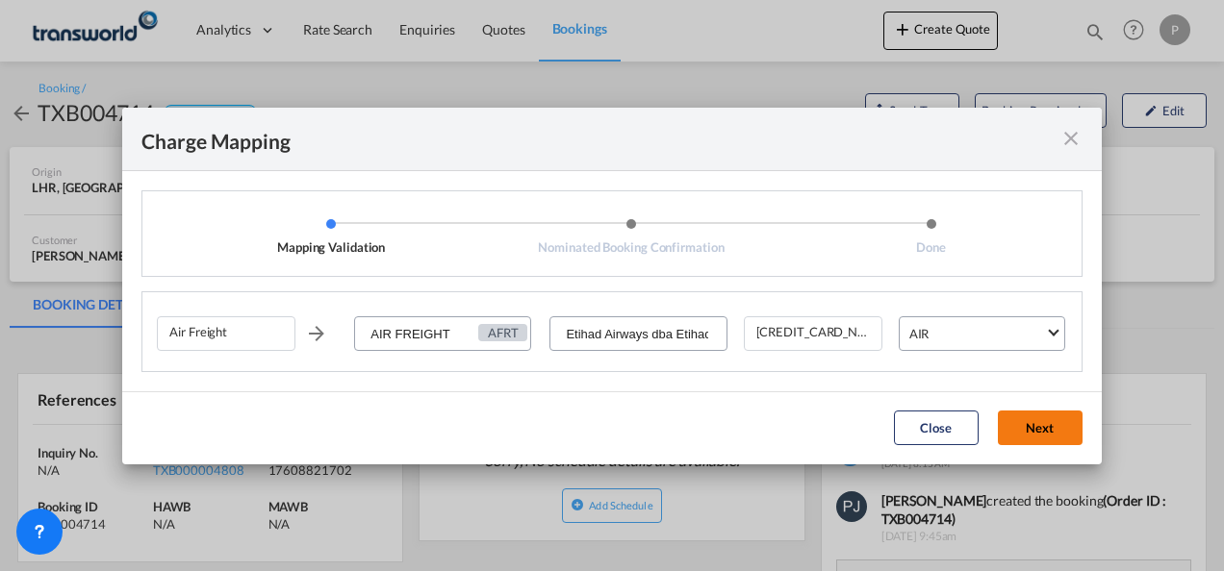
click at [1034, 427] on button "Next" at bounding box center [1040, 428] width 85 height 35
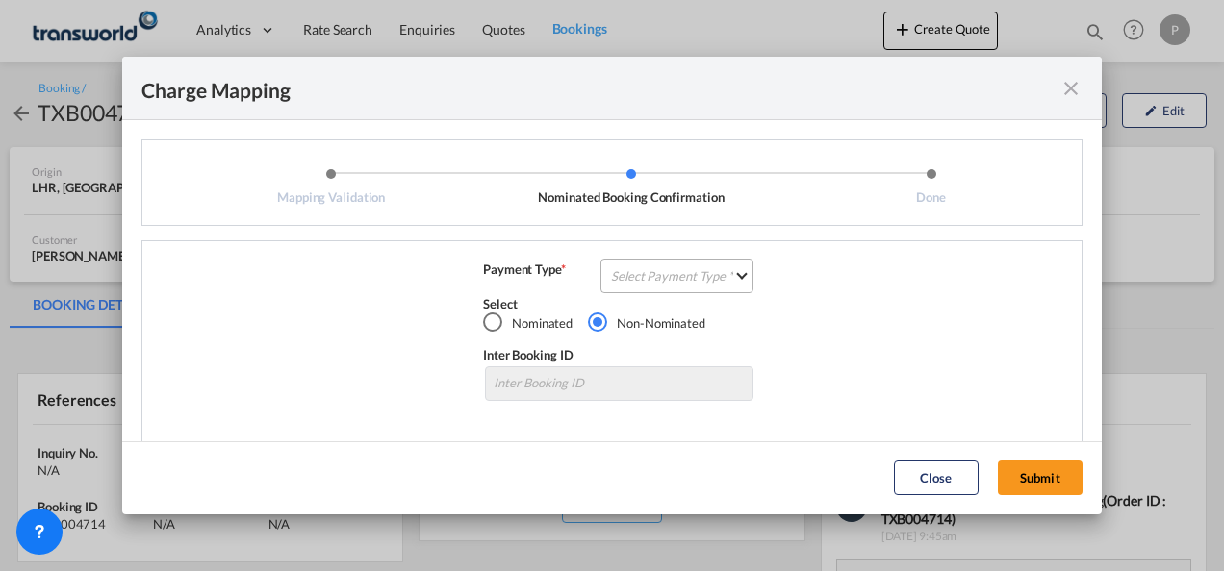
click at [643, 281] on md-select "Select Payment Type COLLECT PREPAID" at bounding box center [676, 276] width 153 height 35
click at [653, 275] on div "COLLECT" at bounding box center [632, 275] width 55 height 17
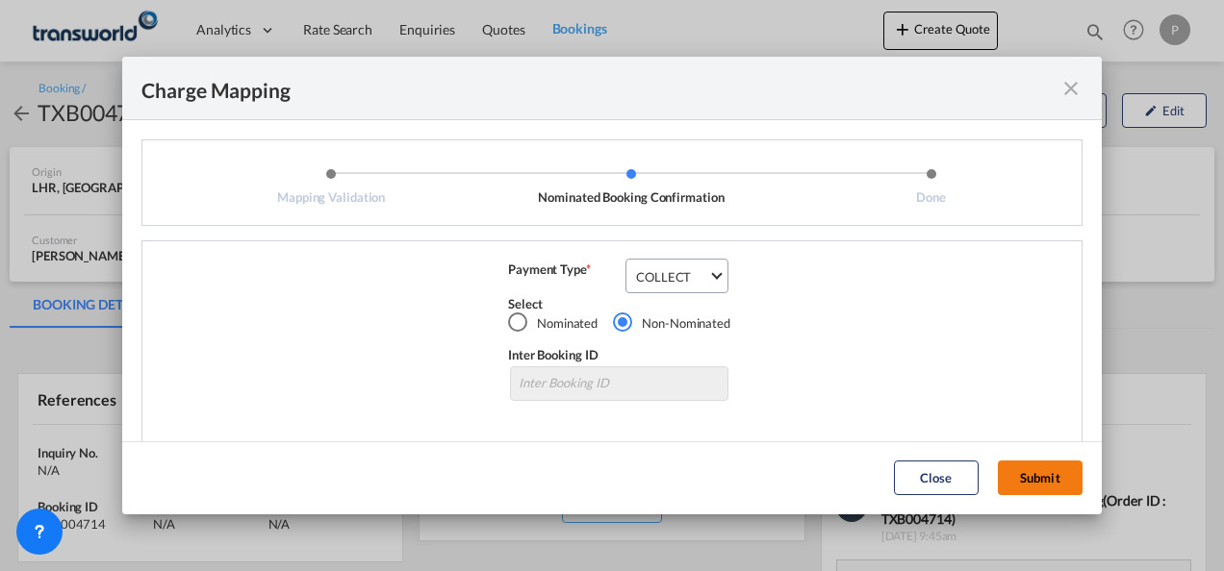
click at [1042, 483] on button "Submit" at bounding box center [1040, 478] width 85 height 35
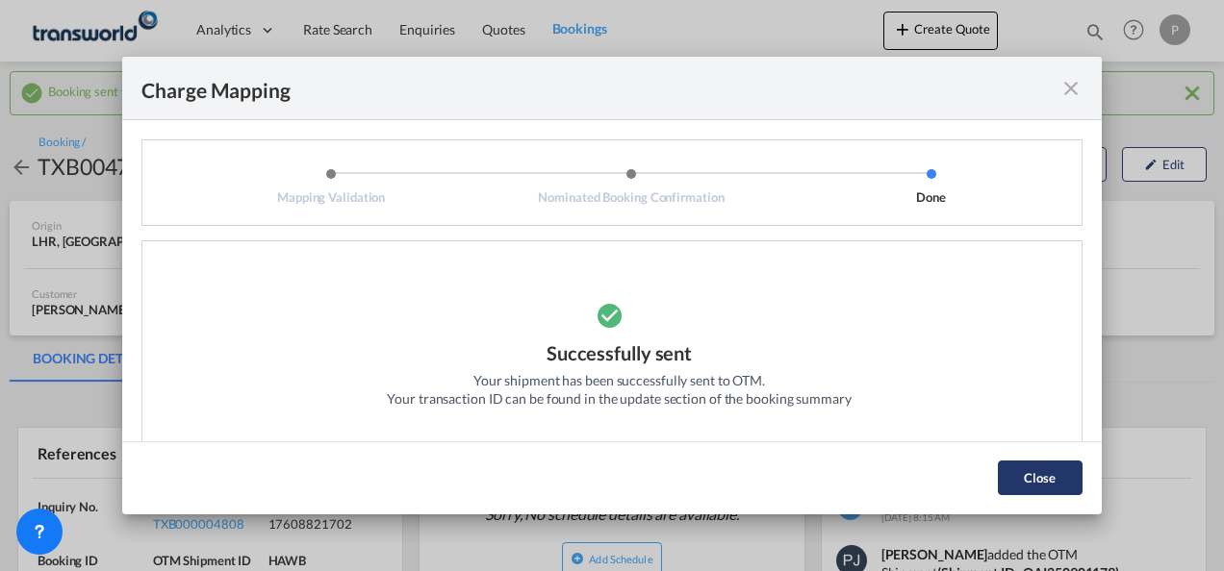
click at [1034, 473] on button "Close" at bounding box center [1040, 478] width 85 height 35
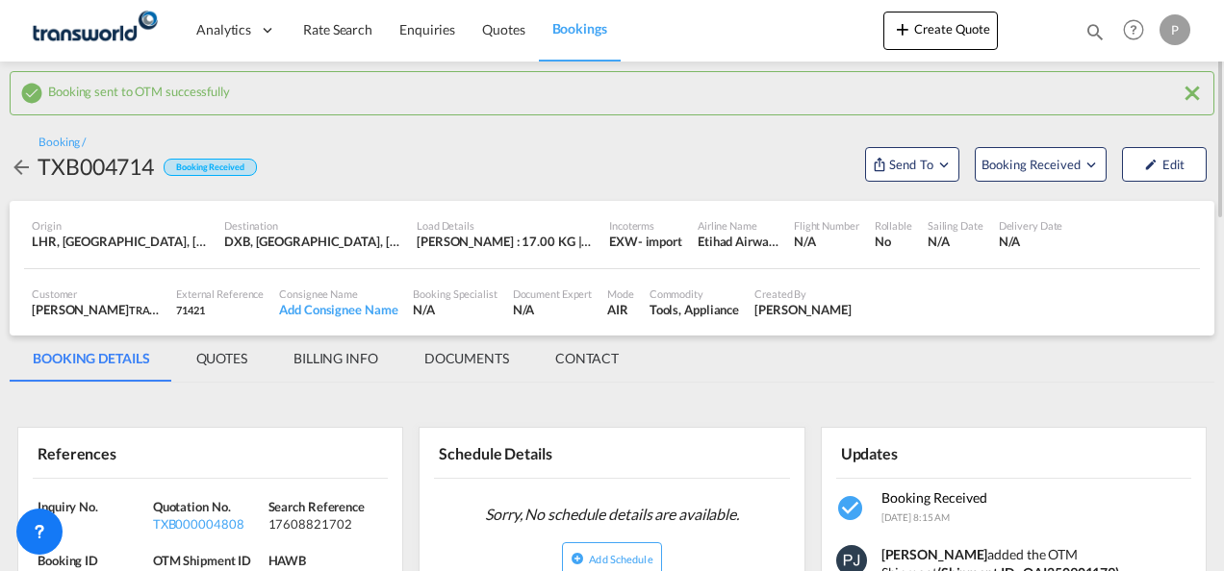
scroll to position [0, 0]
click at [283, 443] on div "References" at bounding box center [210, 453] width 355 height 50
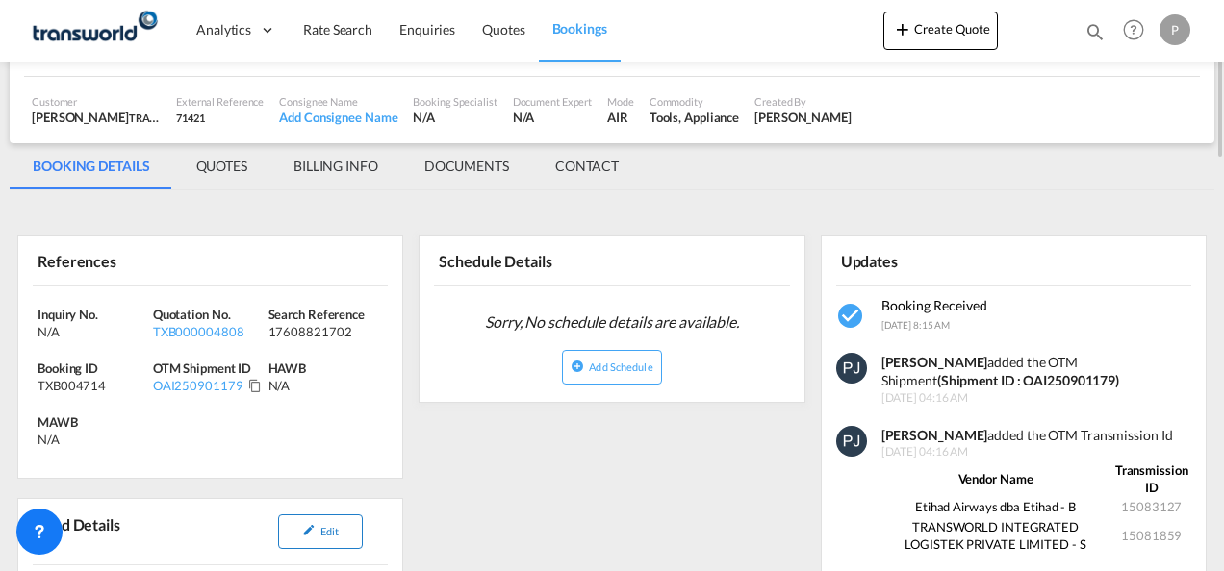
scroll to position [289, 0]
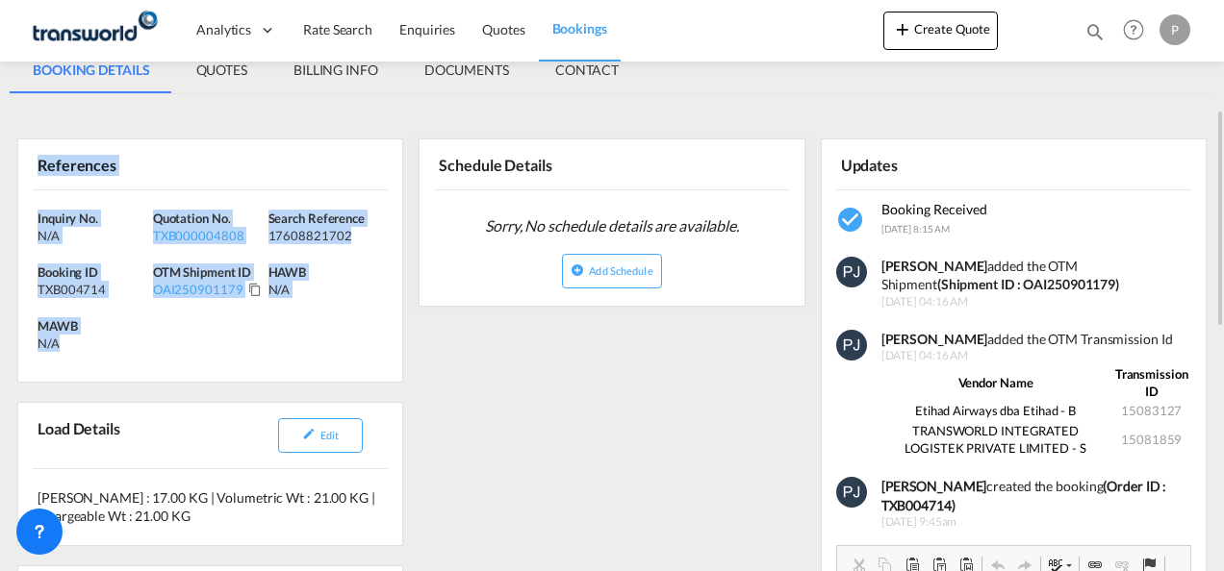
drag, startPoint x: 36, startPoint y: 163, endPoint x: 160, endPoint y: 352, distance: 226.5
click at [160, 352] on div "References Inquiry No. N/A Quotation No. TXB000004808 Search Reference 17608821…" at bounding box center [210, 261] width 386 height 244
copy div "References Inquiry No. N/A Quotation No. TXB000004808 Search Reference 17608821…"
click at [944, 35] on button "Create Quote" at bounding box center [940, 31] width 114 height 38
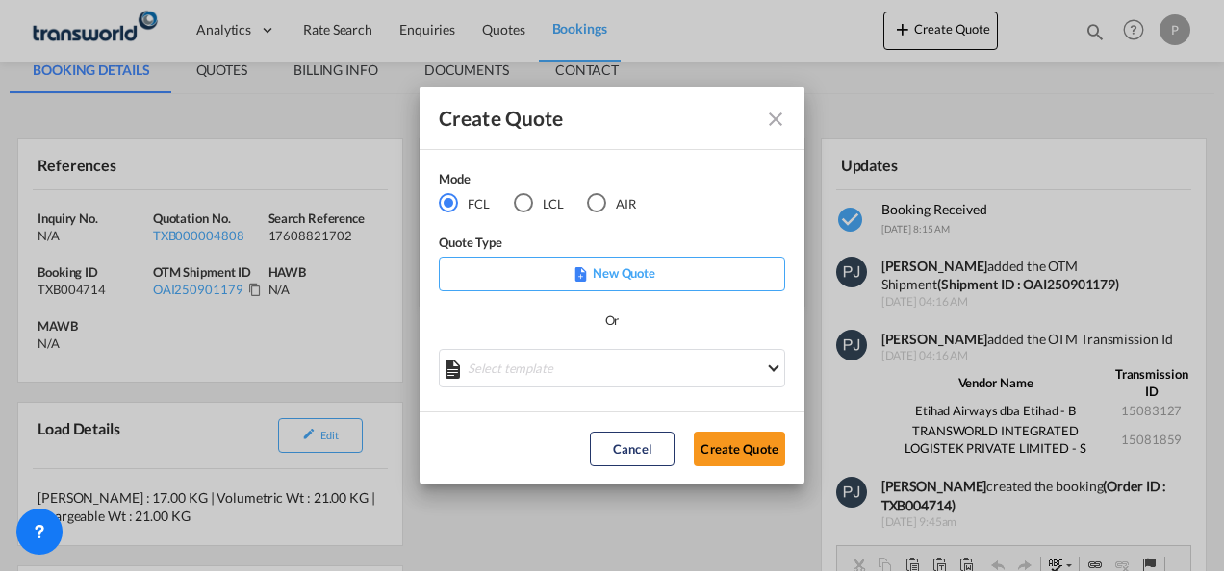
click at [605, 201] on div "AIR" at bounding box center [596, 202] width 19 height 19
click at [737, 444] on button "Create Quote" at bounding box center [739, 449] width 91 height 35
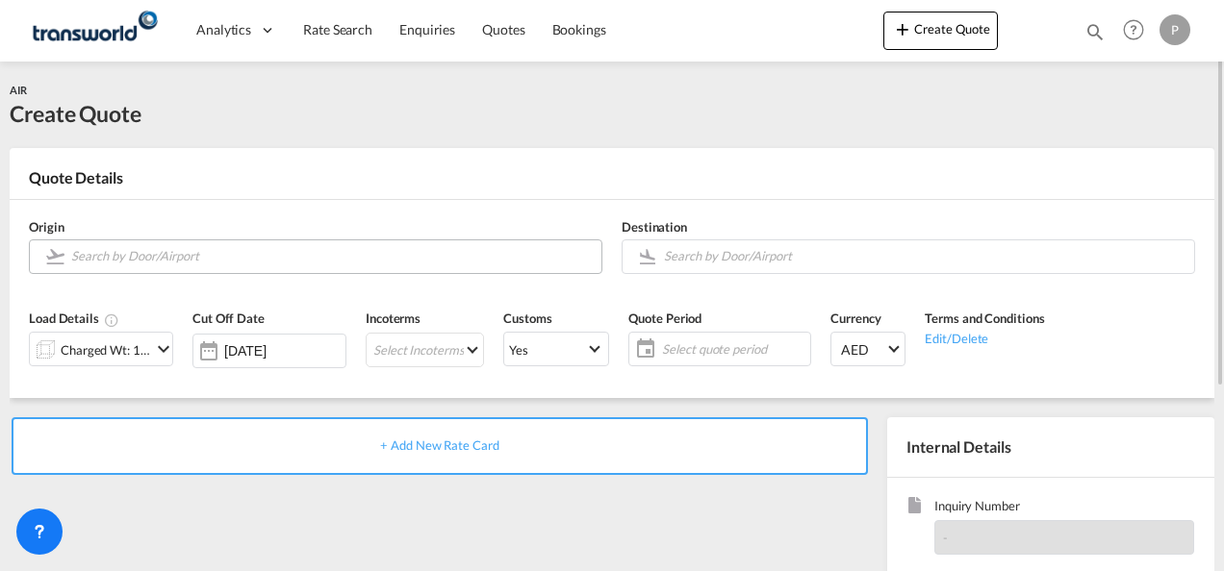
click at [162, 262] on input "Search by Door/Airport" at bounding box center [331, 257] width 520 height 34
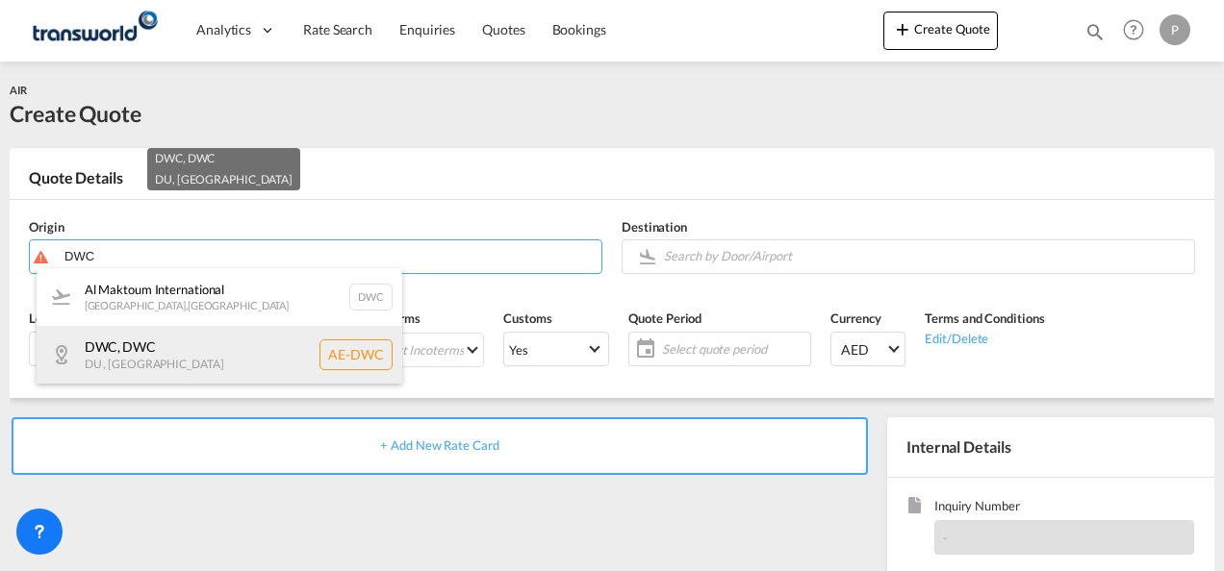
click at [160, 351] on div "DWC , DWC DU , [GEOGRAPHIC_DATA] AE-DWC" at bounding box center [220, 355] width 366 height 58
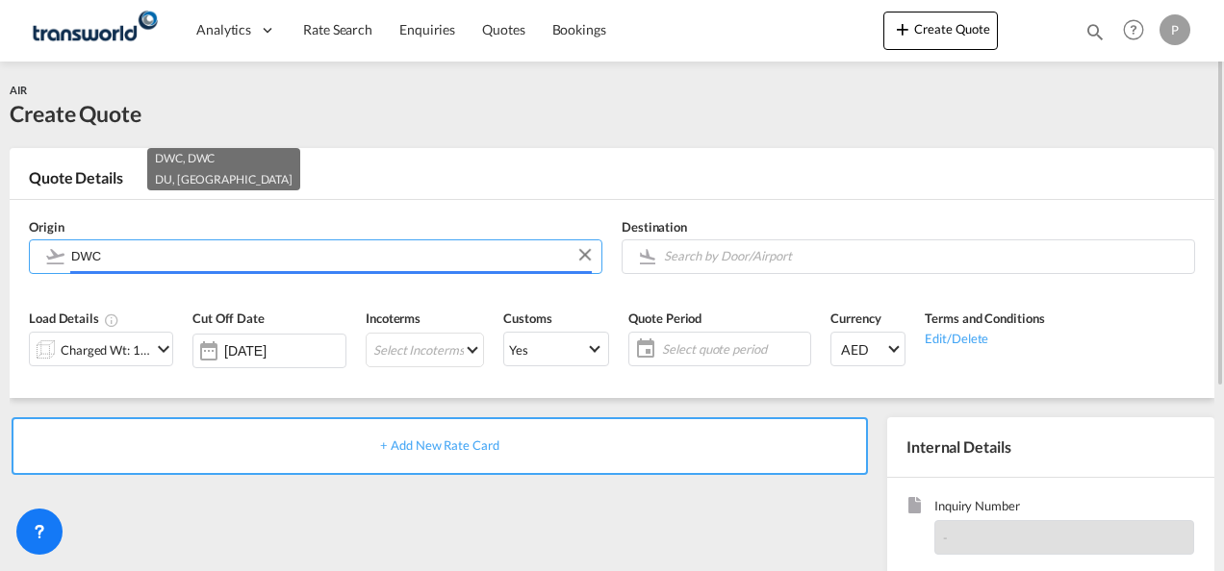
type input "AE-DWC, DWC, DU"
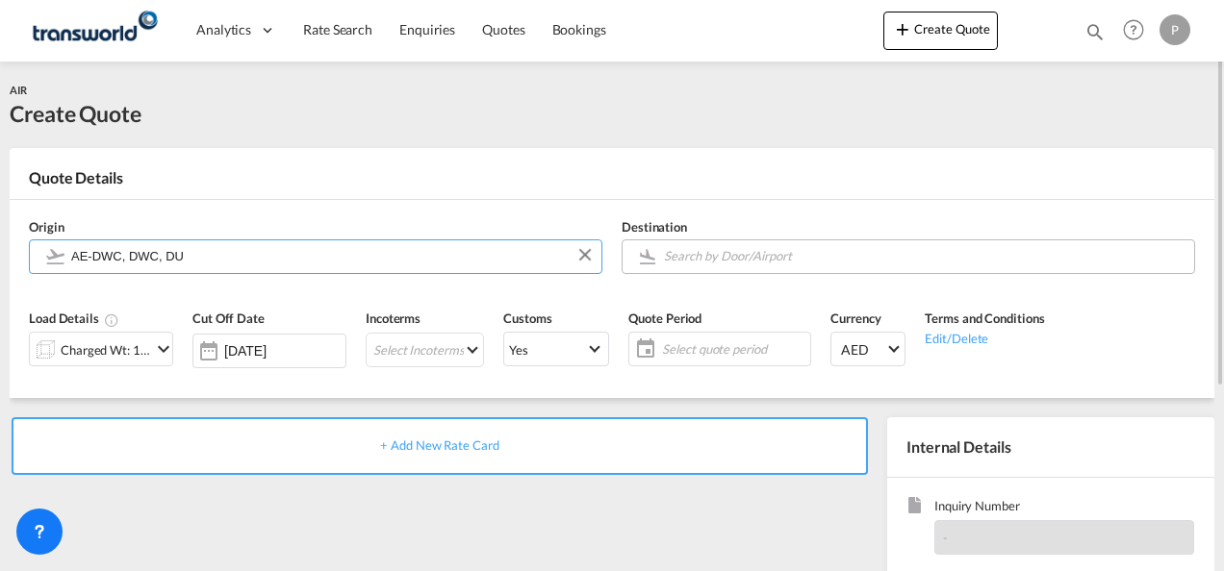
click at [703, 261] on input "Search by Door/Airport" at bounding box center [924, 257] width 520 height 34
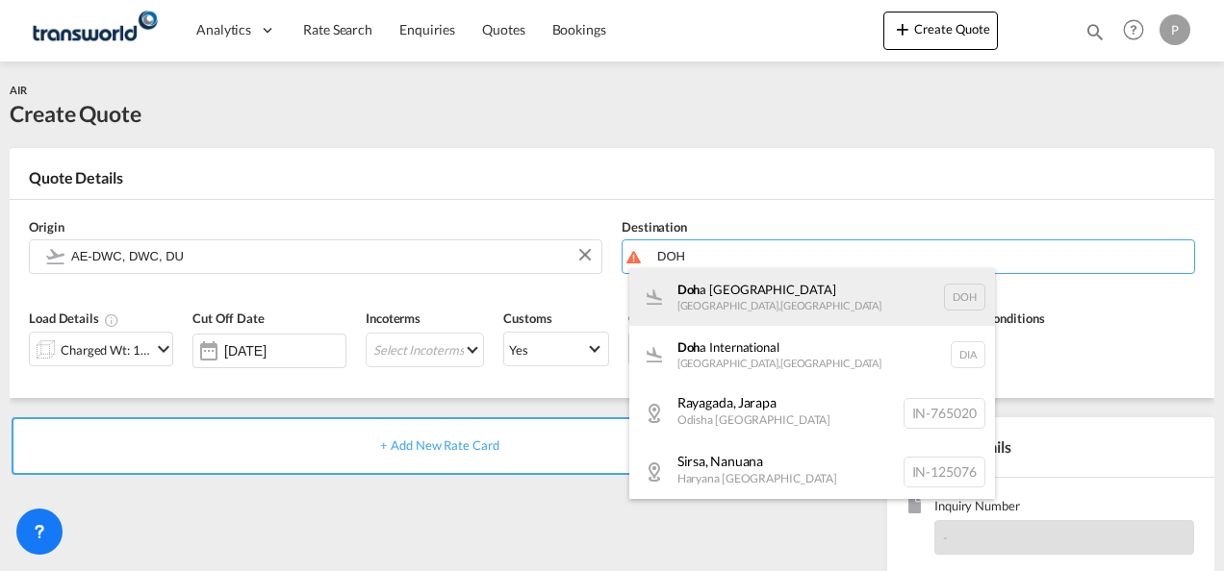
click at [716, 301] on div "Doh a [GEOGRAPHIC_DATA] , [GEOGRAPHIC_DATA] DOH" at bounding box center [812, 297] width 366 height 58
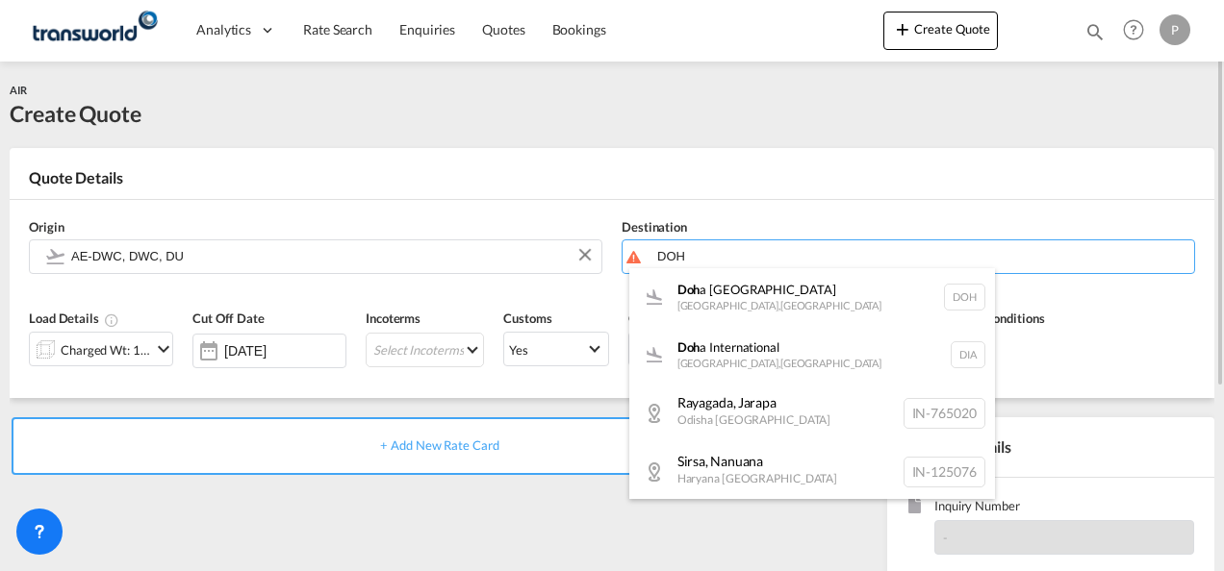
type input "[GEOGRAPHIC_DATA], [GEOGRAPHIC_DATA], [GEOGRAPHIC_DATA]"
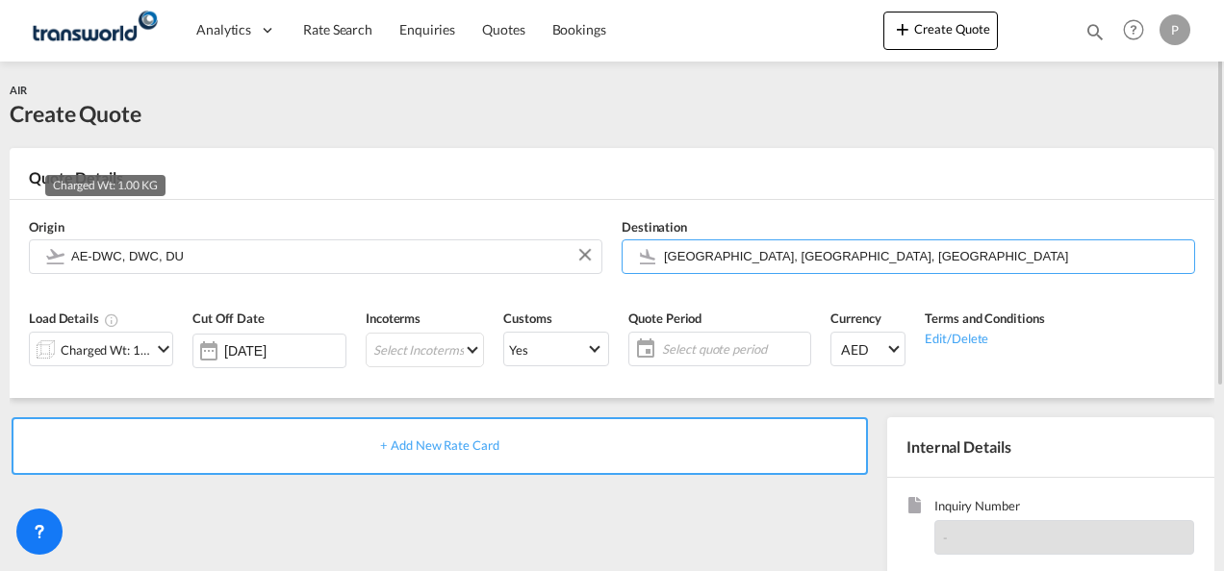
click at [143, 350] on div "Charged Wt: 1.00 KG" at bounding box center [106, 350] width 90 height 27
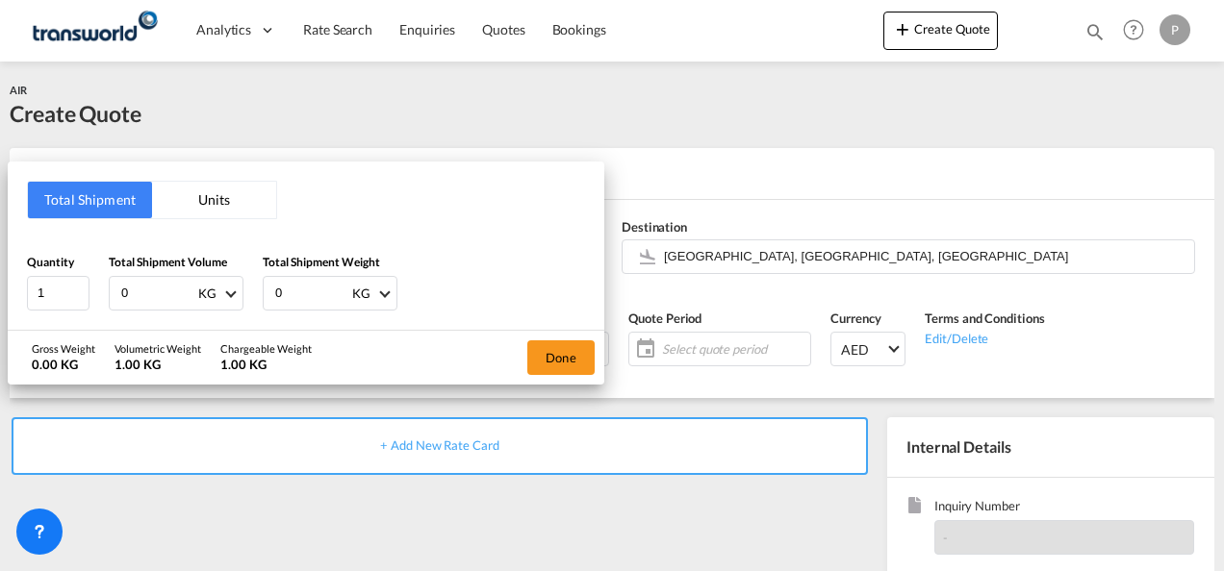
drag, startPoint x: 158, startPoint y: 292, endPoint x: 966, endPoint y: 285, distance: 808.1
click at [79, 225] on div "Total Shipment Units Quantity 1 Total Shipment Volume 0 KG CBM CFT KG LB Total …" at bounding box center [306, 246] width 596 height 168
type input "312"
type input "160"
click at [556, 354] on button "Done" at bounding box center [560, 358] width 67 height 35
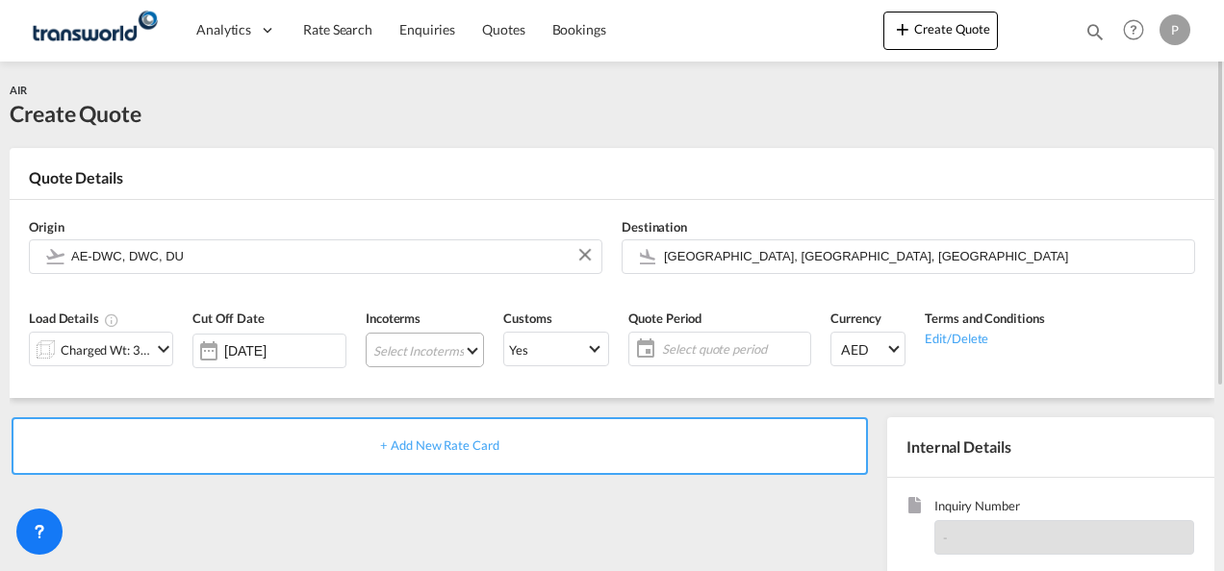
click at [397, 342] on md-select "Select Incoterms FOB - export Free on Board FAS - export Free Alongside Ship FA…" at bounding box center [425, 350] width 118 height 35
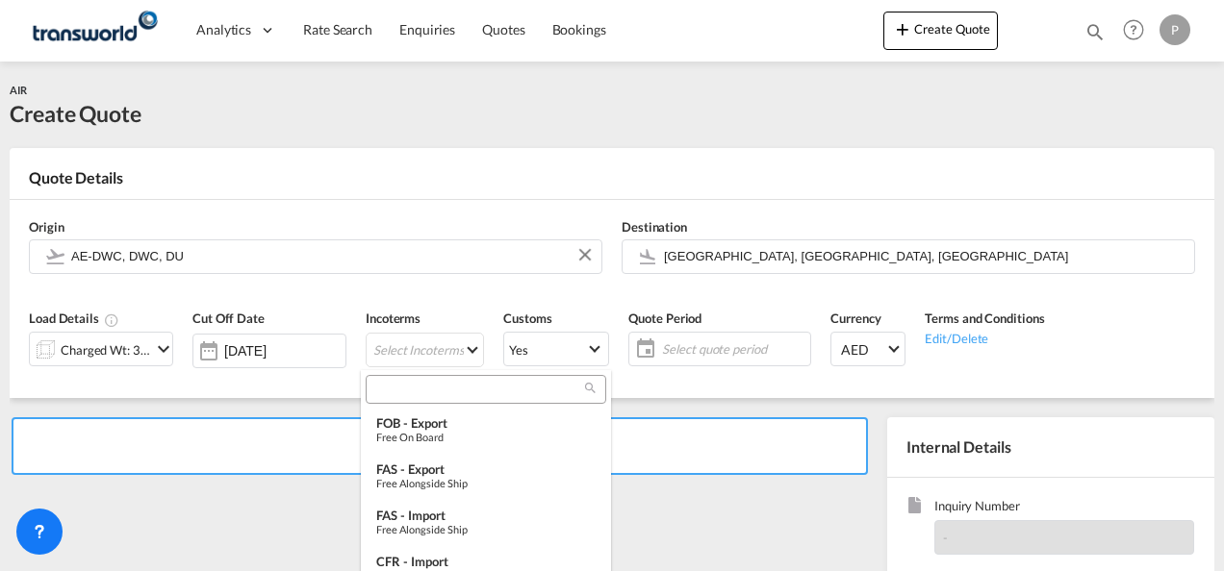
click at [406, 392] on input "search" at bounding box center [478, 389] width 214 height 17
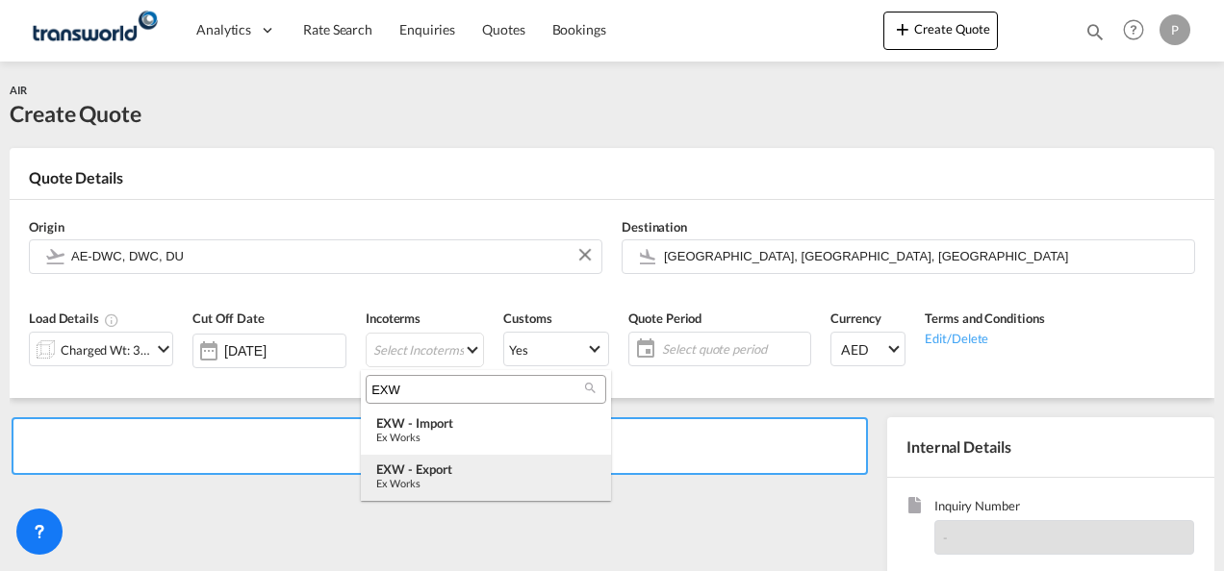
type input "EXW"
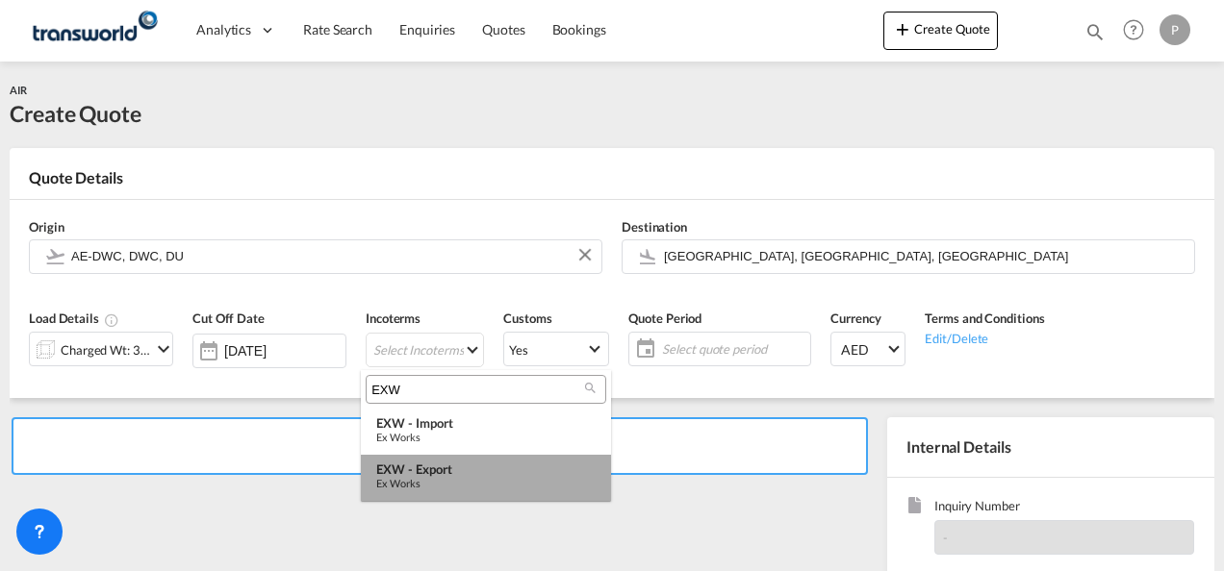
click at [437, 479] on div "Ex Works" at bounding box center [485, 483] width 219 height 13
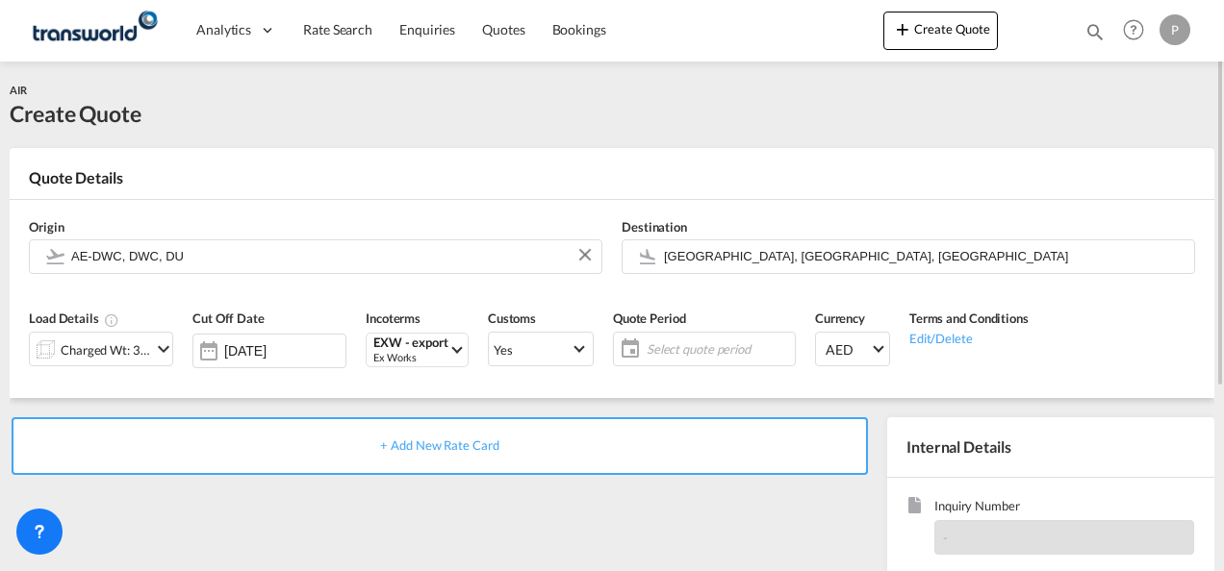
click at [684, 344] on span "Select quote period" at bounding box center [717, 349] width 143 height 17
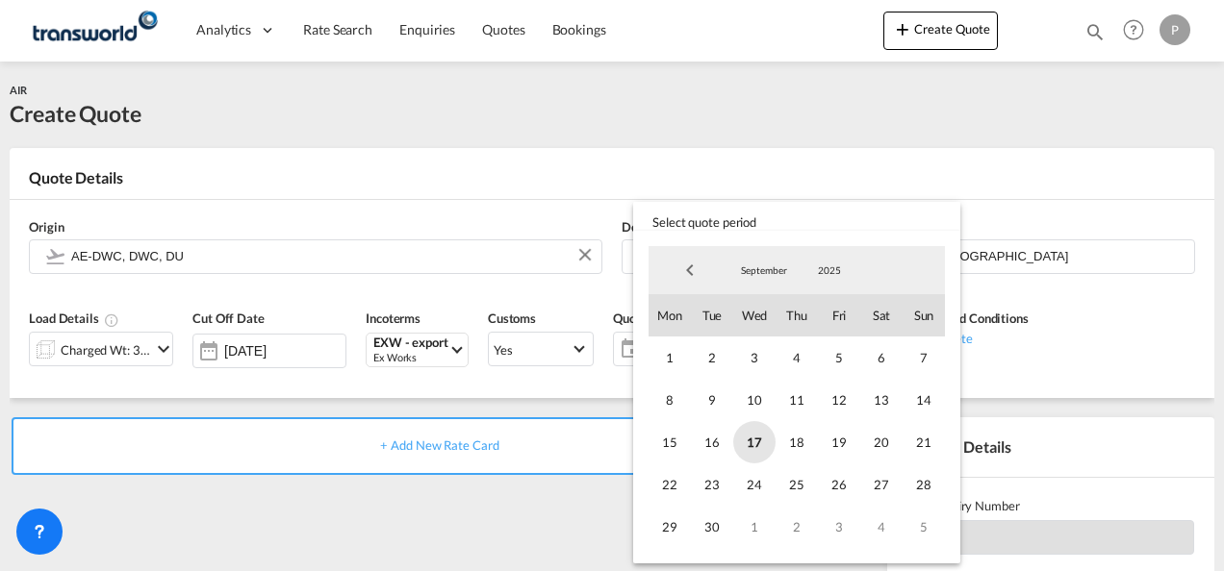
click at [743, 437] on span "17" at bounding box center [754, 442] width 42 height 42
click at [709, 525] on span "30" at bounding box center [712, 527] width 42 height 42
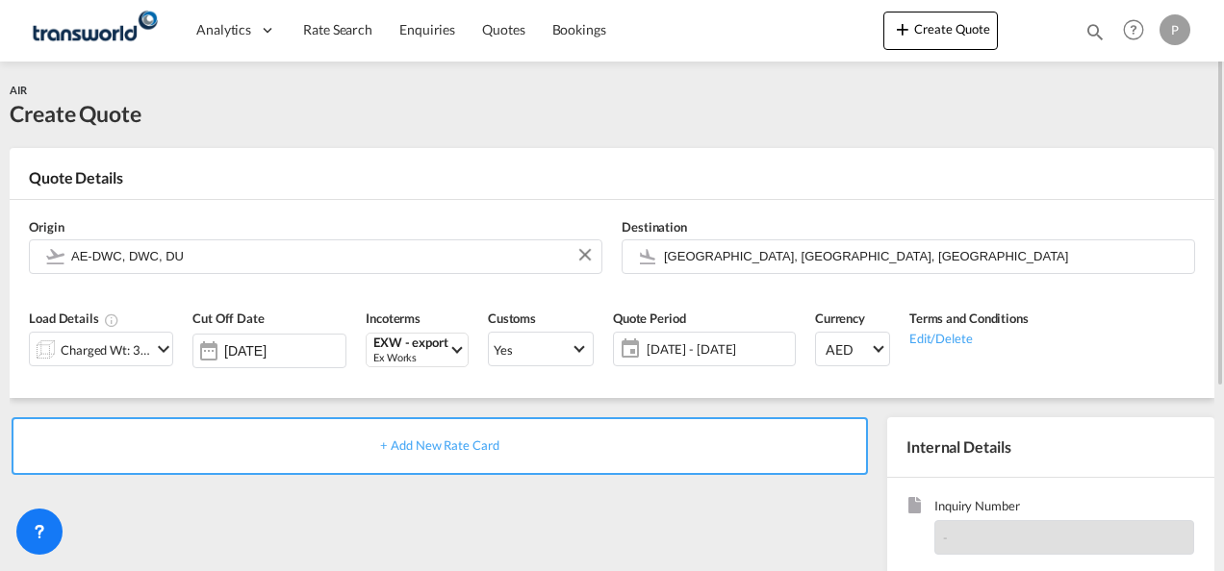
scroll to position [192, 0]
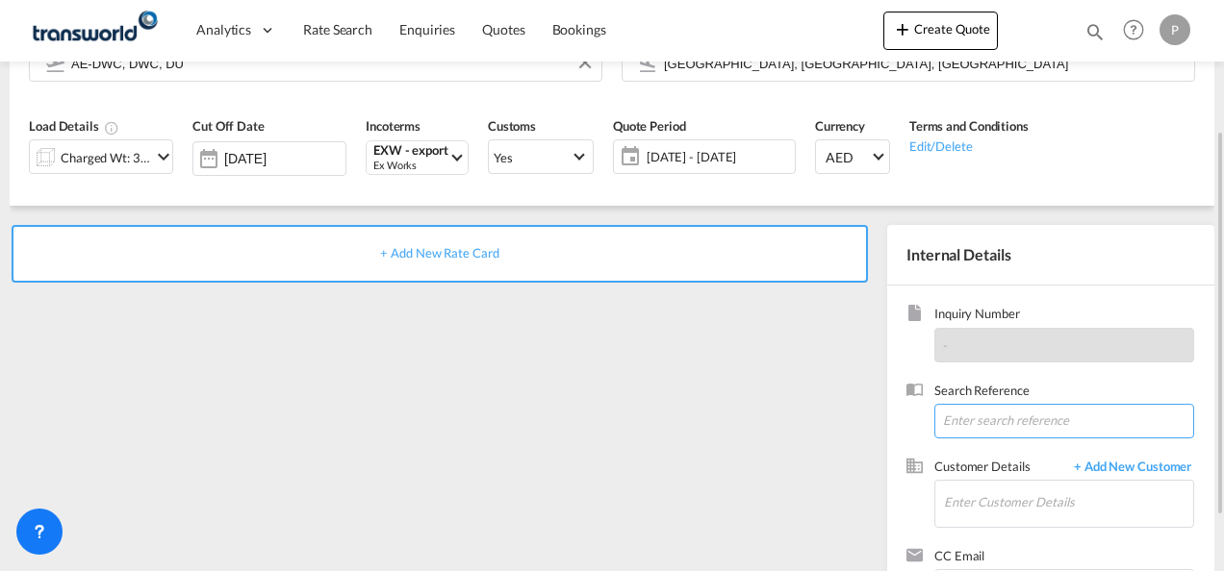
click at [988, 419] on input at bounding box center [1064, 421] width 260 height 35
click at [990, 418] on input at bounding box center [1064, 421] width 260 height 35
paste input "15735695251"
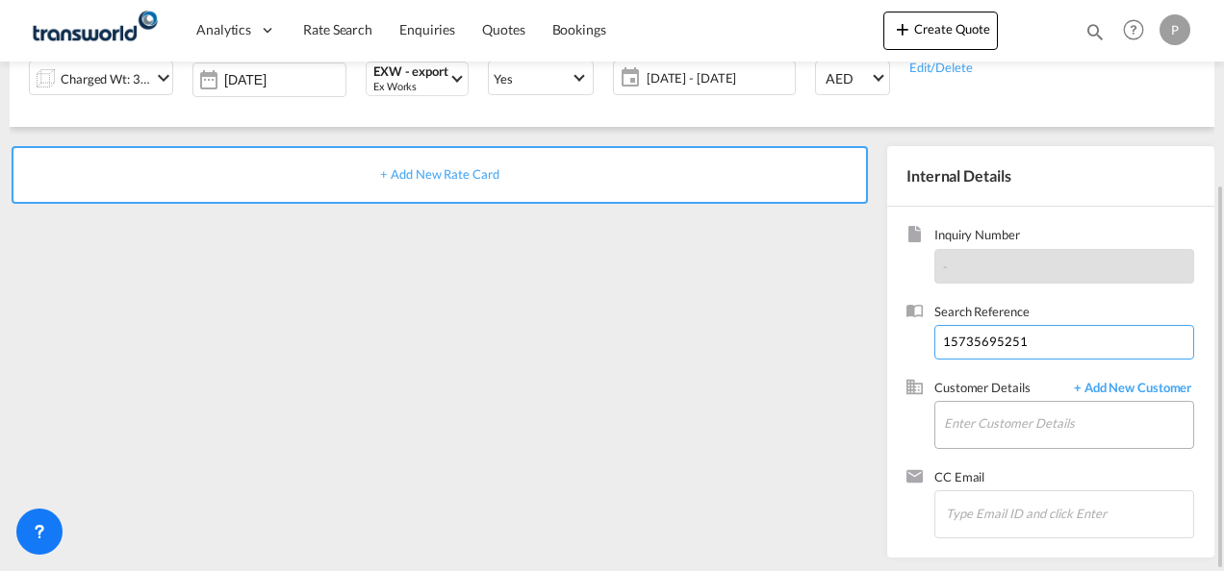
type input "15735695251"
click at [1014, 425] on input "Enter Customer Details" at bounding box center [1068, 423] width 249 height 43
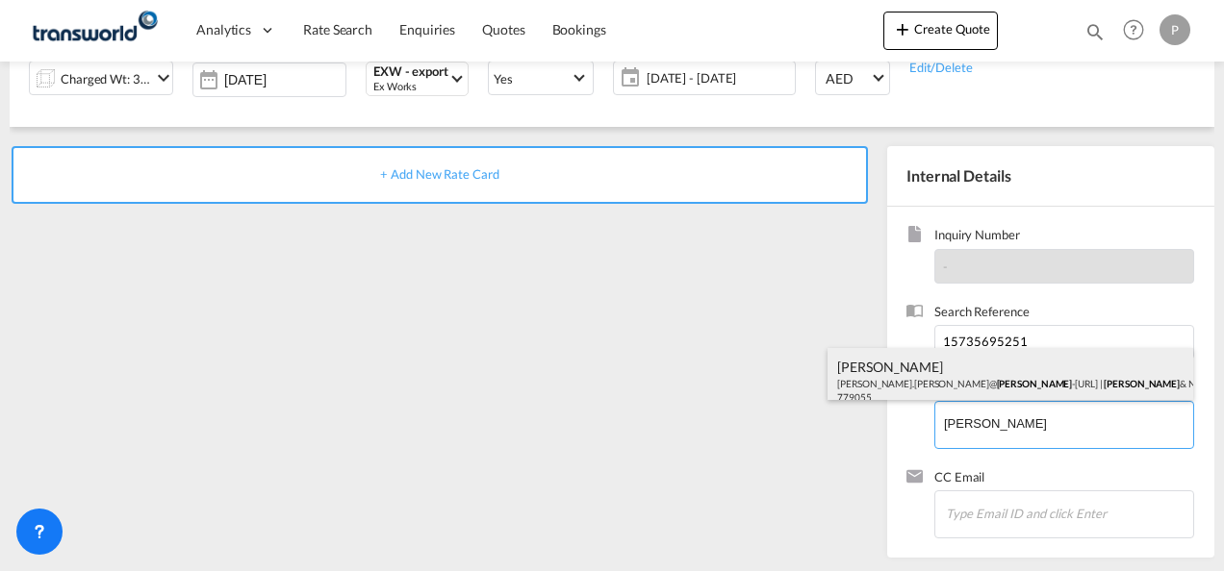
click at [1000, 377] on div "[PERSON_NAME] [PERSON_NAME].[PERSON_NAME]@ [PERSON_NAME].com | [PERSON_NAME] & …" at bounding box center [1010, 380] width 366 height 65
type input "[PERSON_NAME] & NEPHEW [PERSON_NAME], [PERSON_NAME][EMAIL_ADDRESS][PERSON_NAME]…"
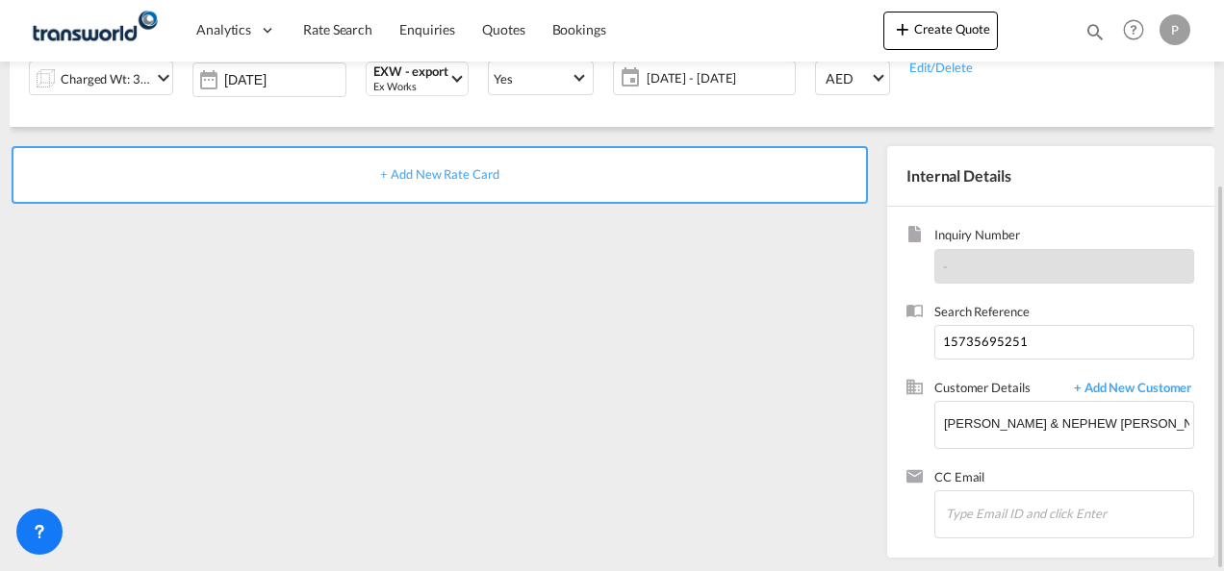
click at [465, 179] on span "+ Add New Rate Card" at bounding box center [439, 173] width 118 height 15
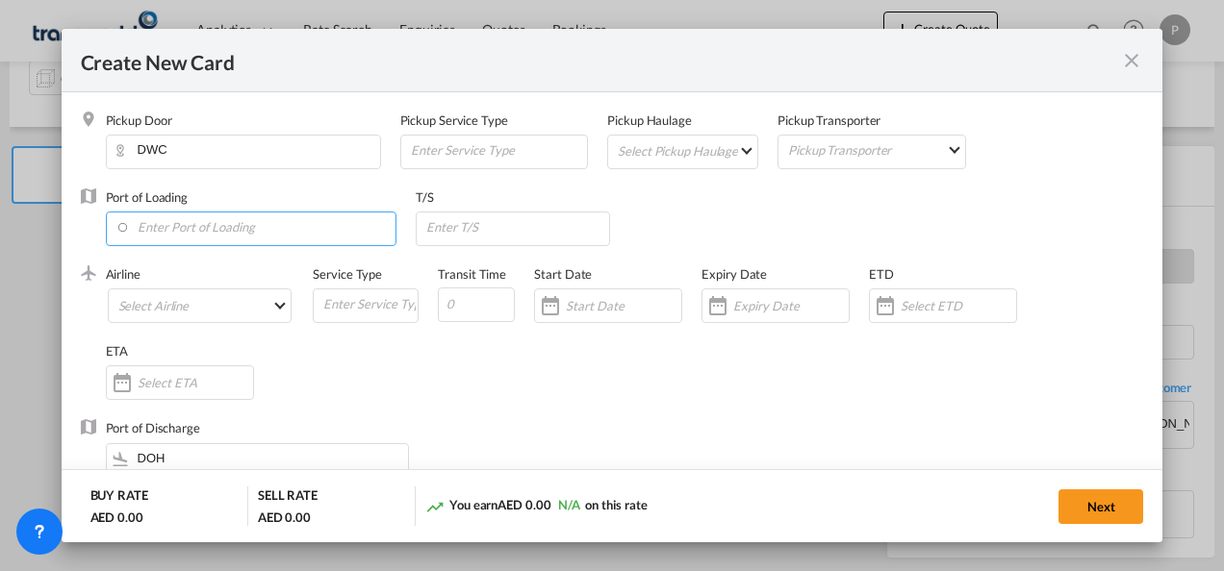
click at [224, 234] on input "Enter Port of Loading" at bounding box center [255, 227] width 281 height 29
type input "E"
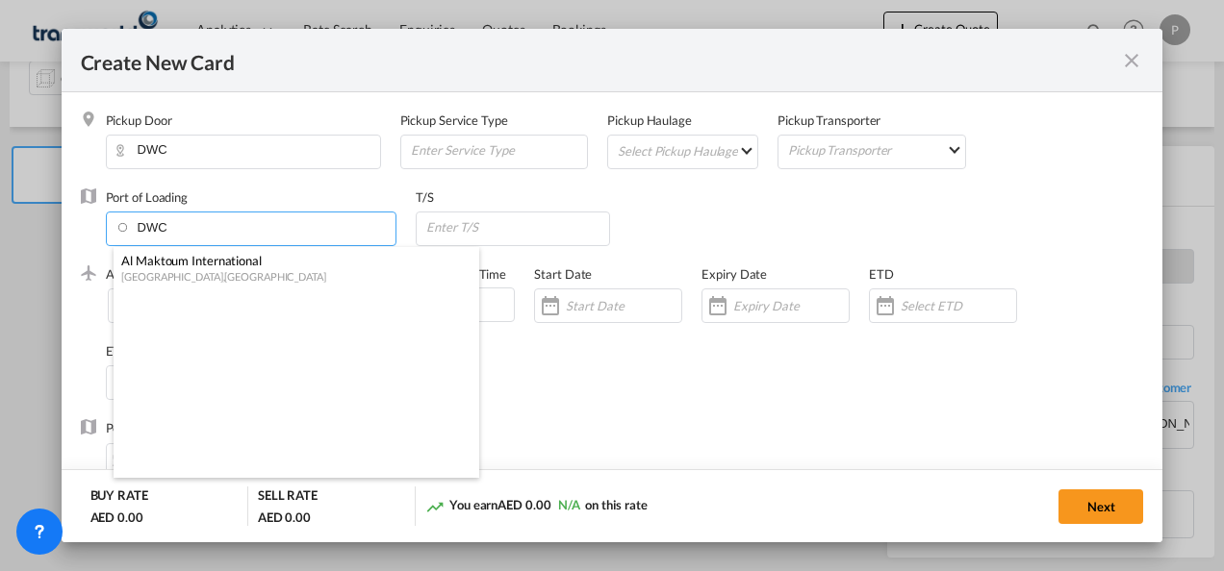
click at [252, 271] on div "[GEOGRAPHIC_DATA] , [GEOGRAPHIC_DATA]" at bounding box center [290, 276] width 339 height 14
type input "Al Maktoum International, [GEOGRAPHIC_DATA], DWC"
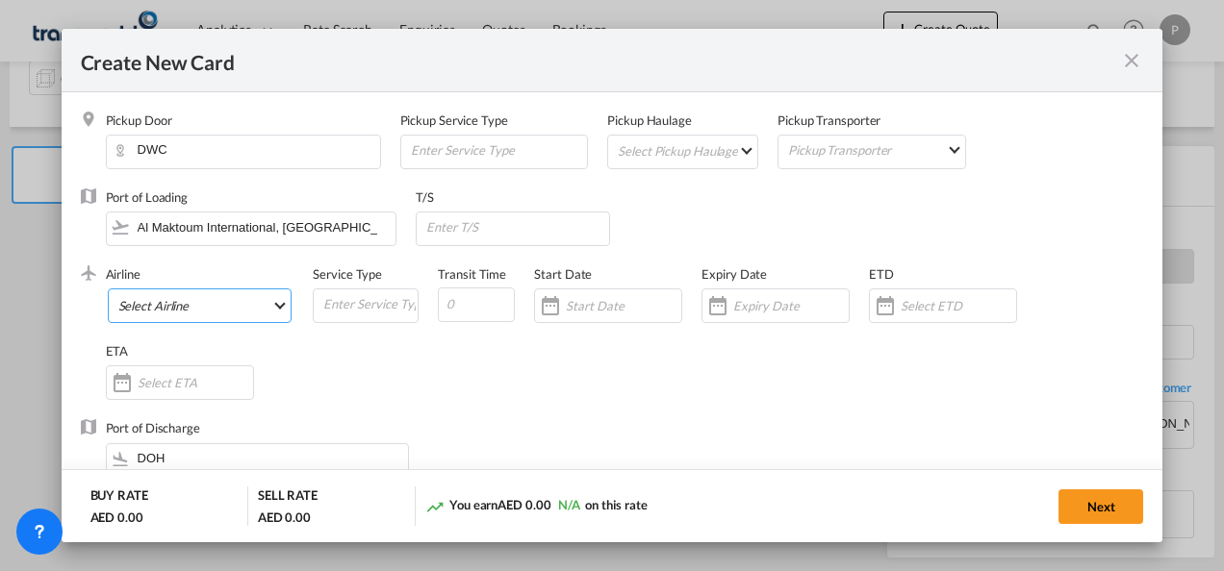
click at [231, 304] on md-select "Select Airline AIR EXPRESS S.A. (1166- / -) CMA CGM Air Cargo (1140-2C / -) DDW…" at bounding box center [200, 306] width 185 height 35
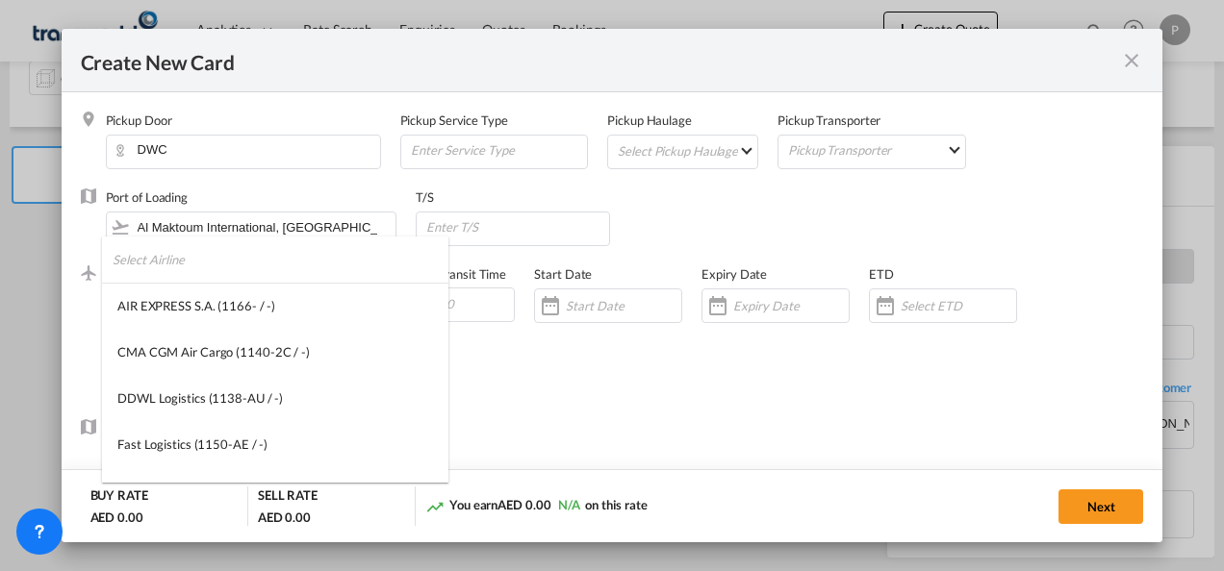
click at [239, 264] on input "search" at bounding box center [281, 260] width 336 height 46
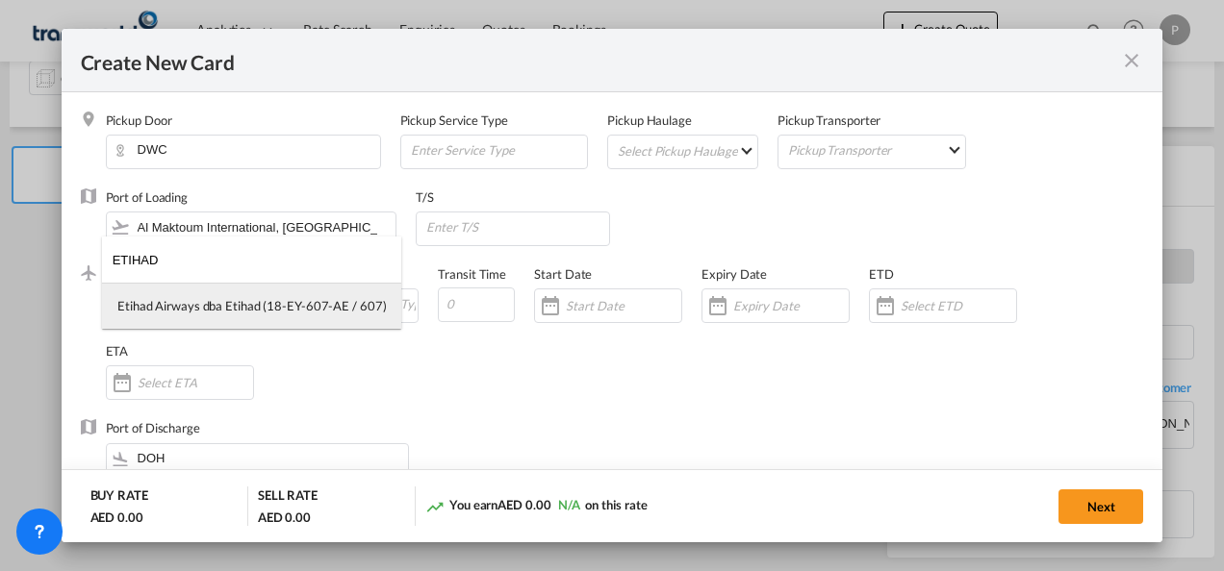
type input "ETIHAD"
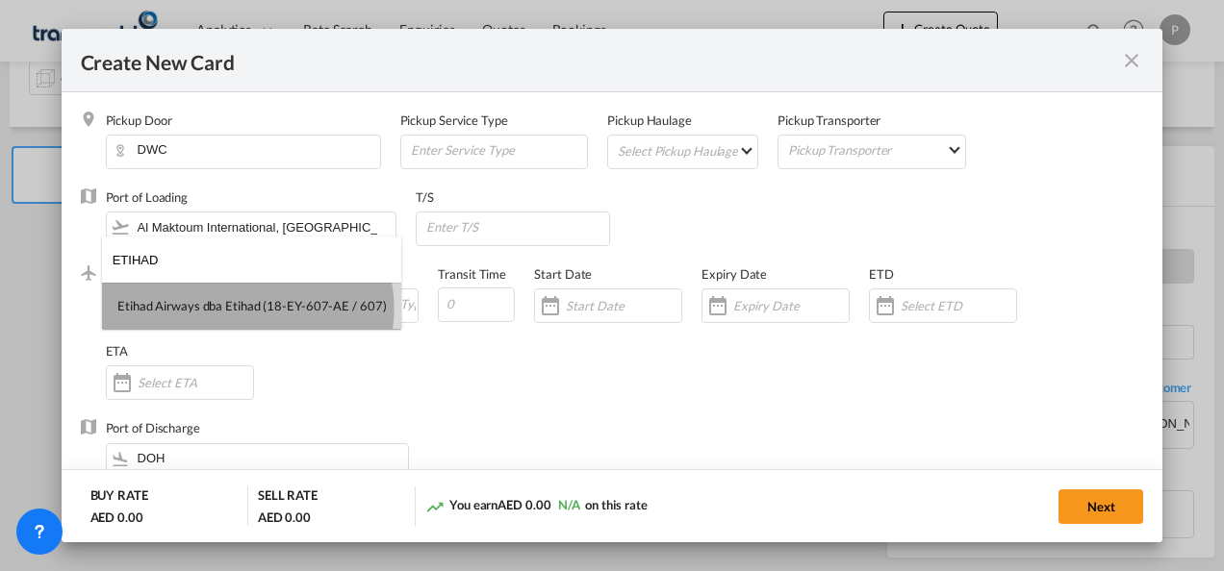
click at [246, 309] on div "Etihad Airways dba Etihad (18-EY-607-AE / 607)" at bounding box center [251, 305] width 268 height 17
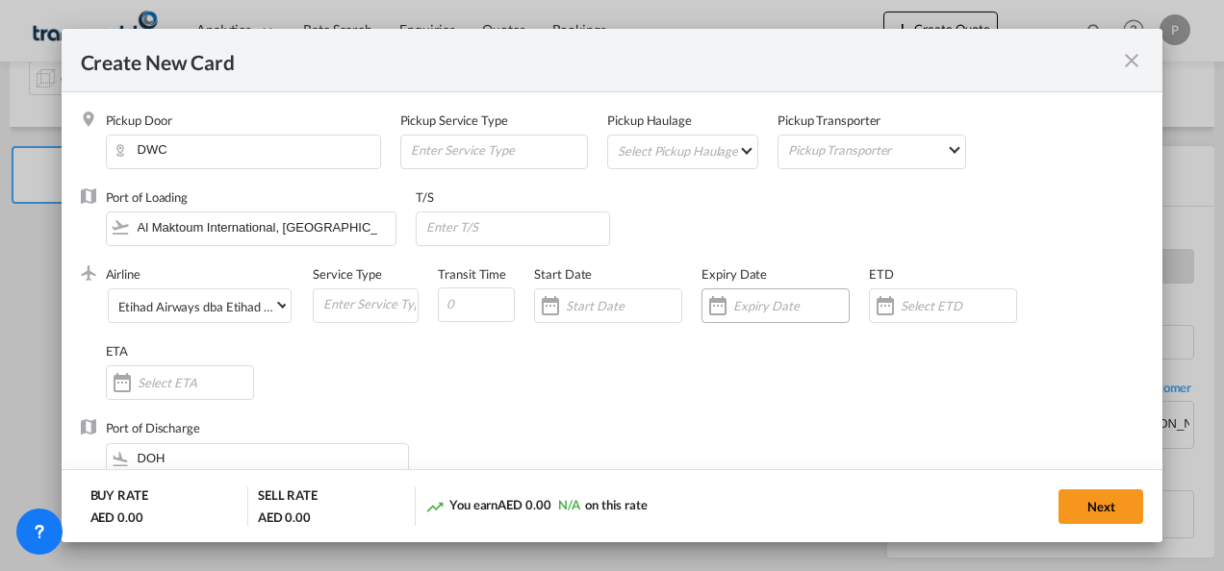
click at [787, 298] on input "Create New CardPickup ..." at bounding box center [790, 305] width 115 height 15
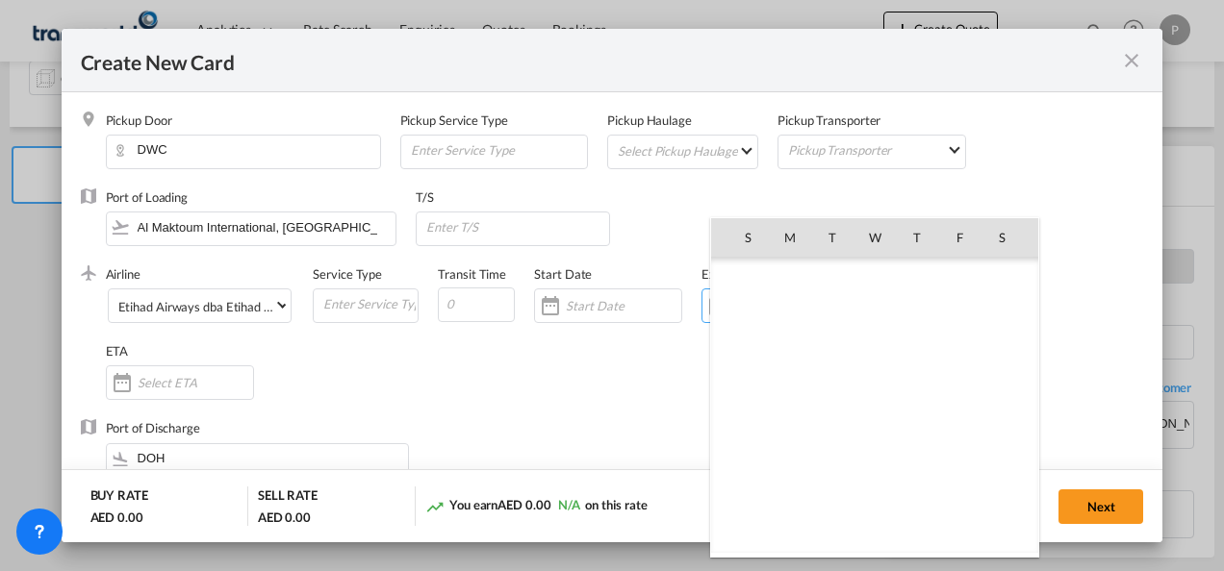
scroll to position [445625, 0]
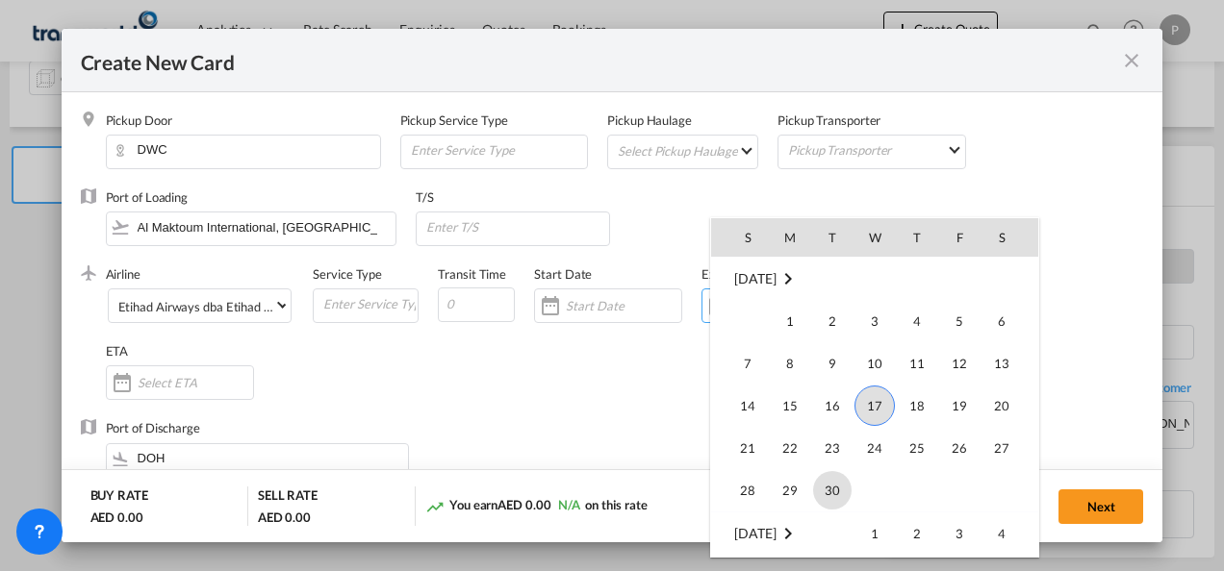
click at [844, 496] on span "30" at bounding box center [832, 490] width 38 height 38
type input "[DATE]"
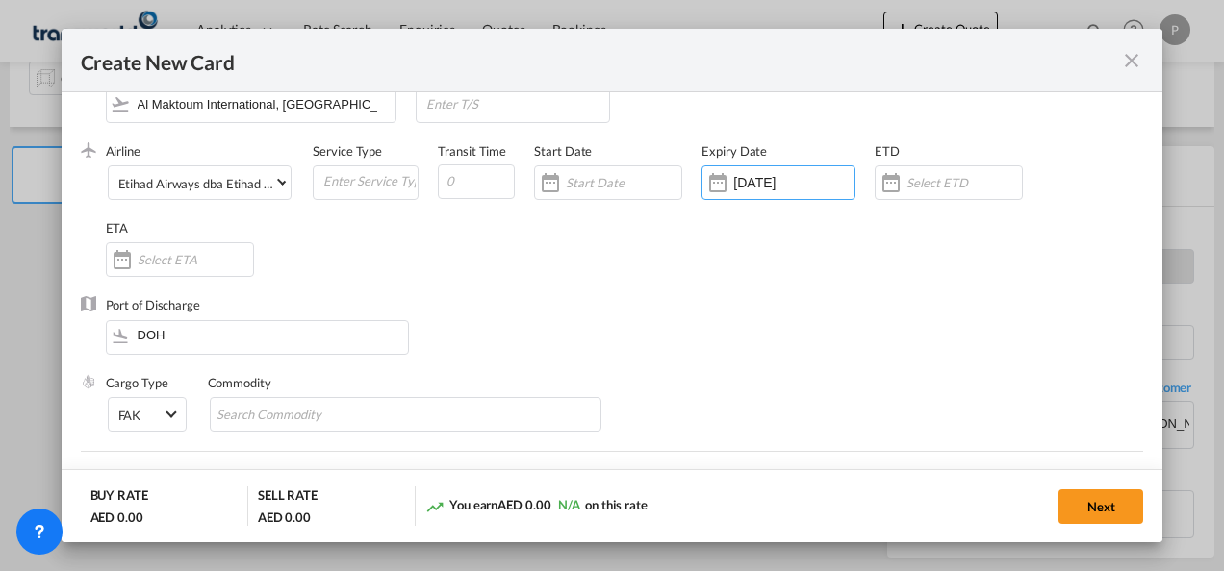
scroll to position [192, 0]
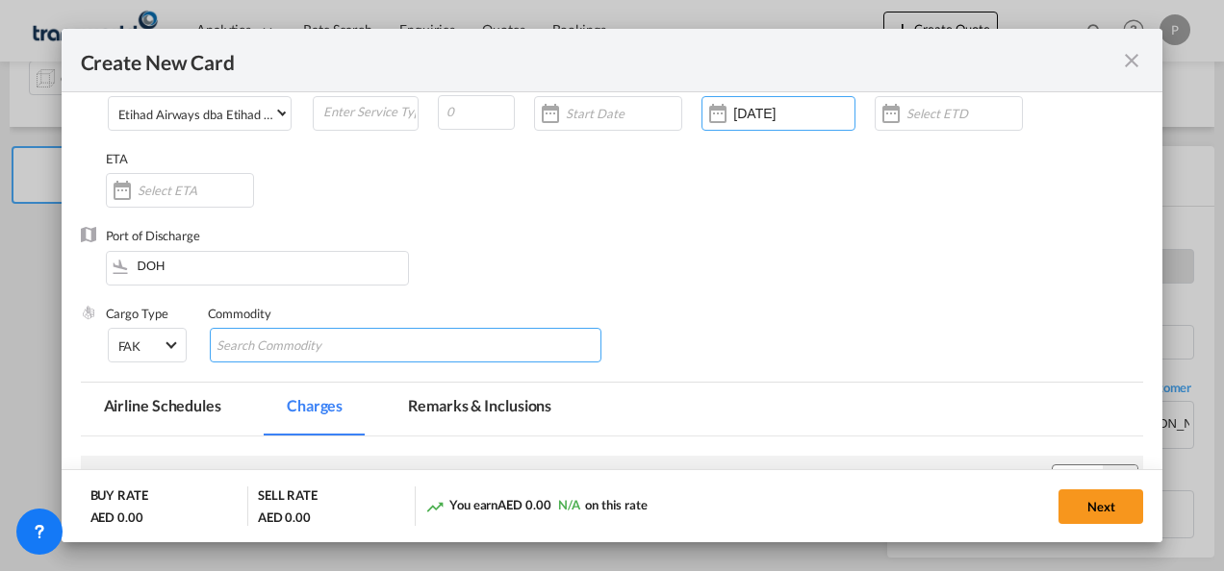
click at [311, 341] on input "Search Commodity" at bounding box center [304, 346] width 176 height 31
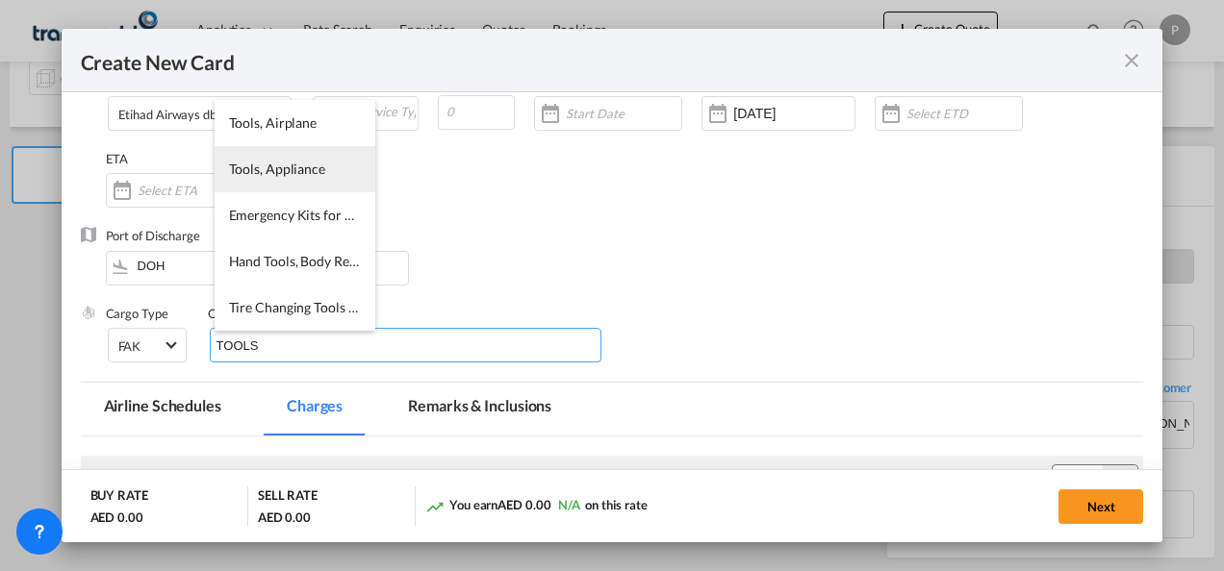
type input "TOOLS"
click at [314, 172] on span "Tools, Appliance" at bounding box center [277, 169] width 96 height 16
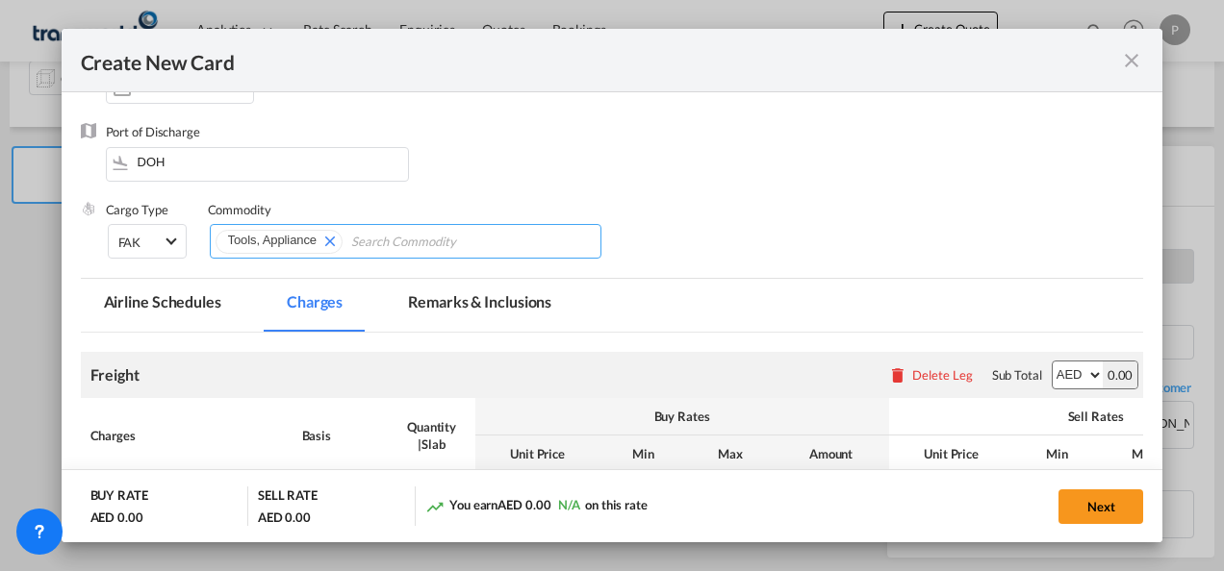
scroll to position [385, 0]
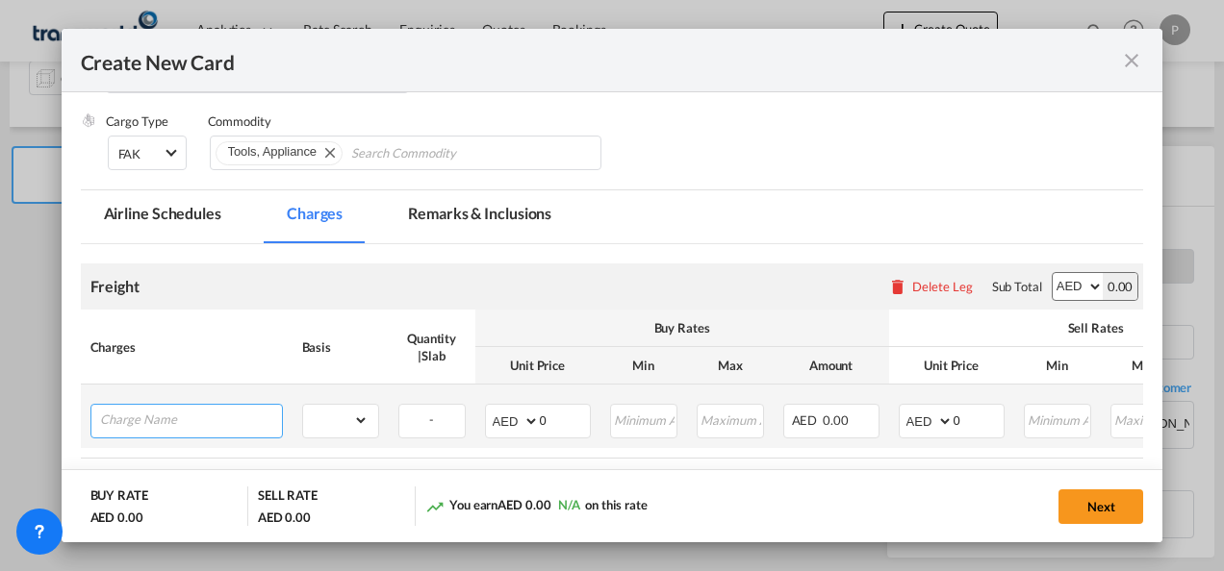
click at [197, 418] on input "Charge Name" at bounding box center [191, 419] width 182 height 29
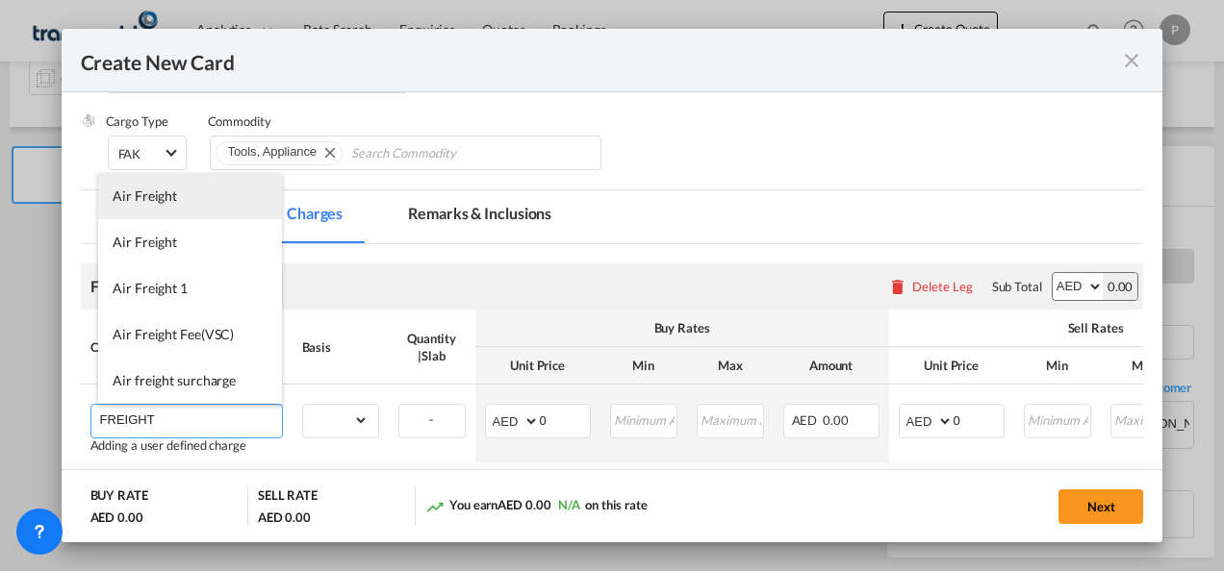
click at [178, 202] on li "Air Freight" at bounding box center [190, 196] width 184 height 46
type input "Air Freight"
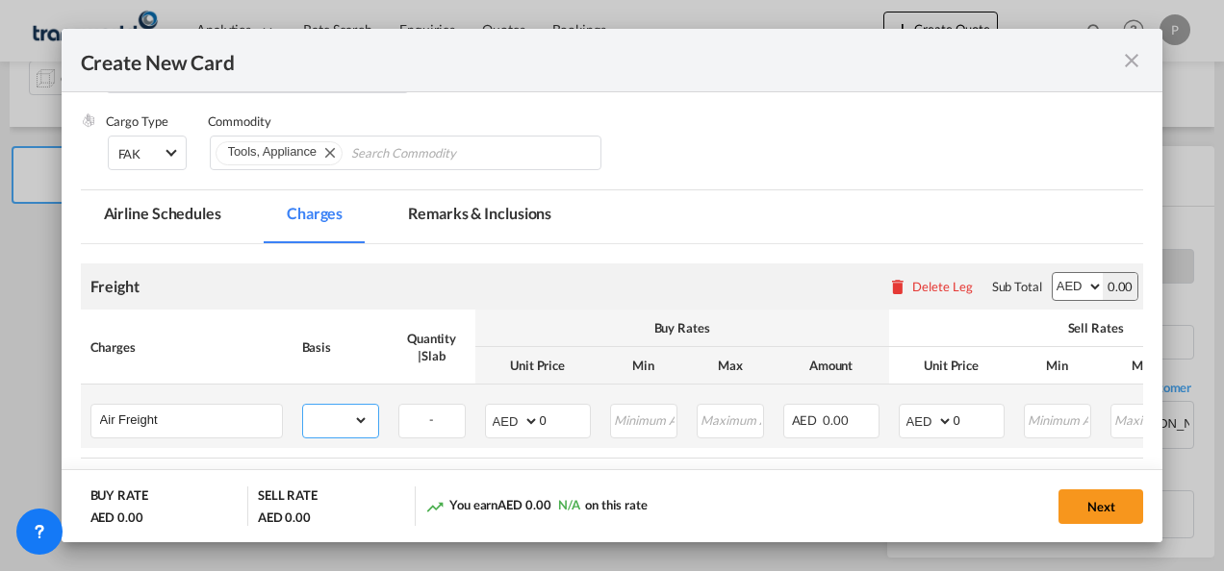
click at [361, 423] on select "gross_weight volumetric_weight per_shipment per_bl per_km % on air freight per_…" at bounding box center [335, 420] width 65 height 31
select select "per_shipment"
click at [303, 405] on select "gross_weight volumetric_weight per_shipment per_bl per_km % on air freight per_…" at bounding box center [335, 420] width 65 height 31
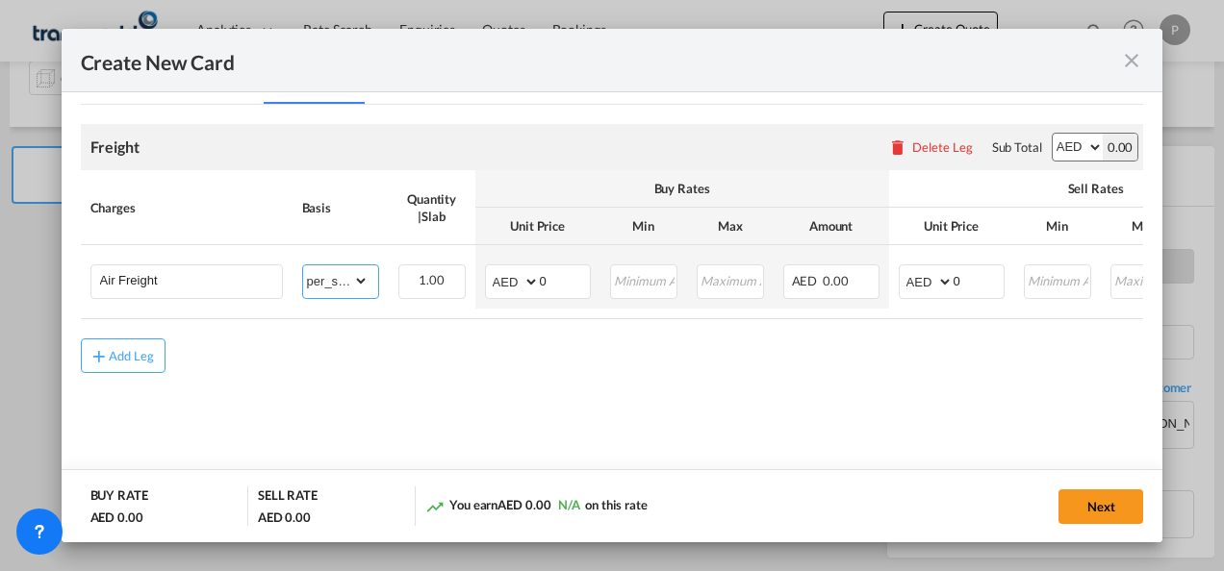
scroll to position [533, 0]
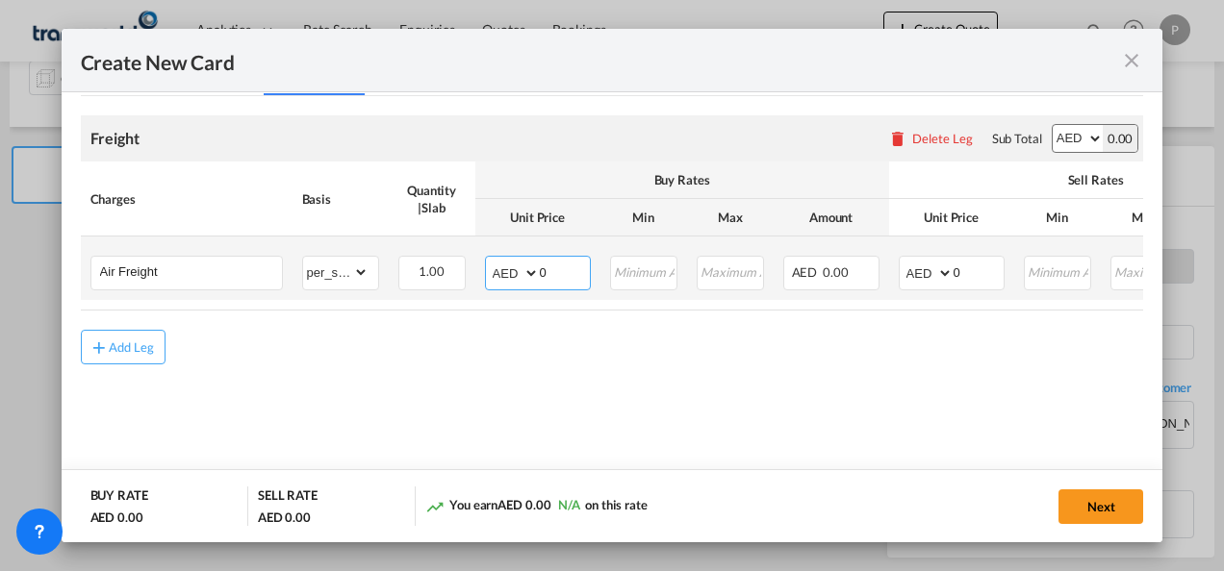
click at [553, 271] on input "0" at bounding box center [565, 271] width 50 height 29
type input "5718"
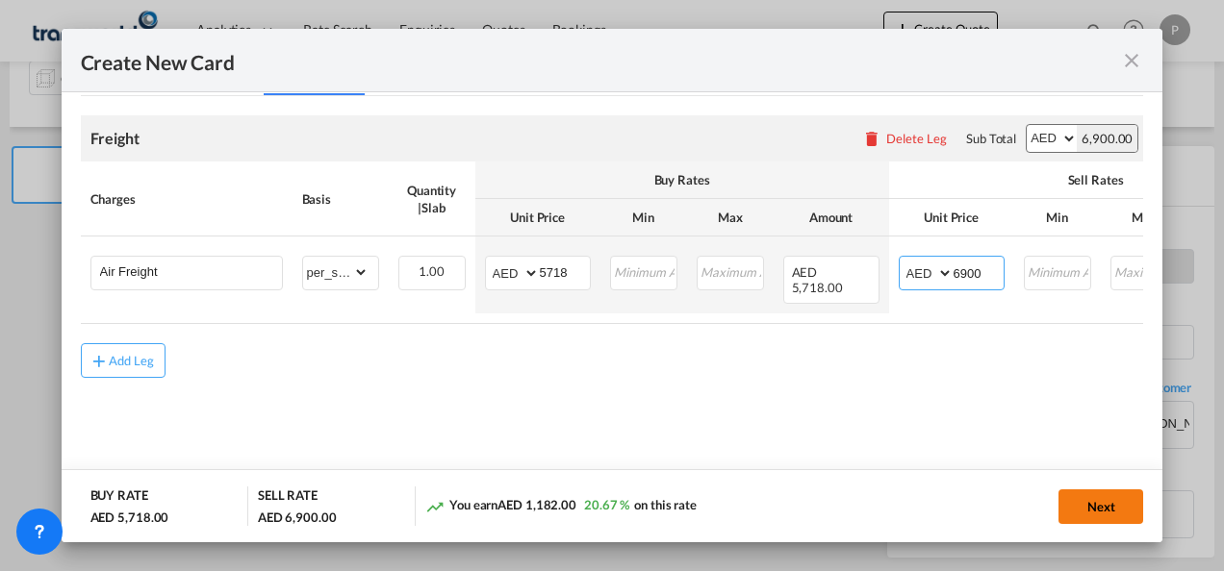
type input "6900"
click at [1095, 509] on button "Next" at bounding box center [1100, 507] width 85 height 35
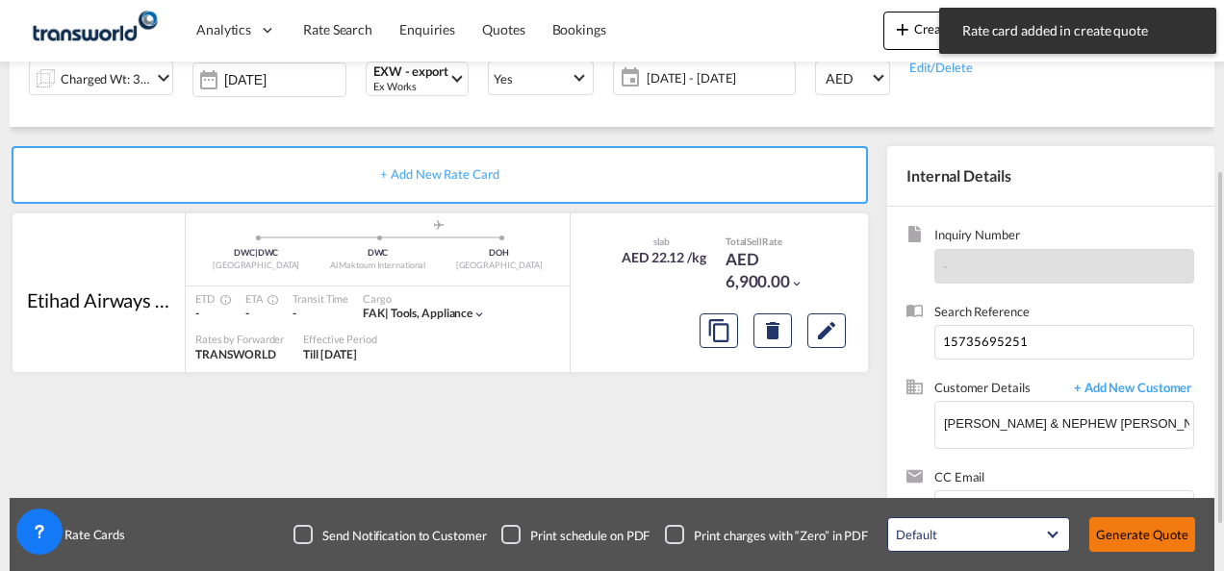
click at [1137, 527] on button "Generate Quote" at bounding box center [1142, 535] width 106 height 35
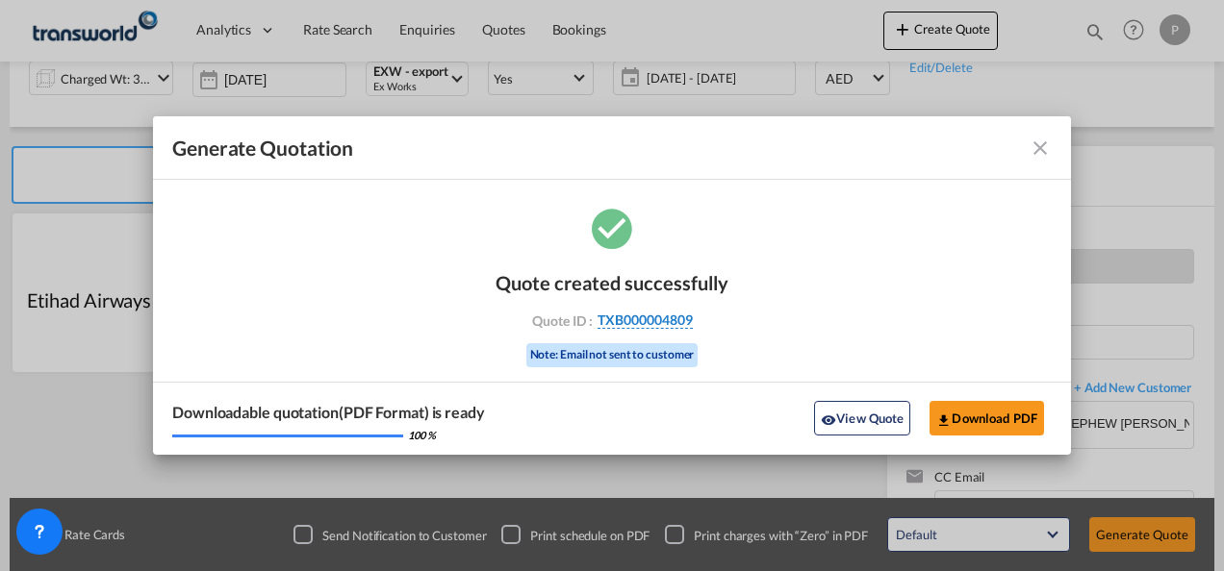
click at [671, 319] on span "TXB000004809" at bounding box center [644, 320] width 95 height 17
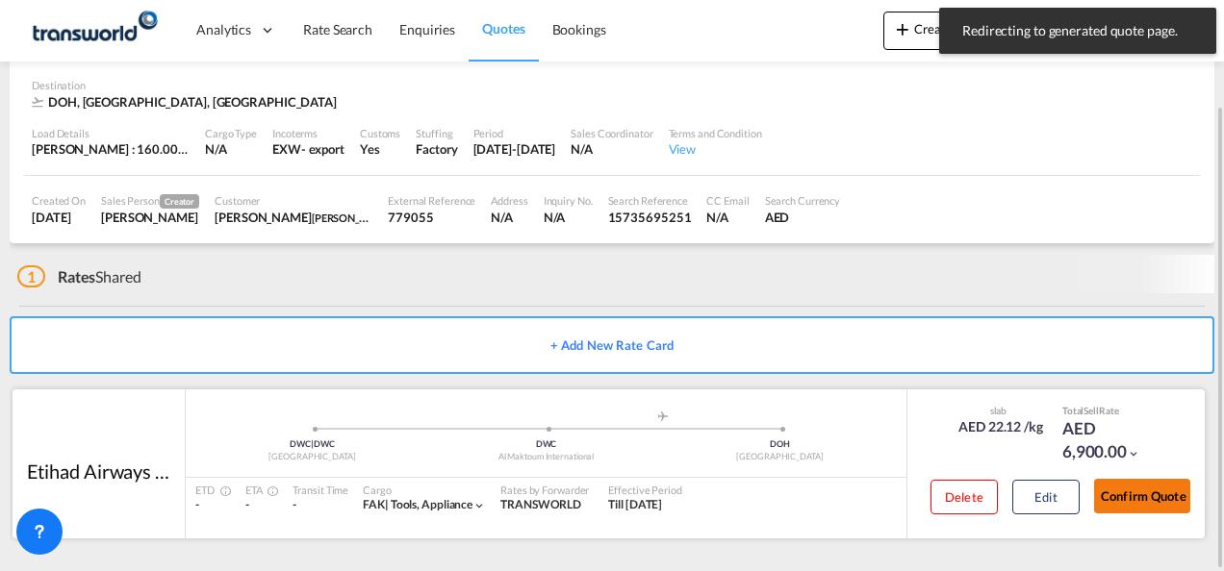
scroll to position [117, 0]
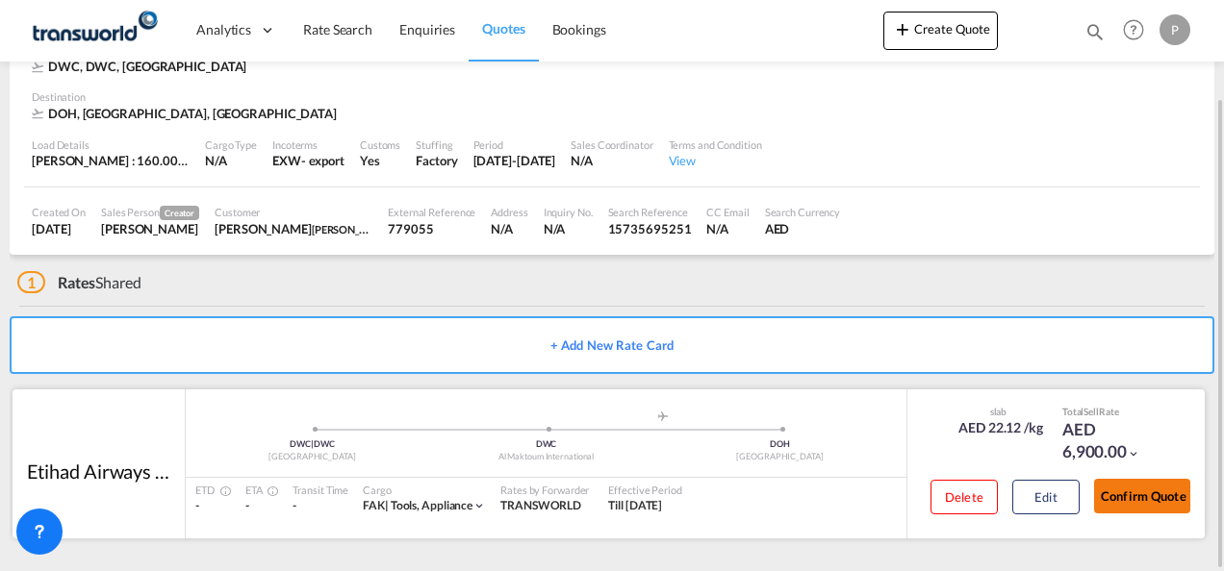
click at [1139, 492] on button "Confirm Quote" at bounding box center [1142, 496] width 96 height 35
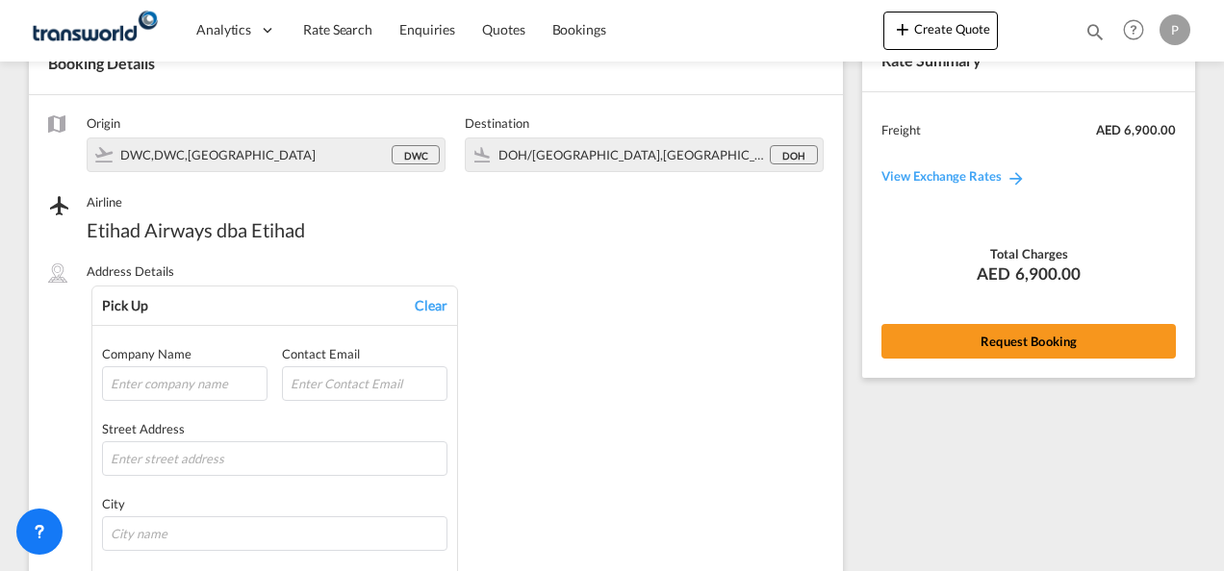
scroll to position [1264, 0]
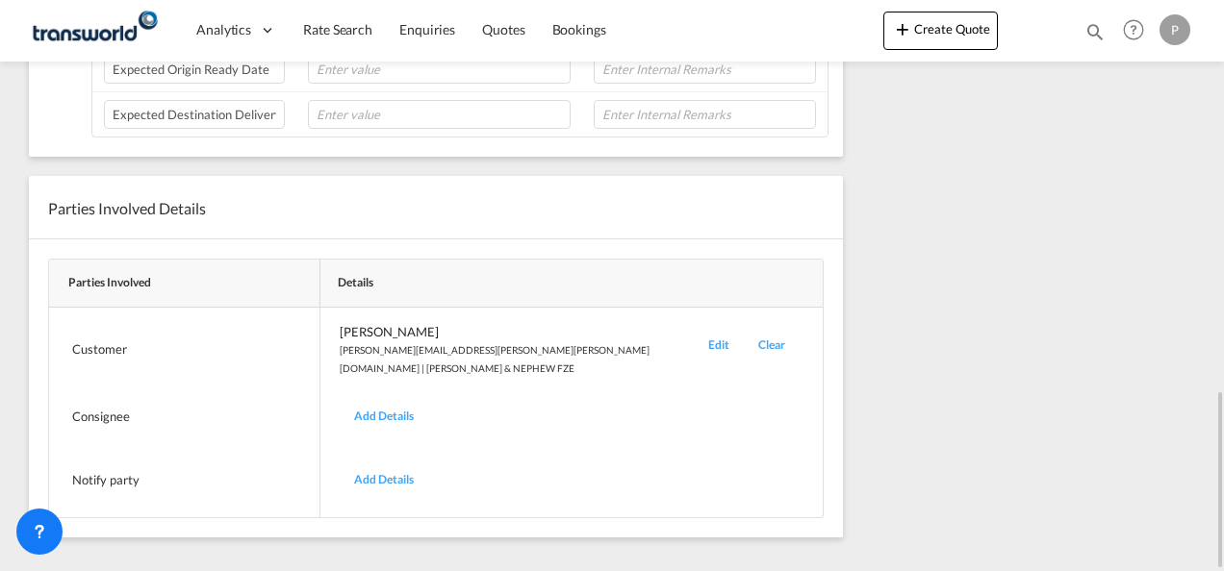
click at [694, 335] on div "Edit" at bounding box center [719, 349] width 50 height 53
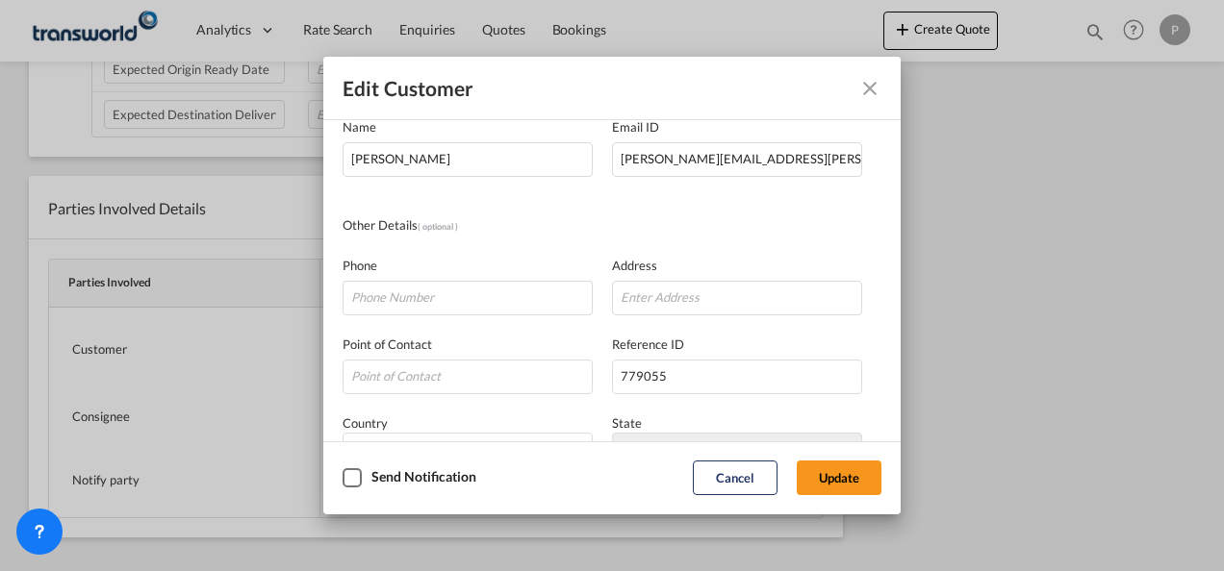
scroll to position [227, 0]
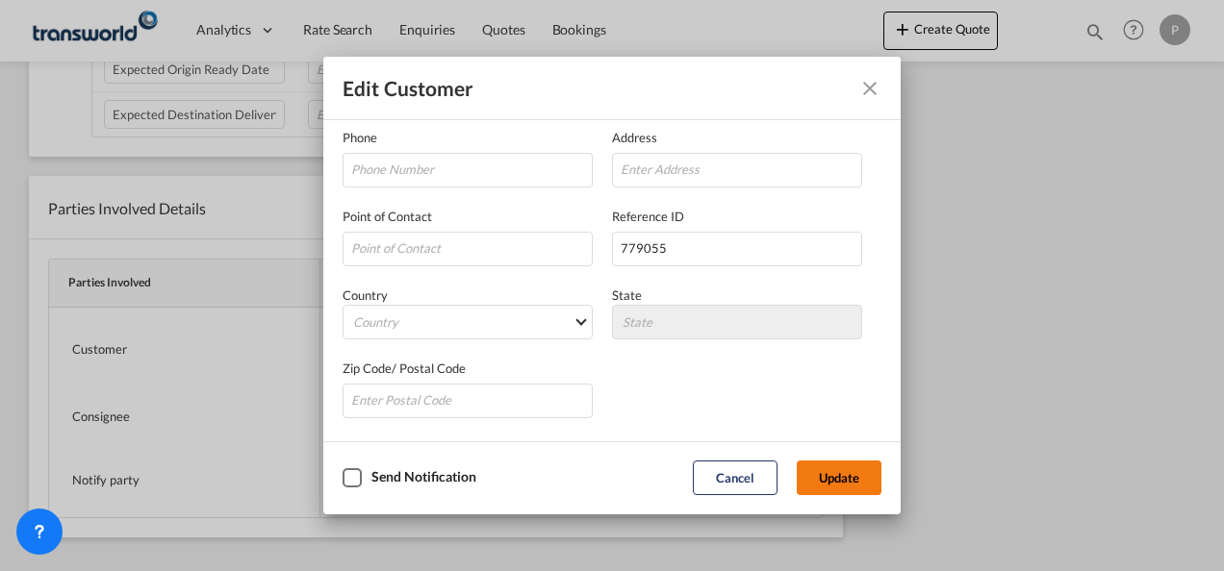
click at [821, 472] on button "Update" at bounding box center [839, 478] width 85 height 35
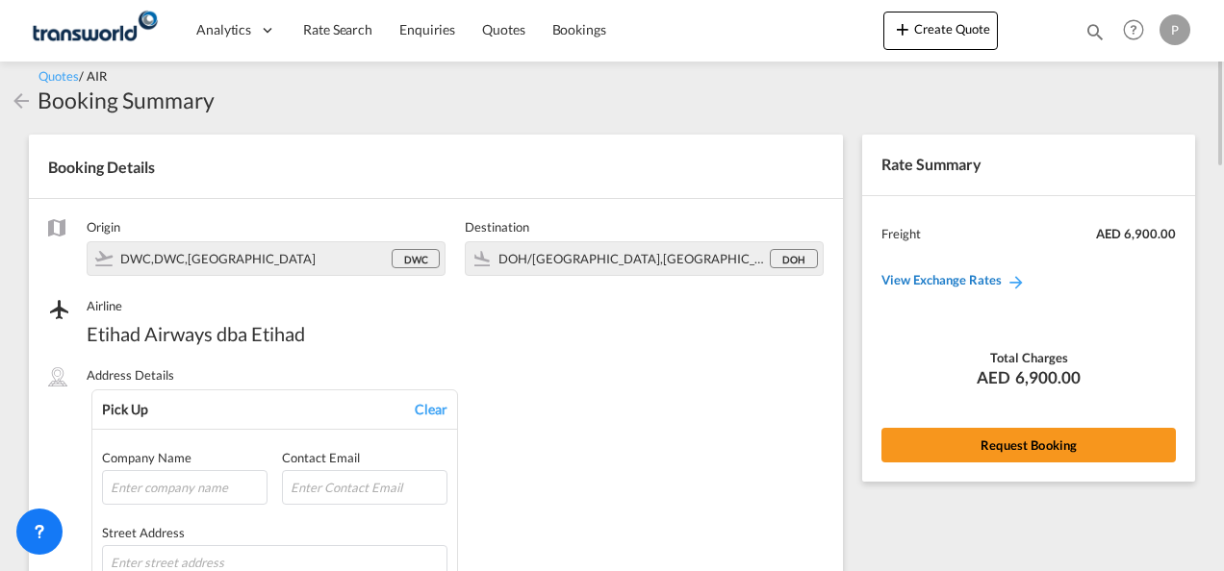
scroll to position [0, 0]
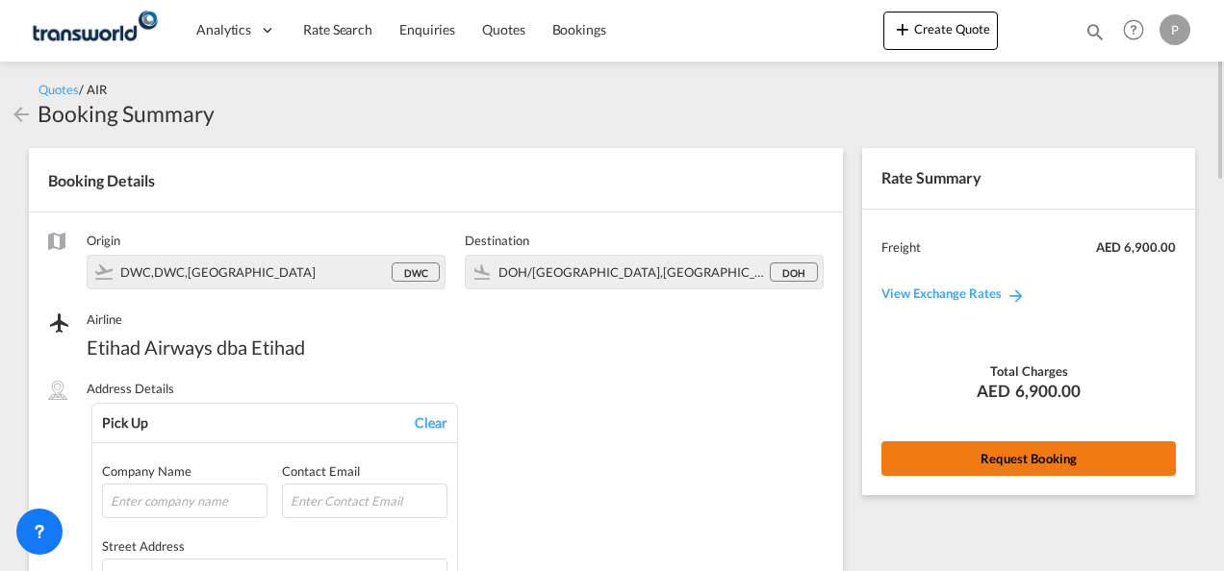
click at [1027, 450] on button "Request Booking" at bounding box center [1028, 459] width 294 height 35
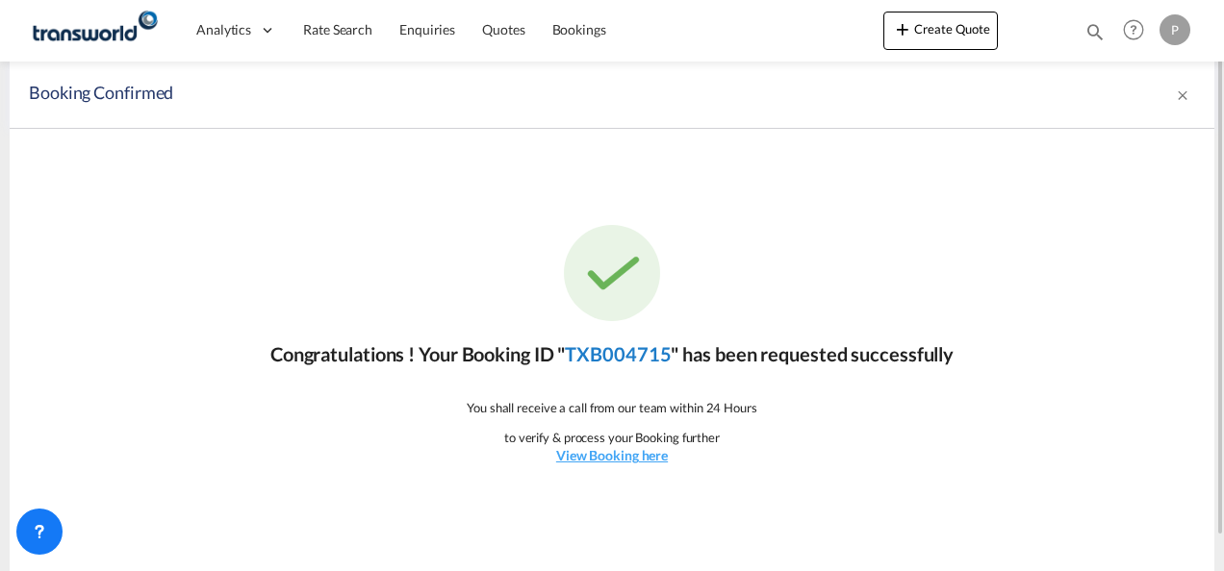
click at [633, 350] on link "TXB004715" at bounding box center [618, 353] width 106 height 23
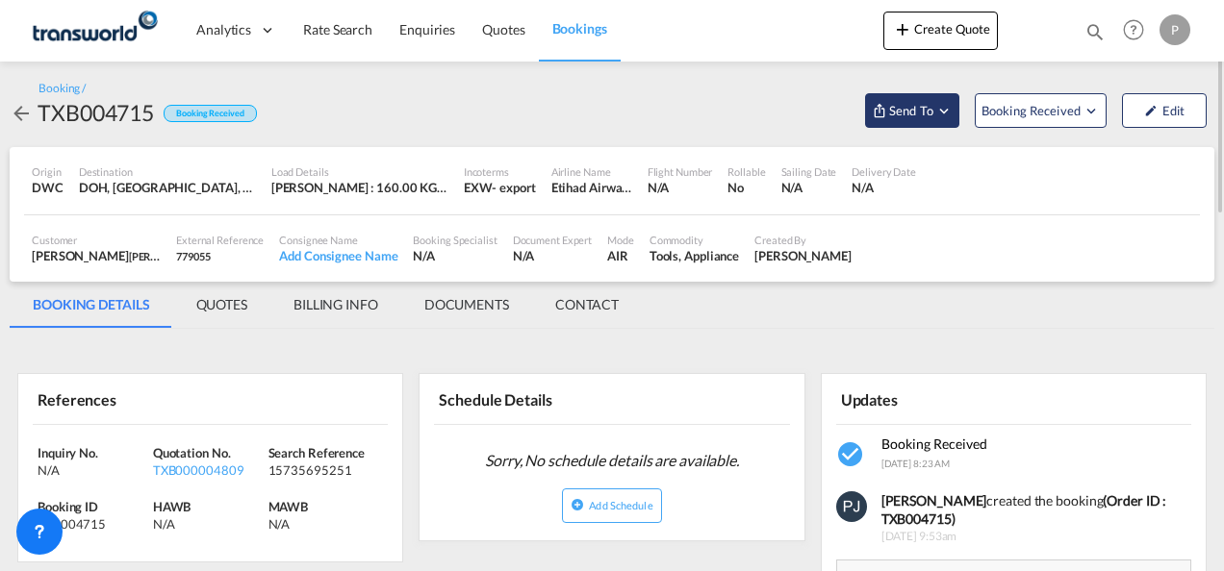
click at [945, 112] on md-icon "Open demo menu" at bounding box center [943, 110] width 17 height 17
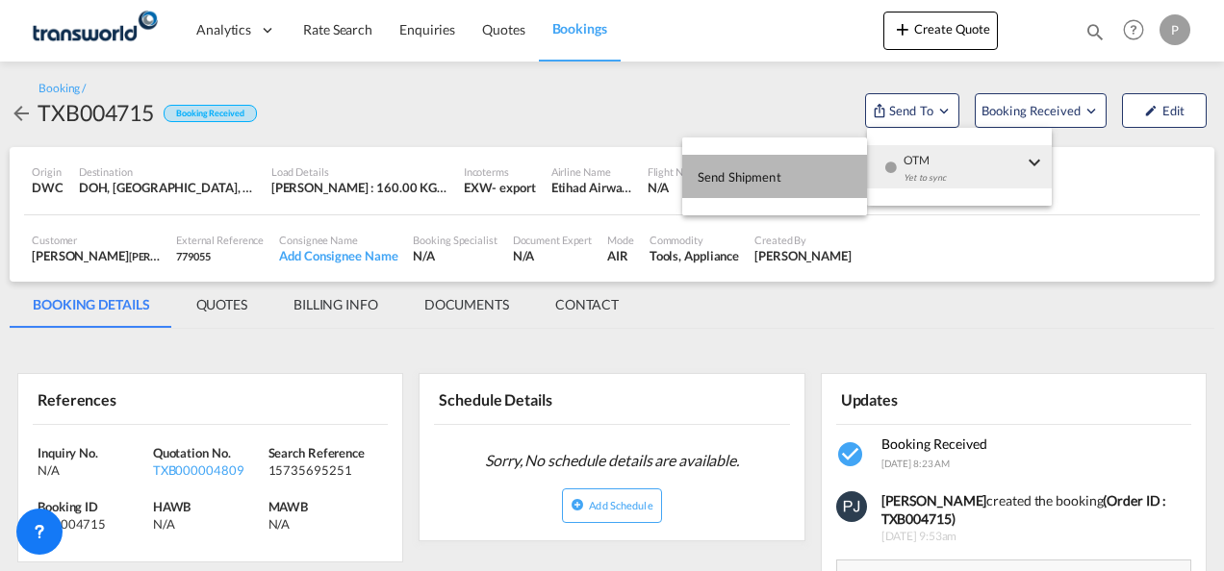
click at [759, 175] on span "Send Shipment" at bounding box center [739, 177] width 84 height 31
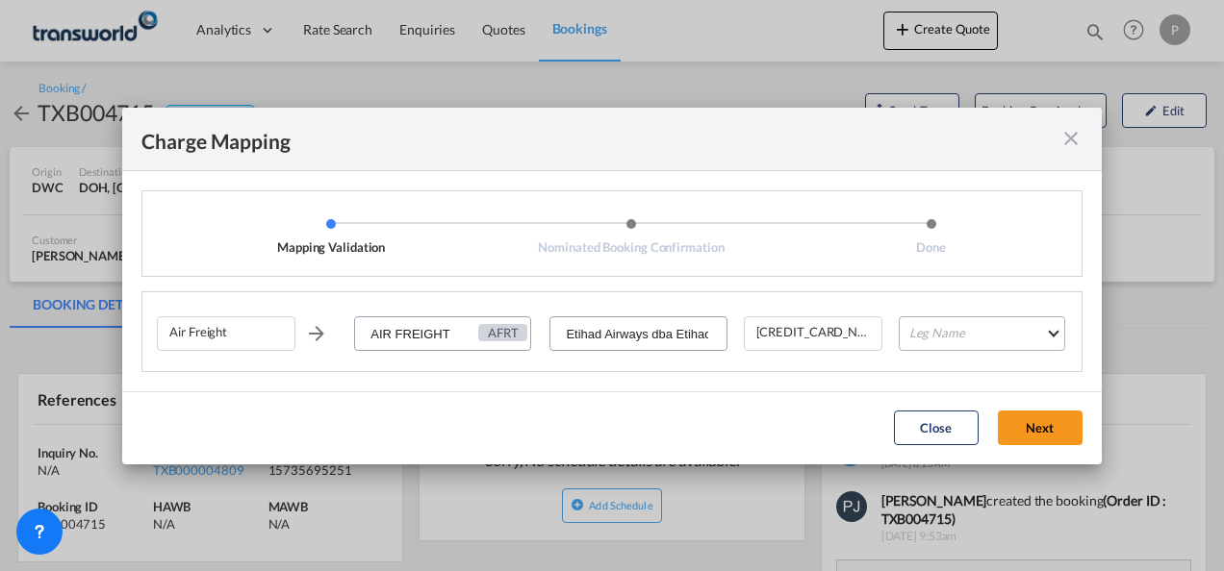
click at [967, 328] on md-select "Leg Name HANDLING ORIGIN HANDLING DESTINATION OTHERS TL PICK UP CUSTOMS ORIGIN …" at bounding box center [982, 334] width 166 height 35
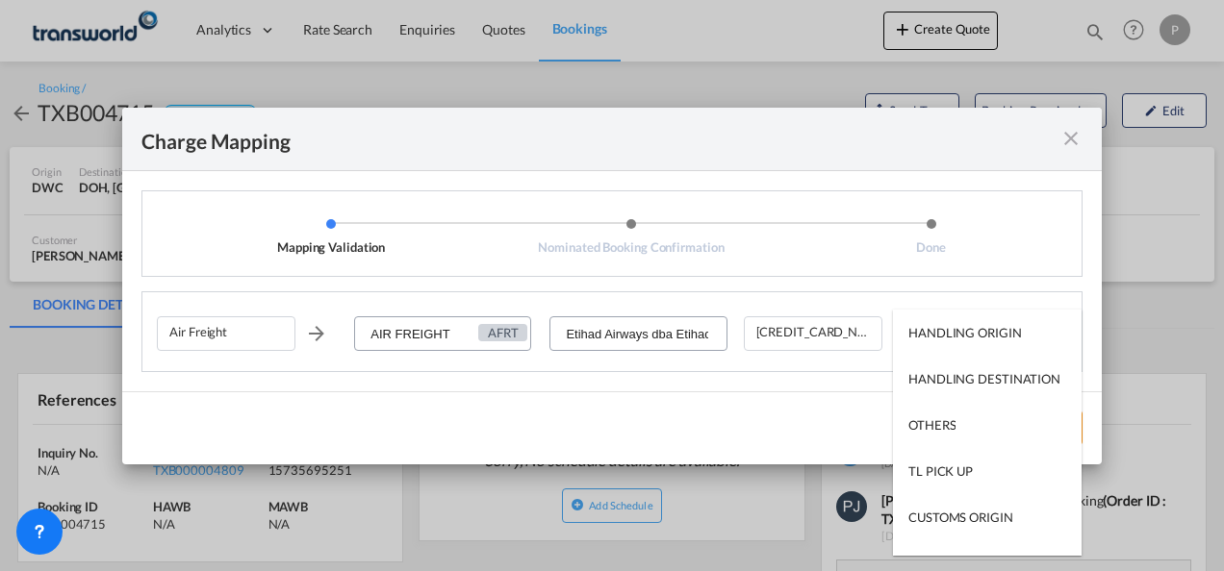
type md-option "HANDLING ORIGIN"
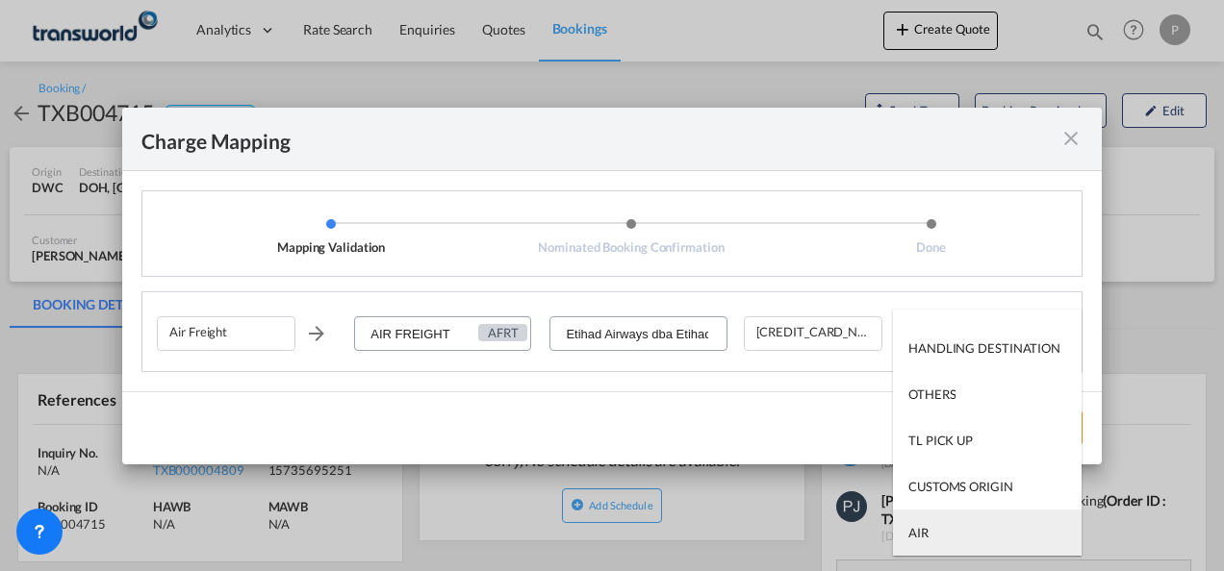
type md-option "AIR"
click at [935, 537] on md-option "AIR" at bounding box center [987, 533] width 189 height 46
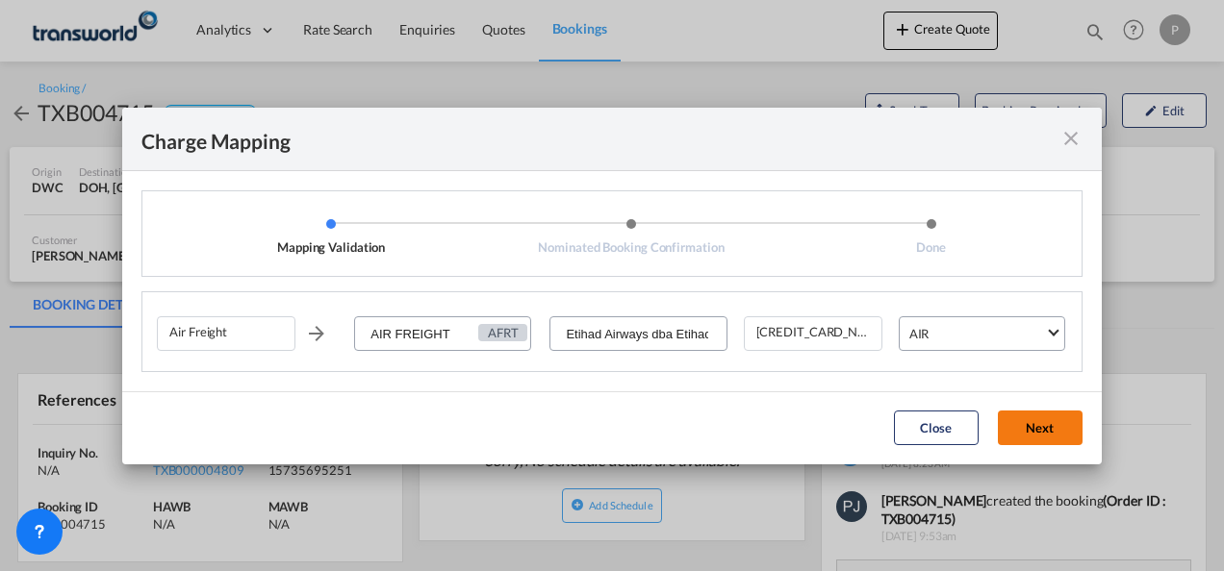
click at [1040, 428] on button "Next" at bounding box center [1040, 428] width 85 height 35
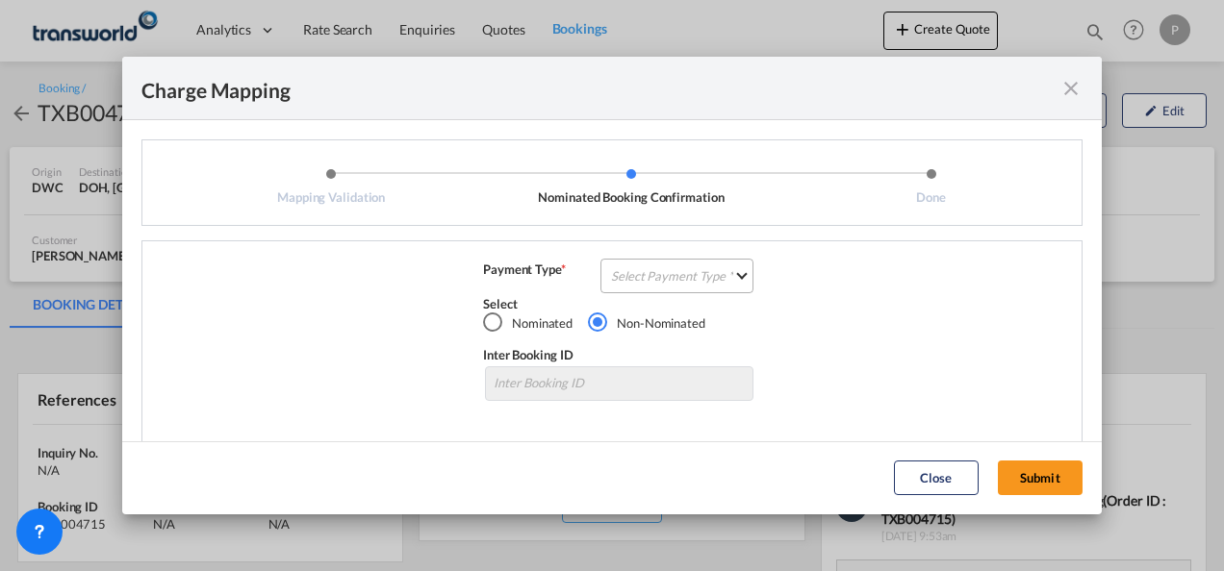
click at [656, 269] on md-select "Select Payment Type COLLECT PREPAID" at bounding box center [676, 276] width 153 height 35
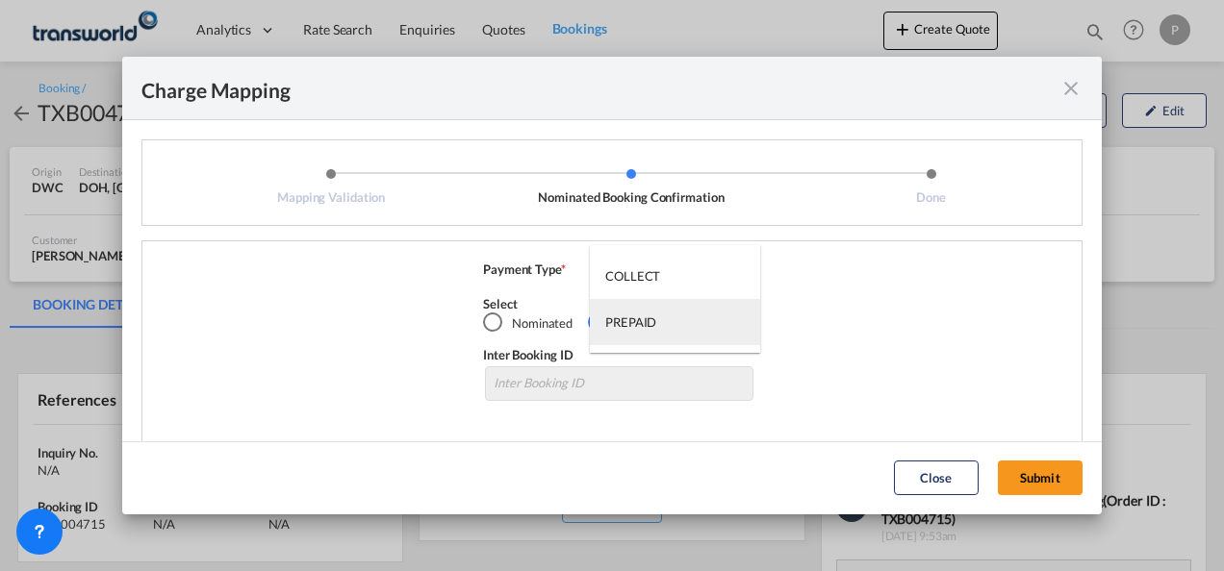
click at [645, 326] on div "PREPAID" at bounding box center [630, 322] width 51 height 17
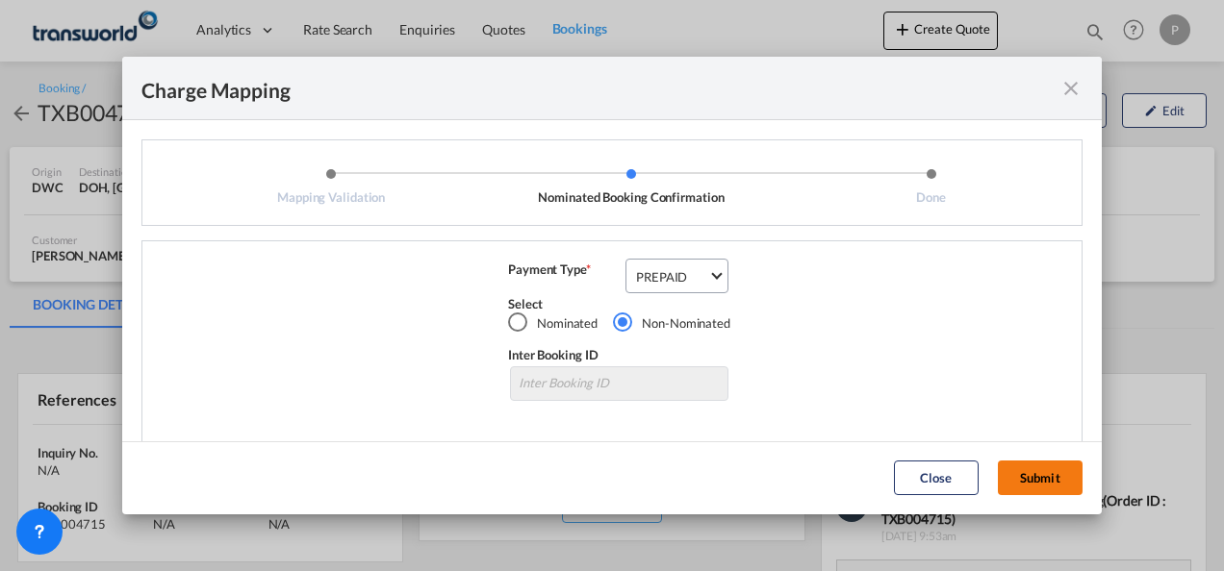
click at [1036, 473] on button "Submit" at bounding box center [1040, 478] width 85 height 35
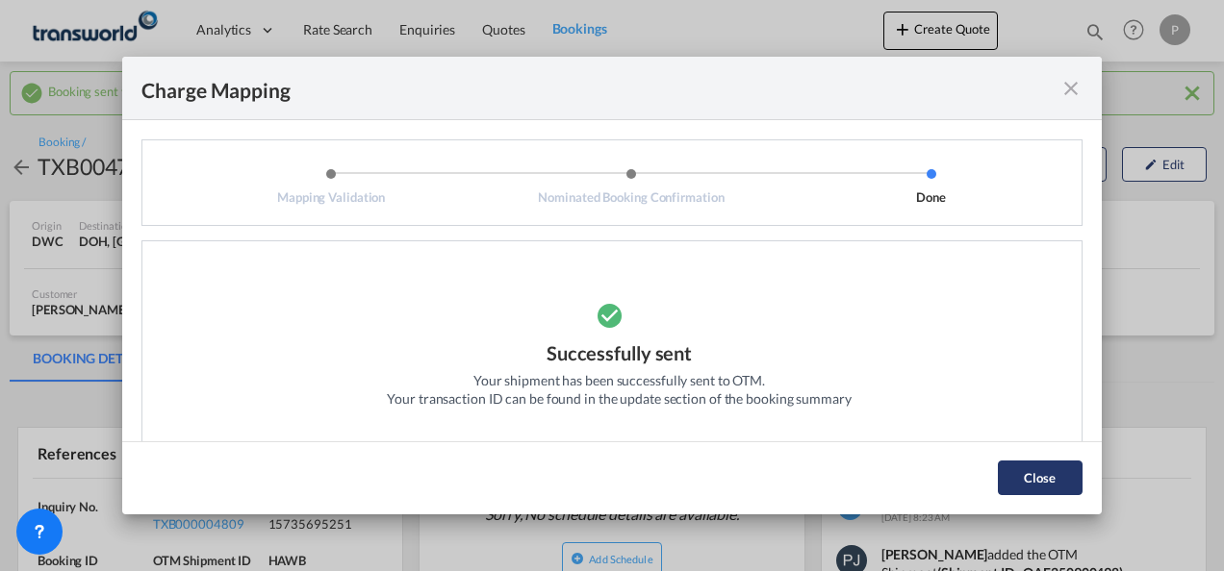
click at [1037, 480] on button "Close" at bounding box center [1040, 478] width 85 height 35
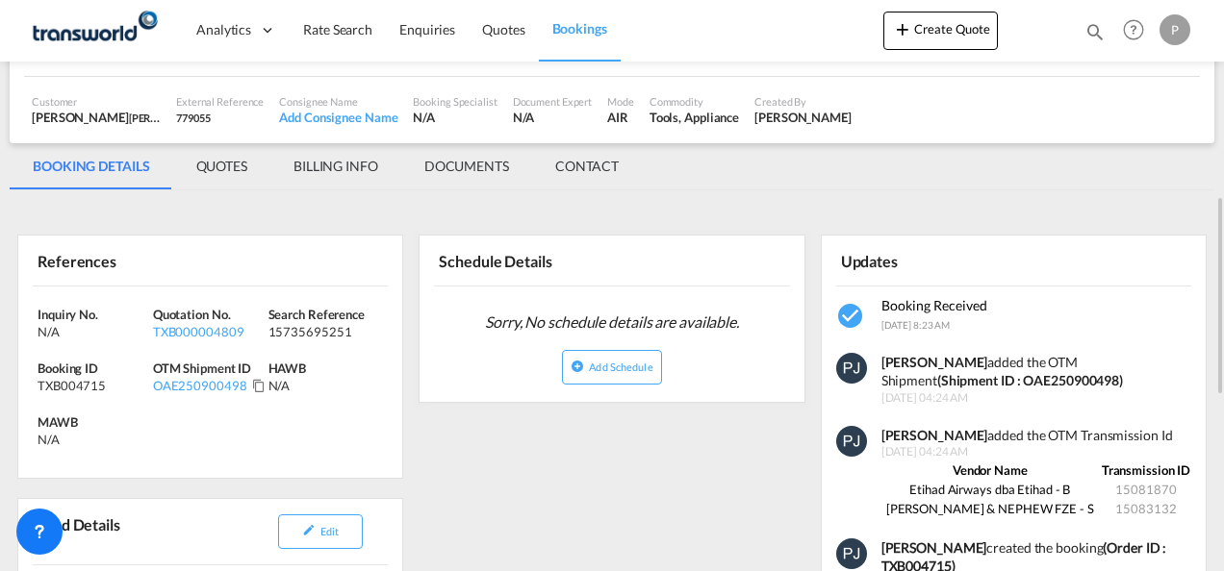
scroll to position [289, 0]
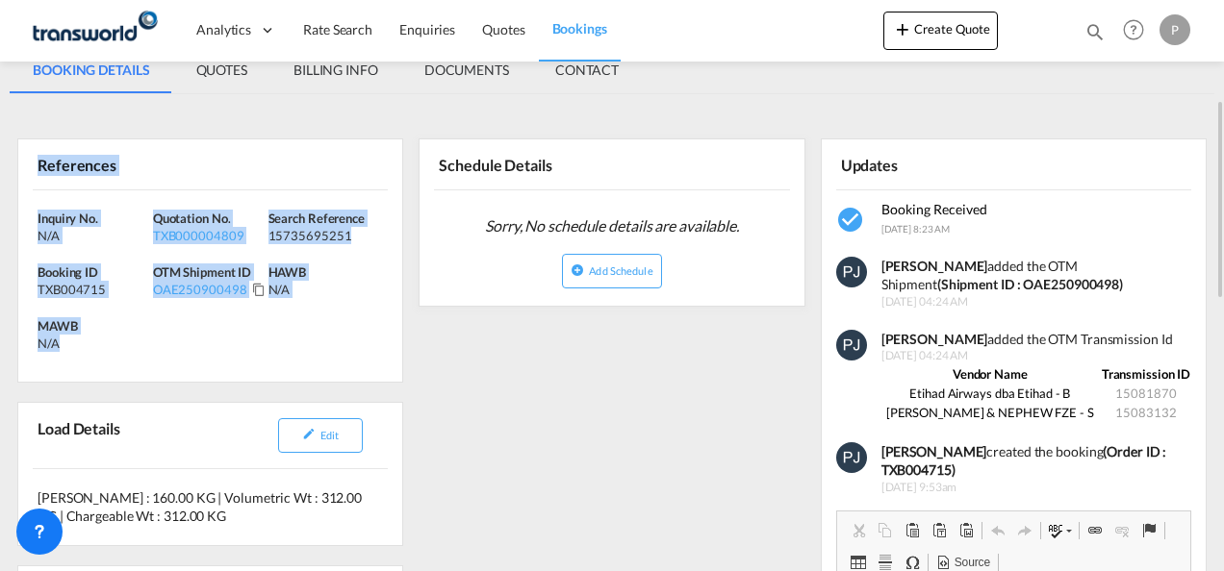
drag, startPoint x: 40, startPoint y: 164, endPoint x: 164, endPoint y: 354, distance: 226.8
click at [164, 354] on div "References Inquiry No. N/A Quotation No. TXB000004809 Search Reference 15735695…" at bounding box center [210, 261] width 386 height 244
copy div "References Inquiry No. N/A Quotation No. TXB000004809 Search Reference 15735695…"
